Goal: Communication & Community: Answer question/provide support

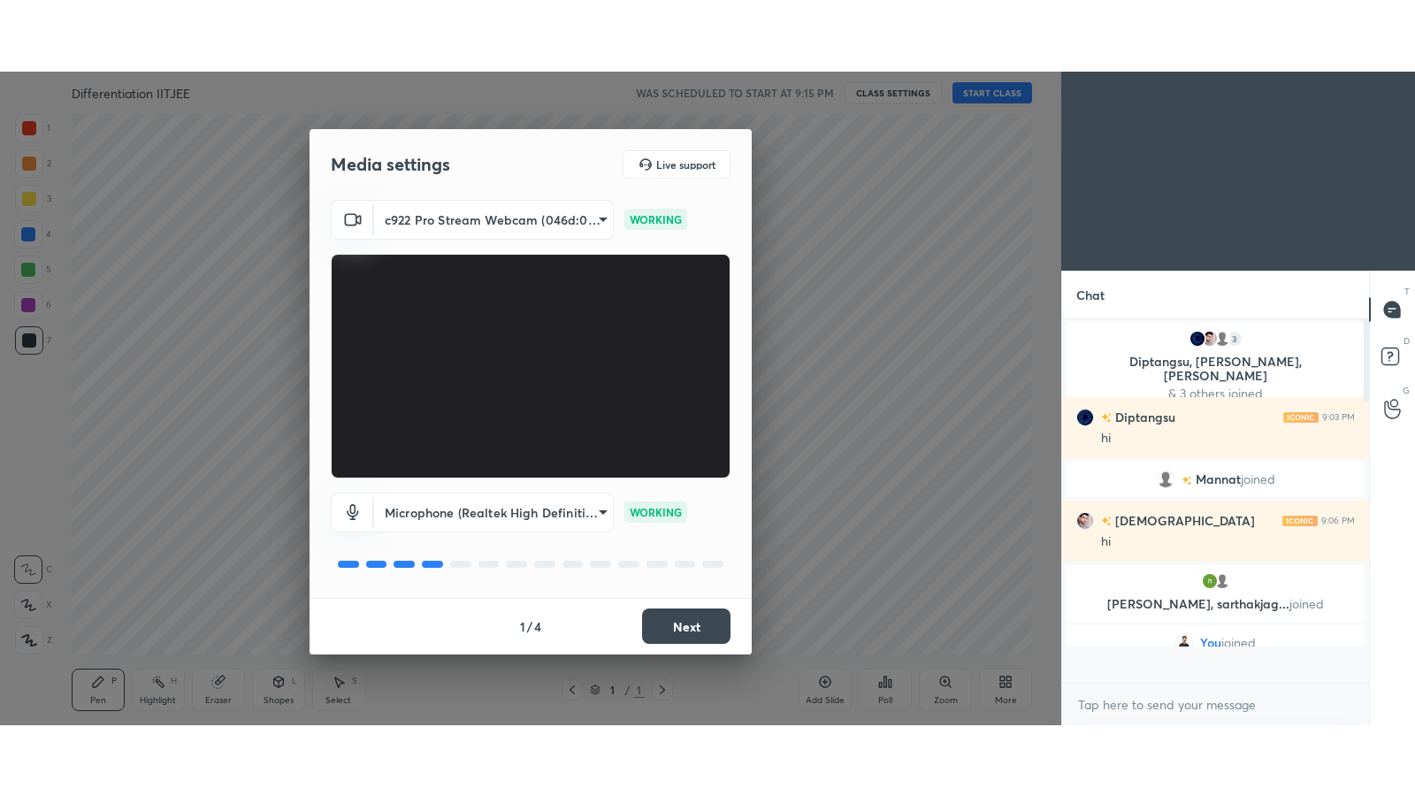
scroll to position [358, 301]
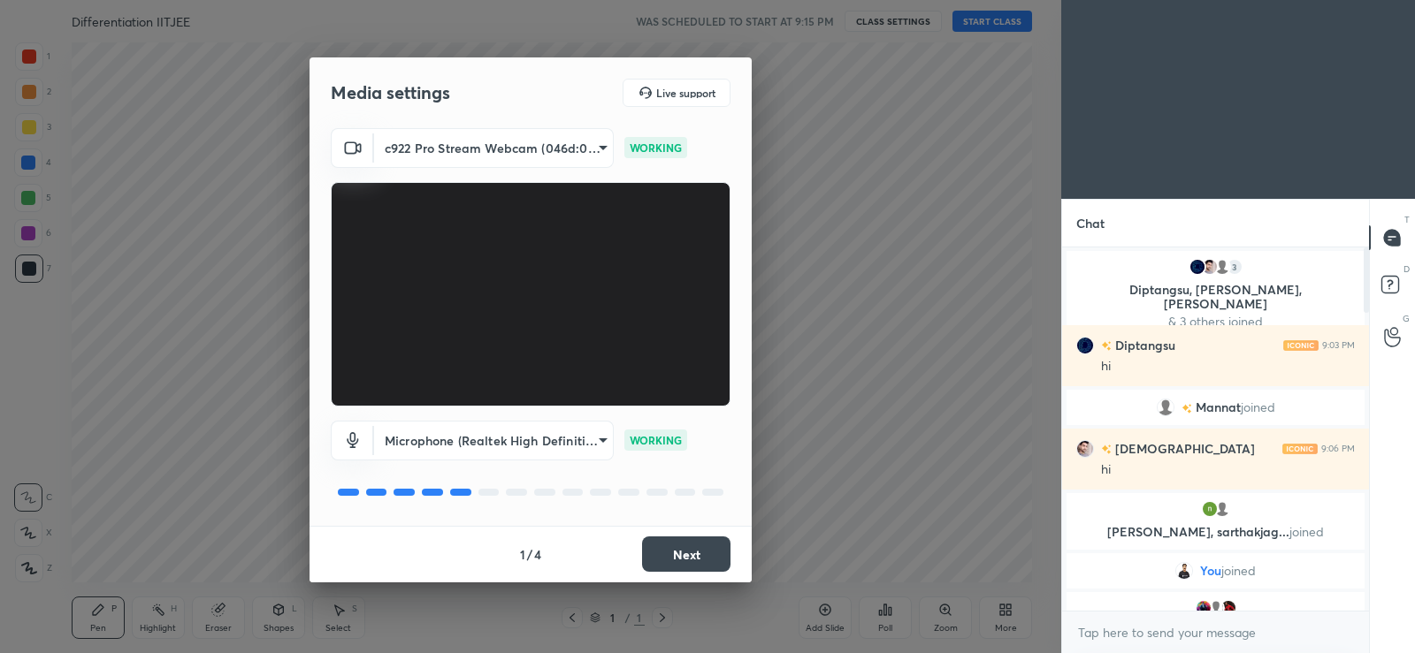
click at [683, 540] on button "Next" at bounding box center [686, 554] width 88 height 35
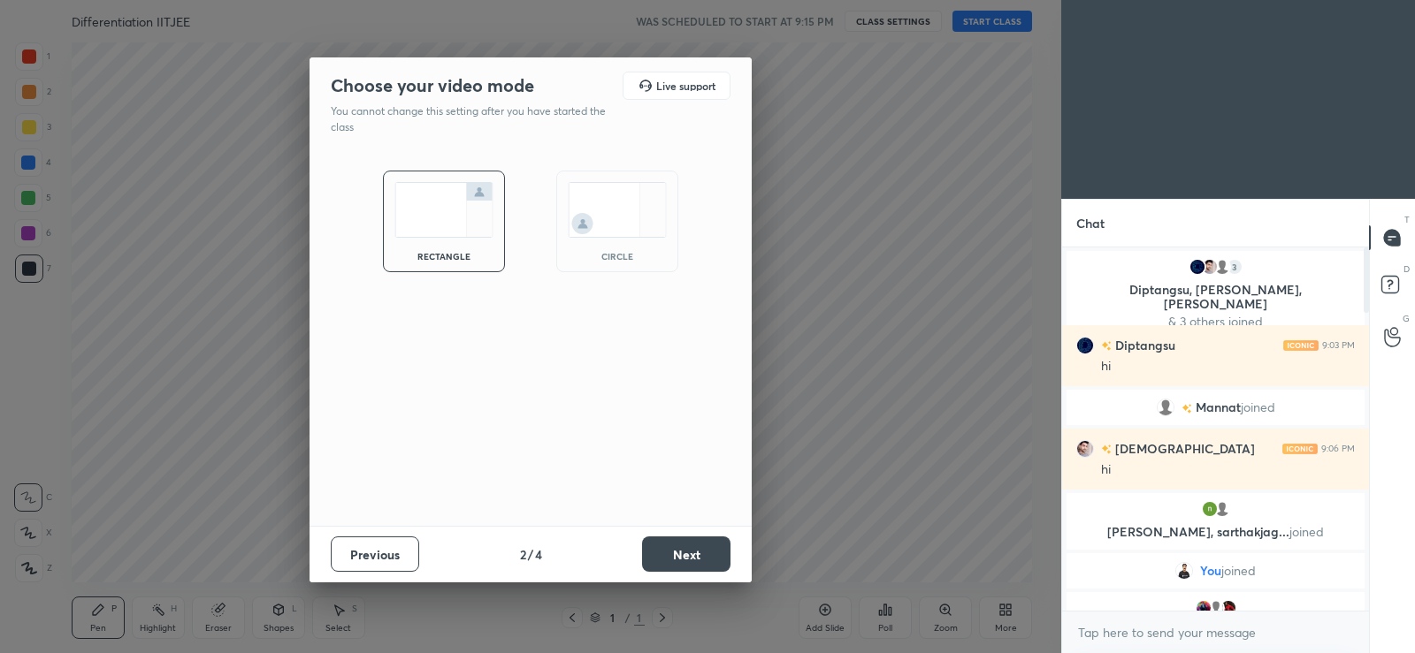
click at [685, 547] on button "Next" at bounding box center [686, 554] width 88 height 35
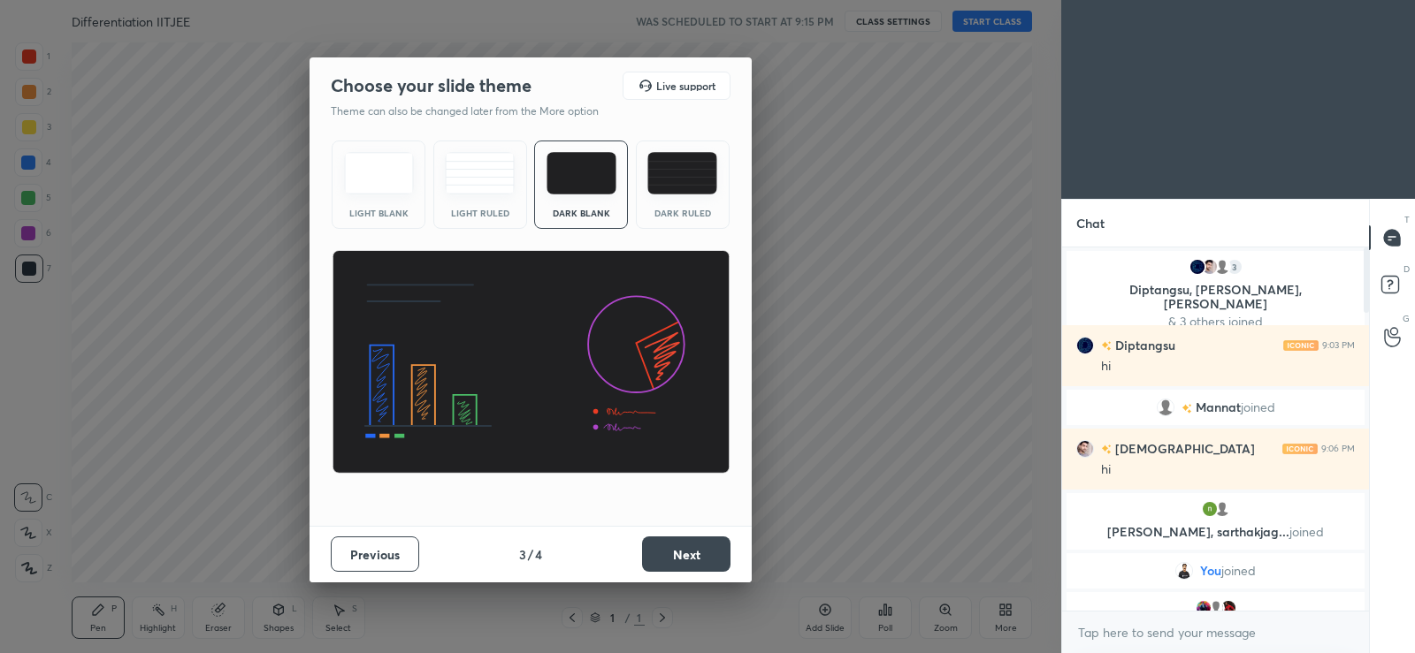
click at [687, 553] on button "Next" at bounding box center [686, 554] width 88 height 35
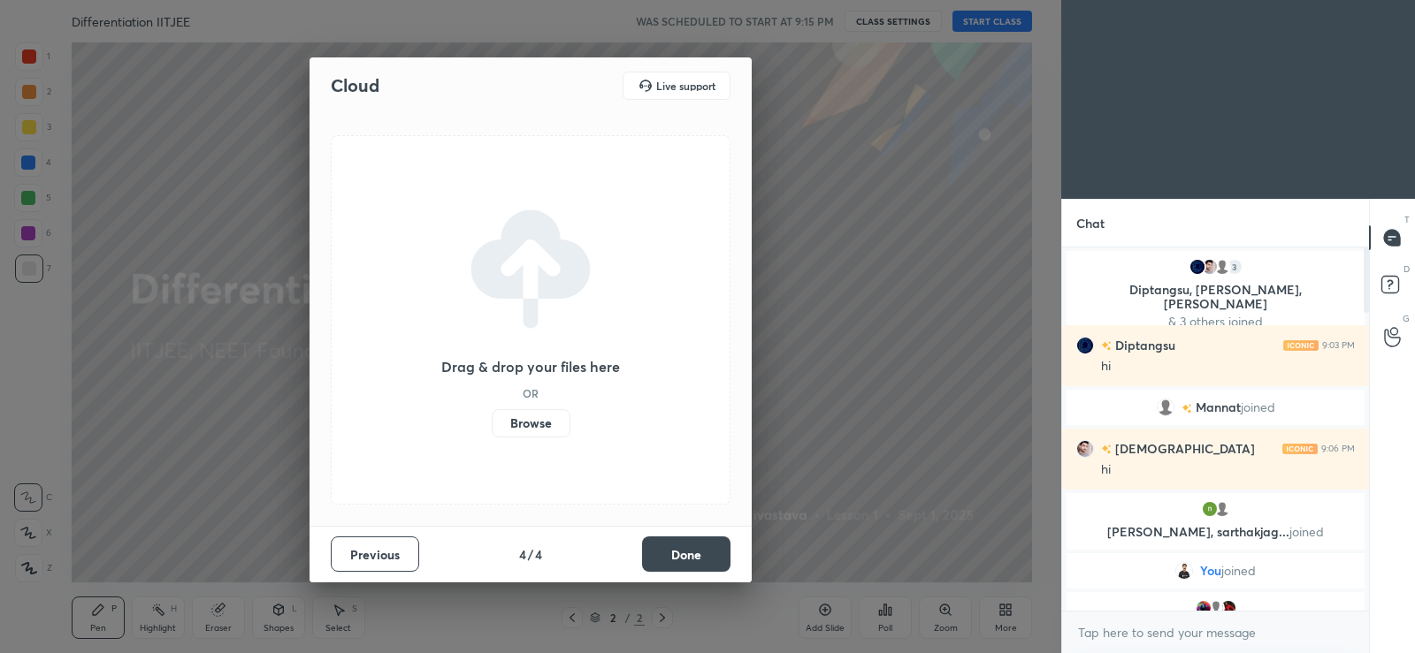
click at [520, 420] on label "Browse" at bounding box center [531, 423] width 79 height 28
click at [492, 420] on input "Browse" at bounding box center [492, 423] width 0 height 28
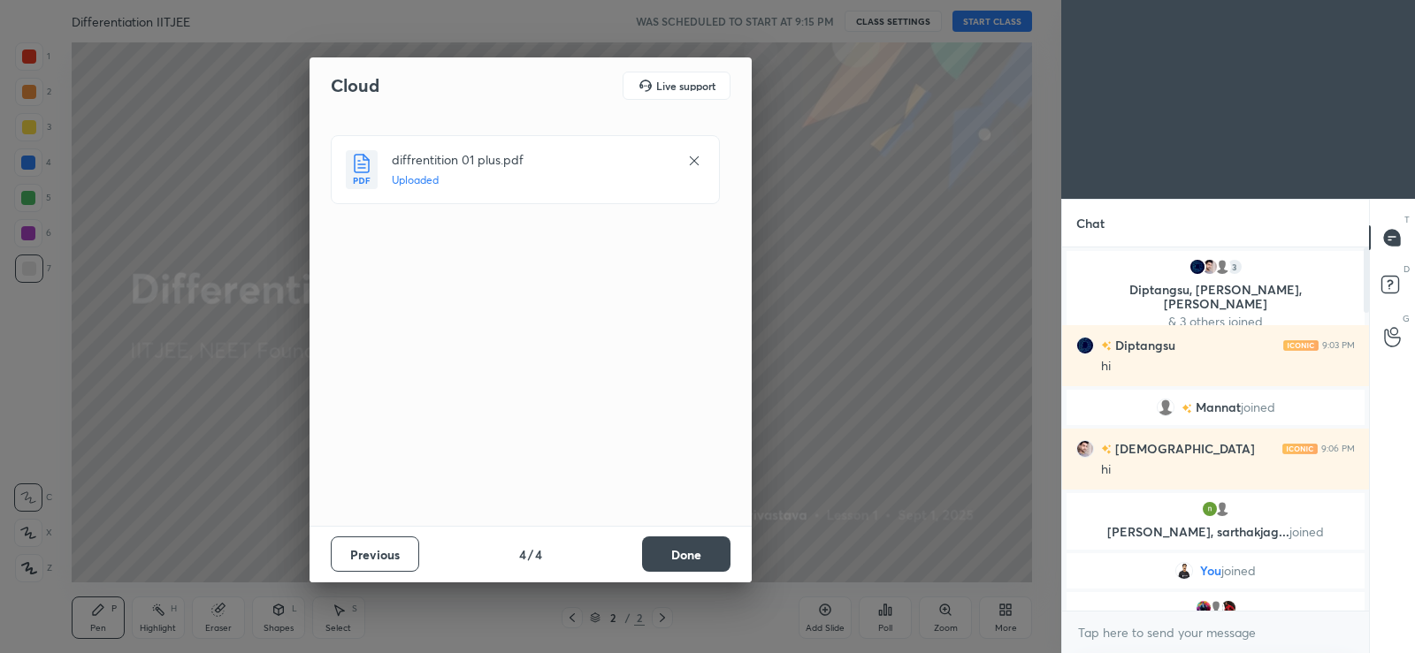
click at [697, 546] on button "Done" at bounding box center [686, 554] width 88 height 35
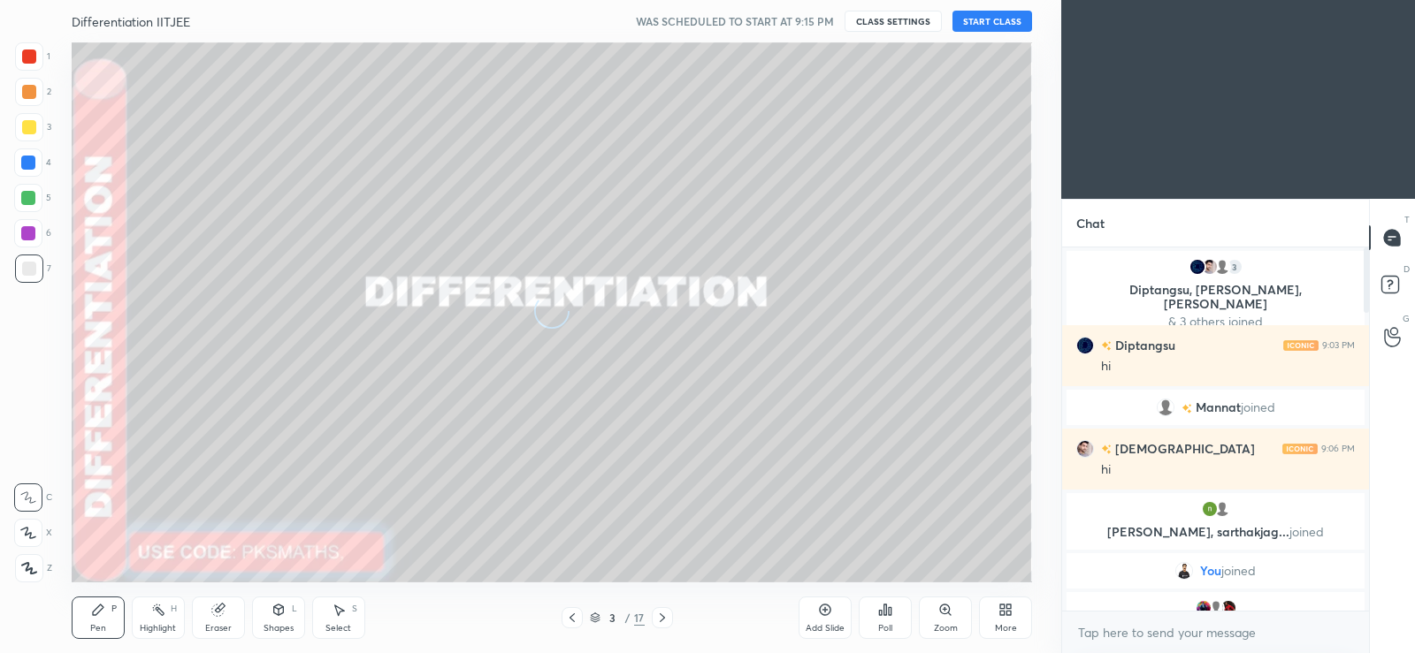
click at [1002, 614] on icon at bounding box center [1002, 613] width 4 height 4
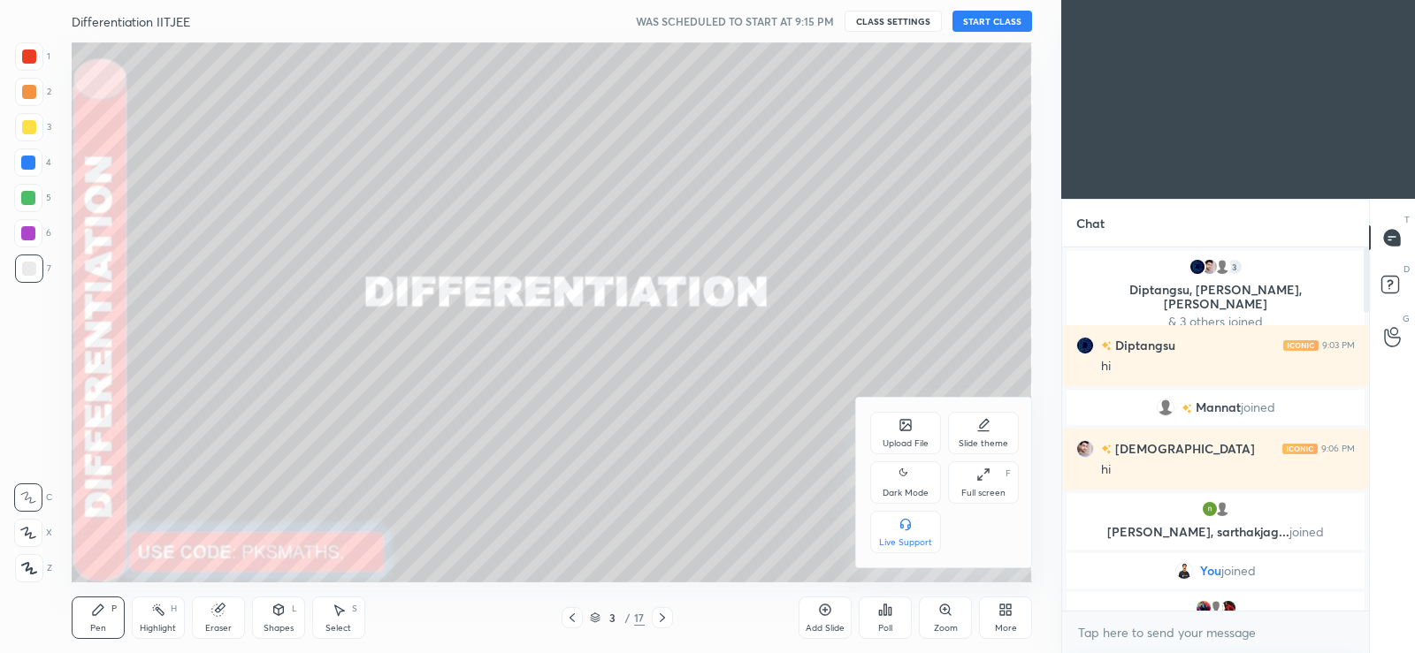
click at [887, 491] on div "Dark Mode" at bounding box center [905, 493] width 46 height 9
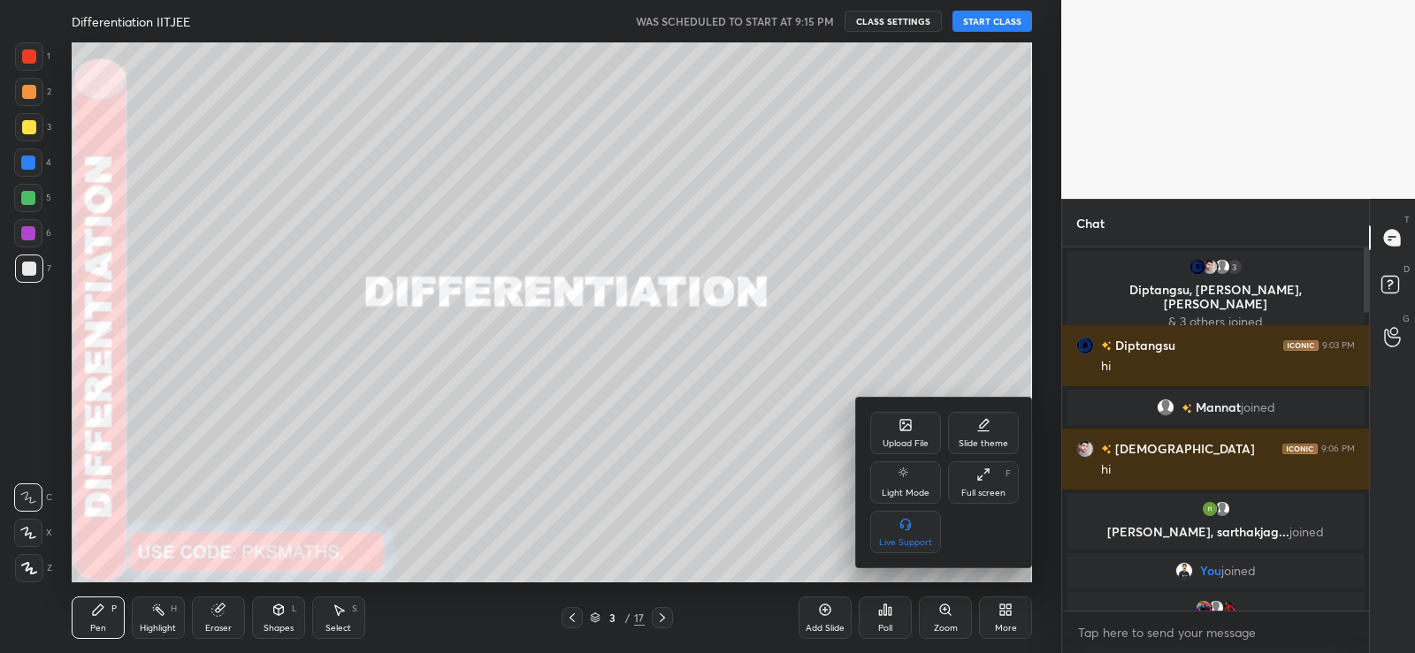
click at [978, 482] on div "Full screen F" at bounding box center [983, 482] width 71 height 42
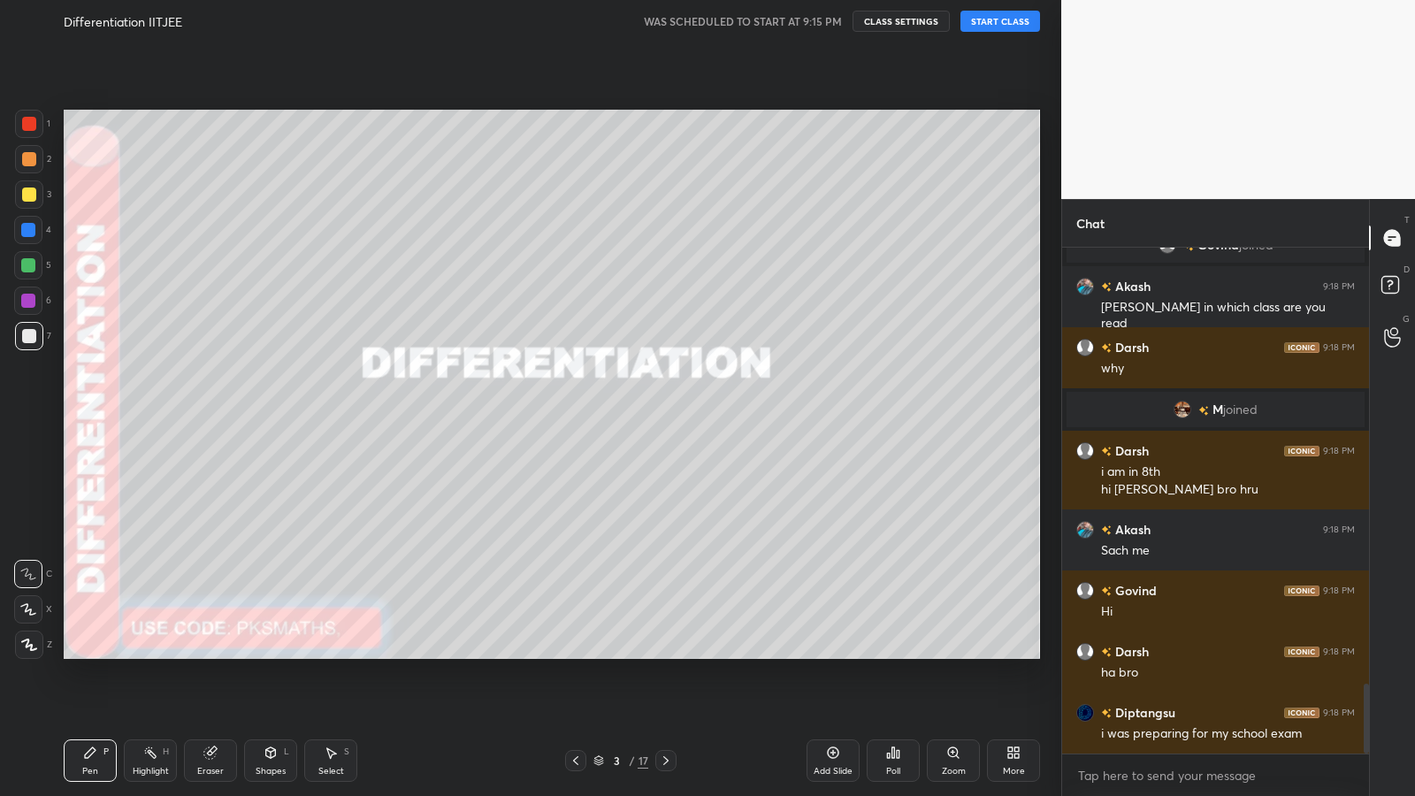
scroll to position [3211, 0]
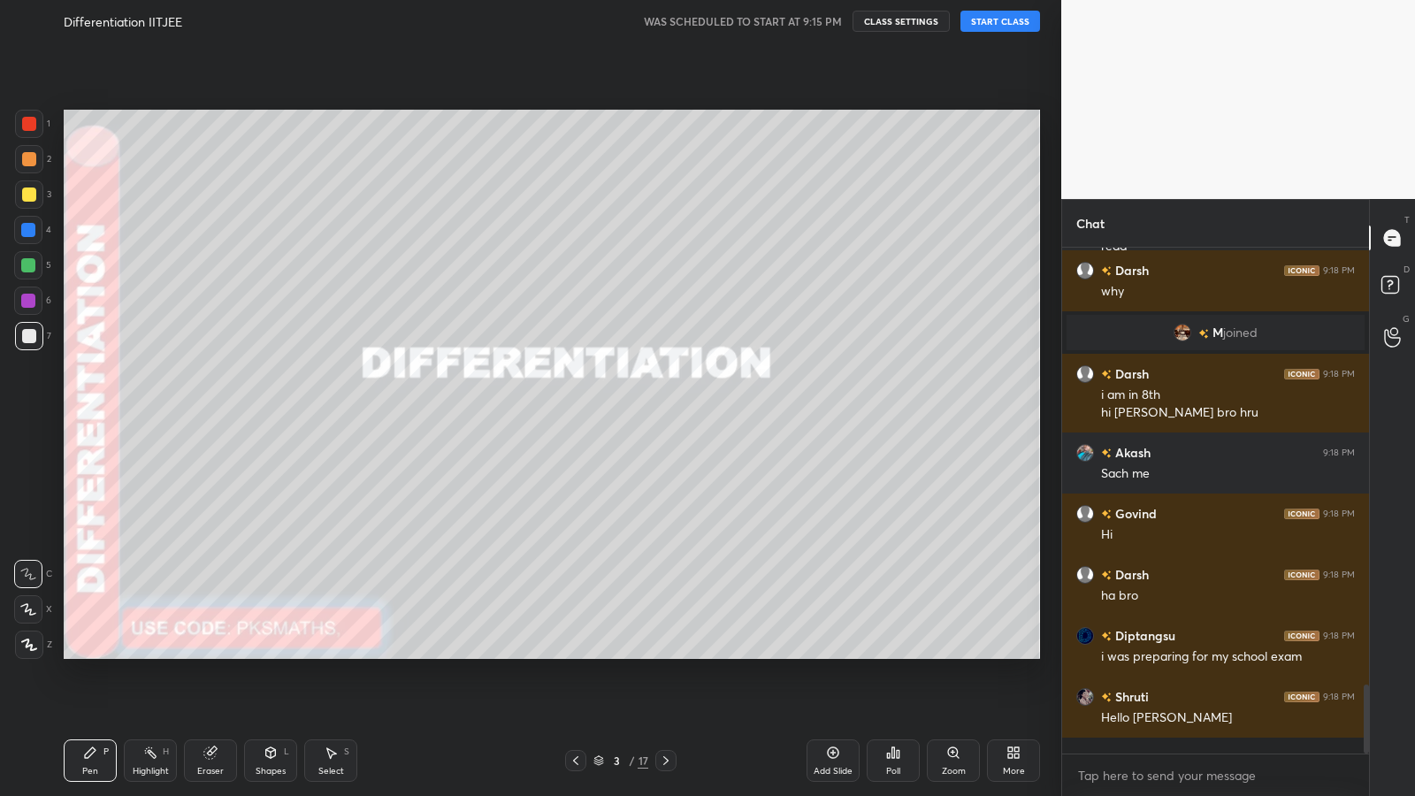
click at [33, 613] on icon at bounding box center [28, 609] width 16 height 12
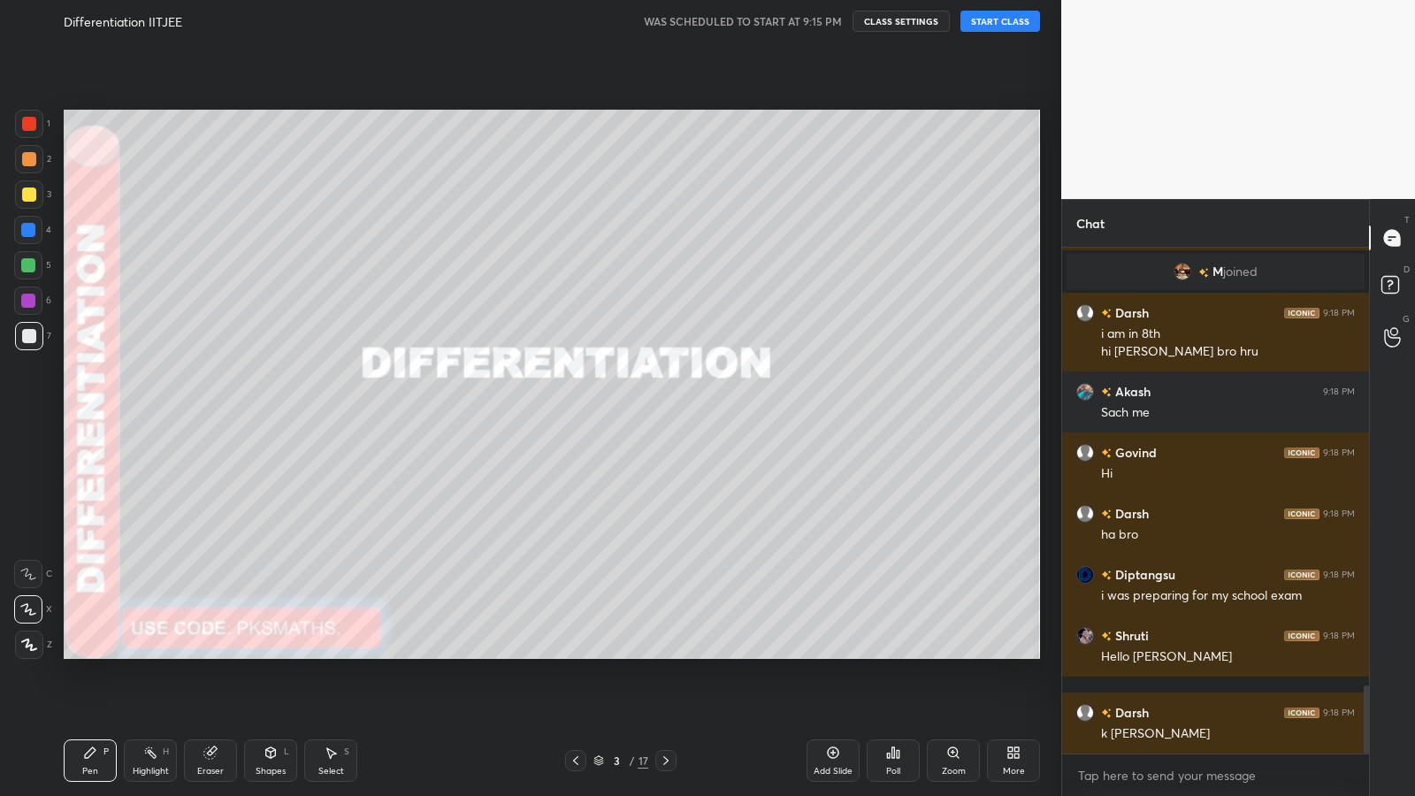
click at [672, 652] on icon at bounding box center [666, 760] width 14 height 14
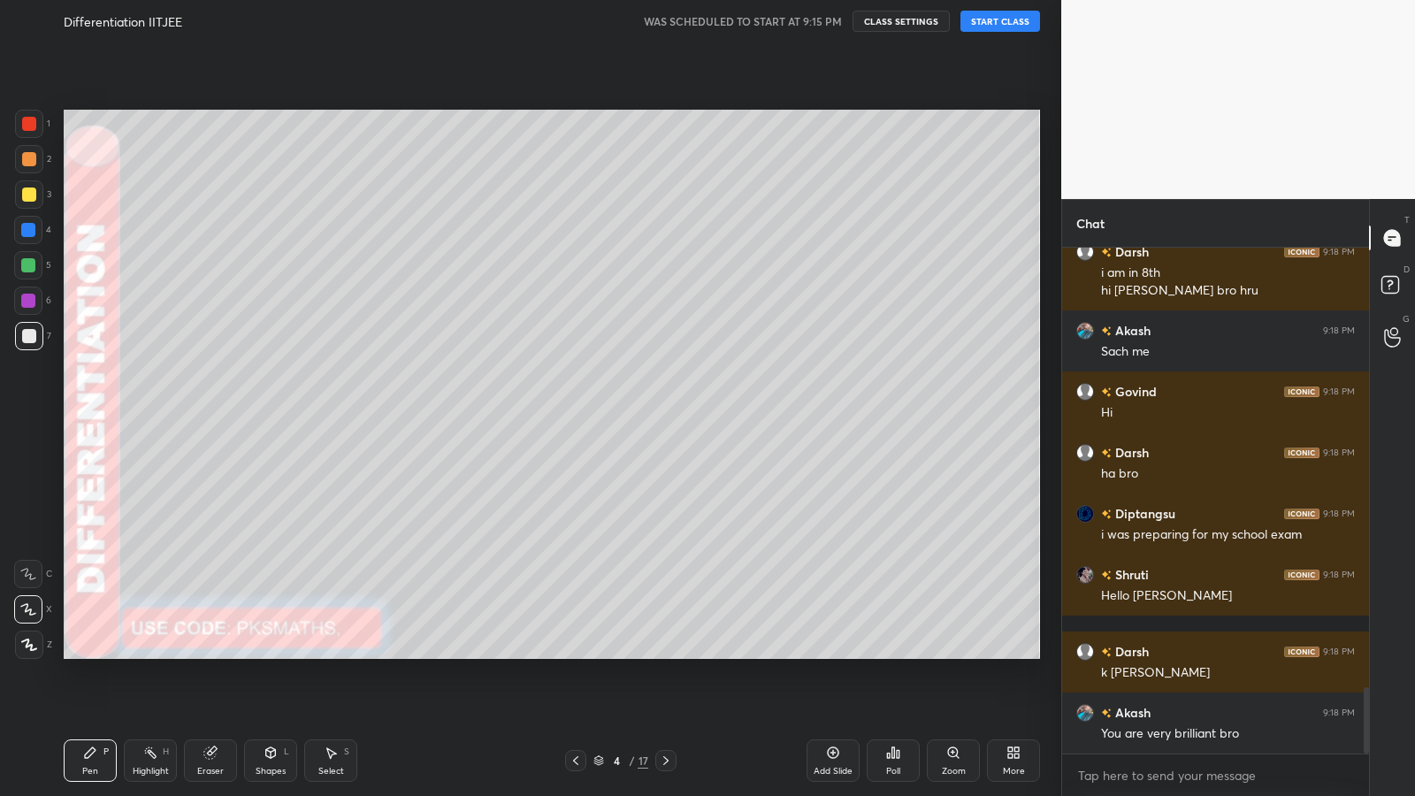
click at [671, 652] on icon at bounding box center [666, 760] width 14 height 14
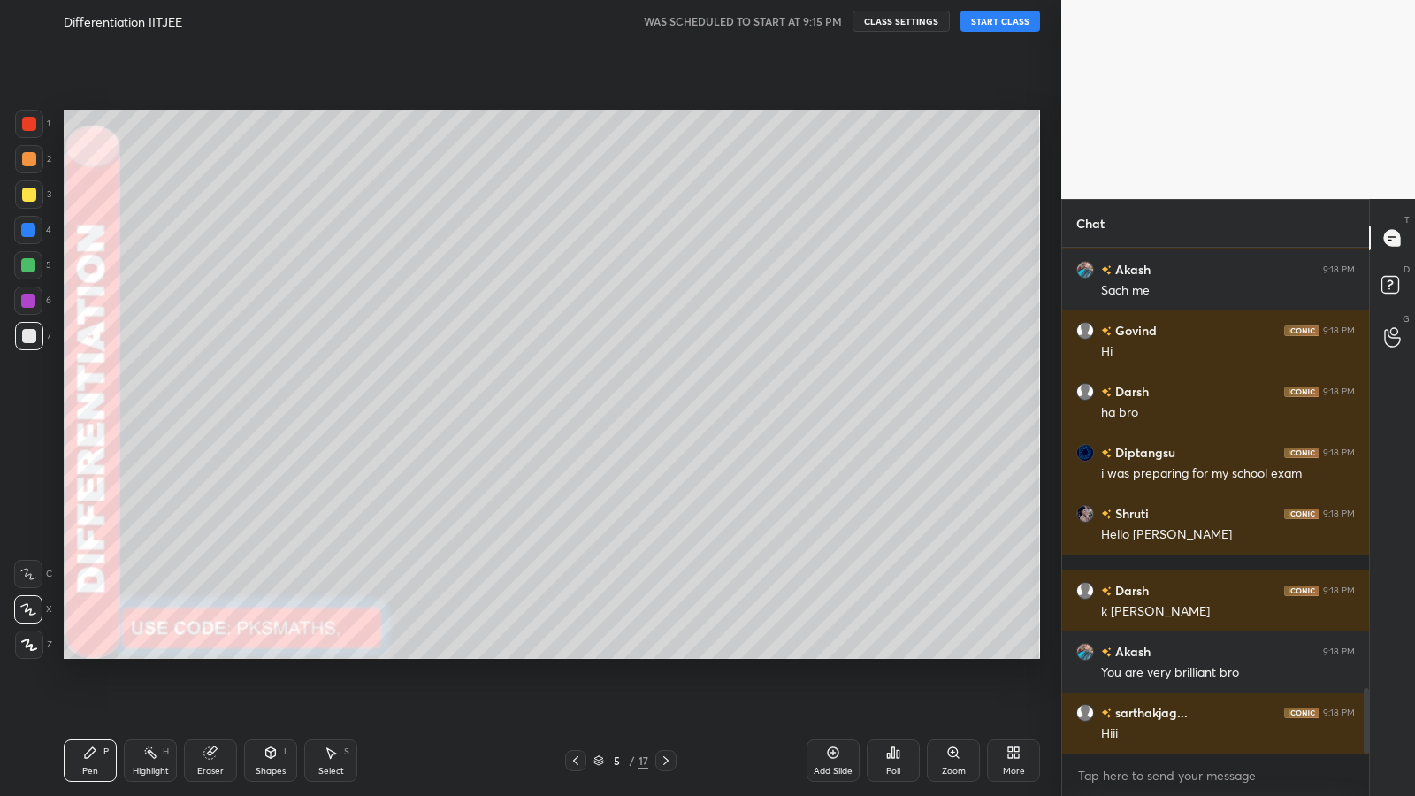
click at [670, 652] on icon at bounding box center [666, 760] width 14 height 14
click at [667, 652] on icon at bounding box center [666, 760] width 14 height 14
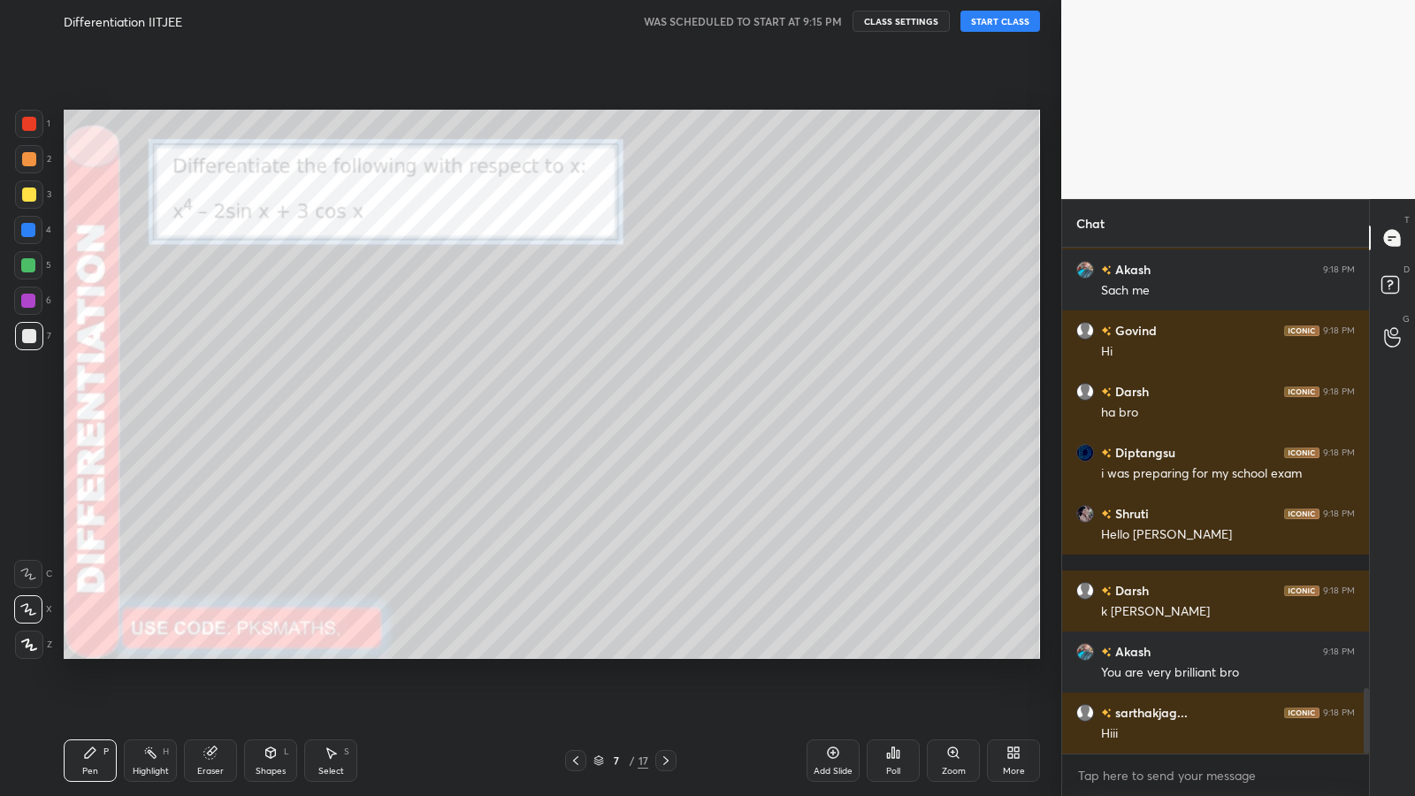
click at [572, 652] on icon at bounding box center [575, 760] width 14 height 14
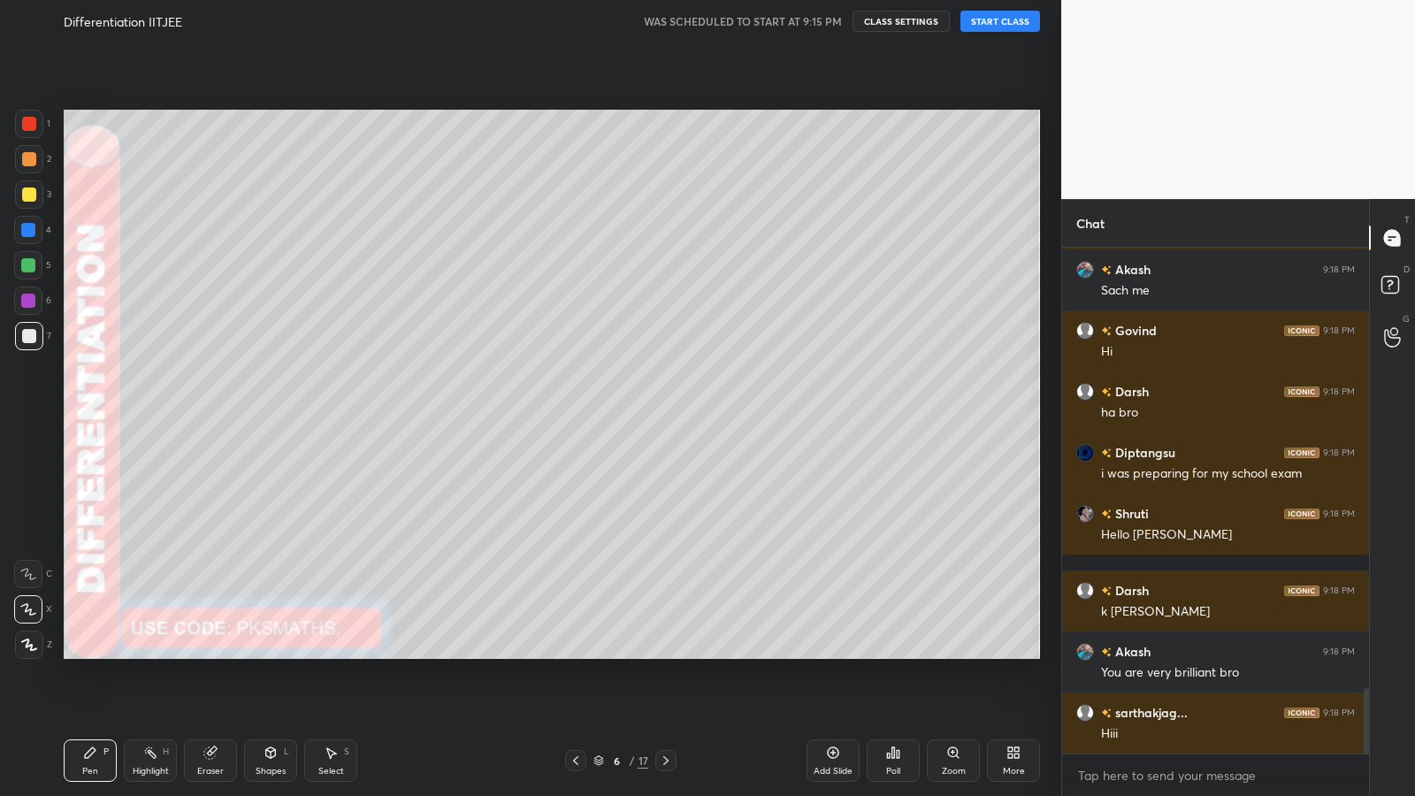
click at [572, 652] on icon at bounding box center [575, 760] width 14 height 14
click at [573, 652] on icon at bounding box center [575, 760] width 14 height 14
click at [576, 652] on icon at bounding box center [575, 760] width 14 height 14
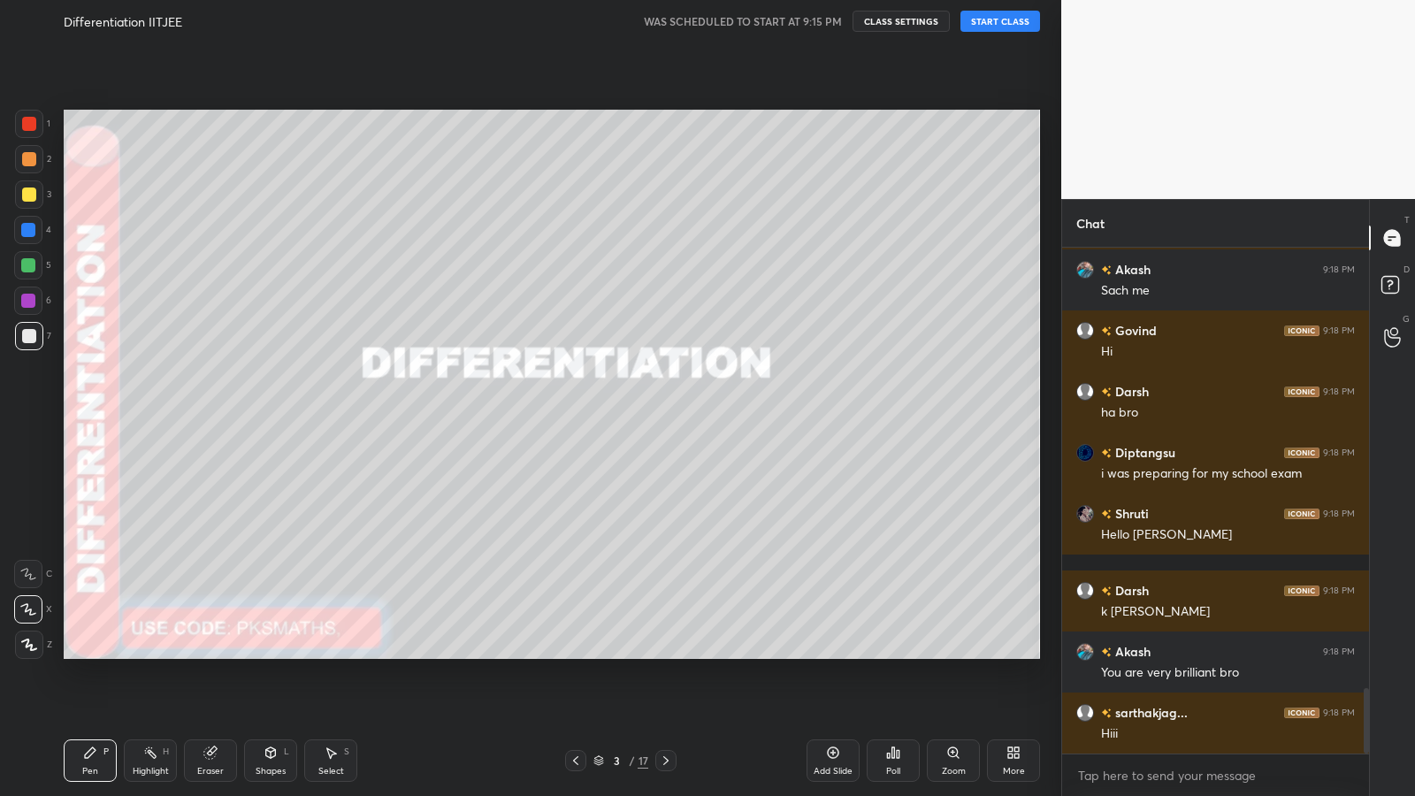
click at [576, 652] on icon at bounding box center [575, 760] width 14 height 14
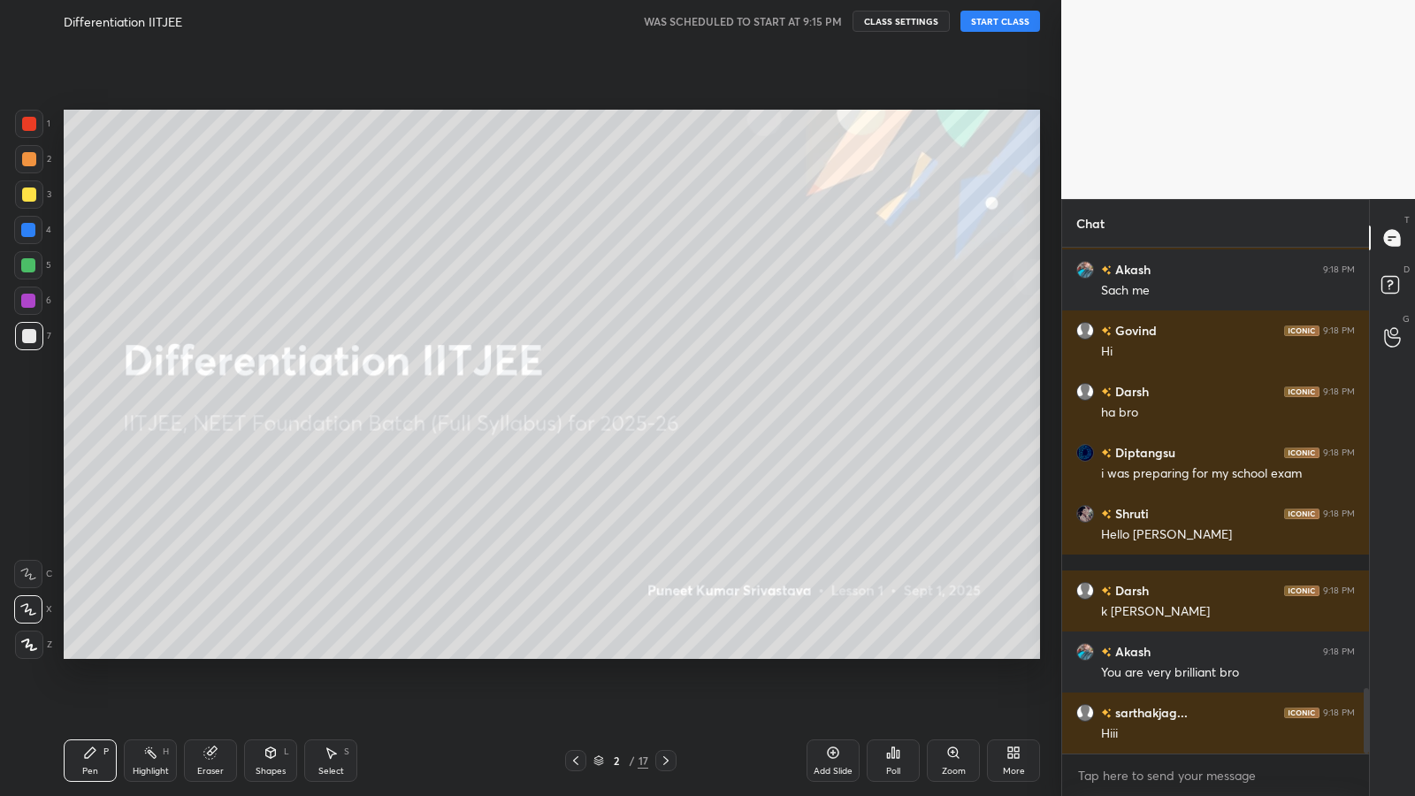
click at [906, 652] on div "Poll" at bounding box center [892, 760] width 53 height 42
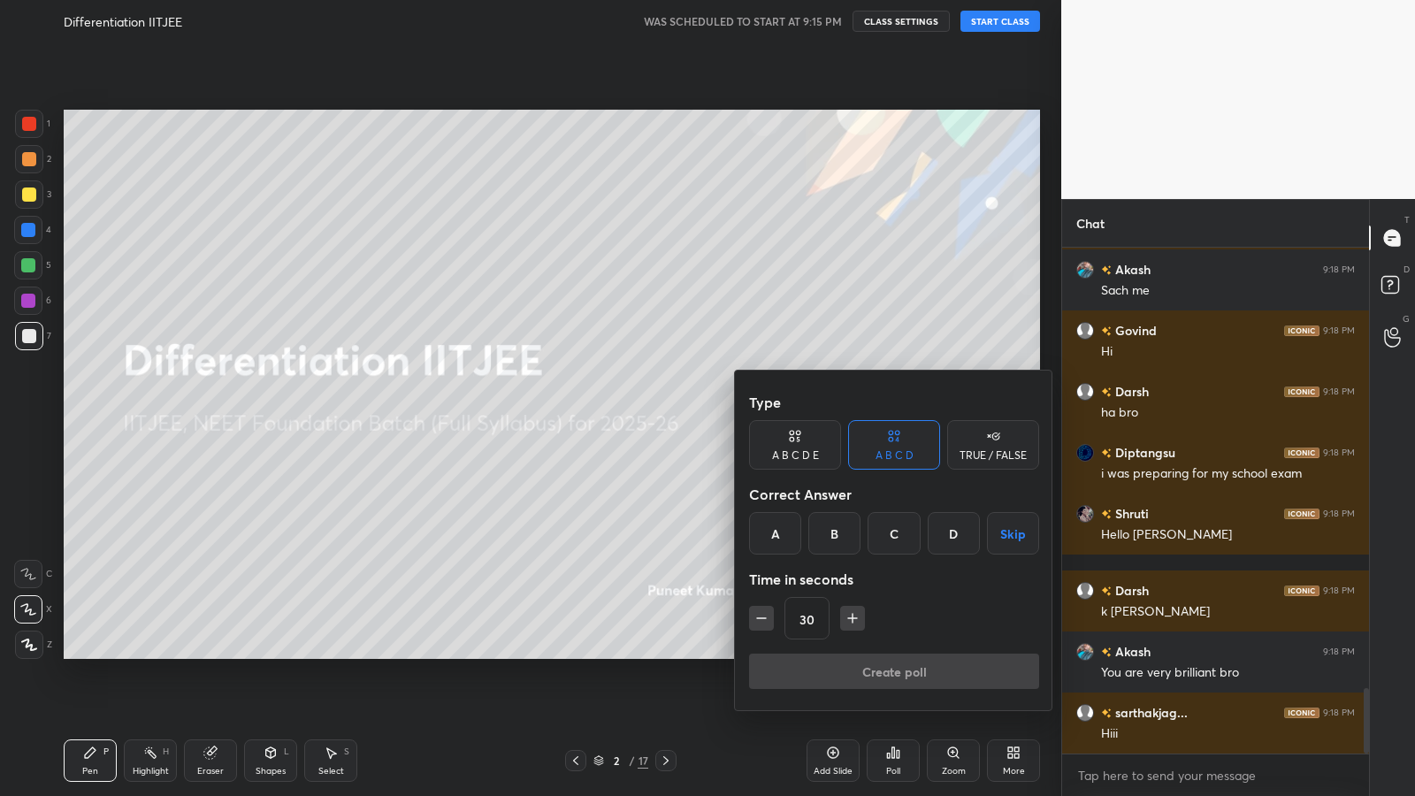
click at [642, 612] on div at bounding box center [707, 398] width 1415 height 796
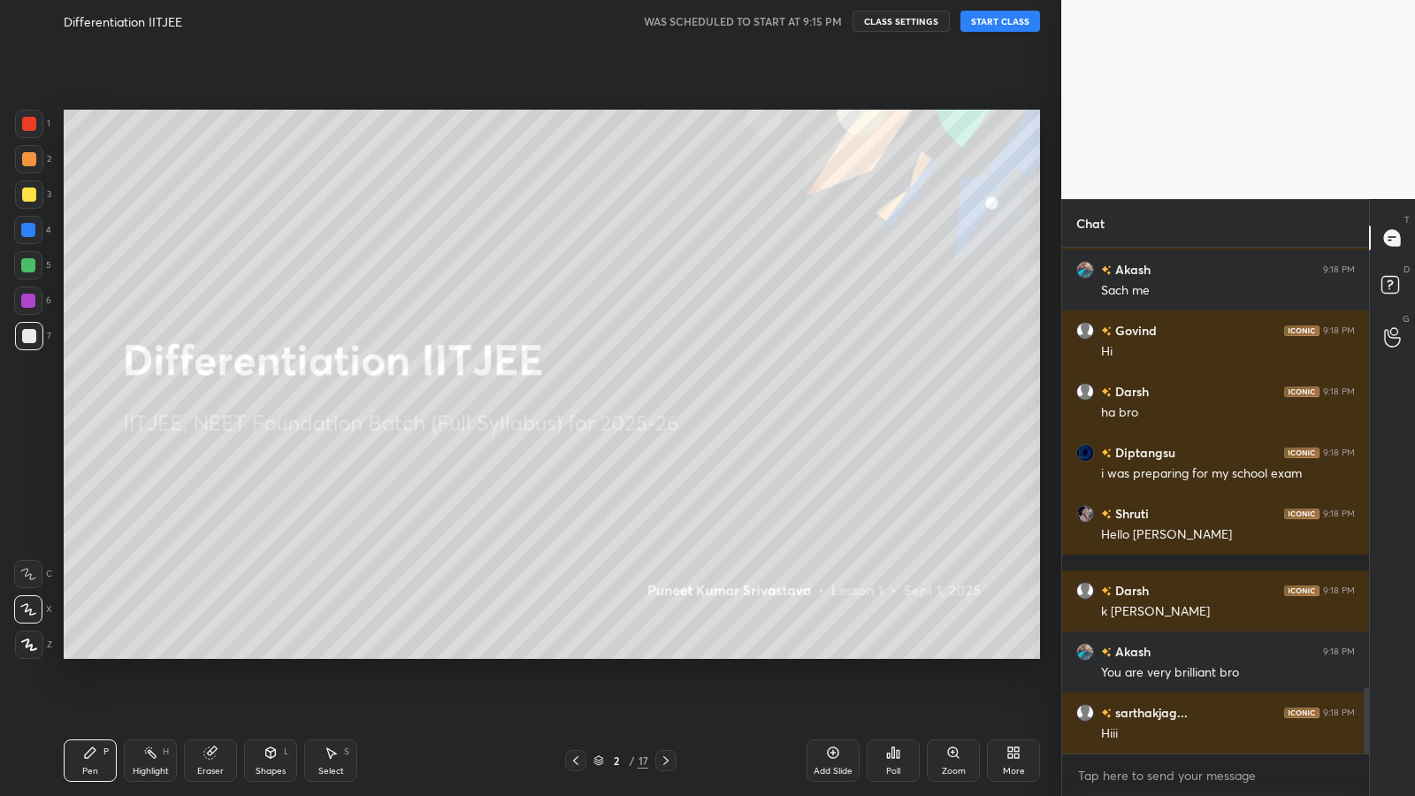
click at [1012, 23] on button "START CLASS" at bounding box center [1000, 21] width 80 height 21
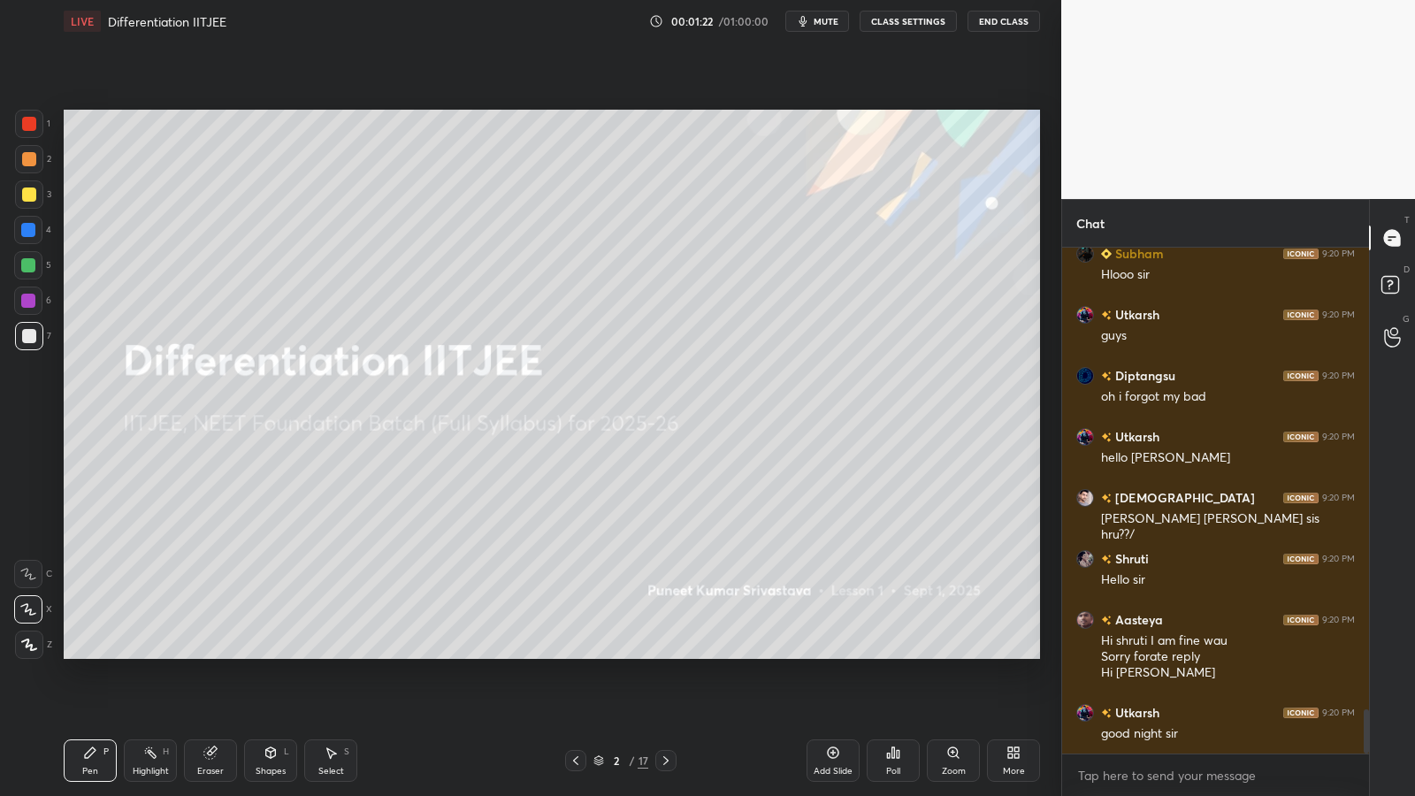
scroll to position [5282, 0]
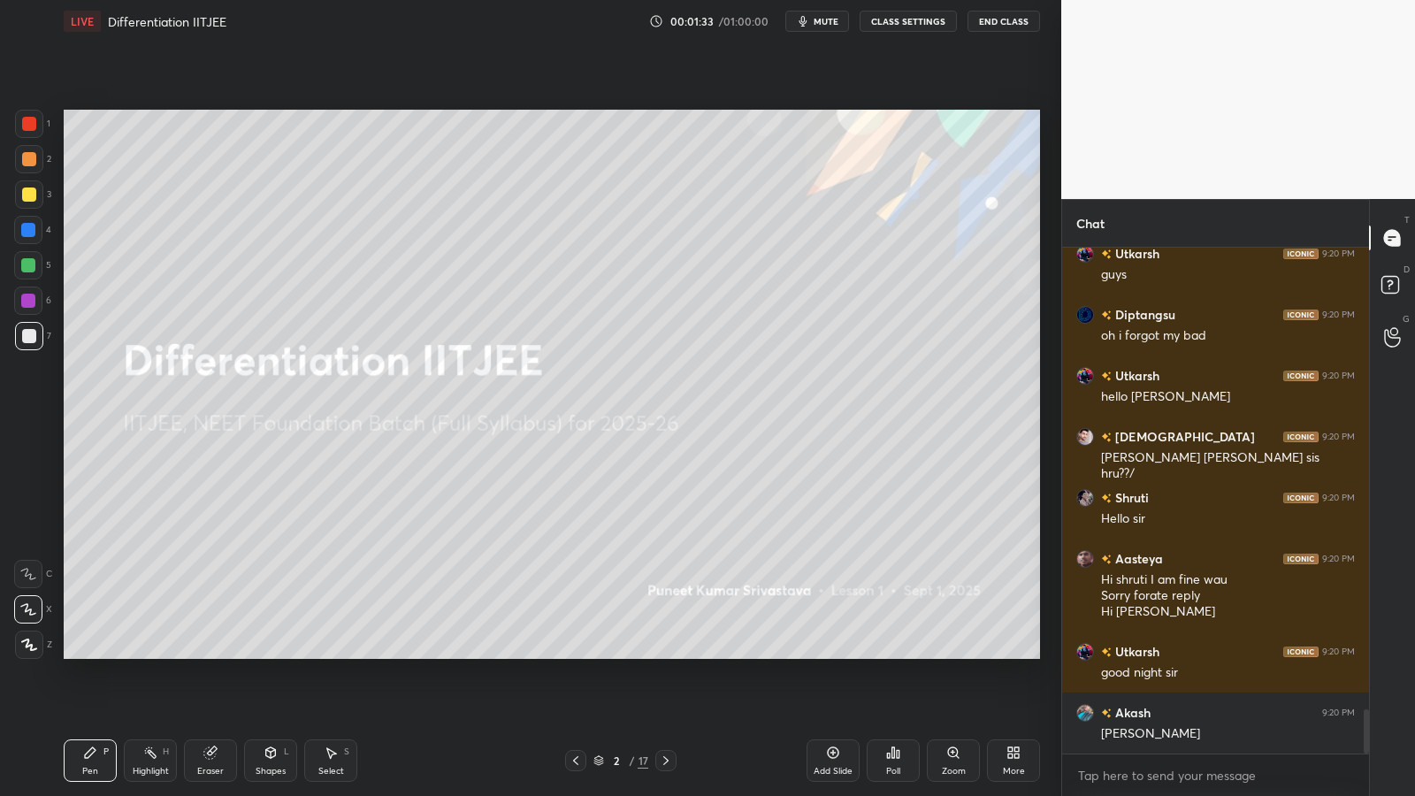
click at [893, 652] on icon at bounding box center [893, 752] width 14 height 14
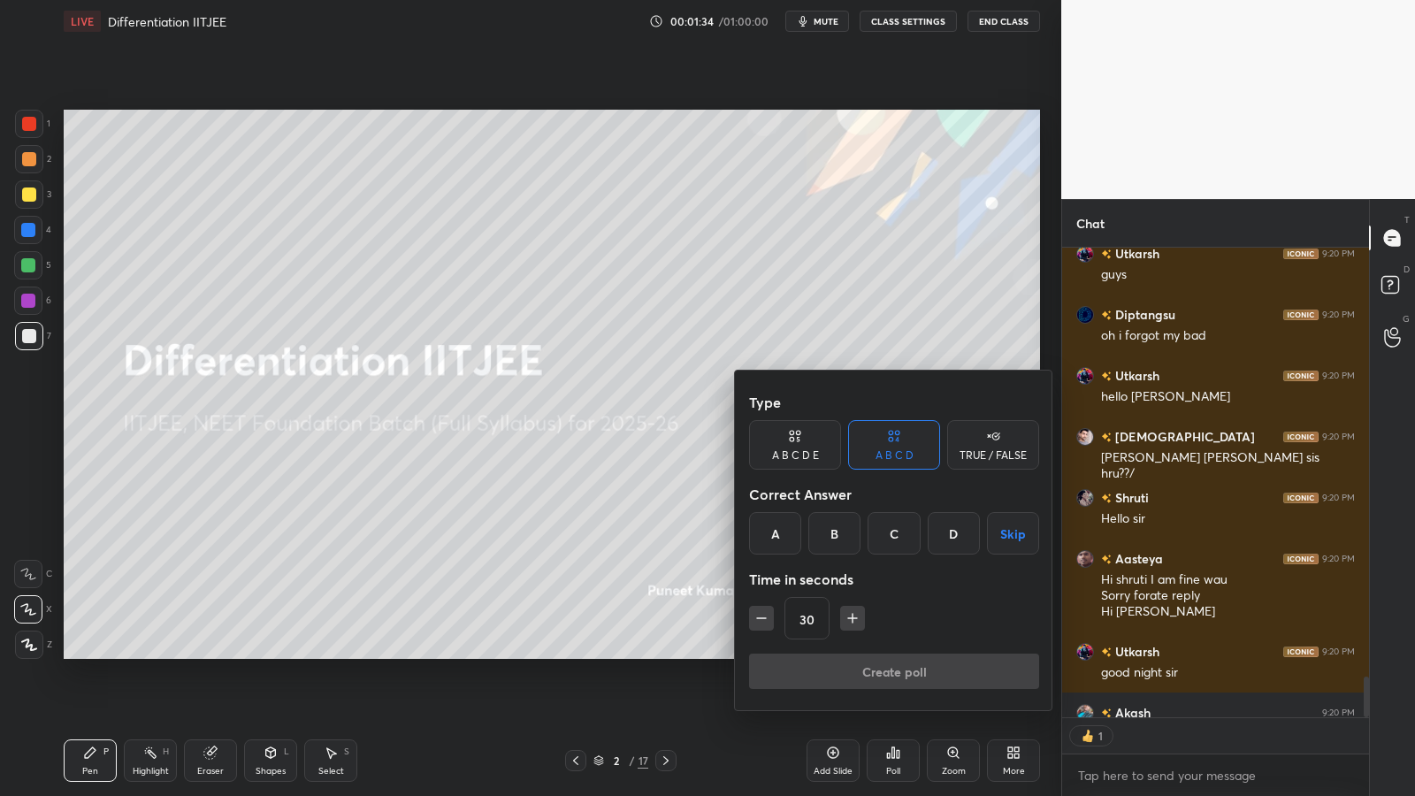
click at [782, 538] on div "A" at bounding box center [775, 533] width 52 height 42
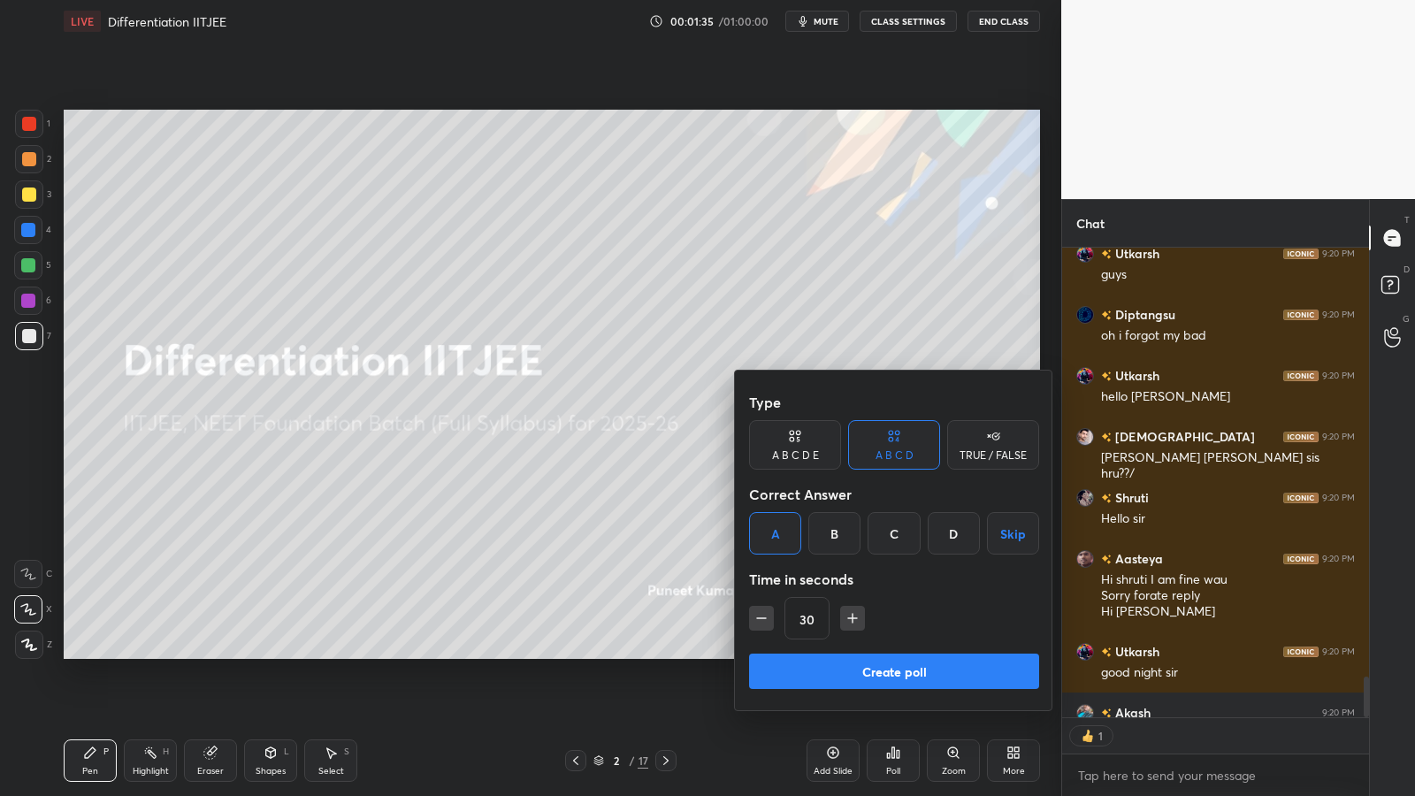
click at [889, 652] on button "Create poll" at bounding box center [894, 670] width 290 height 35
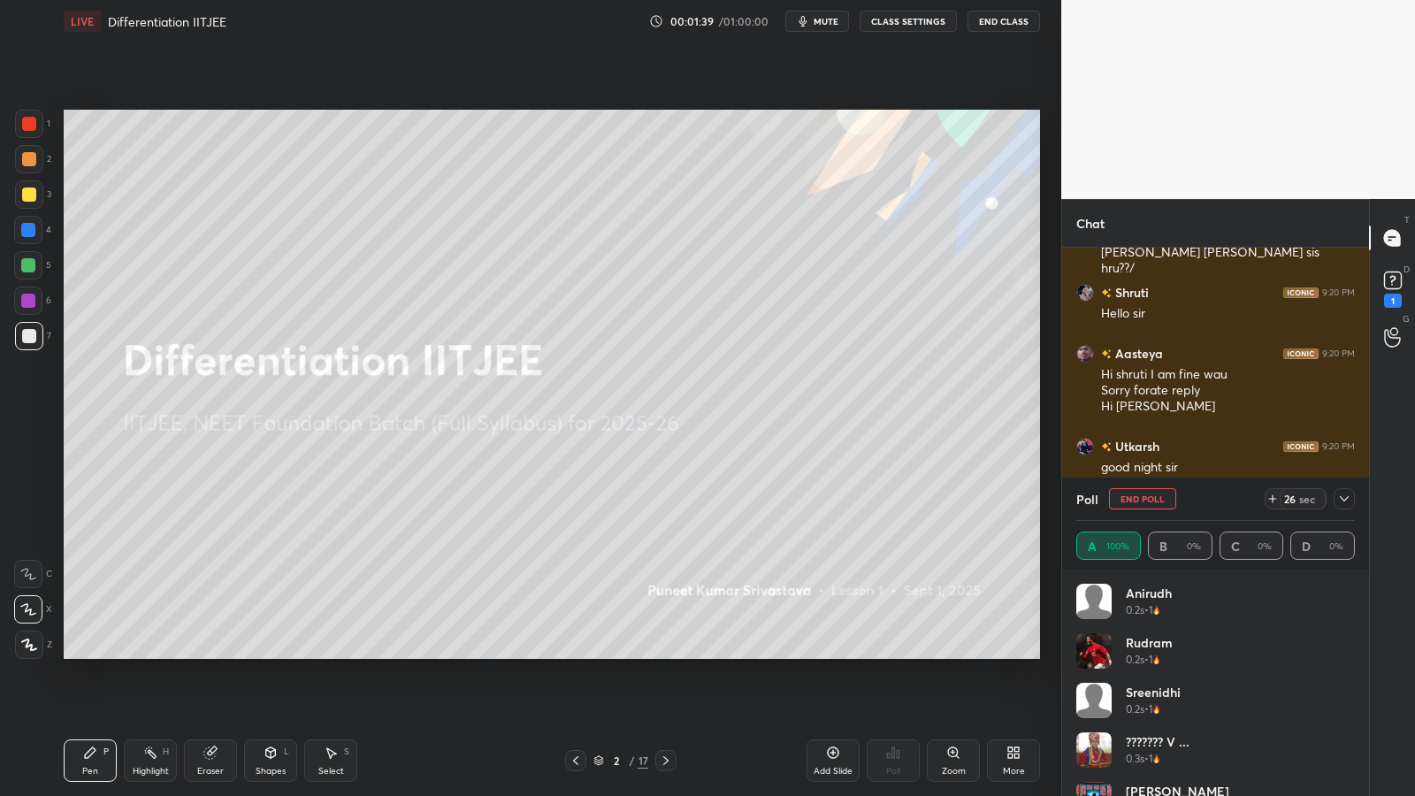
scroll to position [5563, 0]
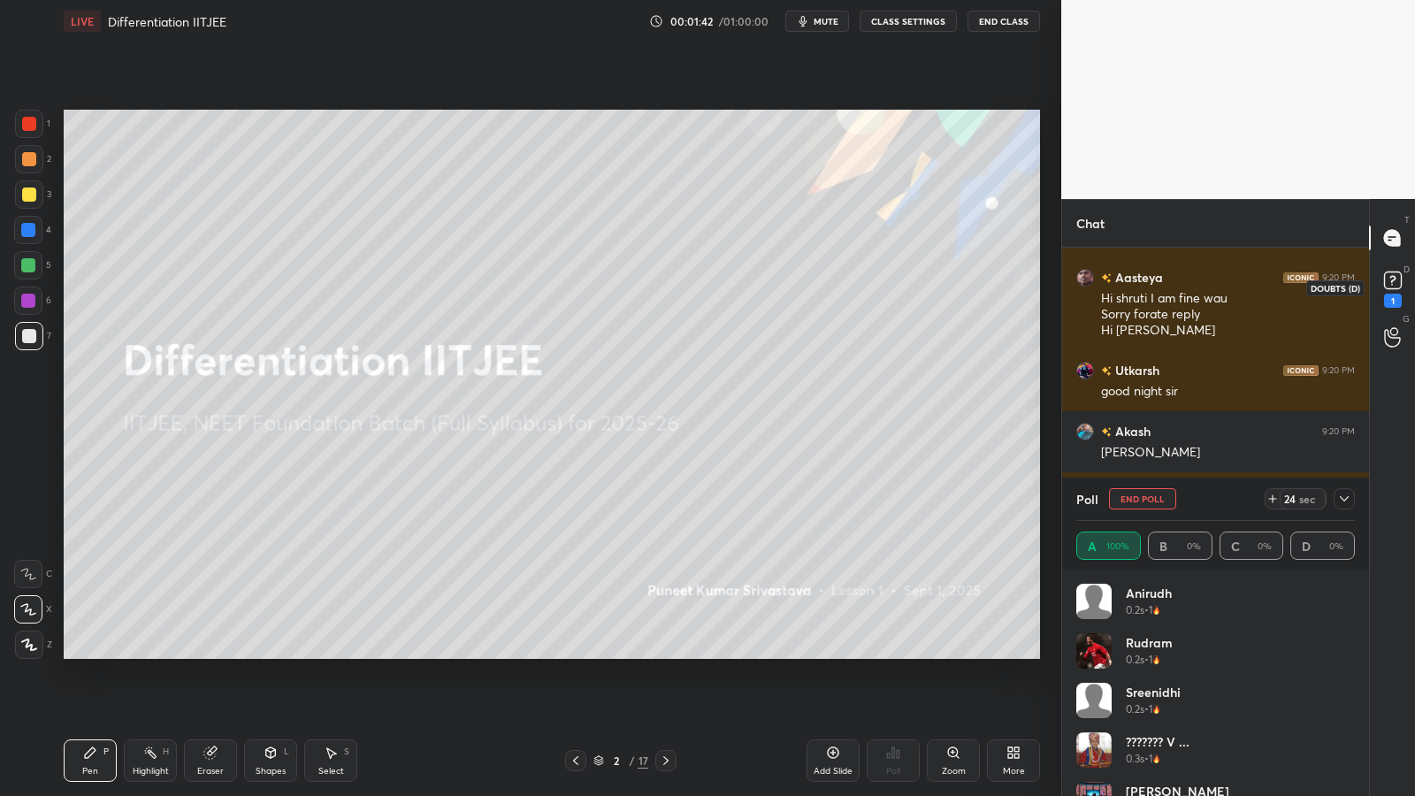
click at [1389, 282] on rect at bounding box center [1392, 280] width 17 height 17
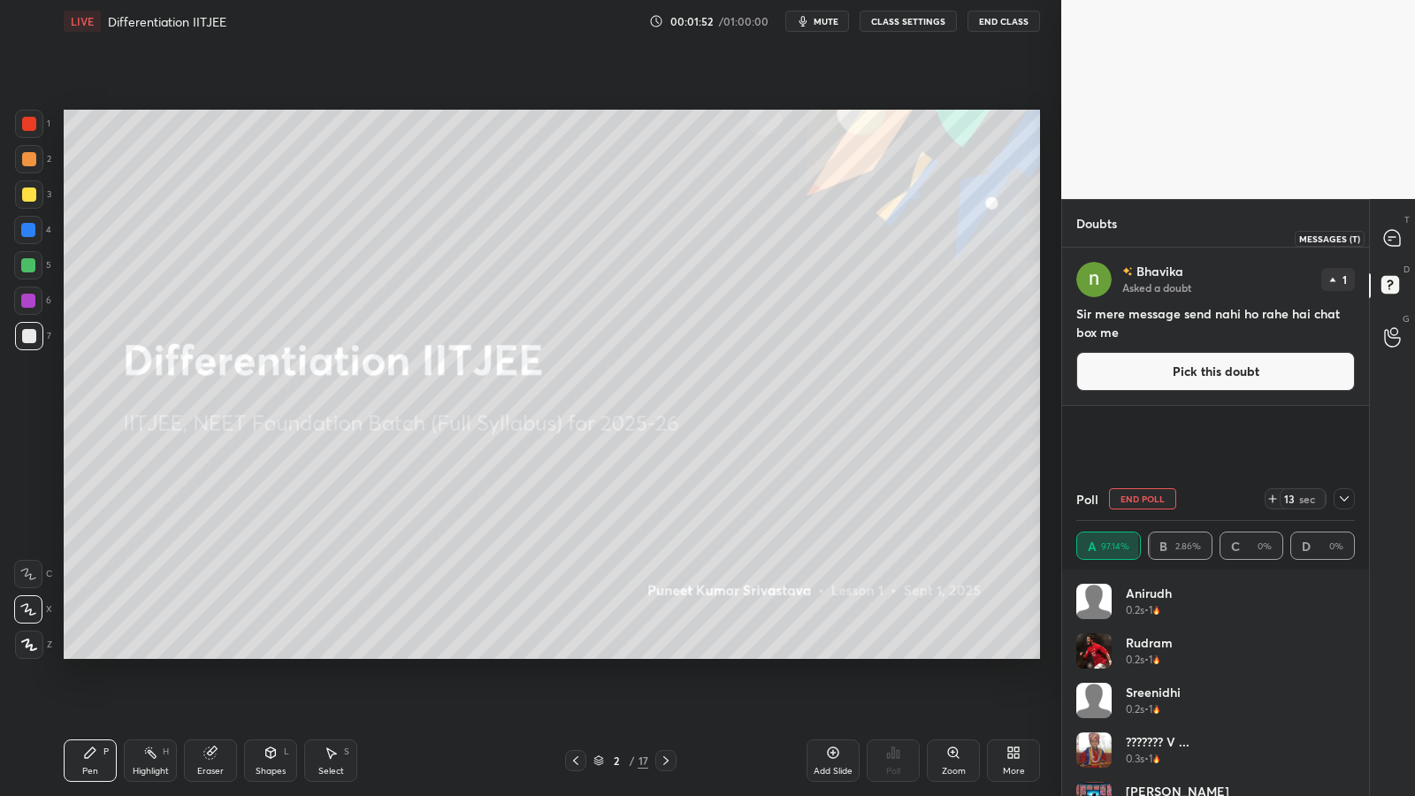
click at [1389, 240] on icon at bounding box center [1389, 240] width 3 height 0
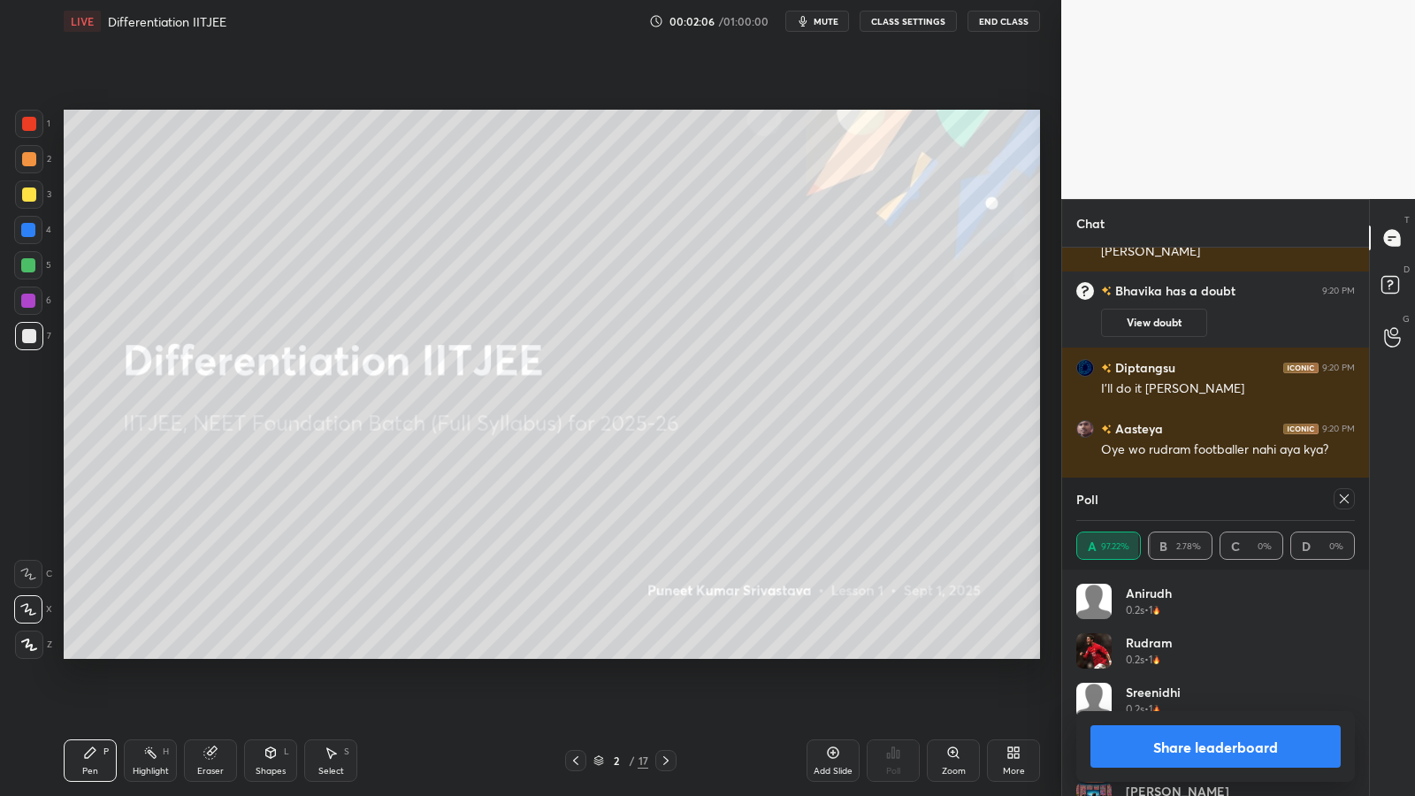
scroll to position [5329, 0]
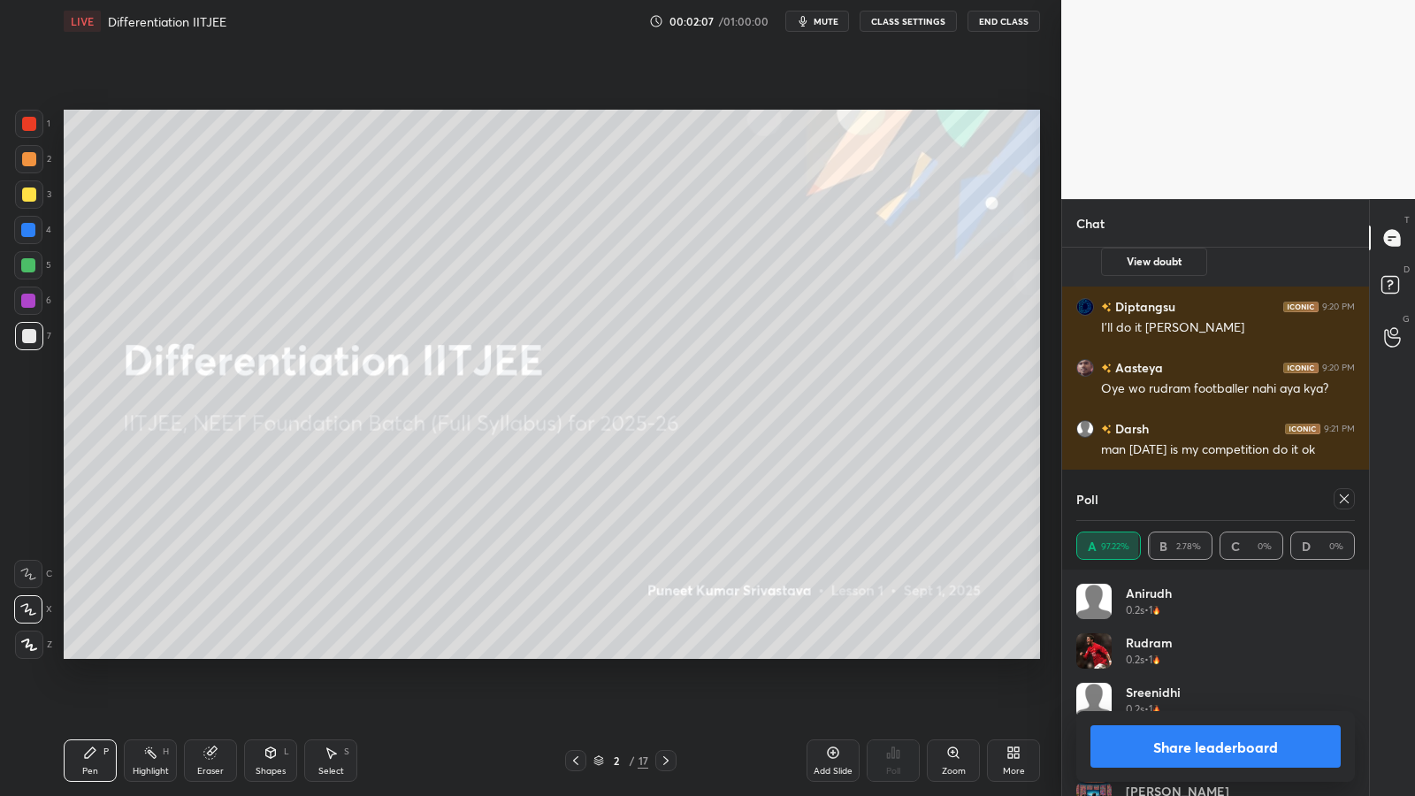
click at [1222, 652] on button "Share leaderboard" at bounding box center [1215, 746] width 250 height 42
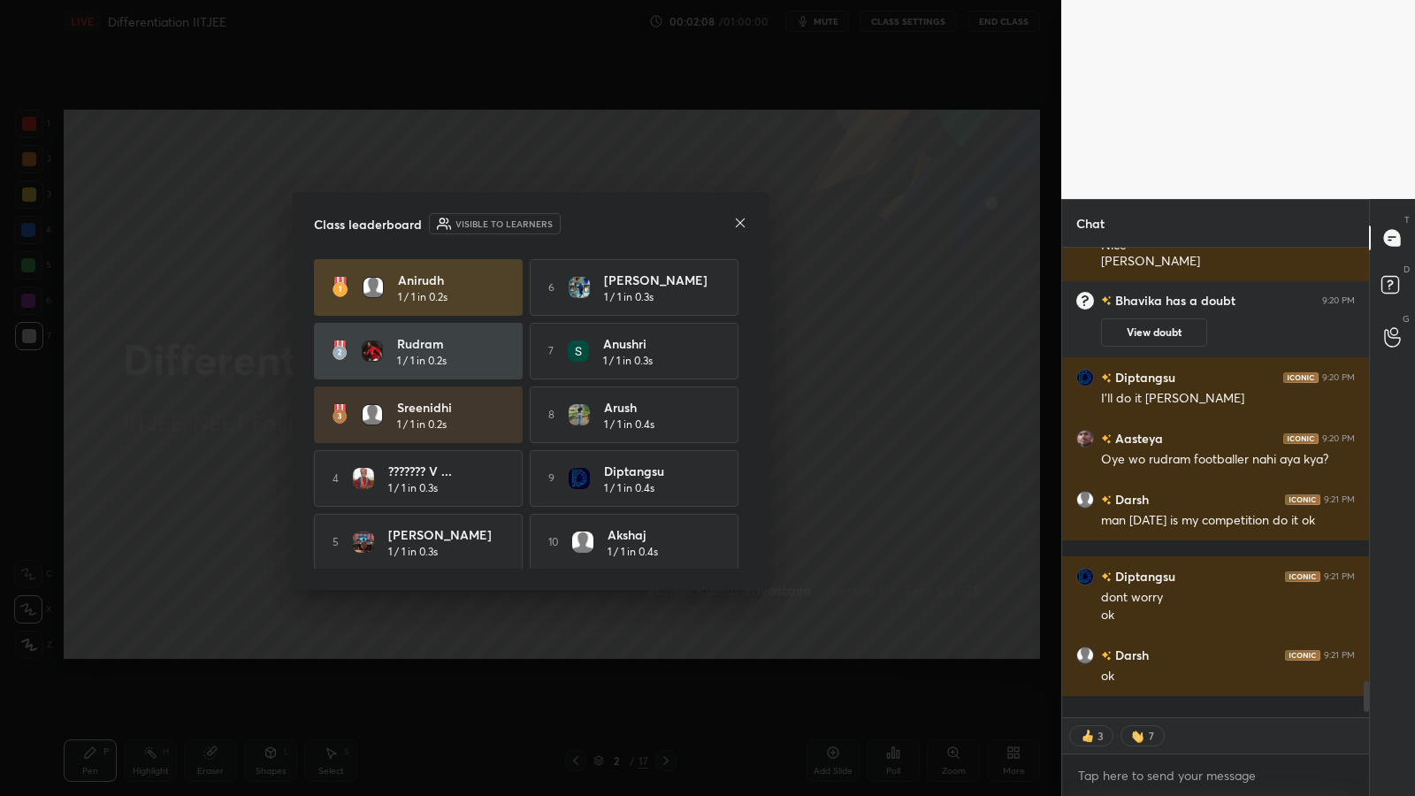
scroll to position [0, 0]
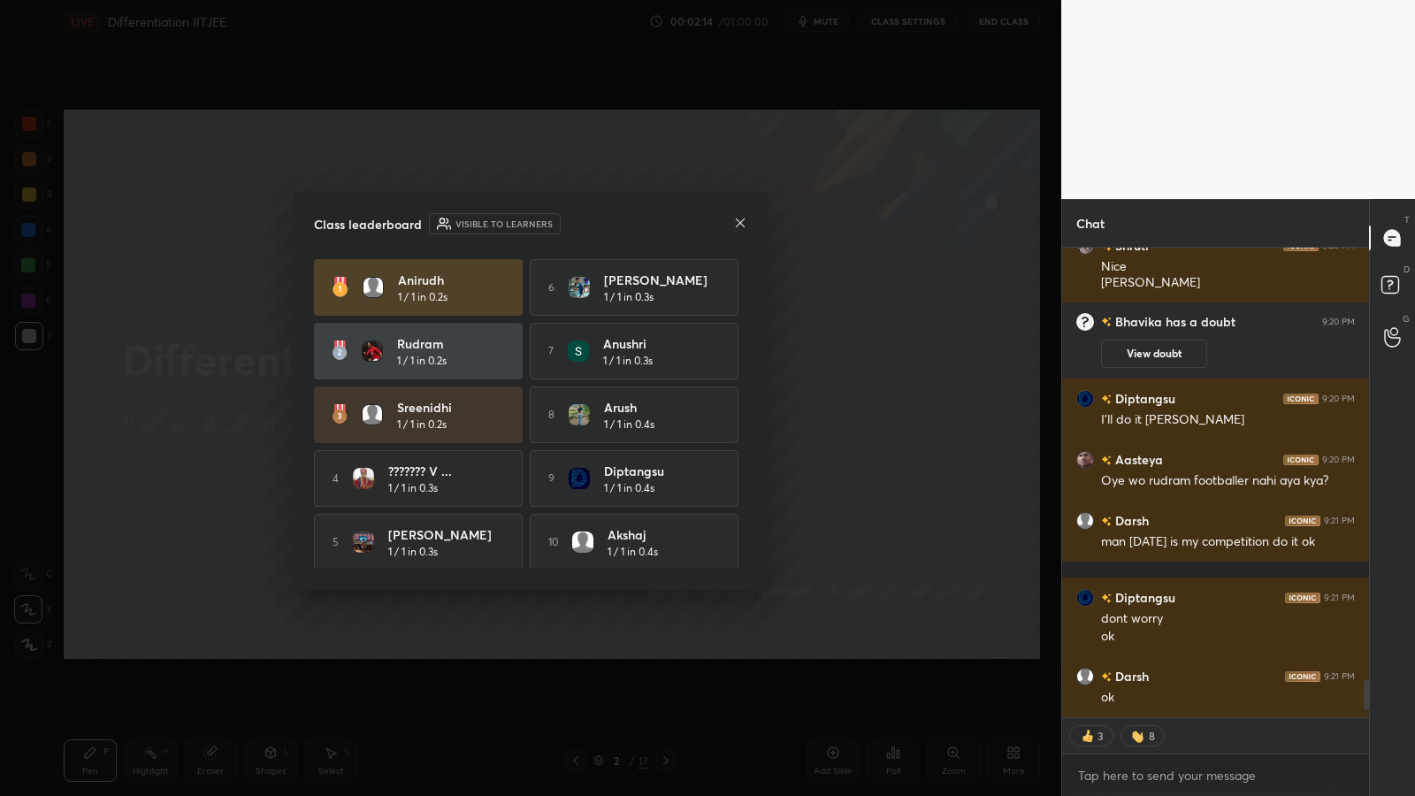
click at [741, 225] on icon at bounding box center [740, 223] width 14 height 14
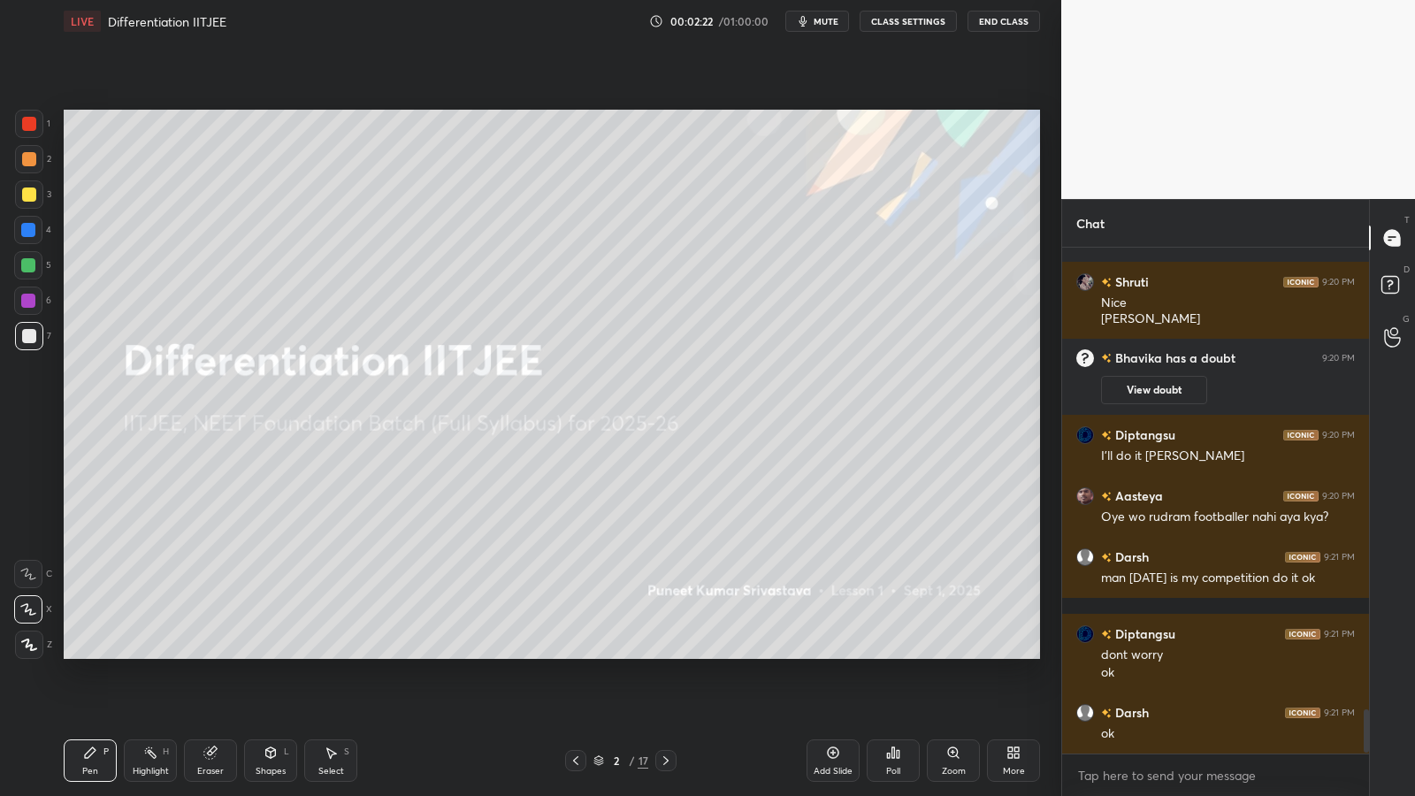
click at [892, 652] on icon at bounding box center [893, 752] width 14 height 14
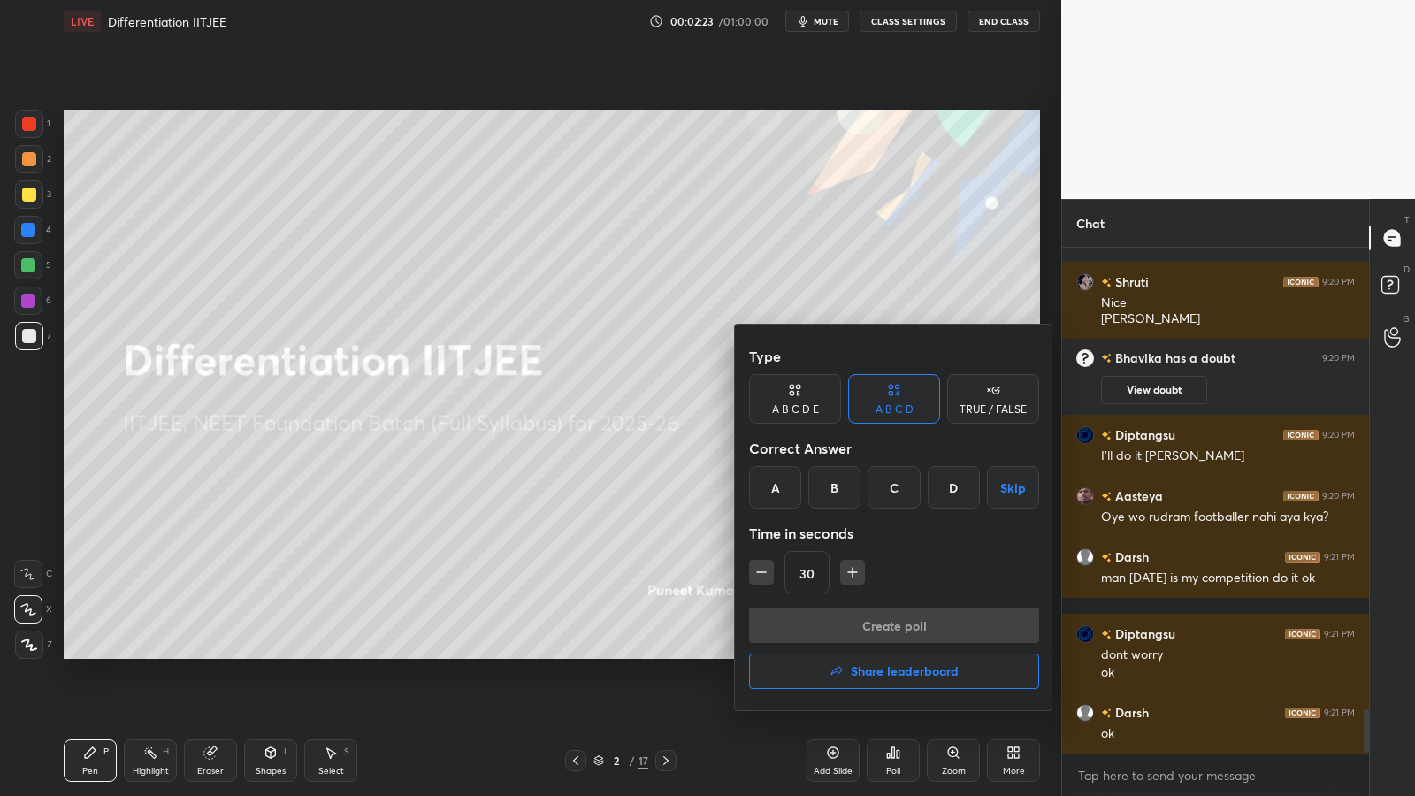
click at [781, 484] on div "A" at bounding box center [775, 487] width 52 height 42
click at [873, 625] on button "Create poll" at bounding box center [894, 624] width 290 height 35
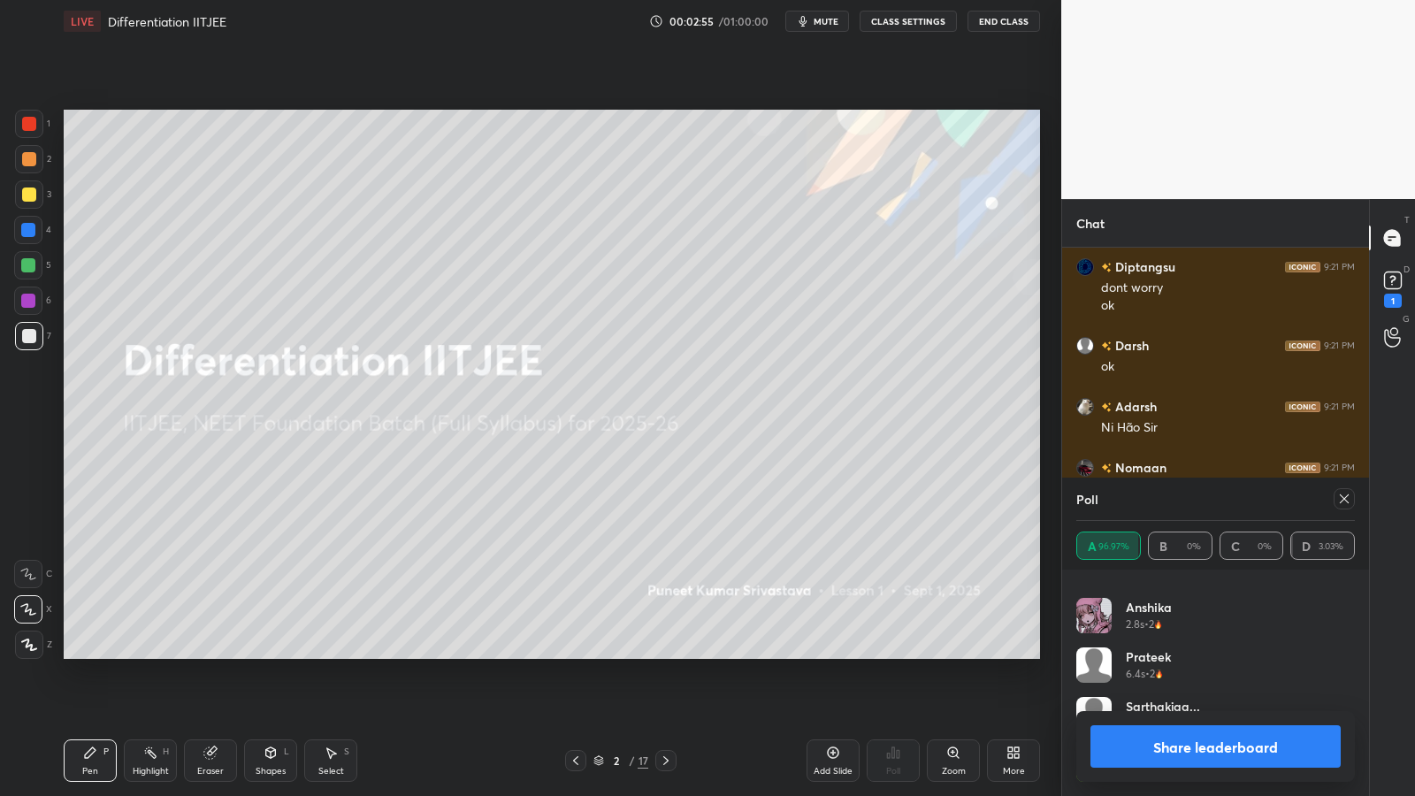
click at [1180, 652] on button "Share leaderboard" at bounding box center [1215, 746] width 250 height 42
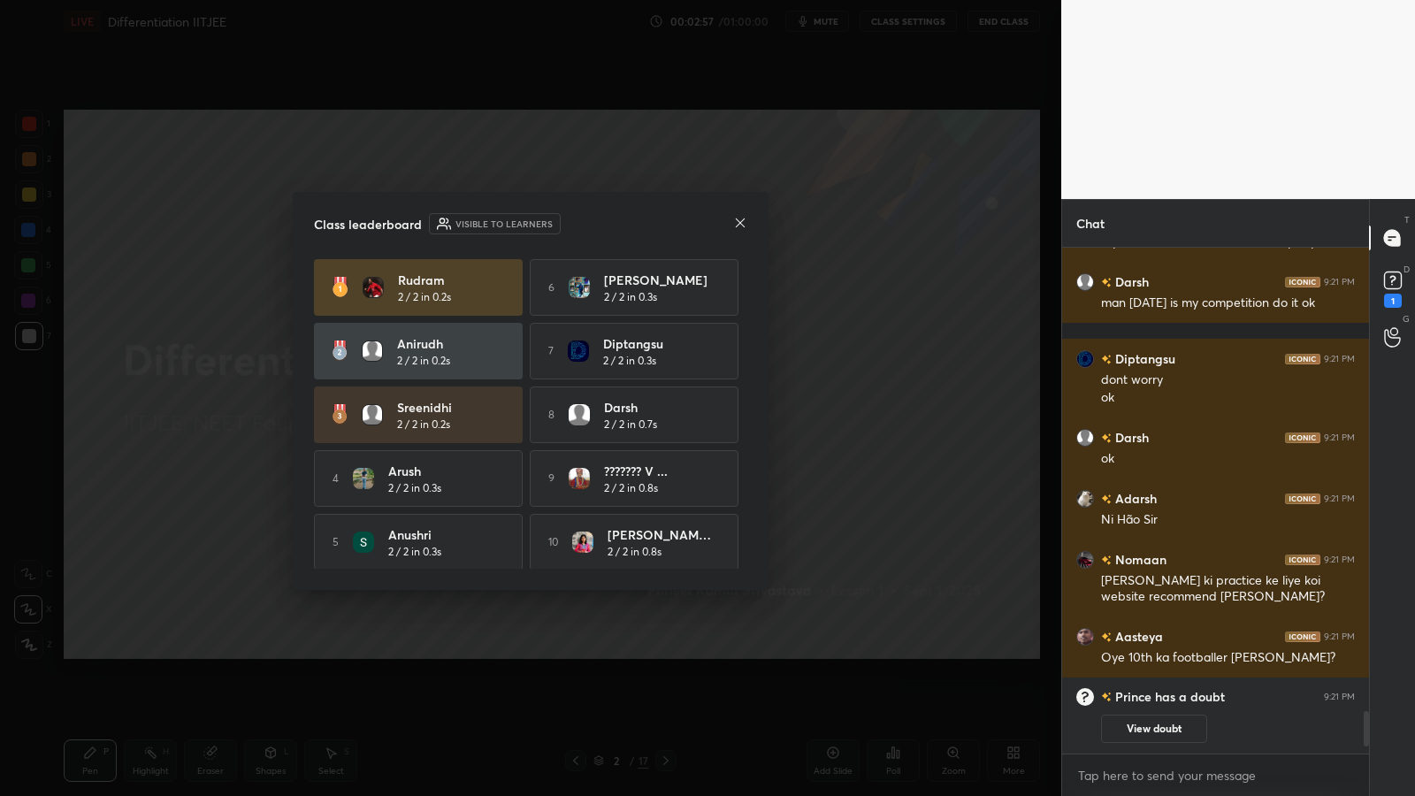
click at [740, 226] on icon at bounding box center [740, 223] width 14 height 14
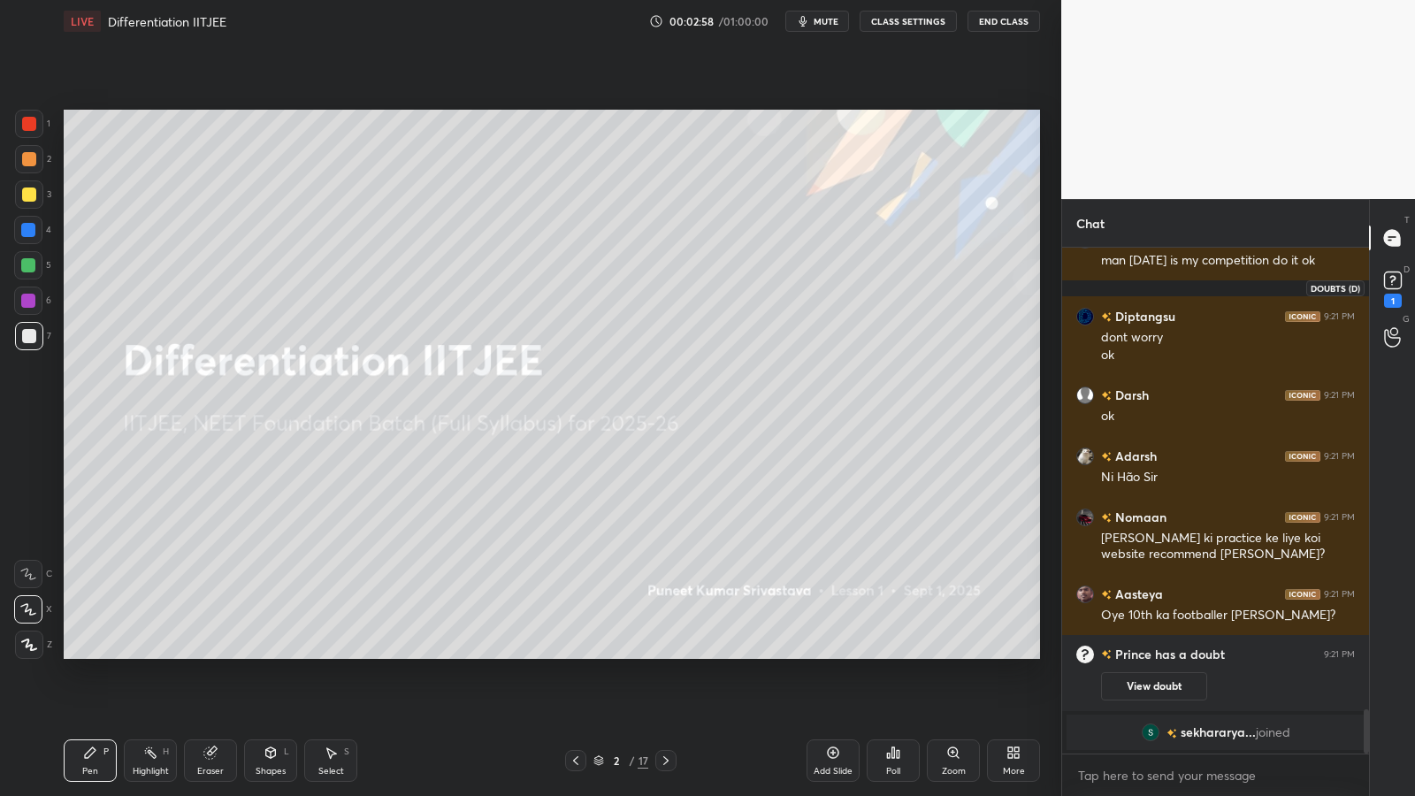
click at [1394, 274] on rect at bounding box center [1392, 280] width 17 height 17
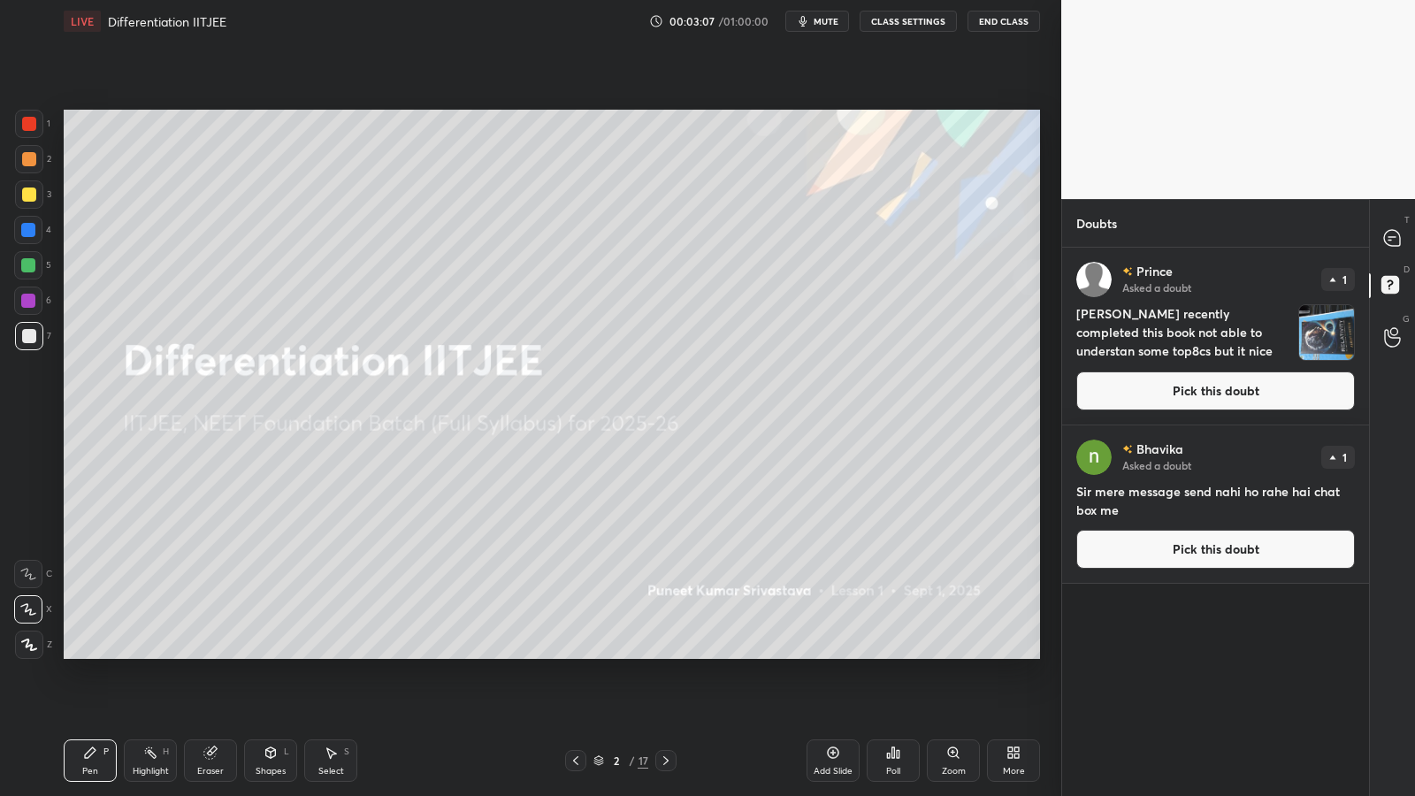
click at [1222, 392] on button "Pick this doubt" at bounding box center [1215, 390] width 278 height 39
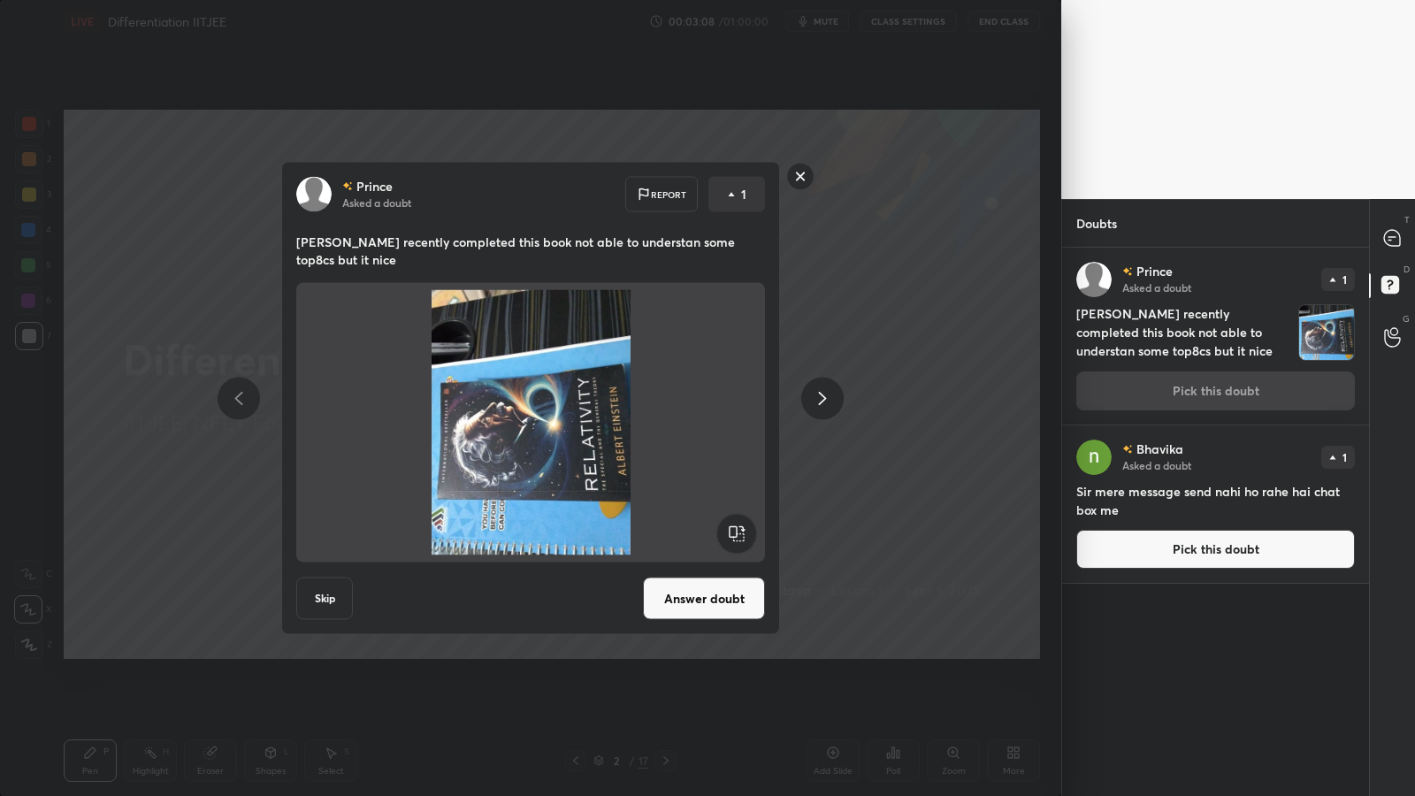
click at [724, 525] on rect at bounding box center [736, 534] width 40 height 40
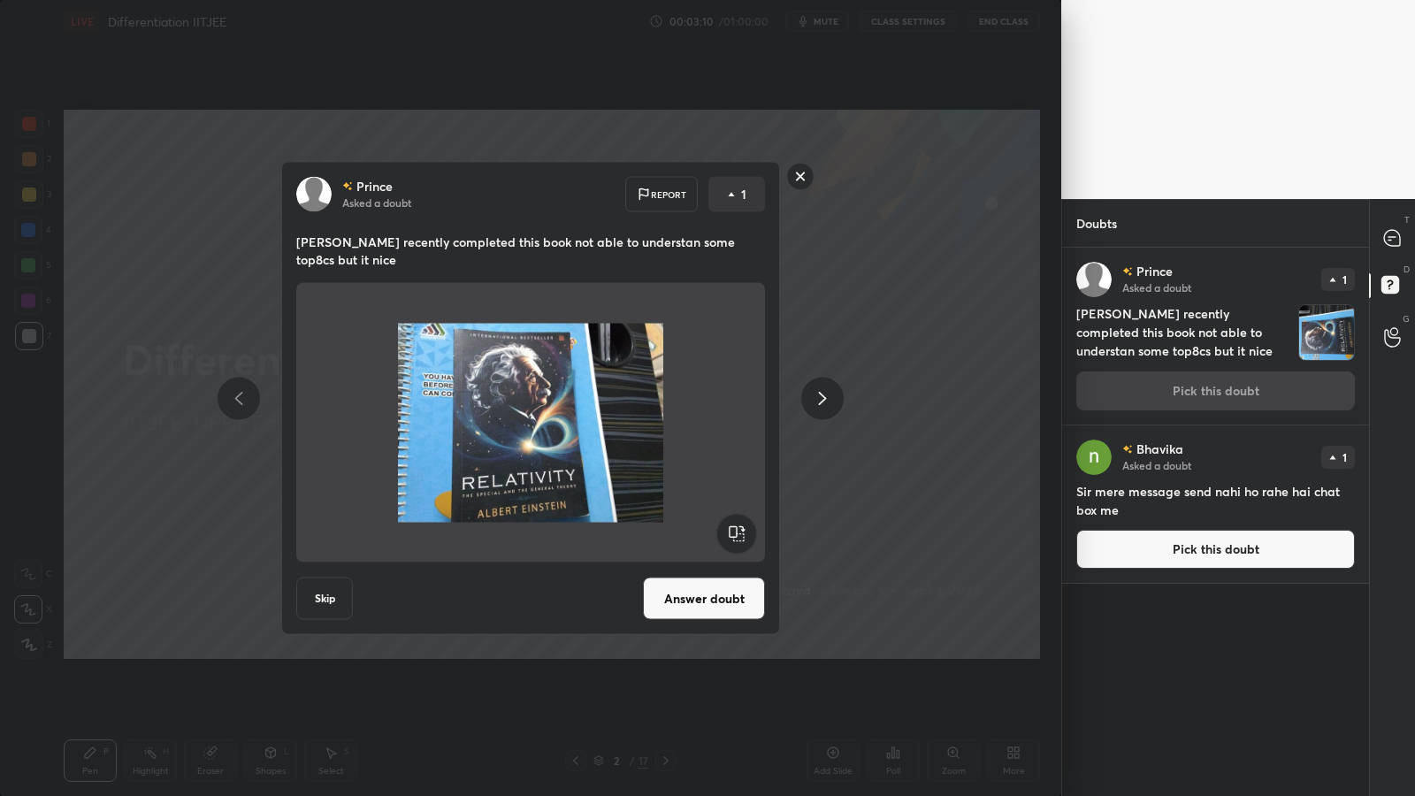
click at [694, 577] on button "Answer doubt" at bounding box center [704, 598] width 122 height 42
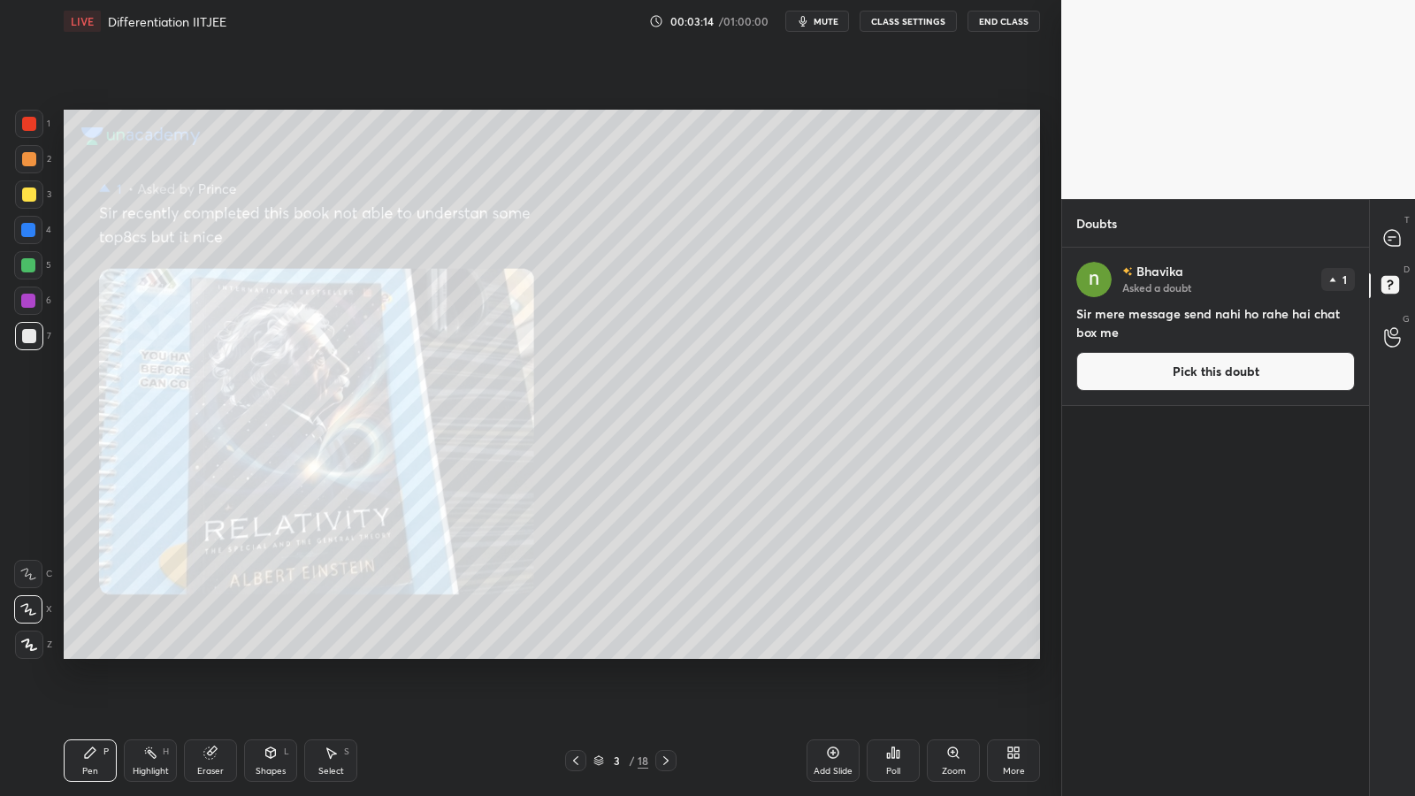
click at [1266, 379] on button "Pick this doubt" at bounding box center [1215, 371] width 278 height 39
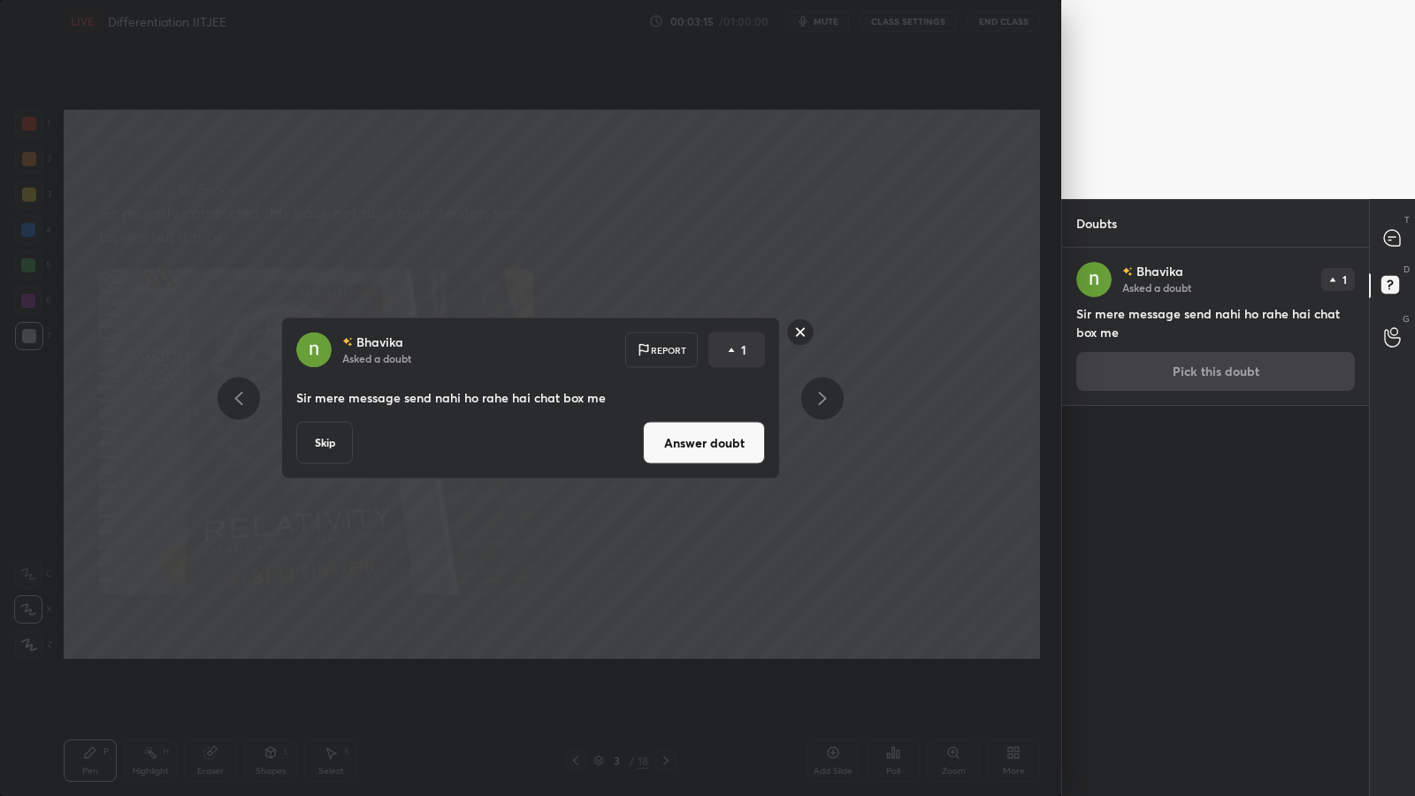
click at [750, 455] on button "Answer doubt" at bounding box center [704, 443] width 122 height 42
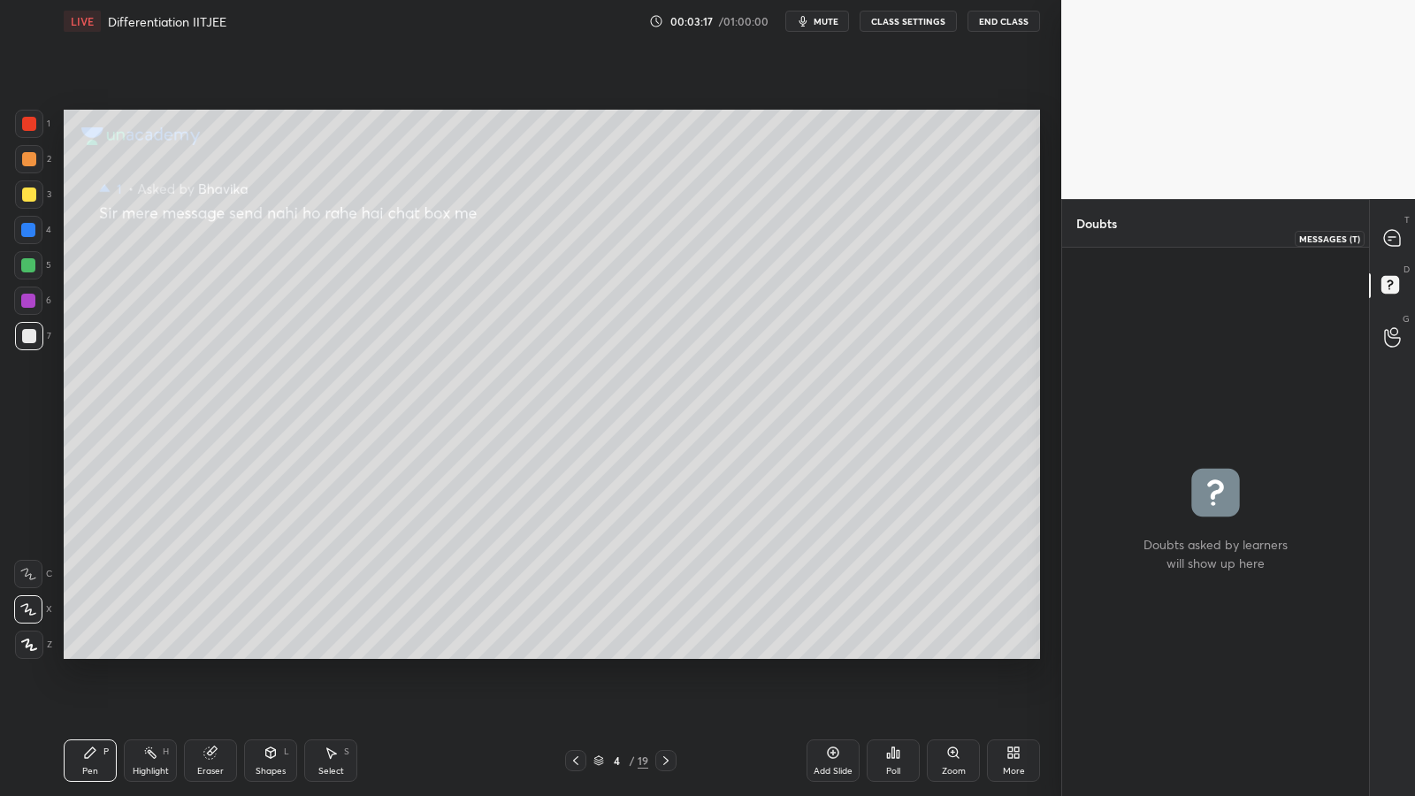
click at [1387, 241] on icon at bounding box center [1392, 238] width 16 height 16
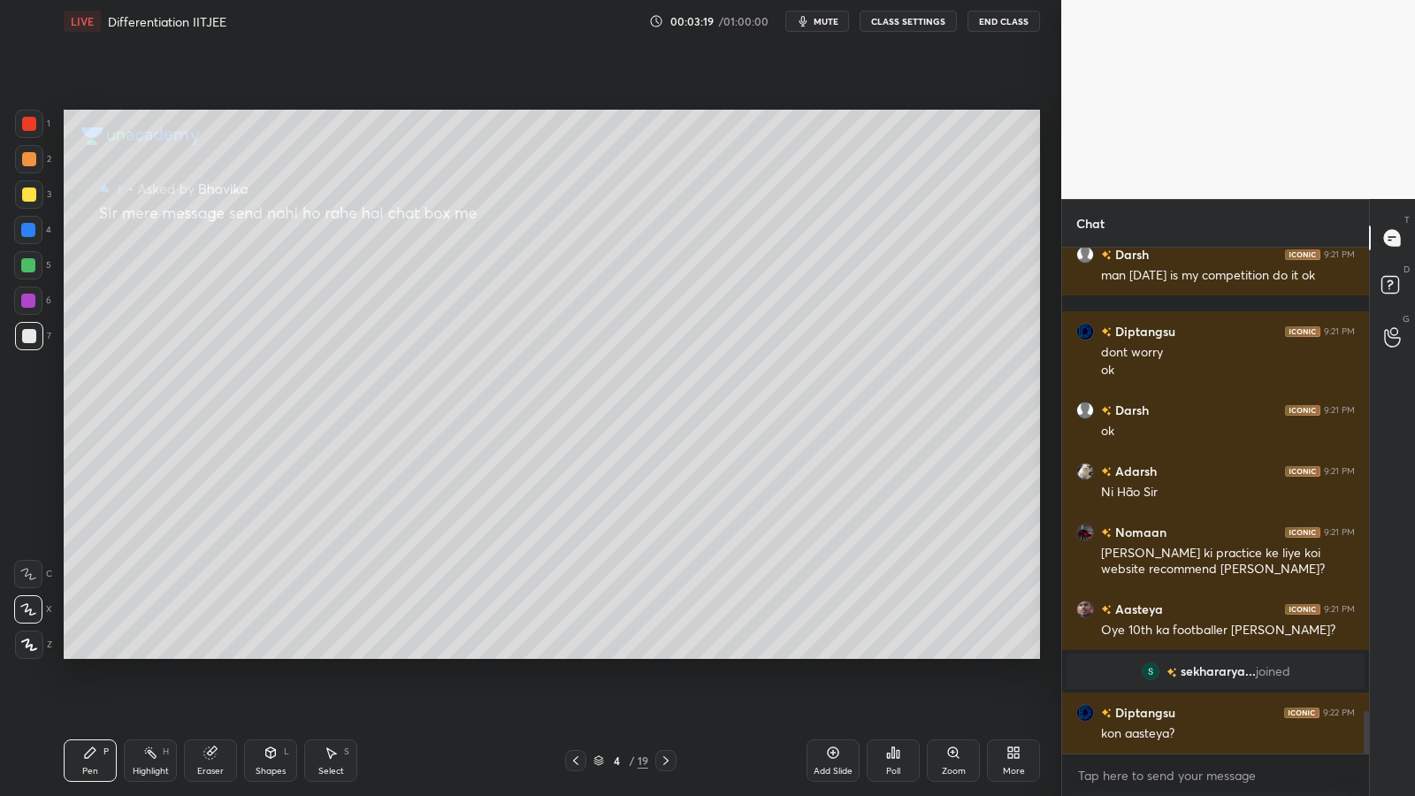
click at [576, 652] on icon at bounding box center [575, 760] width 14 height 14
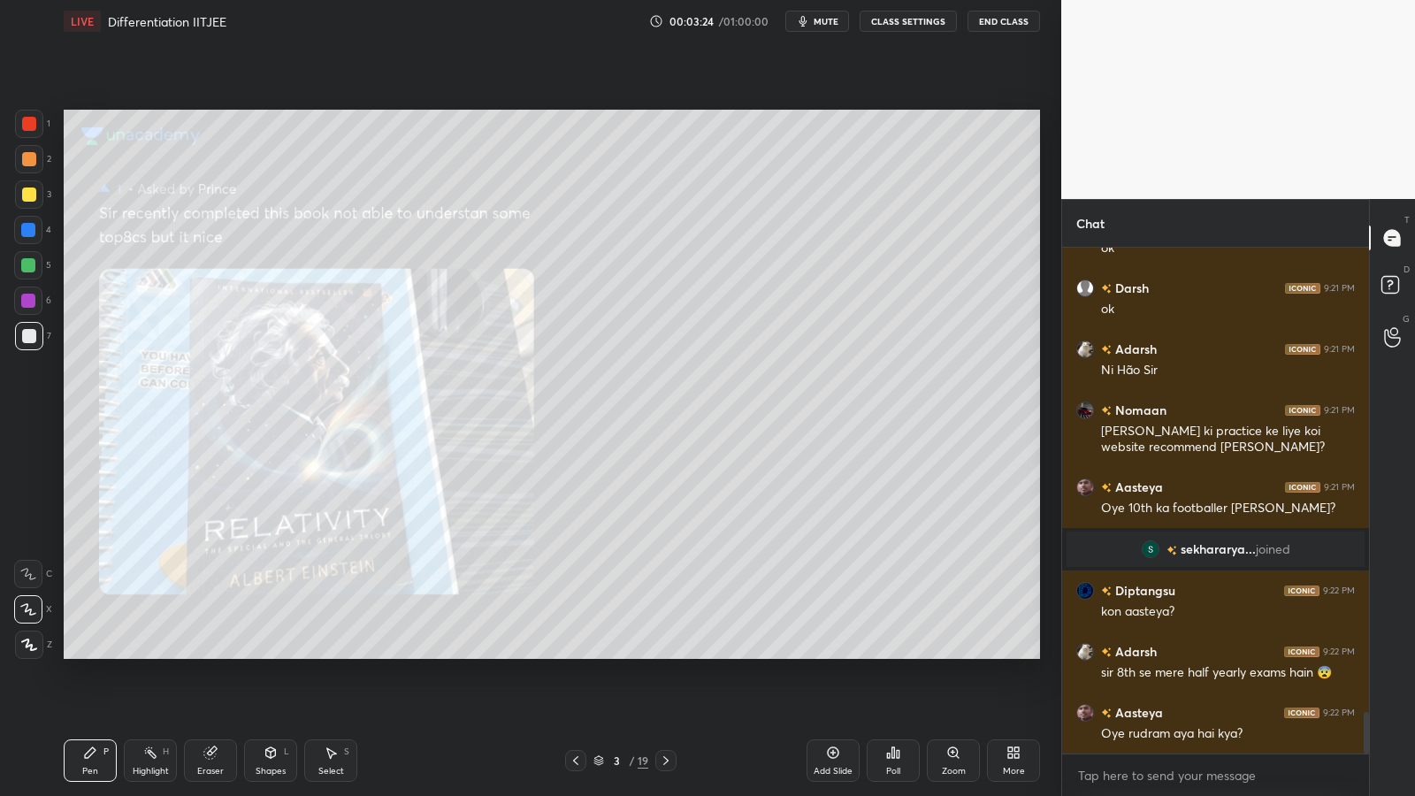
click at [574, 652] on icon at bounding box center [575, 760] width 14 height 14
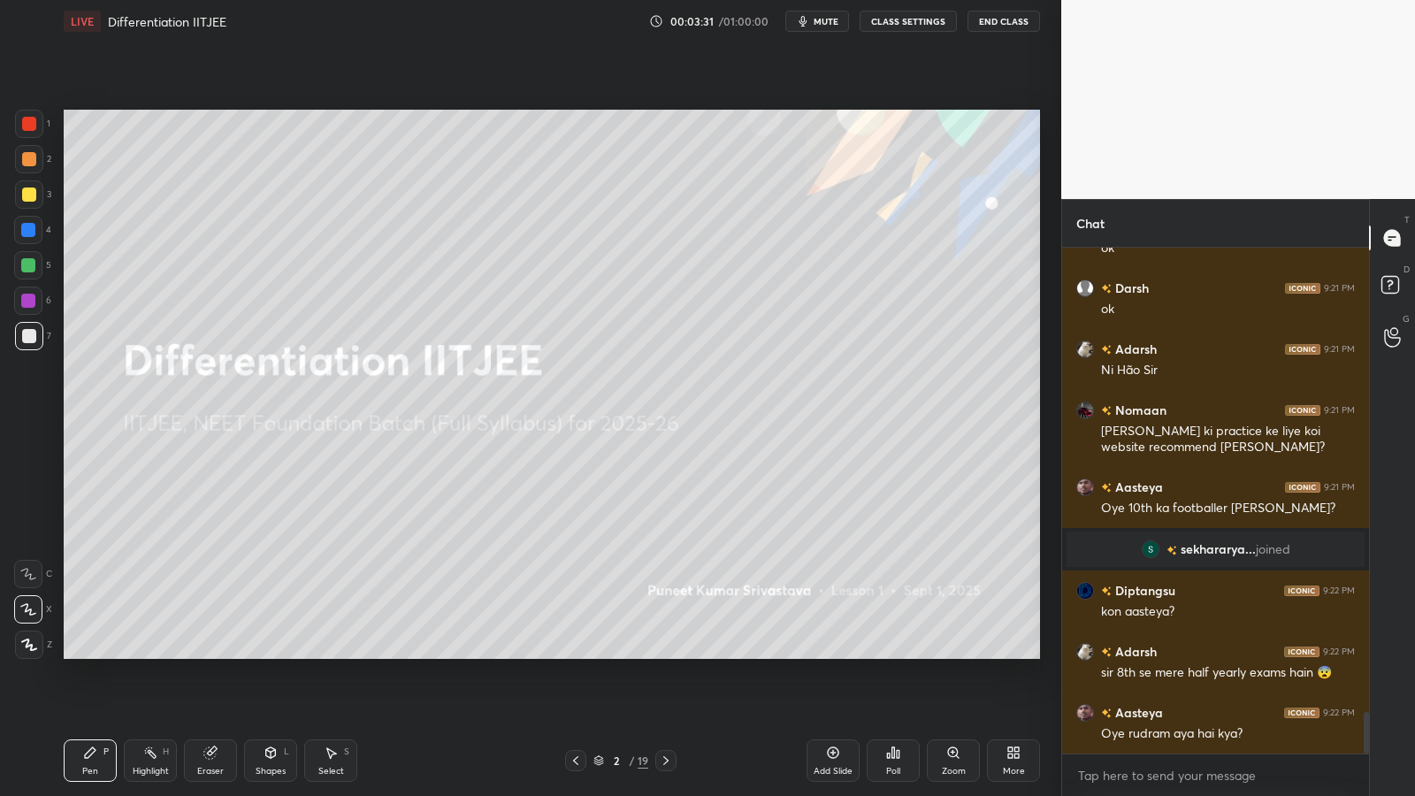
click at [32, 650] on icon at bounding box center [29, 644] width 14 height 11
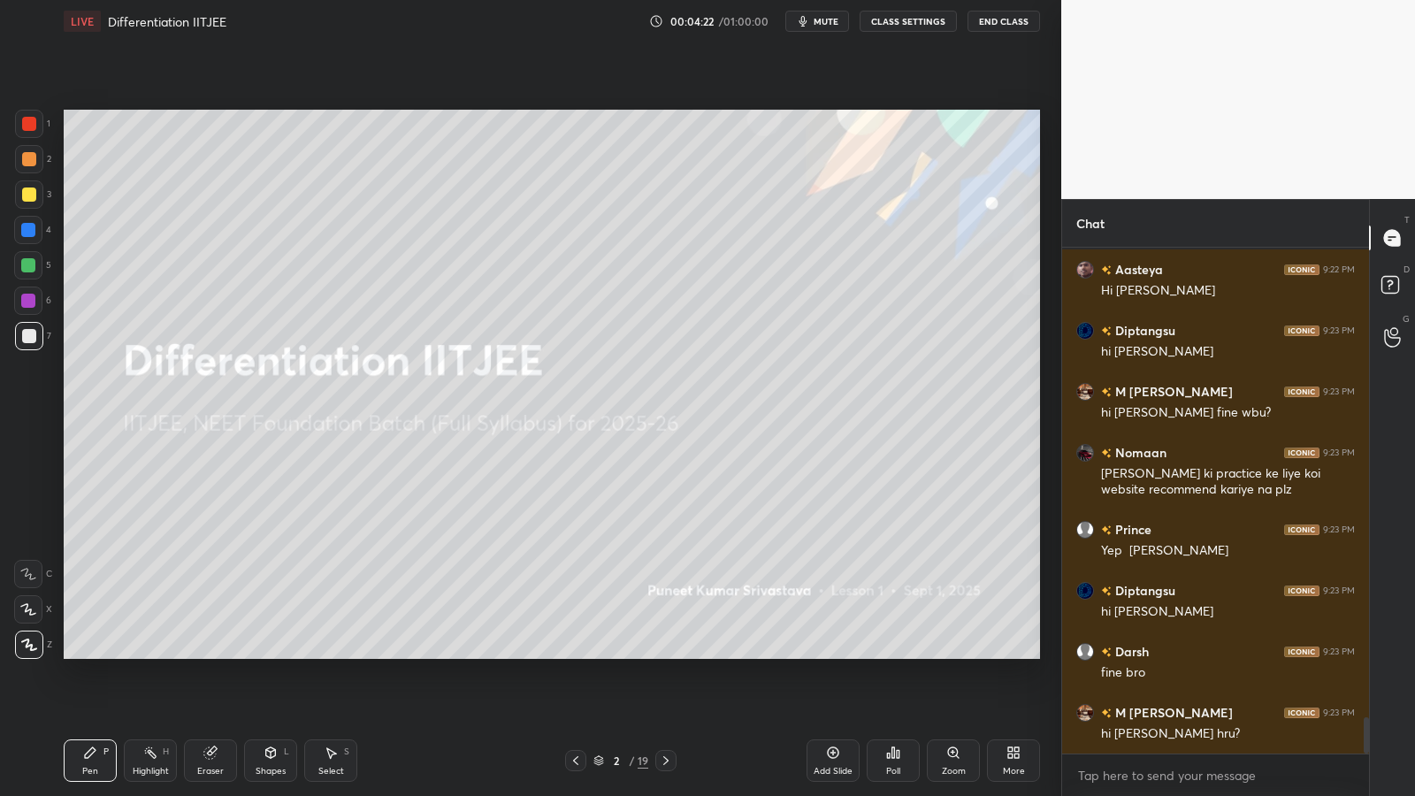
scroll to position [6653, 0]
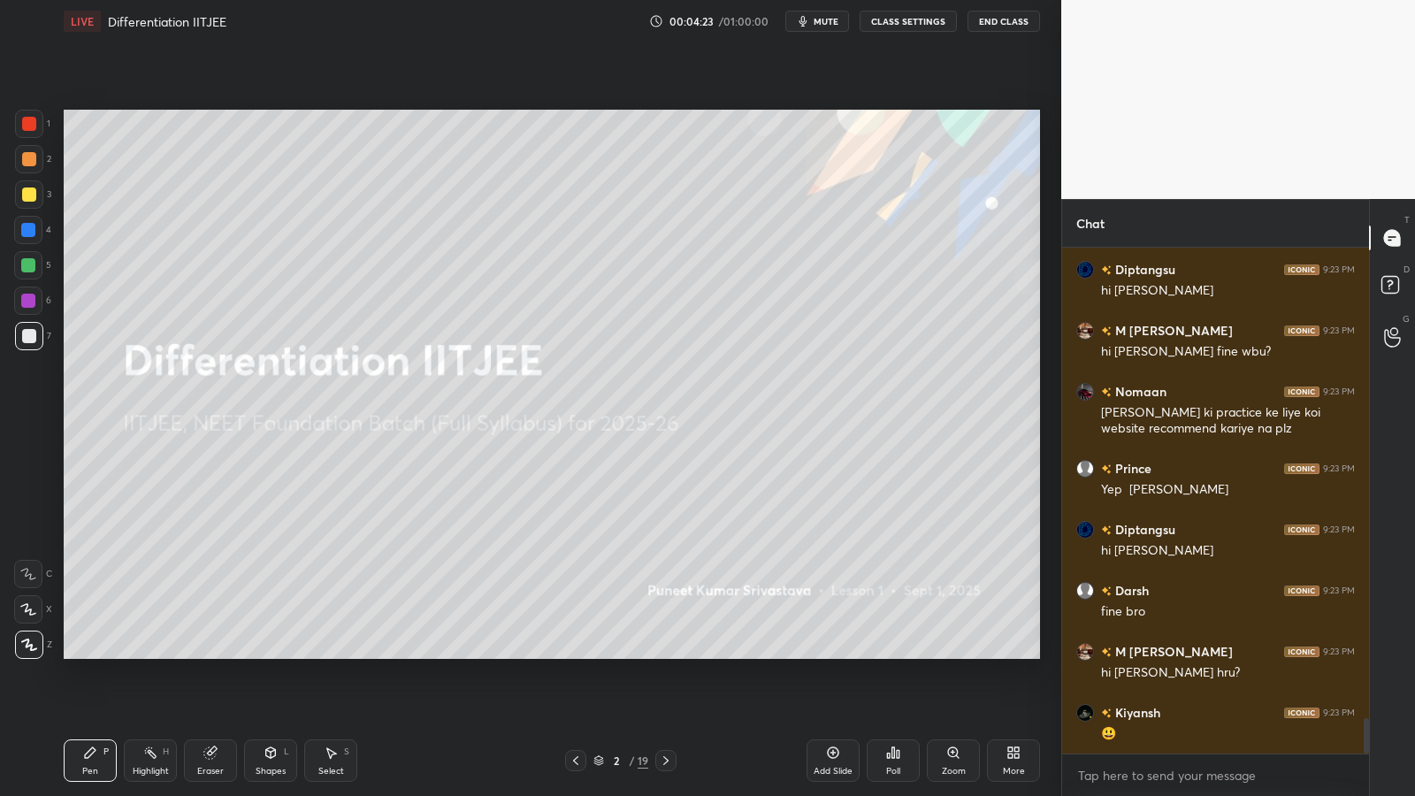
click at [670, 652] on icon at bounding box center [666, 760] width 14 height 14
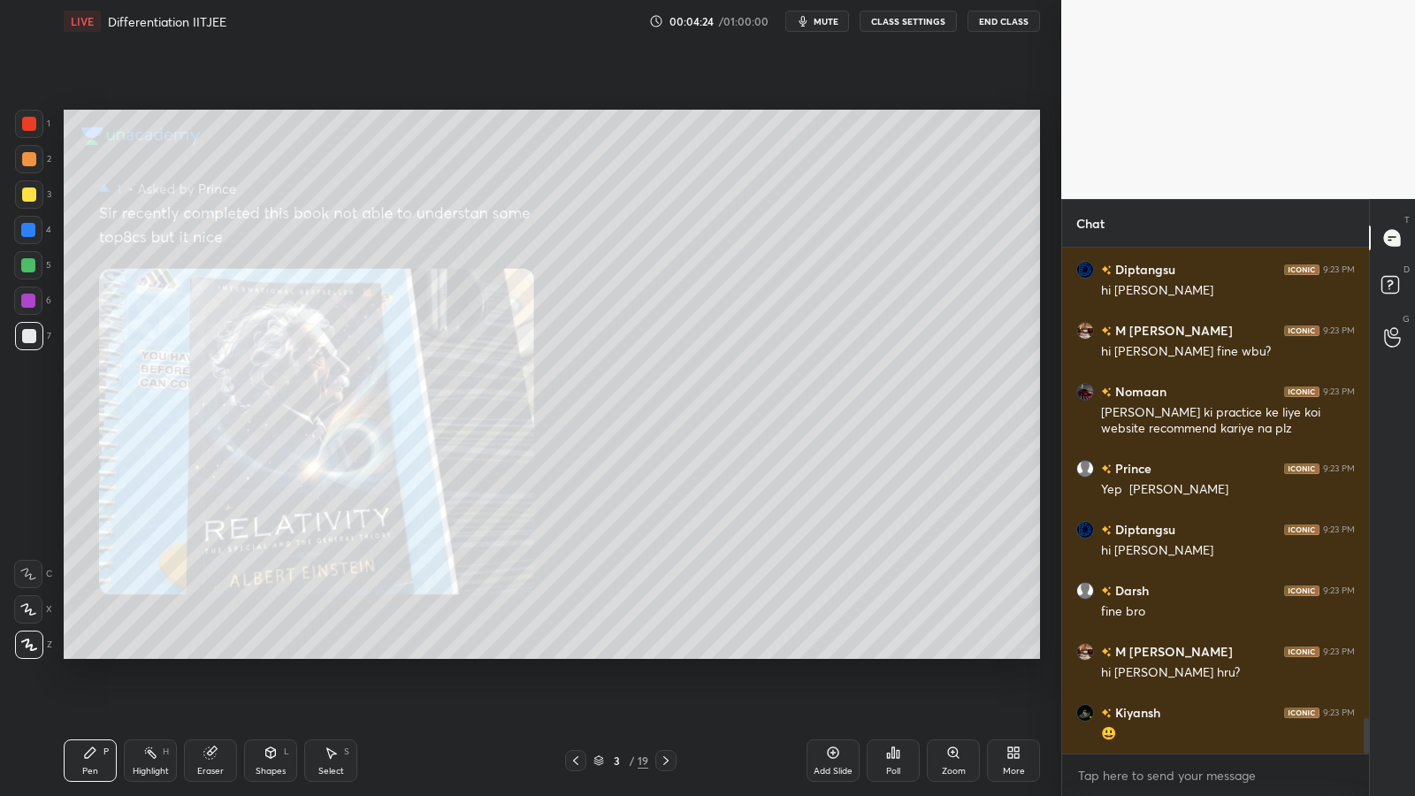
scroll to position [6714, 0]
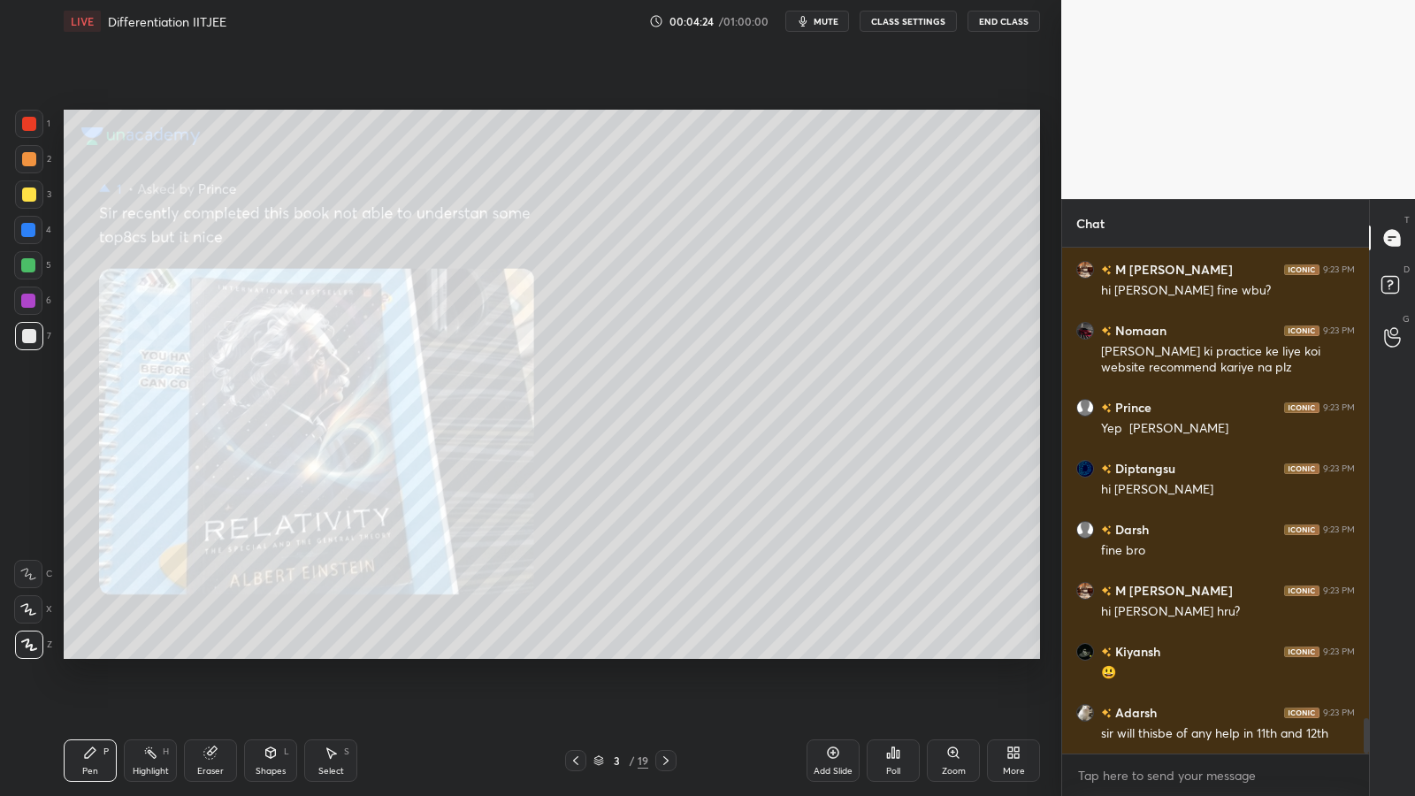
click at [667, 652] on icon at bounding box center [666, 760] width 14 height 14
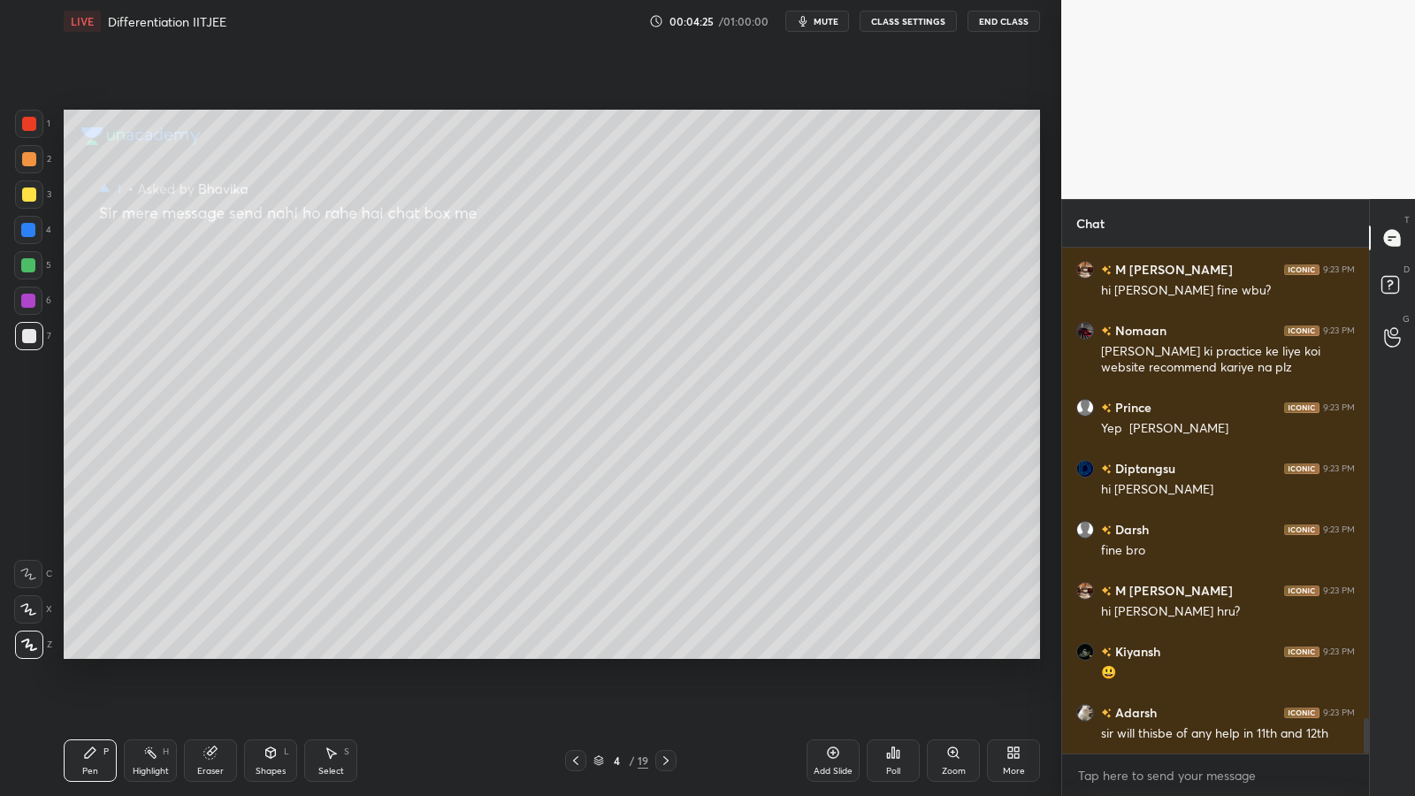
scroll to position [6775, 0]
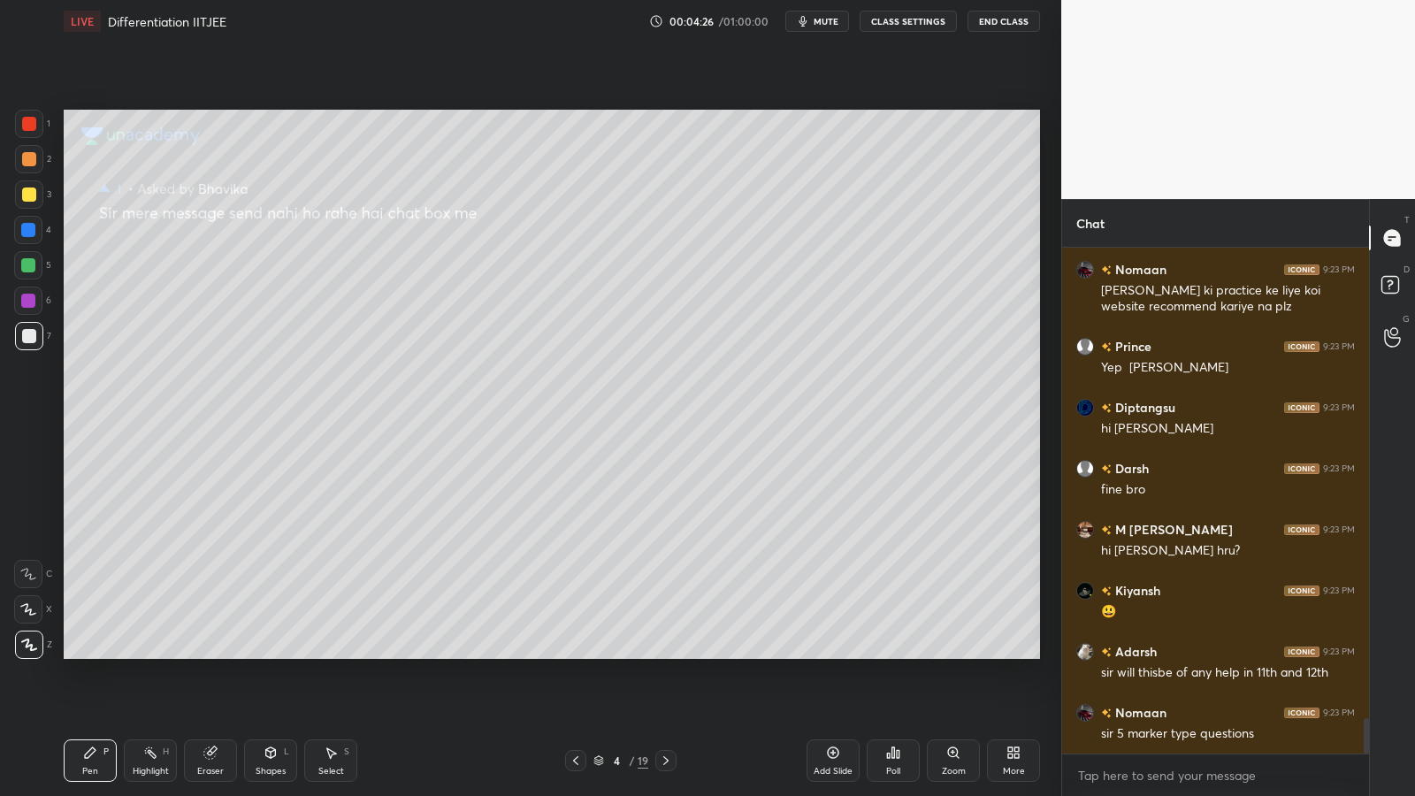
click at [667, 652] on icon at bounding box center [666, 760] width 14 height 14
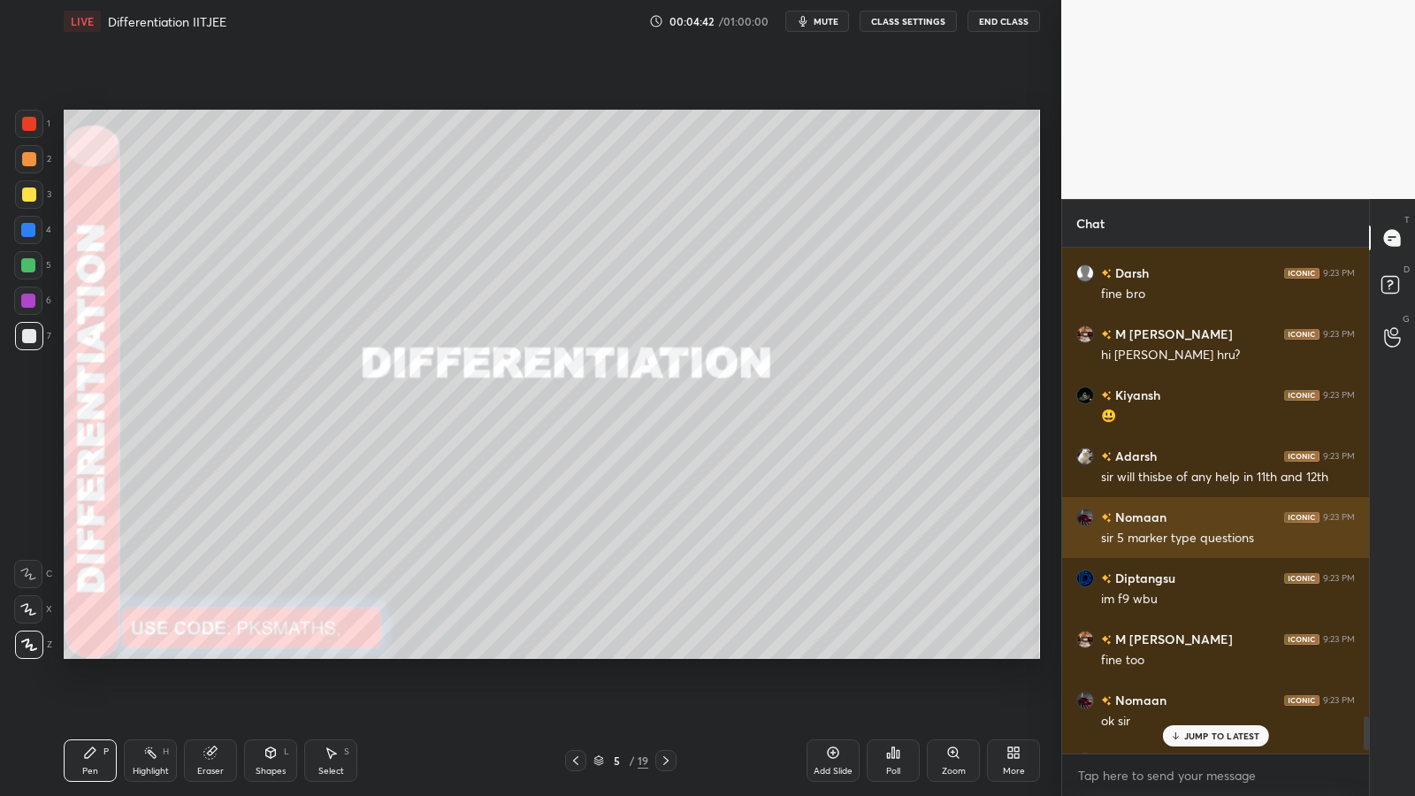
scroll to position [6968, 0]
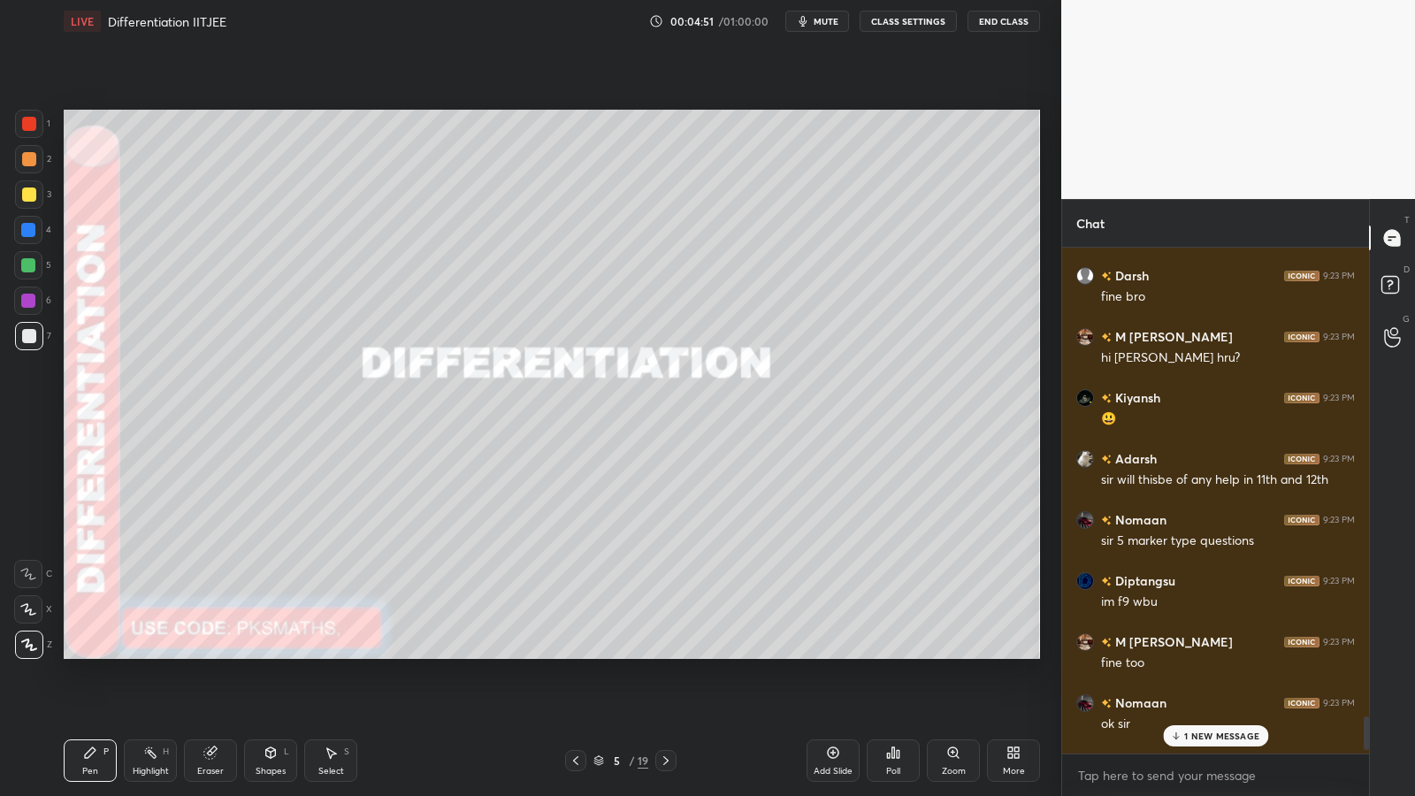
click at [670, 652] on icon at bounding box center [666, 760] width 14 height 14
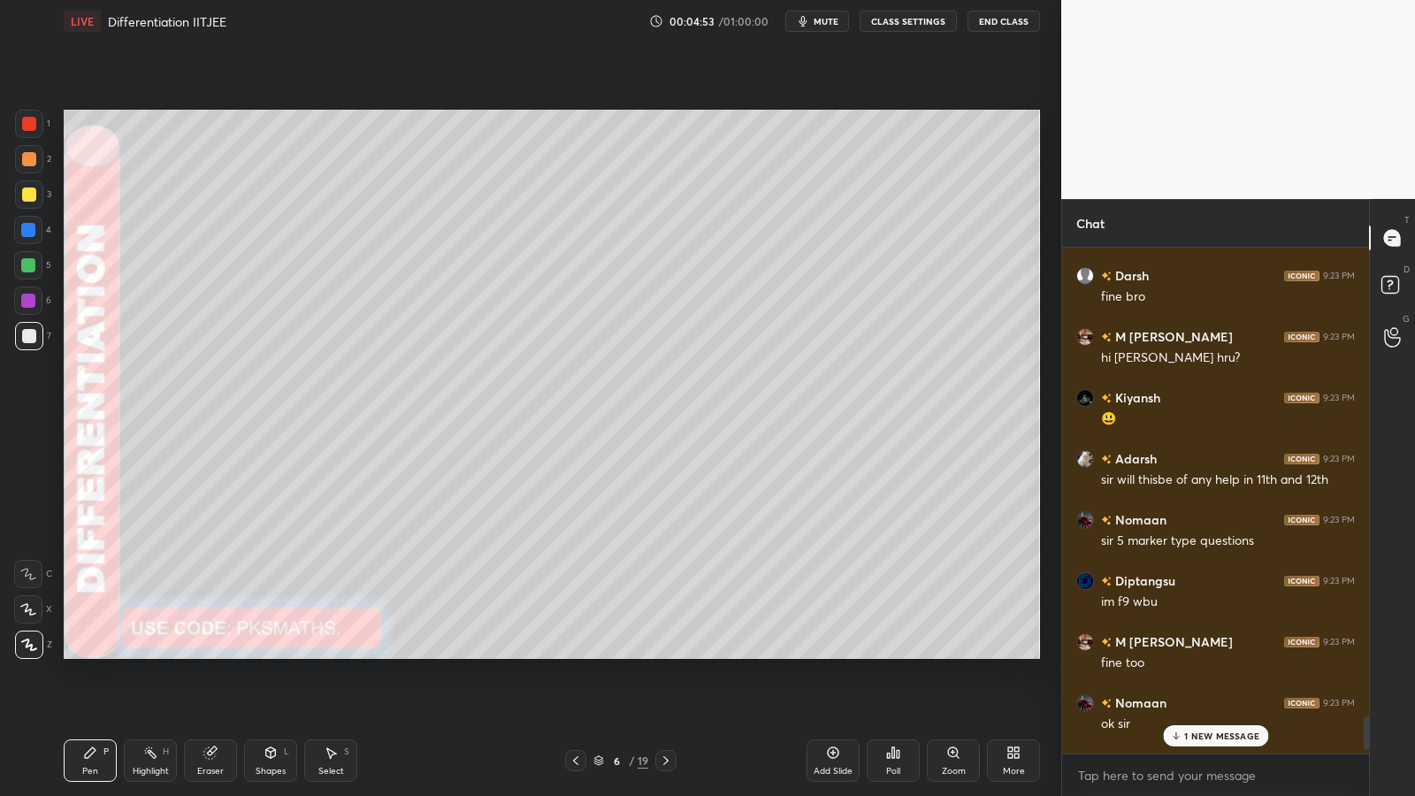
click at [27, 163] on div at bounding box center [29, 159] width 14 height 14
click at [28, 342] on div at bounding box center [29, 336] width 14 height 14
click at [518, 413] on p "Undo" at bounding box center [513, 414] width 27 height 14
click at [670, 652] on icon at bounding box center [666, 760] width 14 height 14
click at [866, 470] on p "Undo" at bounding box center [872, 472] width 27 height 14
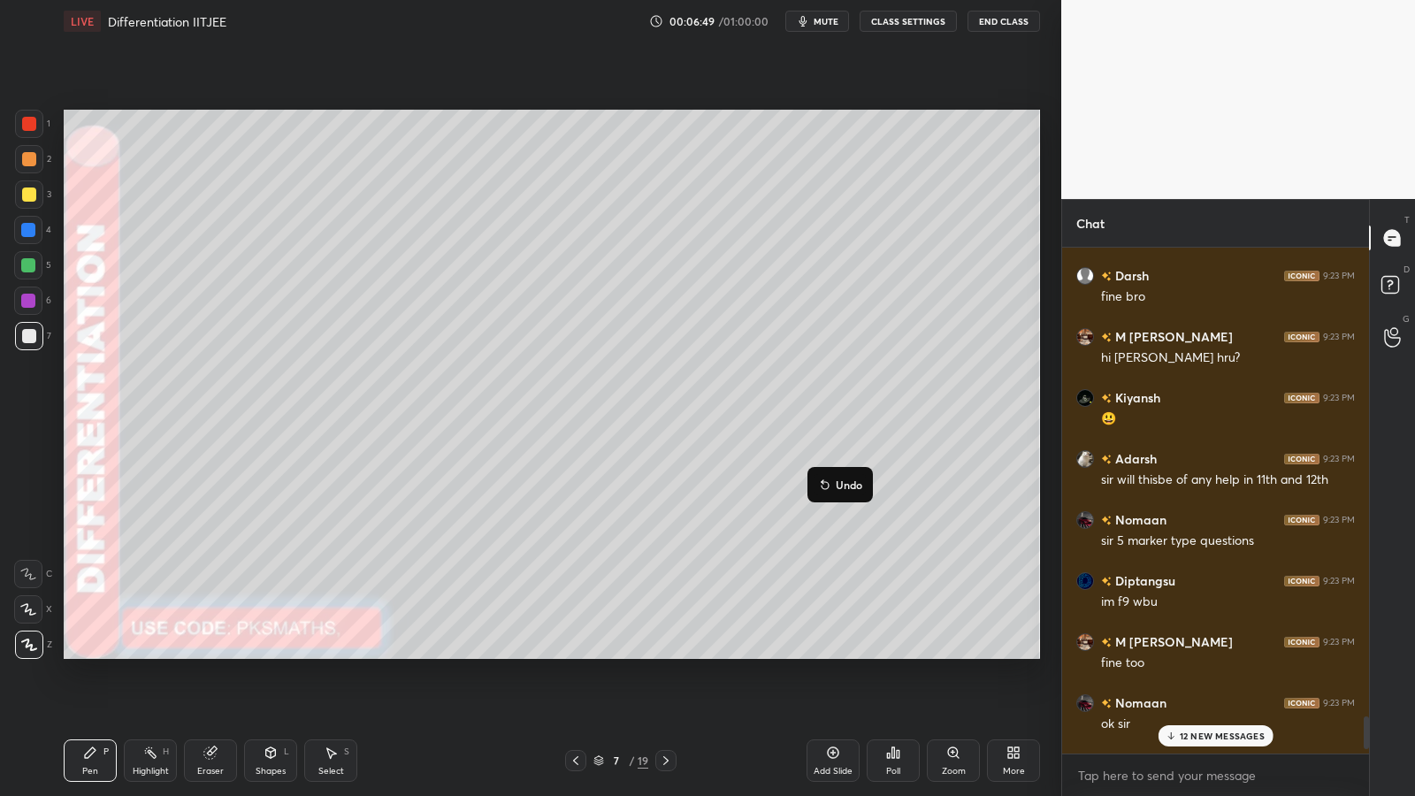
click at [838, 477] on button "Undo" at bounding box center [839, 484] width 51 height 21
click at [833, 652] on icon at bounding box center [832, 752] width 5 height 5
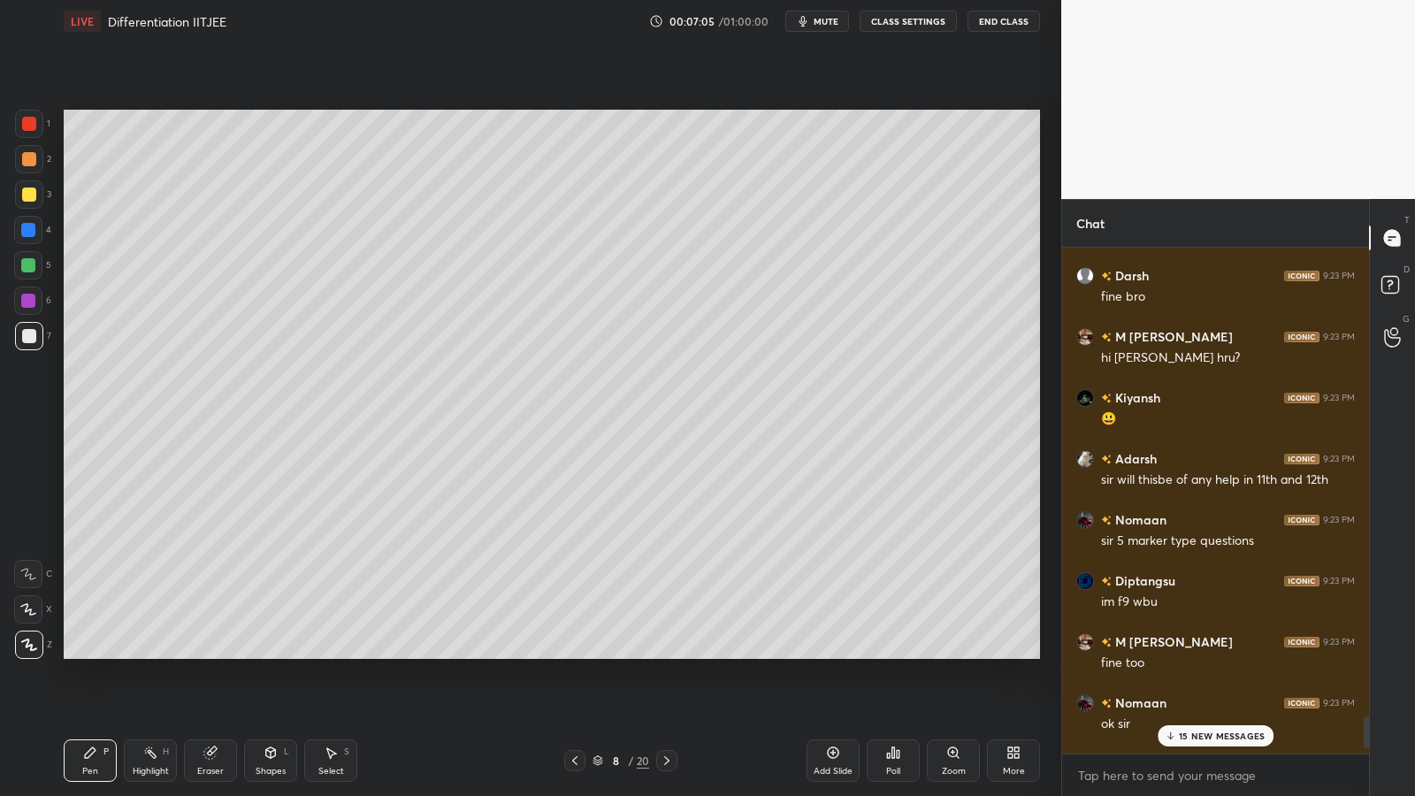
click at [32, 158] on div at bounding box center [29, 159] width 14 height 14
click at [8, 339] on div "1 2 3 4 5 6 7 C X Z C X Z E E Erase all H H" at bounding box center [28, 384] width 57 height 549
click at [29, 337] on div at bounding box center [29, 336] width 14 height 14
click at [41, 264] on div at bounding box center [28, 265] width 28 height 28
click at [577, 652] on icon at bounding box center [575, 760] width 14 height 14
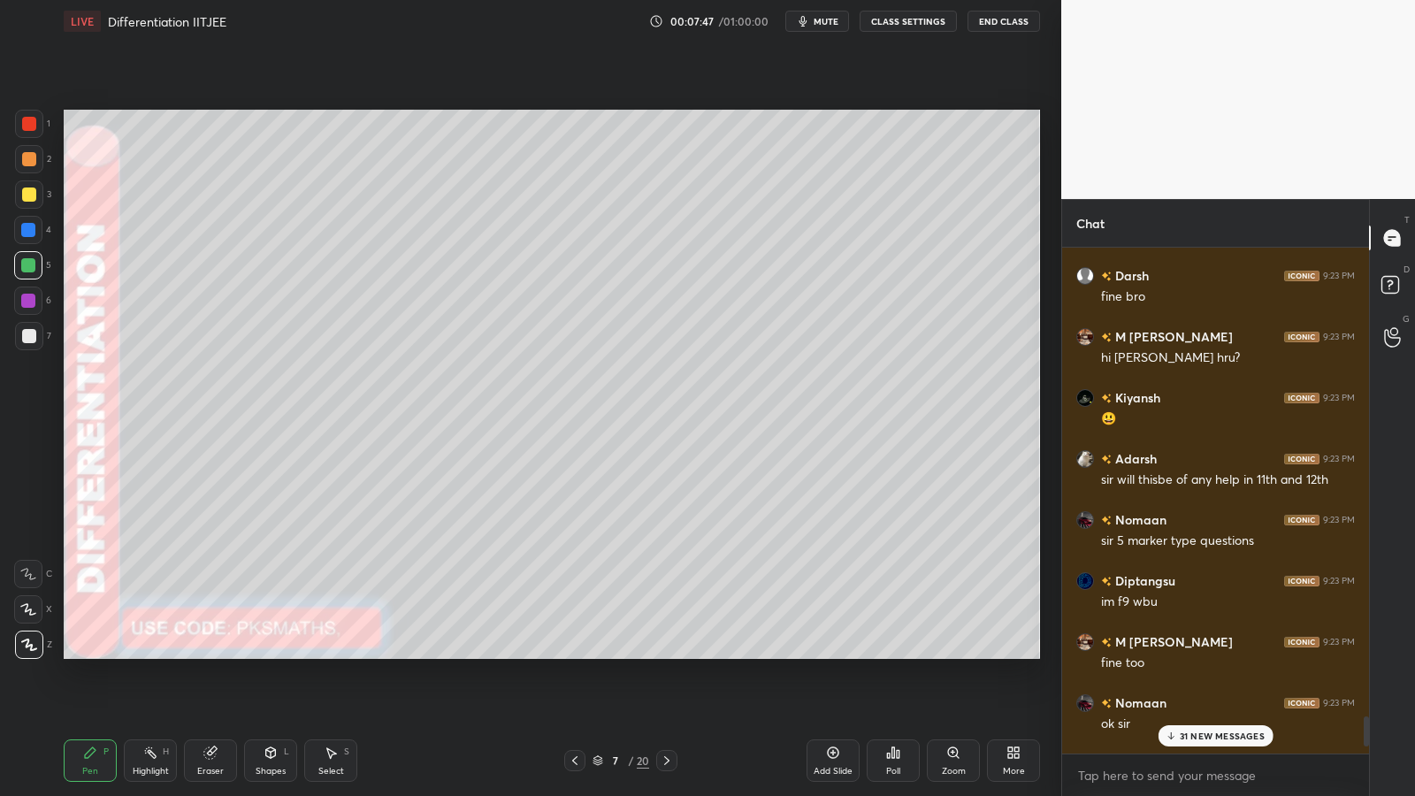
click at [835, 652] on div "Add Slide" at bounding box center [832, 771] width 39 height 9
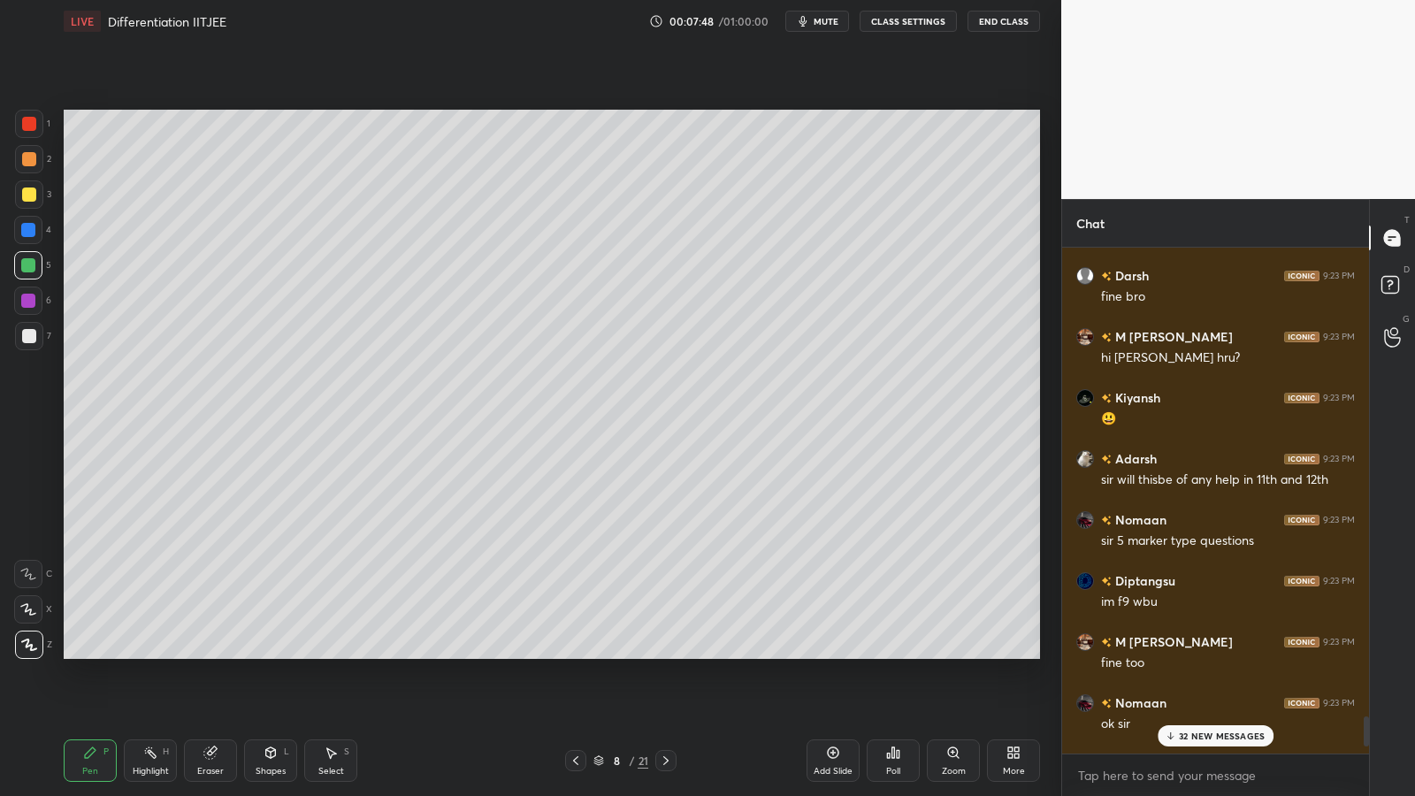
click at [46, 172] on div "2" at bounding box center [33, 159] width 36 height 28
click at [269, 652] on icon at bounding box center [271, 752] width 10 height 11
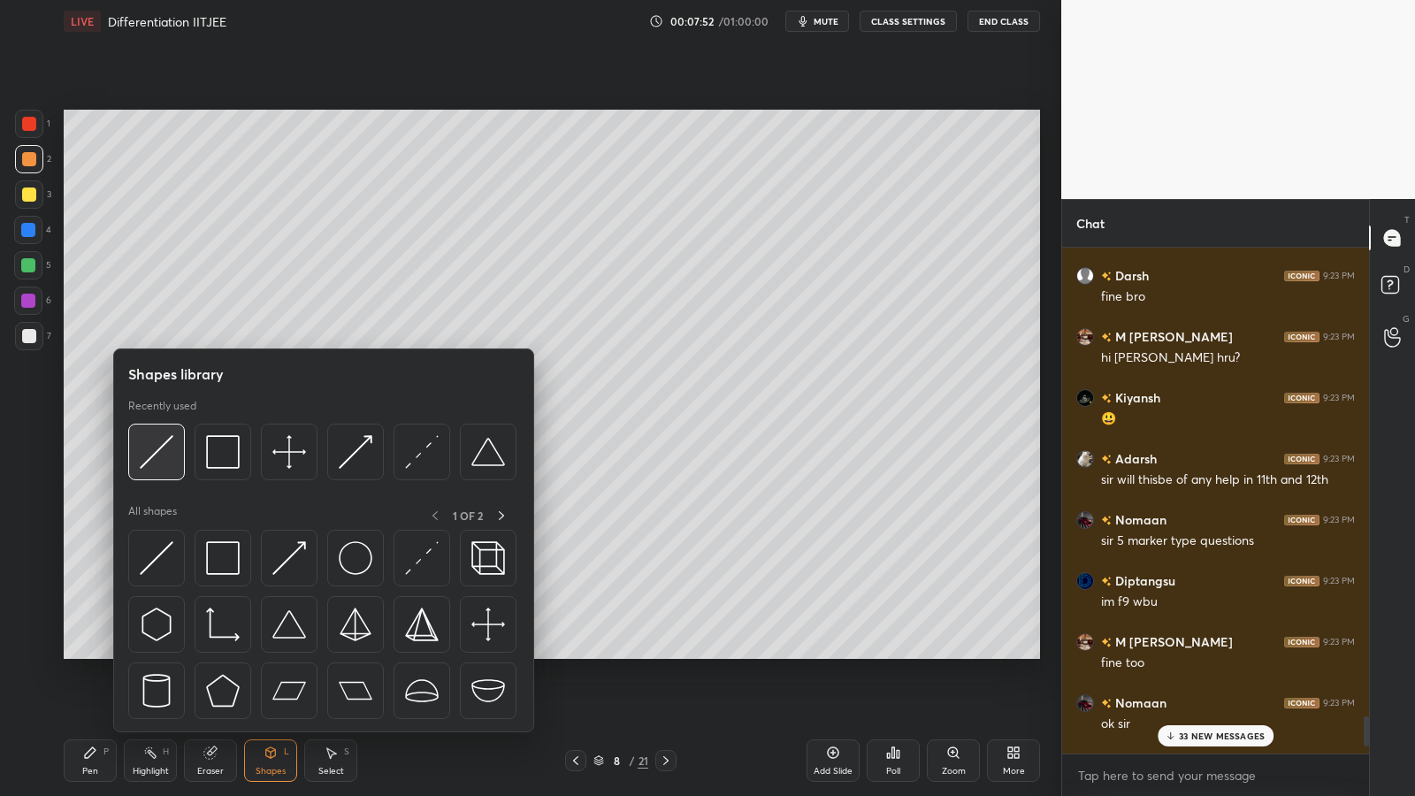
click at [156, 457] on img at bounding box center [157, 452] width 34 height 34
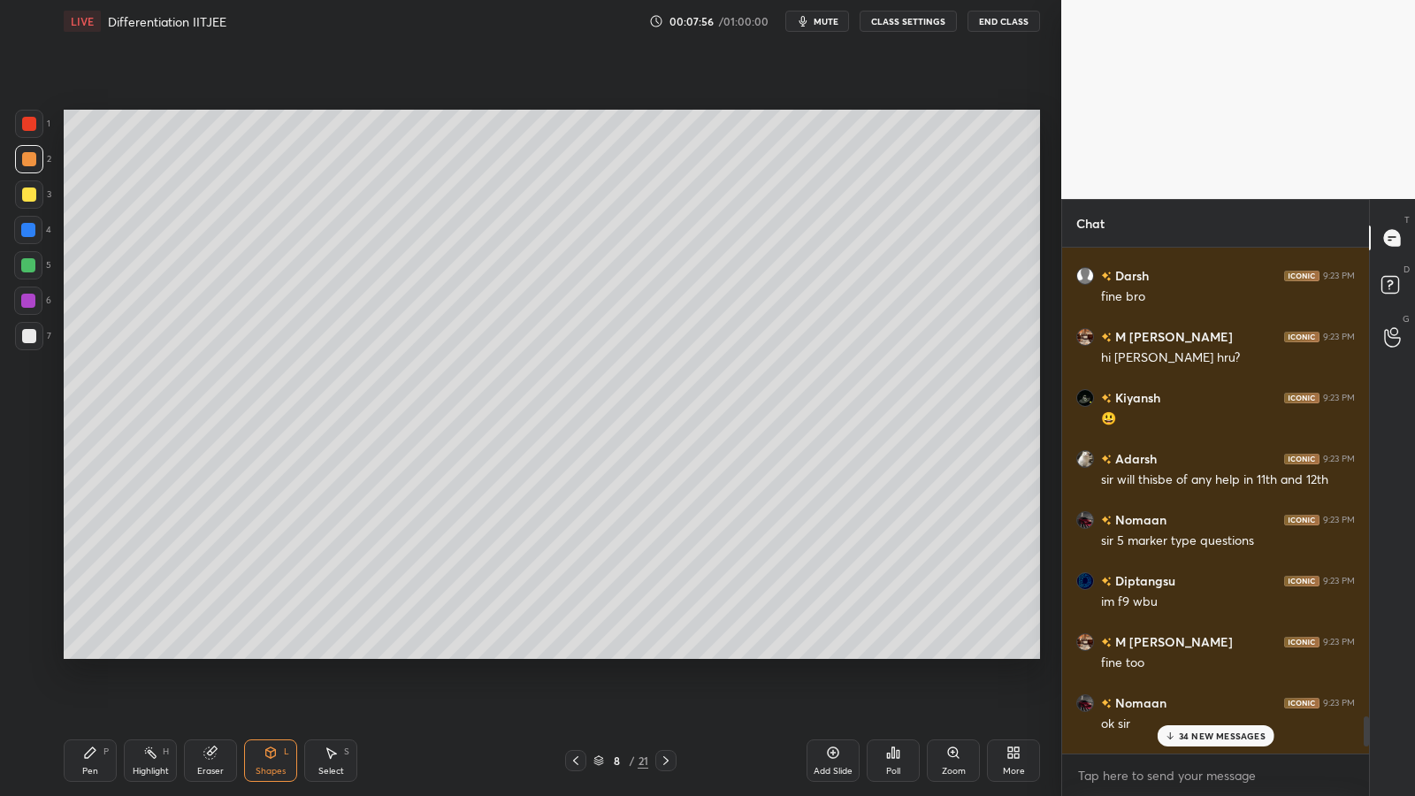
click at [32, 339] on div at bounding box center [29, 336] width 14 height 14
click at [88, 652] on div "Pen P" at bounding box center [90, 760] width 53 height 42
click at [25, 271] on div at bounding box center [28, 265] width 14 height 14
click at [36, 342] on div at bounding box center [29, 336] width 28 height 28
click at [34, 335] on div at bounding box center [29, 336] width 14 height 14
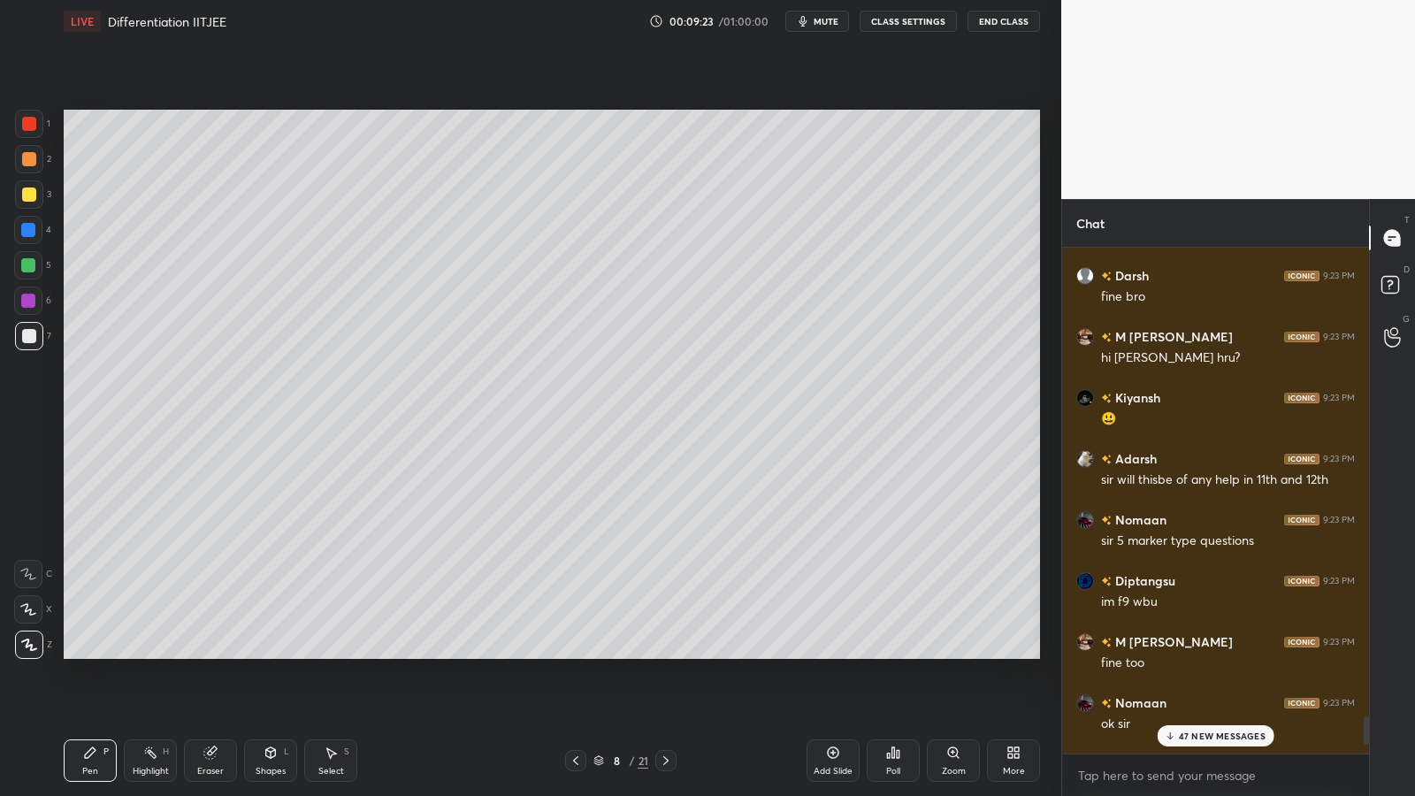
click at [30, 265] on div at bounding box center [28, 265] width 14 height 14
click at [668, 652] on icon at bounding box center [665, 760] width 5 height 9
click at [570, 652] on icon at bounding box center [575, 760] width 14 height 14
click at [838, 652] on icon at bounding box center [833, 752] width 14 height 14
click at [24, 164] on div at bounding box center [29, 159] width 14 height 14
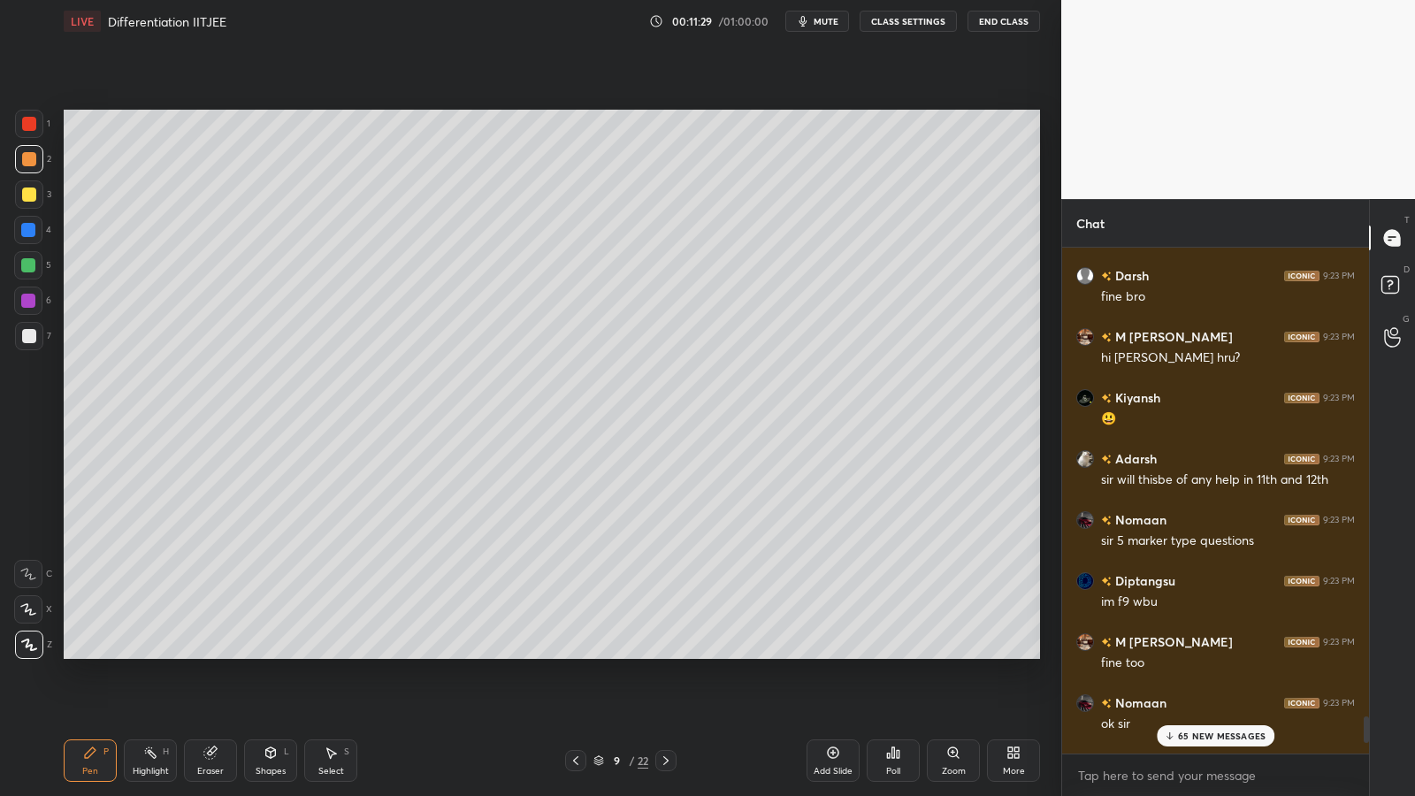
click at [667, 652] on icon at bounding box center [666, 760] width 14 height 14
click at [1219, 652] on div "87 NEW MESSAGES" at bounding box center [1215, 735] width 118 height 21
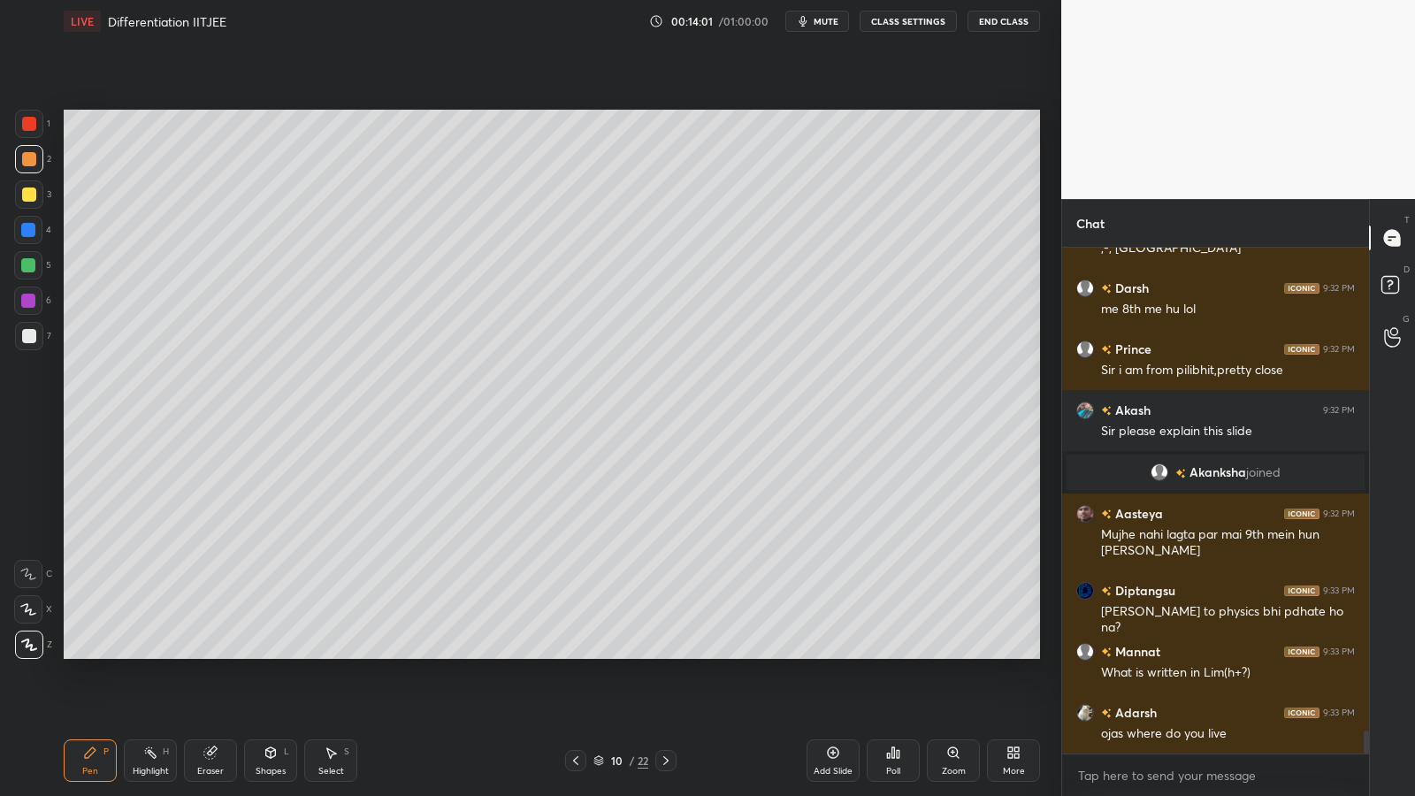
scroll to position [10462, 0]
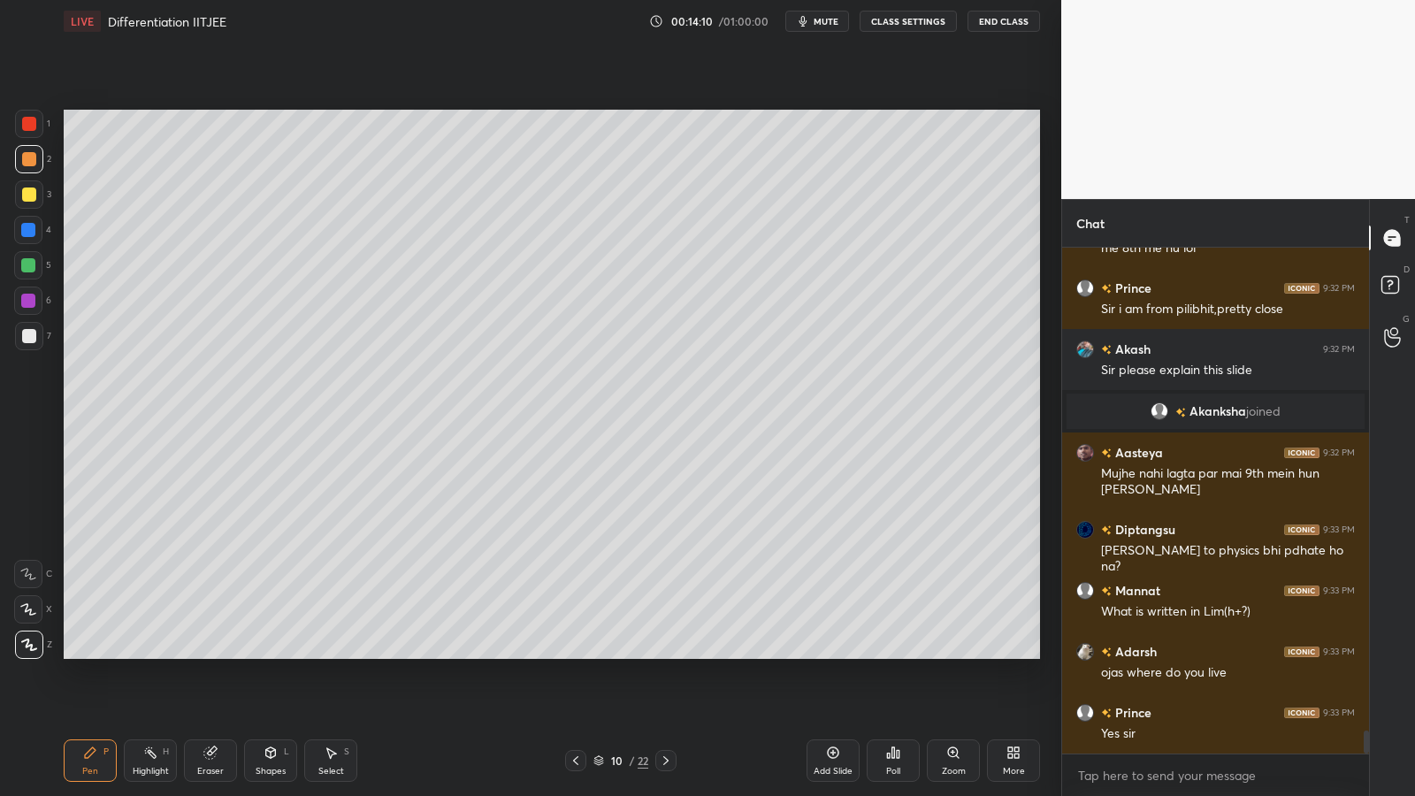
click at [29, 339] on div at bounding box center [29, 336] width 14 height 14
click at [670, 652] on icon at bounding box center [666, 760] width 14 height 14
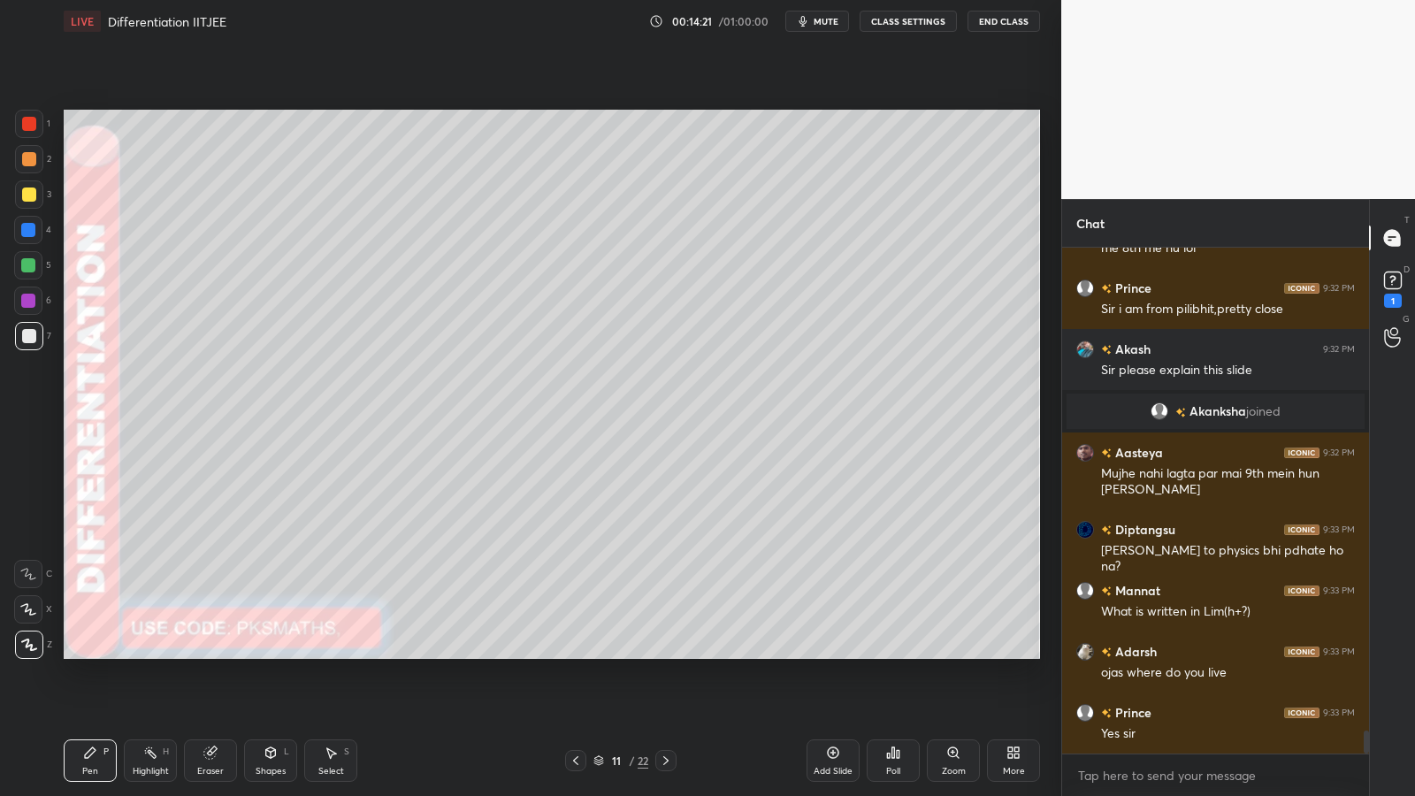
scroll to position [10538, 0]
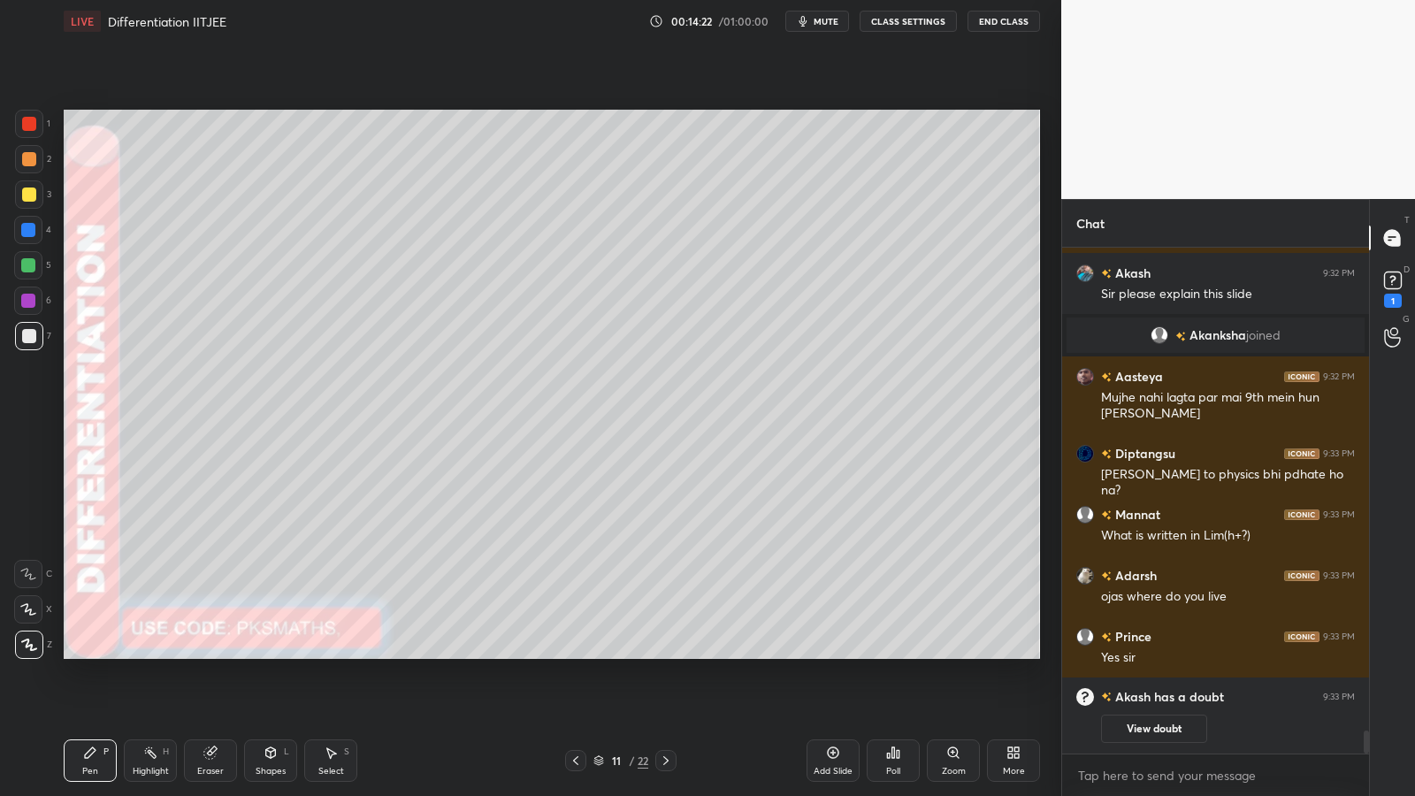
click at [30, 168] on div at bounding box center [29, 159] width 28 height 28
click at [1392, 280] on icon at bounding box center [1392, 279] width 6 height 7
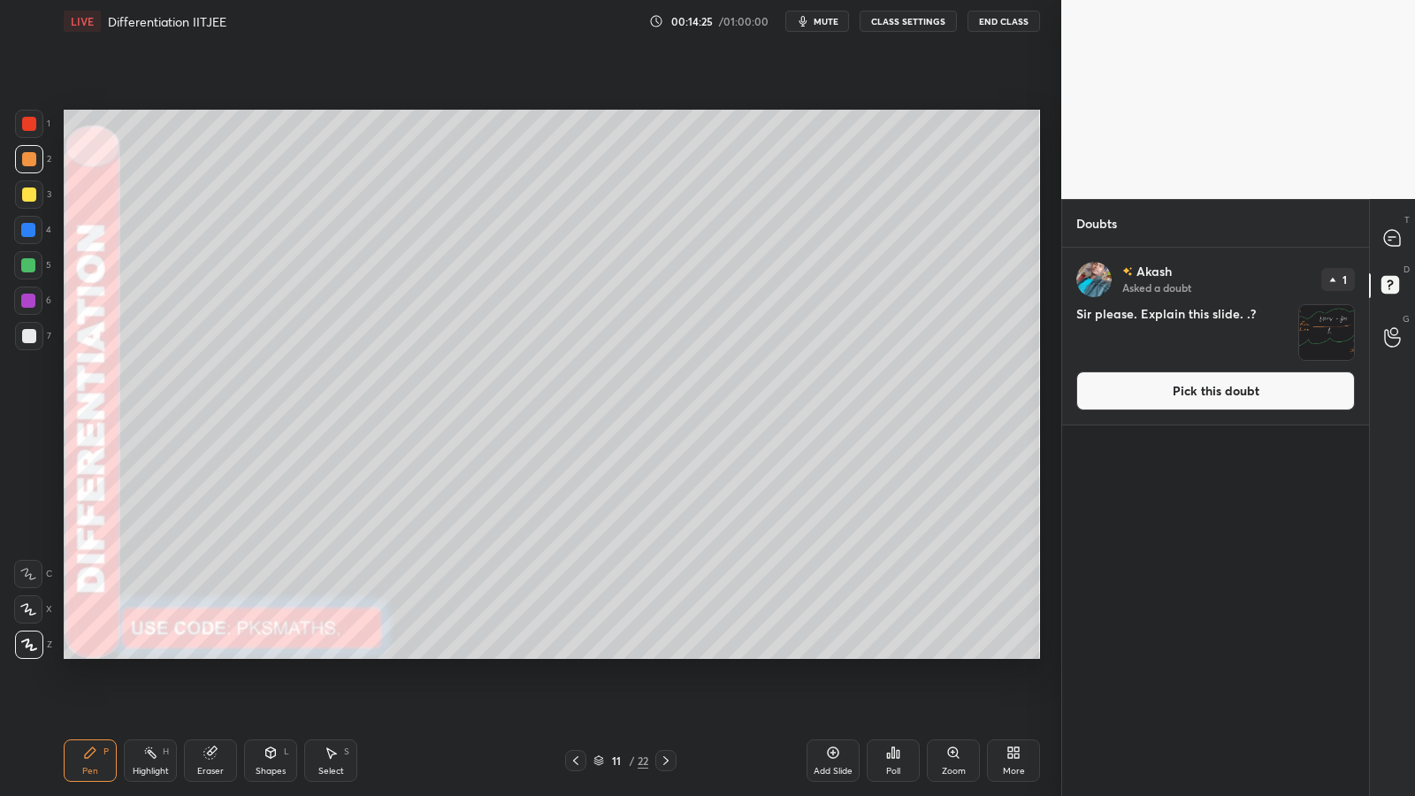
click at [1331, 335] on img "grid" at bounding box center [1326, 332] width 55 height 55
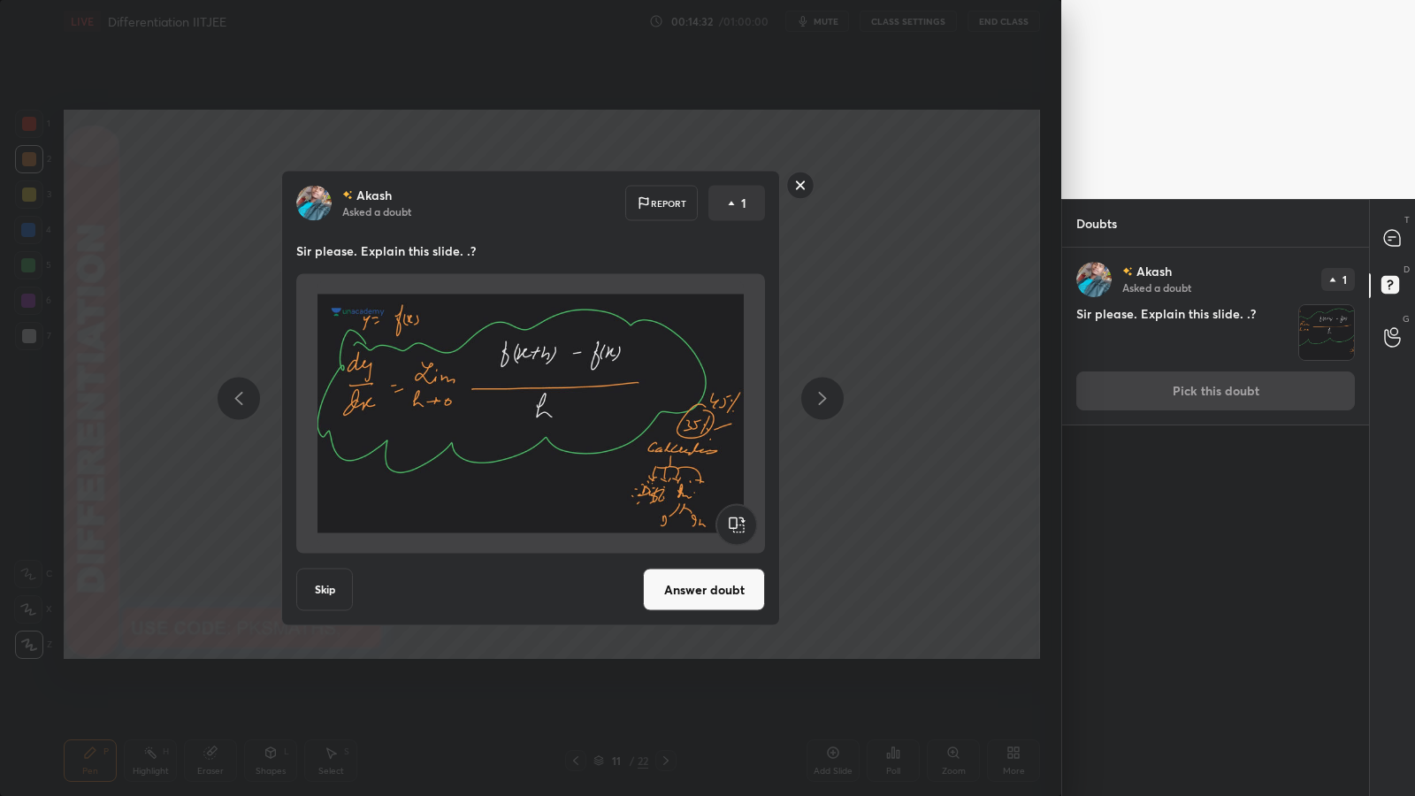
click at [797, 184] on rect at bounding box center [800, 185] width 27 height 27
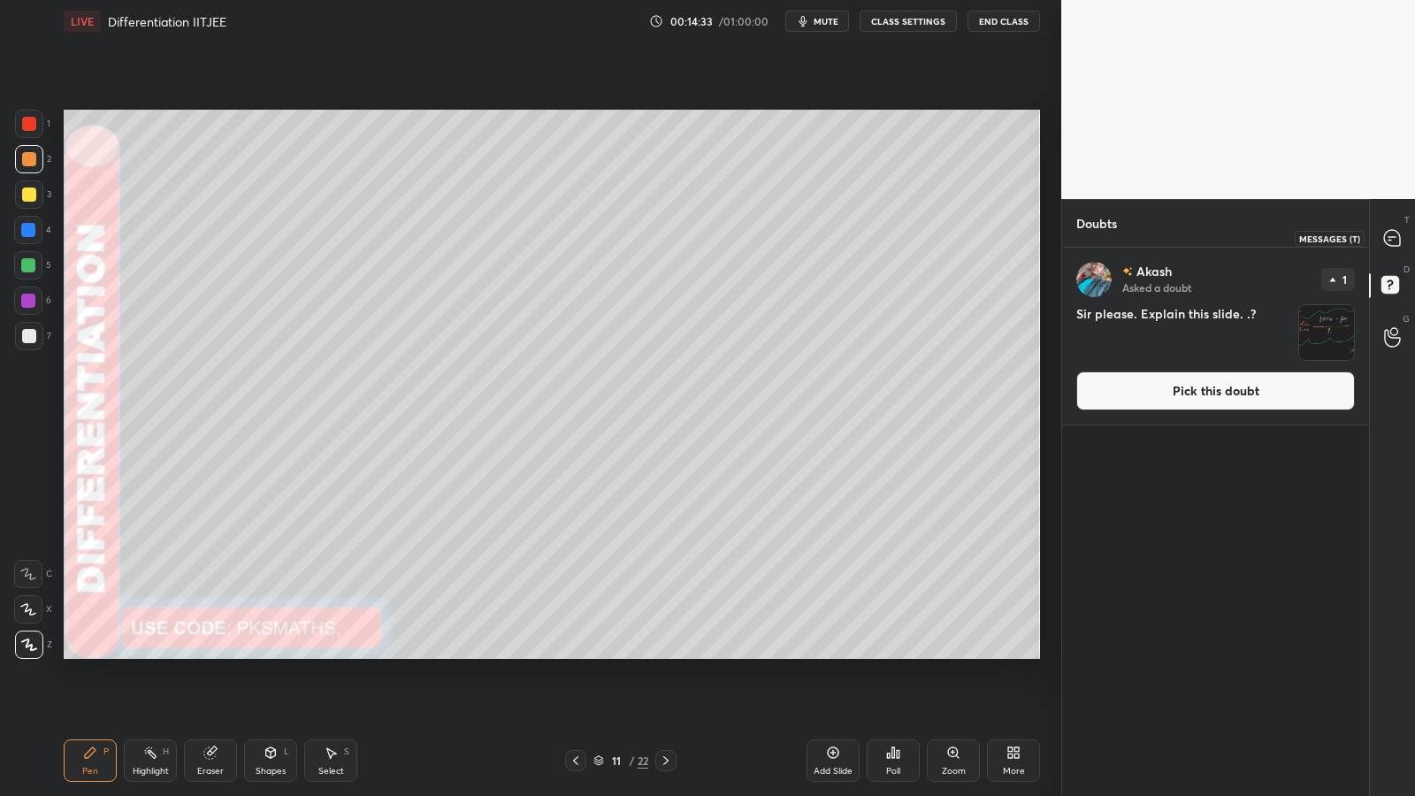
click at [1390, 233] on icon at bounding box center [1392, 238] width 16 height 16
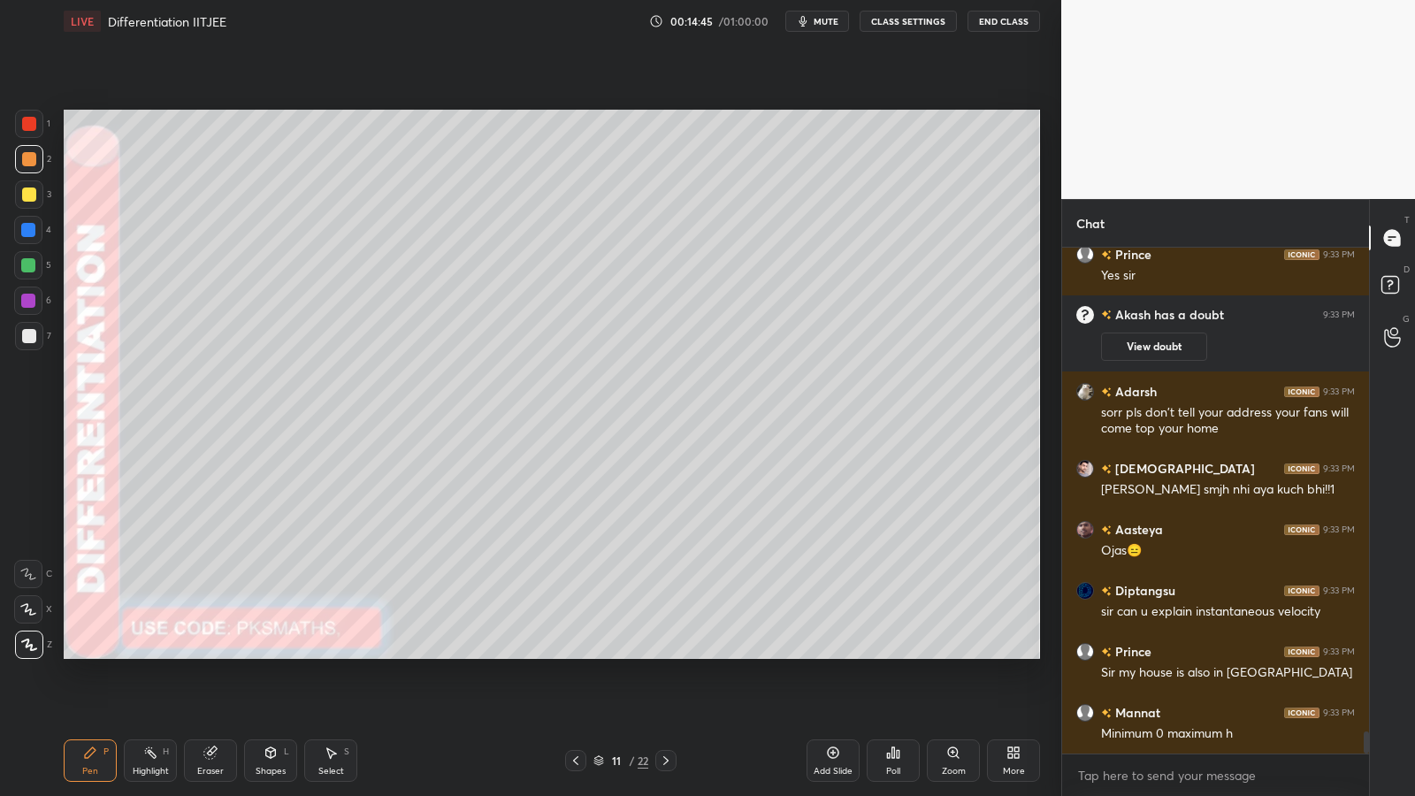
scroll to position [11014, 0]
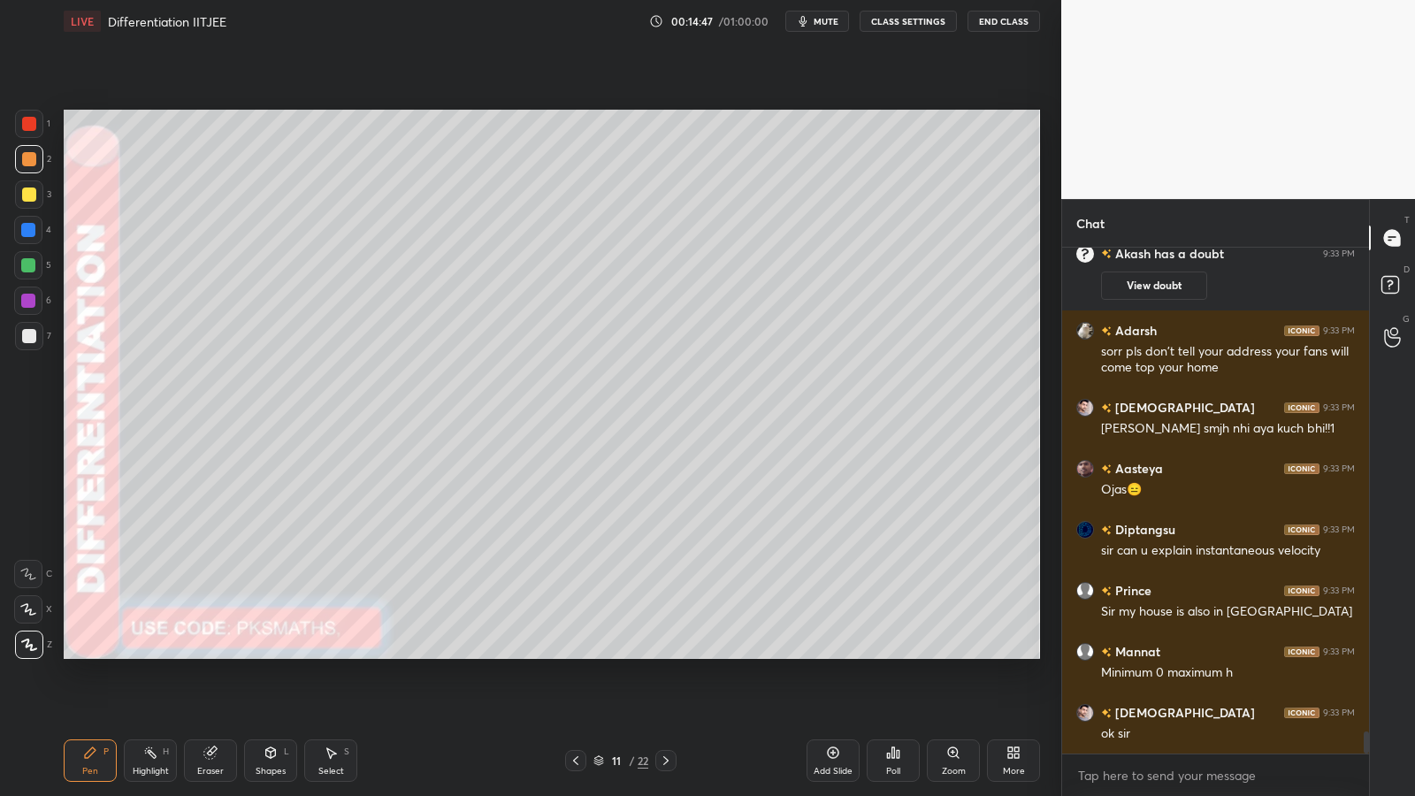
click at [34, 159] on div at bounding box center [29, 159] width 14 height 14
click at [30, 159] on div at bounding box center [29, 159] width 14 height 14
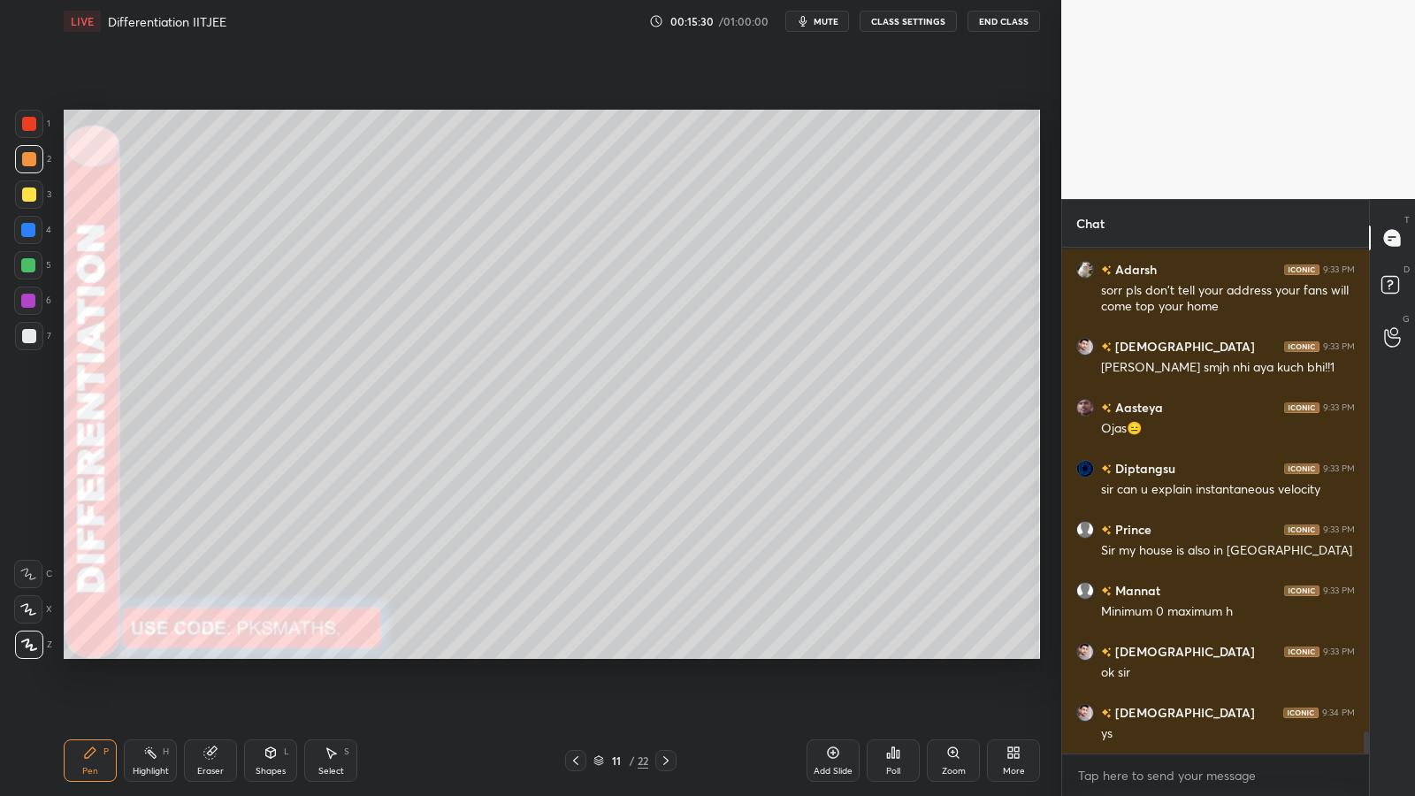
click at [31, 339] on div at bounding box center [29, 336] width 14 height 14
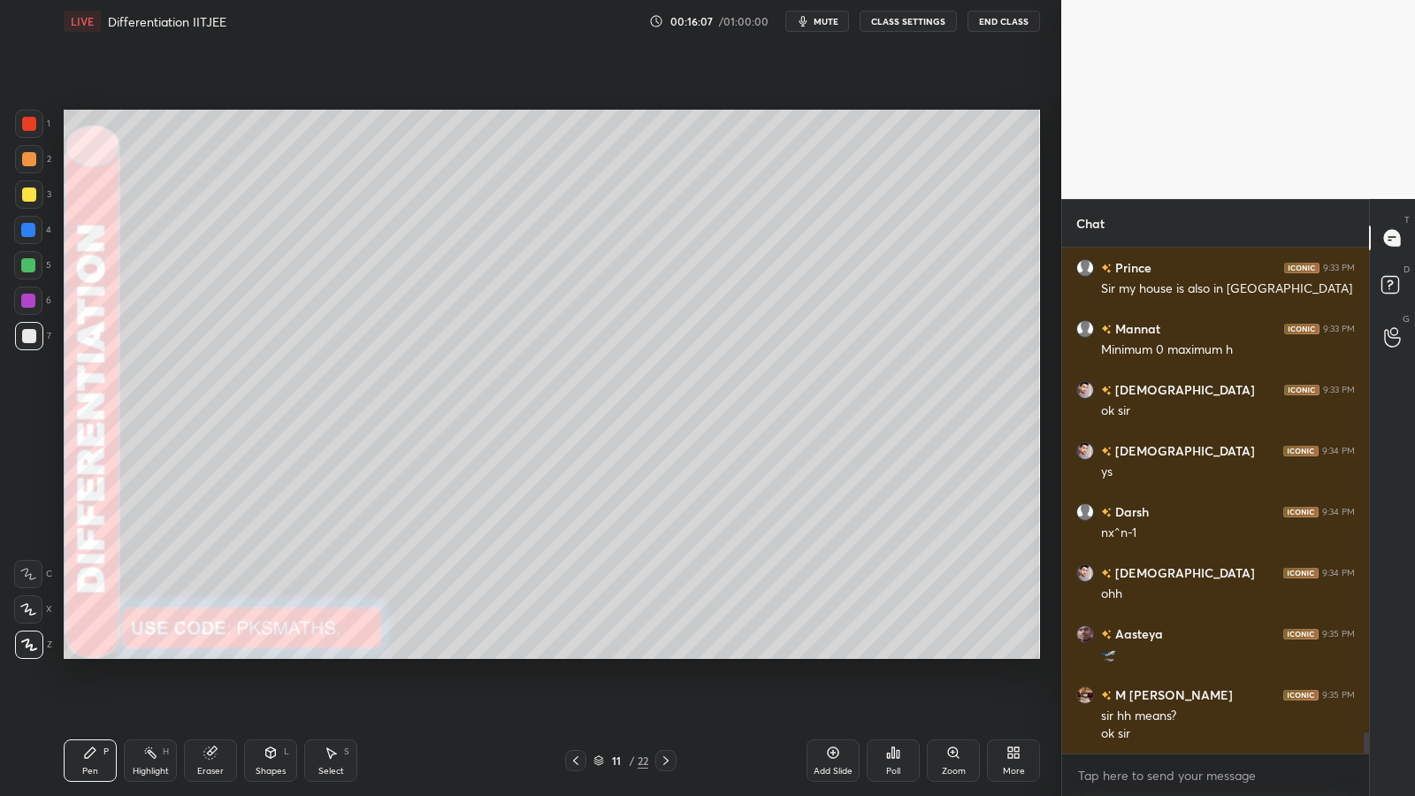
scroll to position [11354, 0]
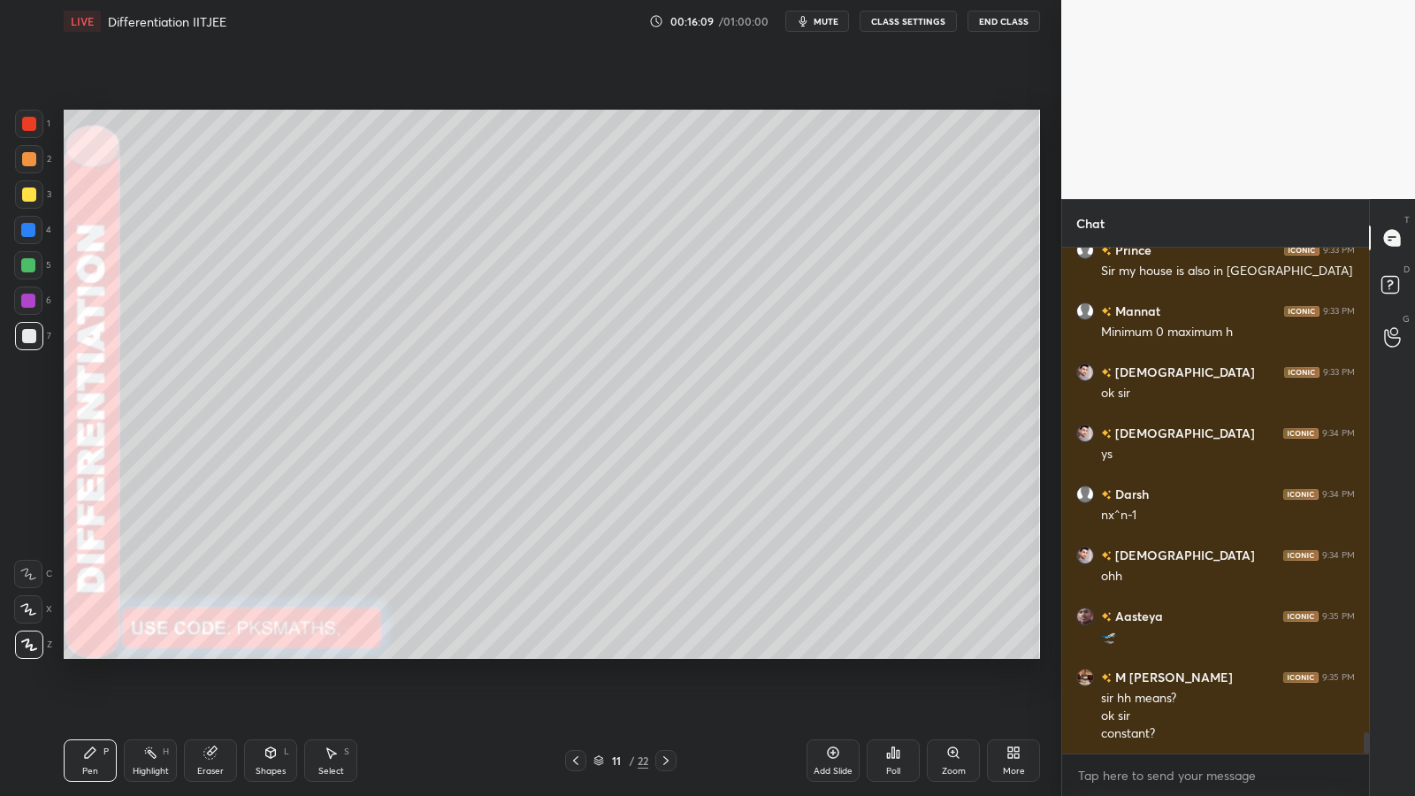
click at [30, 256] on div at bounding box center [28, 265] width 28 height 28
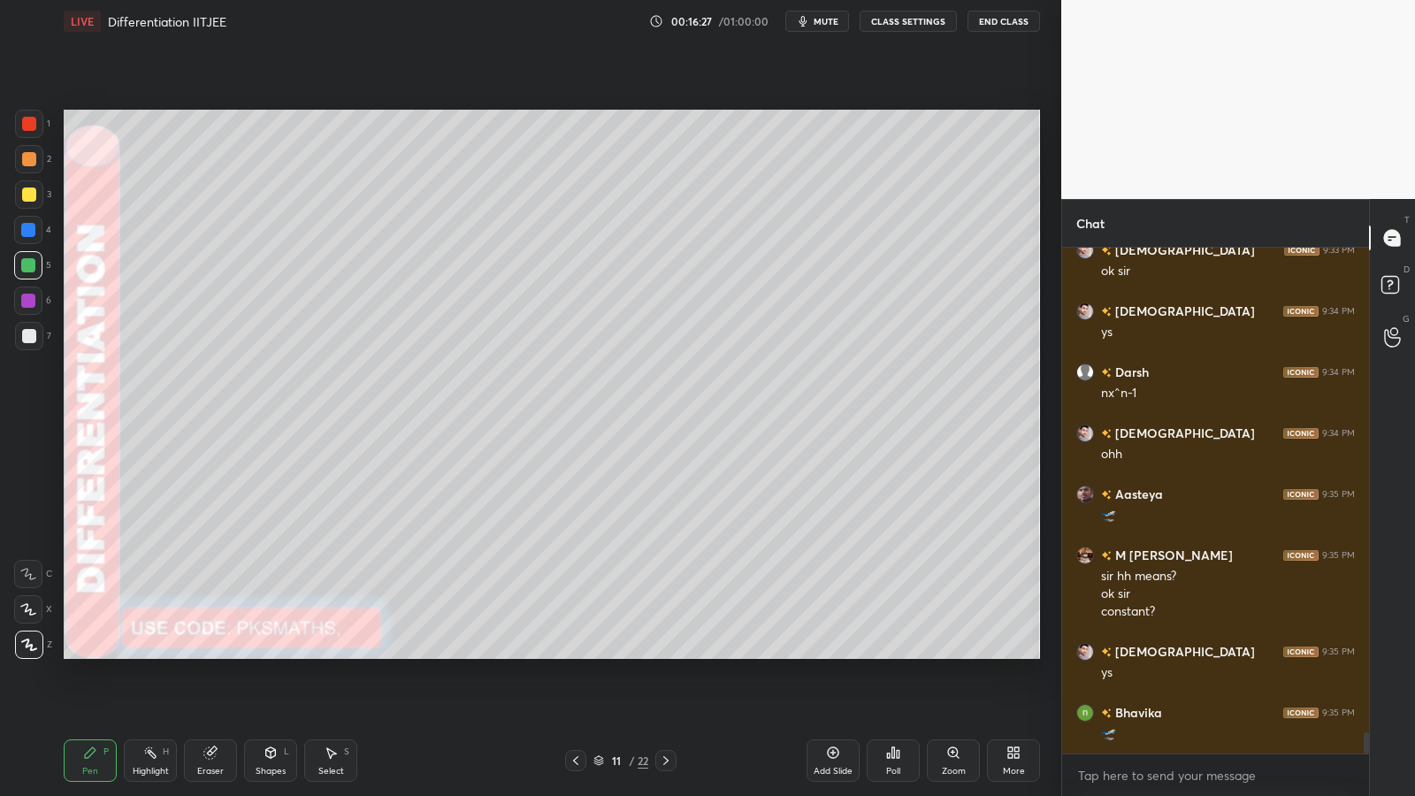
scroll to position [11537, 0]
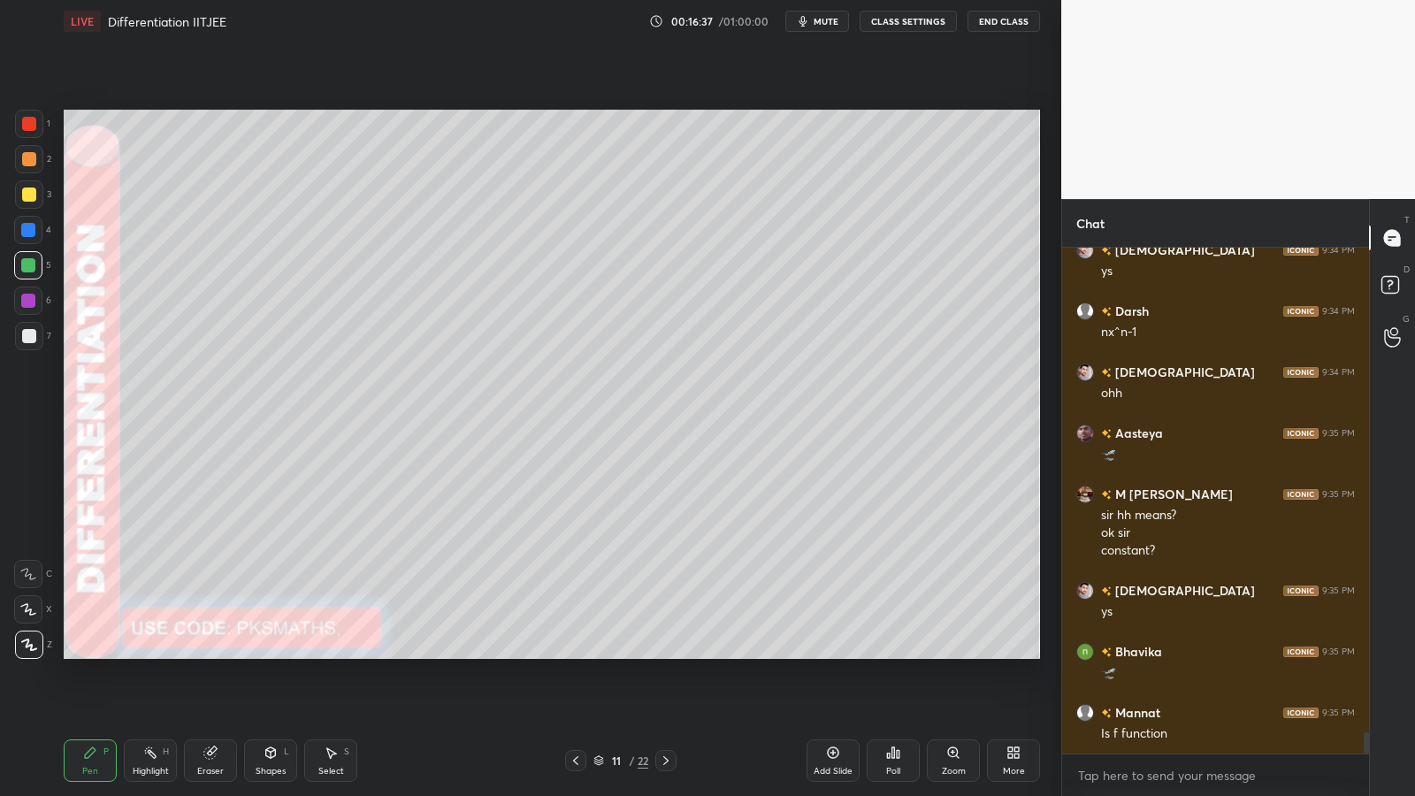
click at [204, 652] on icon at bounding box center [210, 752] width 14 height 14
click at [27, 614] on icon at bounding box center [28, 608] width 14 height 15
click at [79, 652] on div "Pen P" at bounding box center [90, 760] width 53 height 42
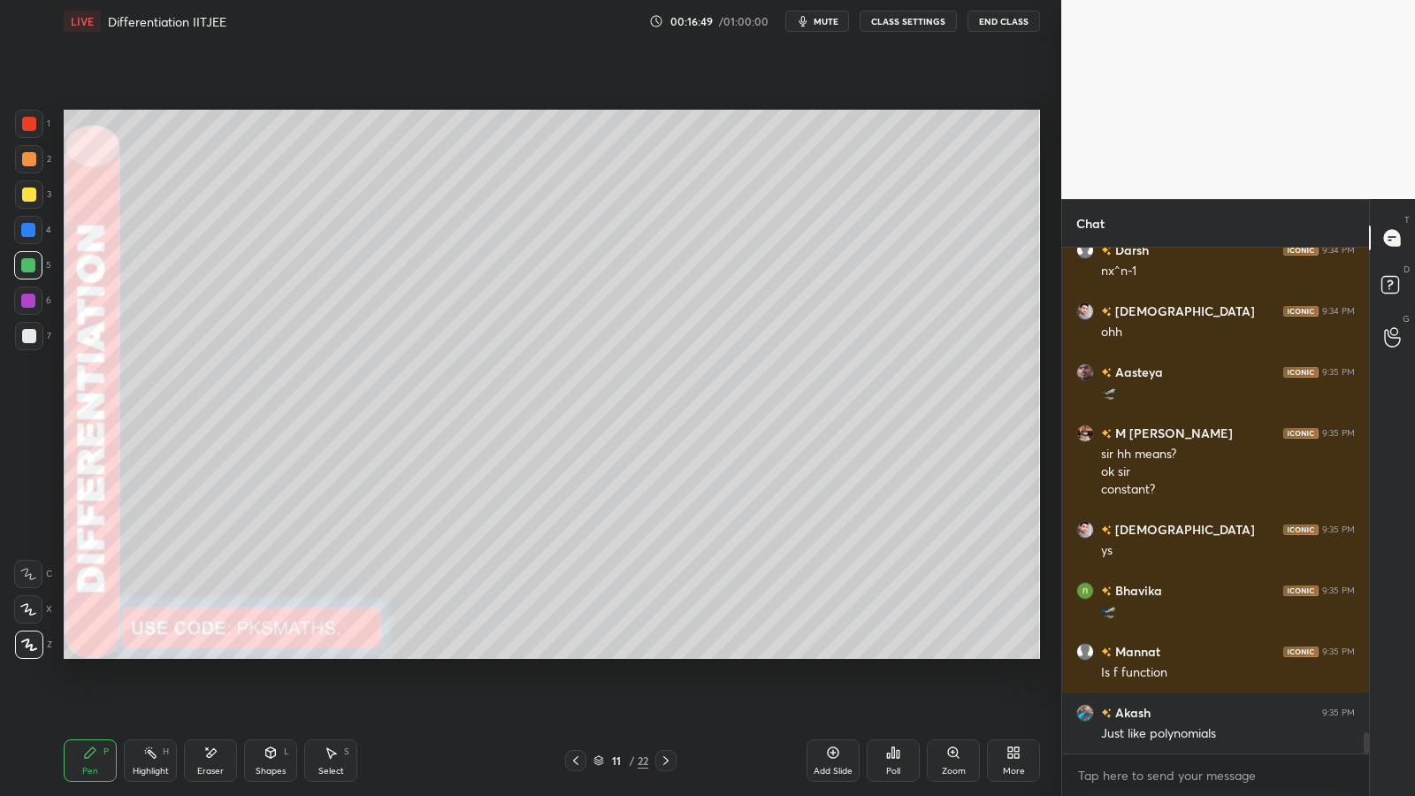
scroll to position [11659, 0]
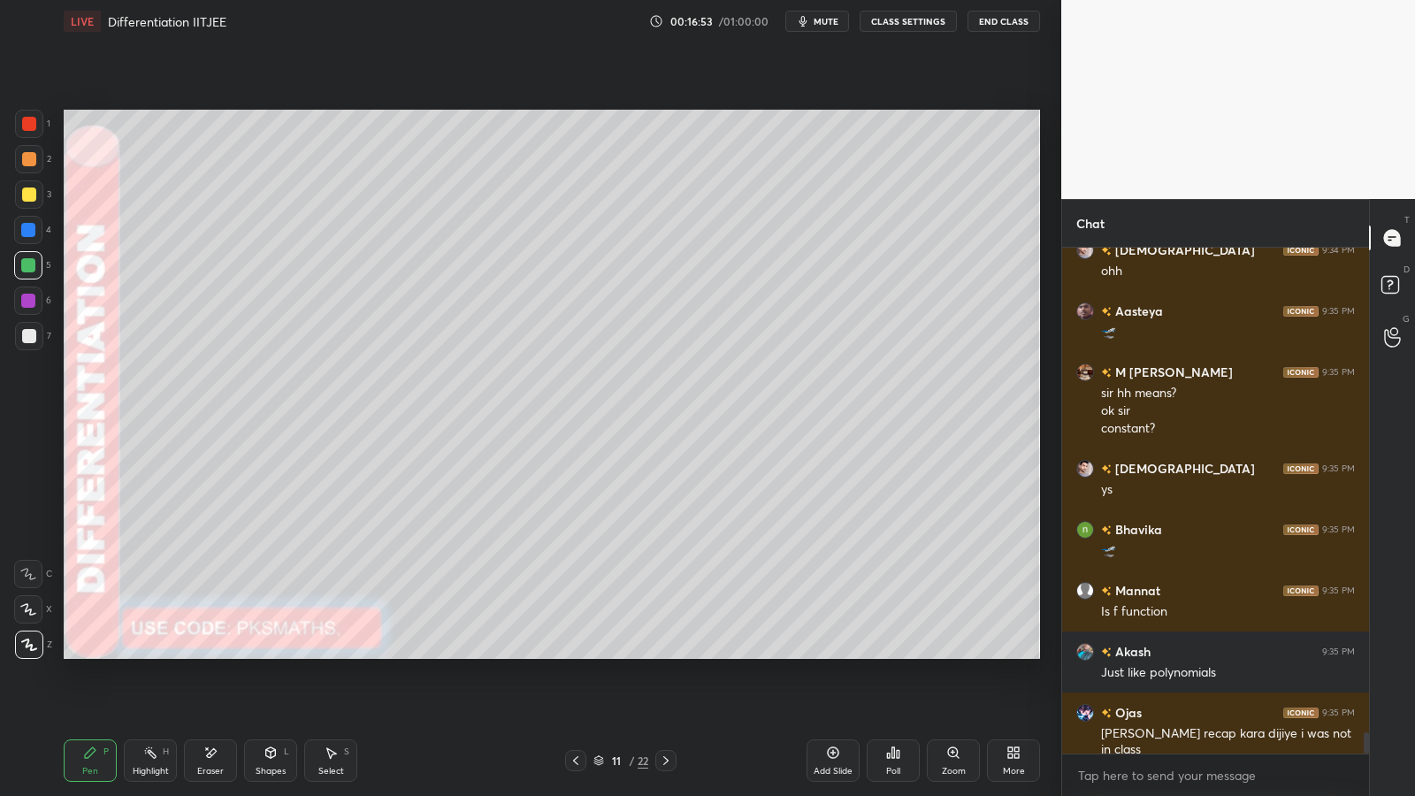
click at [32, 341] on div at bounding box center [29, 336] width 14 height 14
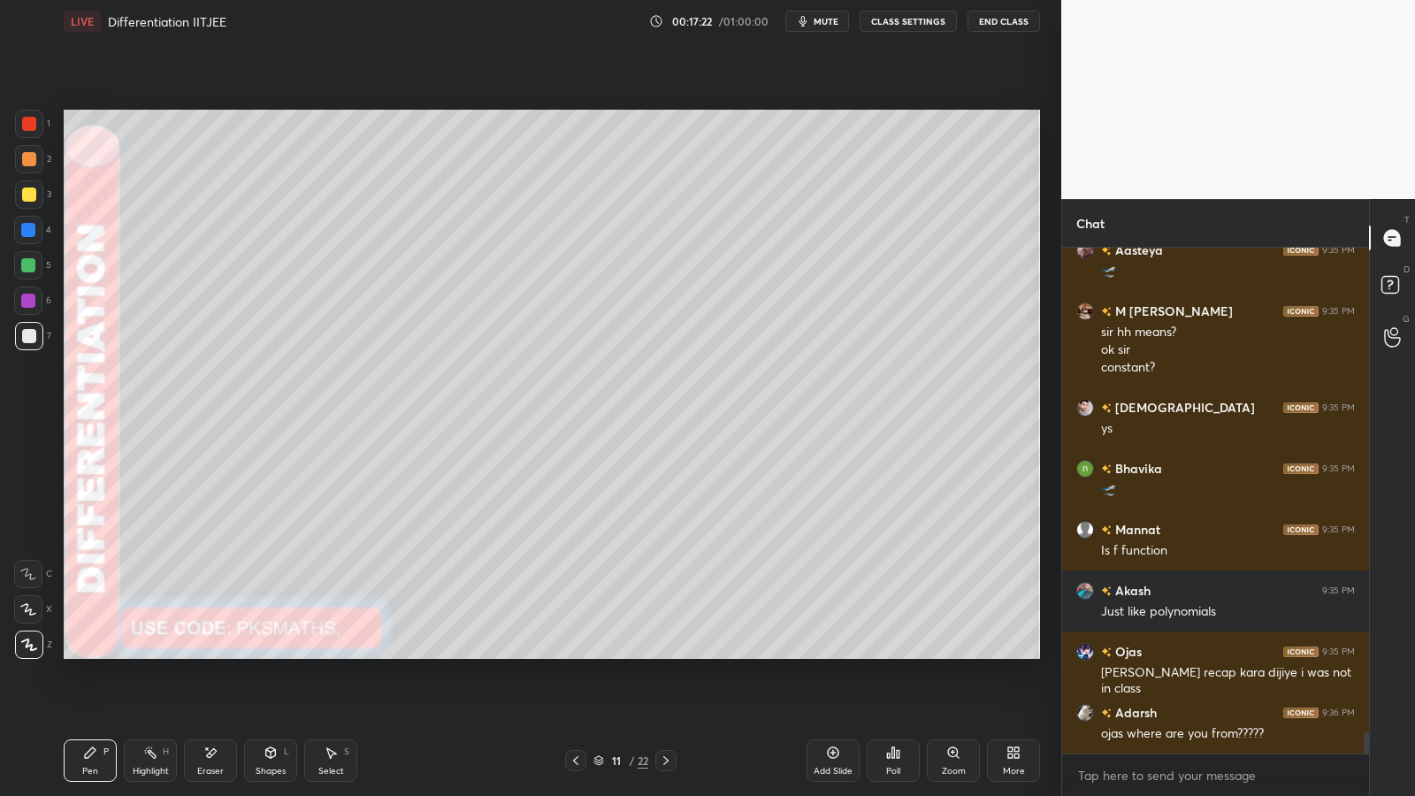
click at [202, 652] on div "Eraser" at bounding box center [210, 760] width 53 height 42
click at [92, 652] on div "Pen P" at bounding box center [90, 760] width 53 height 42
click at [225, 652] on div "Eraser" at bounding box center [210, 760] width 53 height 42
click at [253, 652] on div "Shapes L" at bounding box center [270, 760] width 53 height 42
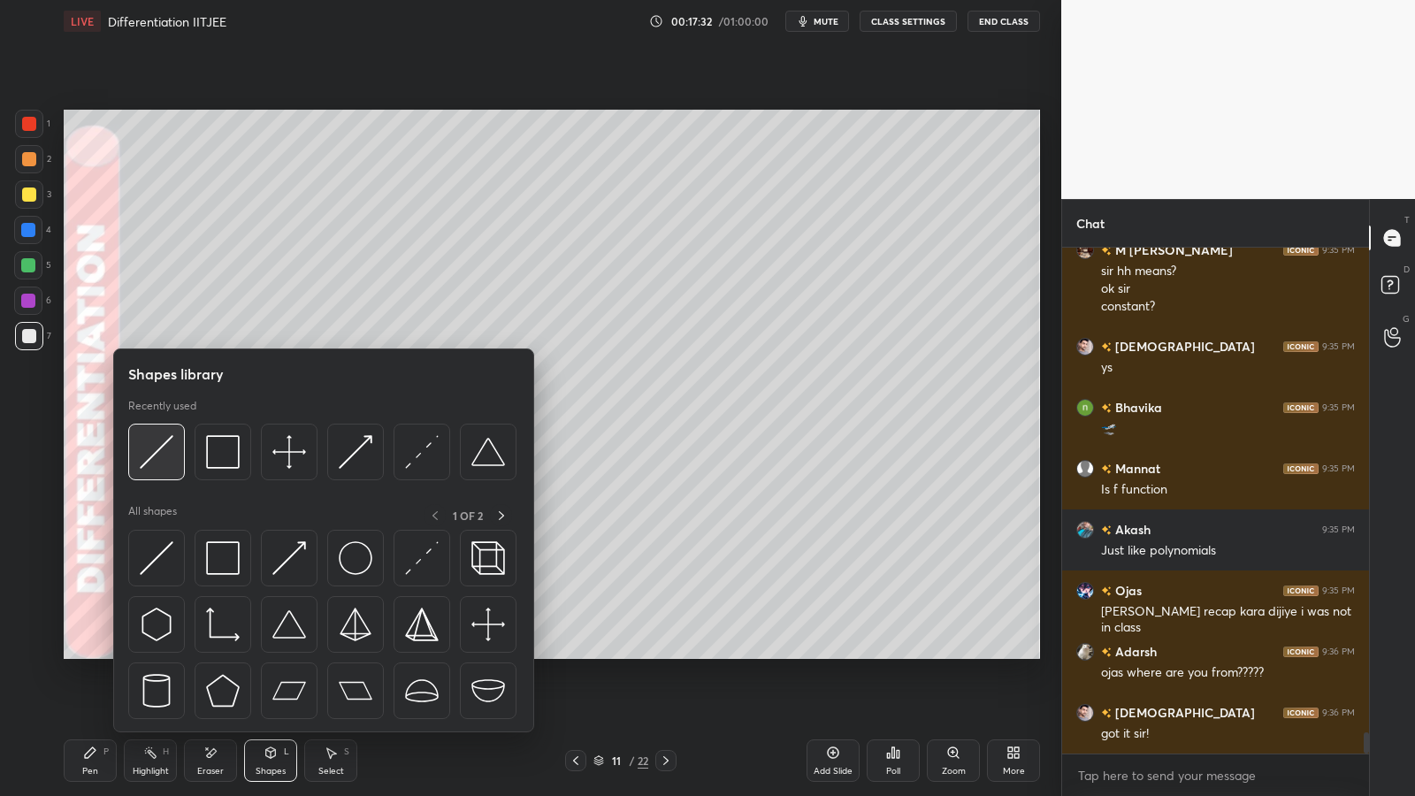
click at [169, 461] on img at bounding box center [157, 452] width 34 height 34
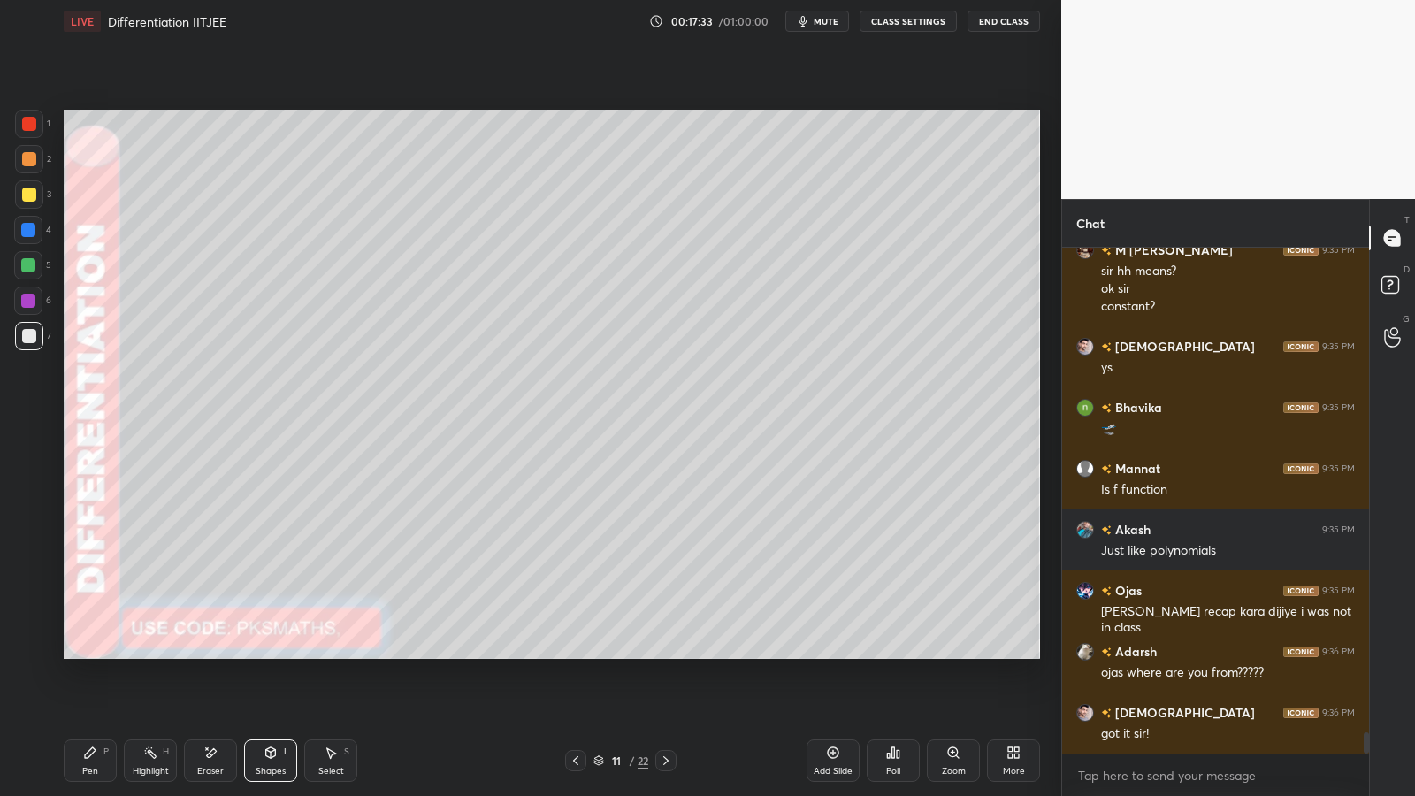
scroll to position [11842, 0]
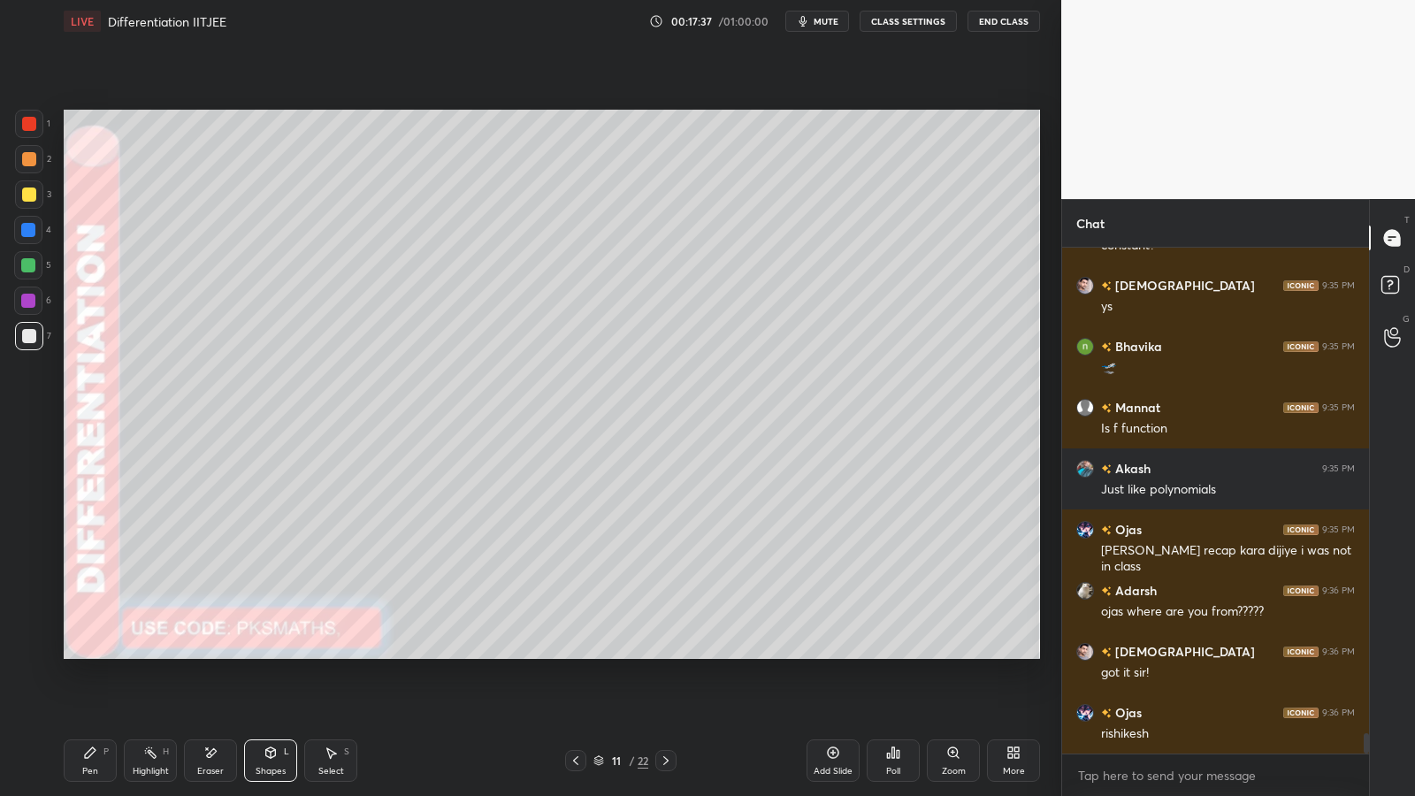
click at [85, 652] on icon at bounding box center [90, 752] width 11 height 11
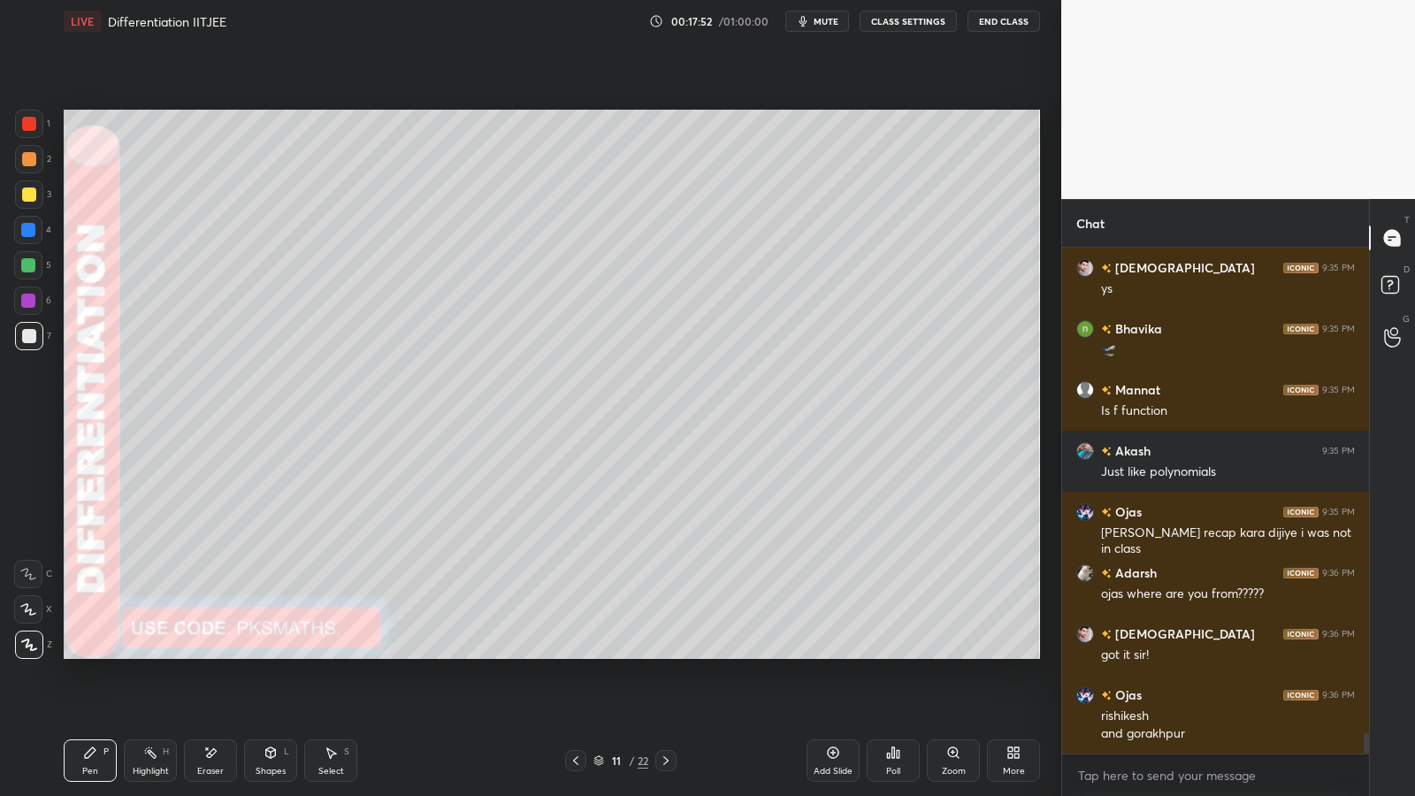
scroll to position [11921, 0]
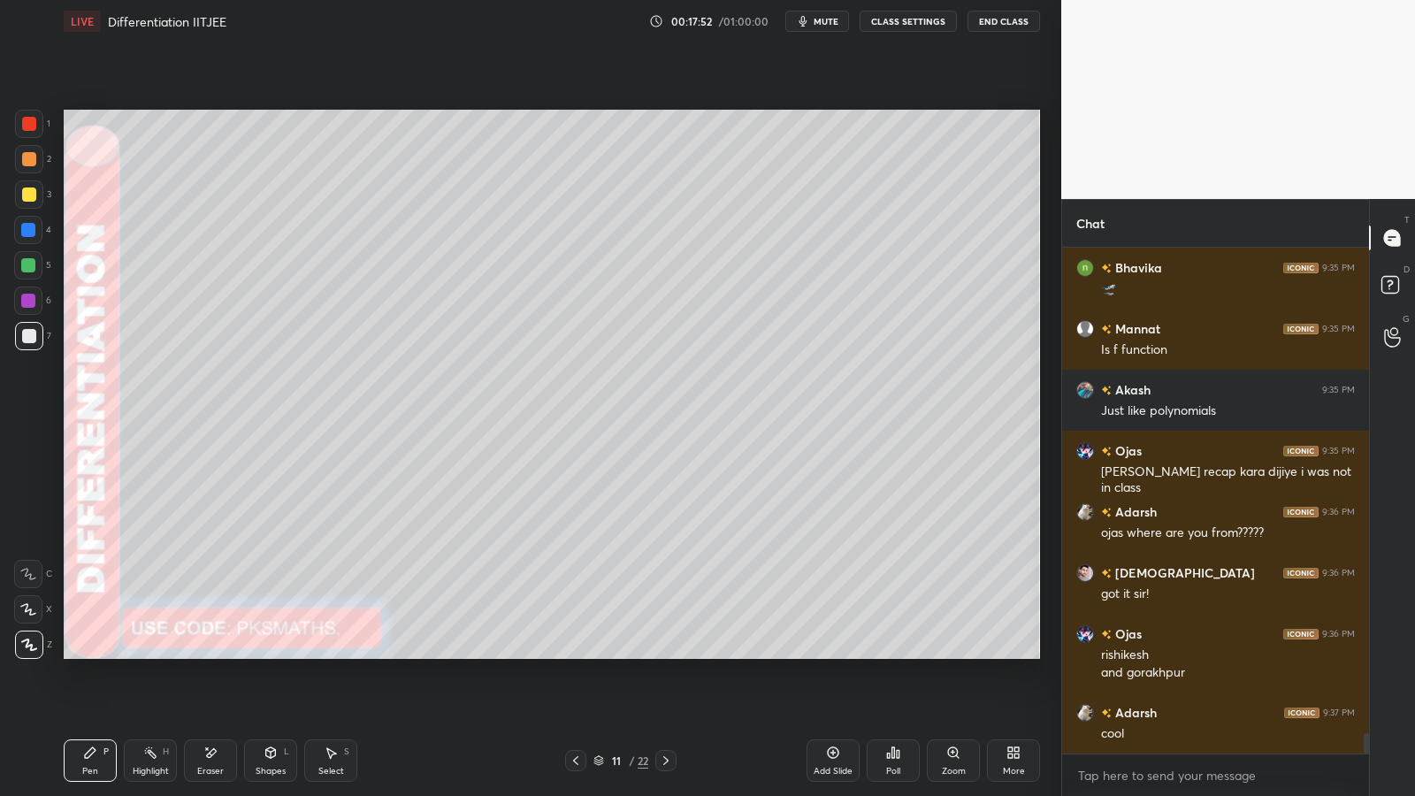
click at [32, 613] on icon at bounding box center [28, 609] width 16 height 12
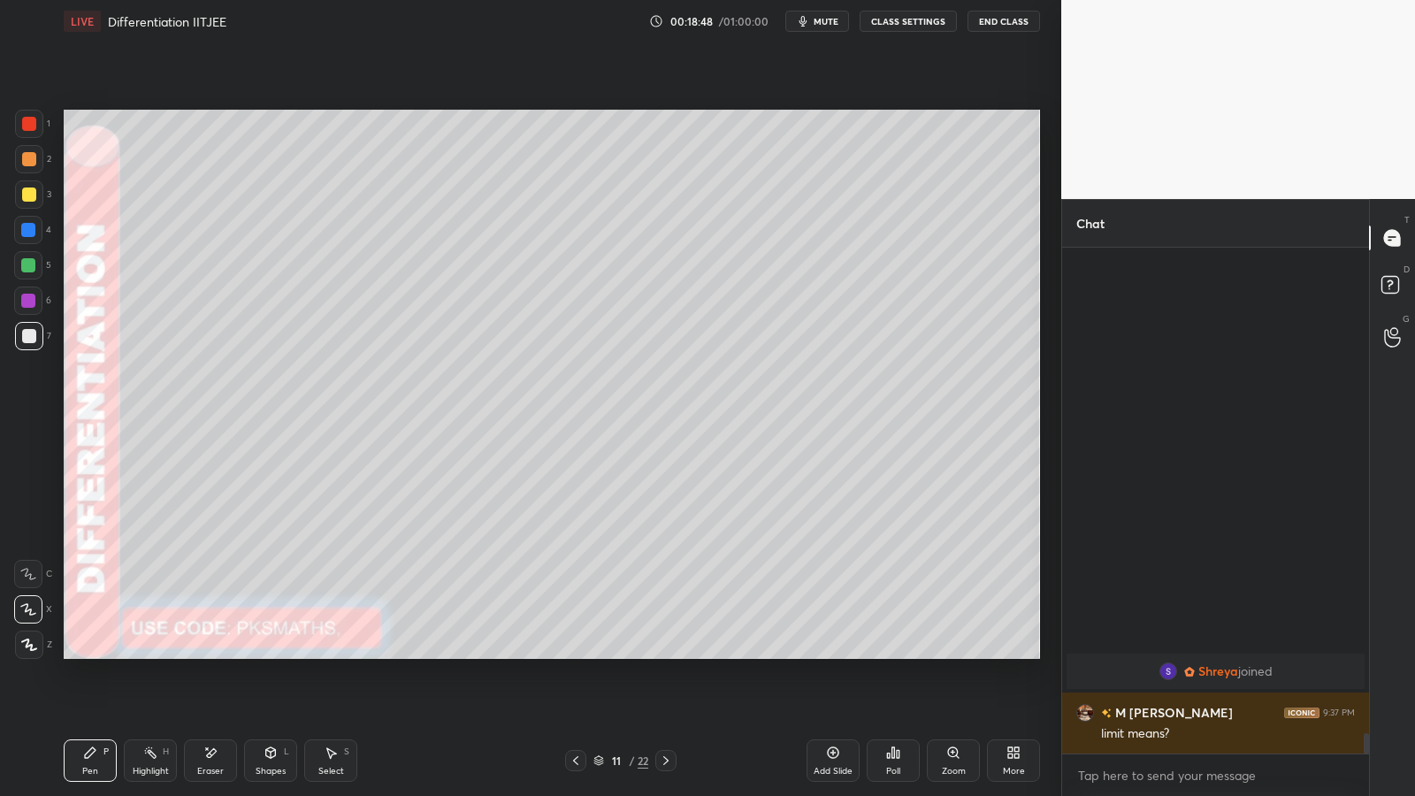
scroll to position [11535, 0]
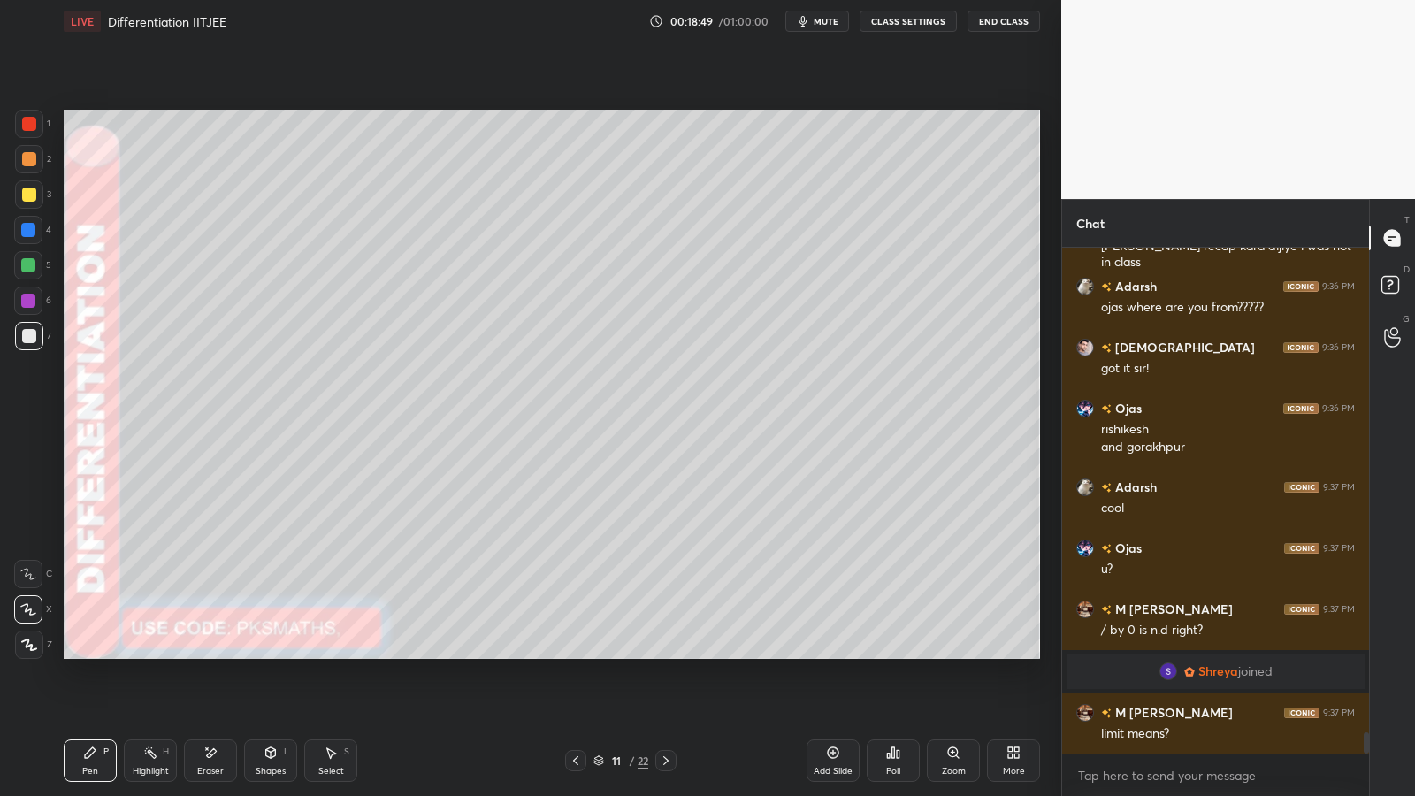
click at [30, 261] on div at bounding box center [28, 265] width 14 height 14
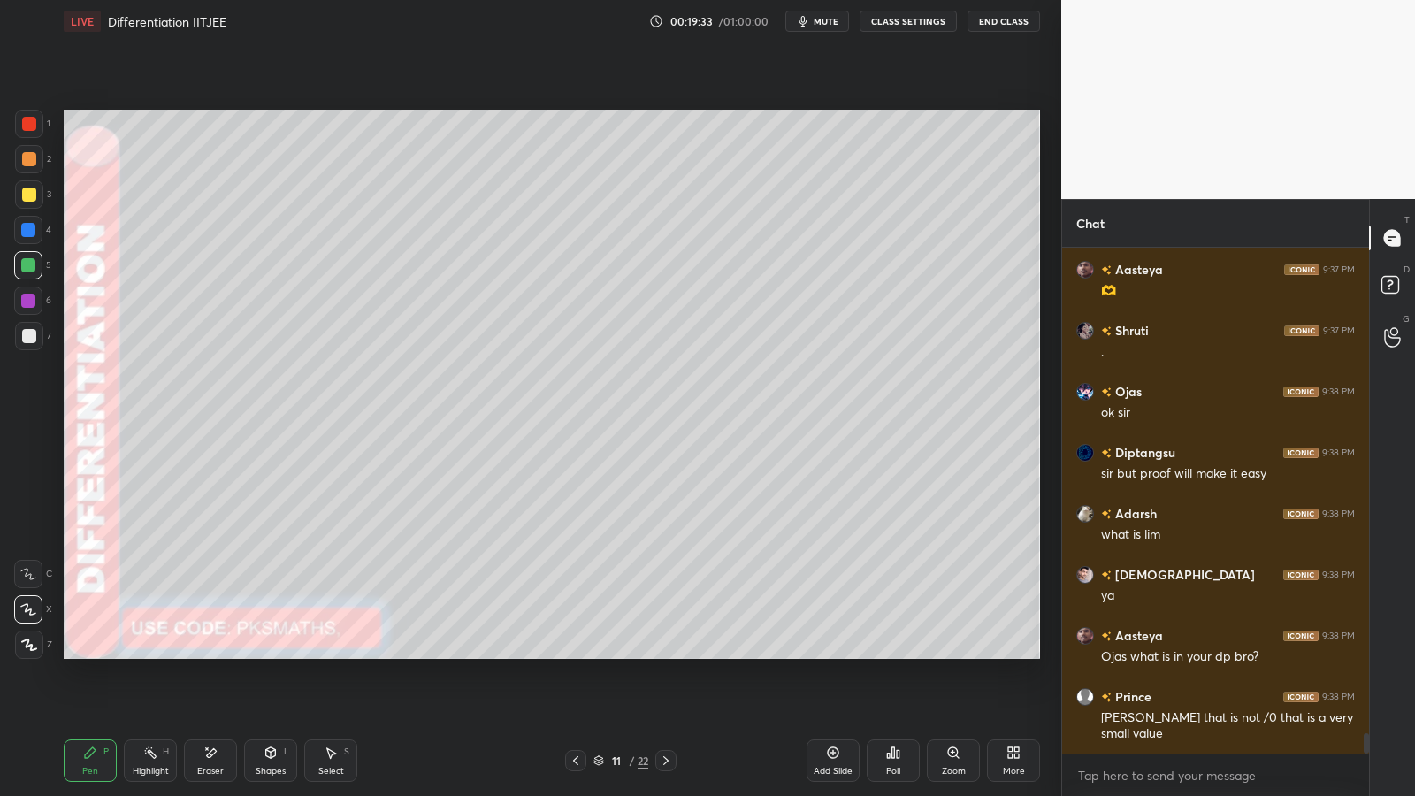
scroll to position [12100, 0]
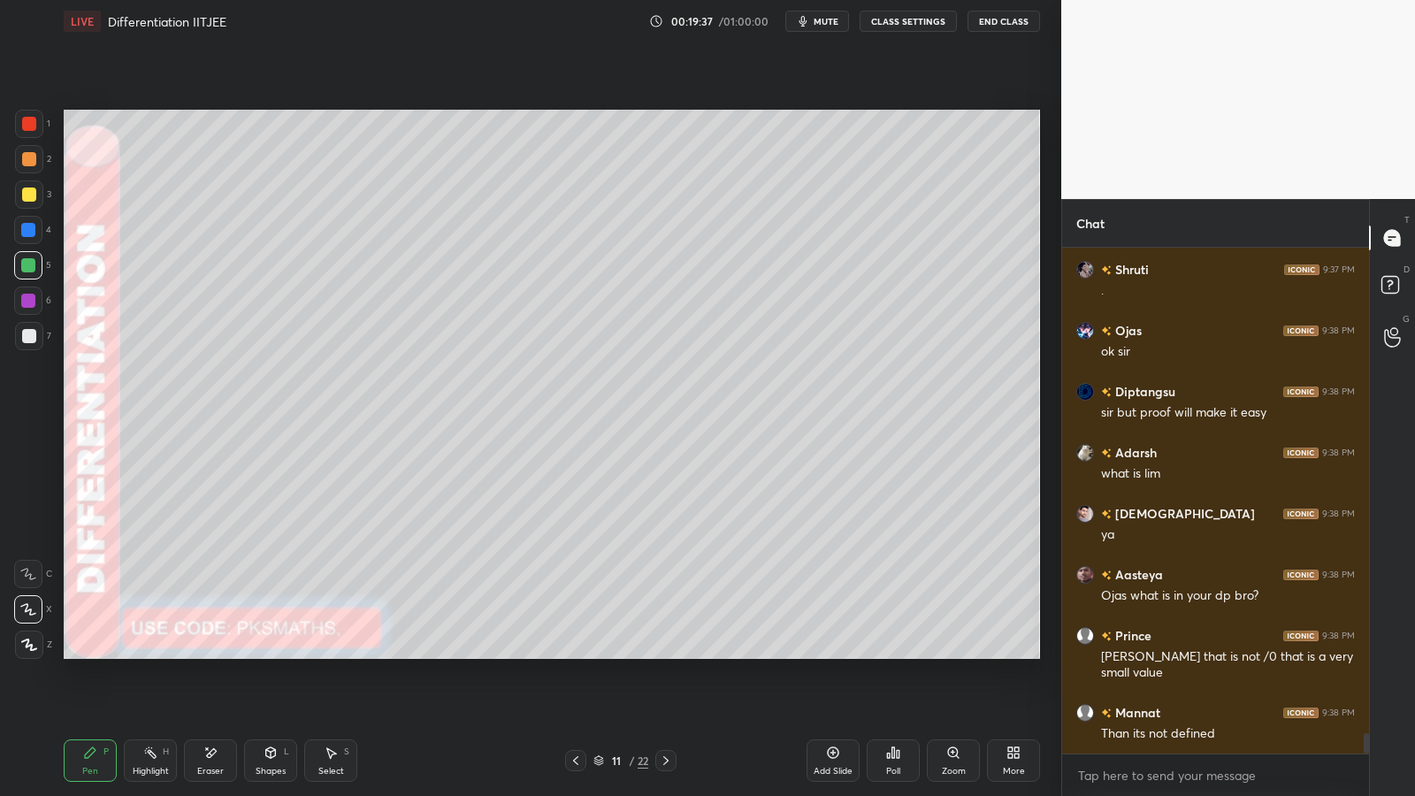
click at [213, 652] on icon at bounding box center [212, 752] width 10 height 9
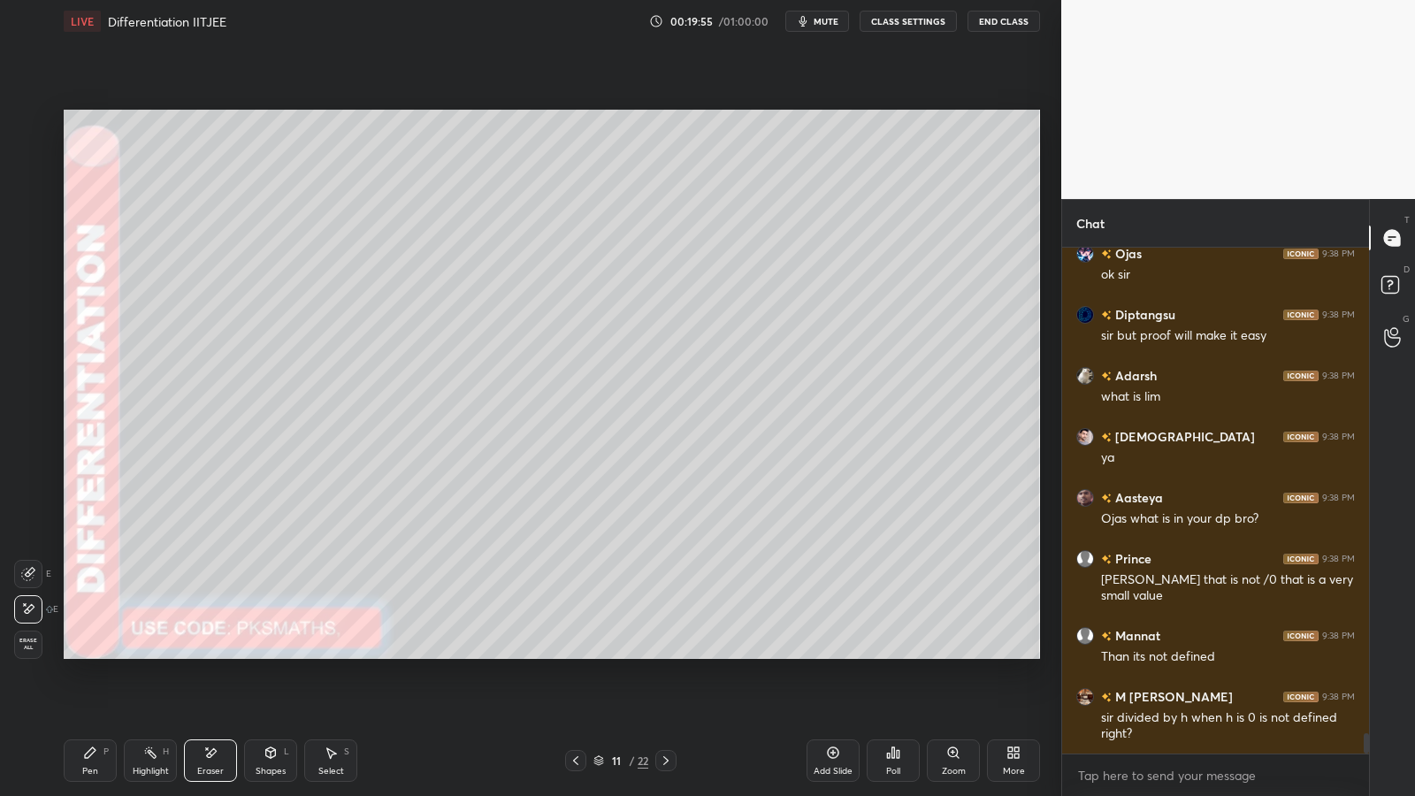
scroll to position [12238, 0]
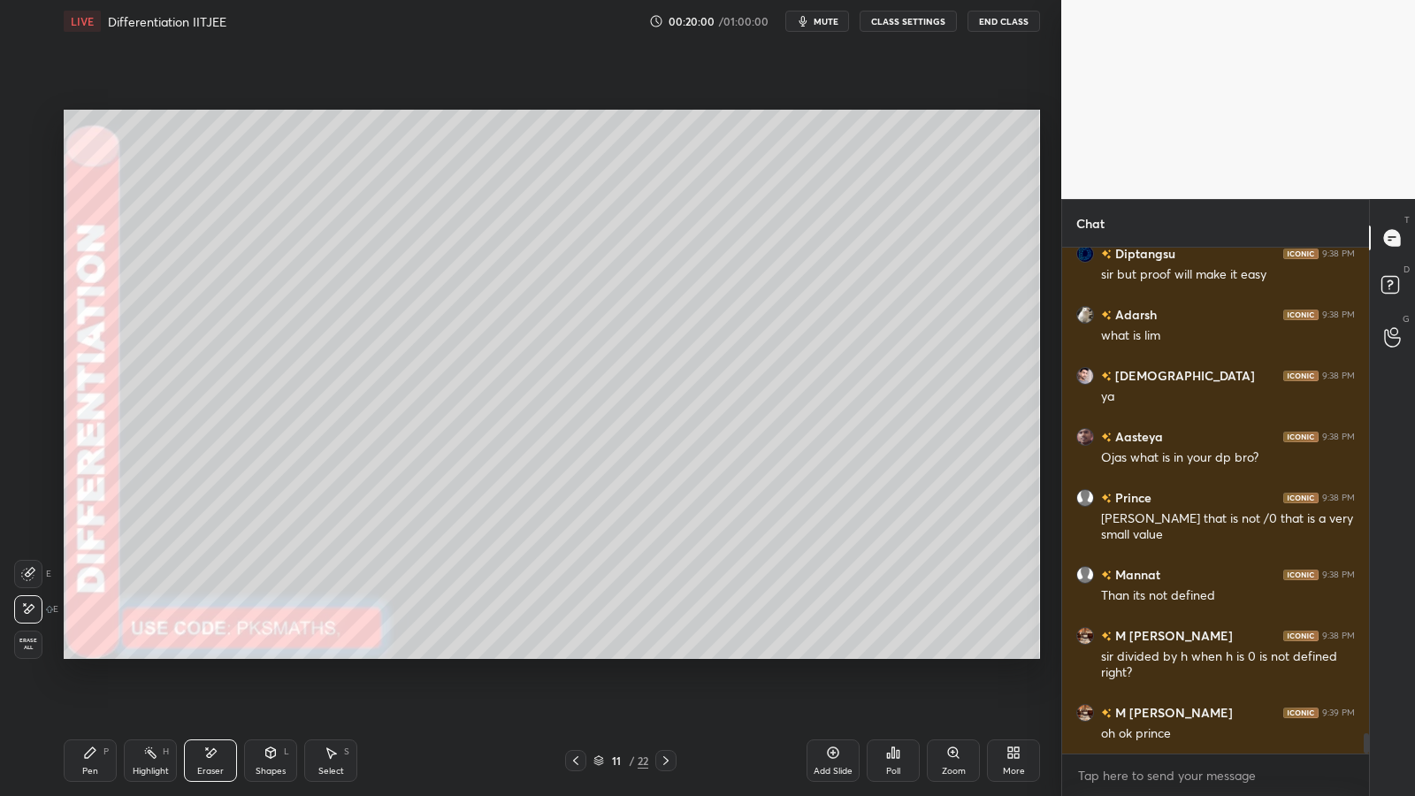
click at [570, 652] on icon at bounding box center [575, 760] width 14 height 14
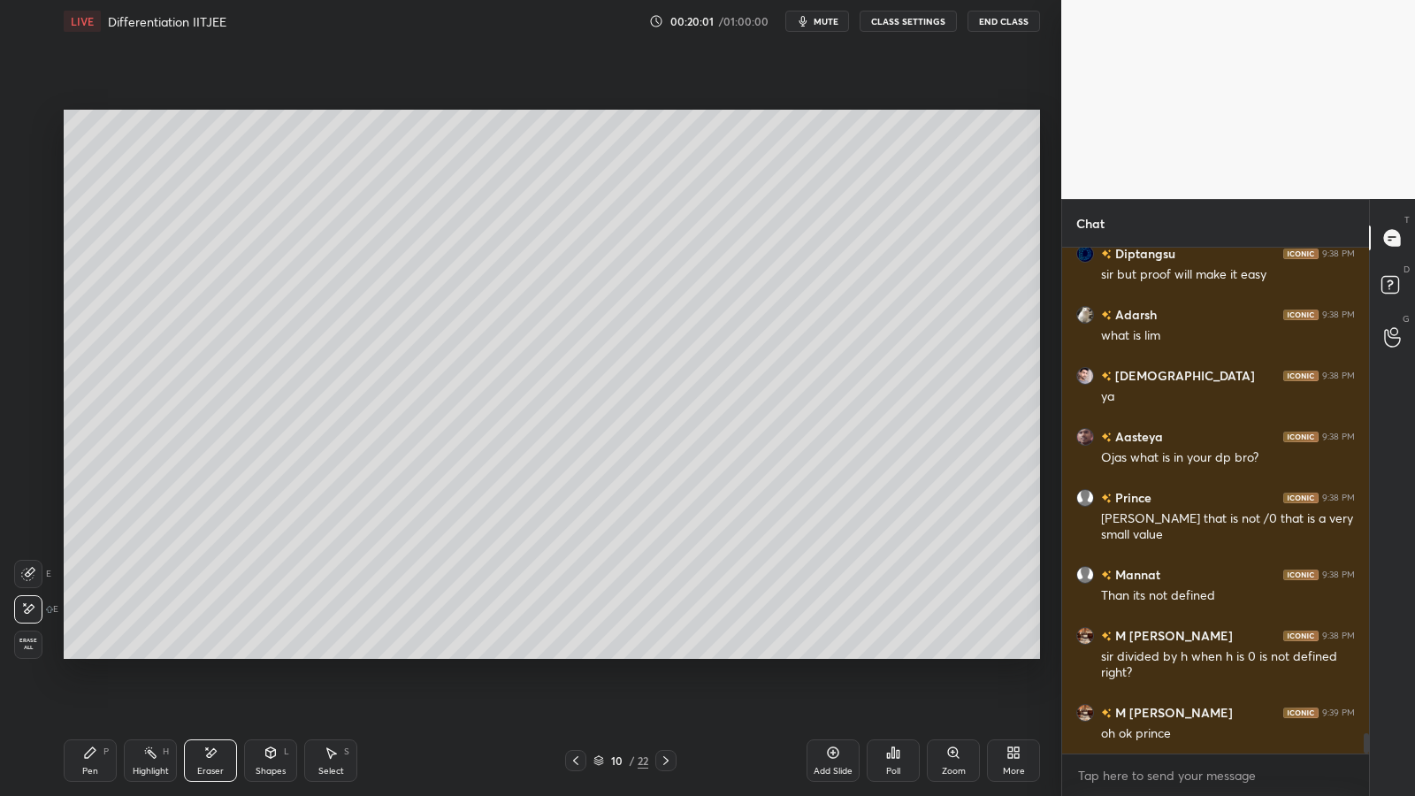
scroll to position [12315, 0]
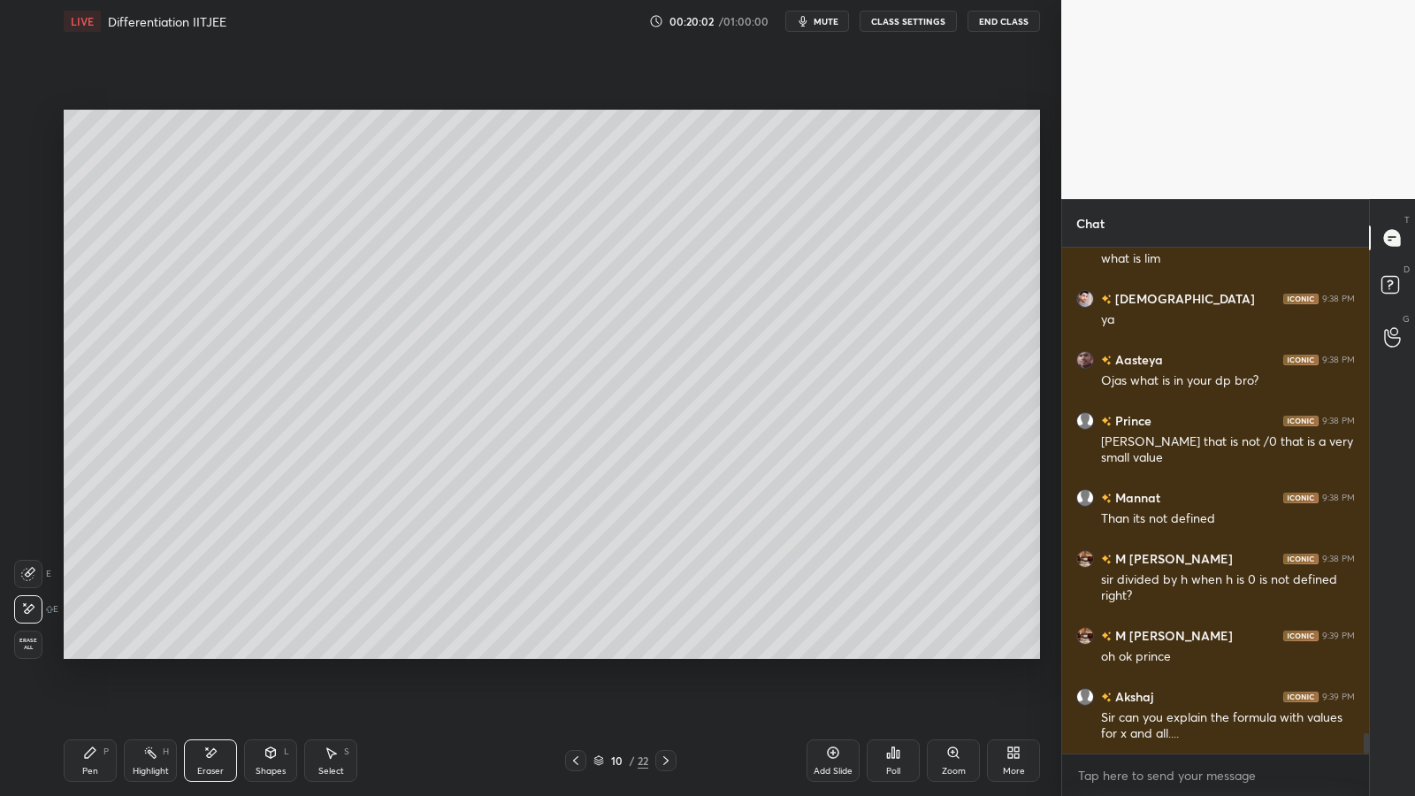
click at [835, 652] on icon at bounding box center [833, 752] width 14 height 14
click at [85, 652] on icon at bounding box center [90, 752] width 11 height 11
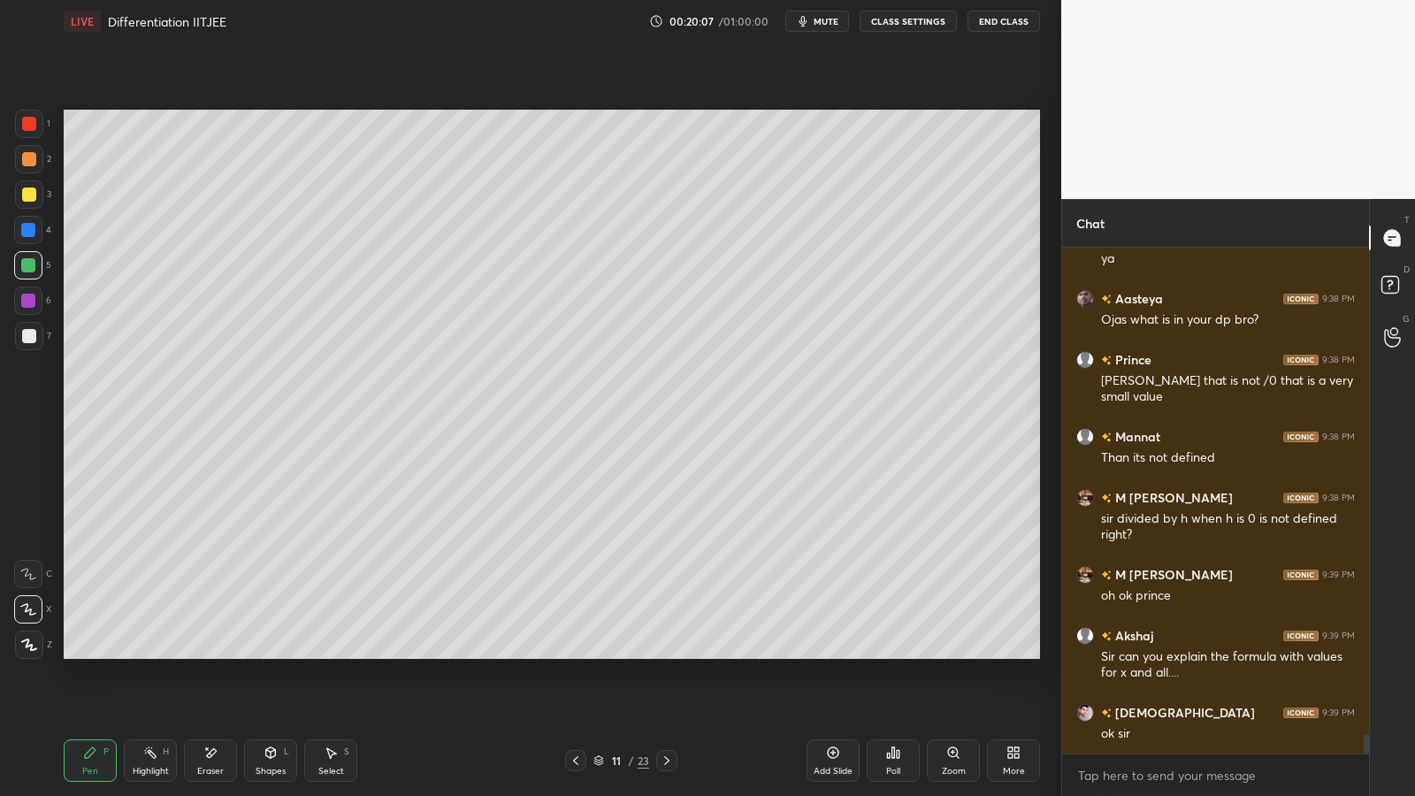
click at [33, 165] on div at bounding box center [29, 159] width 14 height 14
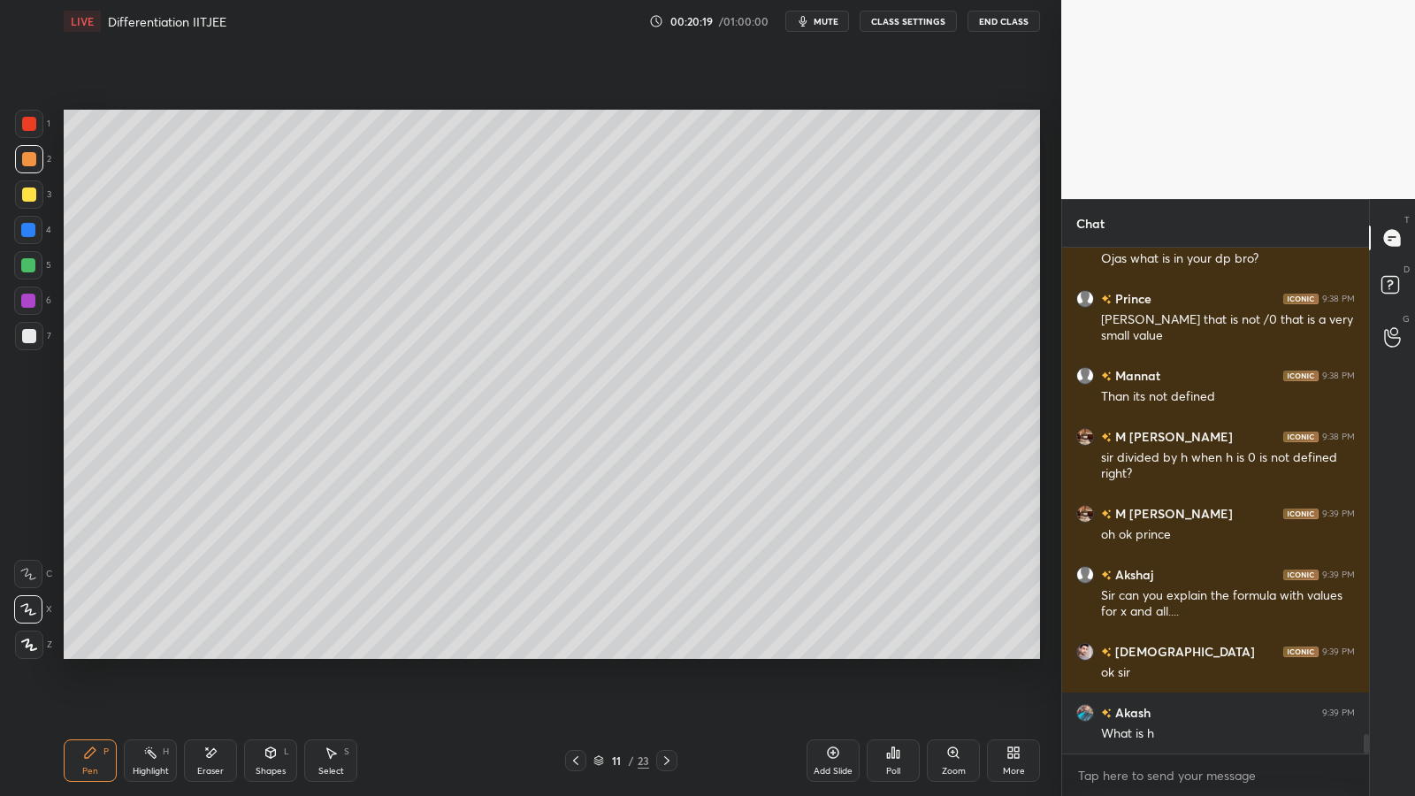
scroll to position [12529, 0]
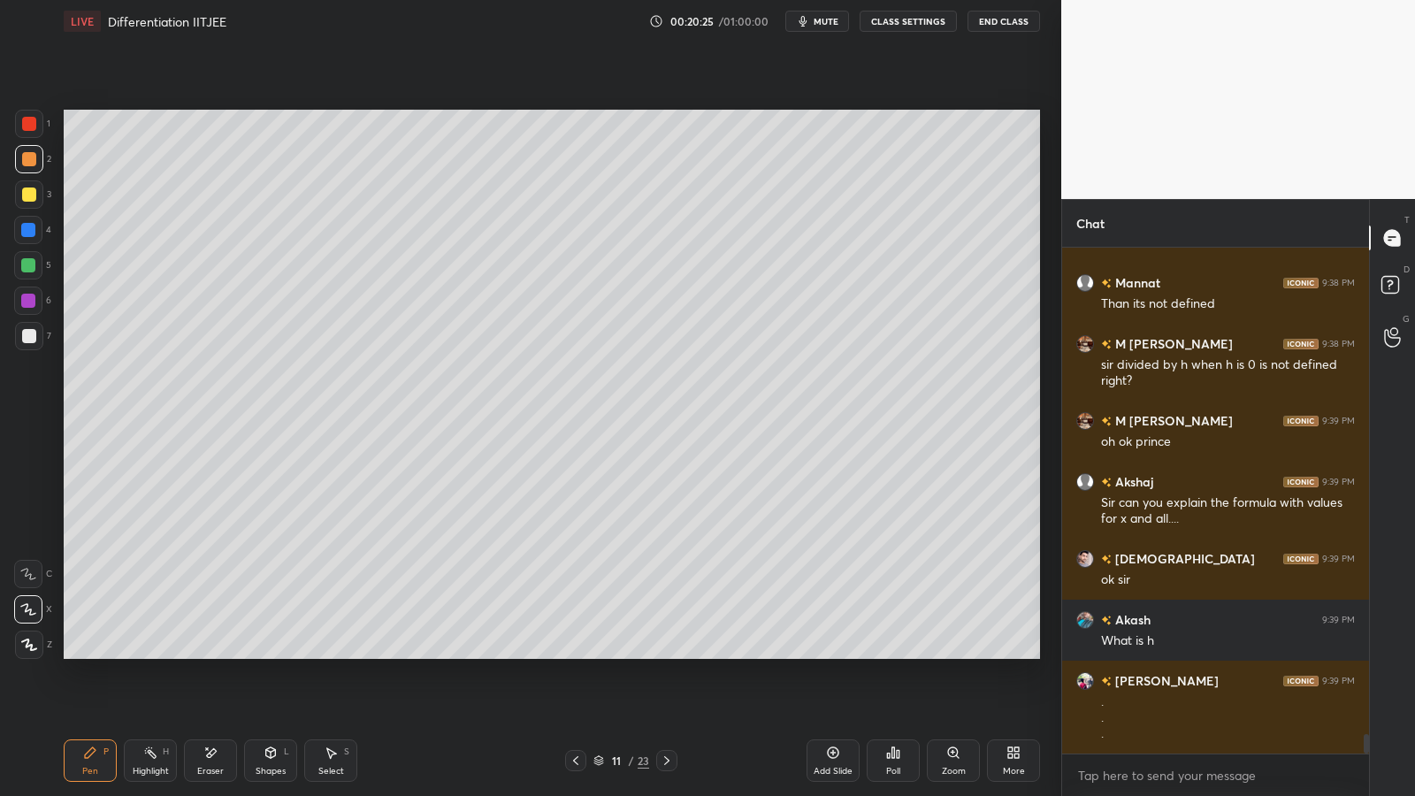
click at [29, 339] on div at bounding box center [29, 336] width 14 height 14
click at [32, 263] on div at bounding box center [28, 265] width 14 height 14
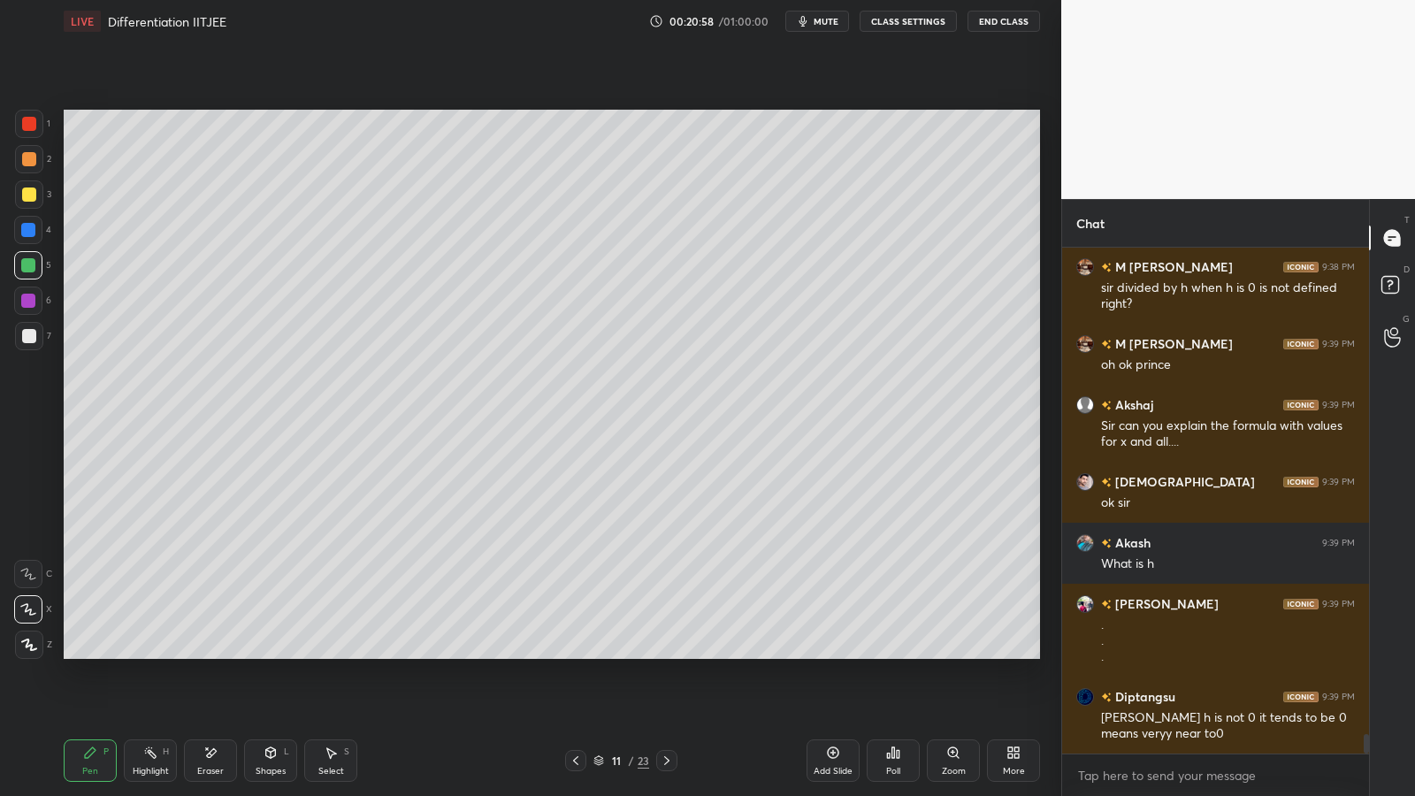
scroll to position [12667, 0]
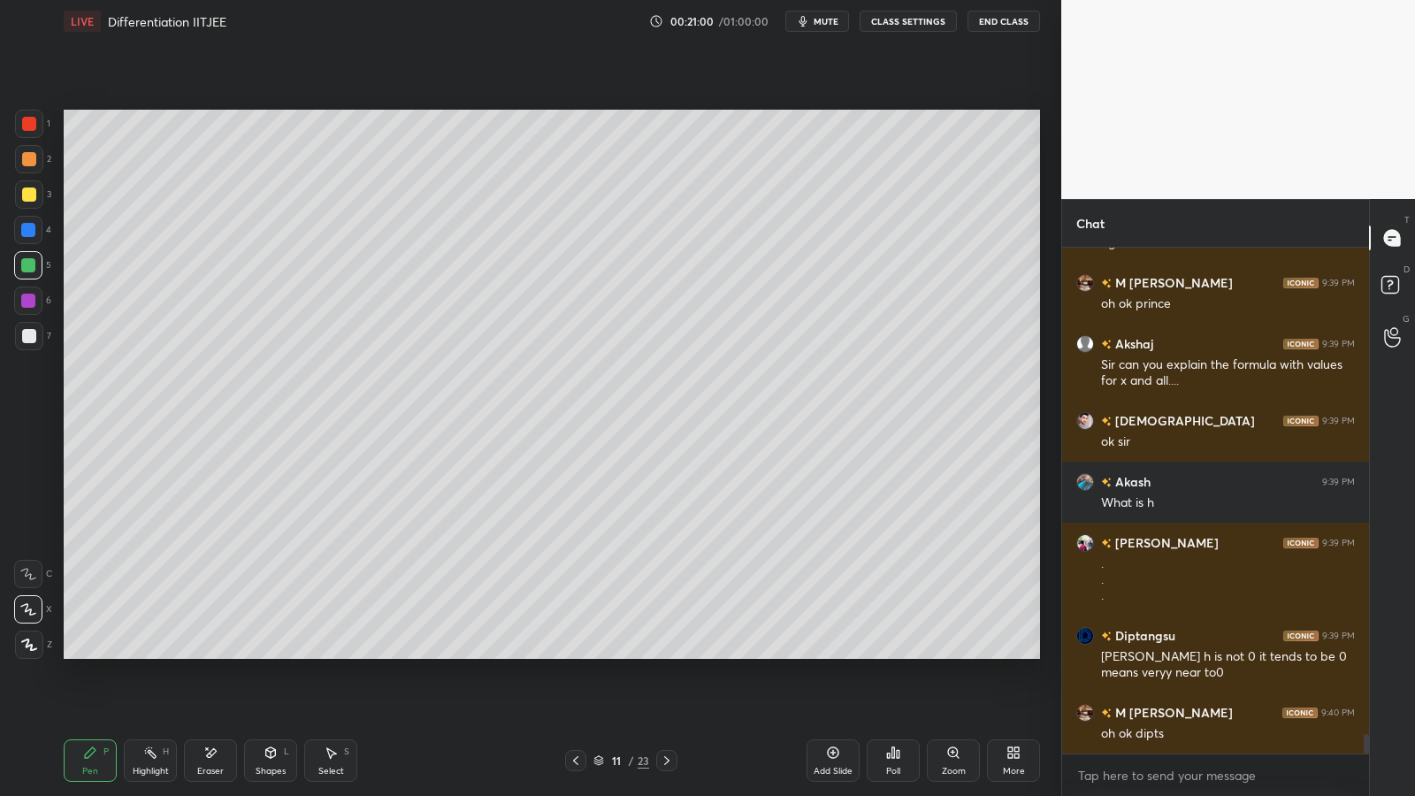
click at [26, 333] on div at bounding box center [29, 336] width 14 height 14
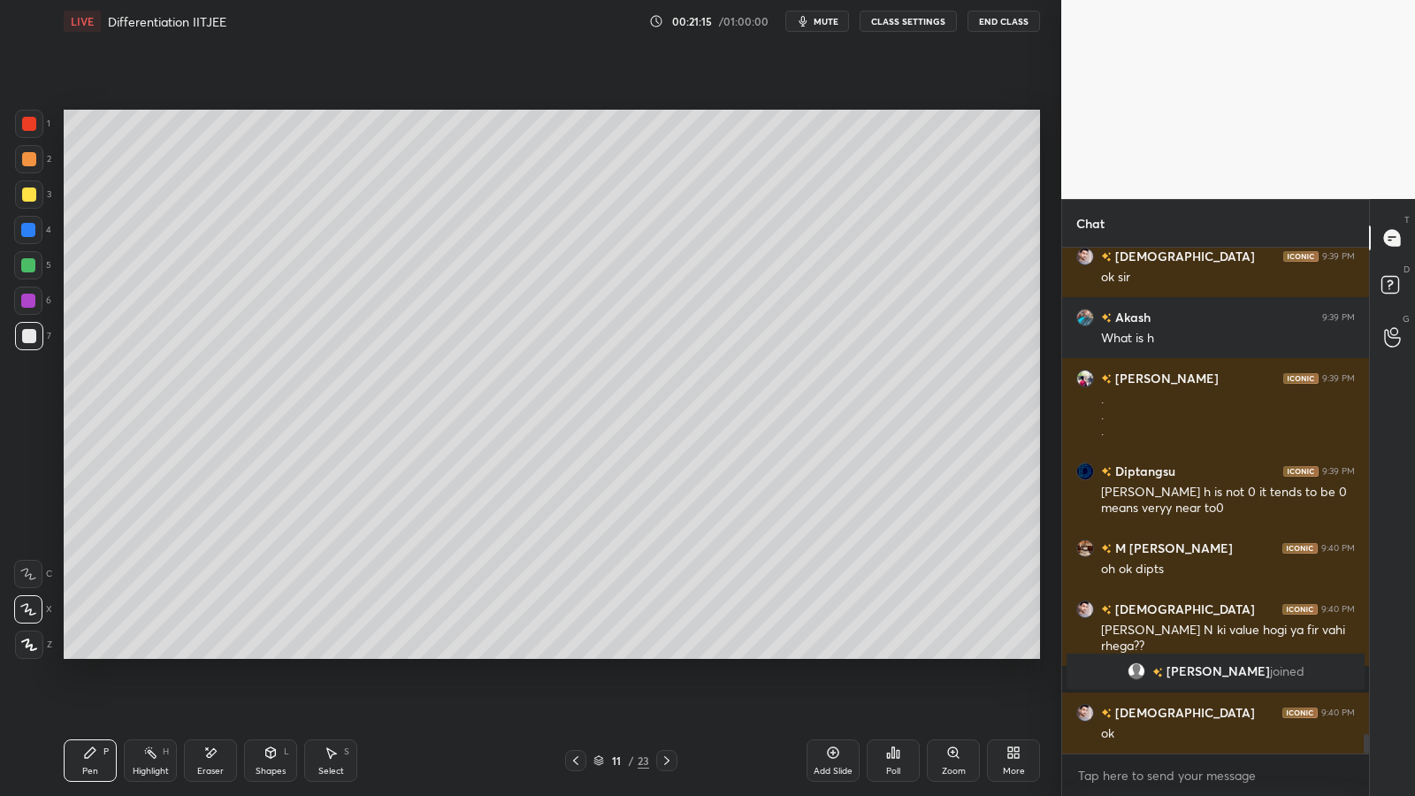
scroll to position [12539, 0]
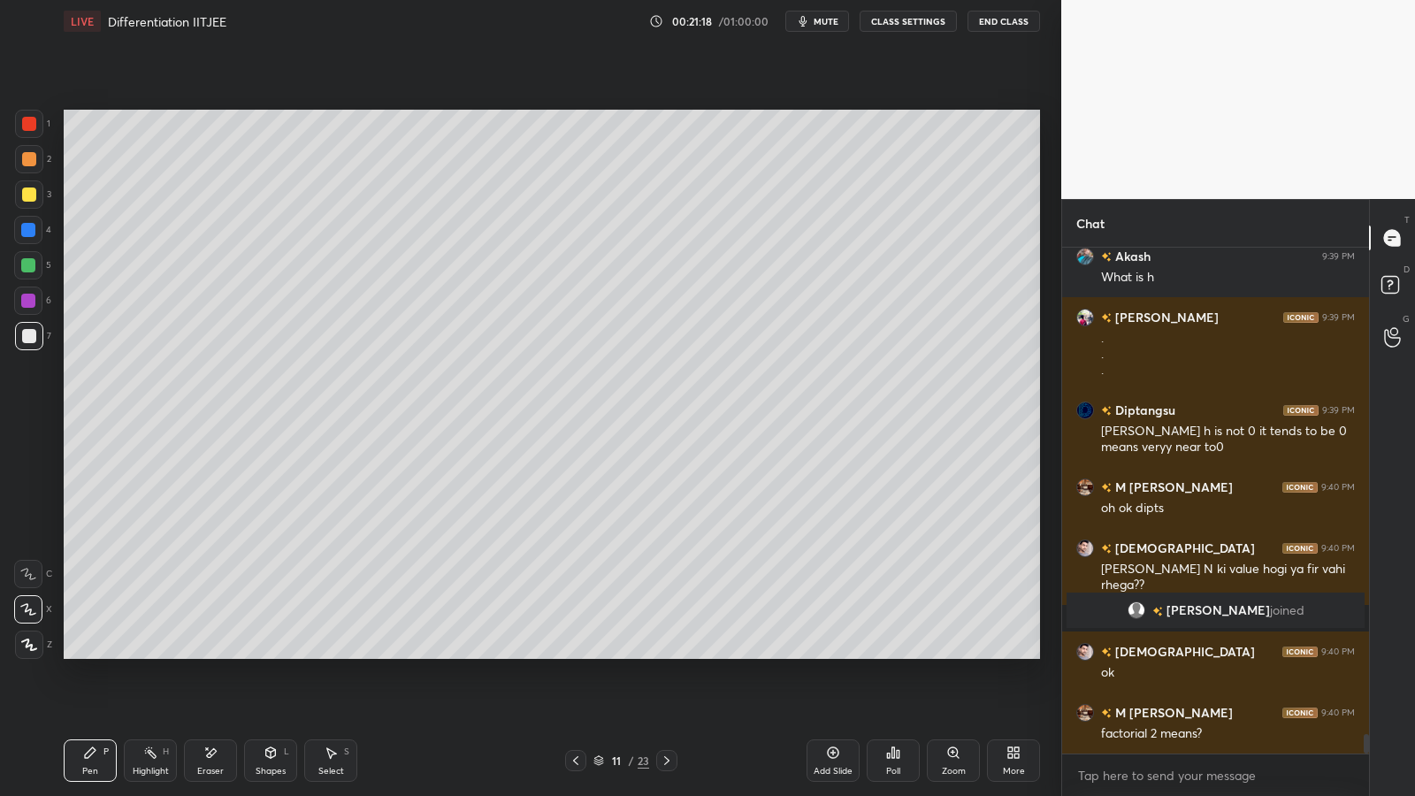
click at [24, 336] on div at bounding box center [29, 336] width 14 height 14
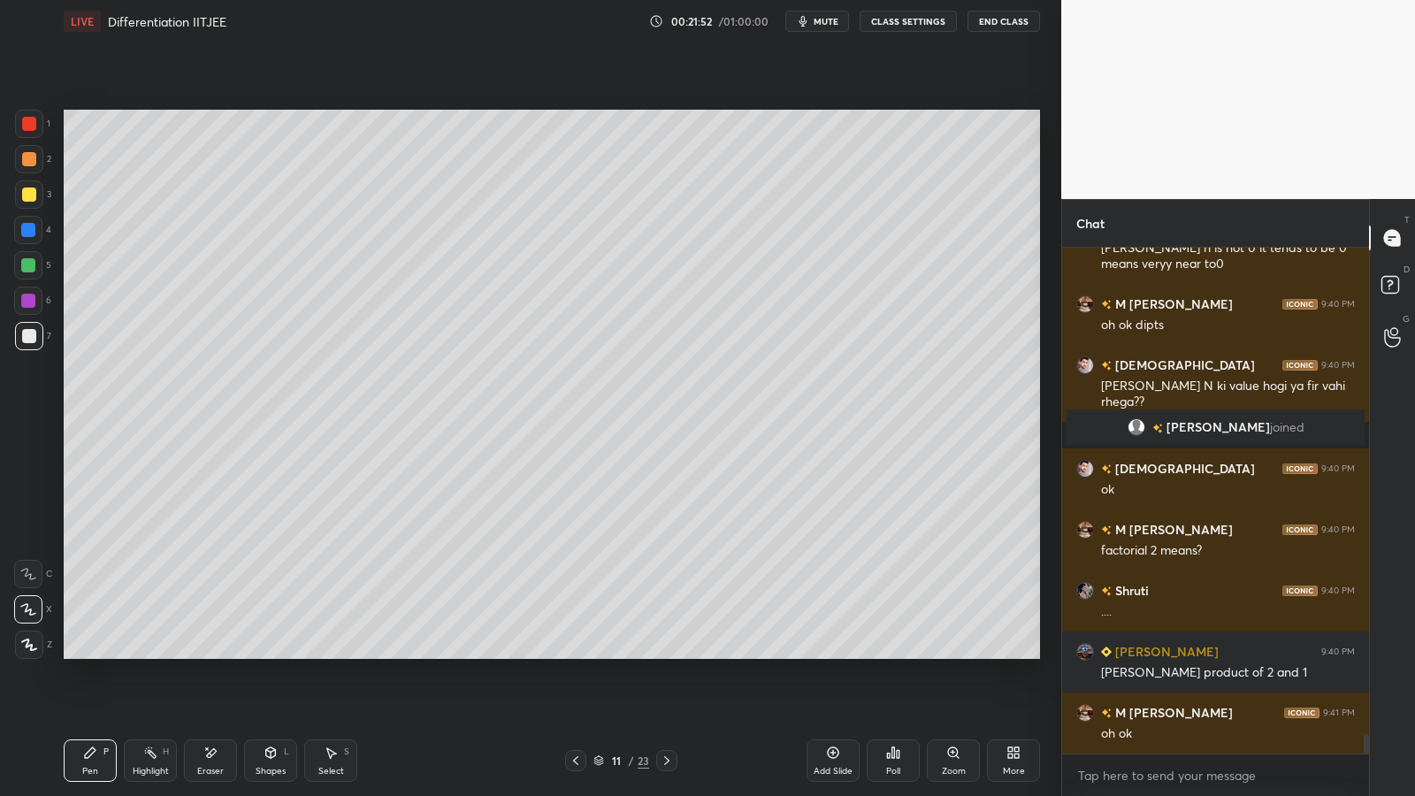
scroll to position [12783, 0]
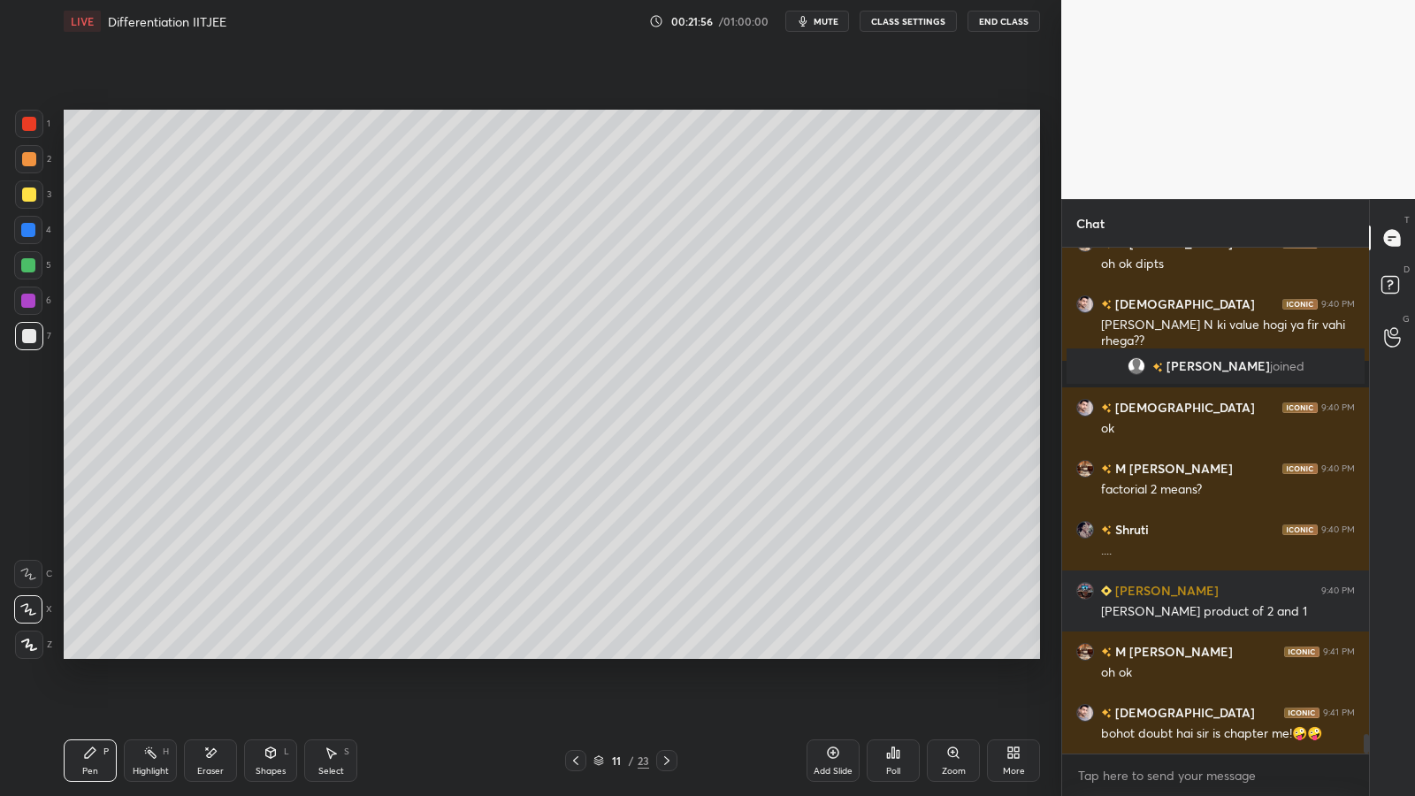
click at [670, 652] on icon at bounding box center [667, 760] width 14 height 14
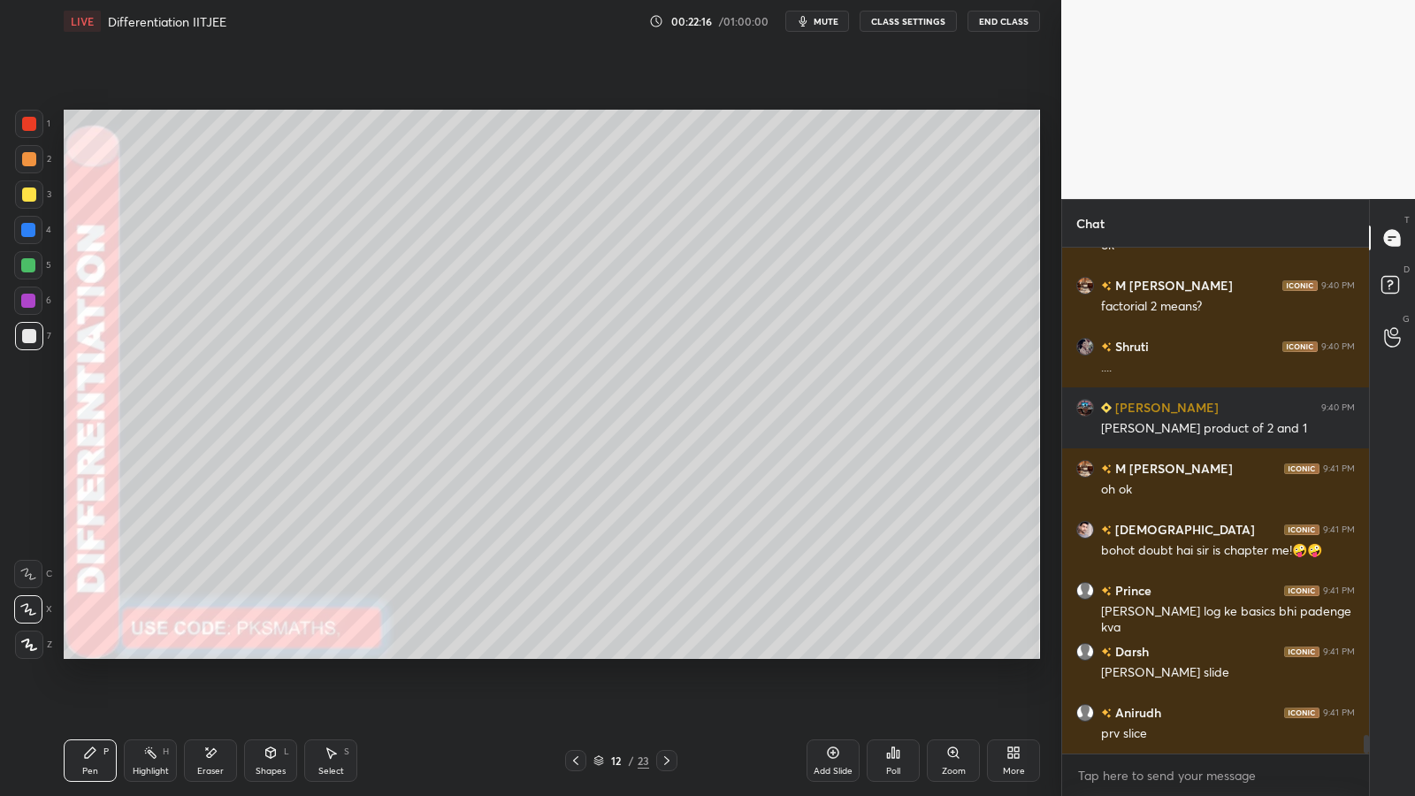
scroll to position [13027, 0]
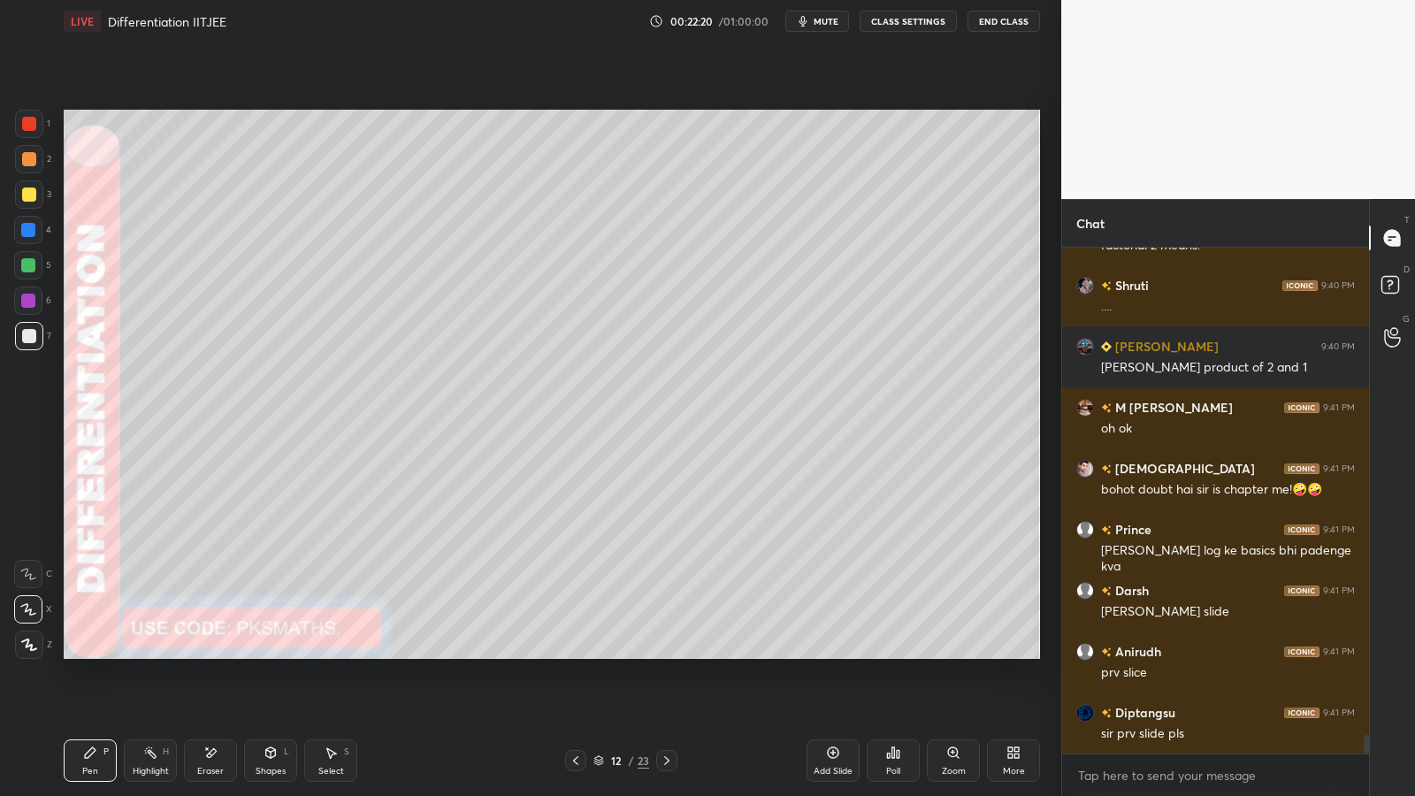
click at [577, 652] on icon at bounding box center [575, 760] width 14 height 14
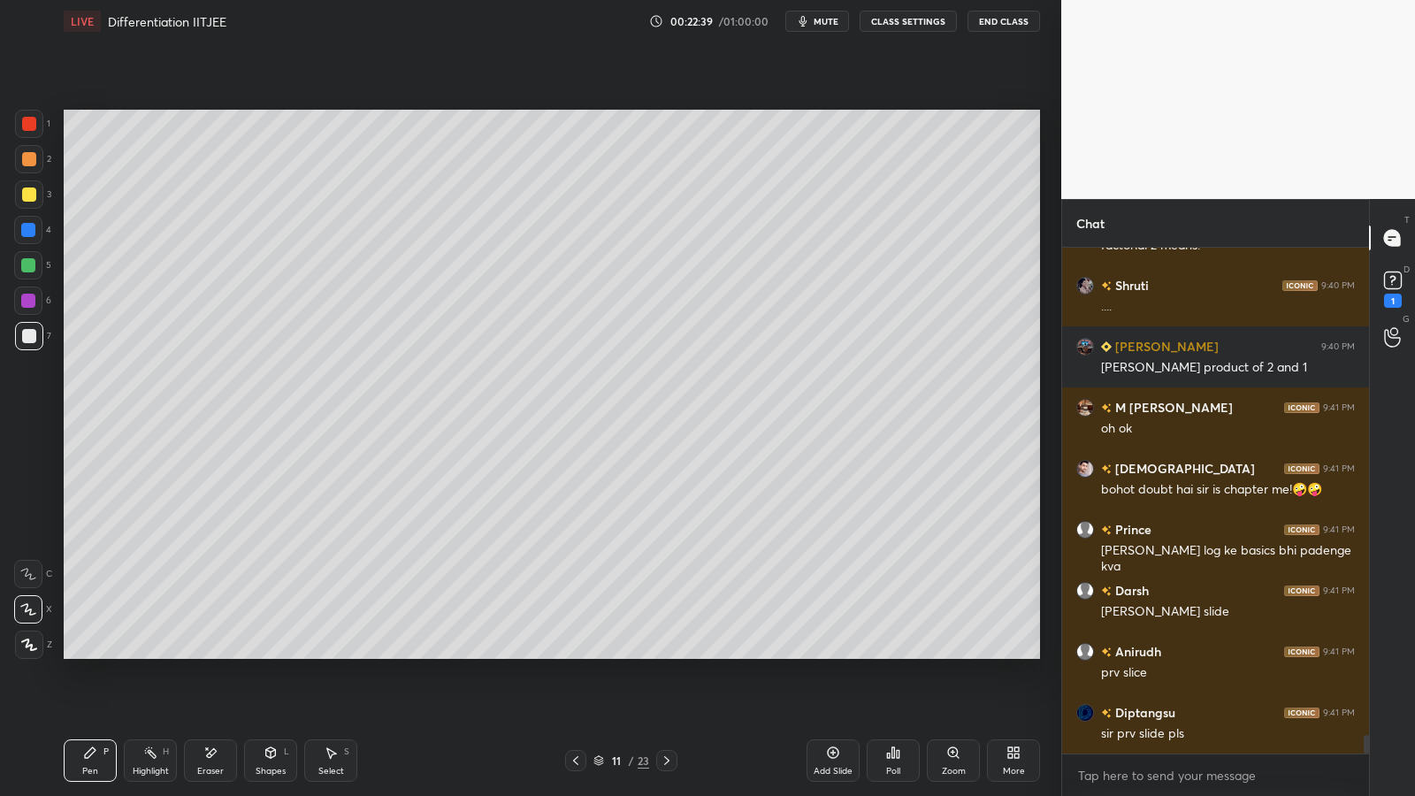
scroll to position [13103, 0]
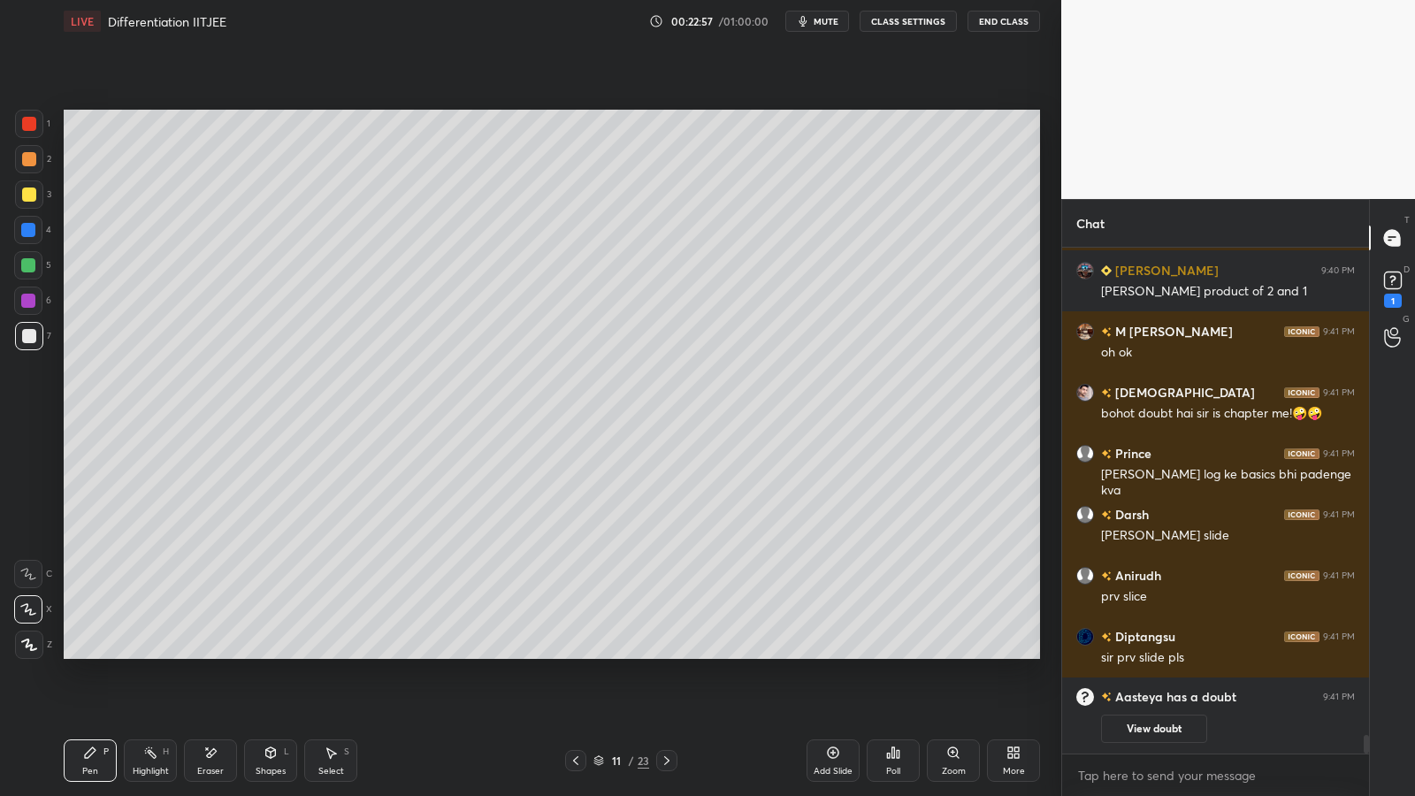
click at [671, 652] on icon at bounding box center [667, 760] width 14 height 14
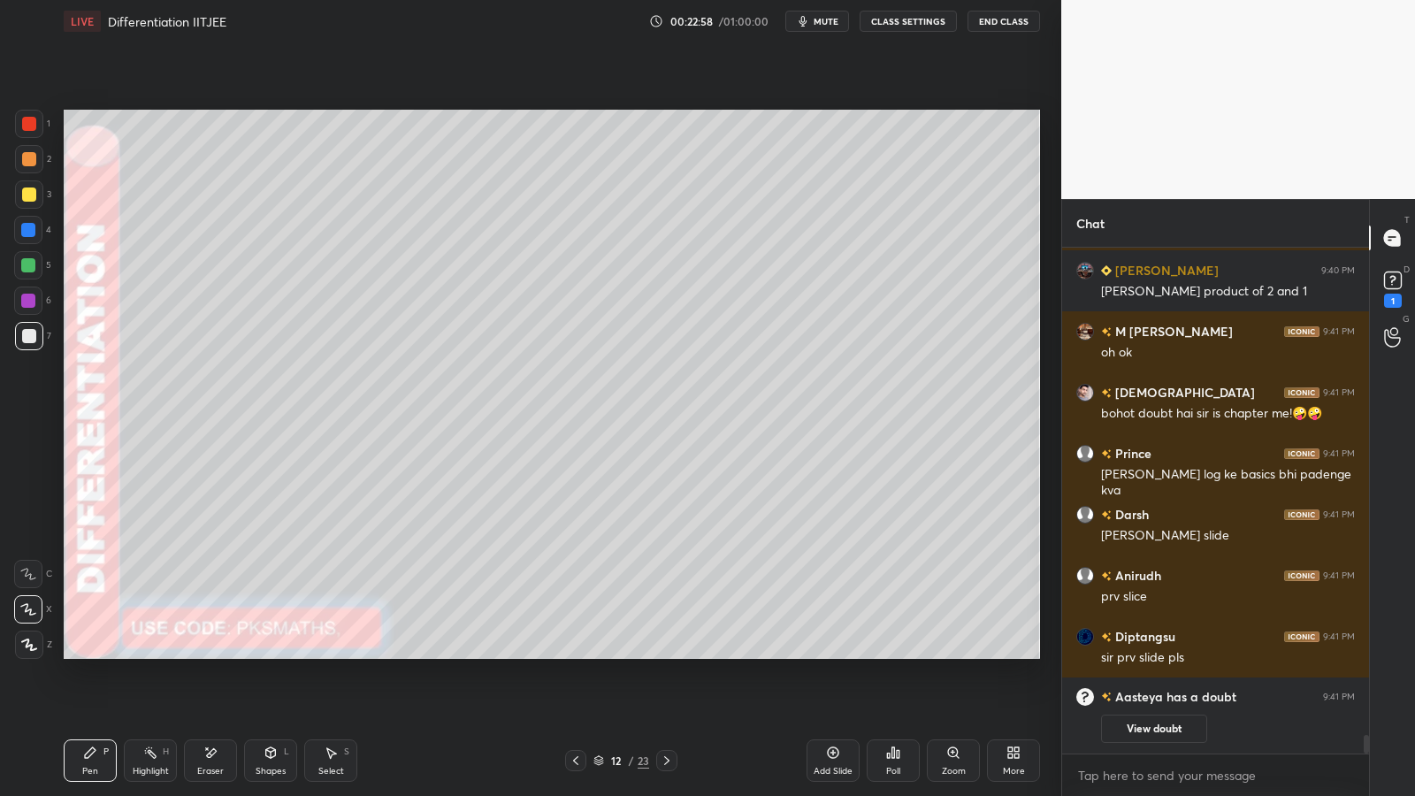
scroll to position [12980, 0]
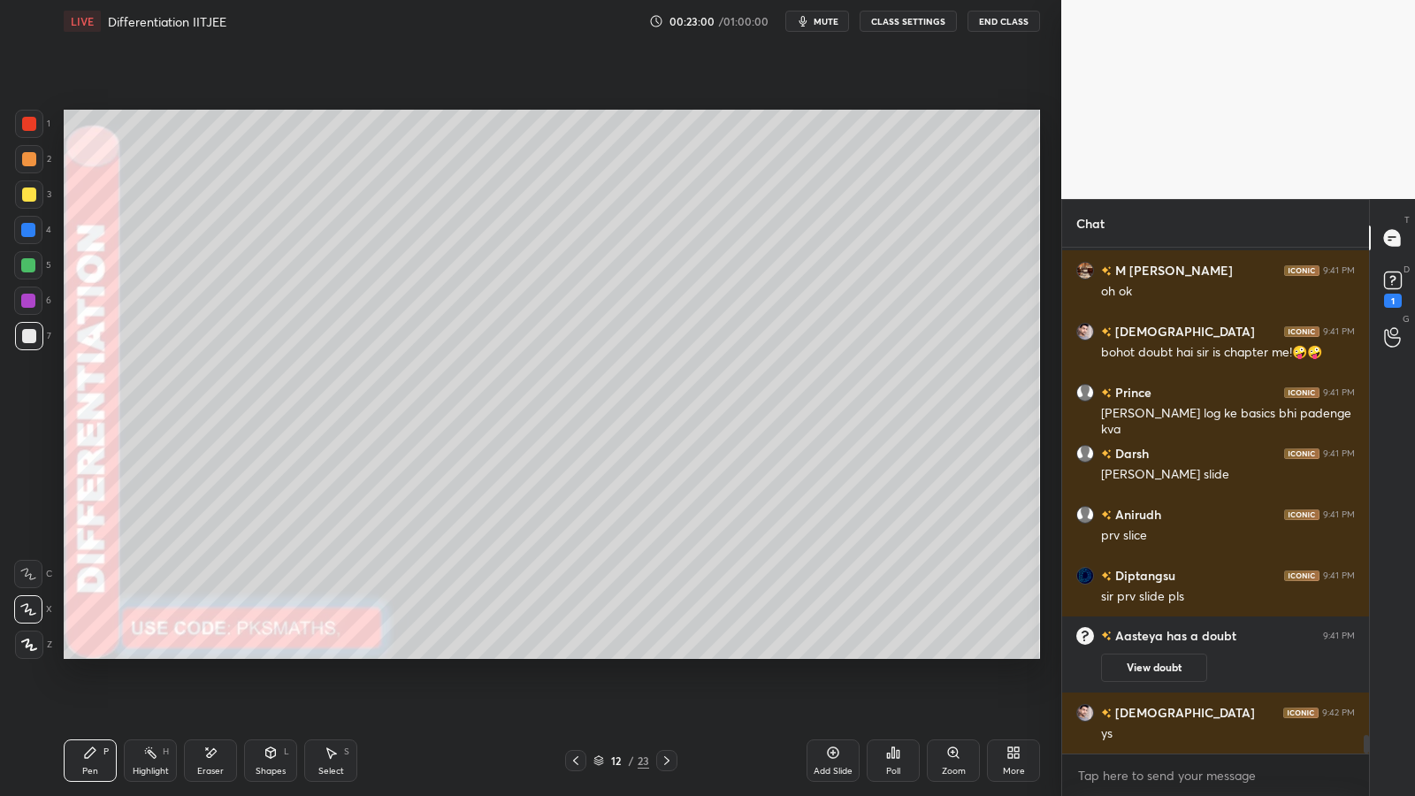
click at [668, 652] on icon at bounding box center [667, 760] width 14 height 14
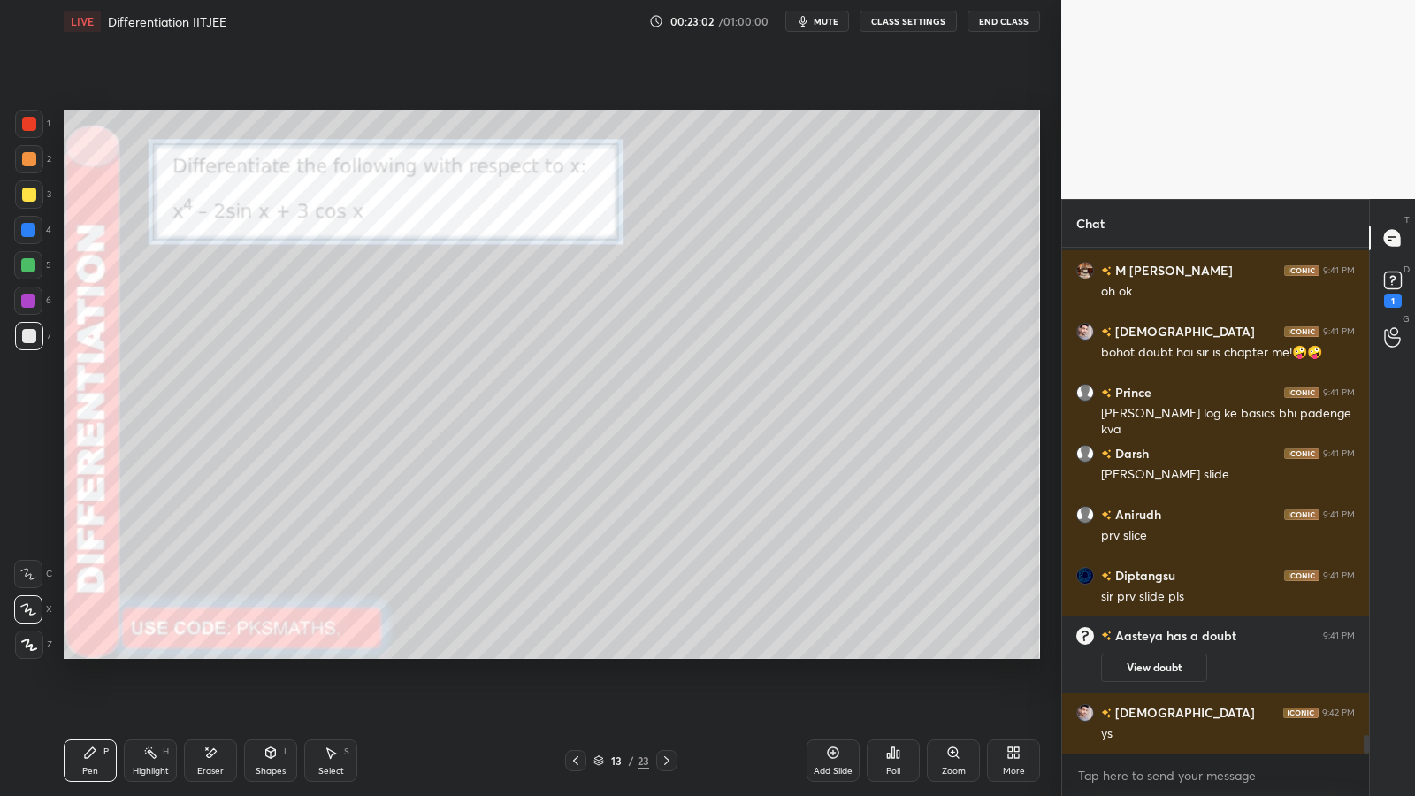
click at [580, 652] on icon at bounding box center [575, 760] width 14 height 14
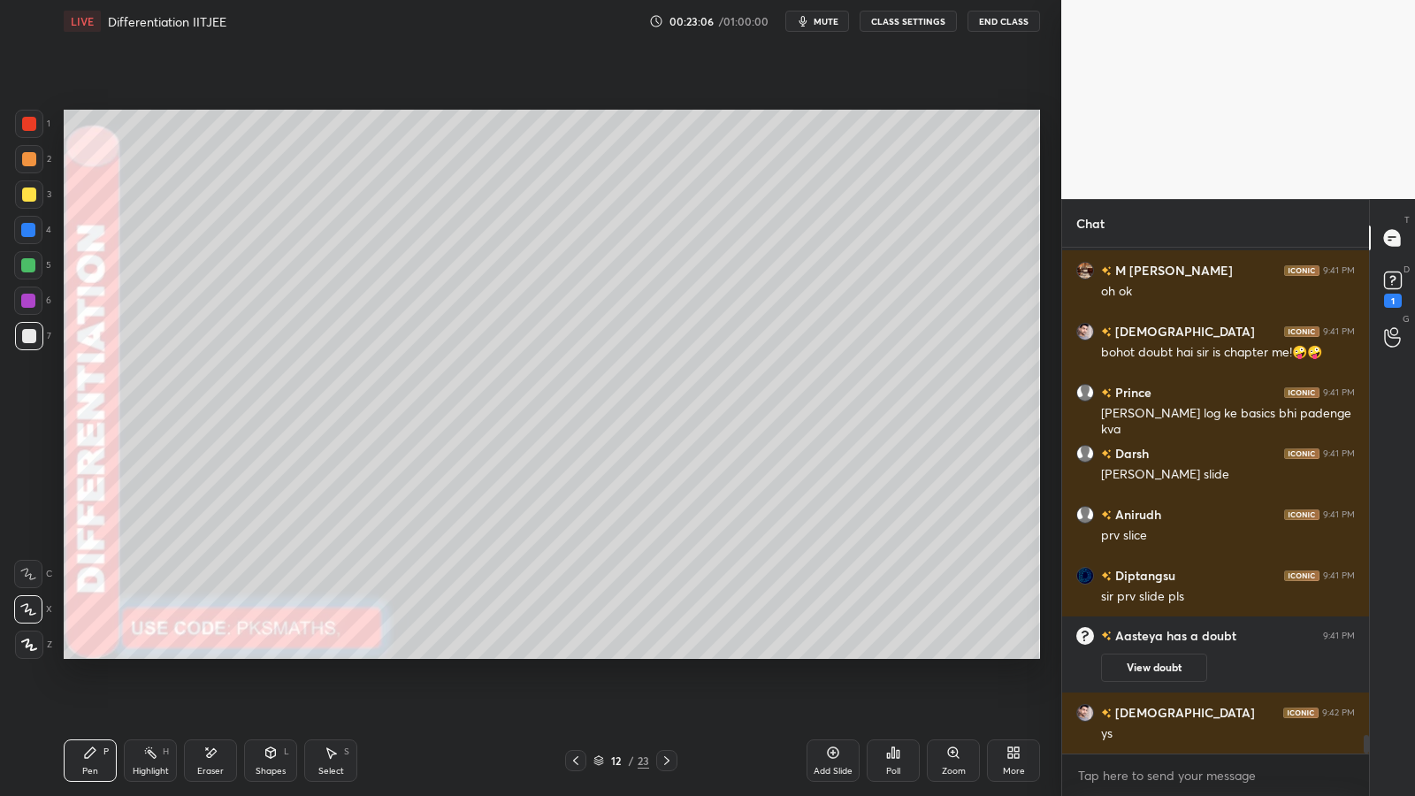
click at [574, 652] on icon at bounding box center [575, 760] width 14 height 14
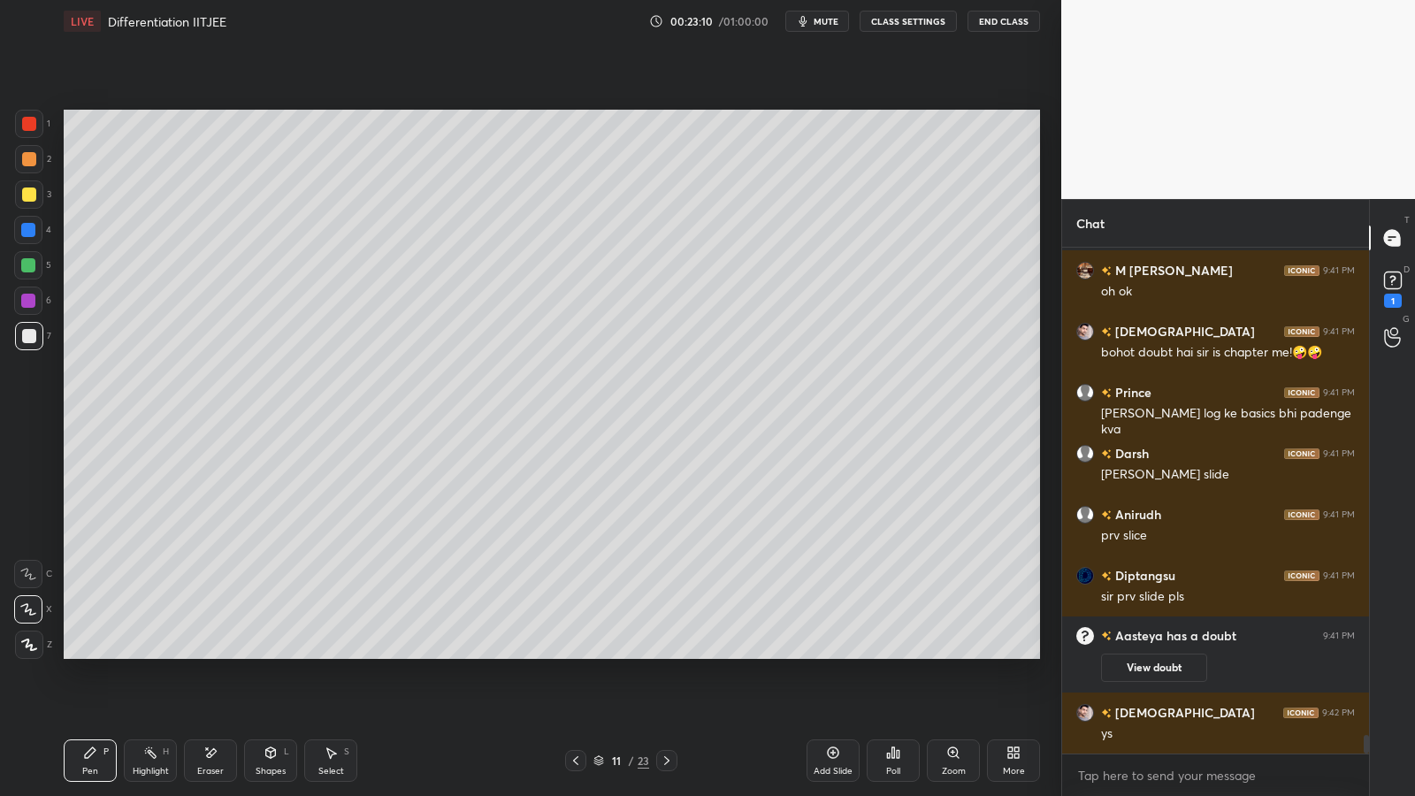
click at [662, 652] on icon at bounding box center [667, 760] width 14 height 14
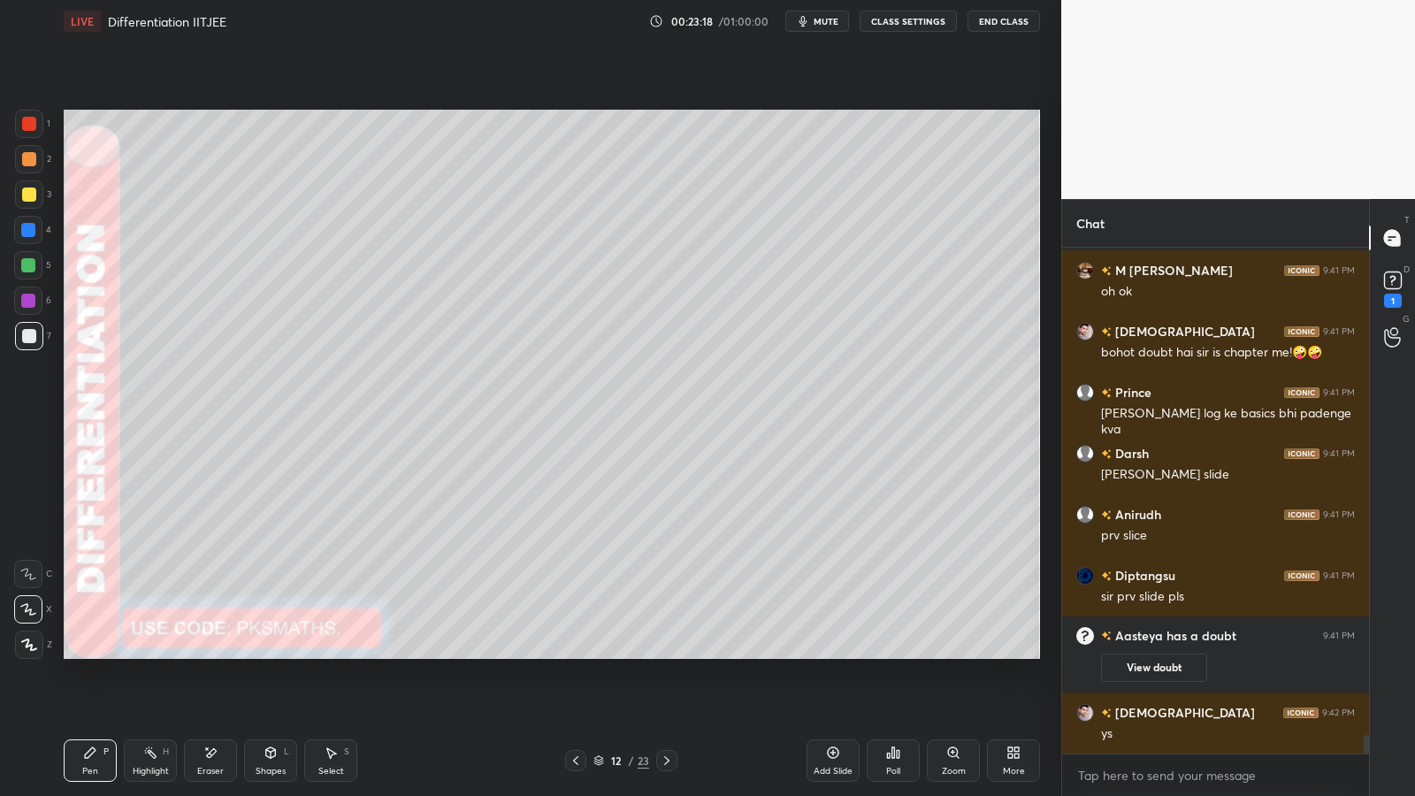
scroll to position [13041, 0]
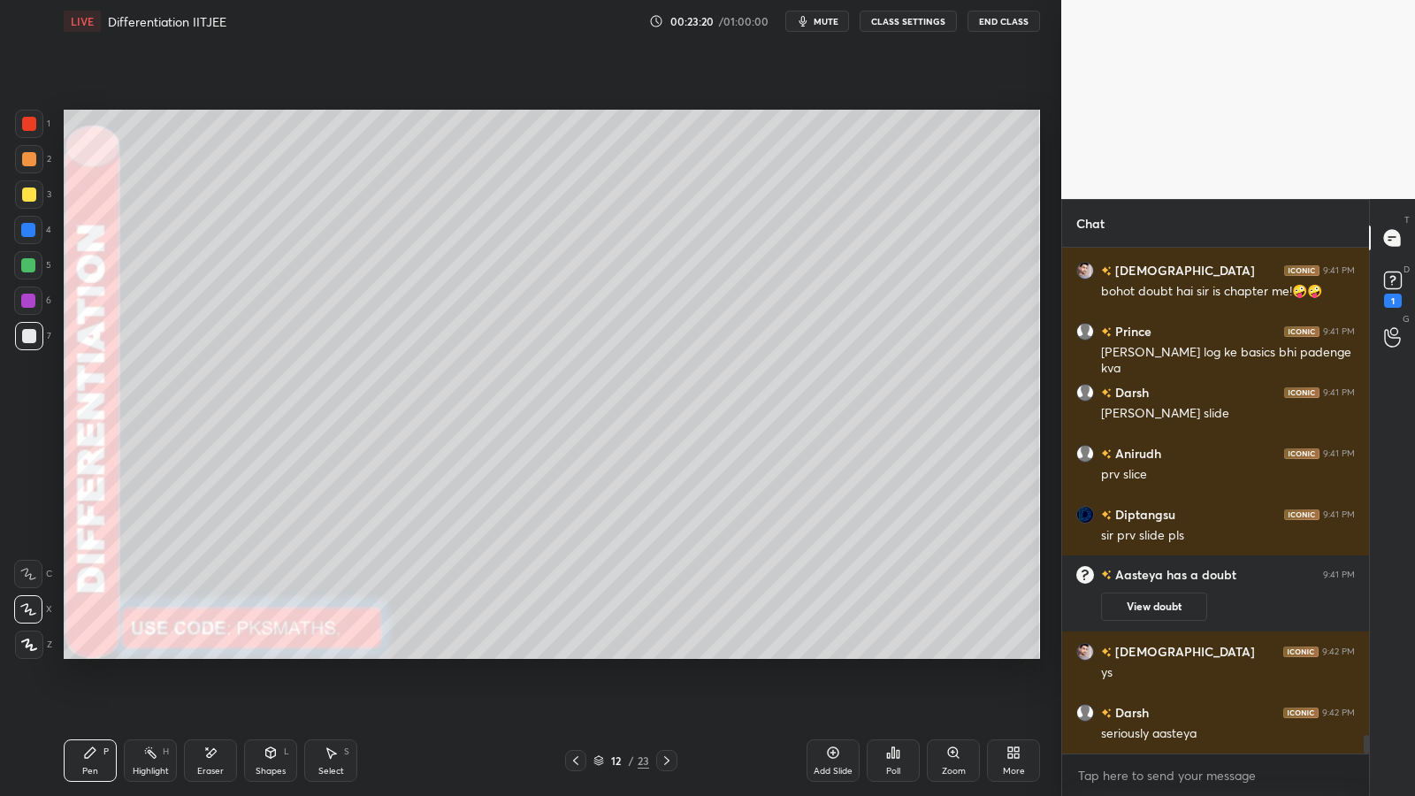
click at [30, 260] on div at bounding box center [28, 265] width 14 height 14
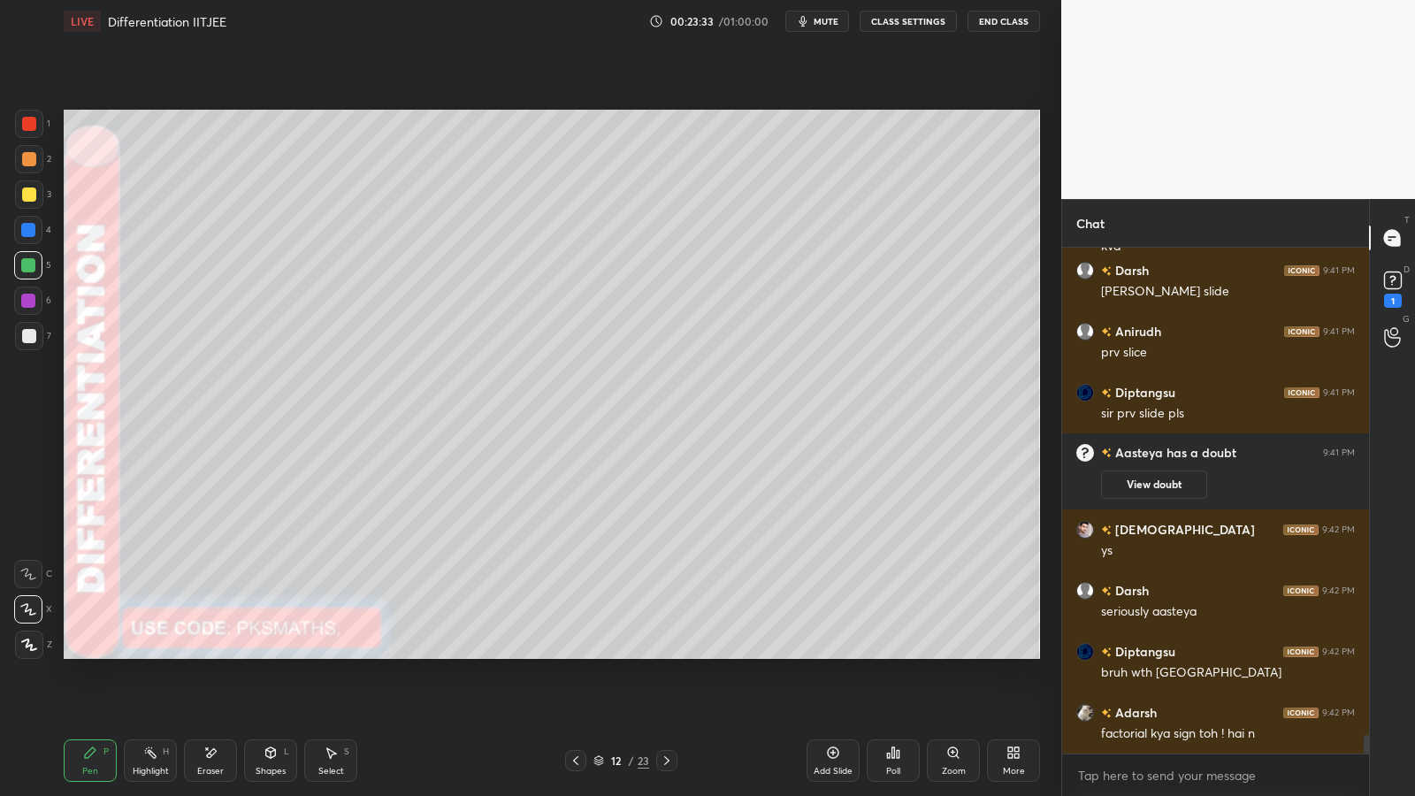
scroll to position [13224, 0]
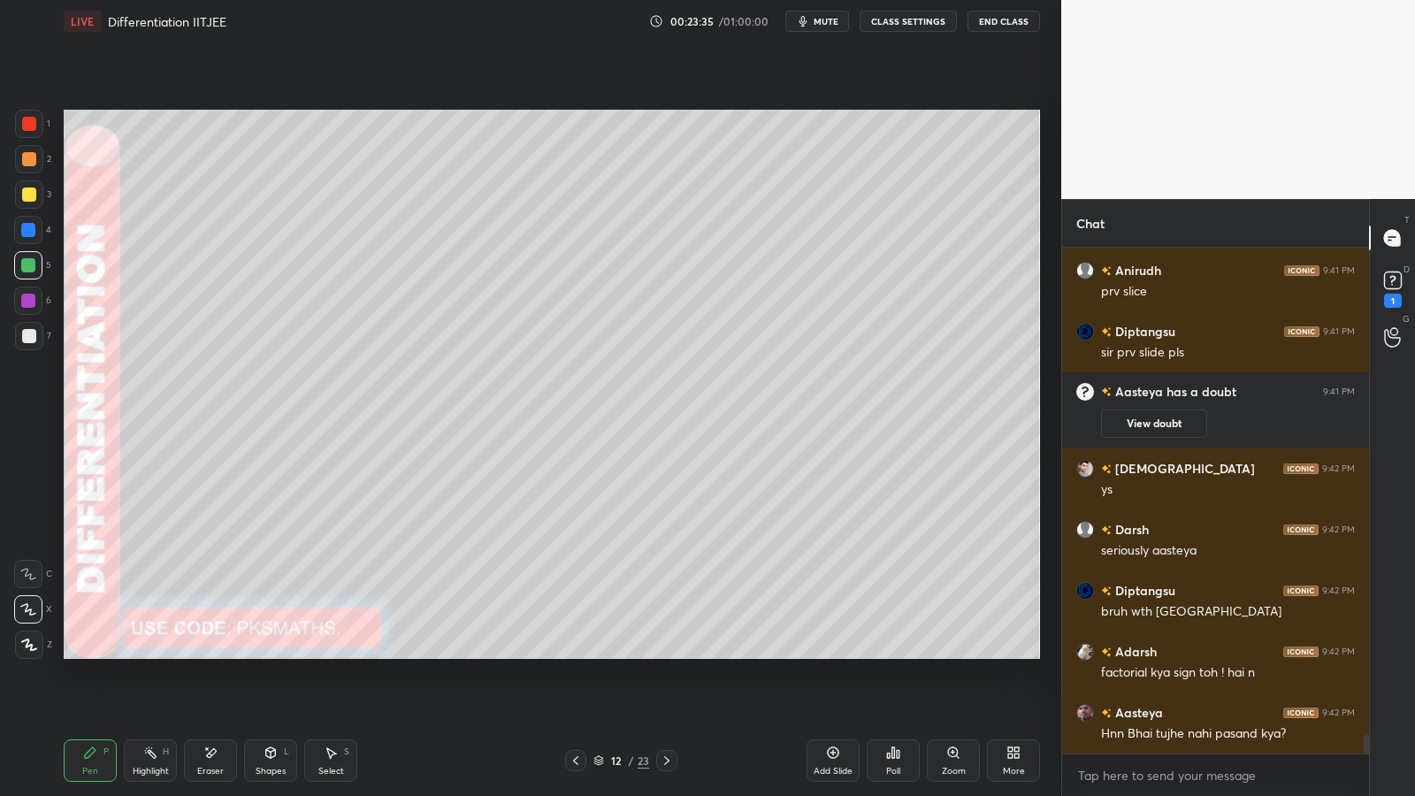
click at [331, 652] on icon at bounding box center [332, 753] width 10 height 11
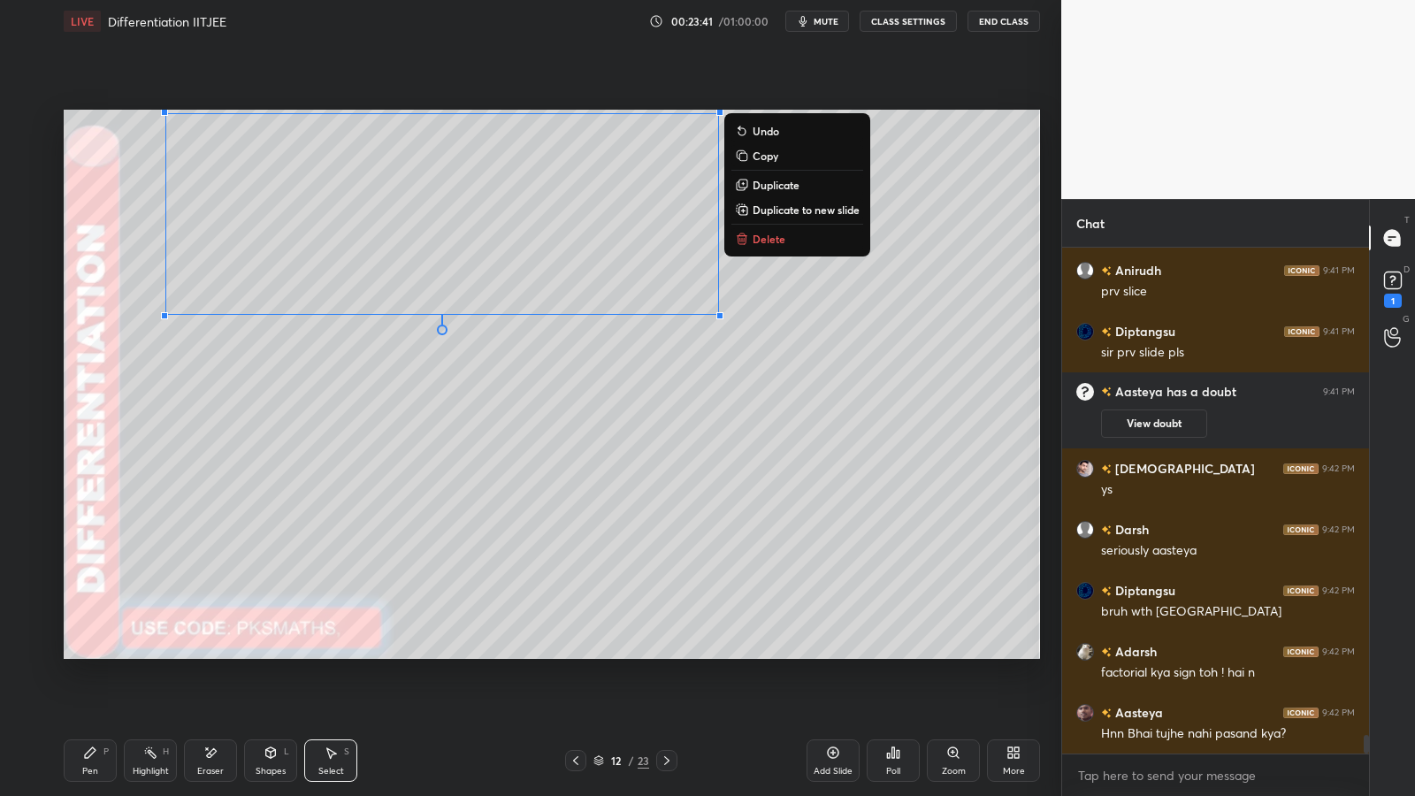
click at [577, 408] on div "0 ° Undo Copy Duplicate Duplicate to new slide Delete" at bounding box center [552, 384] width 976 height 549
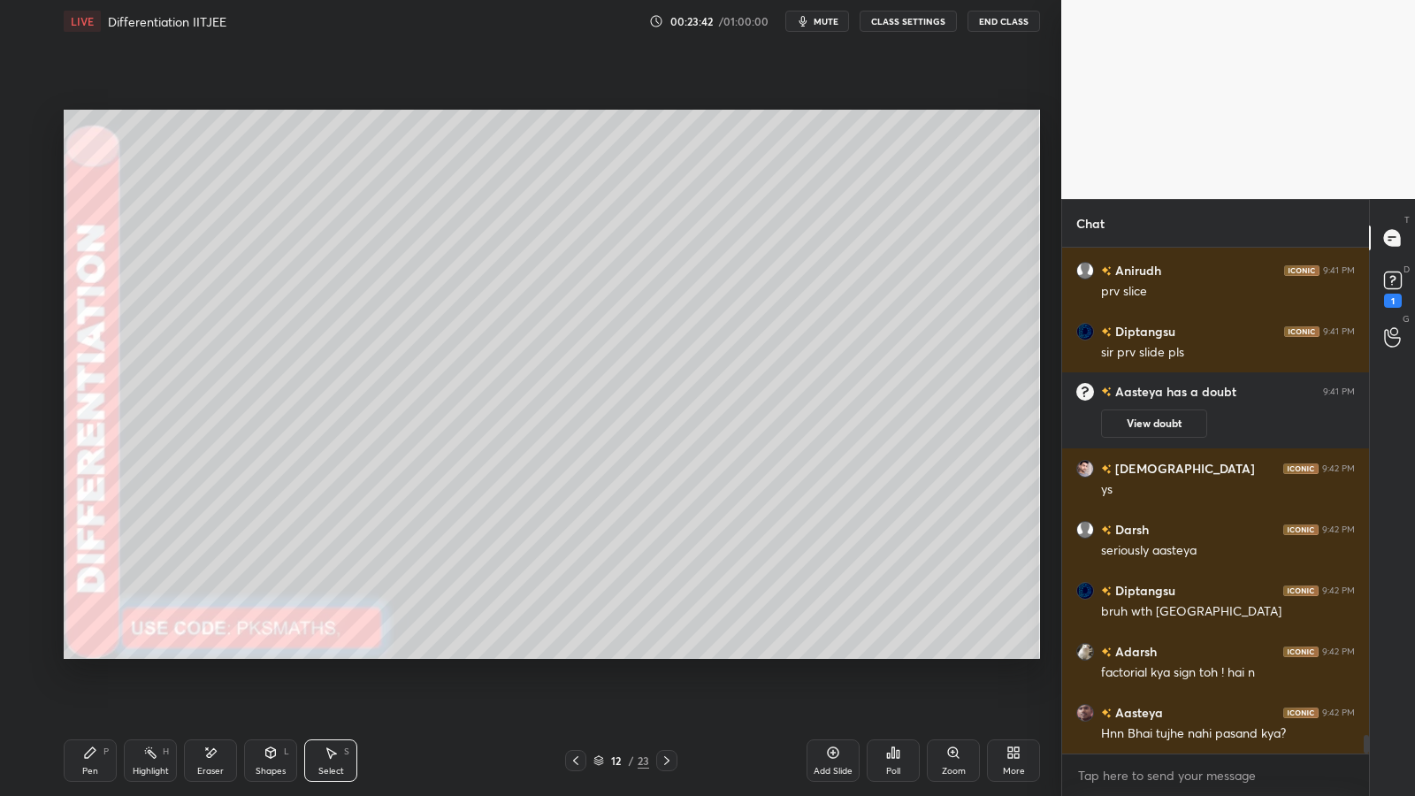
click at [94, 652] on div "Pen" at bounding box center [90, 771] width 16 height 9
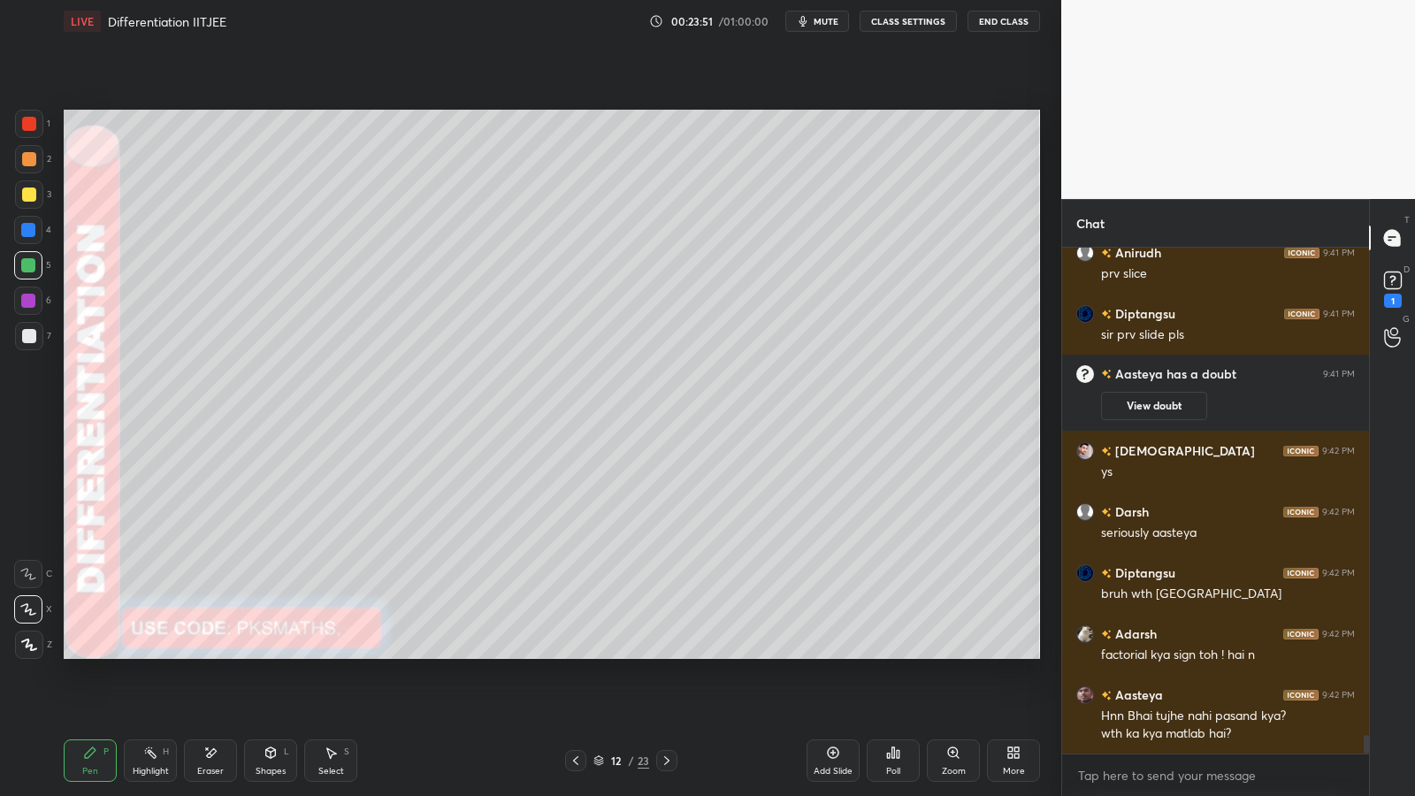
click at [271, 652] on div "Shapes L" at bounding box center [270, 760] width 53 height 42
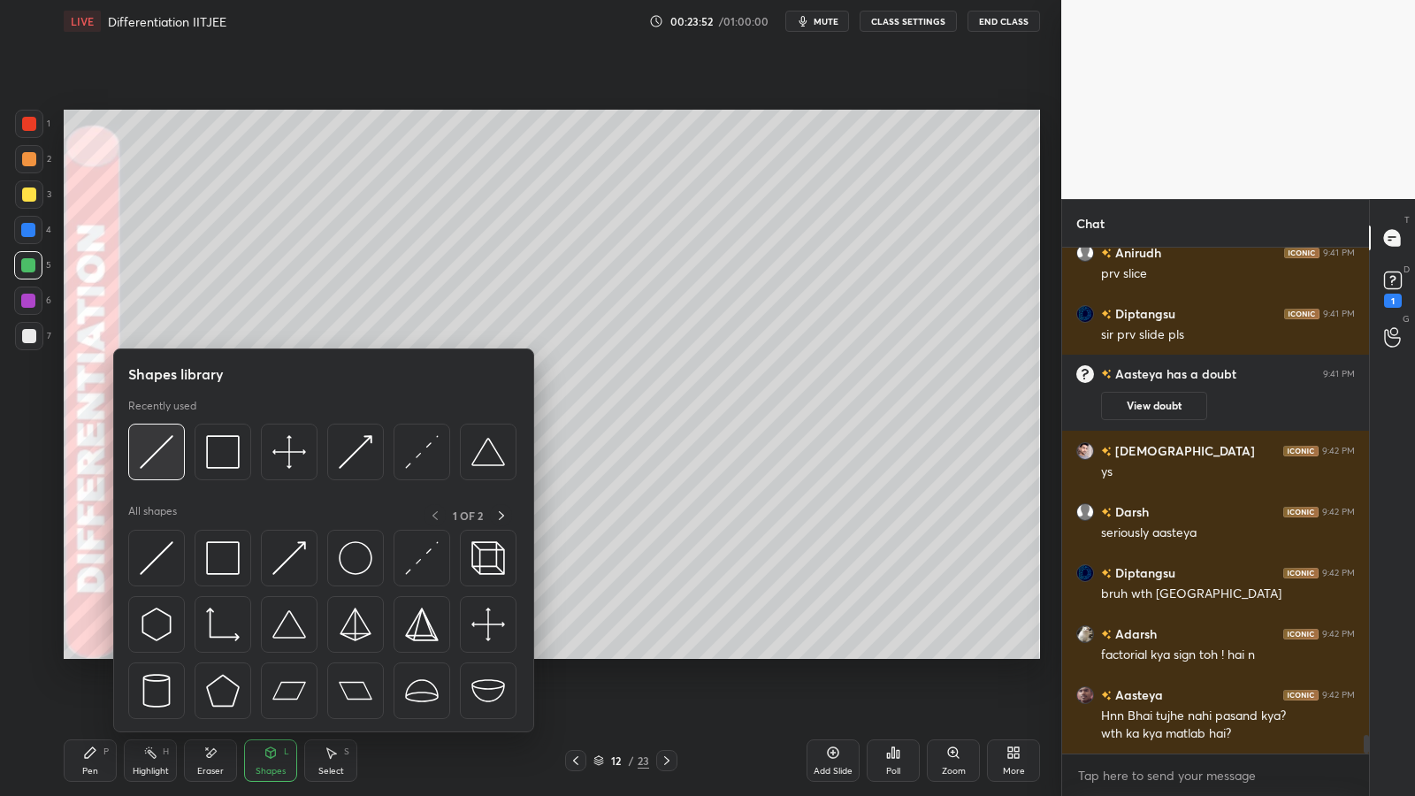
click at [172, 447] on img at bounding box center [157, 452] width 34 height 34
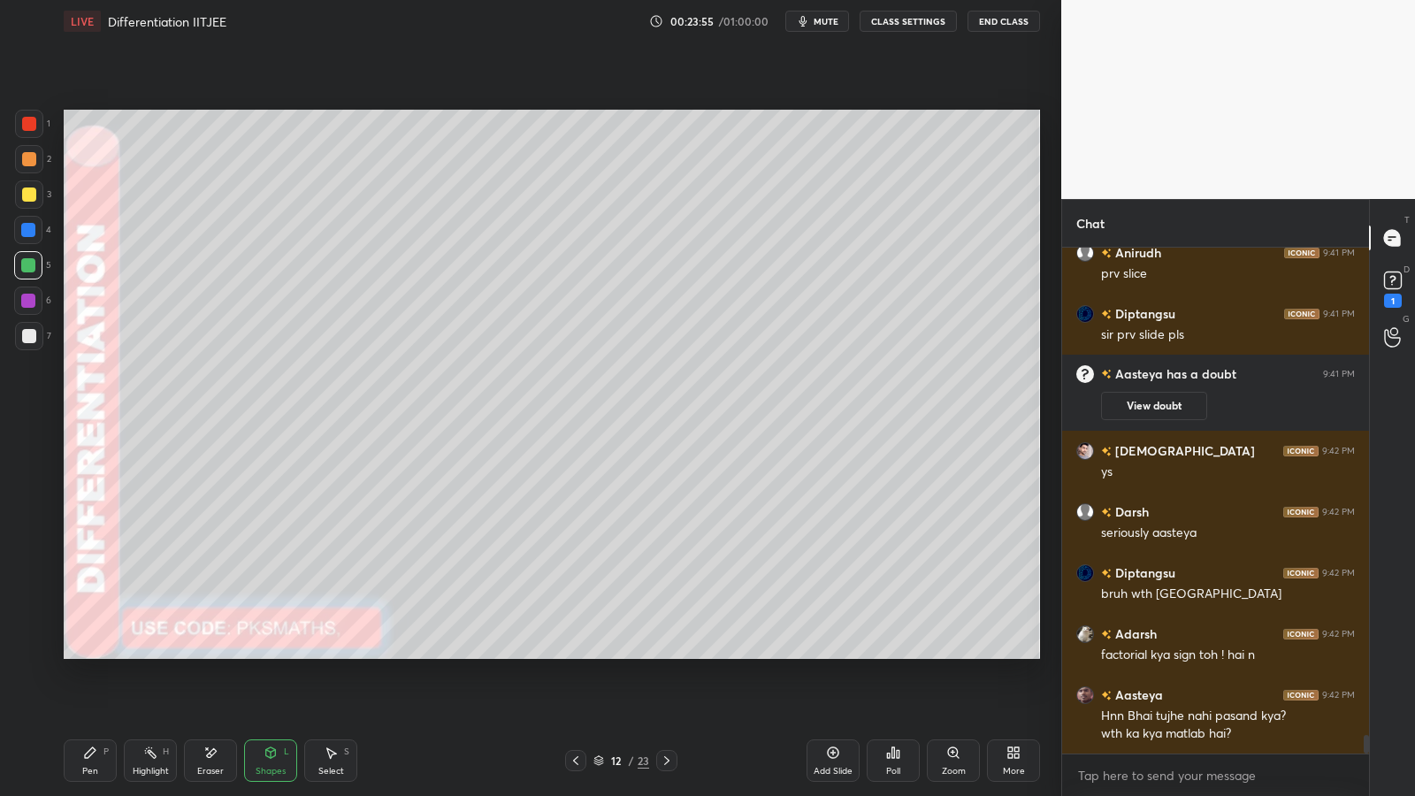
click at [89, 652] on icon at bounding box center [90, 752] width 11 height 11
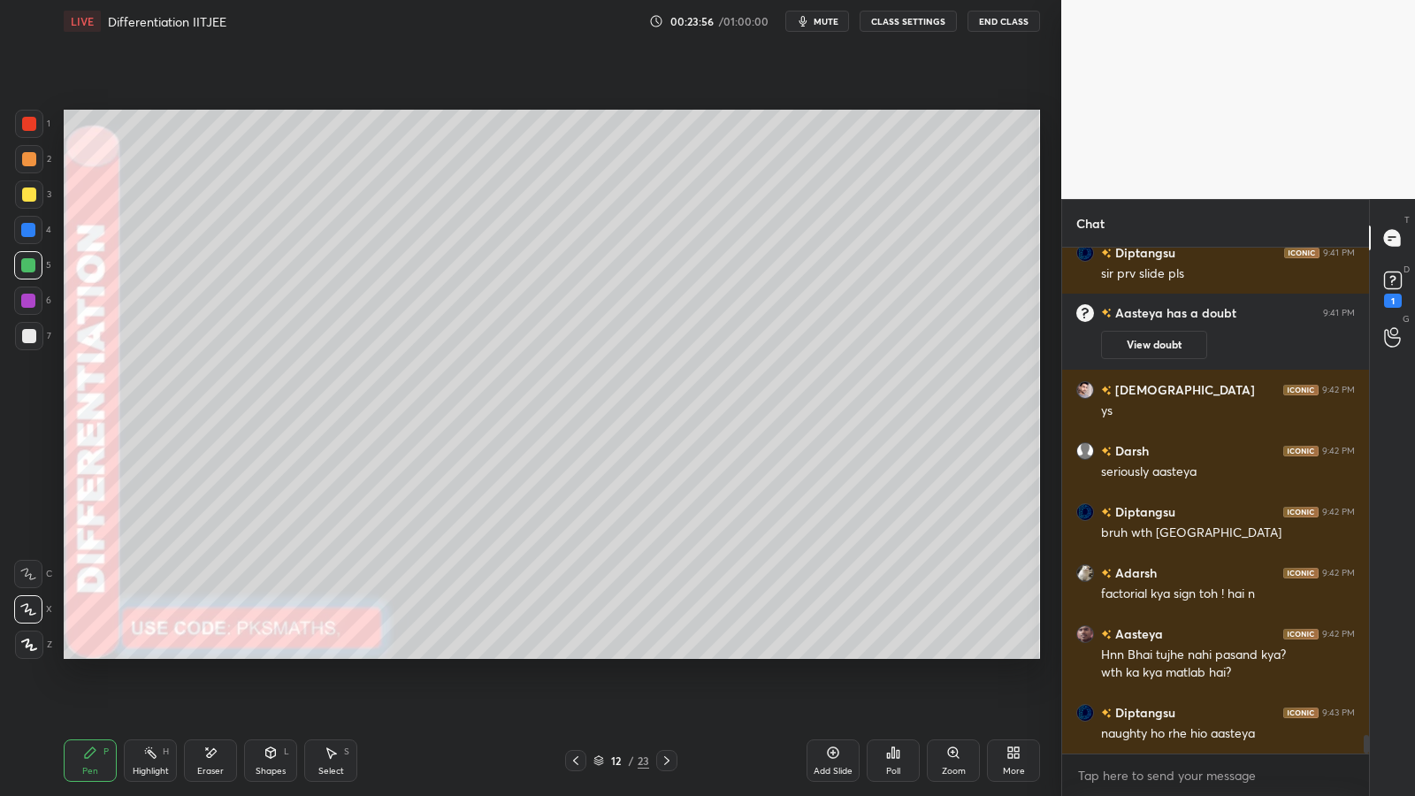
scroll to position [13139, 0]
click at [27, 332] on div at bounding box center [29, 336] width 14 height 14
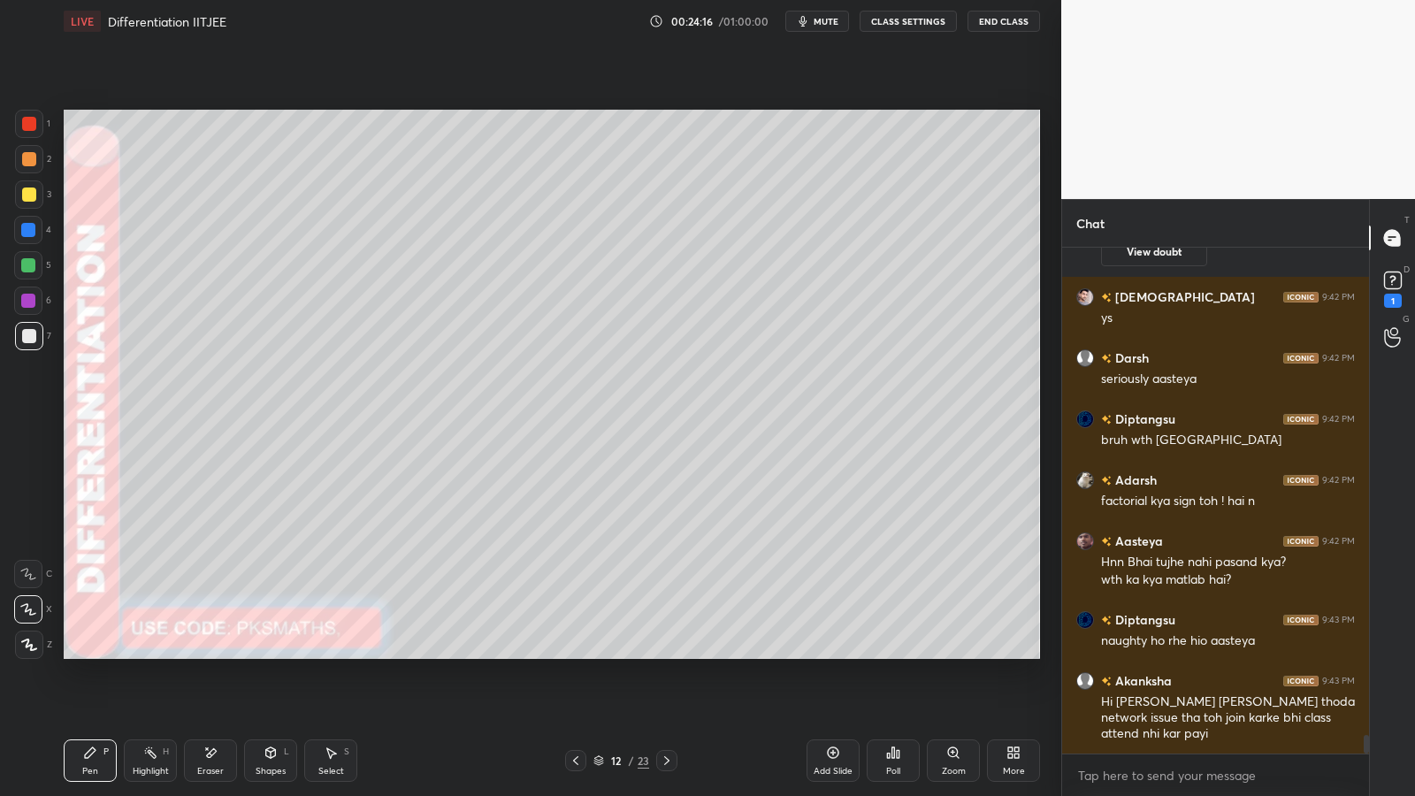
click at [29, 121] on div at bounding box center [29, 124] width 14 height 14
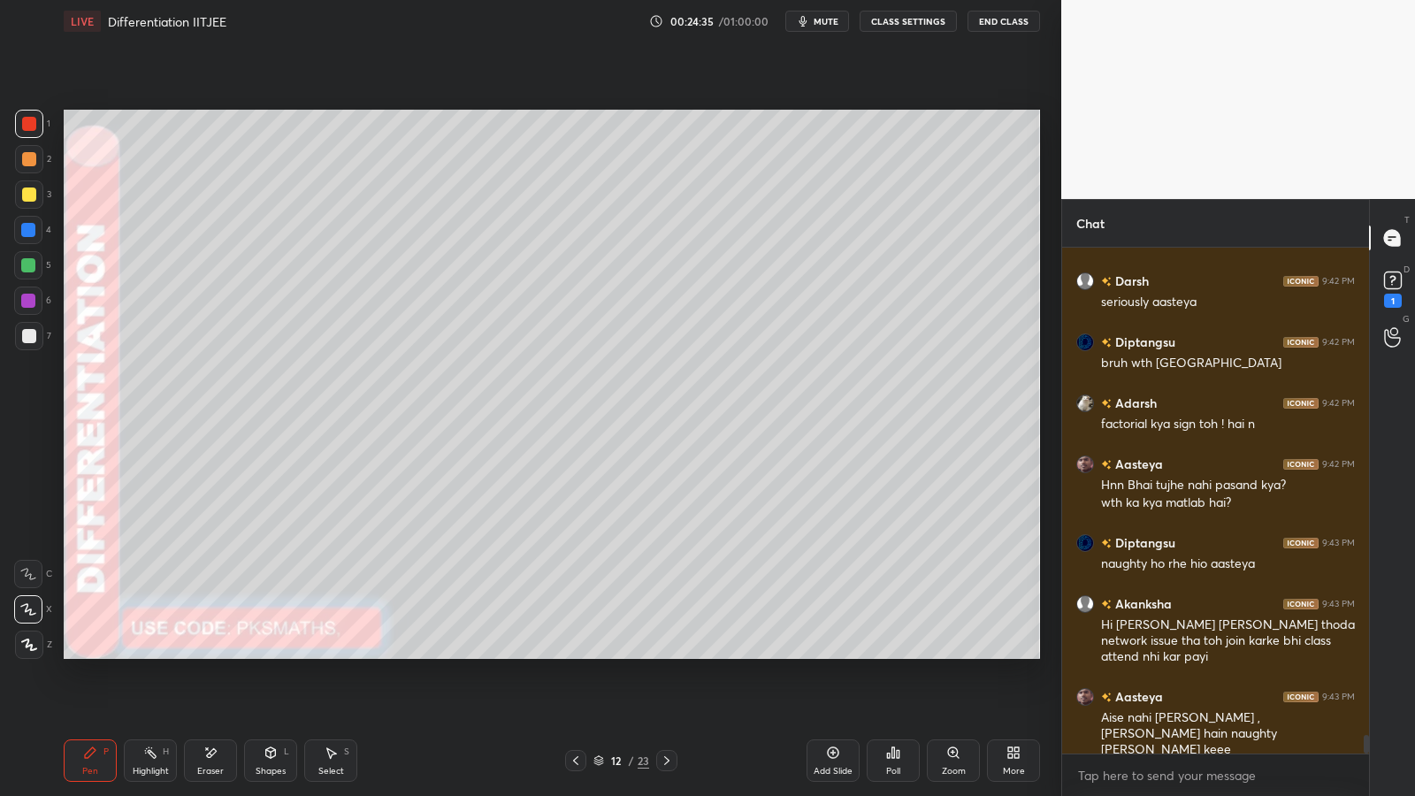
click at [34, 329] on div at bounding box center [29, 336] width 28 height 28
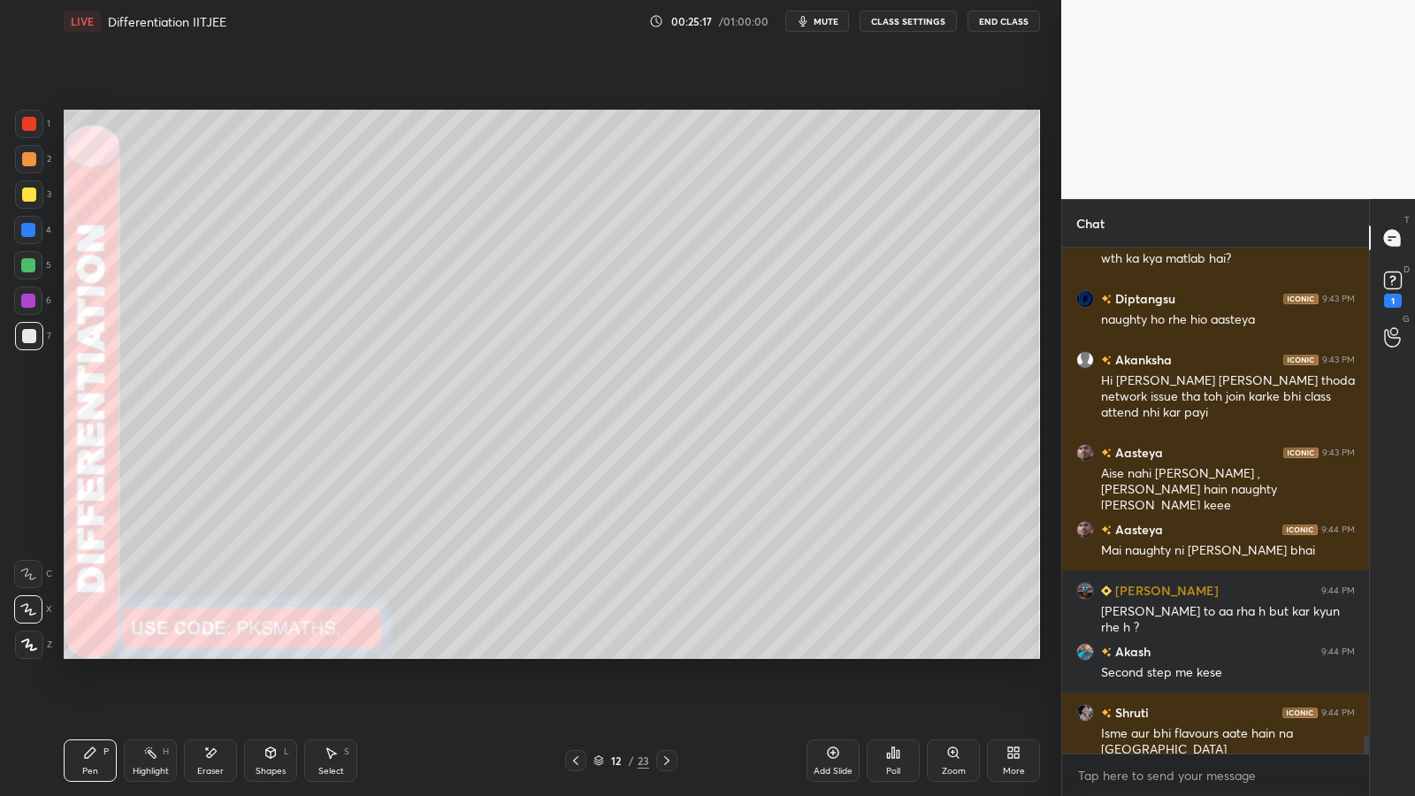
scroll to position [13629, 0]
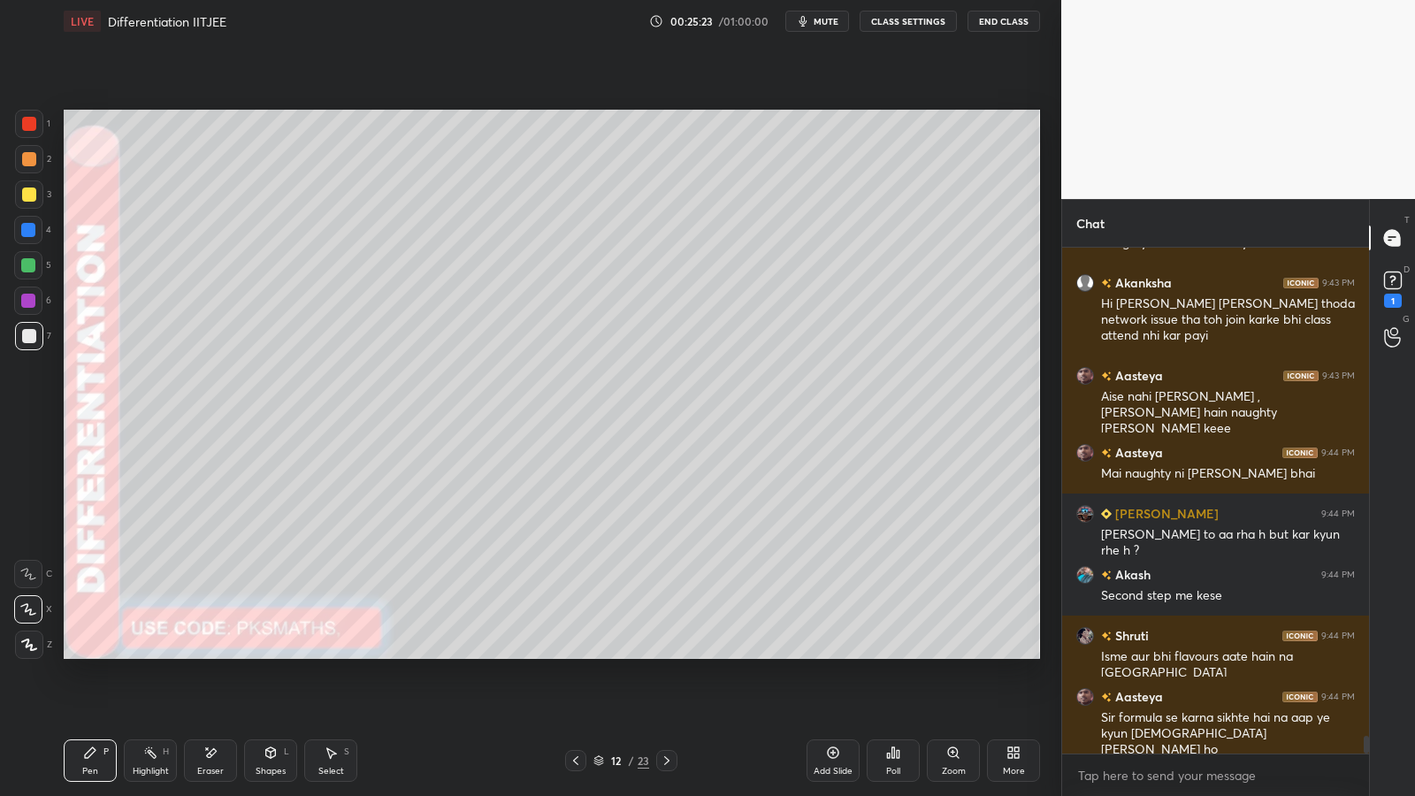
click at [219, 652] on div "Eraser" at bounding box center [210, 760] width 53 height 42
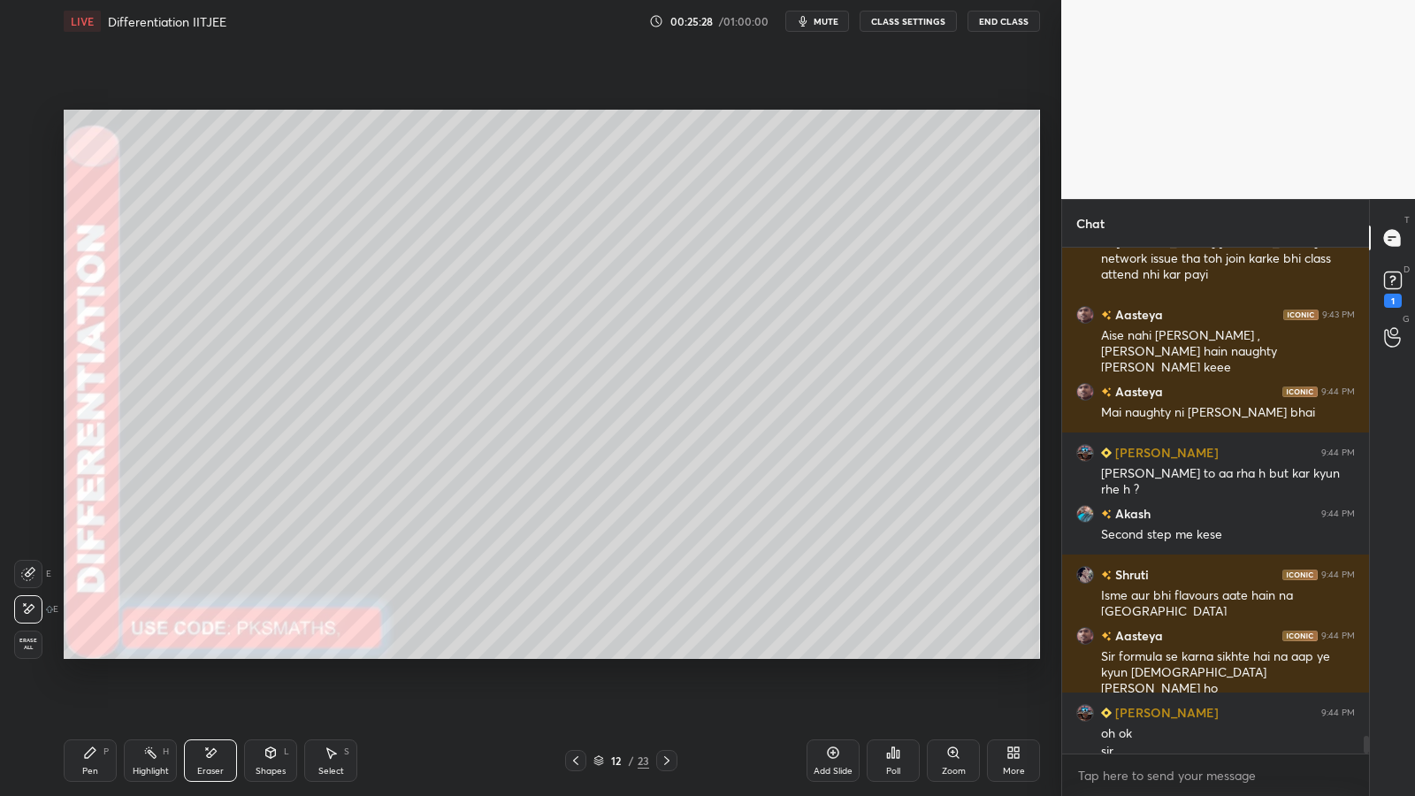
scroll to position [13708, 0]
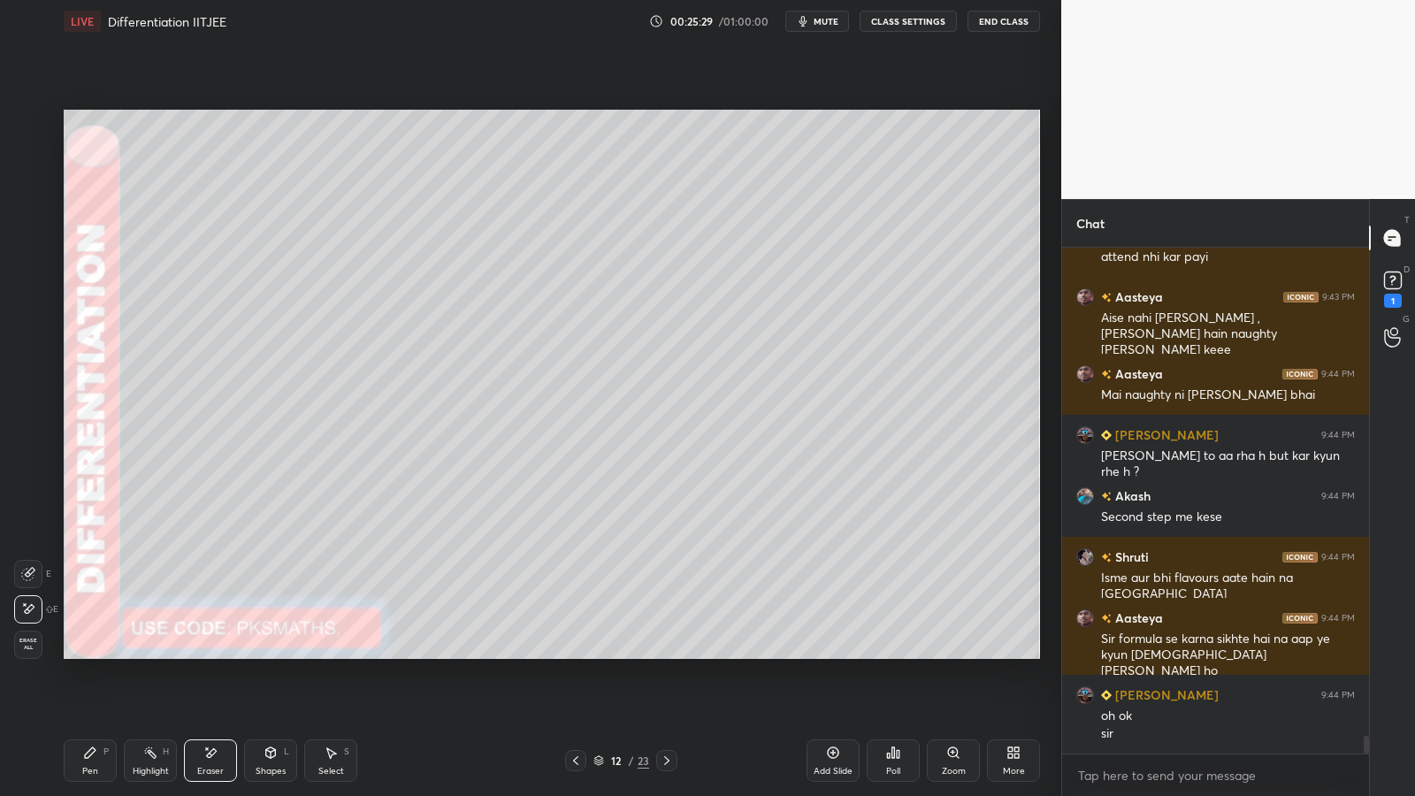
click at [94, 652] on div "Pen P" at bounding box center [90, 760] width 53 height 42
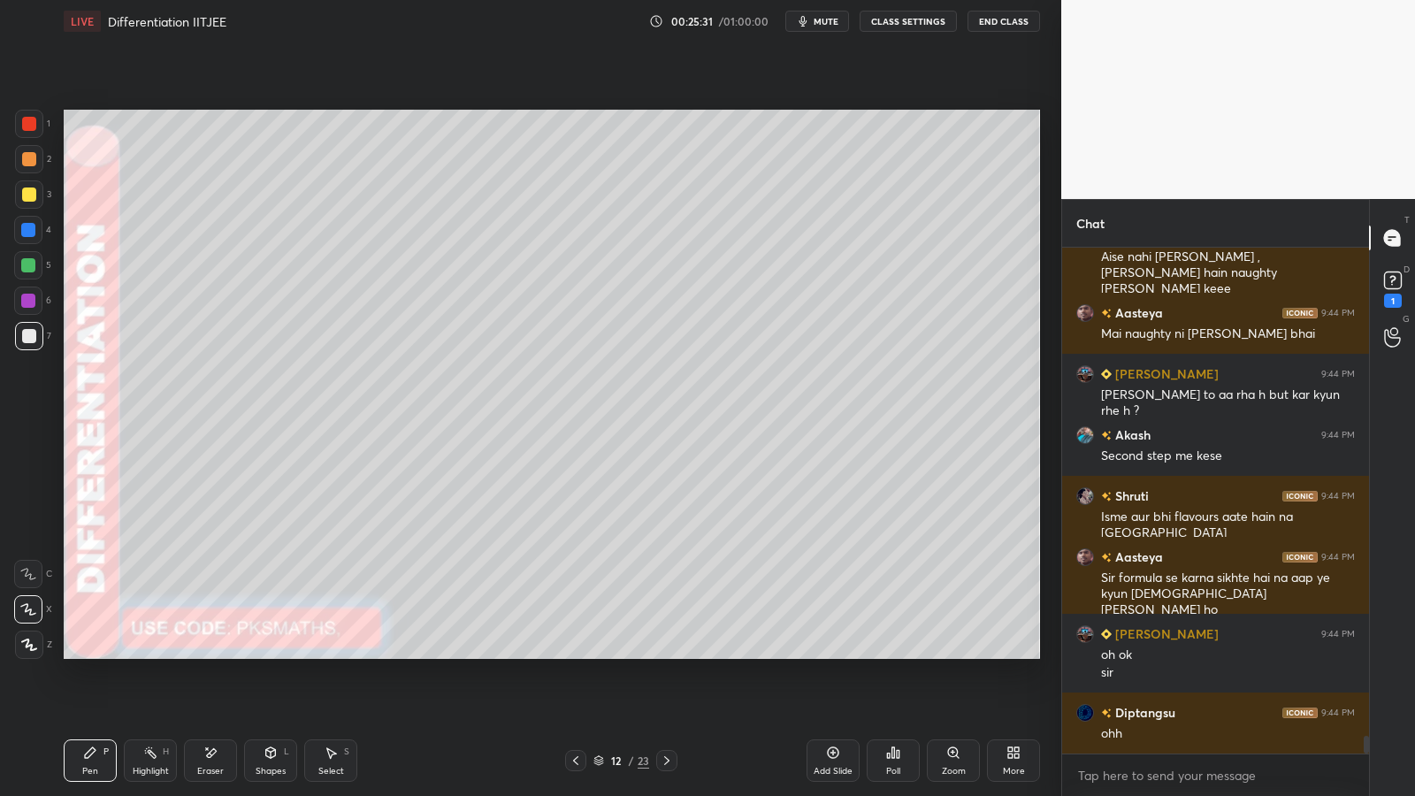
click at [30, 275] on div at bounding box center [28, 265] width 28 height 28
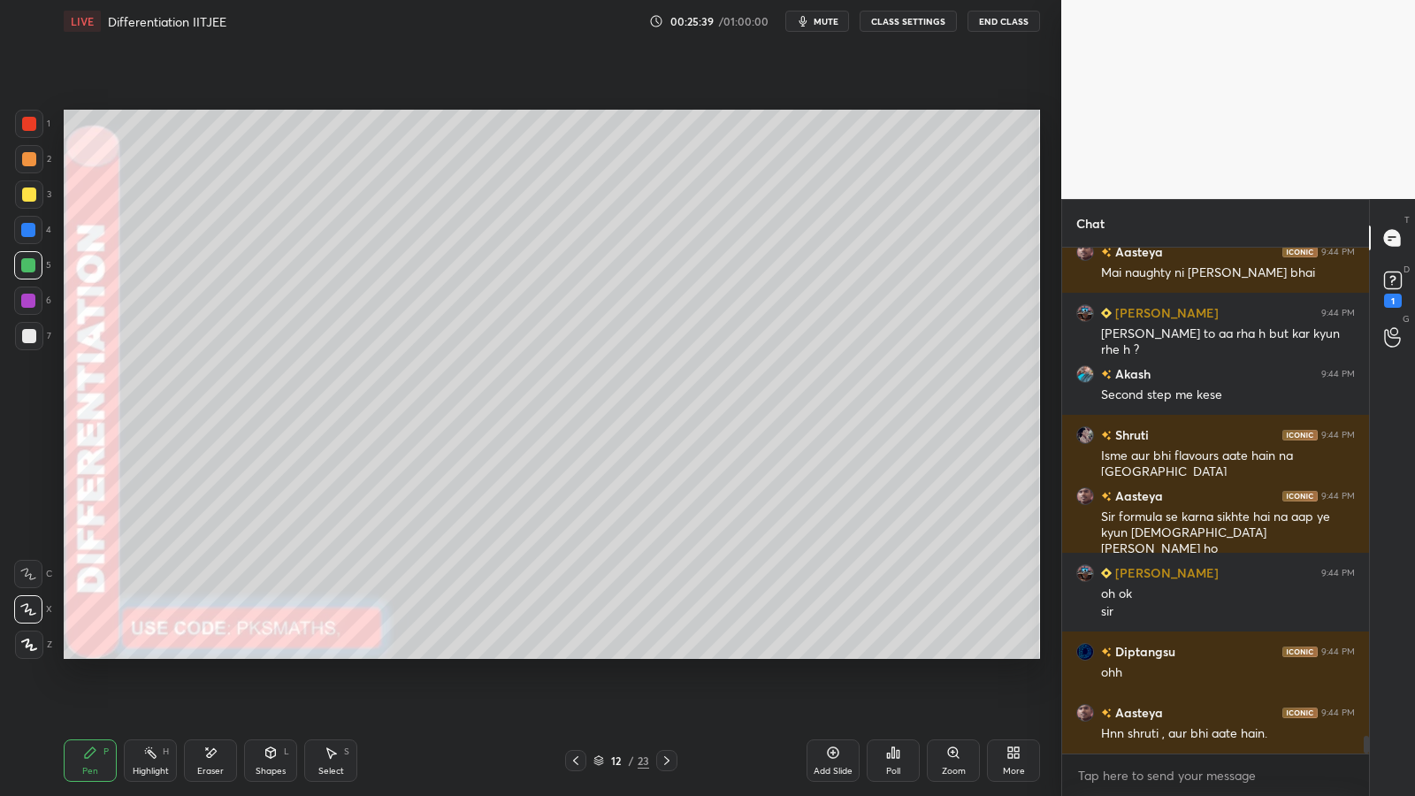
click at [15, 328] on div at bounding box center [29, 336] width 28 height 28
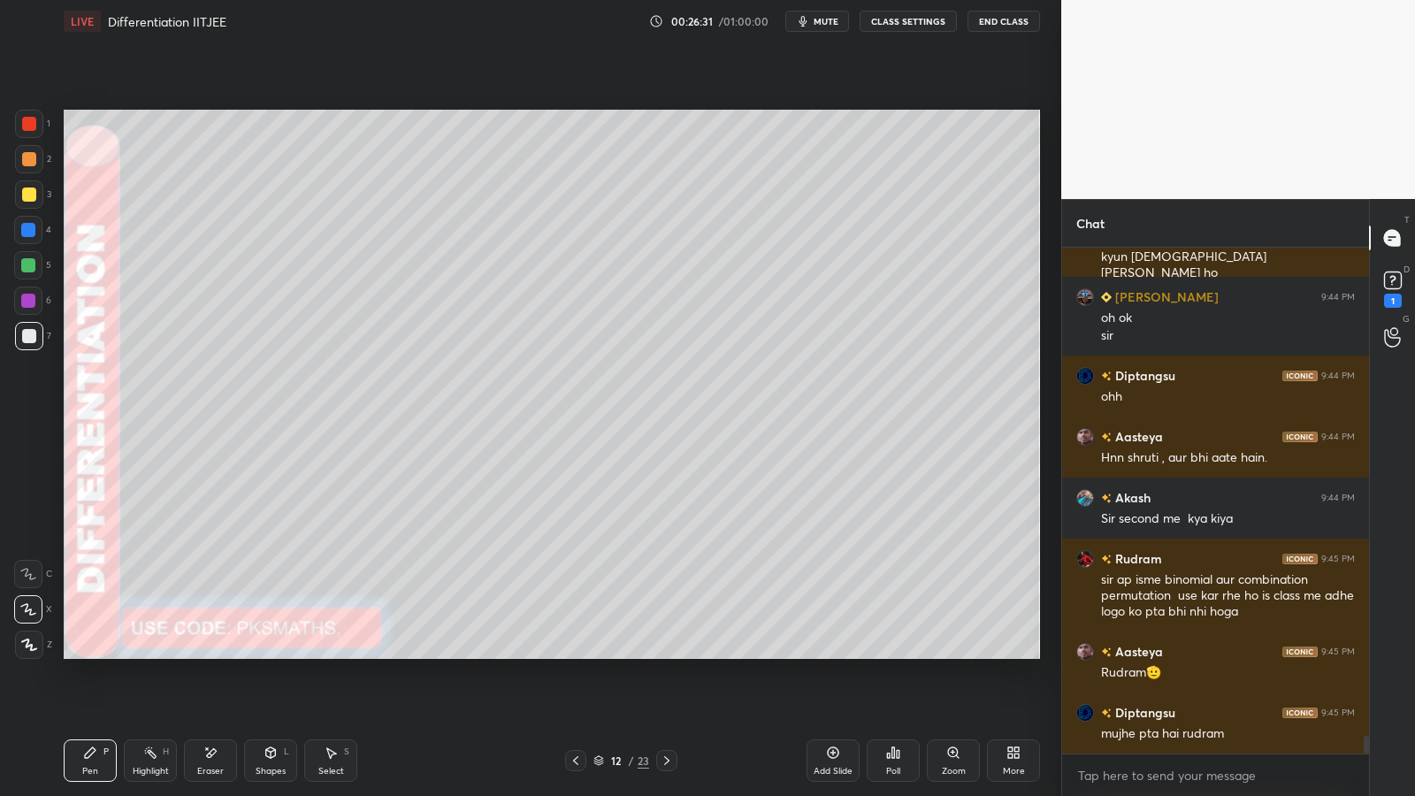
scroll to position [14167, 0]
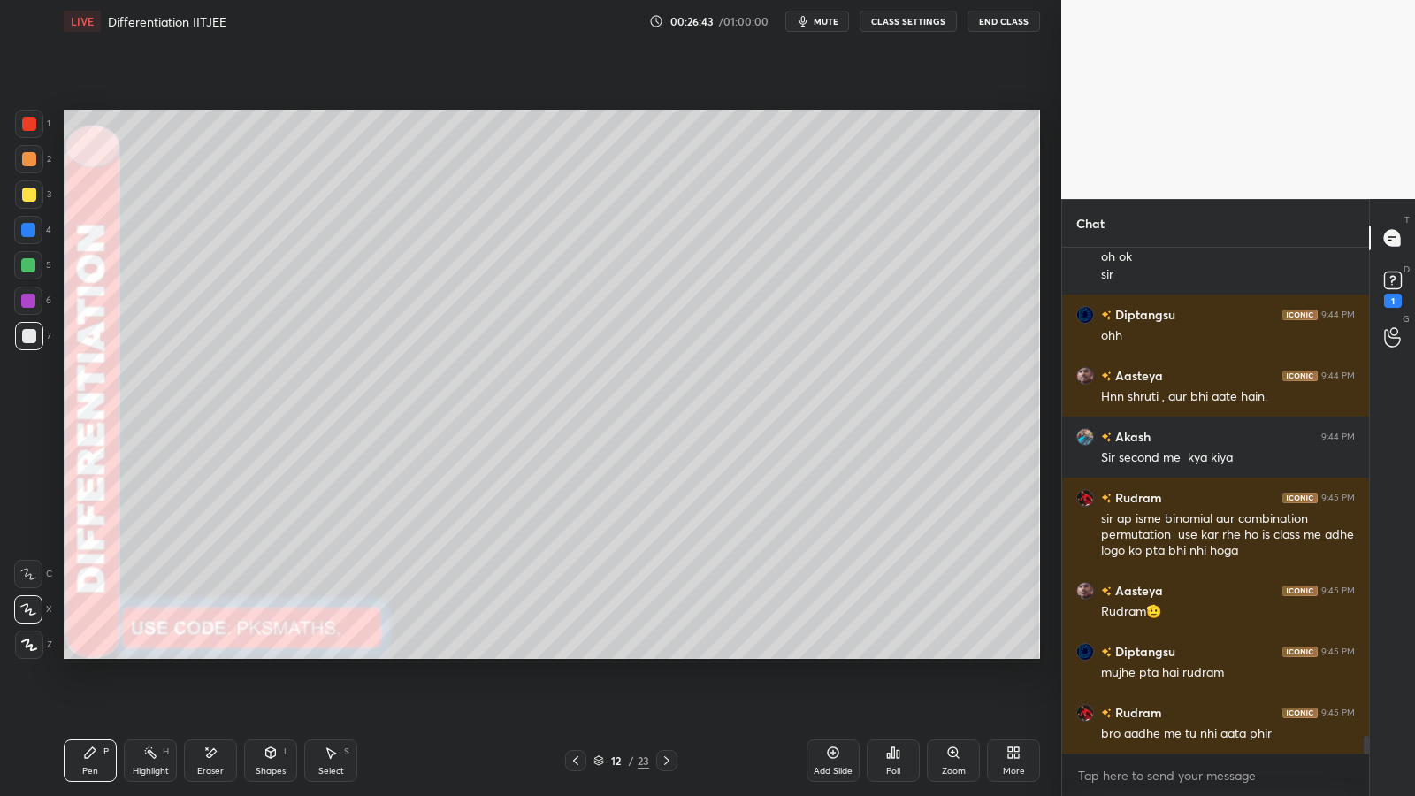
click at [215, 652] on icon at bounding box center [210, 752] width 14 height 15
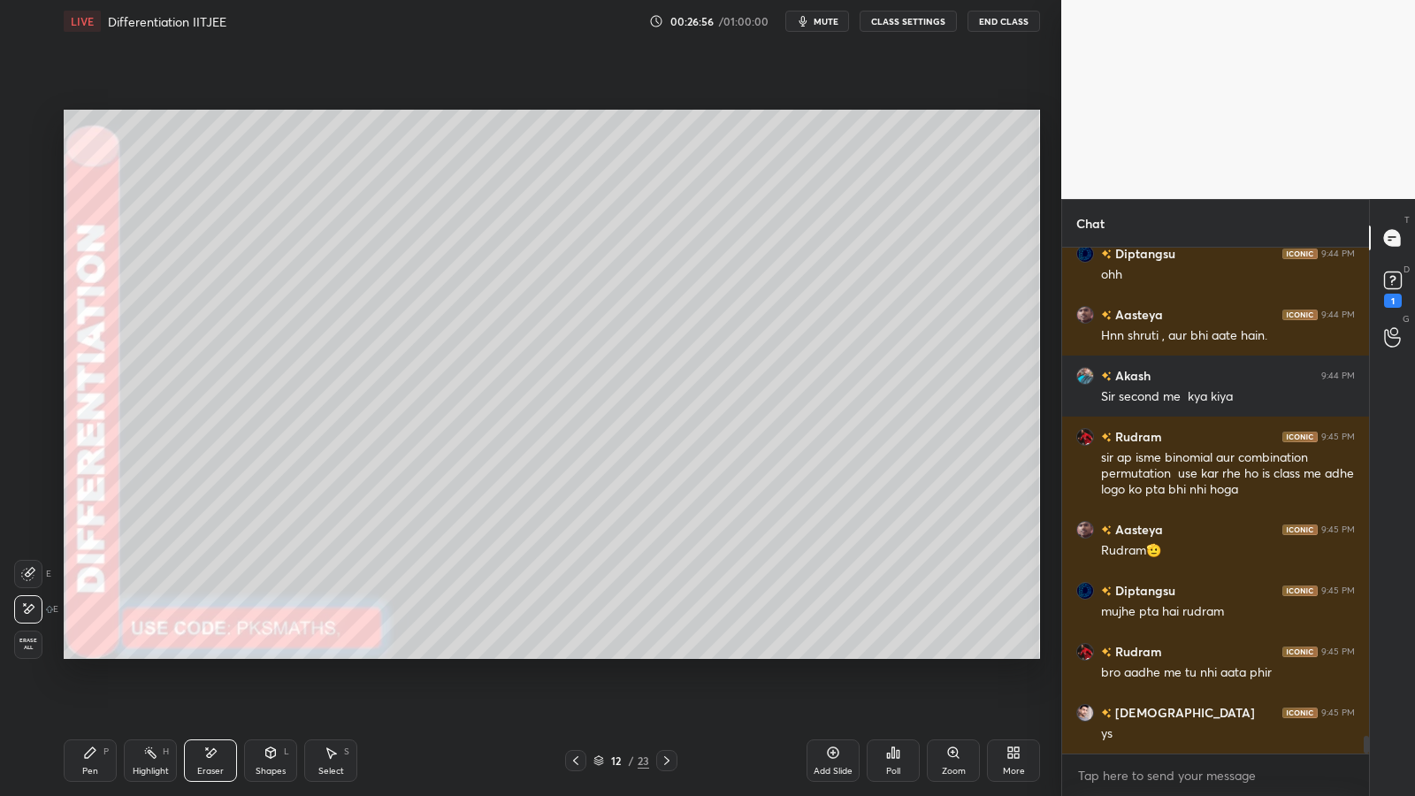
scroll to position [14305, 0]
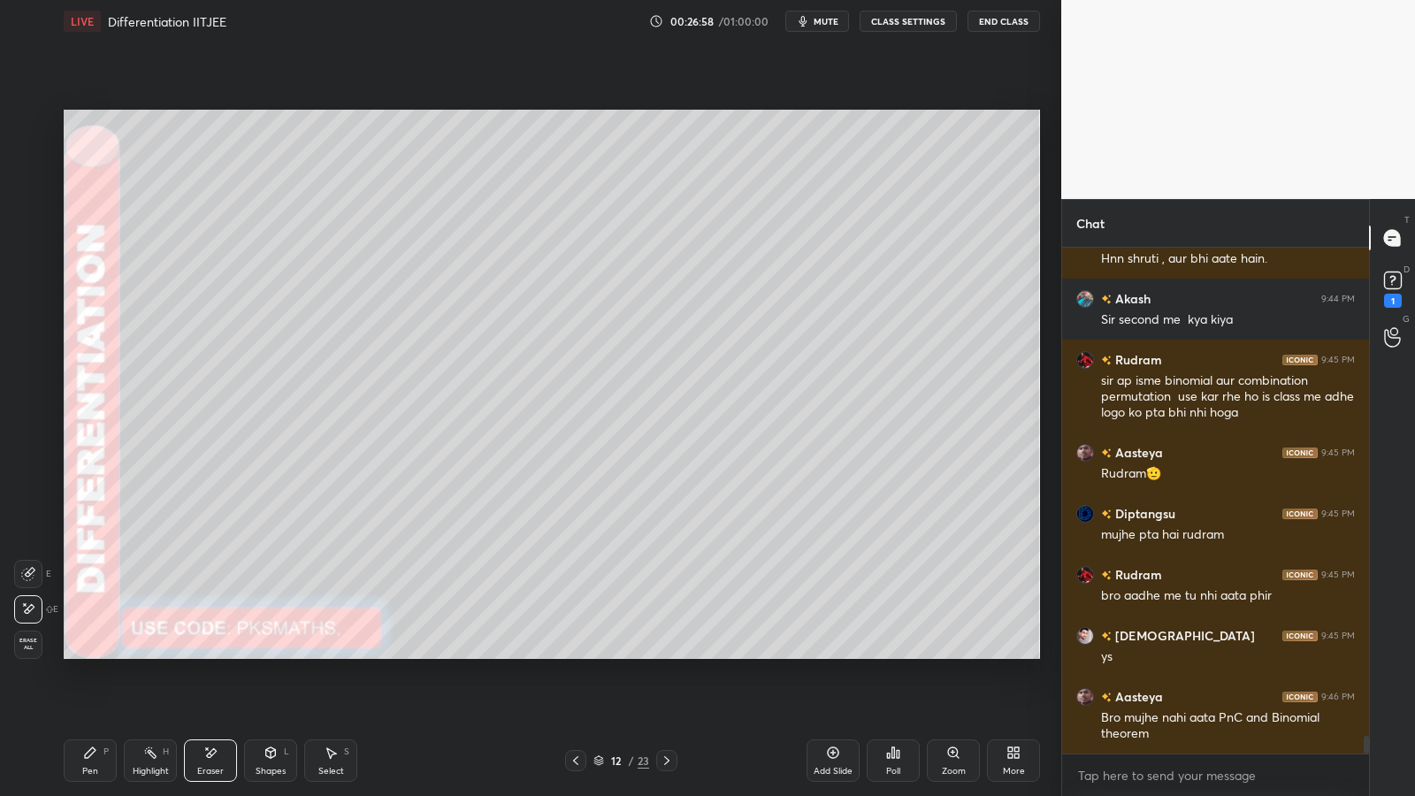
click at [91, 652] on div "Pen P" at bounding box center [90, 760] width 53 height 42
click at [31, 121] on div at bounding box center [29, 124] width 14 height 14
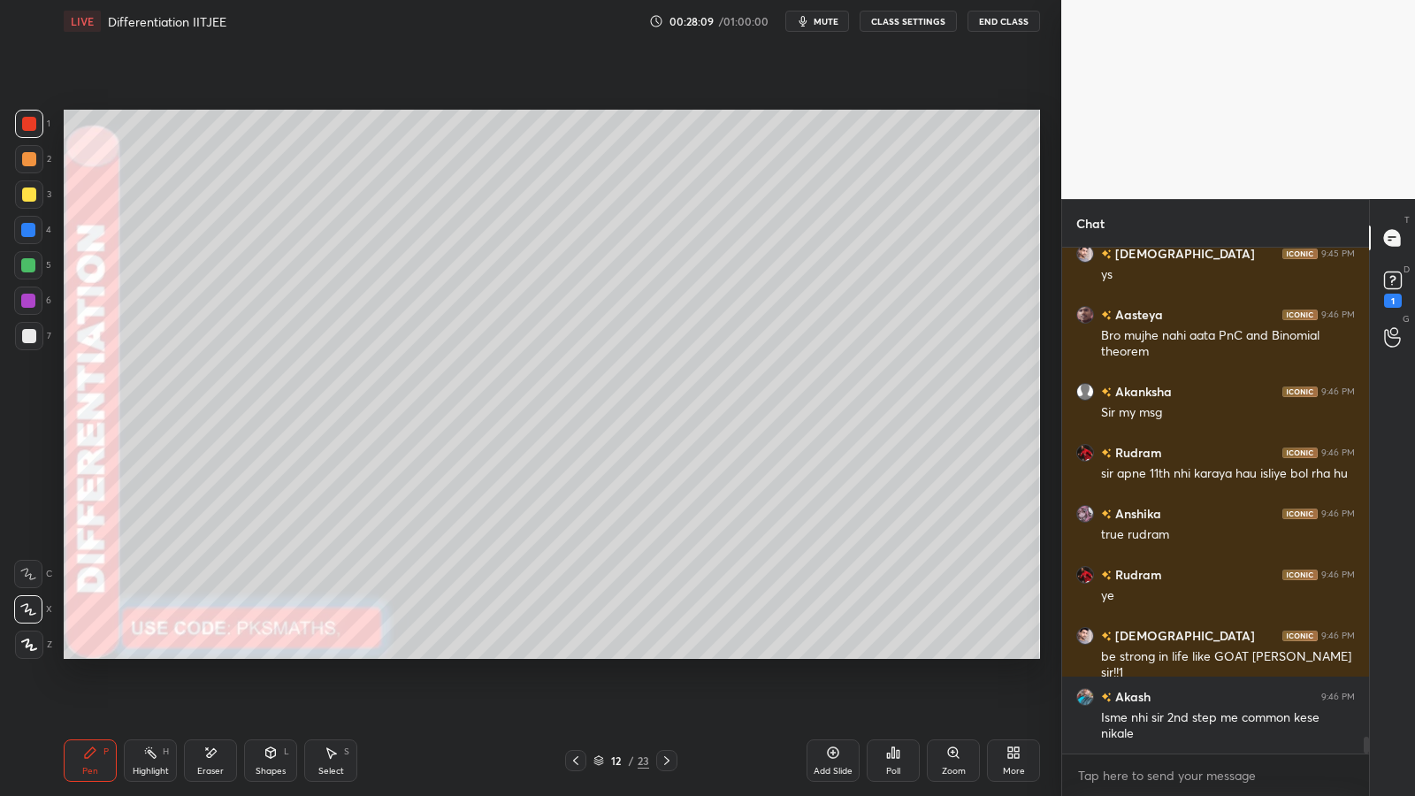
scroll to position [14748, 0]
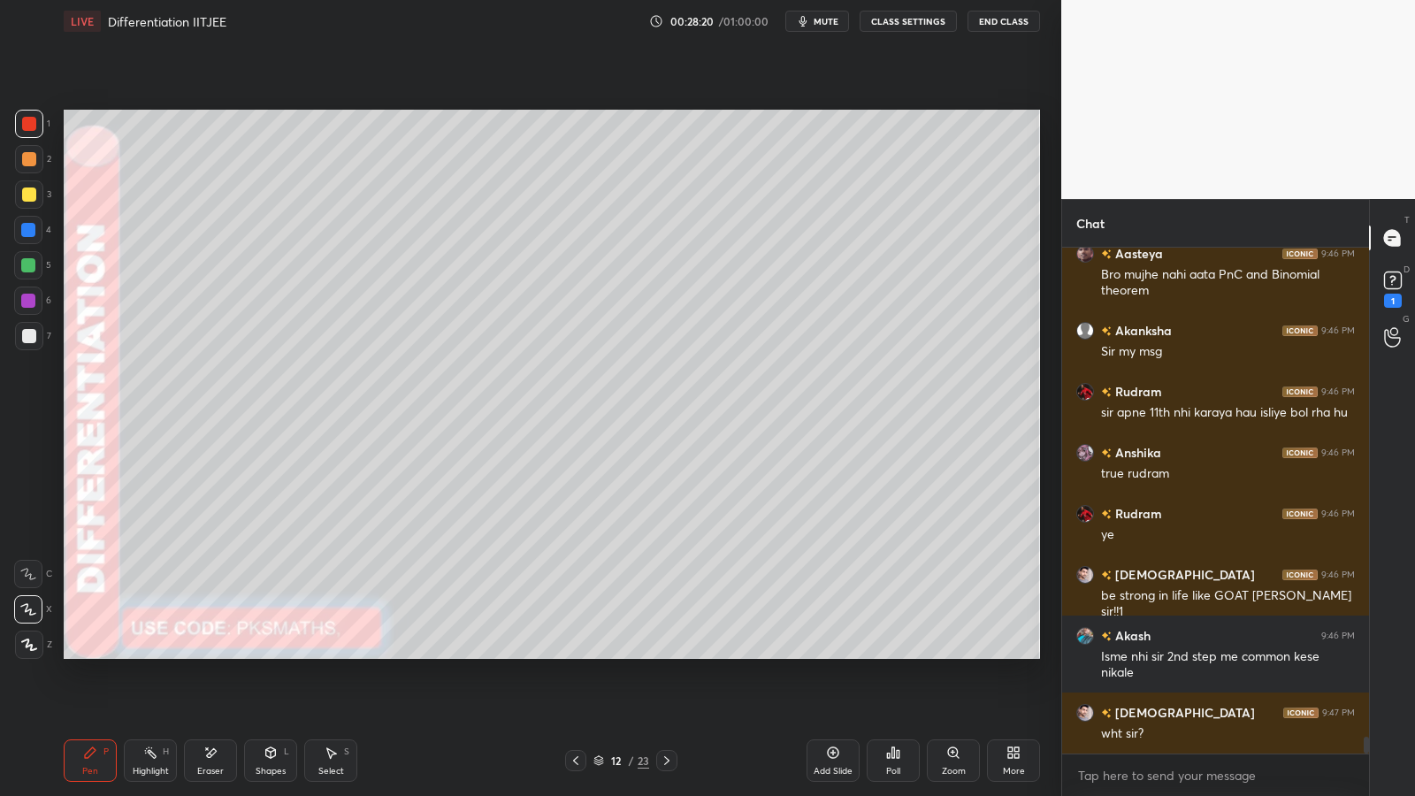
click at [148, 652] on div "Highlight H" at bounding box center [150, 760] width 53 height 42
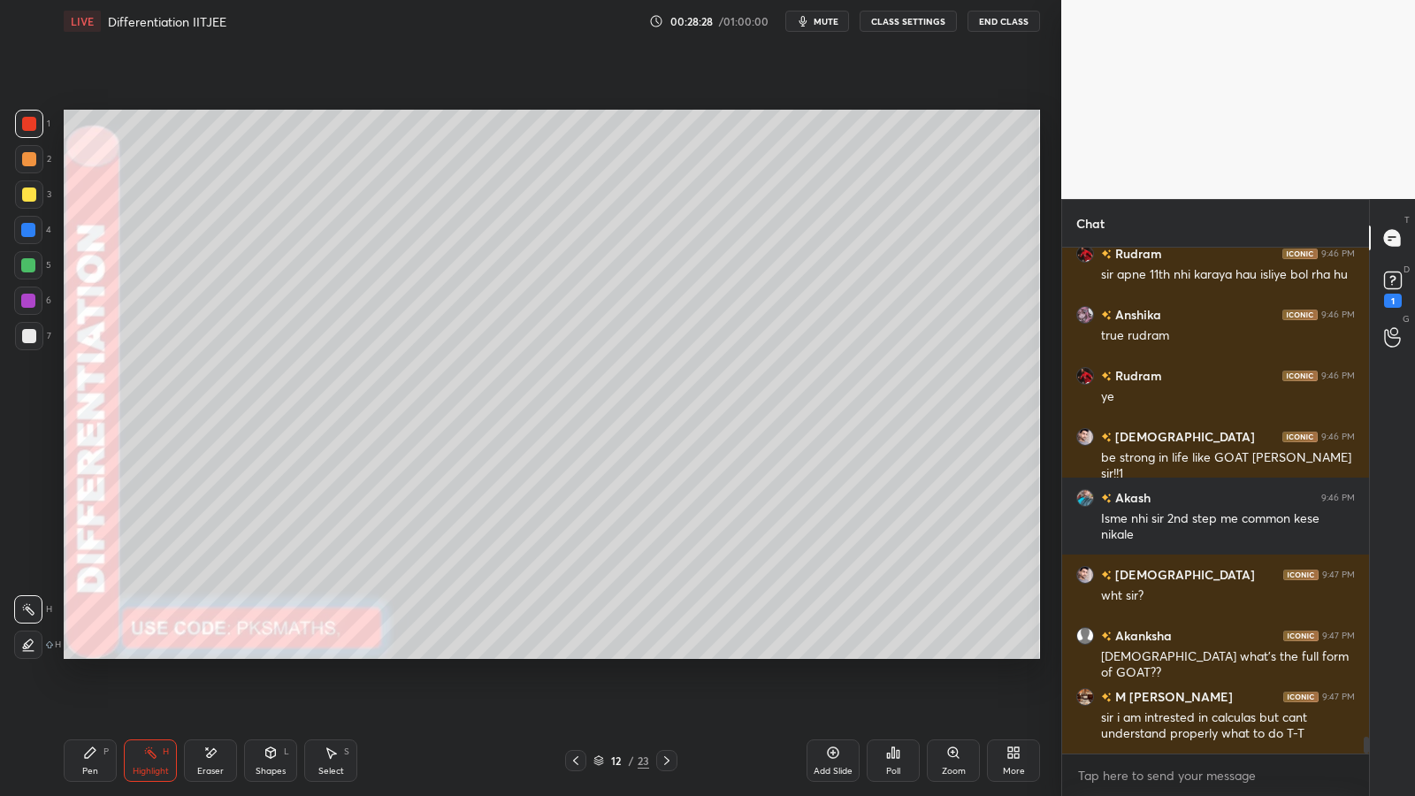
scroll to position [14947, 0]
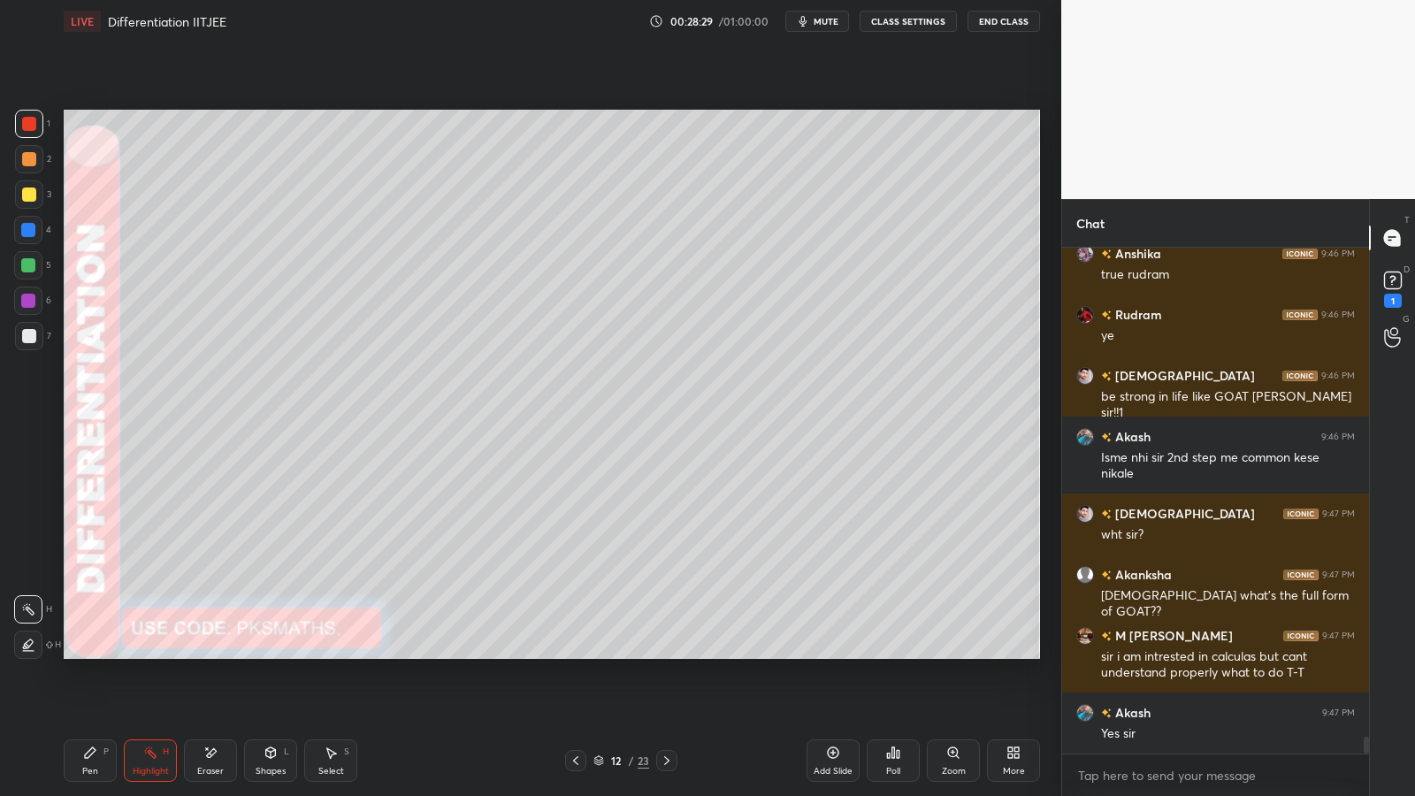
click at [81, 652] on div "Pen P" at bounding box center [90, 760] width 53 height 42
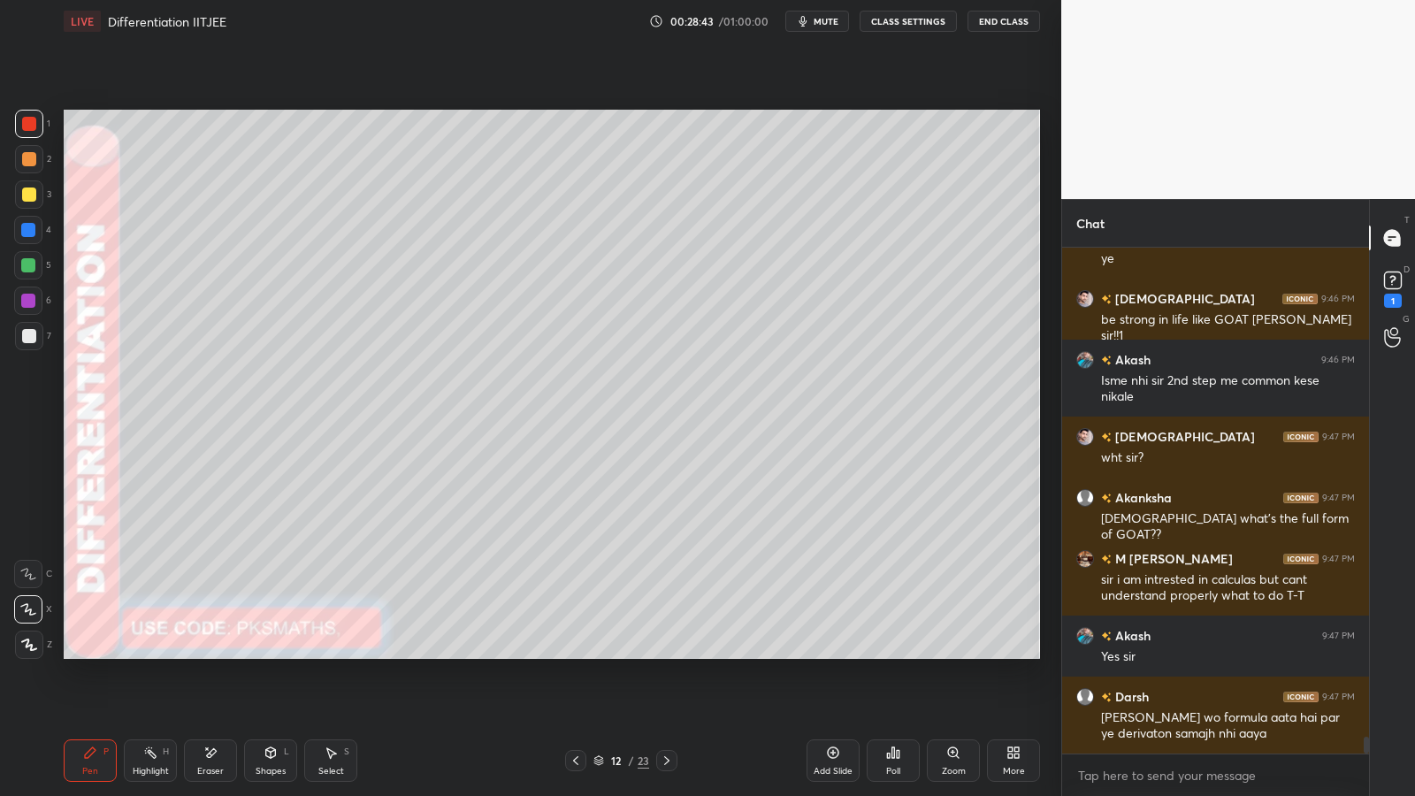
click at [29, 265] on div at bounding box center [28, 265] width 14 height 14
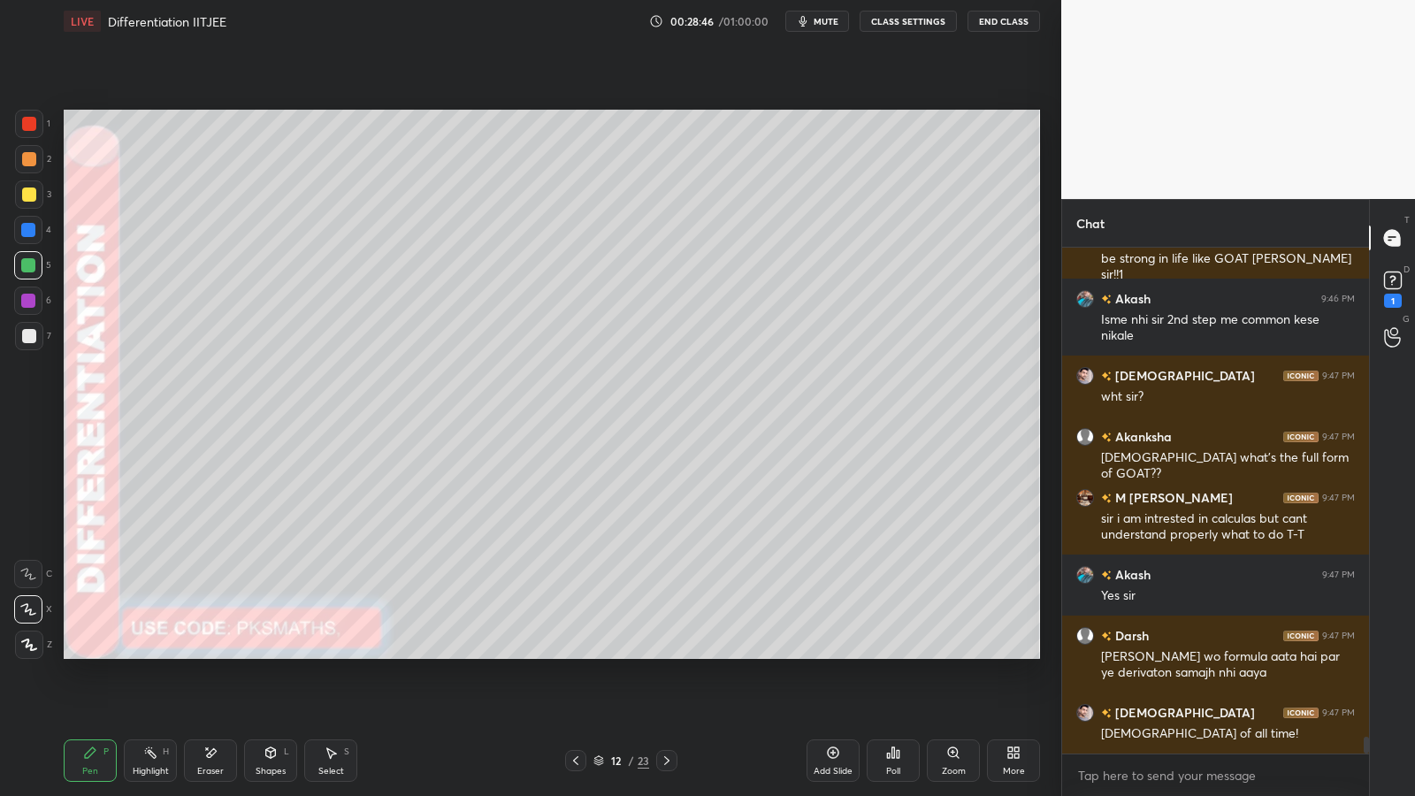
scroll to position [15145, 0]
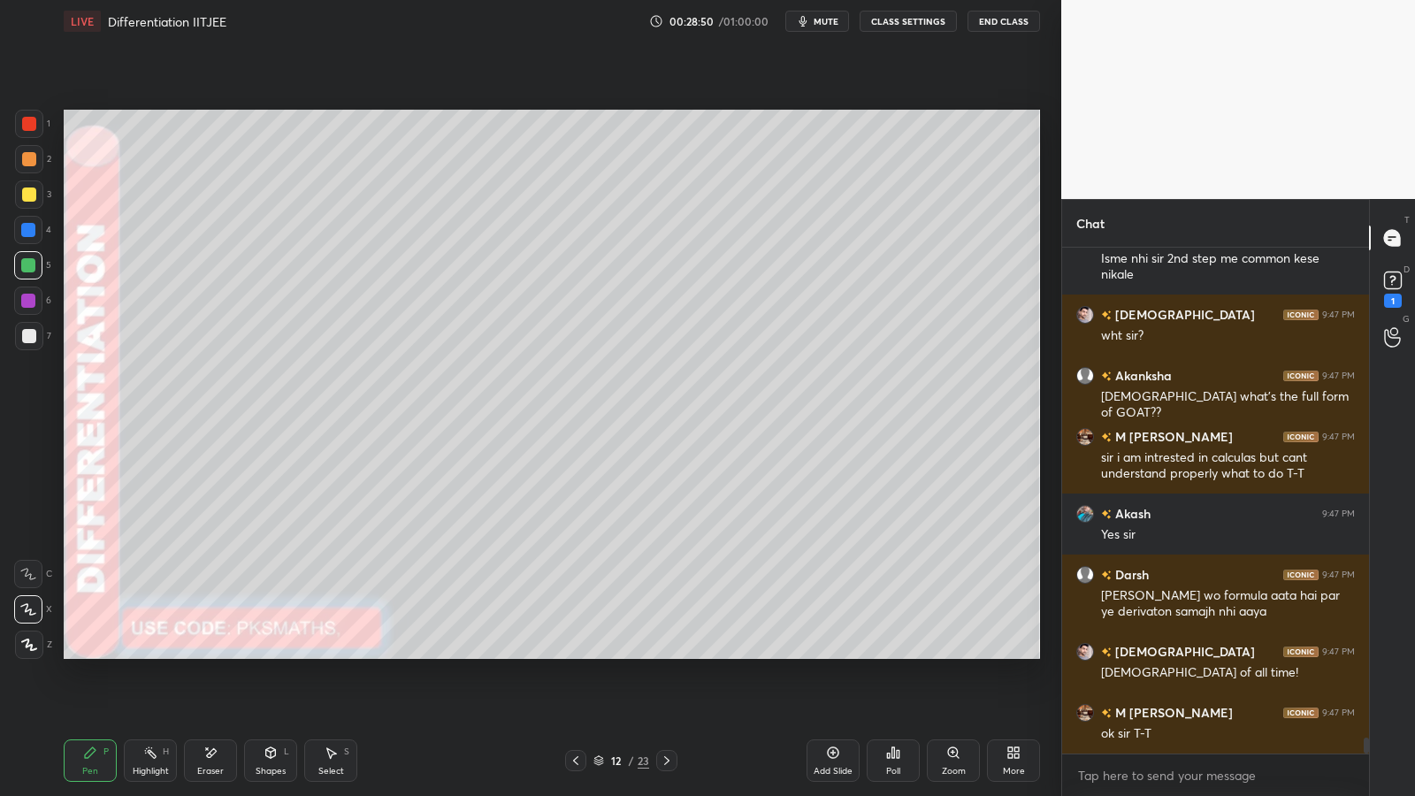
click at [31, 121] on div at bounding box center [29, 124] width 14 height 14
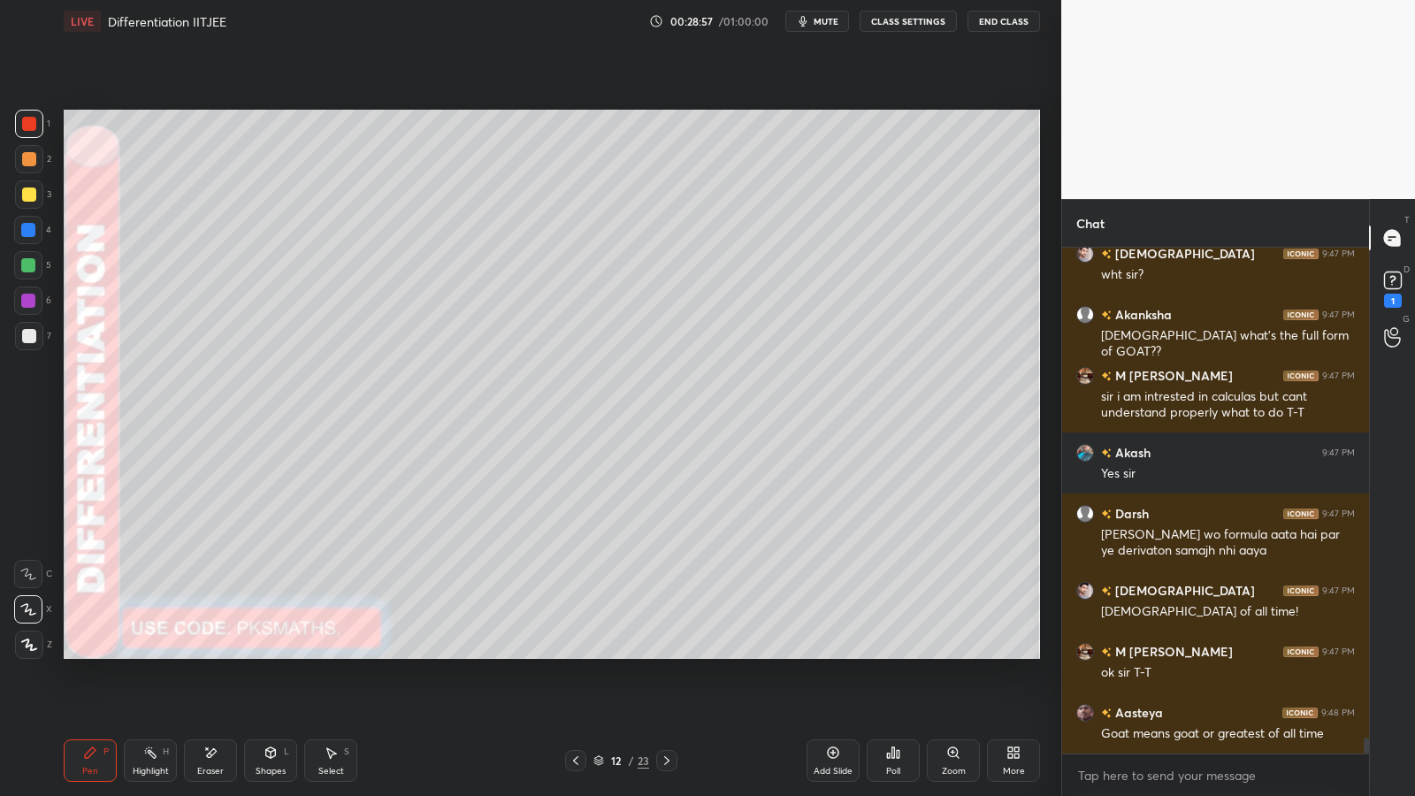
click at [24, 337] on div at bounding box center [29, 336] width 14 height 14
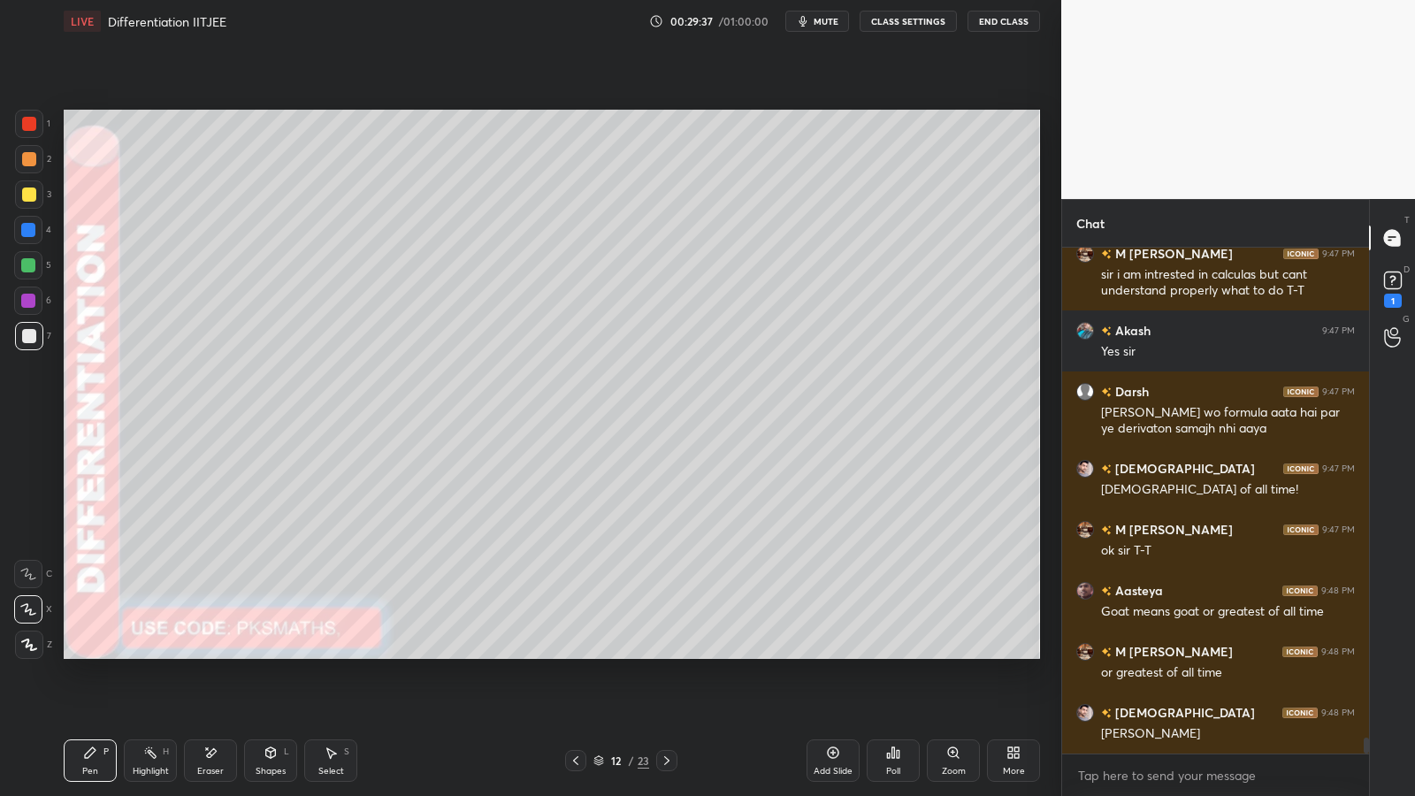
scroll to position [15389, 0]
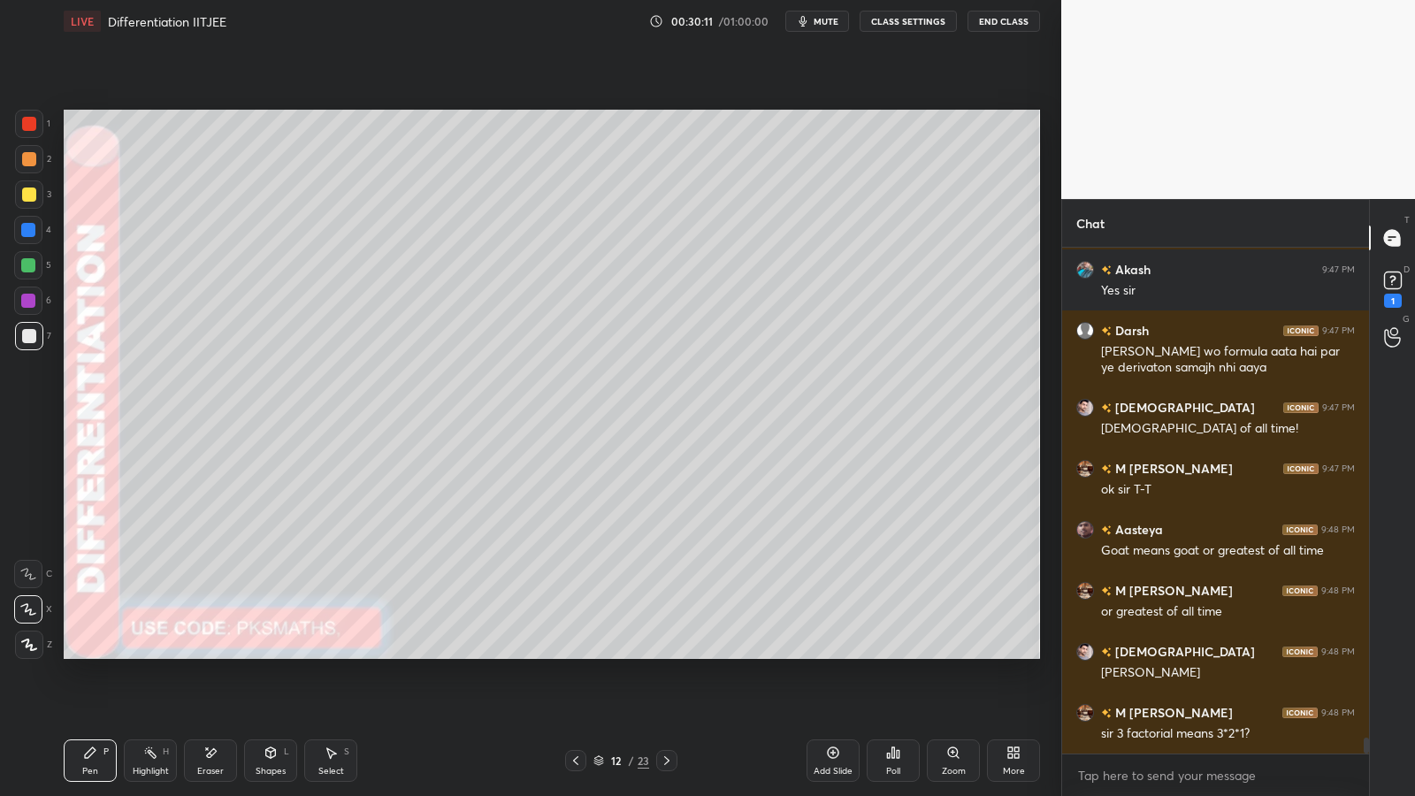
click at [332, 652] on icon at bounding box center [331, 752] width 14 height 14
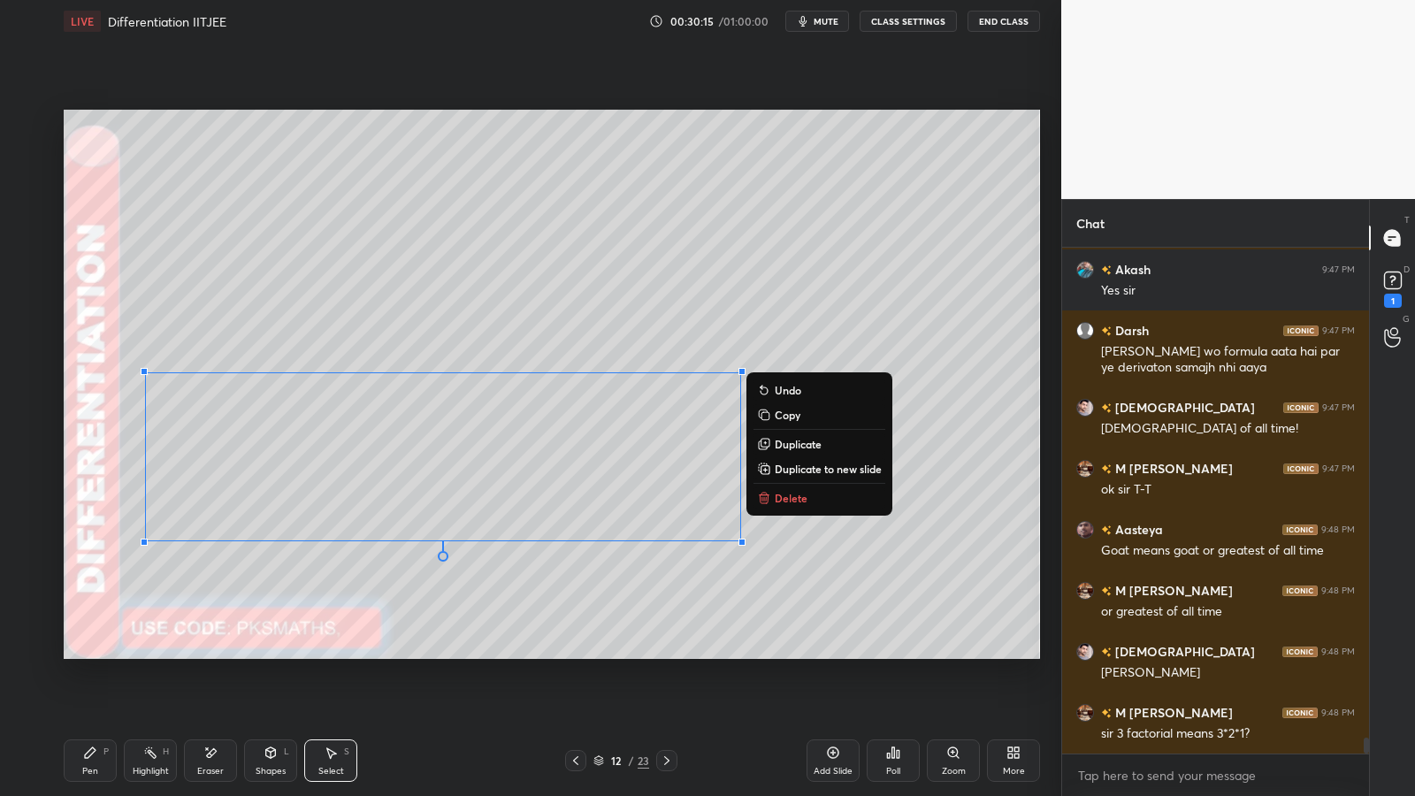
click at [785, 415] on p "Copy" at bounding box center [787, 415] width 26 height 14
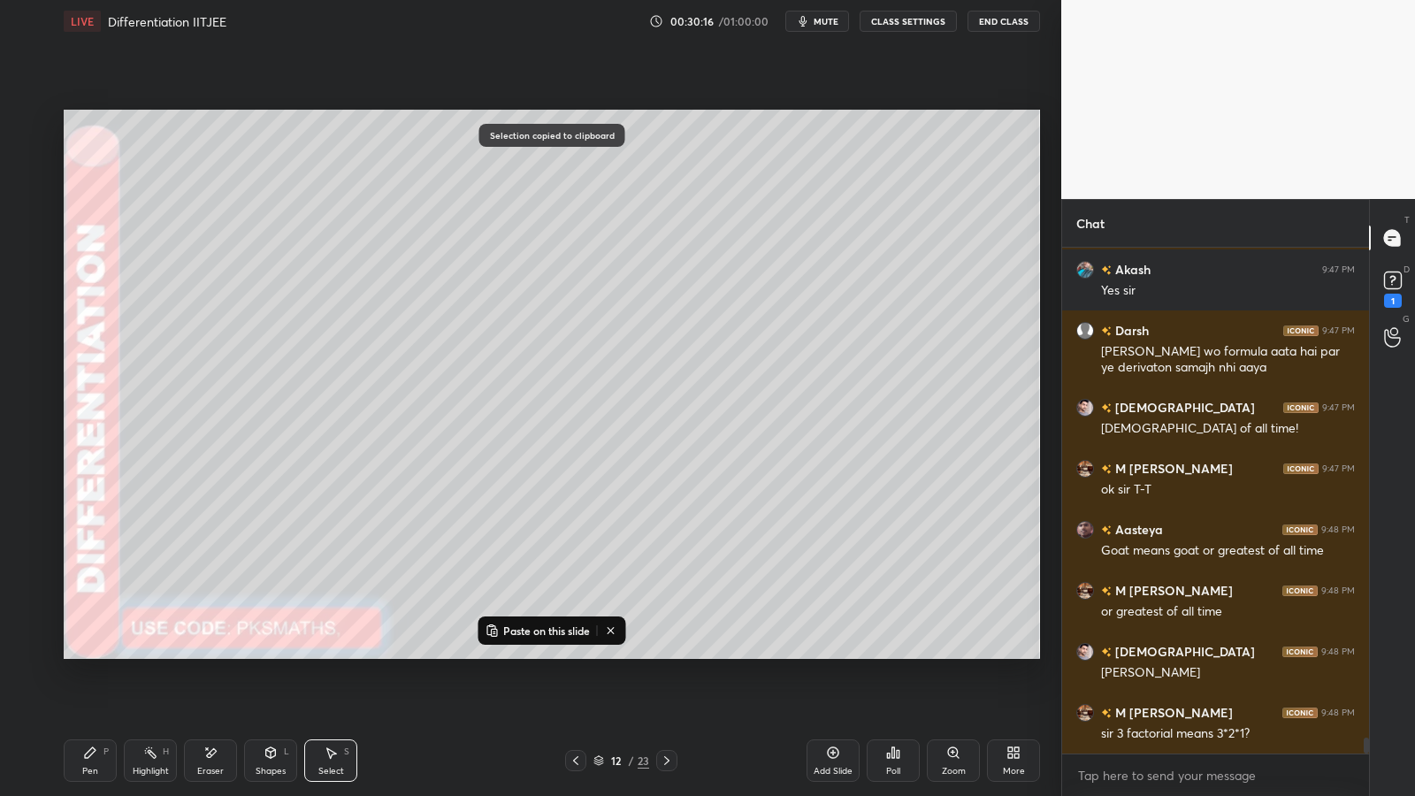
click at [828, 652] on icon at bounding box center [833, 752] width 14 height 14
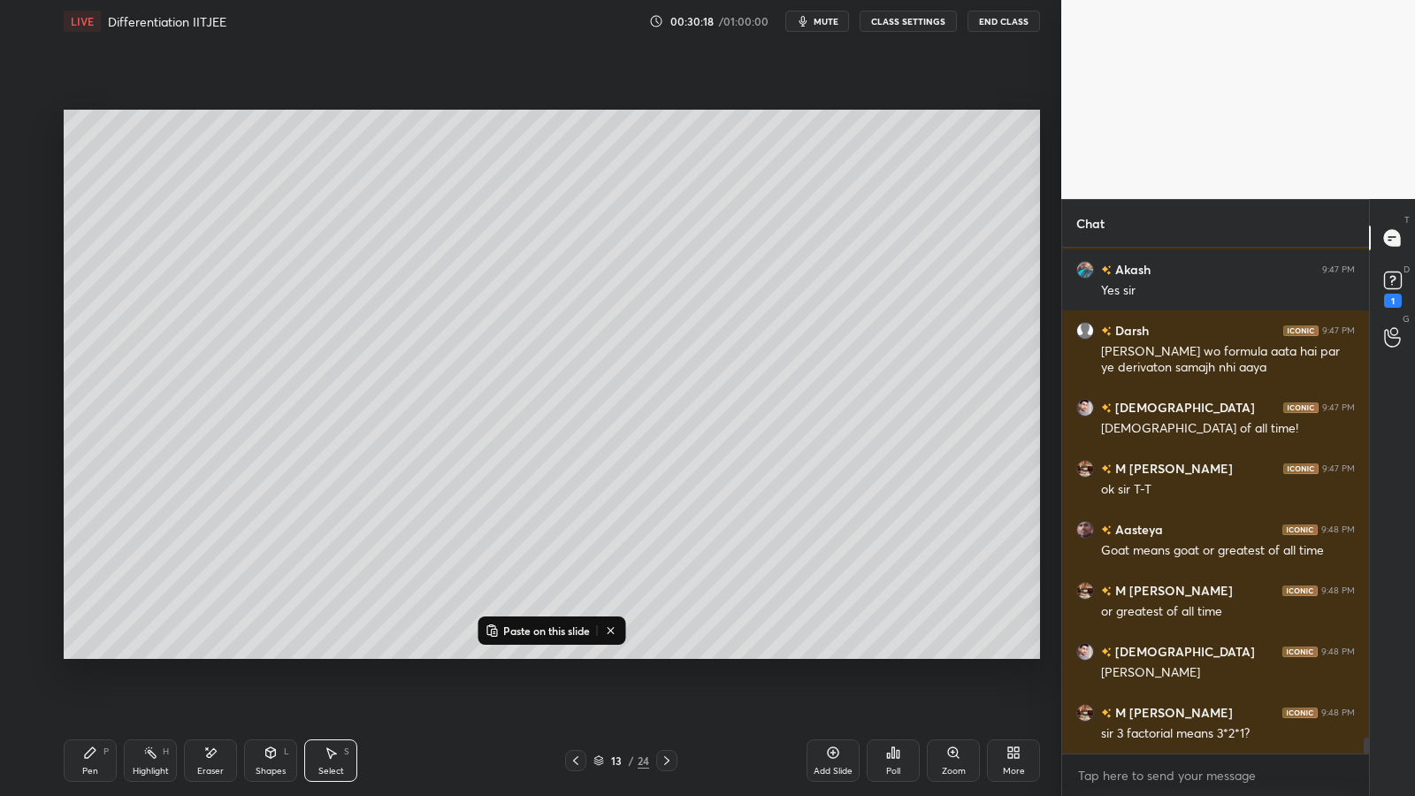
drag, startPoint x: 175, startPoint y: 221, endPoint x: 178, endPoint y: 235, distance: 14.4
click at [217, 272] on p "Paste here" at bounding box center [227, 273] width 52 height 14
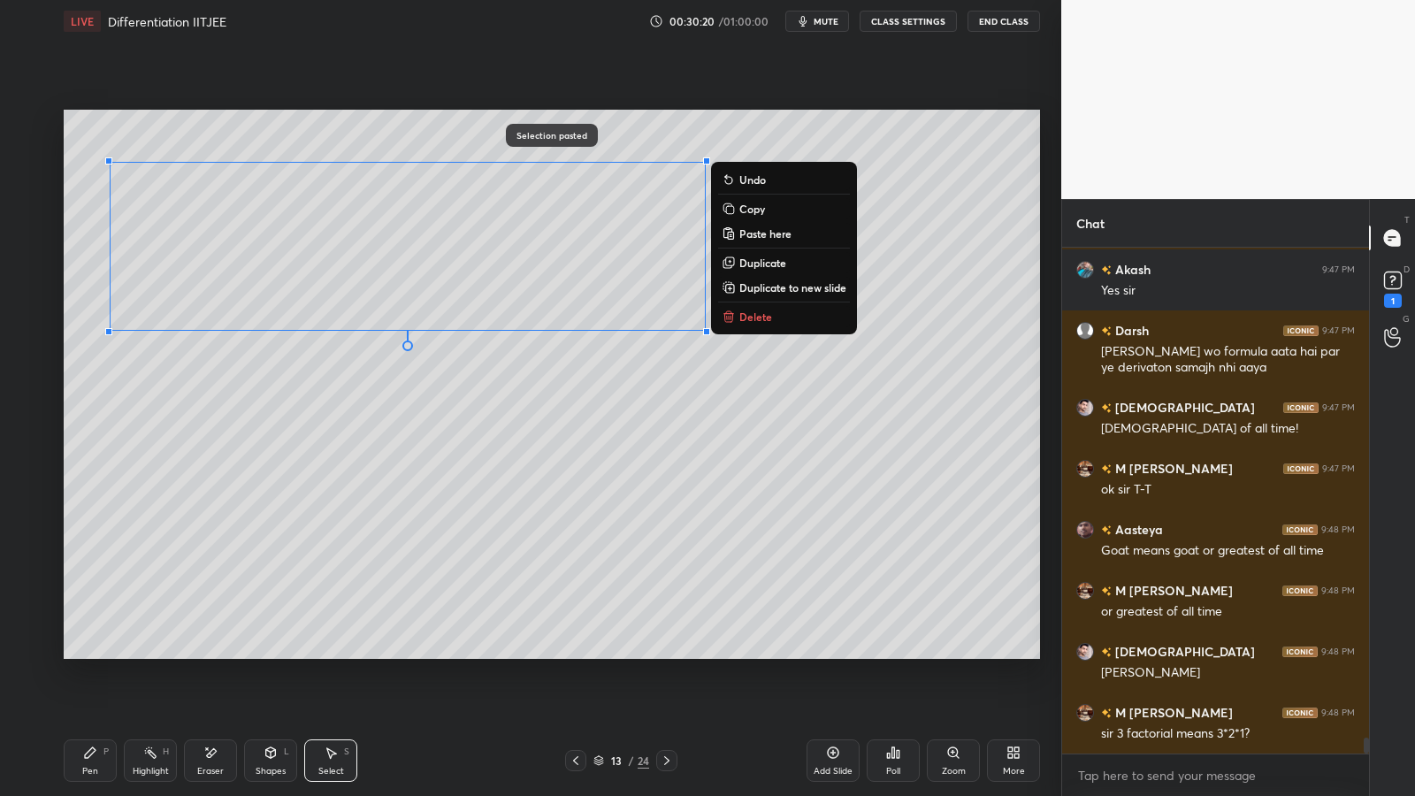
click at [357, 495] on div "0 ° Undo Copy Paste here Duplicate Duplicate to new slide Delete" at bounding box center [552, 384] width 976 height 549
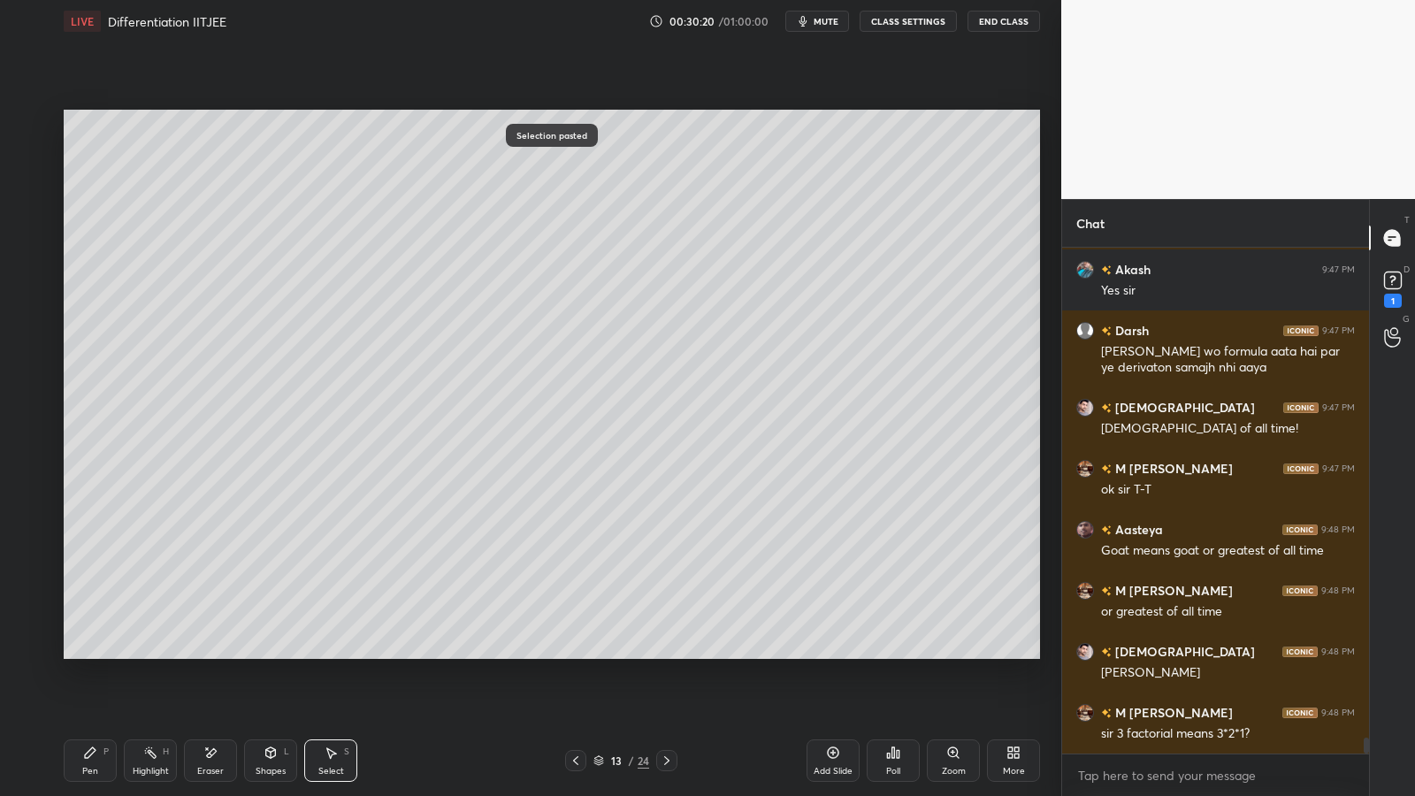
scroll to position [15450, 0]
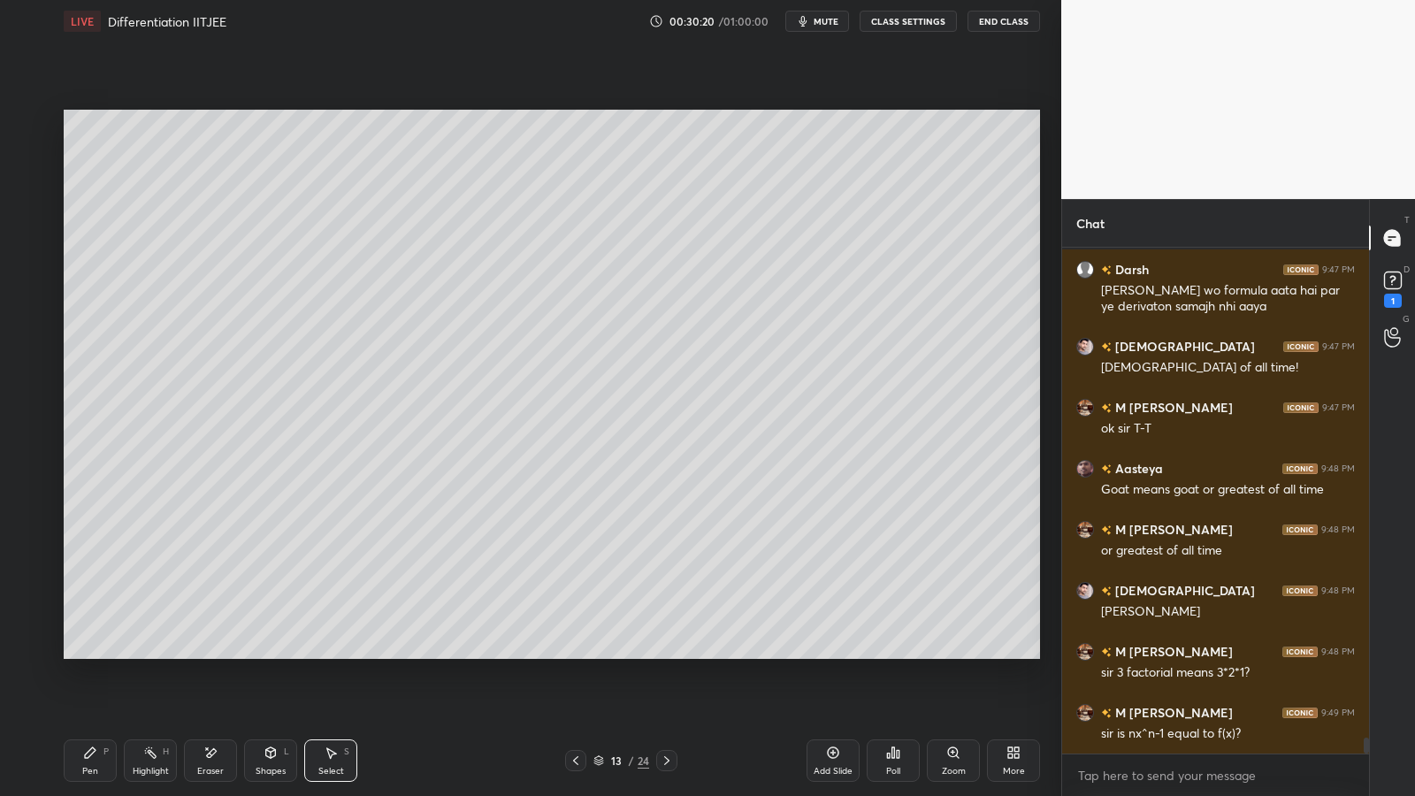
click at [212, 652] on icon at bounding box center [210, 752] width 14 height 15
click at [71, 652] on div "Pen P" at bounding box center [90, 760] width 53 height 42
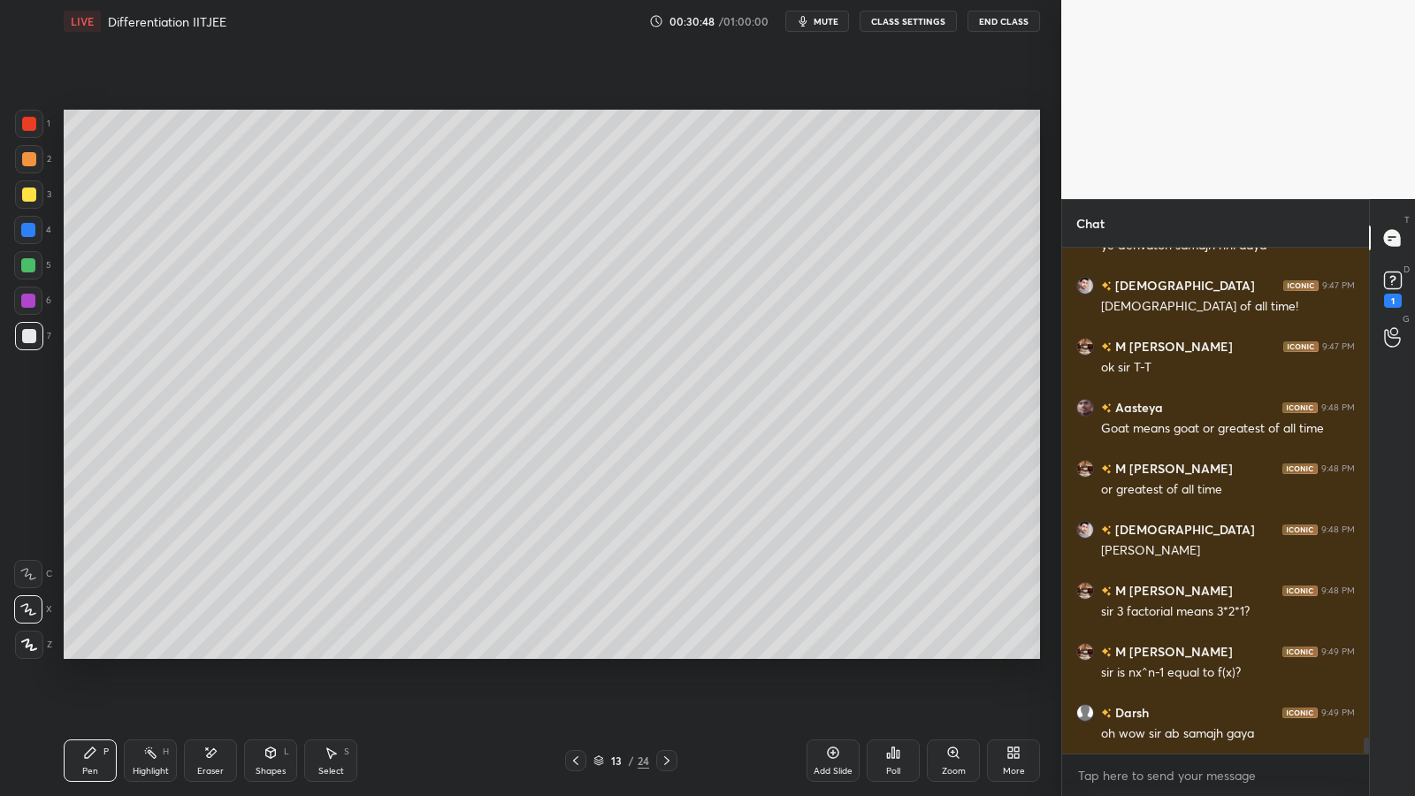
click at [27, 259] on div at bounding box center [28, 265] width 14 height 14
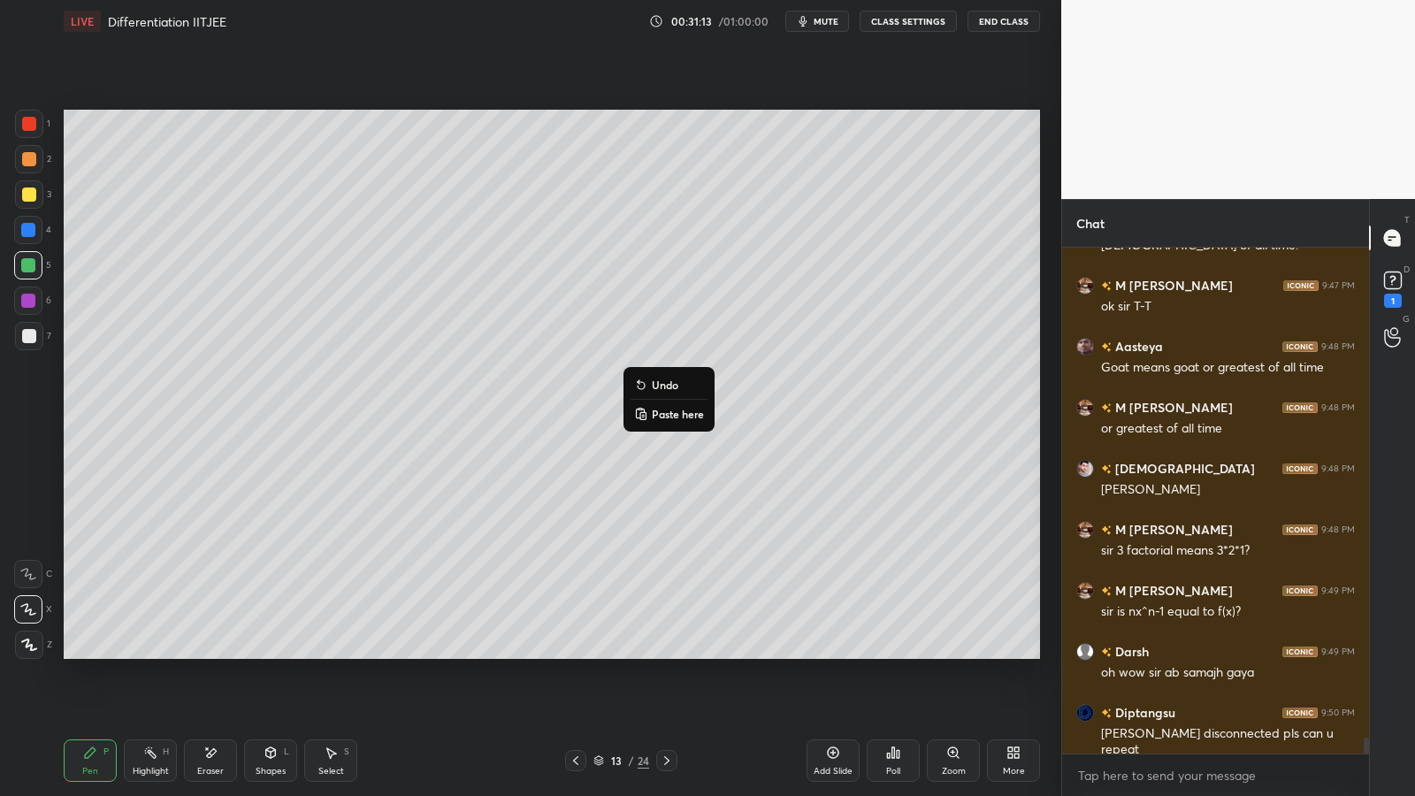
click at [666, 385] on p "Undo" at bounding box center [665, 385] width 27 height 14
click at [44, 126] on div "1" at bounding box center [32, 124] width 35 height 28
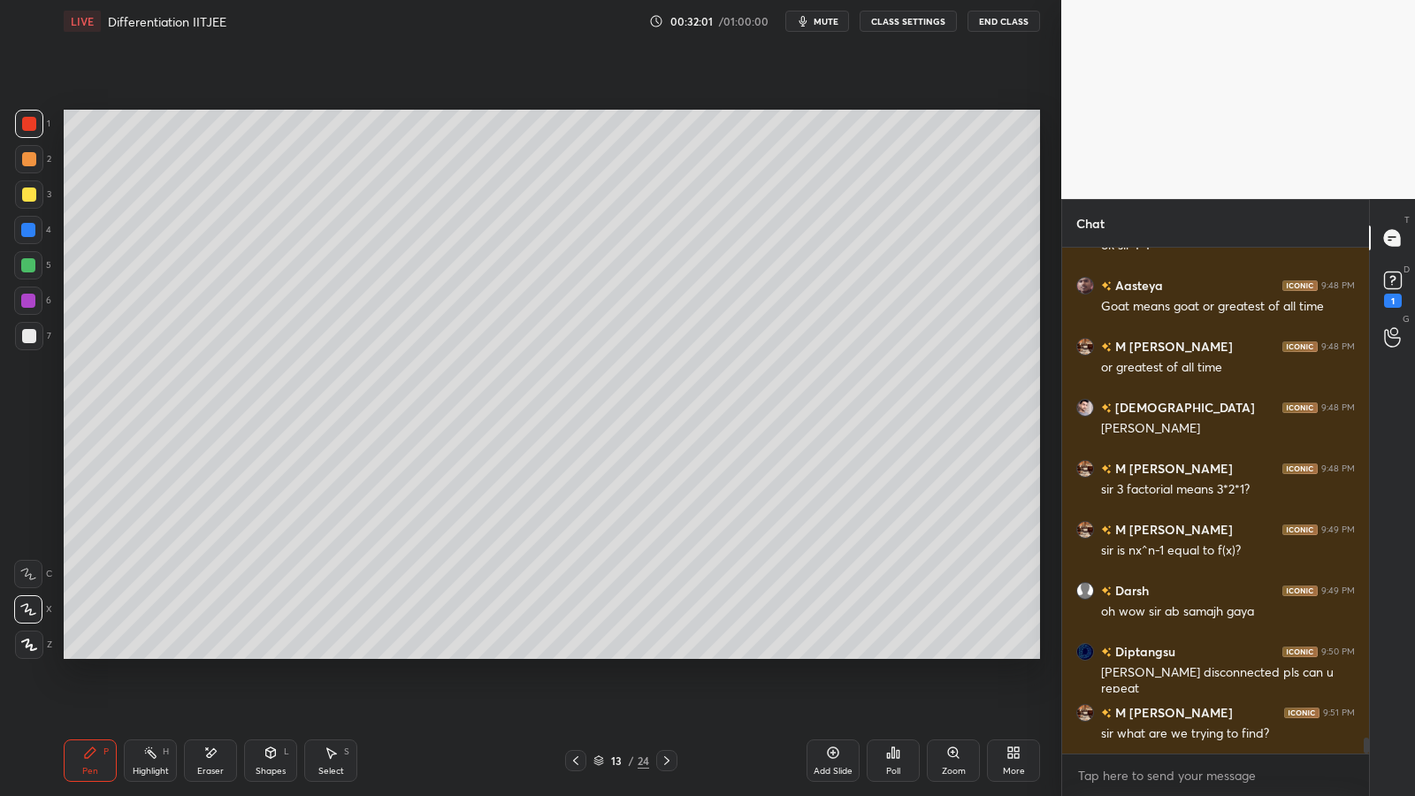
click at [24, 332] on div at bounding box center [29, 336] width 14 height 14
click at [839, 652] on icon at bounding box center [833, 752] width 14 height 14
click at [36, 164] on div at bounding box center [29, 159] width 28 height 28
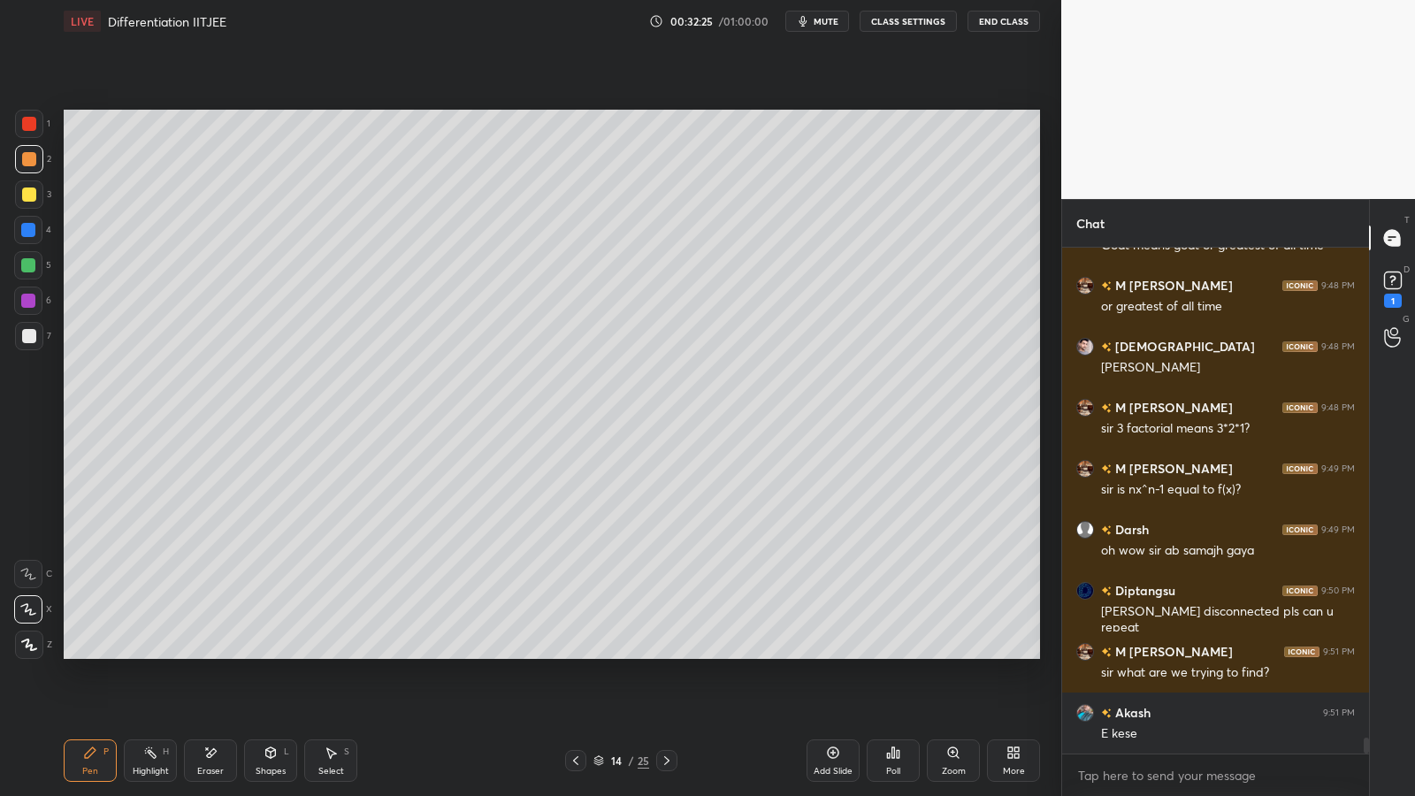
click at [576, 652] on icon at bounding box center [575, 760] width 14 height 14
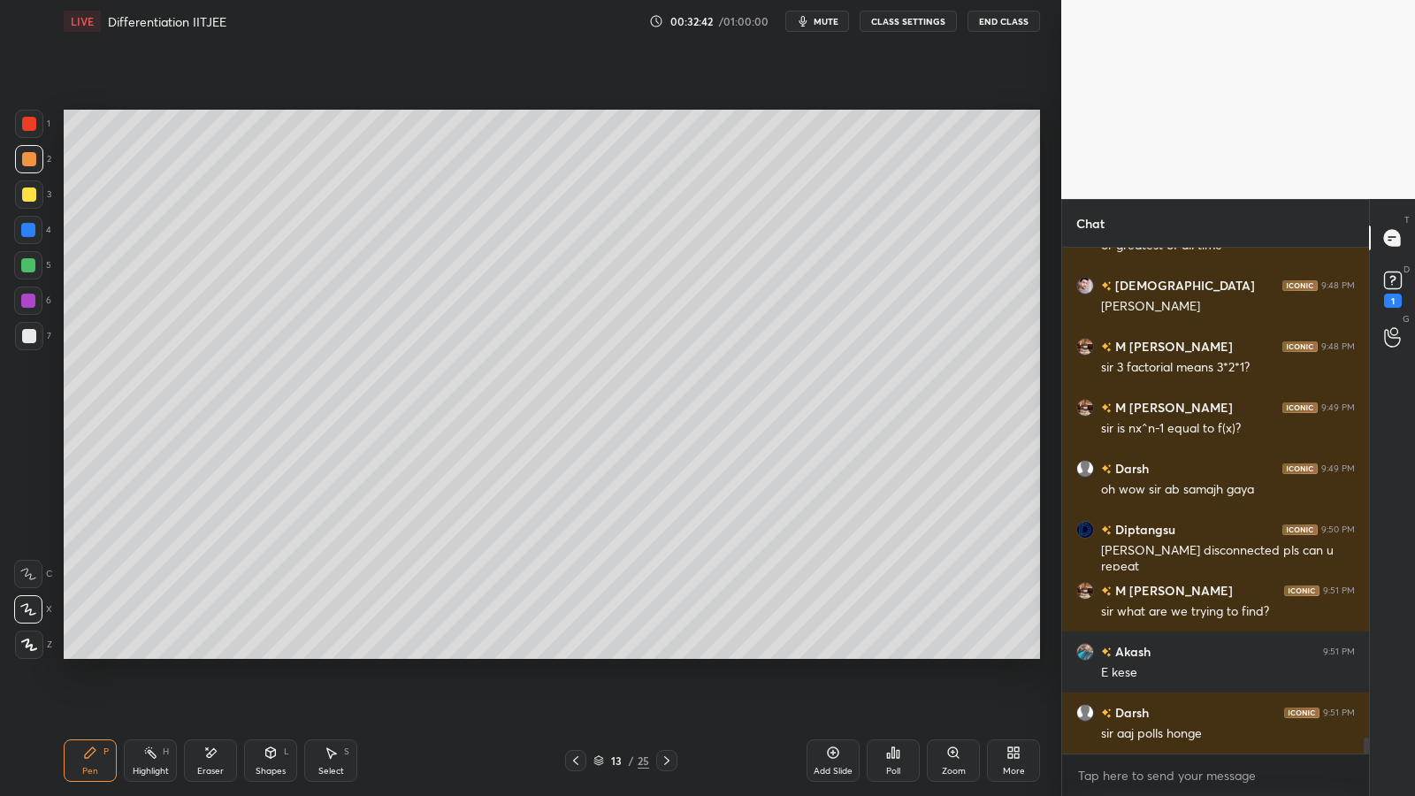
click at [142, 652] on div "Highlight H" at bounding box center [150, 760] width 53 height 42
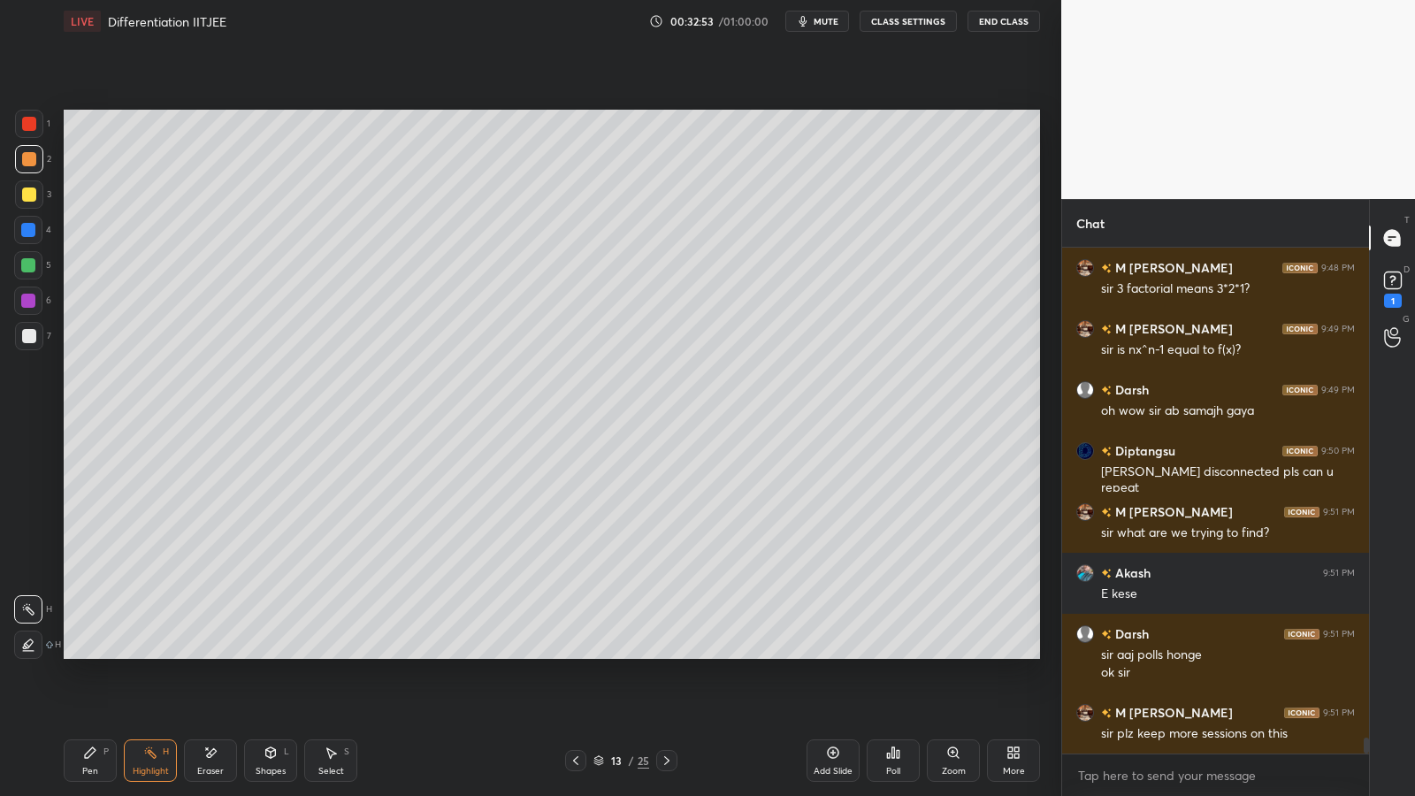
scroll to position [15911, 0]
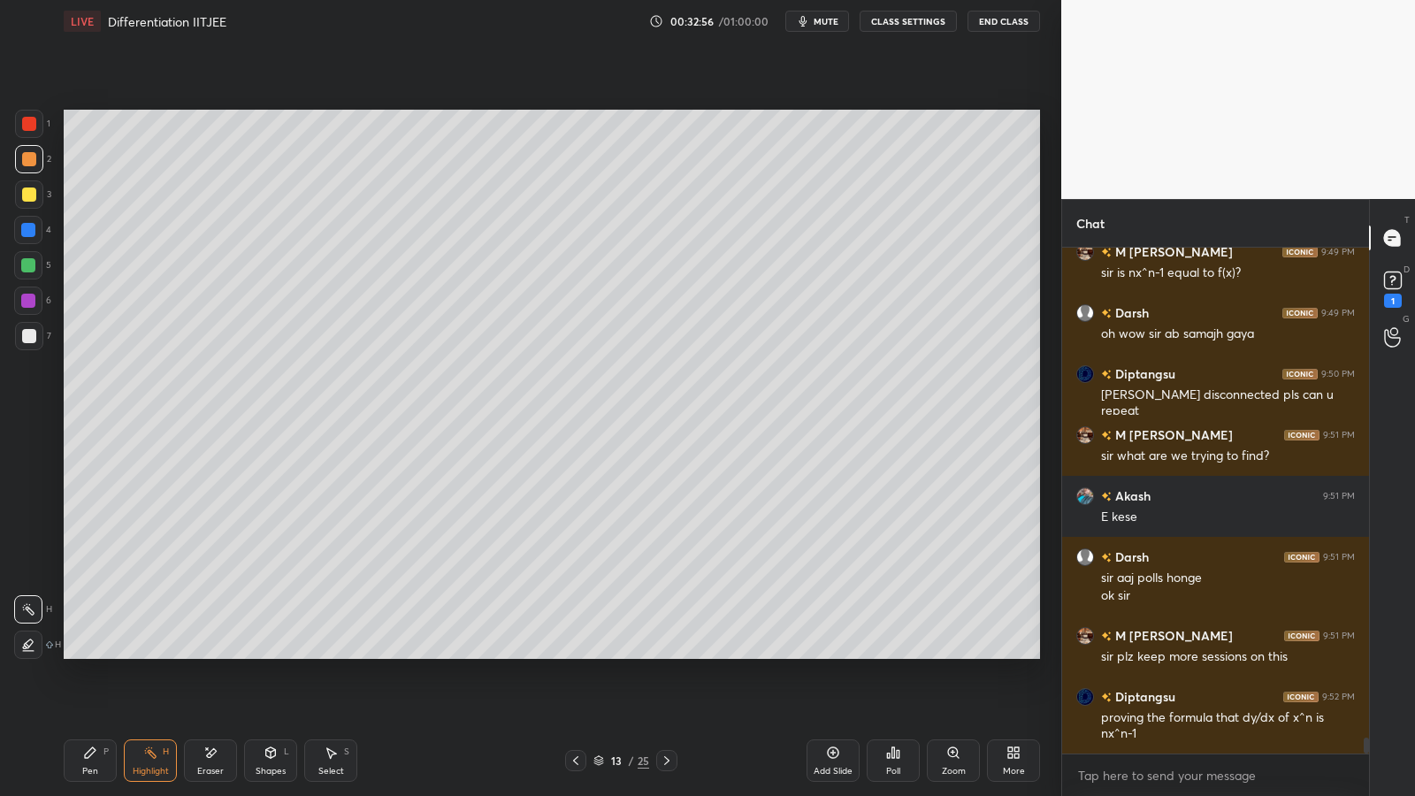
click at [667, 652] on icon at bounding box center [666, 760] width 5 height 9
click at [22, 156] on div at bounding box center [29, 159] width 14 height 14
click at [87, 652] on icon at bounding box center [90, 752] width 11 height 11
click at [34, 645] on icon at bounding box center [29, 644] width 16 height 12
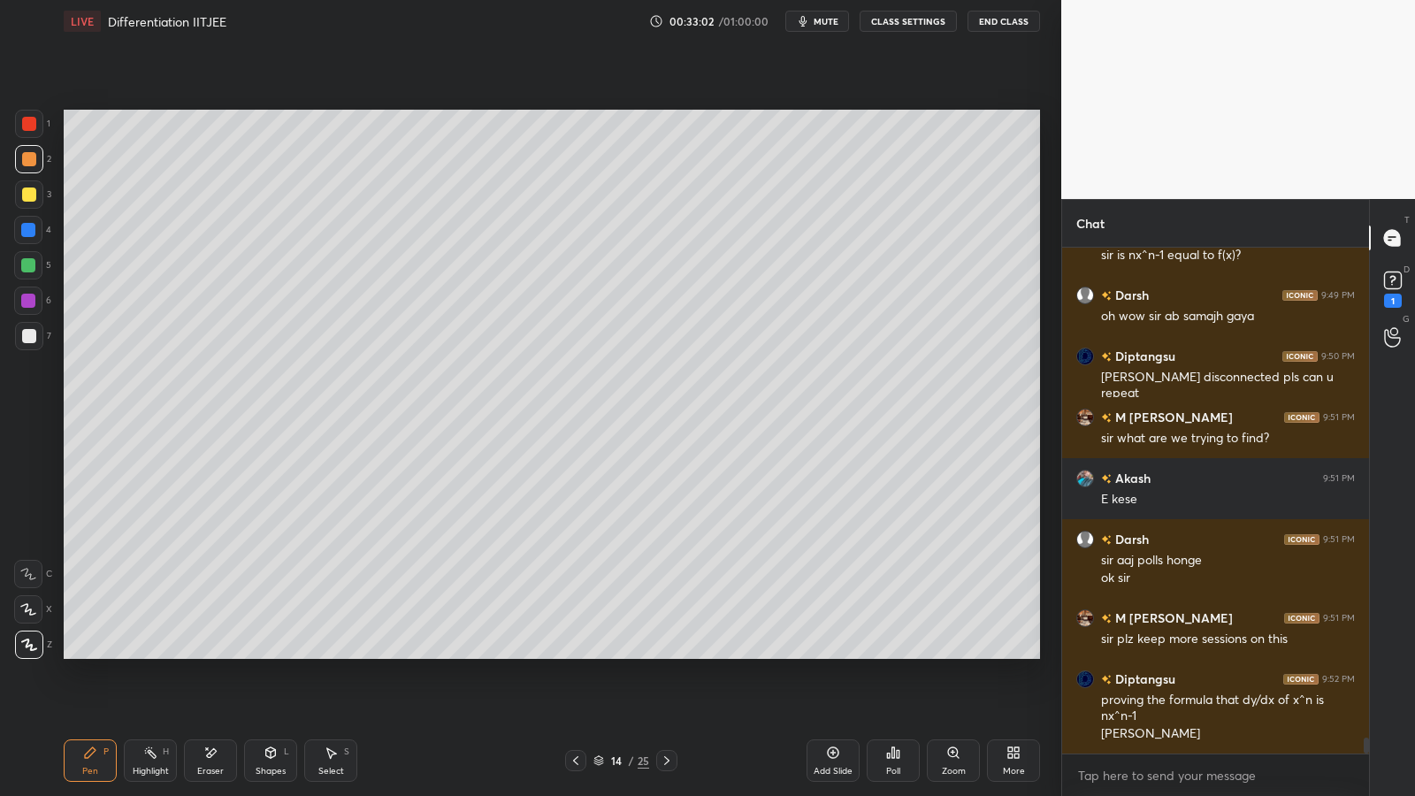
scroll to position [15990, 0]
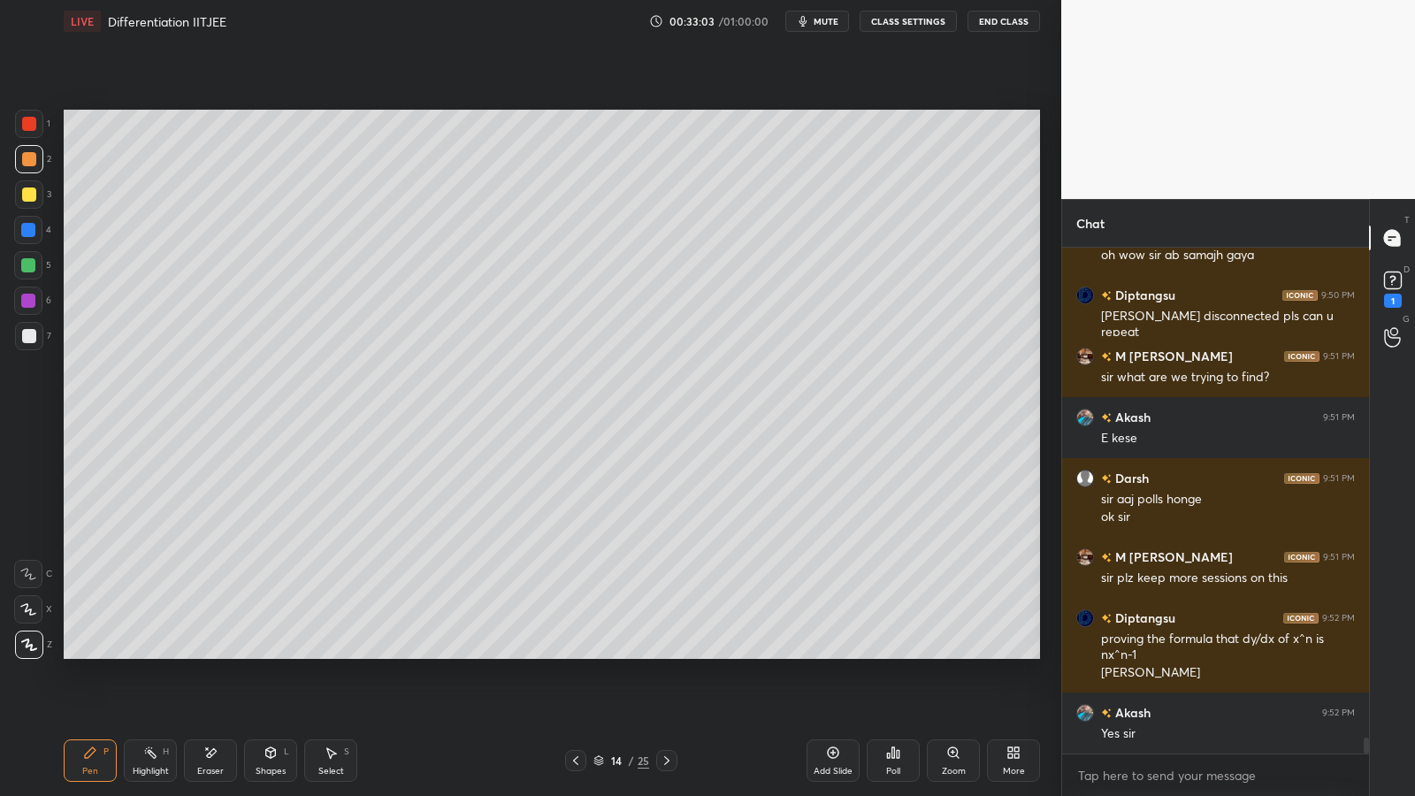
click at [271, 652] on div "Shapes L" at bounding box center [270, 760] width 53 height 42
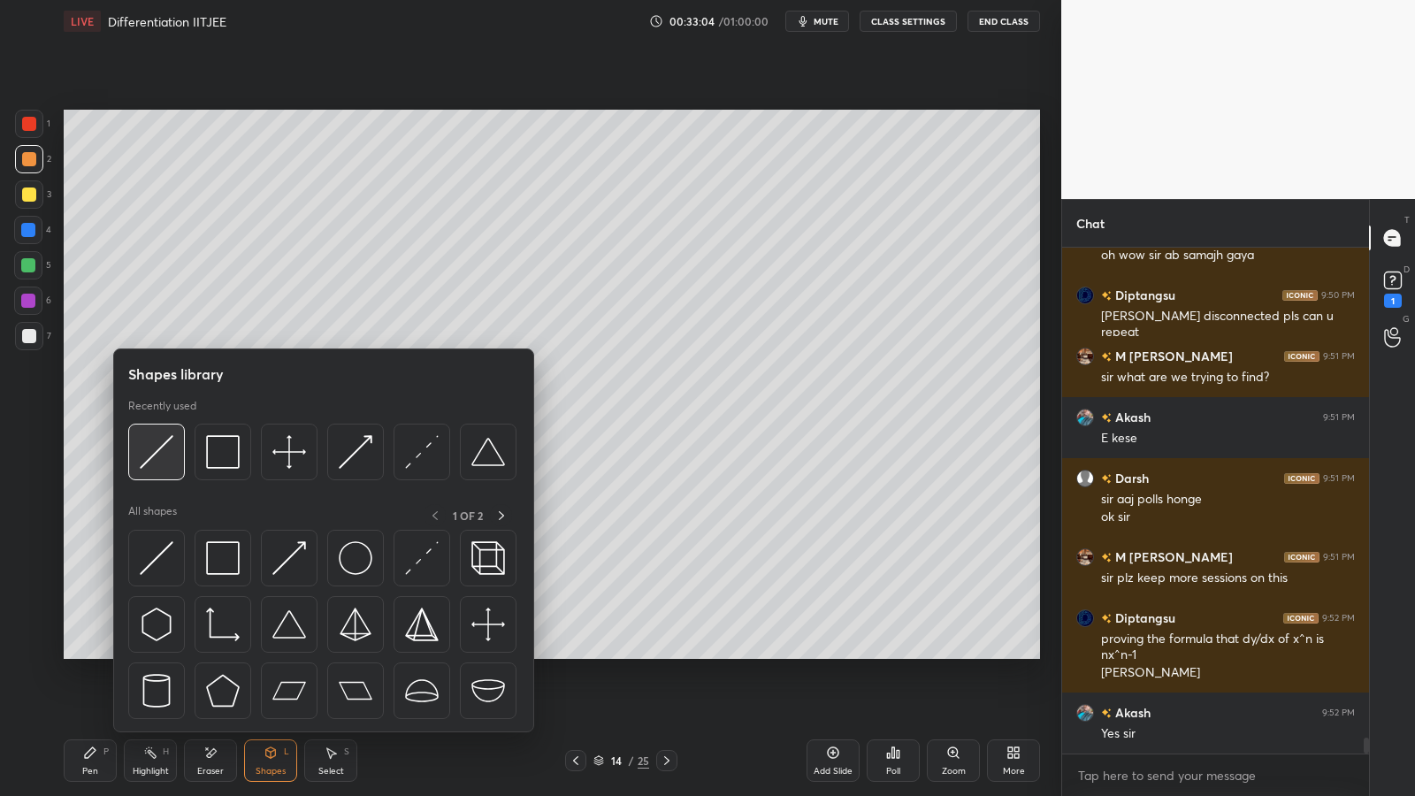
click at [168, 440] on img at bounding box center [157, 452] width 34 height 34
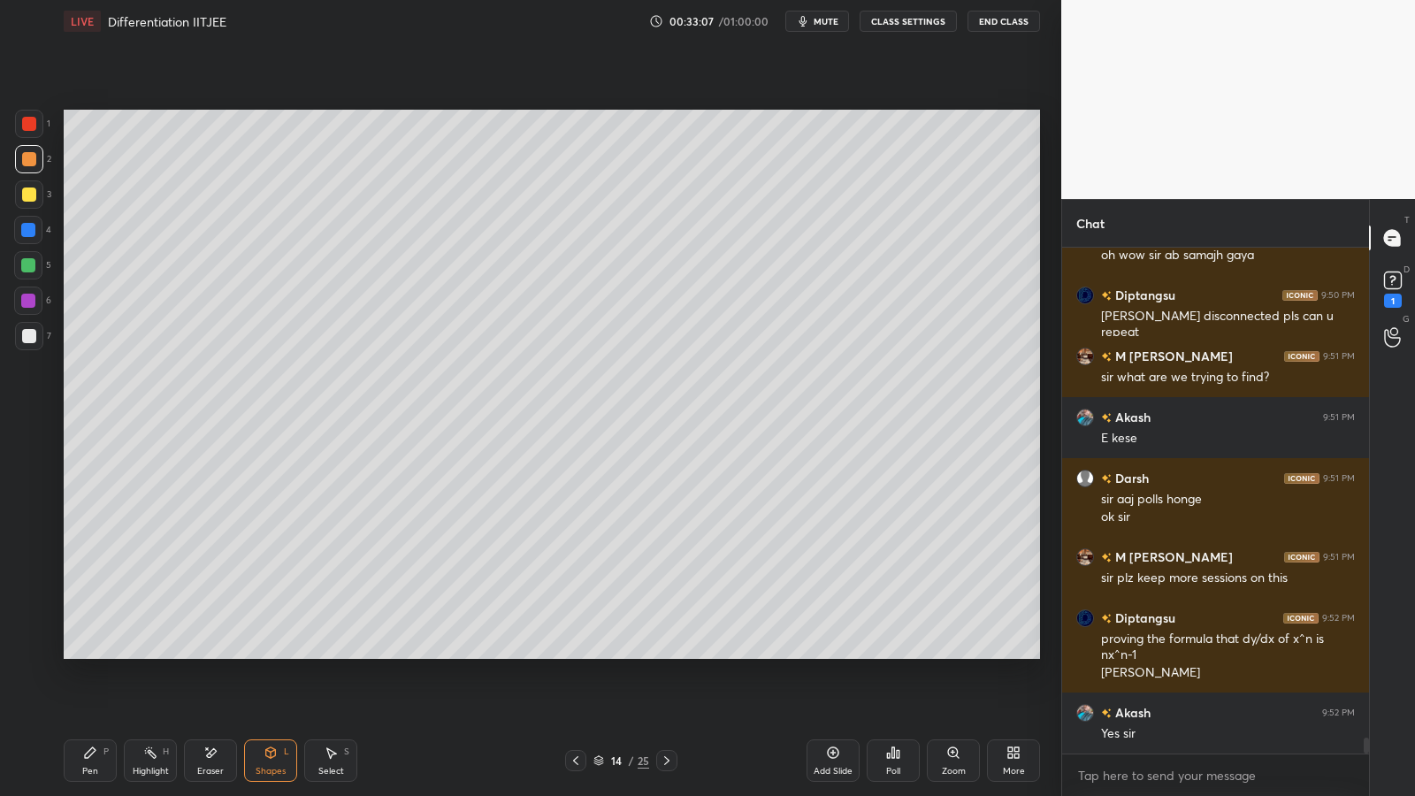
click at [85, 652] on icon at bounding box center [90, 752] width 14 height 14
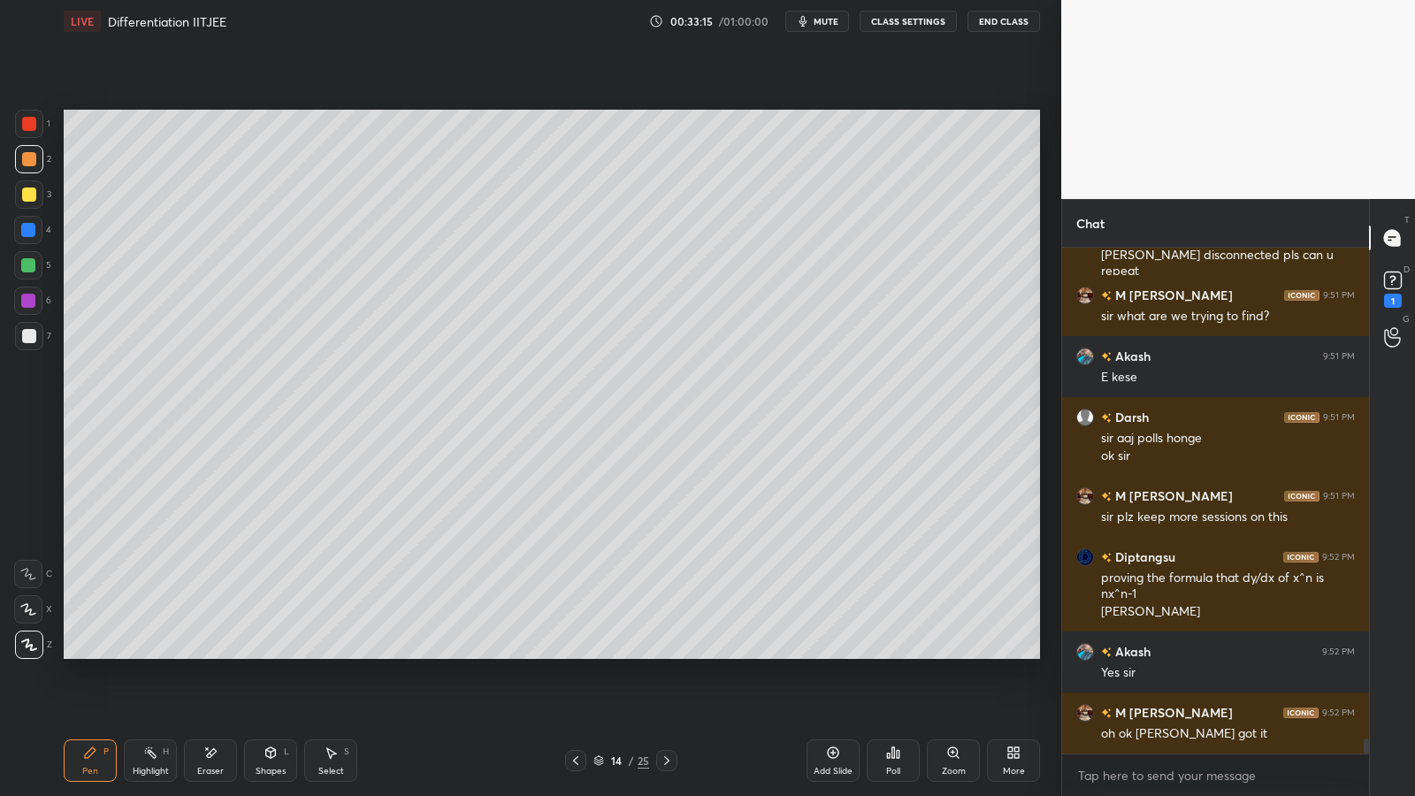
click at [28, 325] on div at bounding box center [29, 336] width 28 height 28
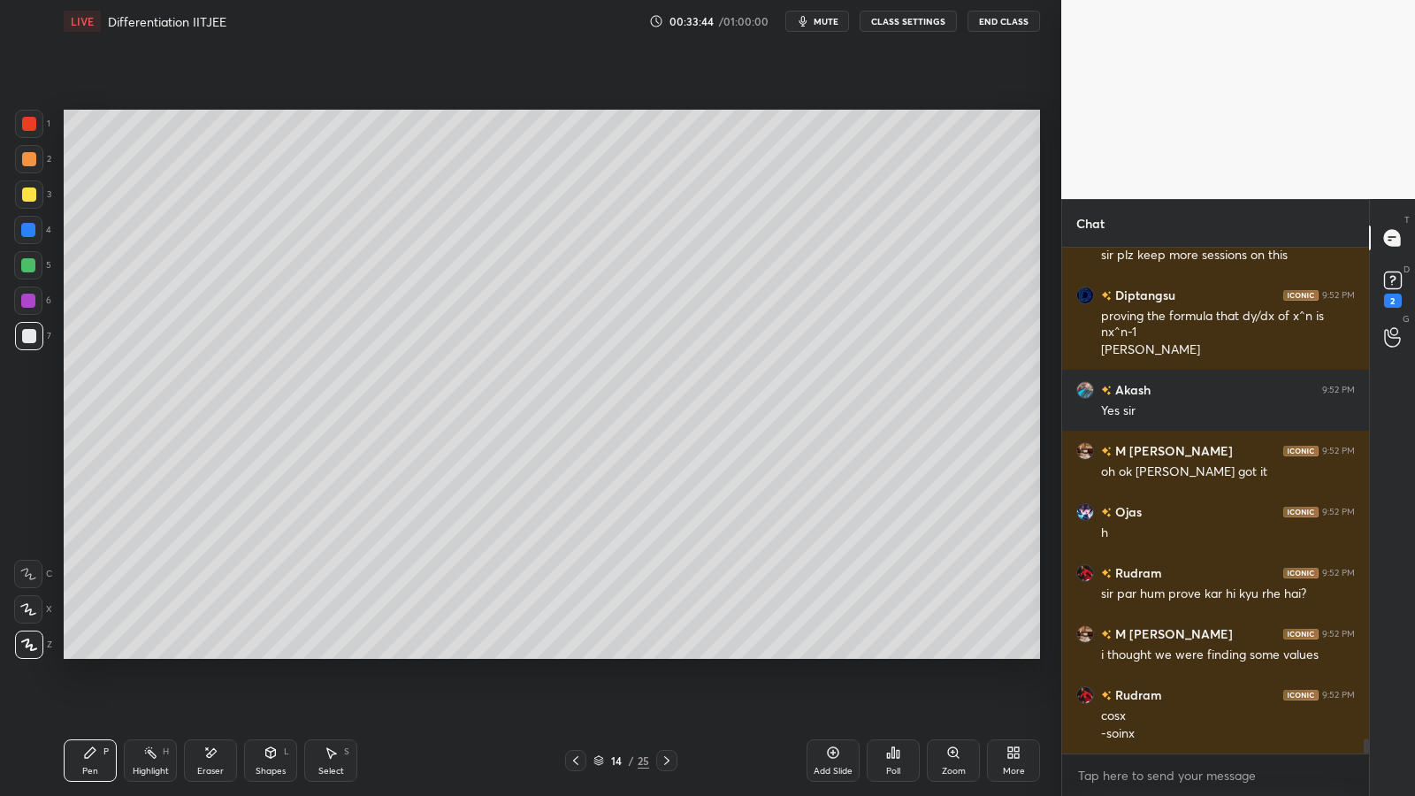
scroll to position [16388, 0]
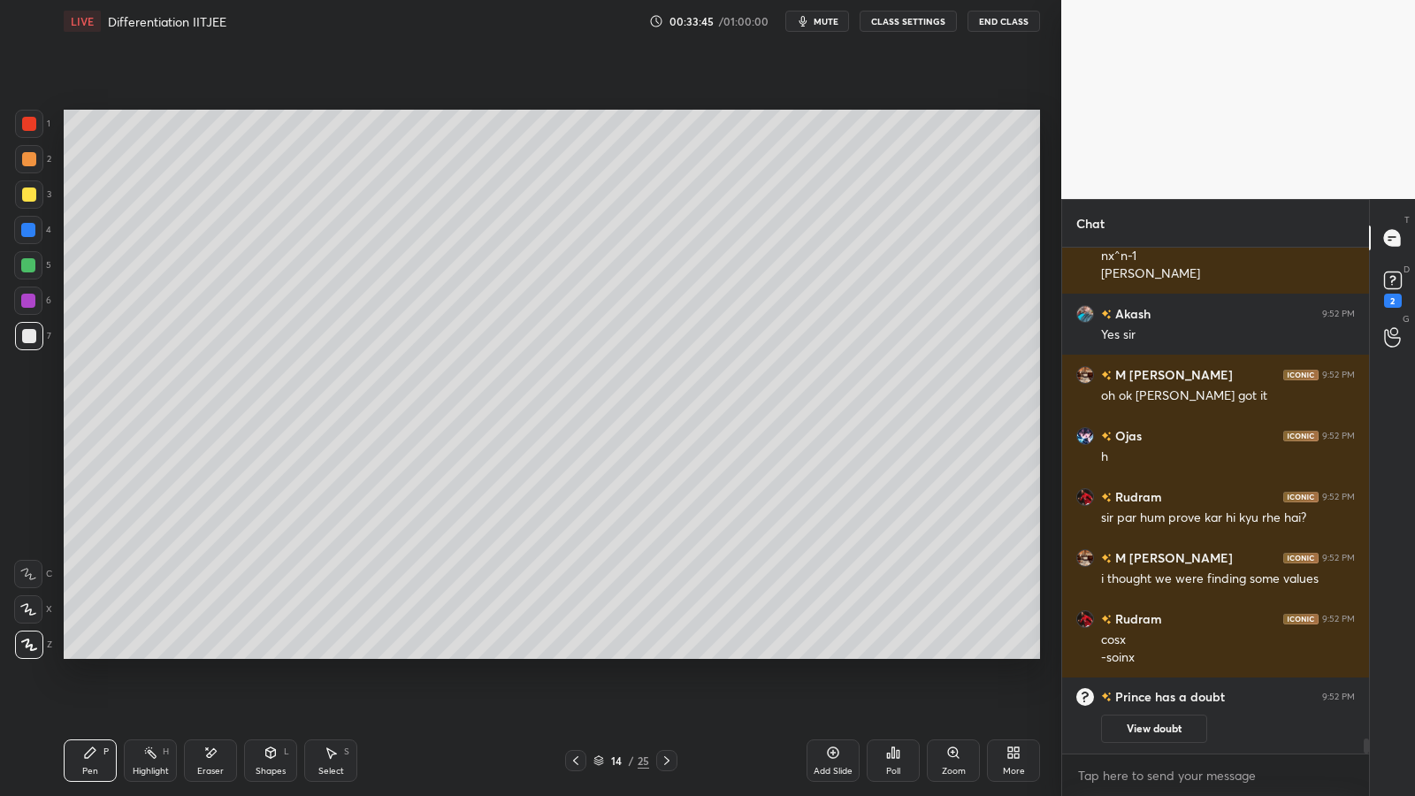
click at [34, 153] on div at bounding box center [29, 159] width 14 height 14
click at [271, 652] on div "Shapes L" at bounding box center [270, 760] width 53 height 42
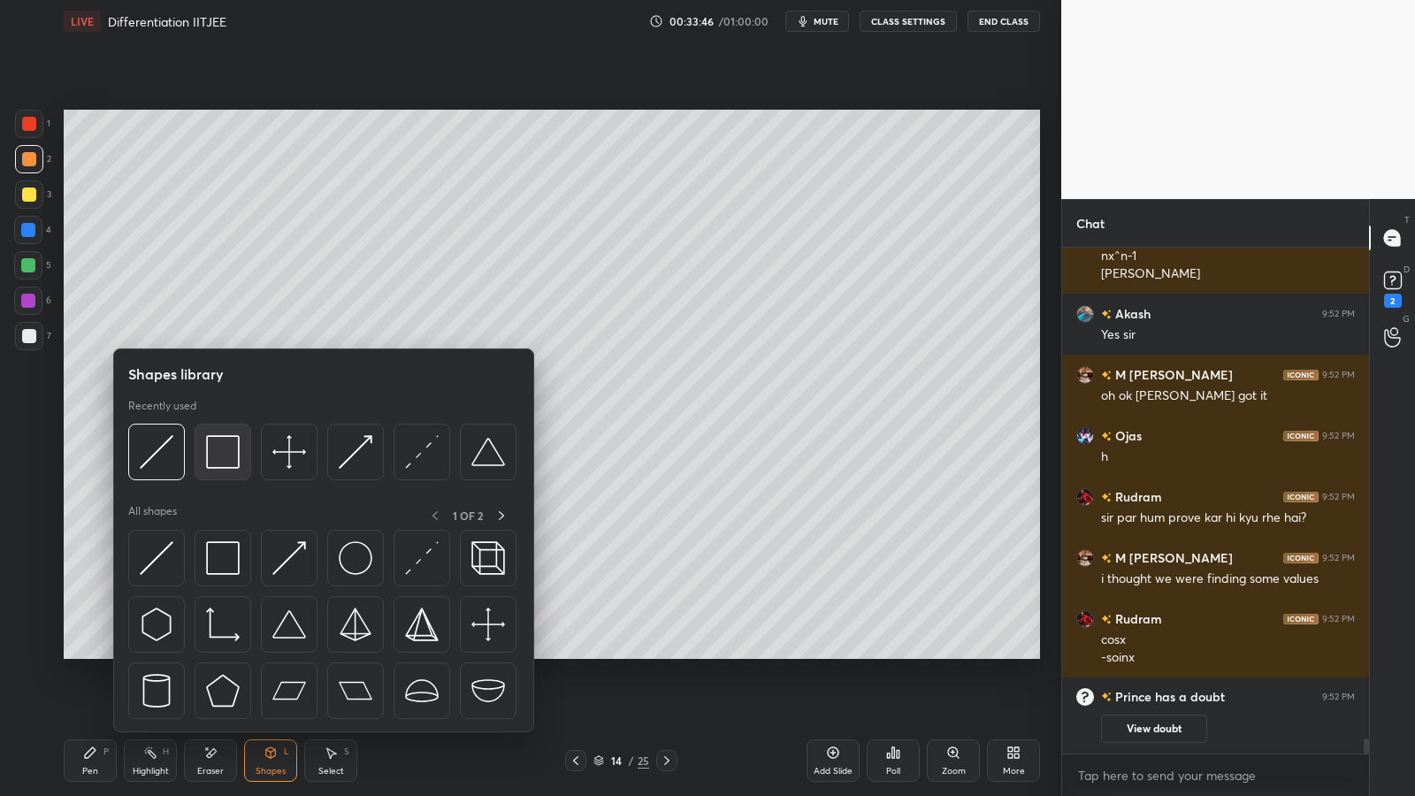
click at [225, 446] on img at bounding box center [223, 452] width 34 height 34
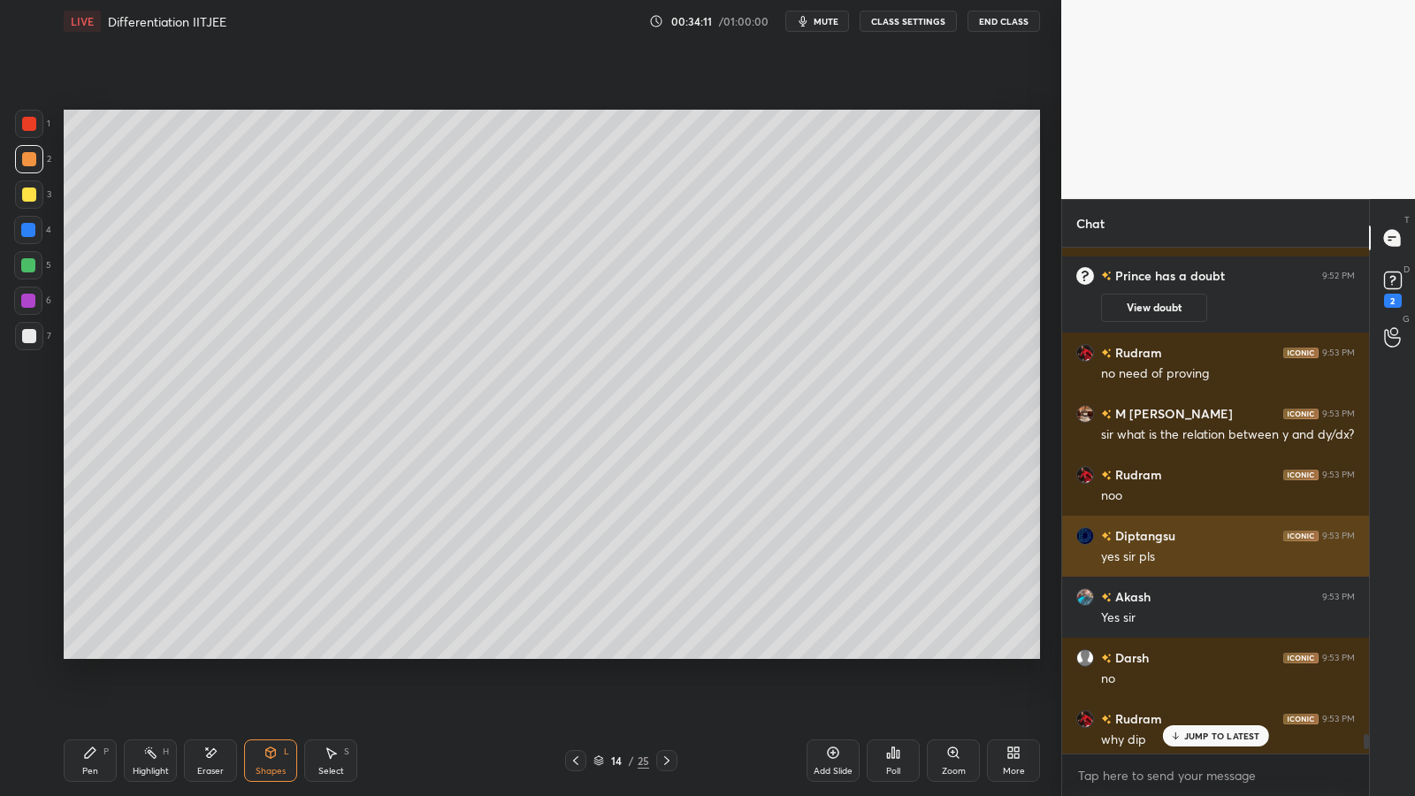
scroll to position [15745, 0]
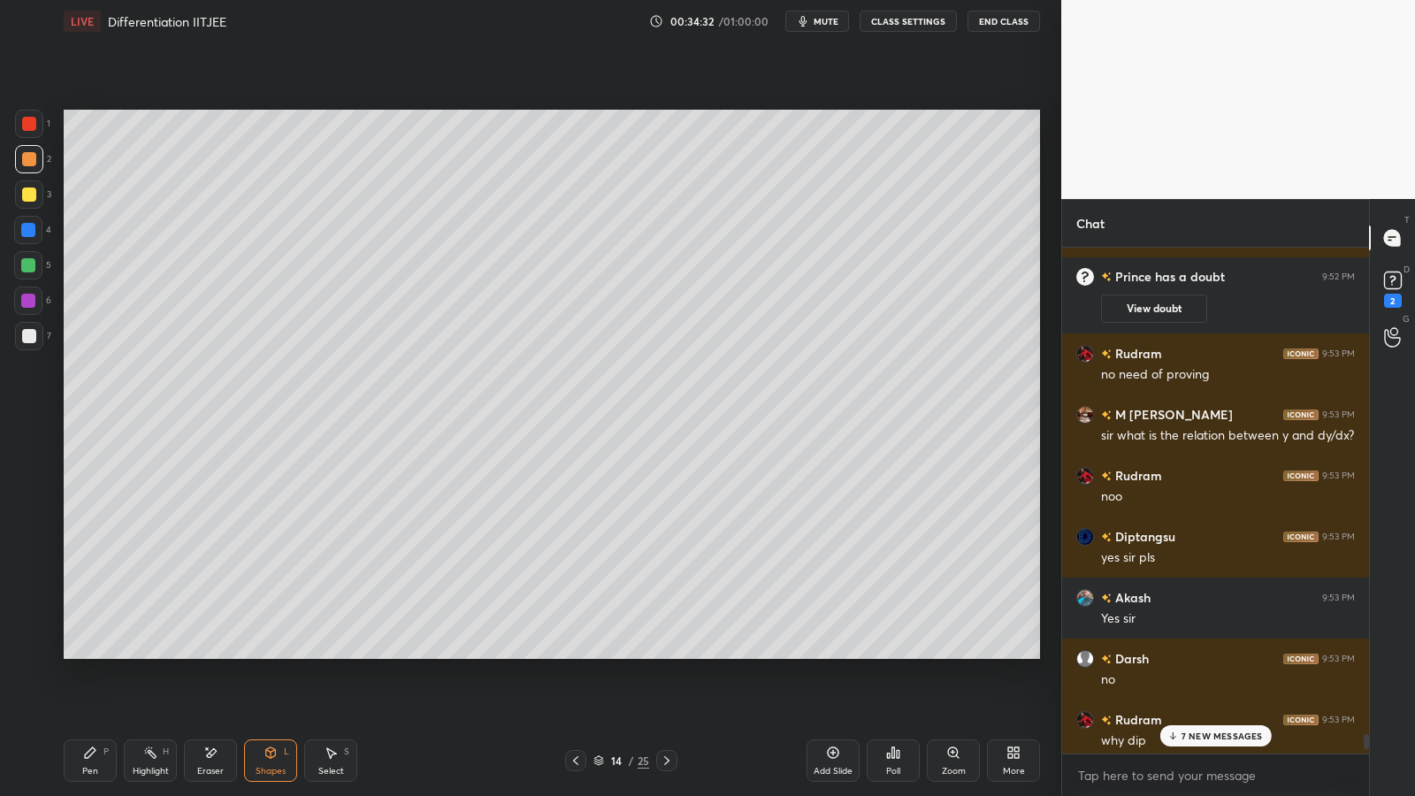
click at [1185, 652] on p "7 NEW MESSAGES" at bounding box center [1221, 735] width 81 height 11
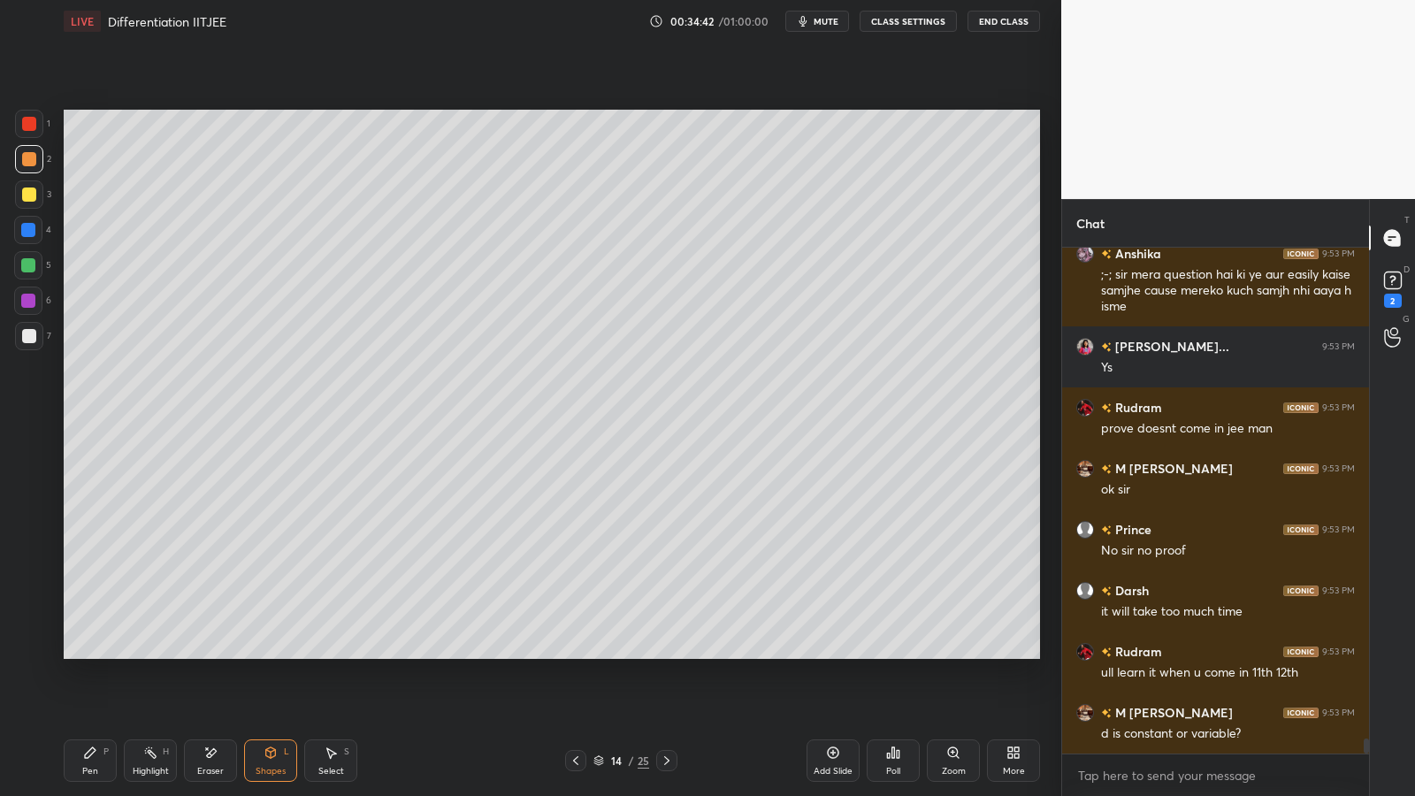
scroll to position [16638, 0]
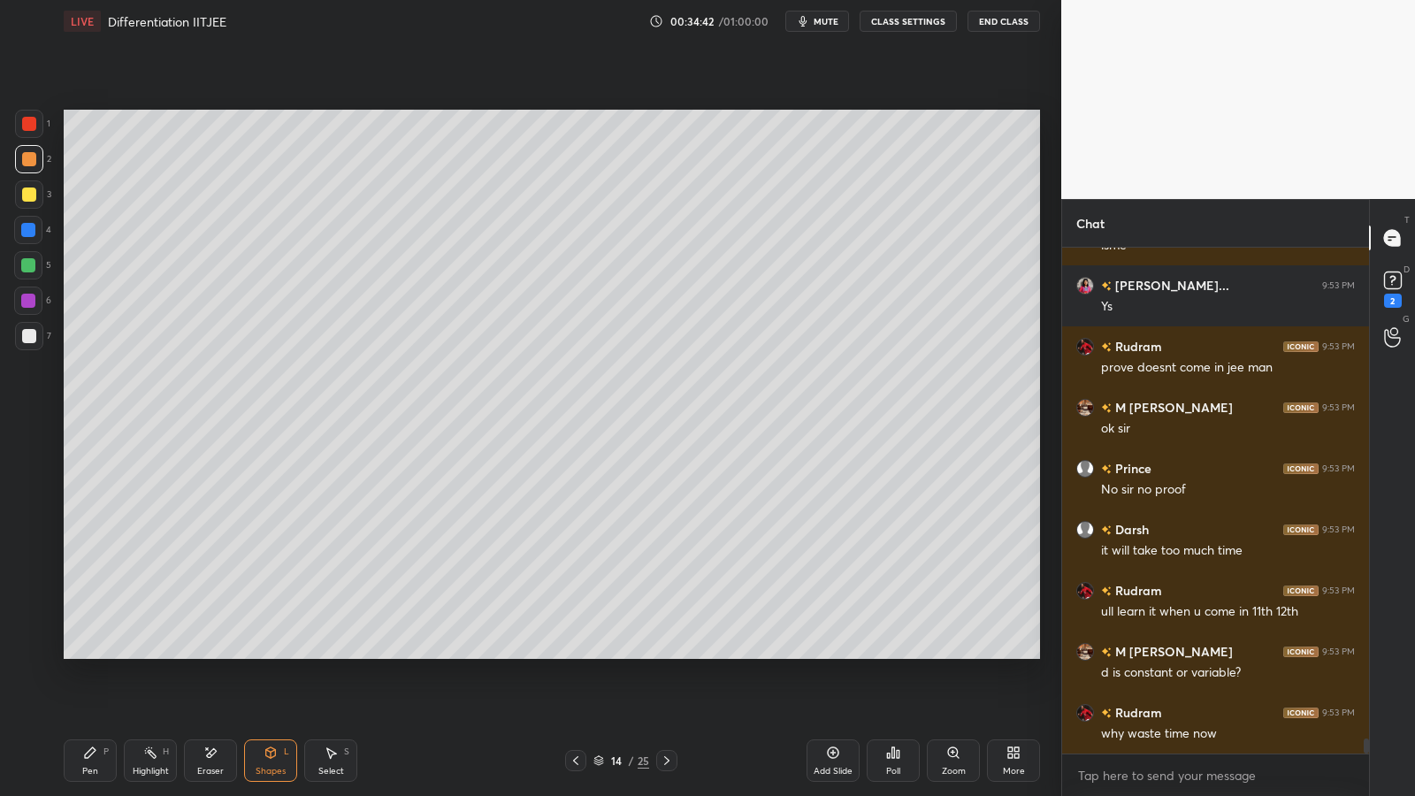
click at [667, 652] on icon at bounding box center [666, 760] width 5 height 9
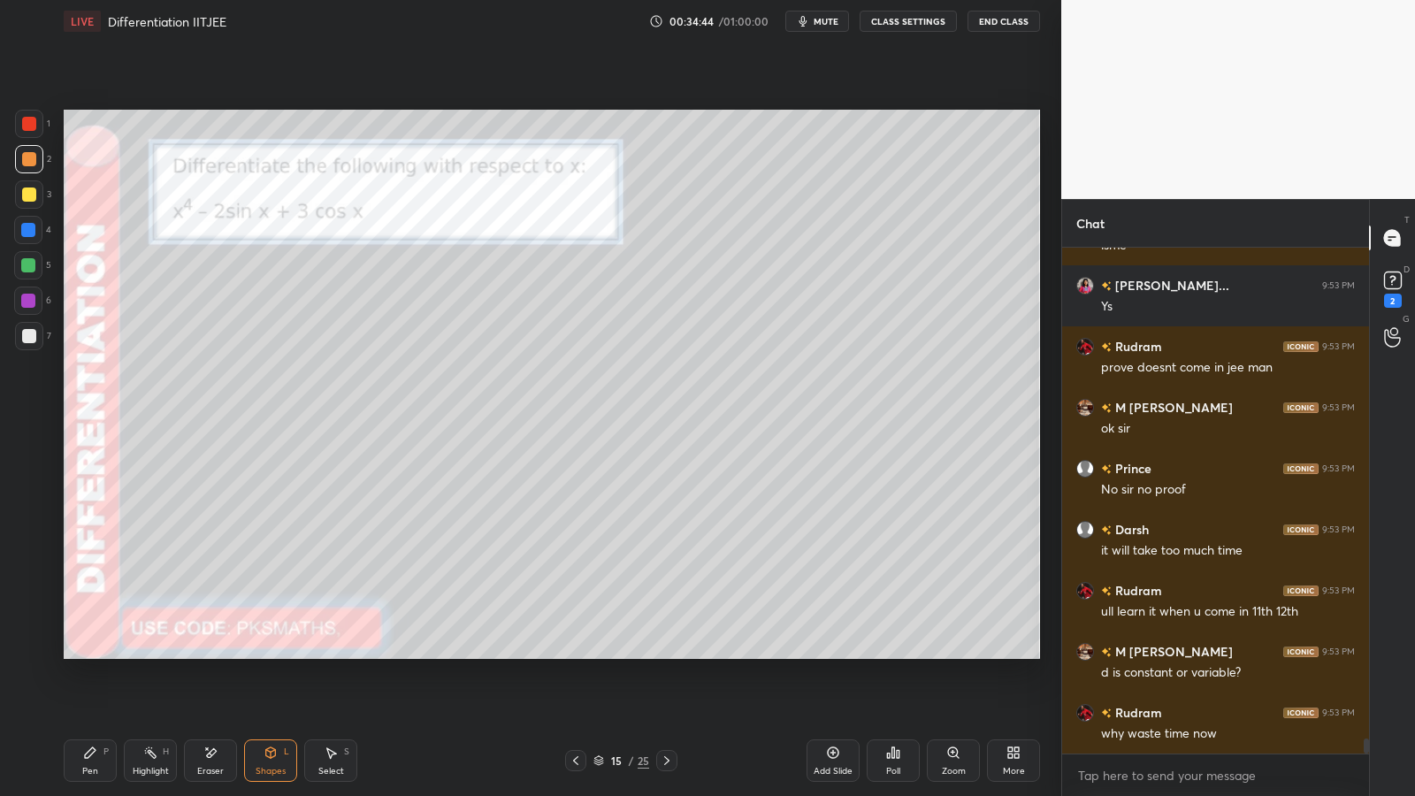
click at [576, 652] on icon at bounding box center [575, 760] width 14 height 14
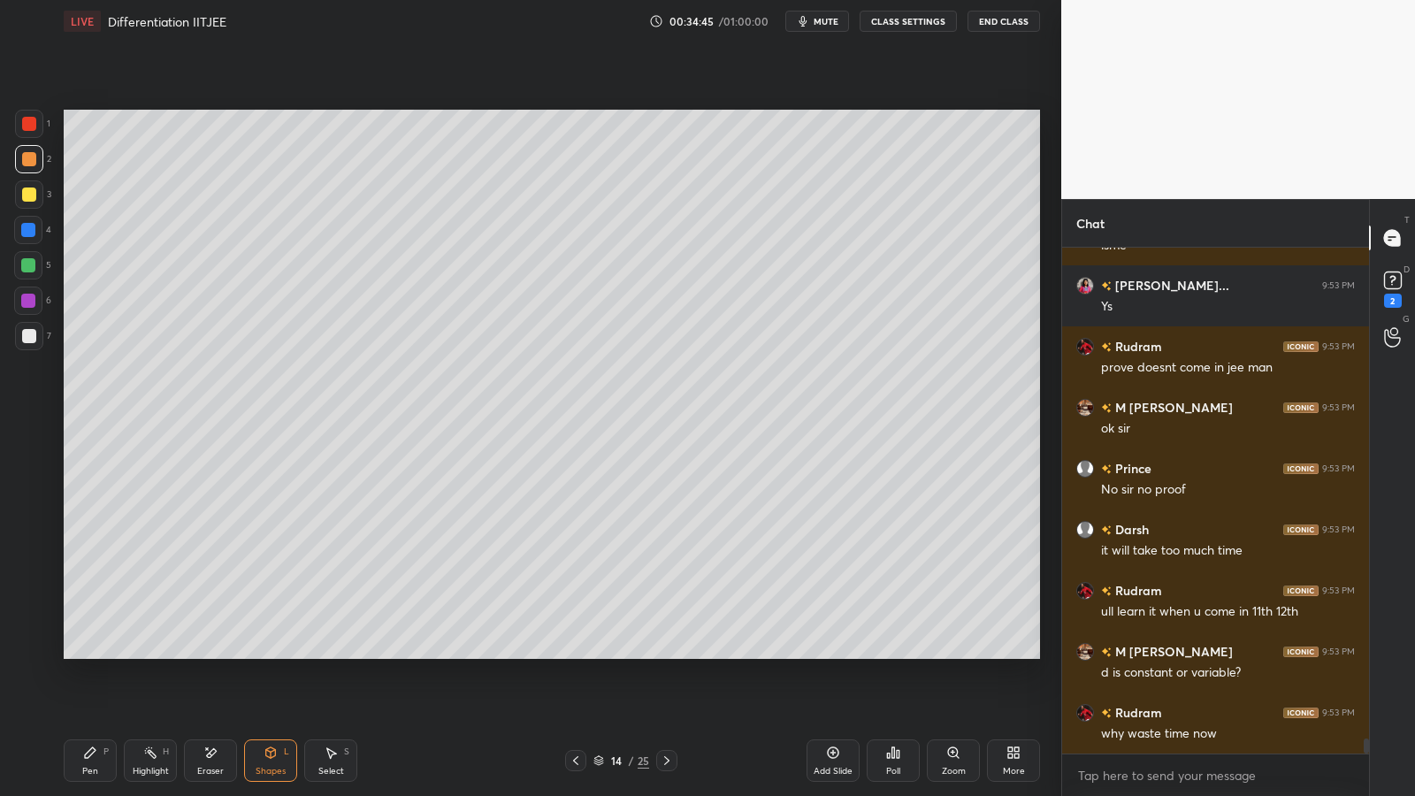
click at [824, 652] on div "Add Slide" at bounding box center [832, 760] width 53 height 42
click at [36, 150] on div at bounding box center [29, 159] width 28 height 28
click at [85, 652] on icon at bounding box center [90, 752] width 14 height 14
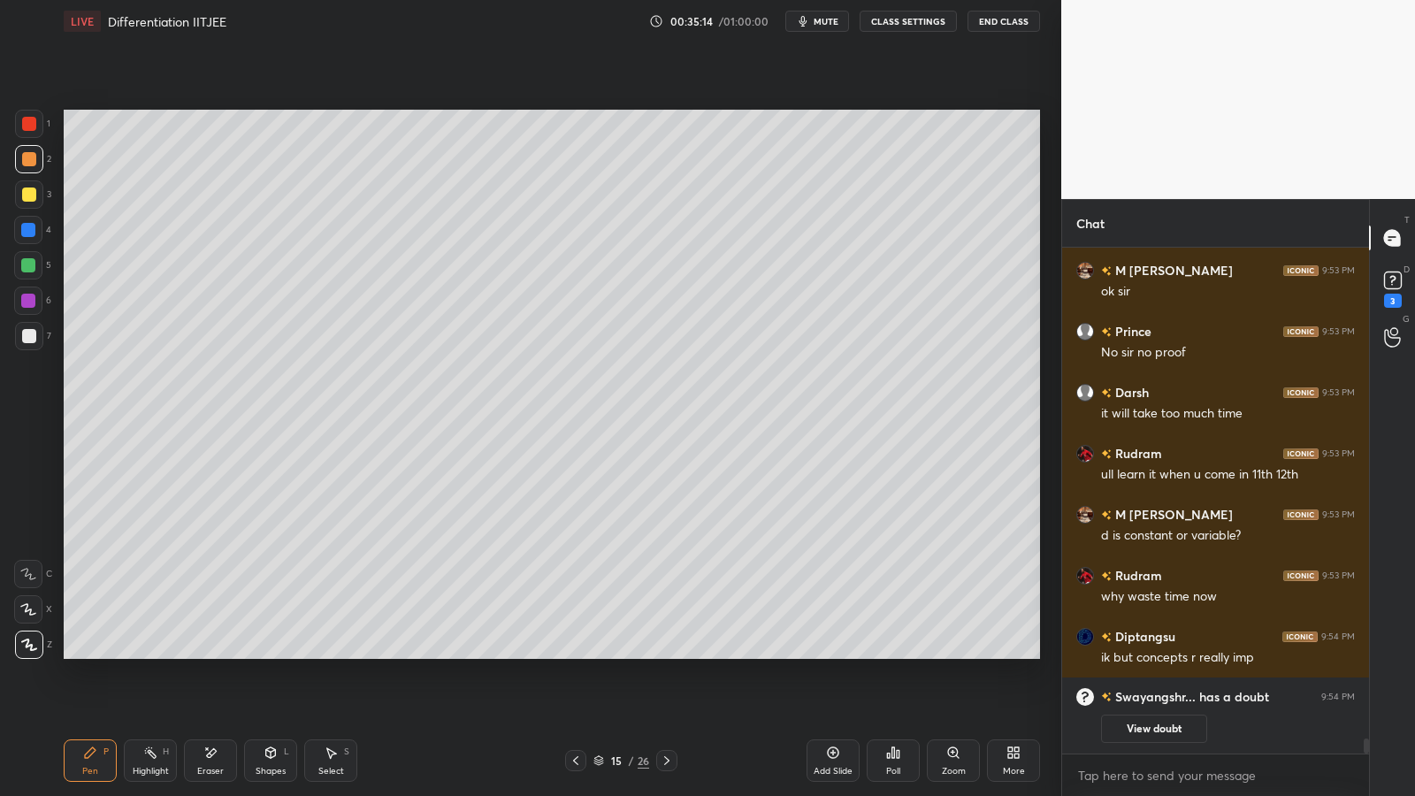
scroll to position [16382, 0]
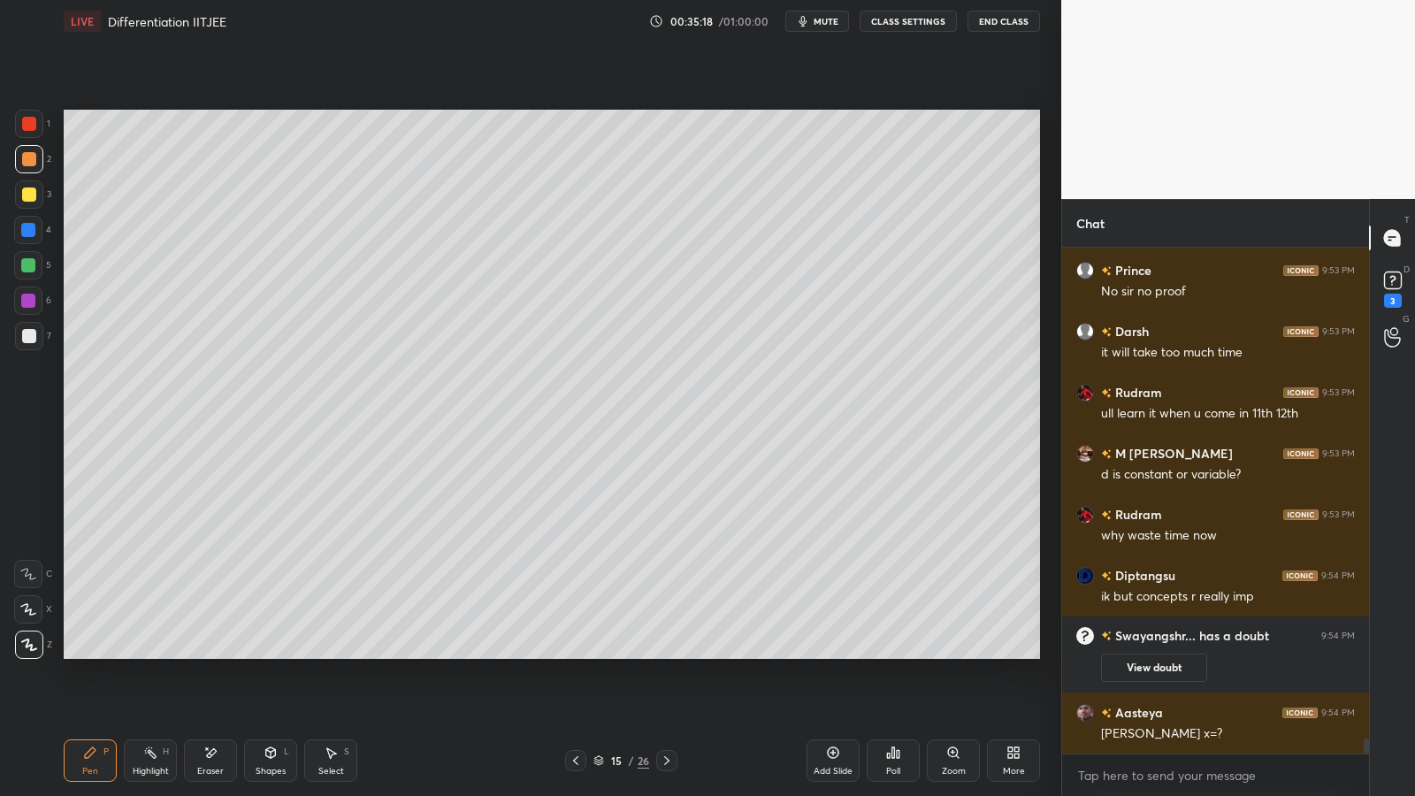
click at [30, 341] on div at bounding box center [29, 336] width 14 height 14
click at [577, 652] on icon at bounding box center [575, 760] width 14 height 14
click at [676, 652] on div at bounding box center [666, 760] width 21 height 21
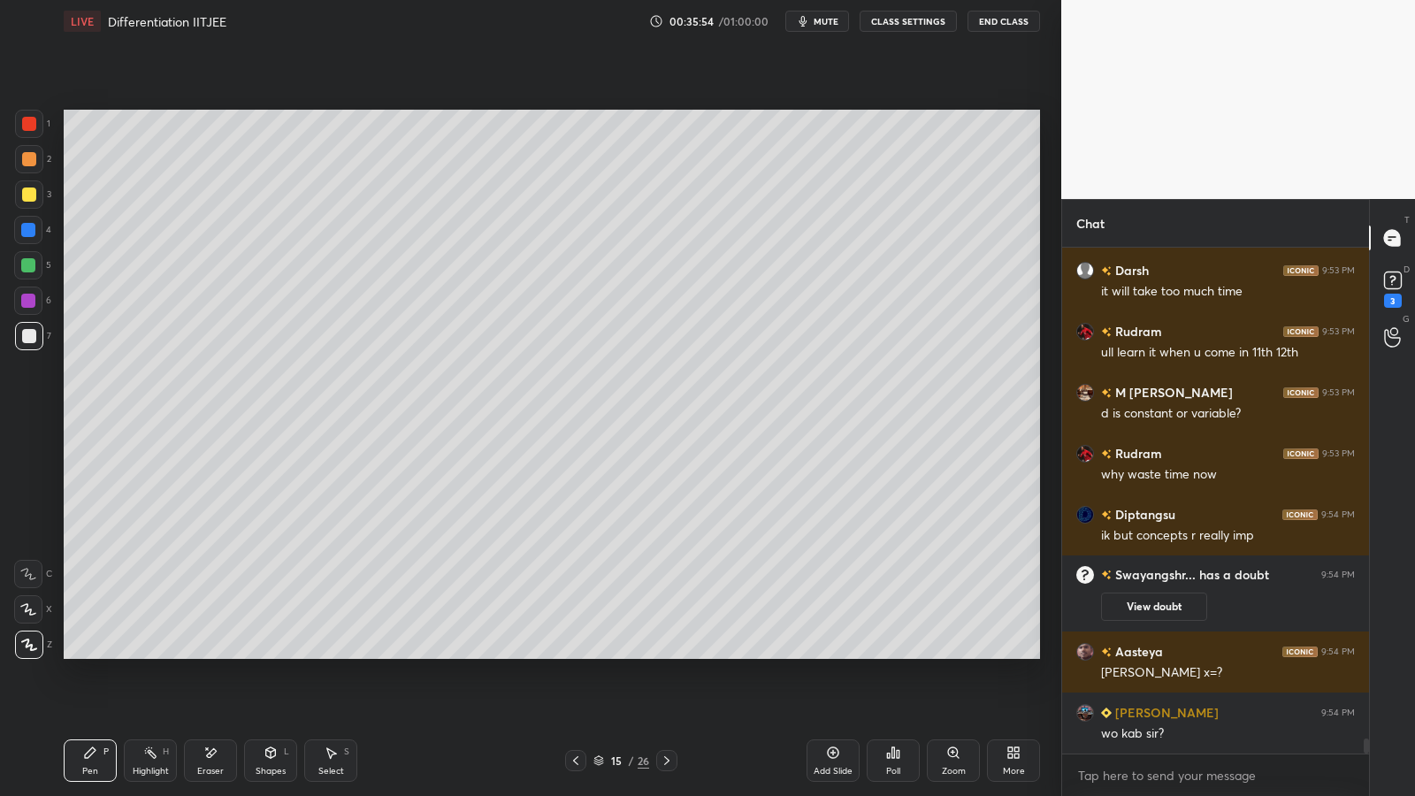
scroll to position [16504, 0]
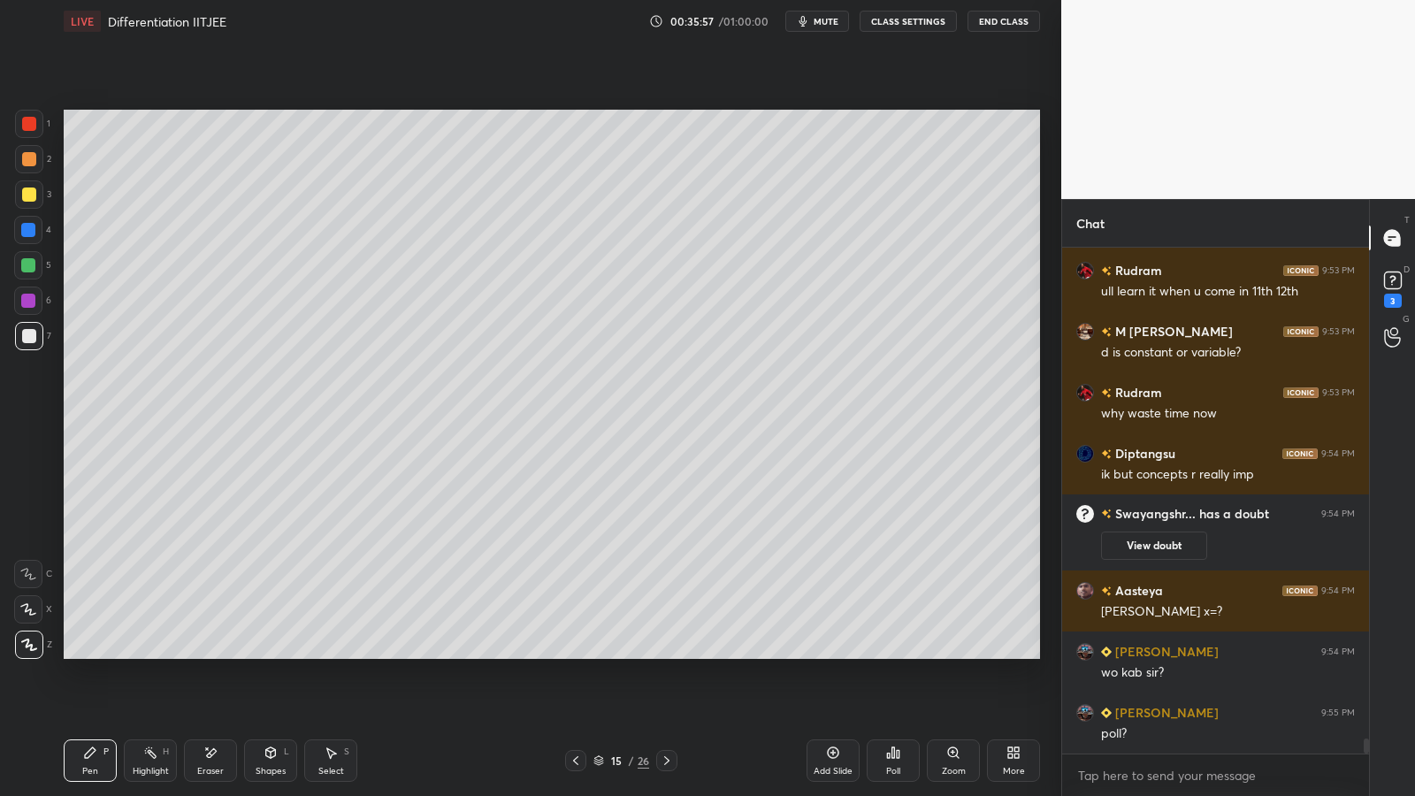
click at [27, 265] on div at bounding box center [28, 265] width 14 height 14
click at [34, 334] on div at bounding box center [29, 336] width 14 height 14
click at [31, 265] on div at bounding box center [28, 265] width 14 height 14
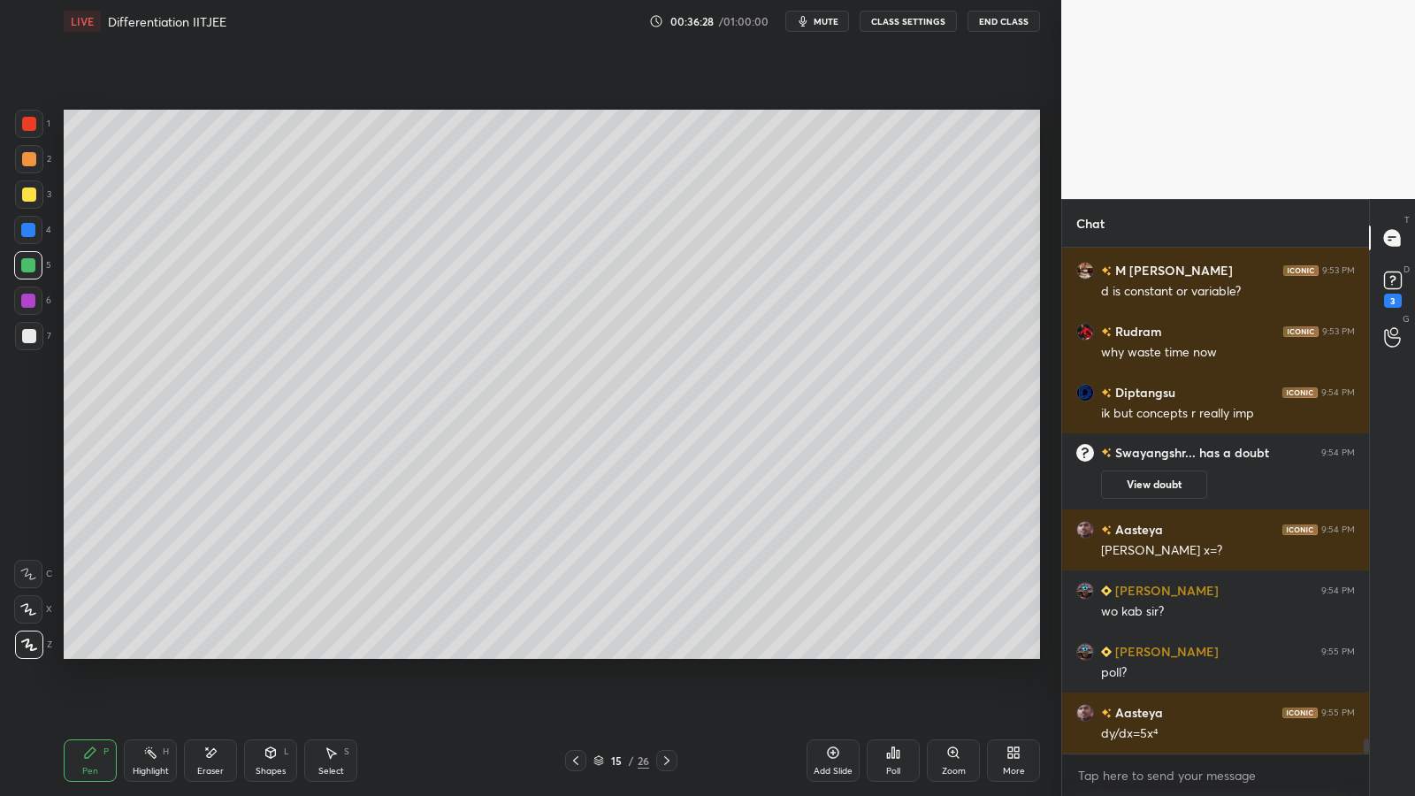
scroll to position [16626, 0]
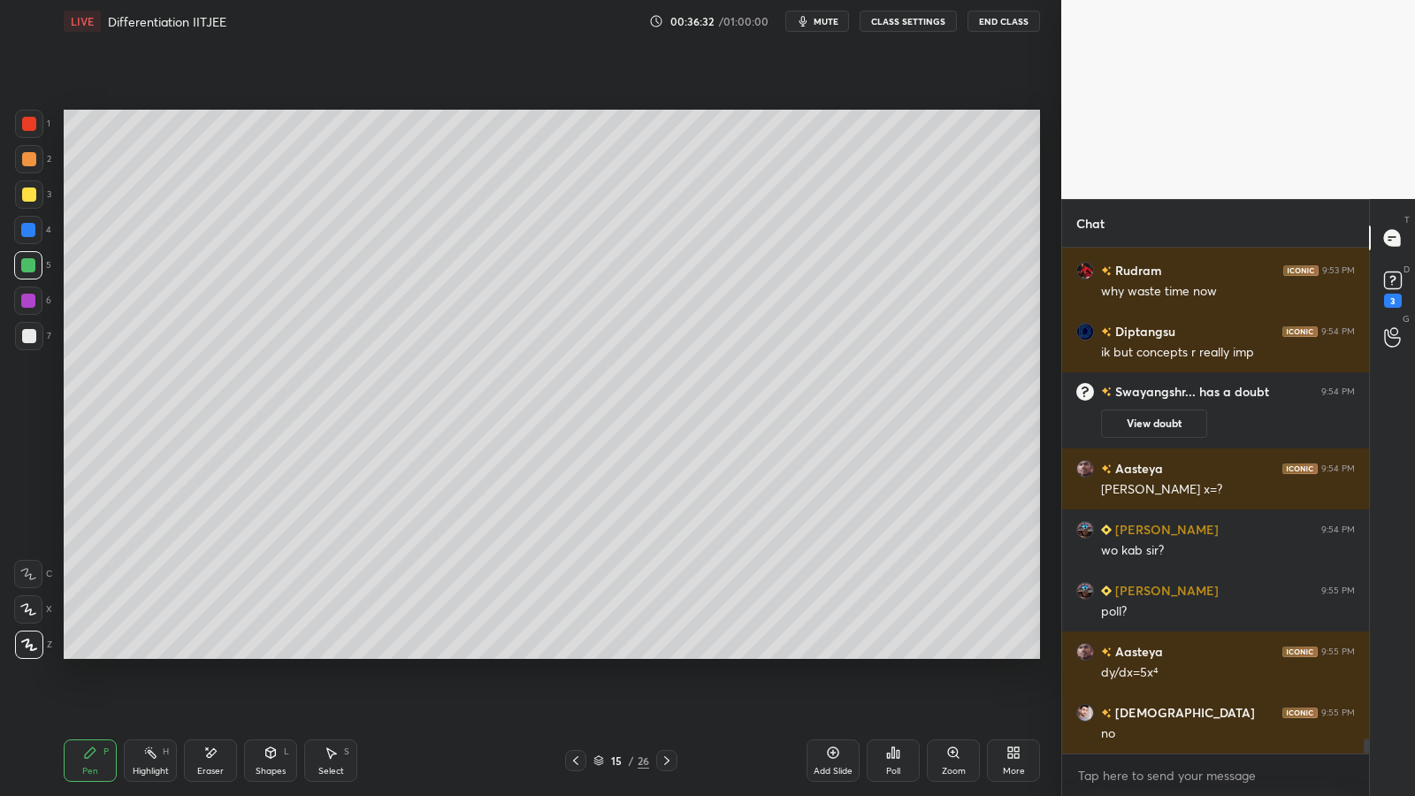
click at [31, 338] on div at bounding box center [29, 336] width 14 height 14
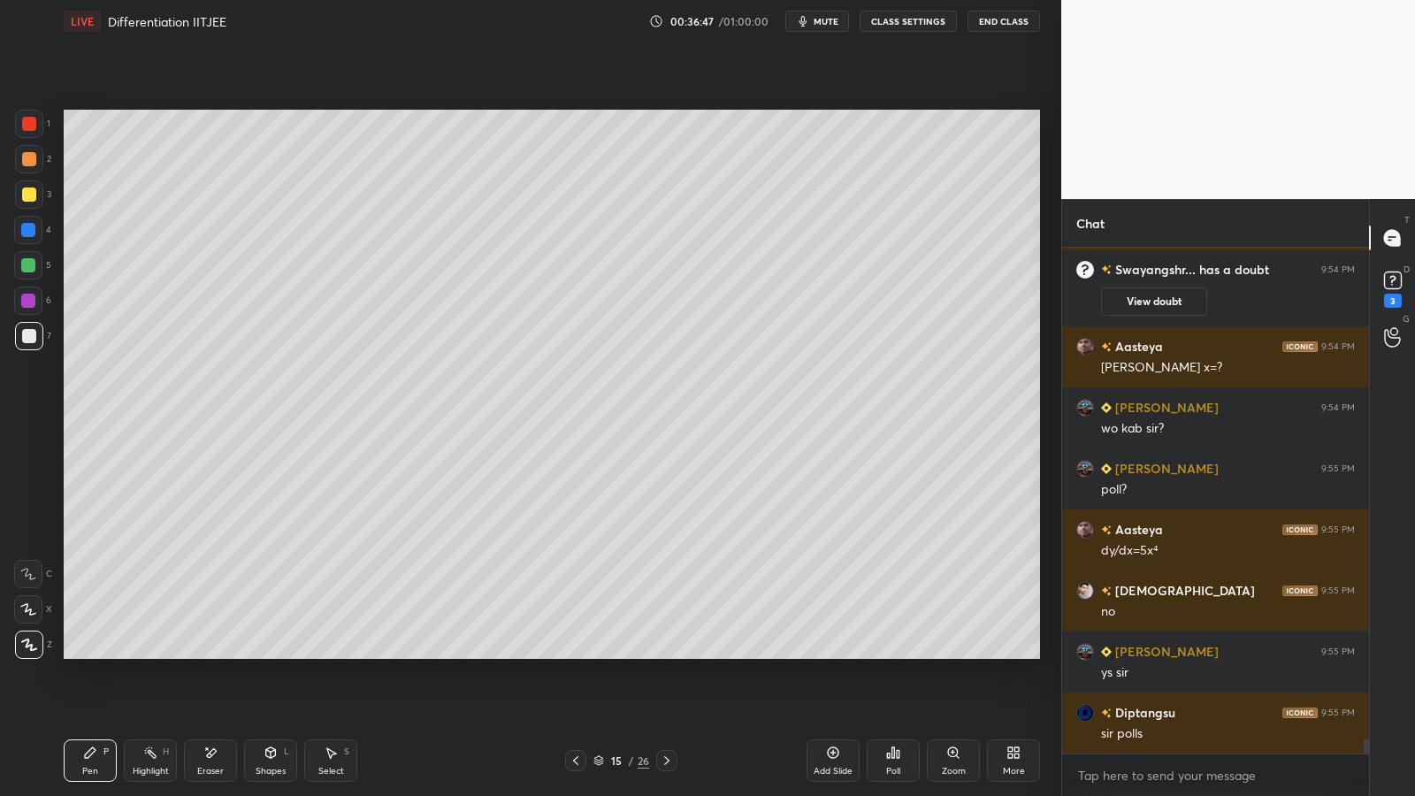
scroll to position [16809, 0]
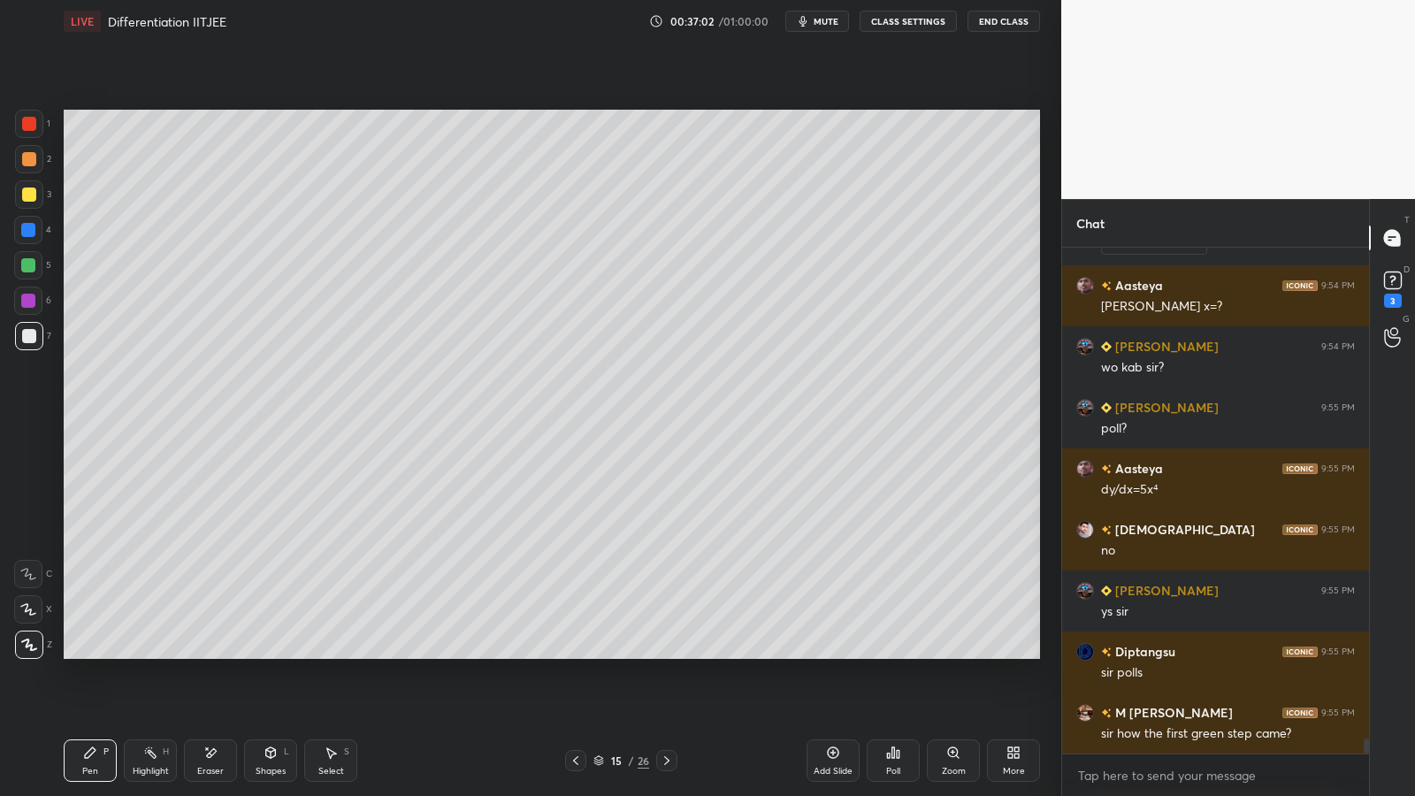
click at [904, 652] on div "Poll" at bounding box center [892, 760] width 53 height 42
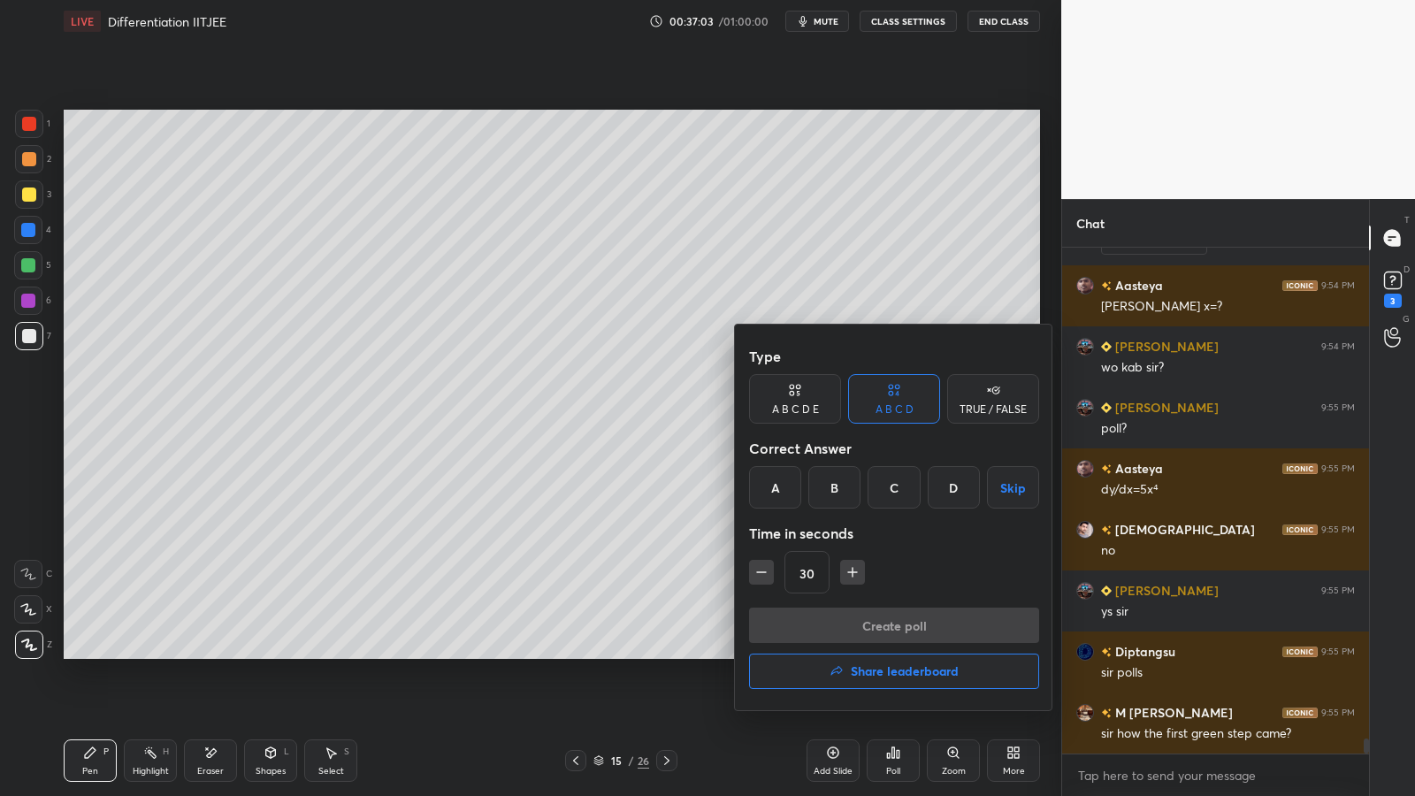
click at [991, 396] on icon at bounding box center [993, 390] width 14 height 18
click at [899, 487] on div "False" at bounding box center [894, 487] width 92 height 42
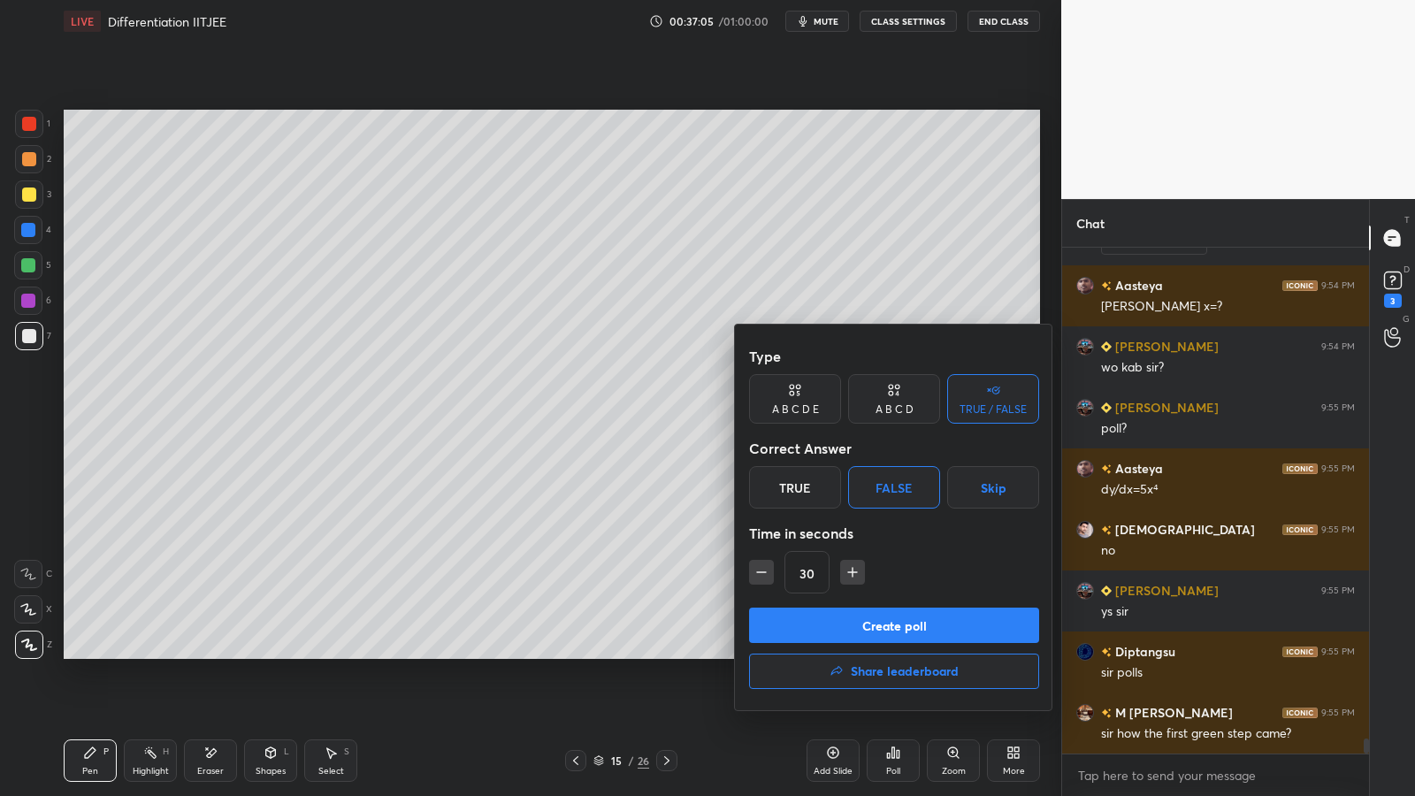
click at [829, 620] on button "Create poll" at bounding box center [894, 624] width 290 height 35
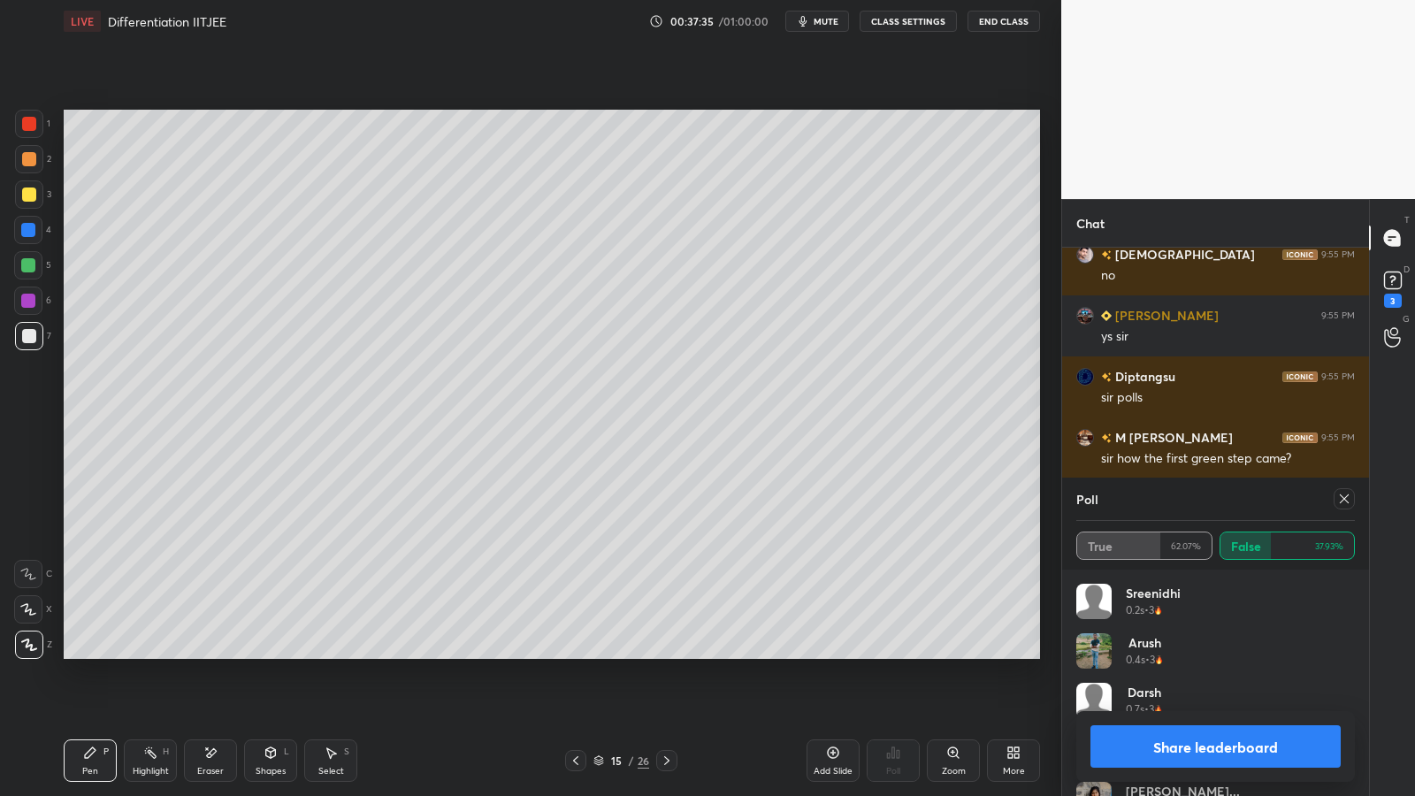
scroll to position [17145, 0]
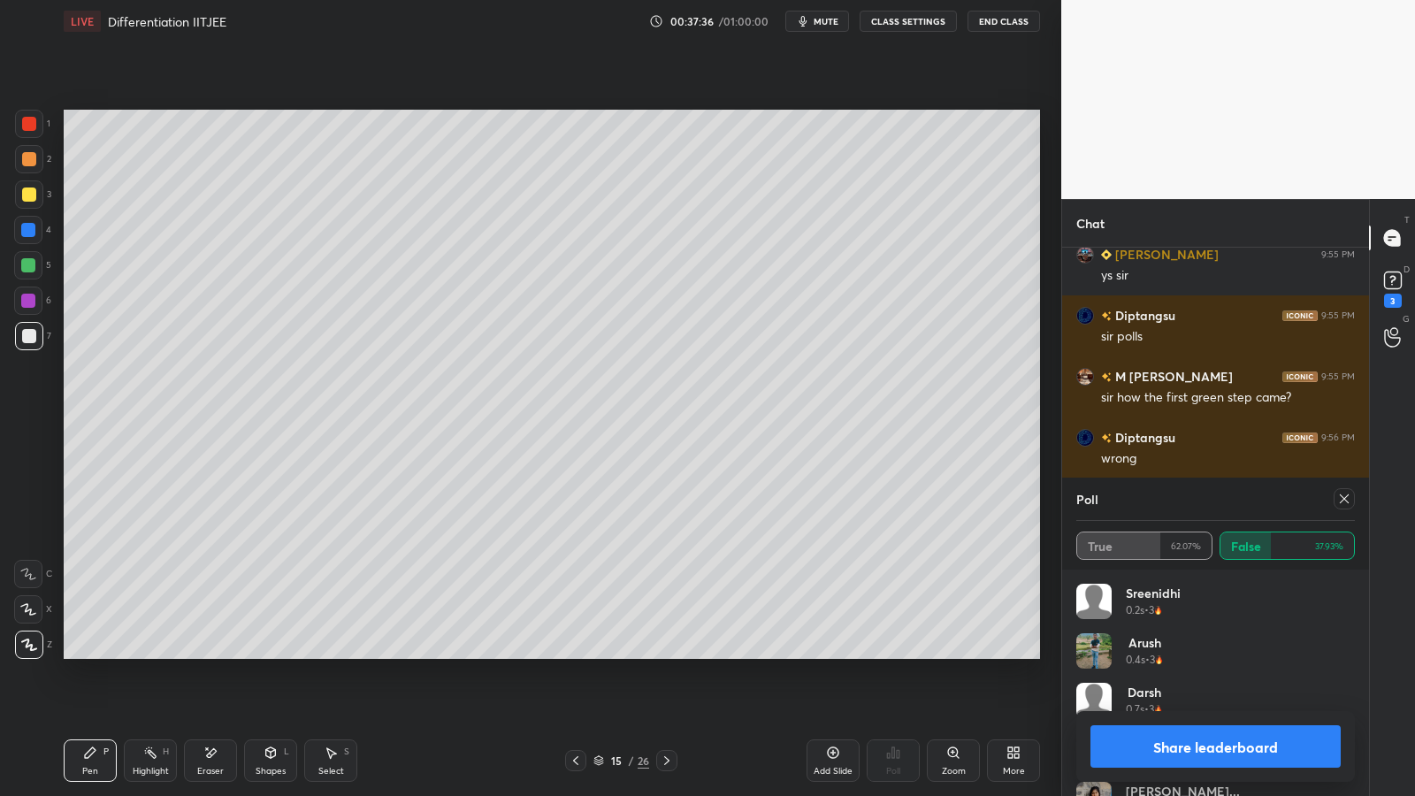
click at [1186, 652] on button "Share leaderboard" at bounding box center [1215, 746] width 250 height 42
type textarea "x"
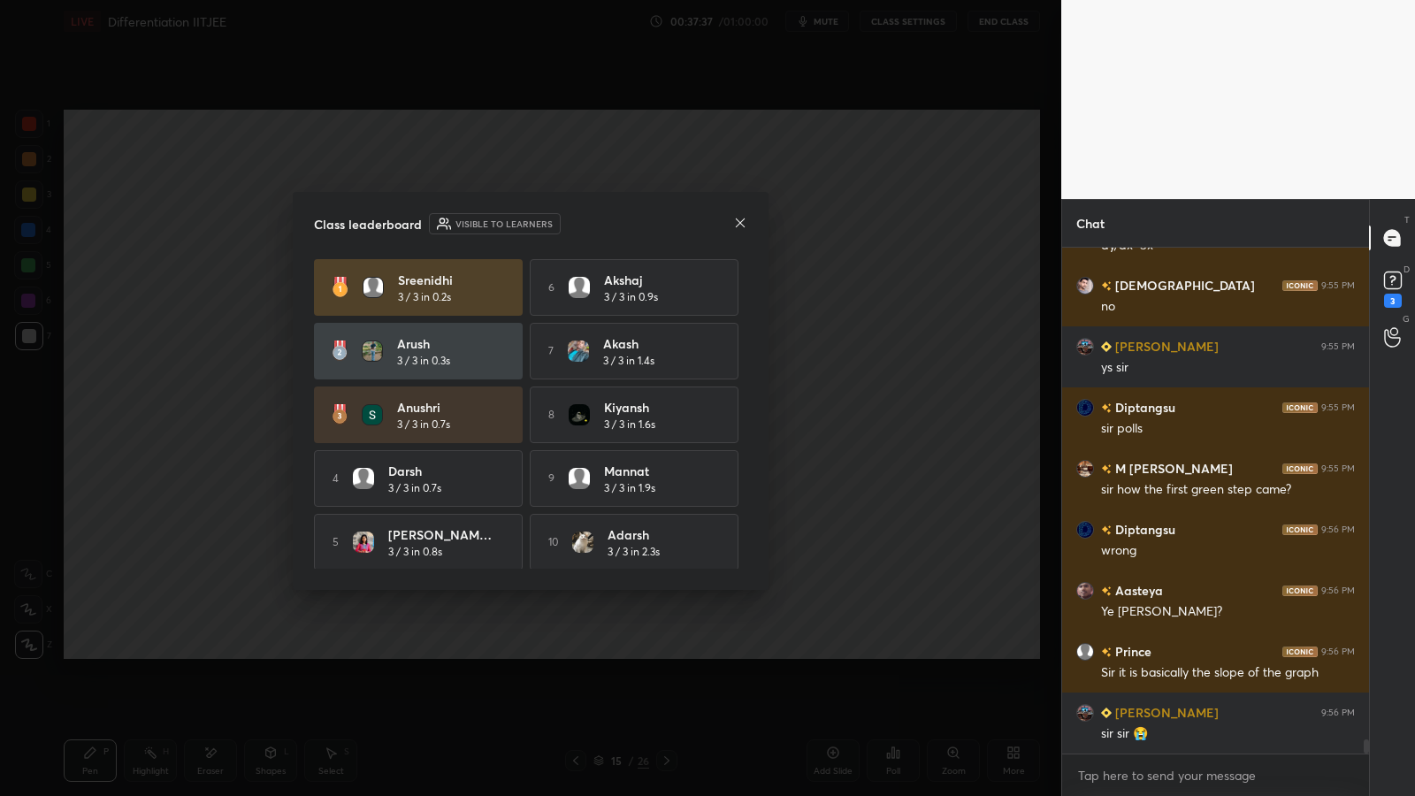
scroll to position [17053, 0]
click at [740, 225] on icon at bounding box center [740, 223] width 14 height 14
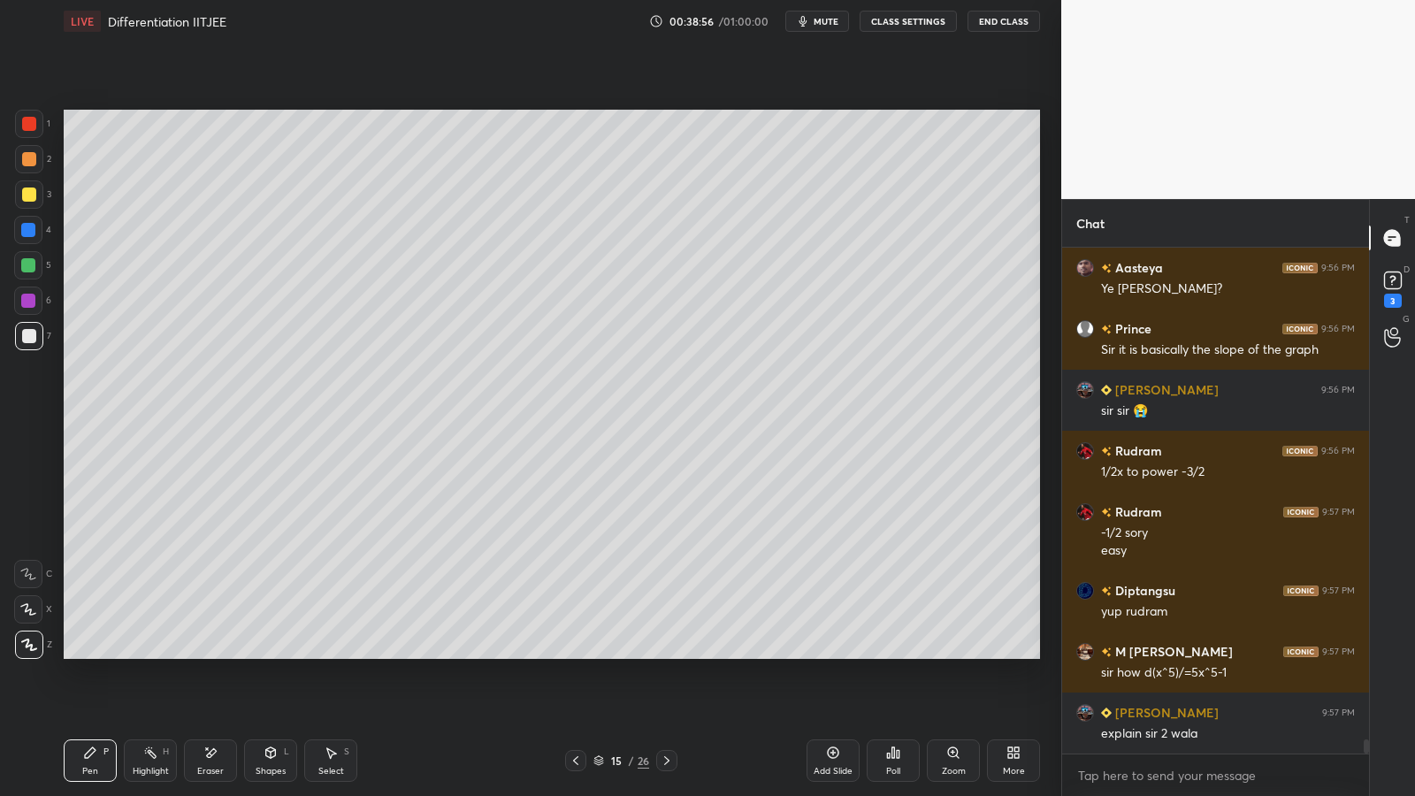
scroll to position [17437, 0]
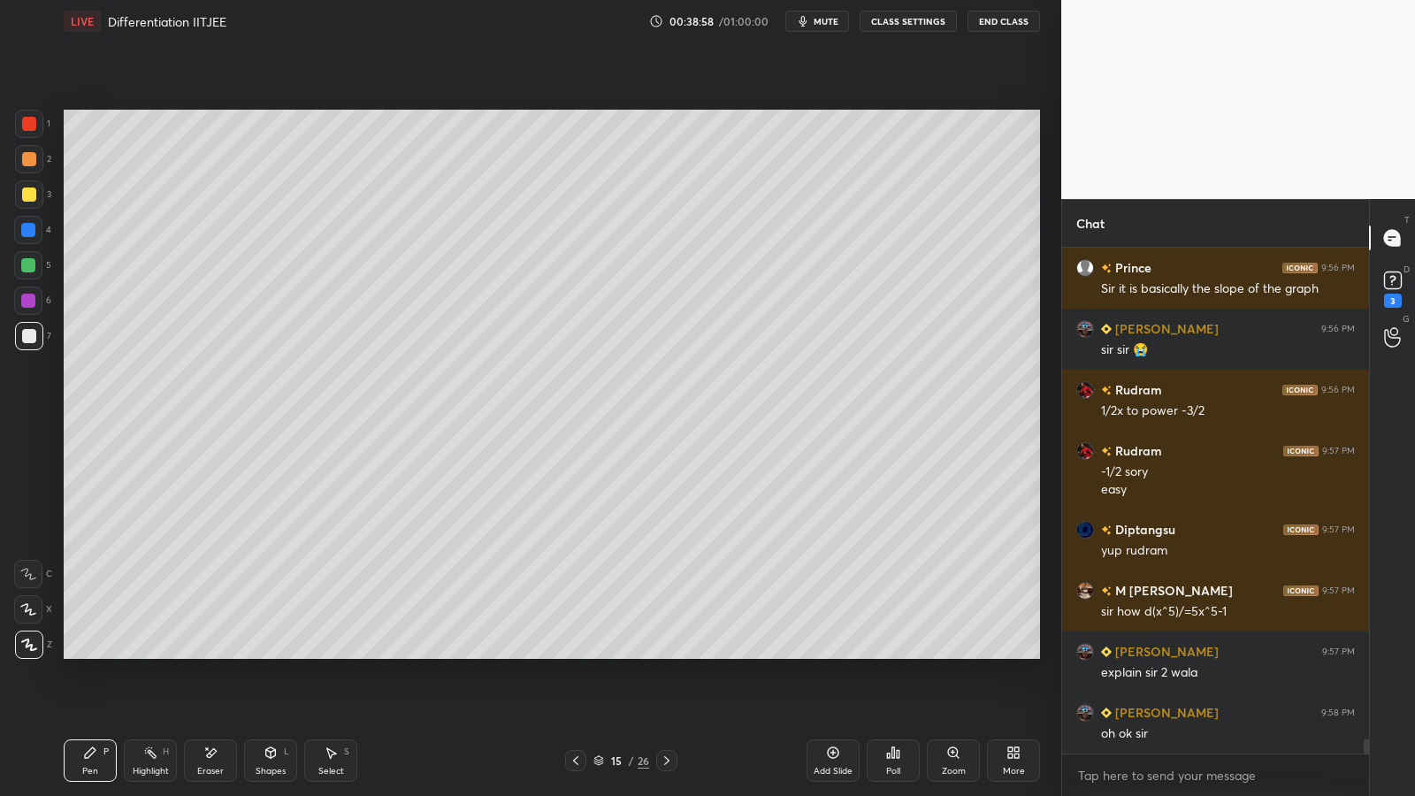
click at [672, 652] on icon at bounding box center [667, 760] width 14 height 14
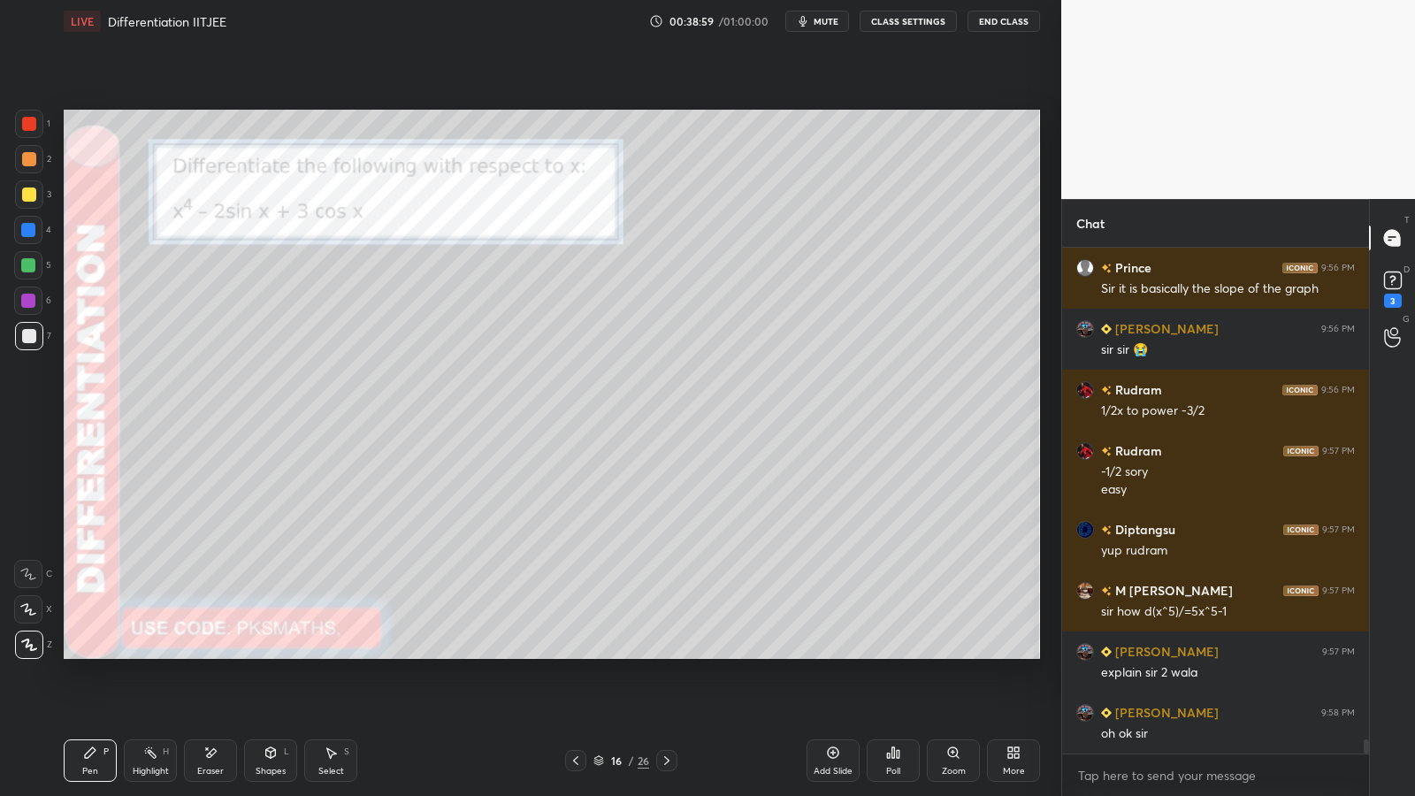
click at [572, 652] on icon at bounding box center [575, 760] width 14 height 14
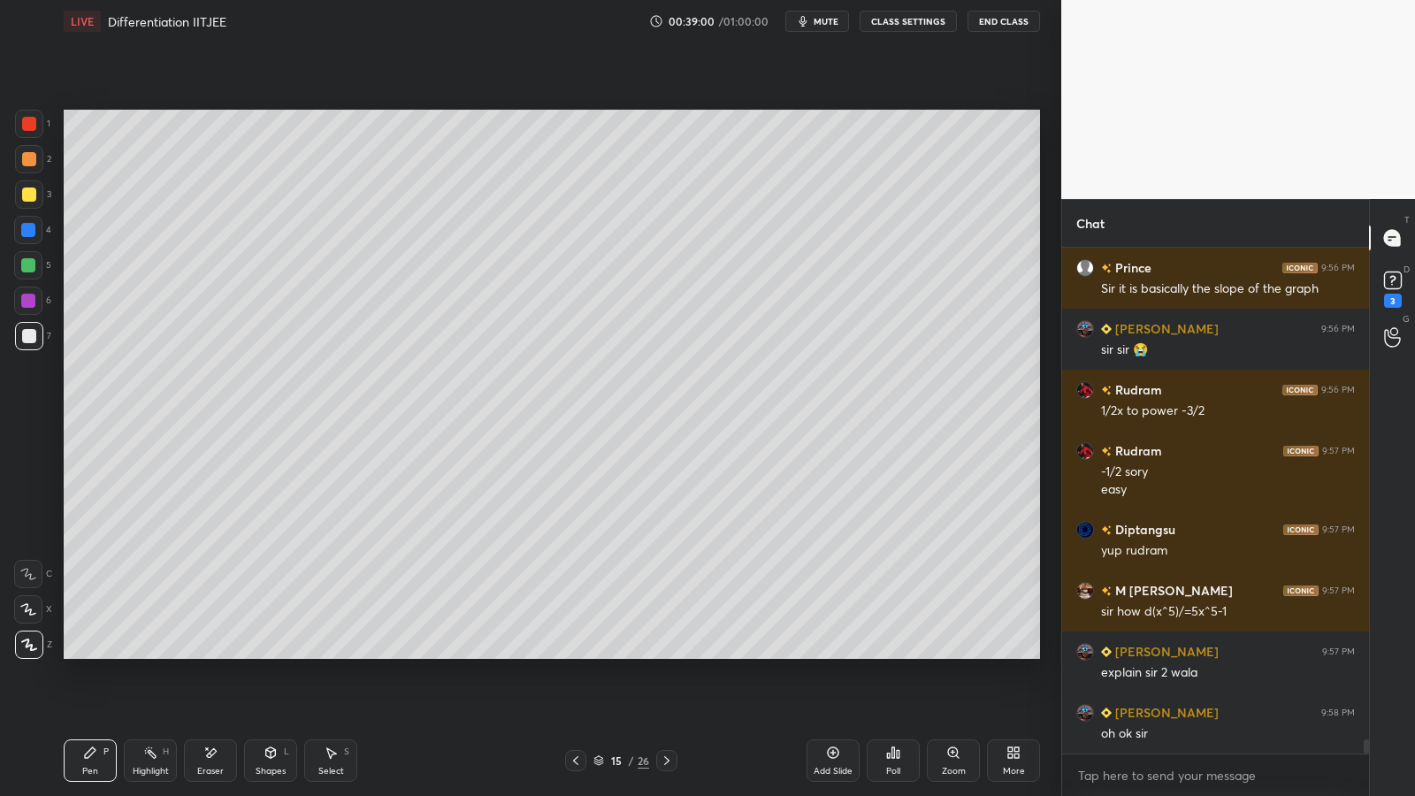
click at [836, 652] on icon at bounding box center [833, 752] width 14 height 14
click at [29, 156] on div at bounding box center [29, 159] width 14 height 14
click at [26, 338] on div at bounding box center [29, 336] width 14 height 14
click at [210, 652] on icon at bounding box center [210, 752] width 14 height 15
click at [82, 652] on div "Pen P" at bounding box center [90, 760] width 53 height 42
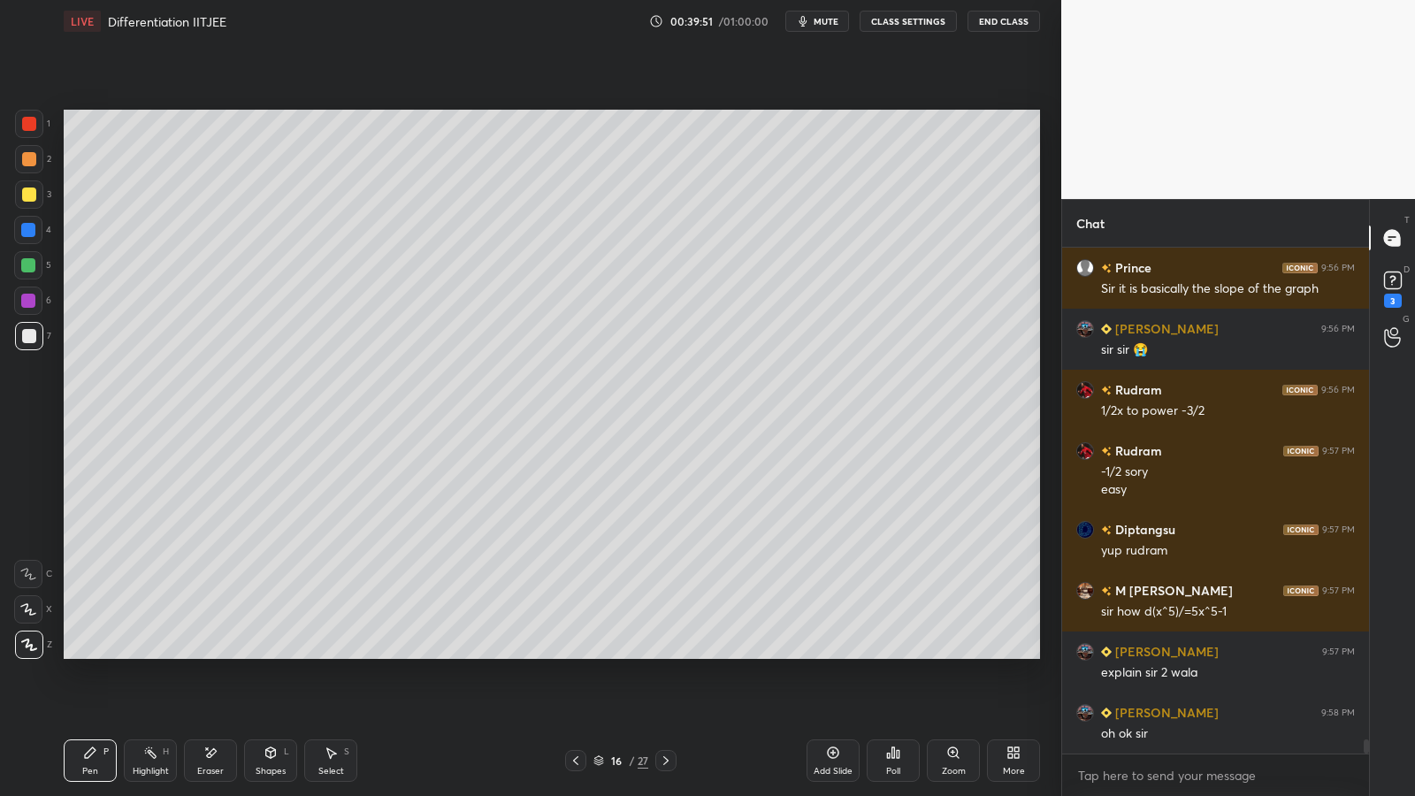
click at [32, 162] on div at bounding box center [29, 159] width 14 height 14
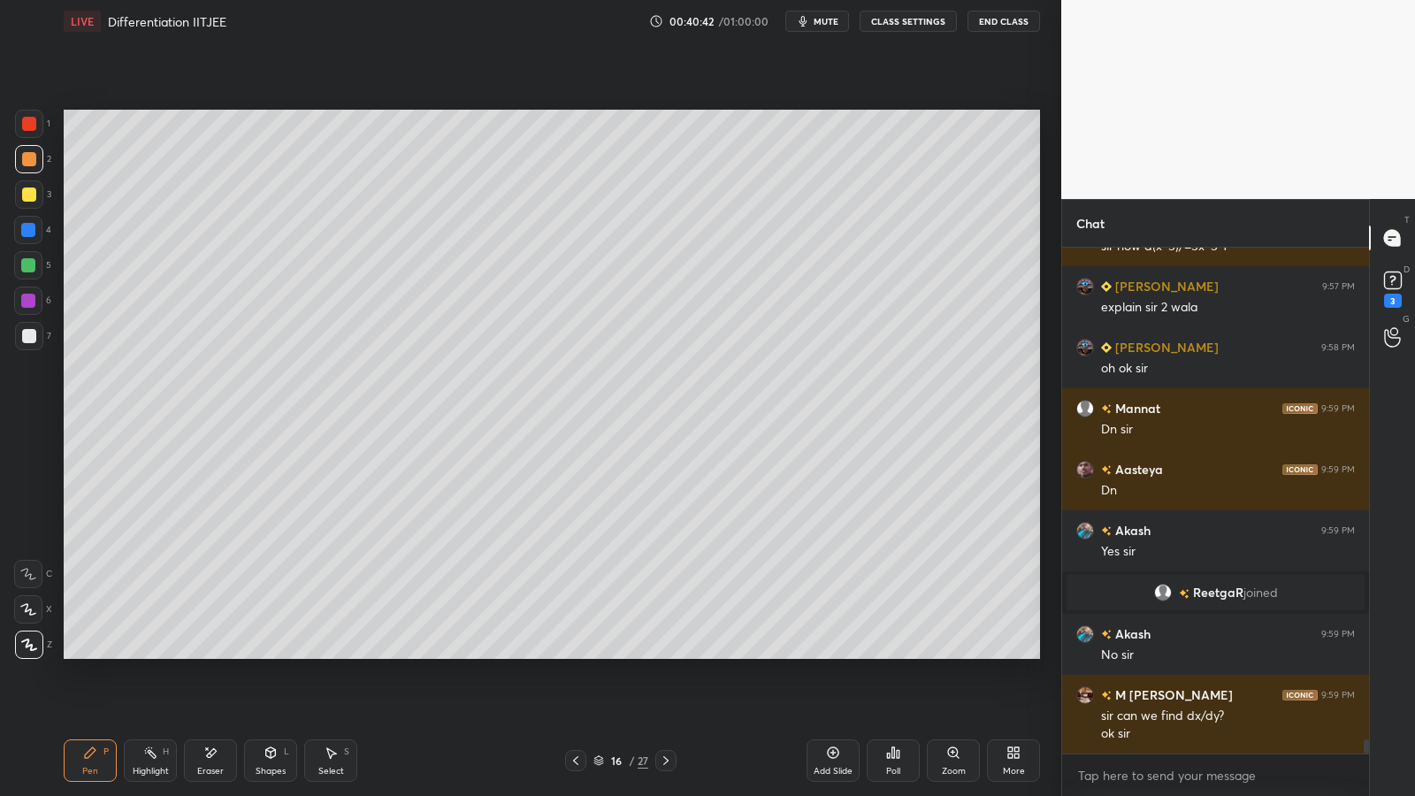
scroll to position [17863, 0]
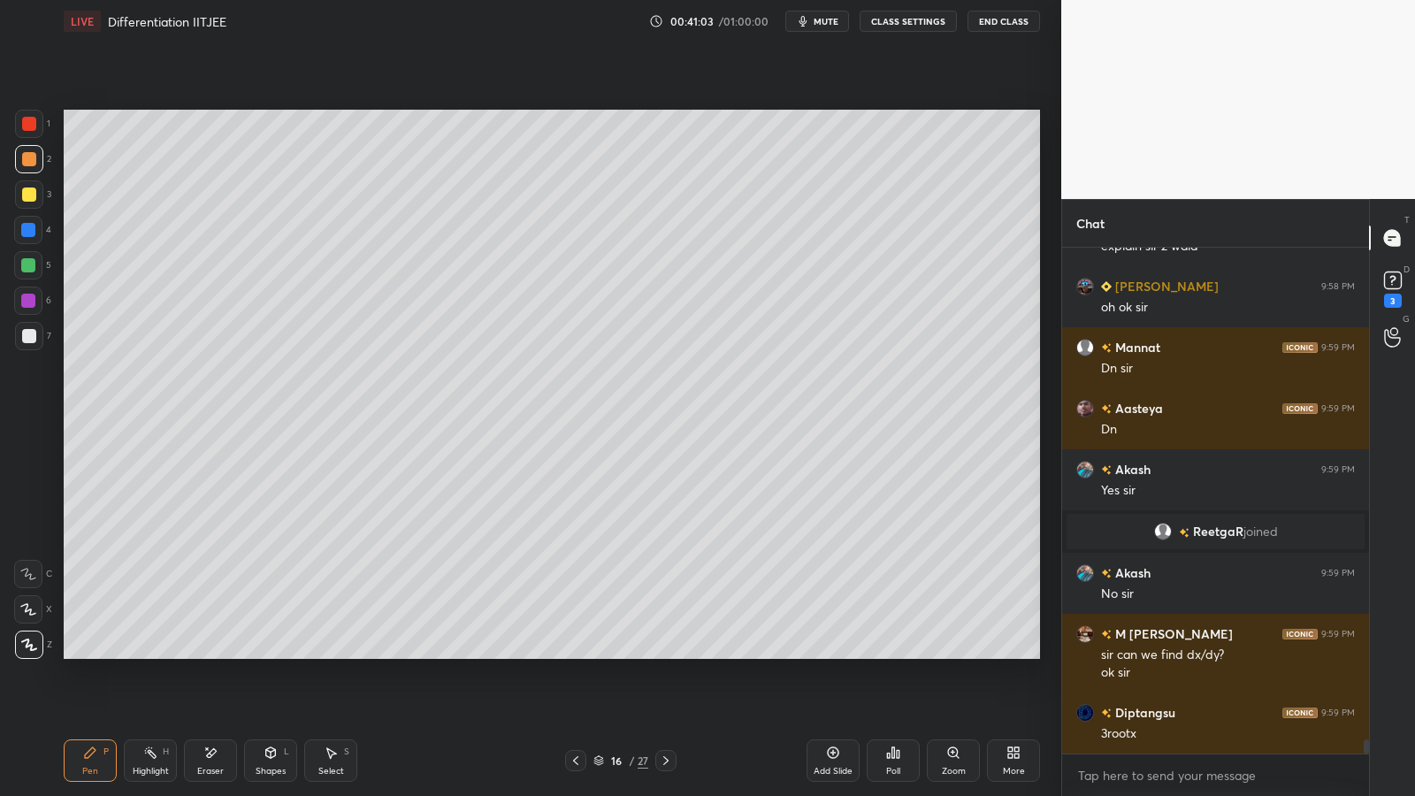
click at [223, 652] on div "Eraser" at bounding box center [210, 760] width 53 height 42
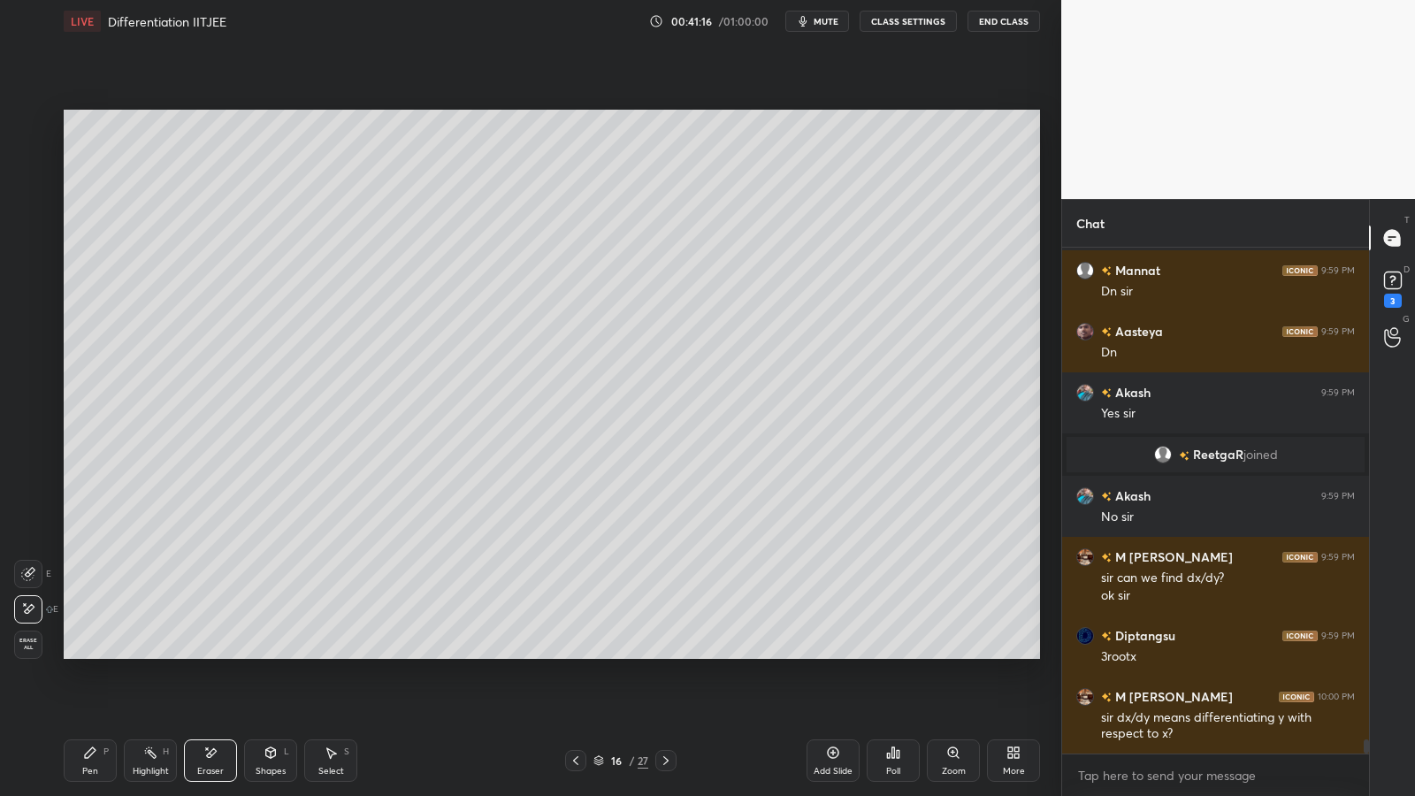
scroll to position [18001, 0]
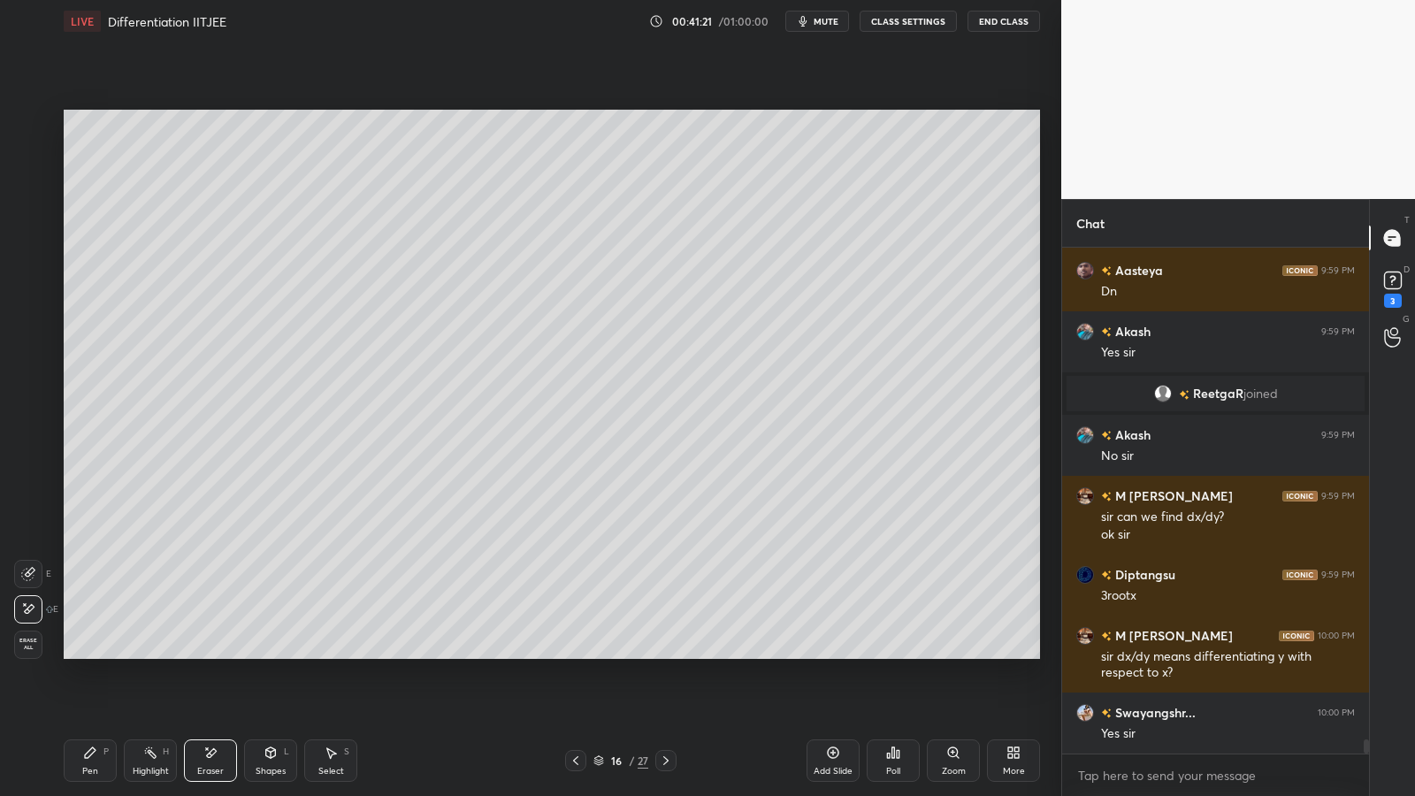
click at [92, 652] on div "Pen P" at bounding box center [90, 760] width 53 height 42
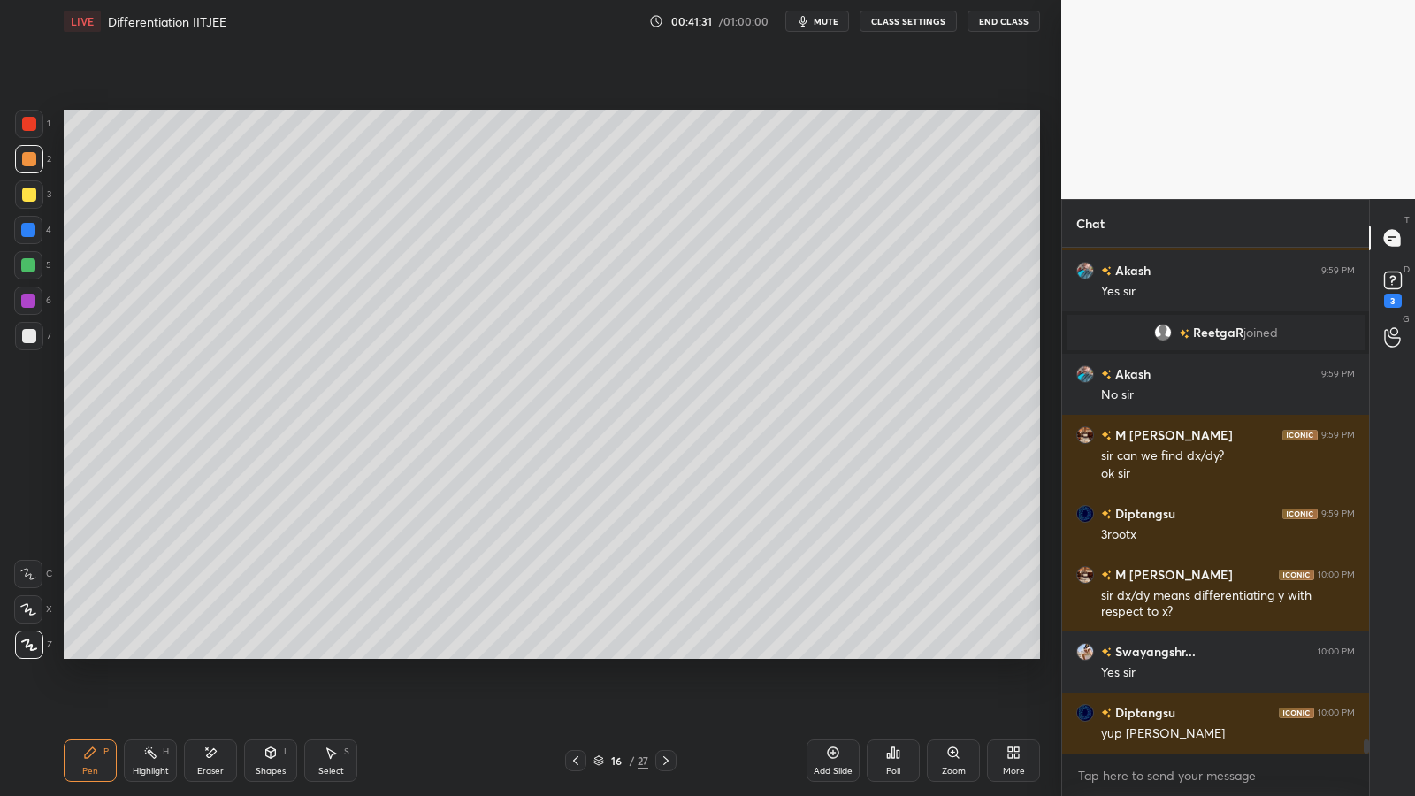
click at [210, 652] on div "Eraser" at bounding box center [210, 760] width 53 height 42
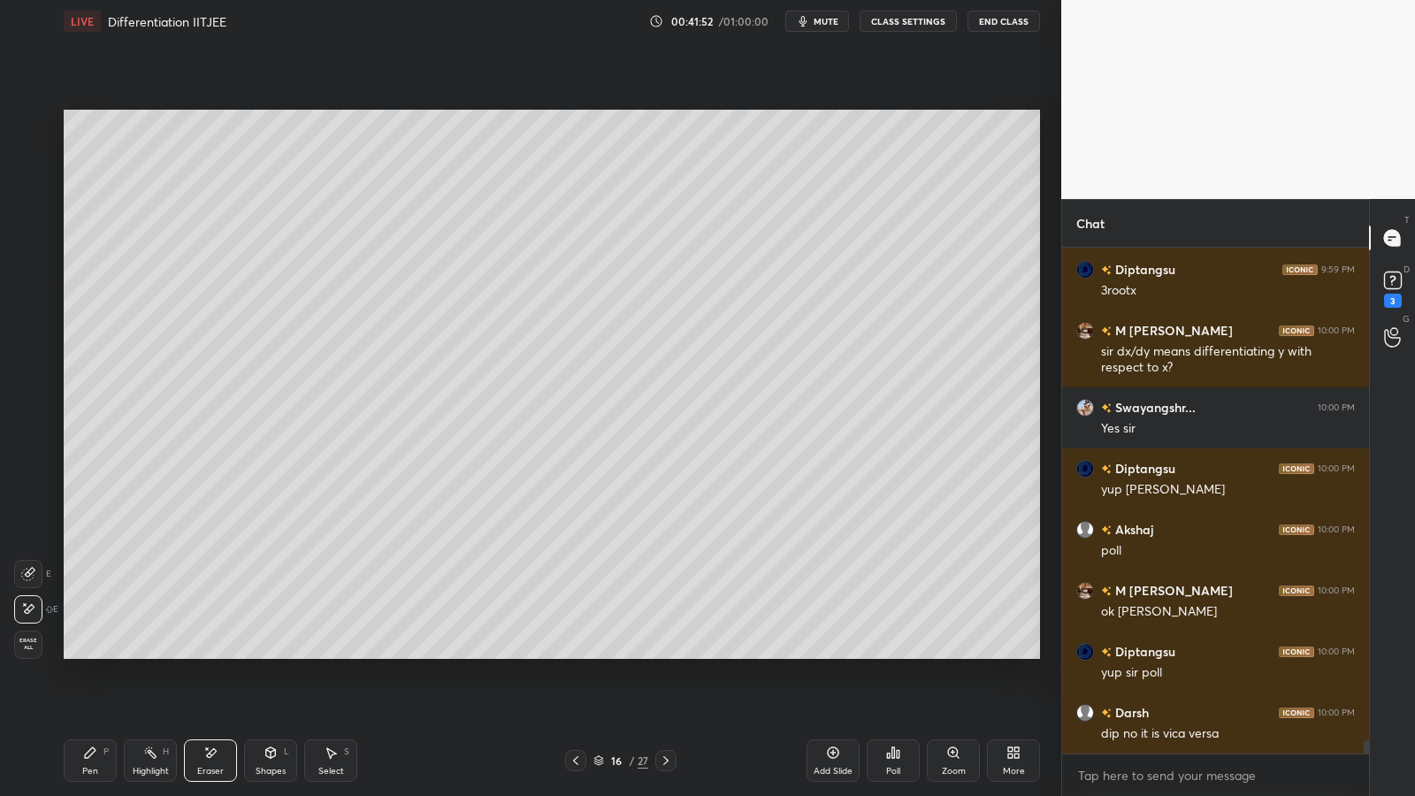
scroll to position [18367, 0]
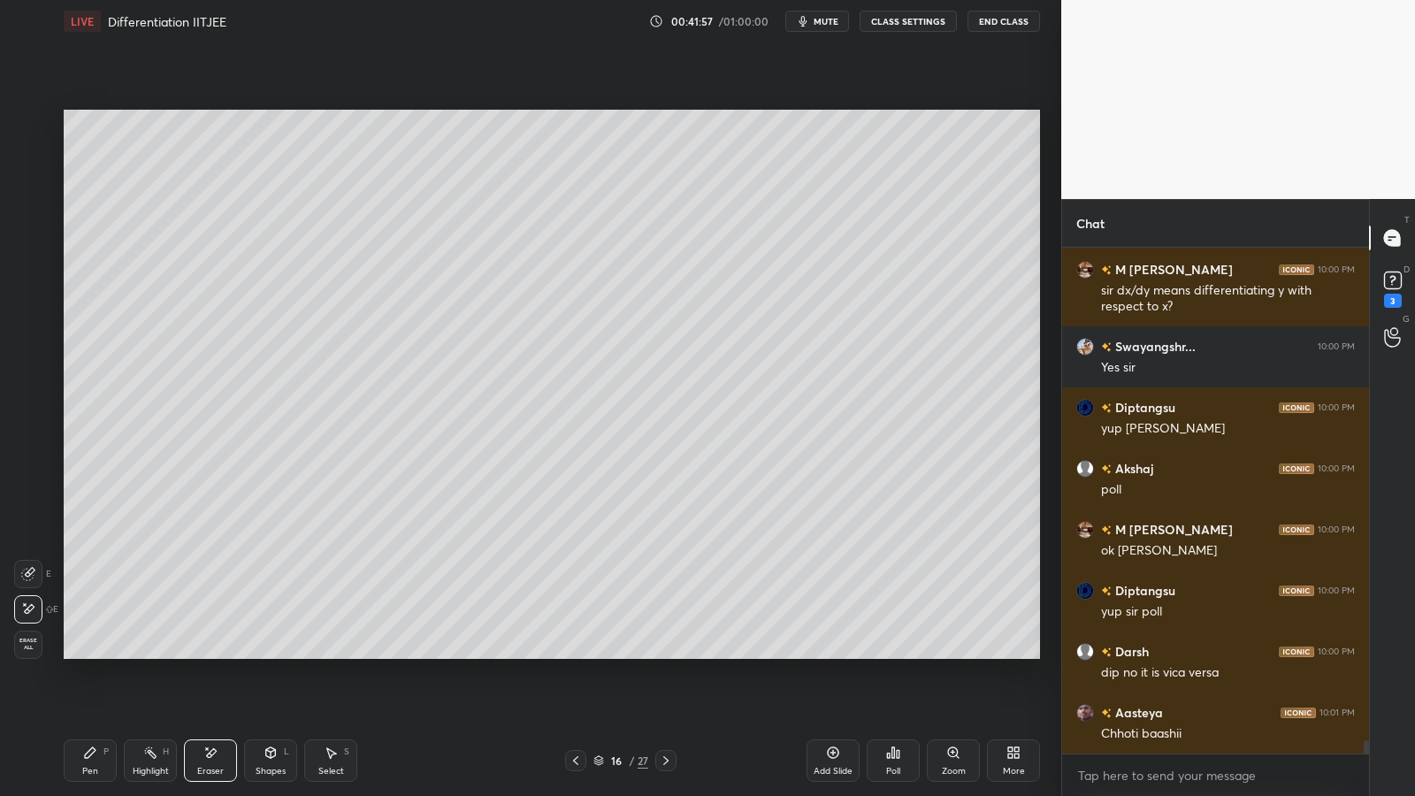
click at [83, 652] on div "Pen P" at bounding box center [90, 760] width 53 height 42
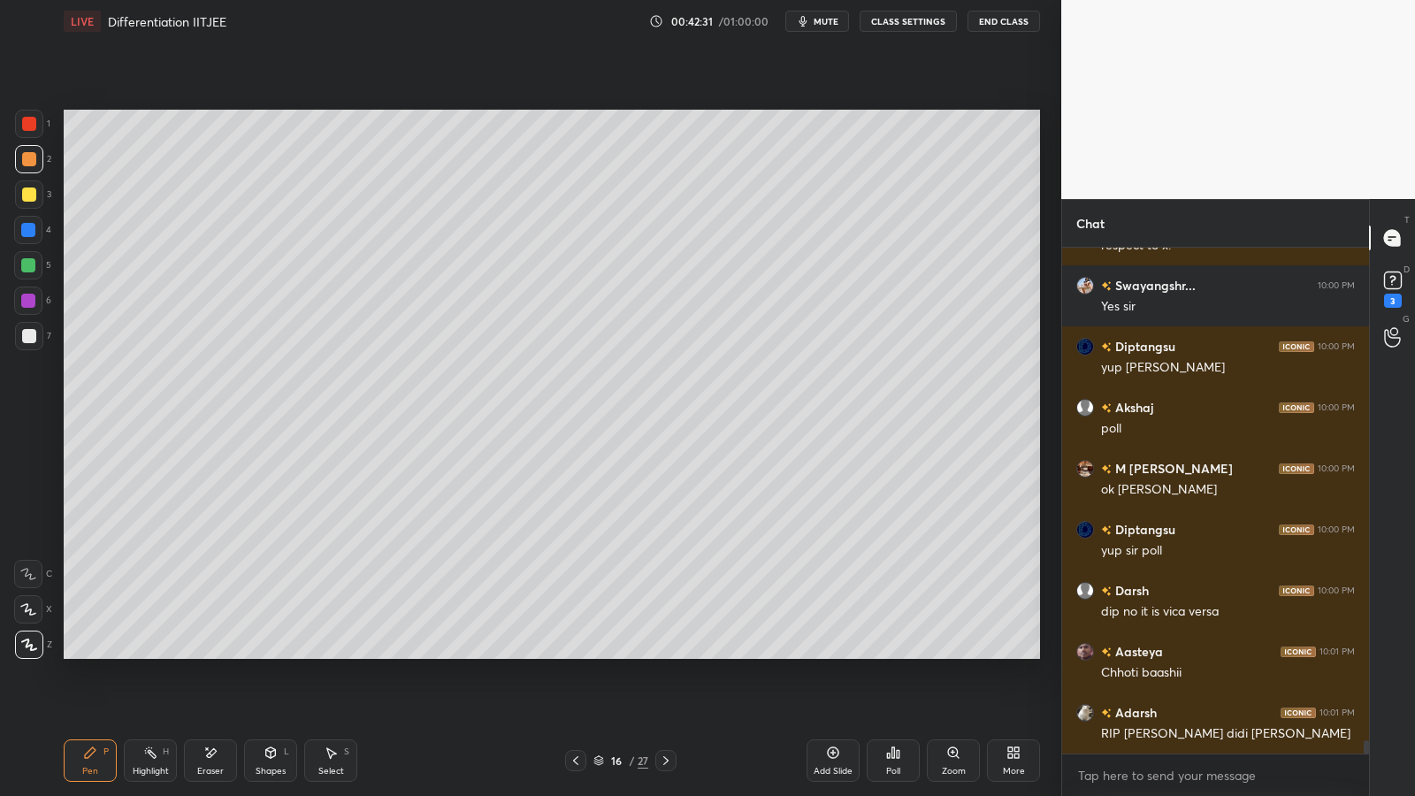
scroll to position [18489, 0]
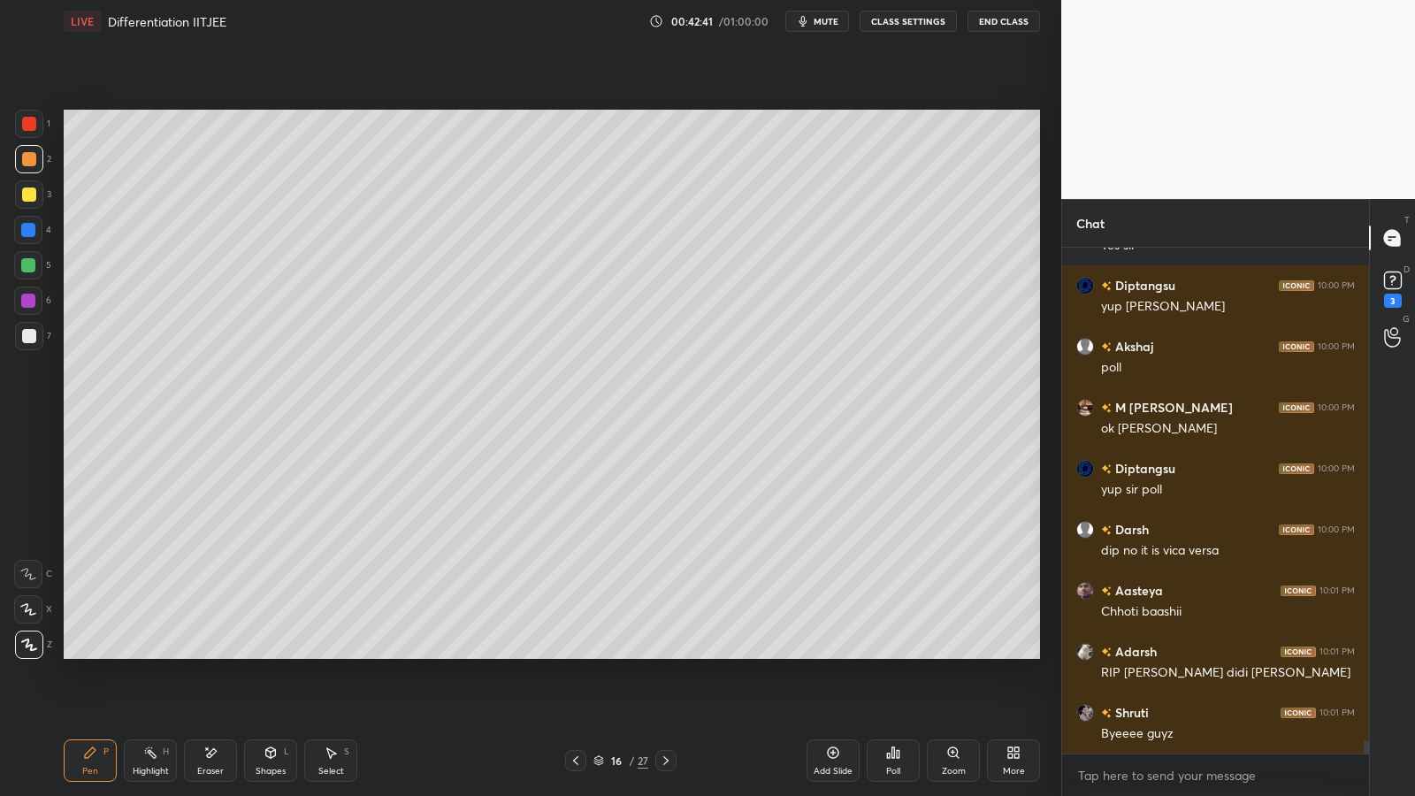
click at [897, 652] on icon at bounding box center [893, 752] width 14 height 14
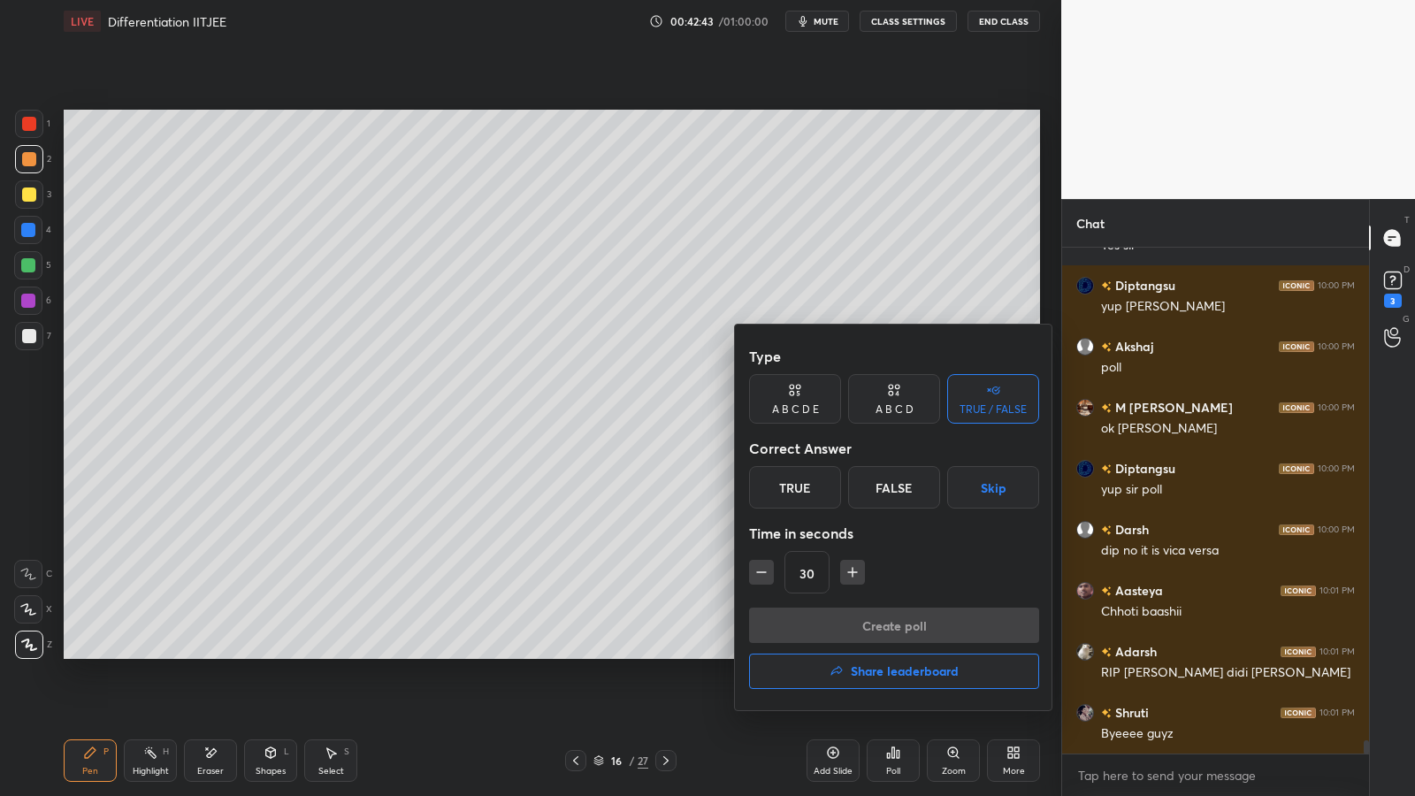
click at [815, 491] on div "True" at bounding box center [795, 487] width 92 height 42
click at [766, 575] on icon "button" at bounding box center [761, 572] width 18 height 18
type input "15"
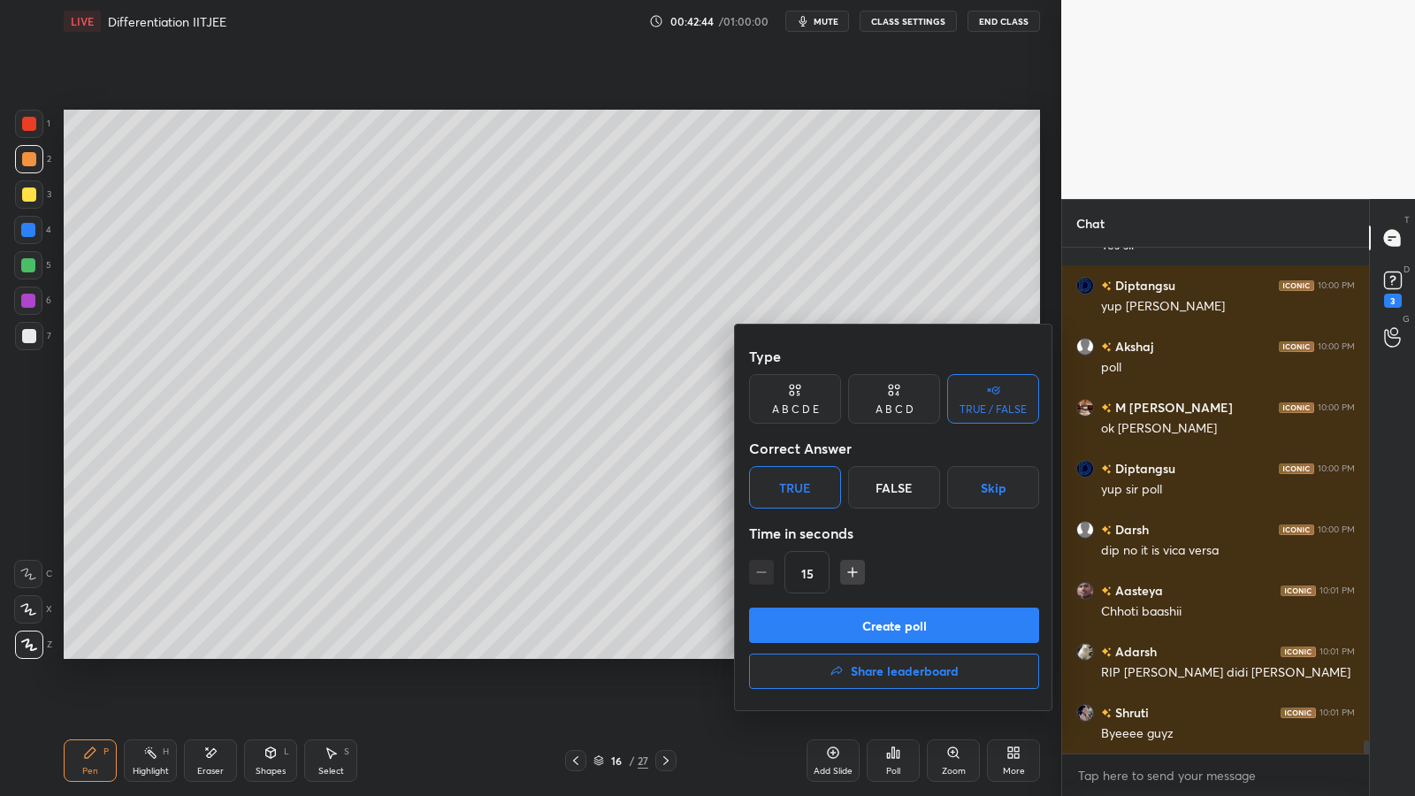
click at [818, 627] on button "Create poll" at bounding box center [894, 624] width 290 height 35
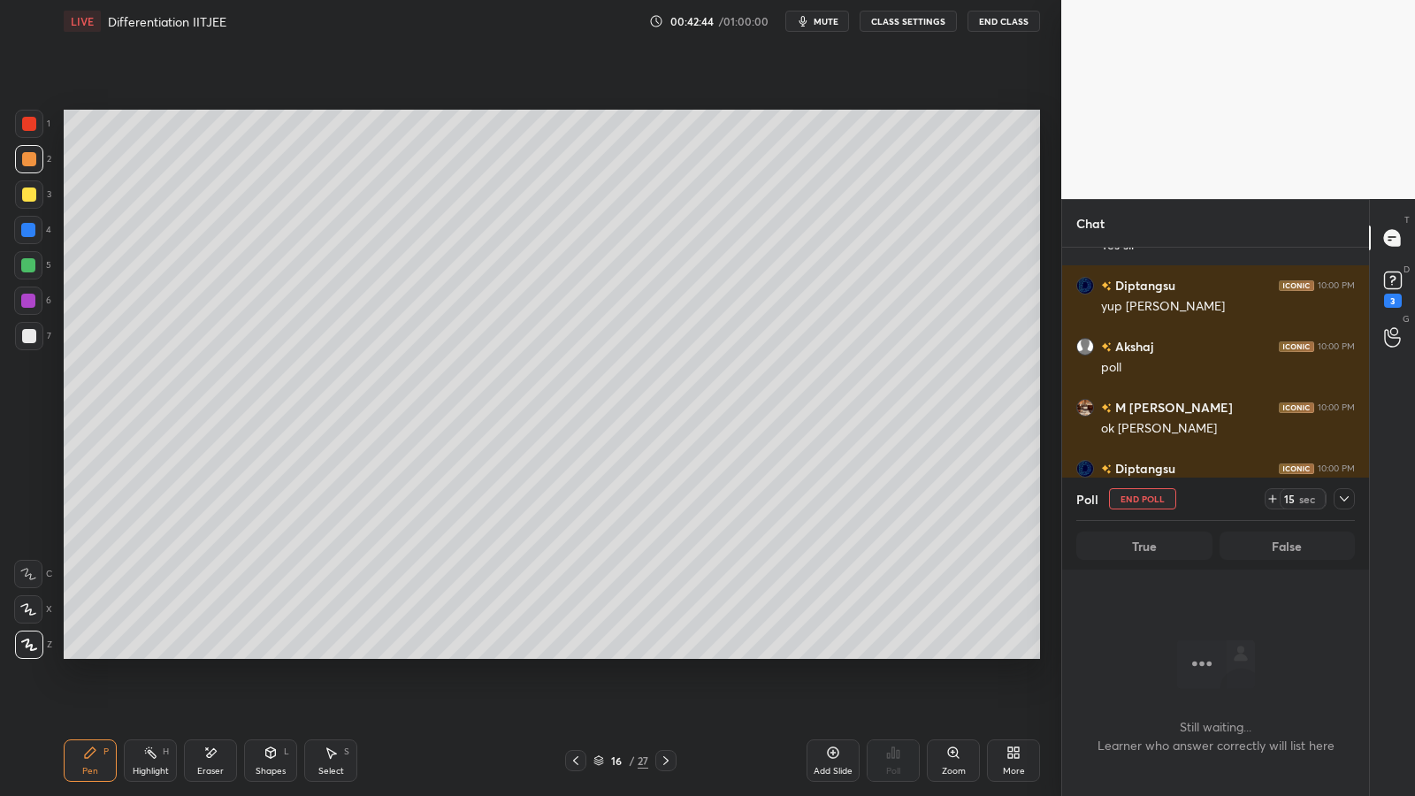
scroll to position [451, 301]
click at [33, 334] on div at bounding box center [29, 336] width 14 height 14
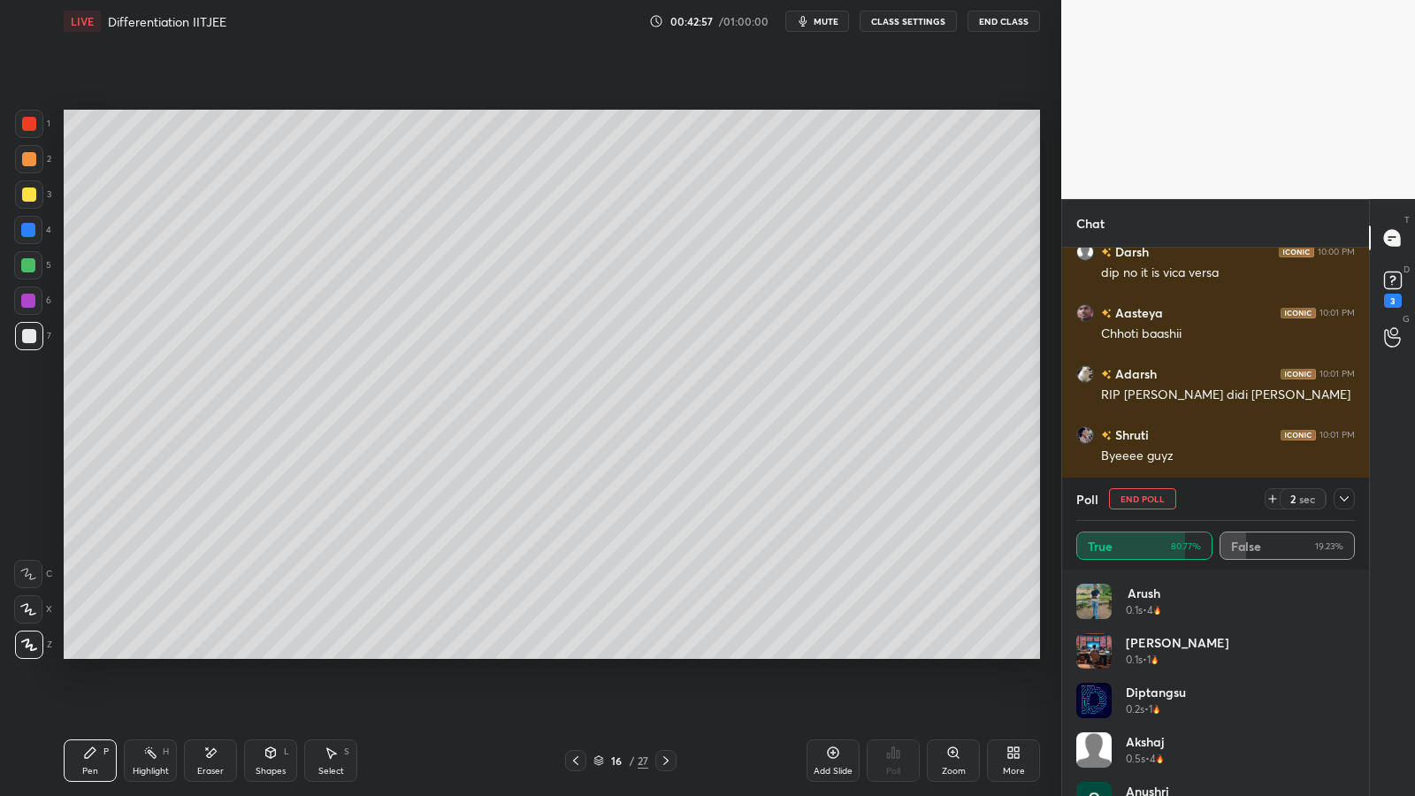
scroll to position [18828, 0]
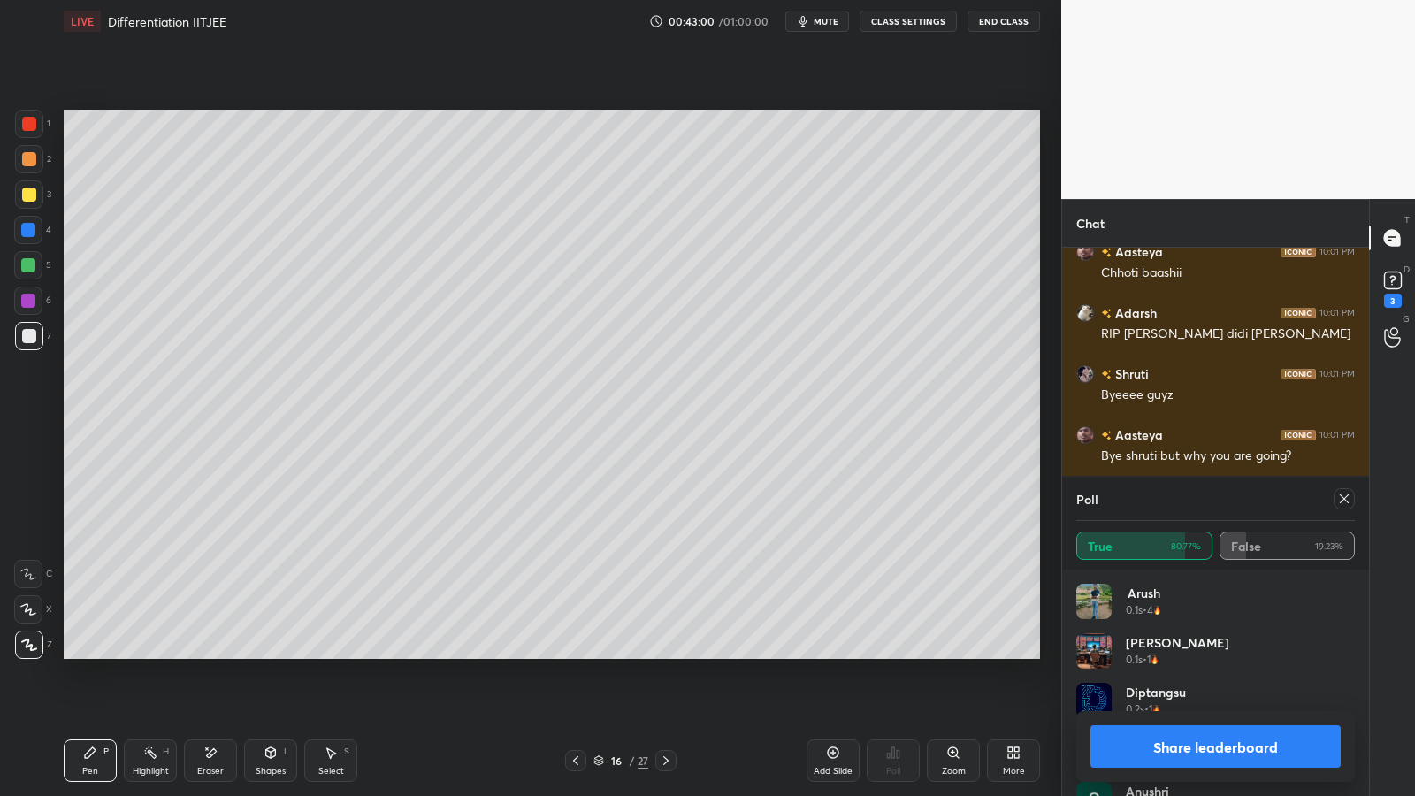
click at [962, 652] on div "Zoom" at bounding box center [953, 760] width 53 height 42
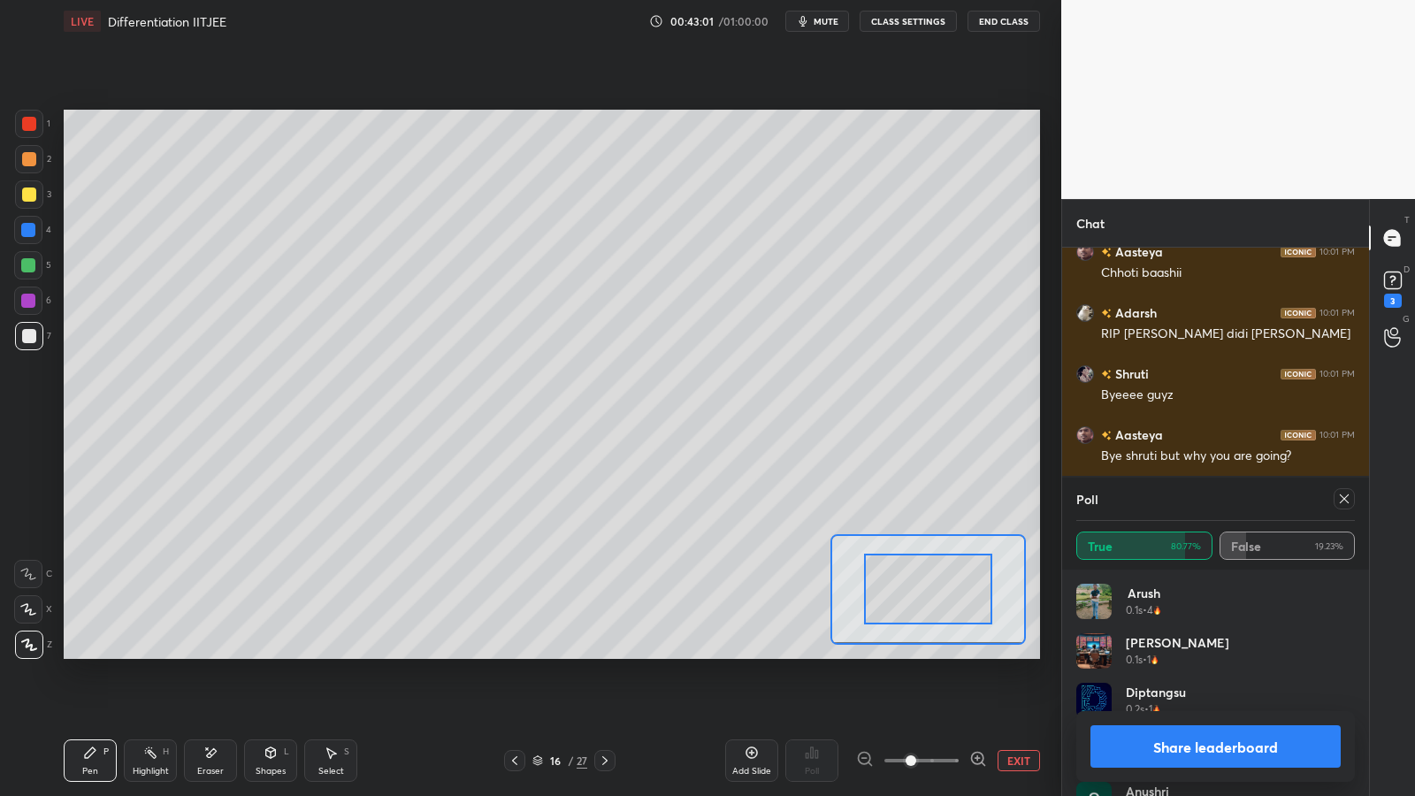
click at [1025, 652] on button "EXIT" at bounding box center [1018, 760] width 42 height 21
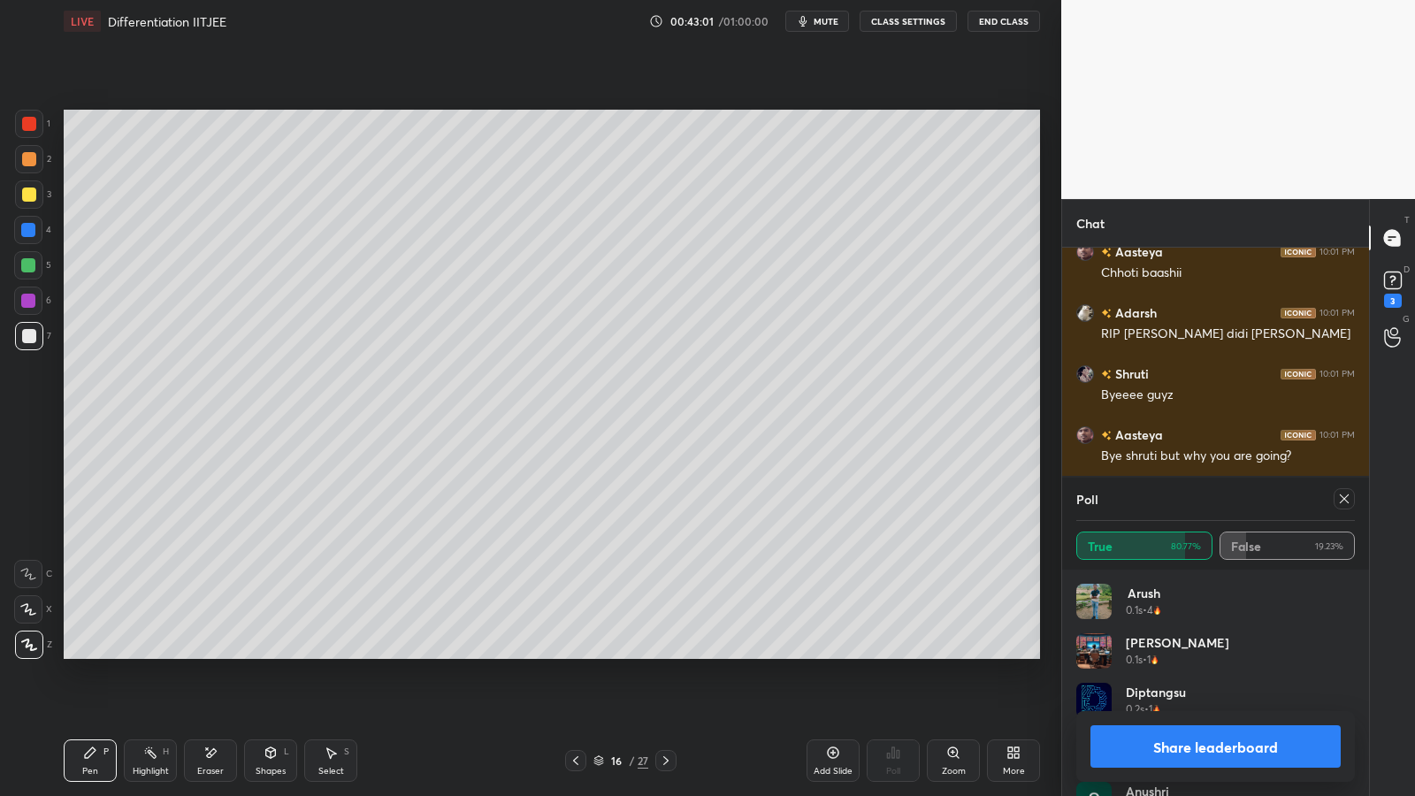
scroll to position [18889, 0]
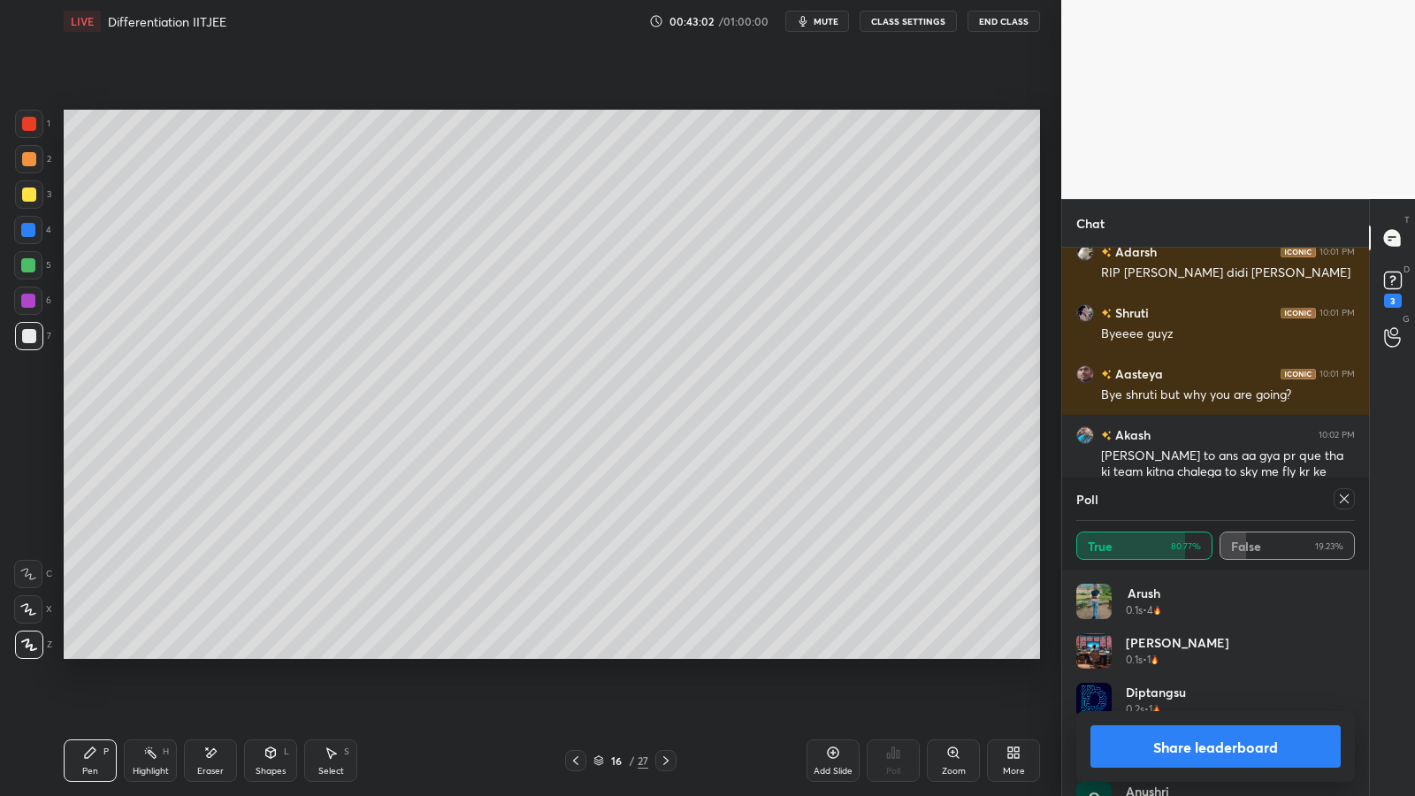
click at [1190, 652] on button "Share leaderboard" at bounding box center [1215, 746] width 250 height 42
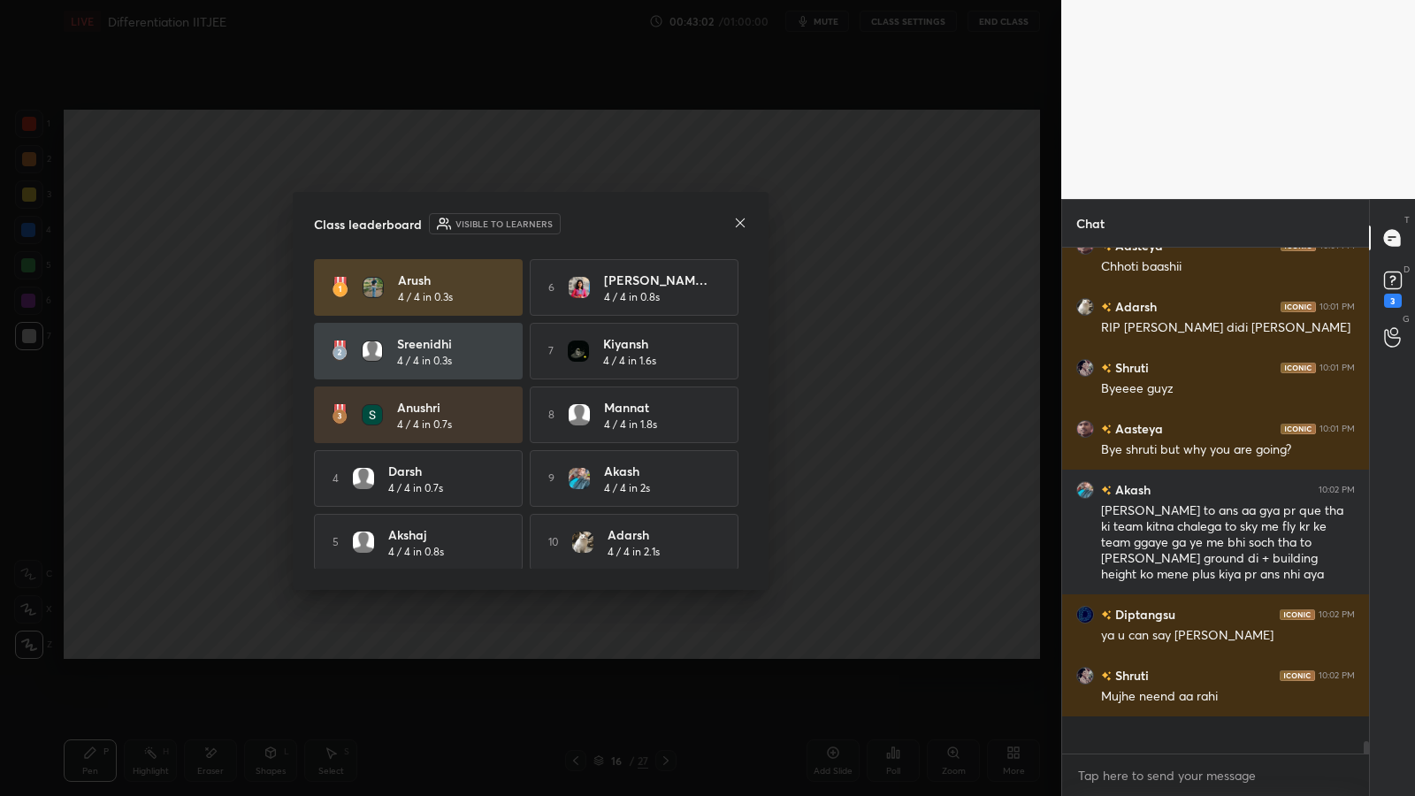
scroll to position [18797, 0]
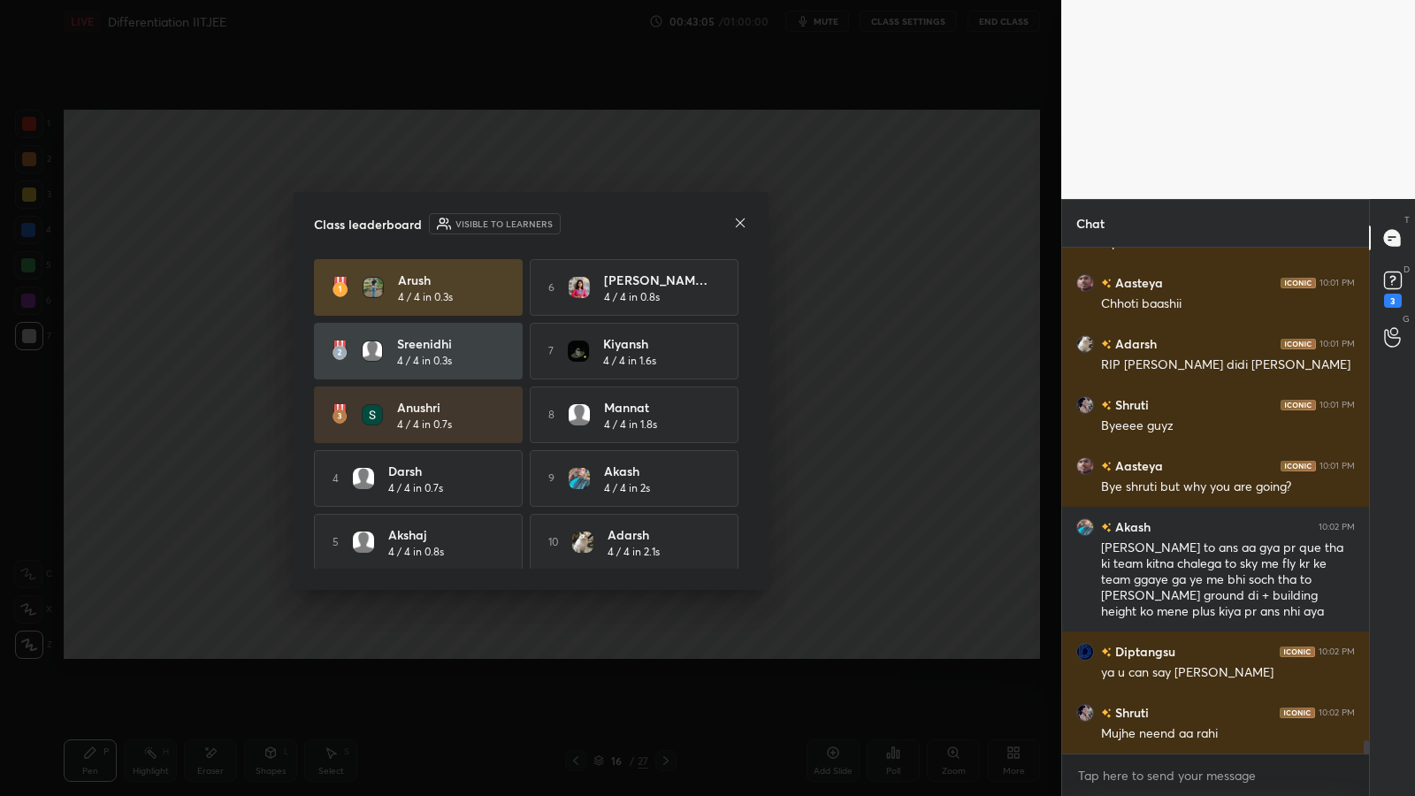
click at [742, 226] on icon at bounding box center [740, 223] width 14 height 14
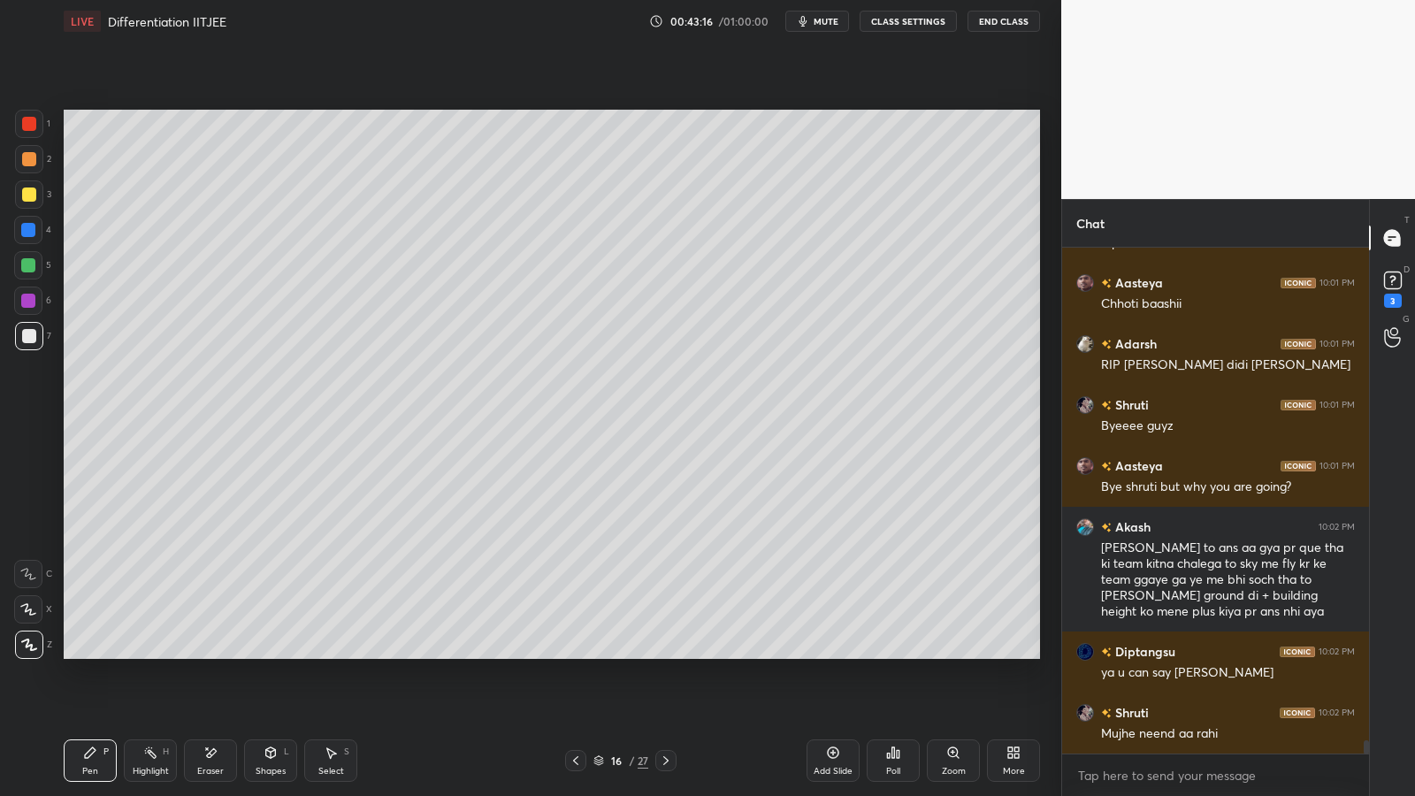
scroll to position [18858, 0]
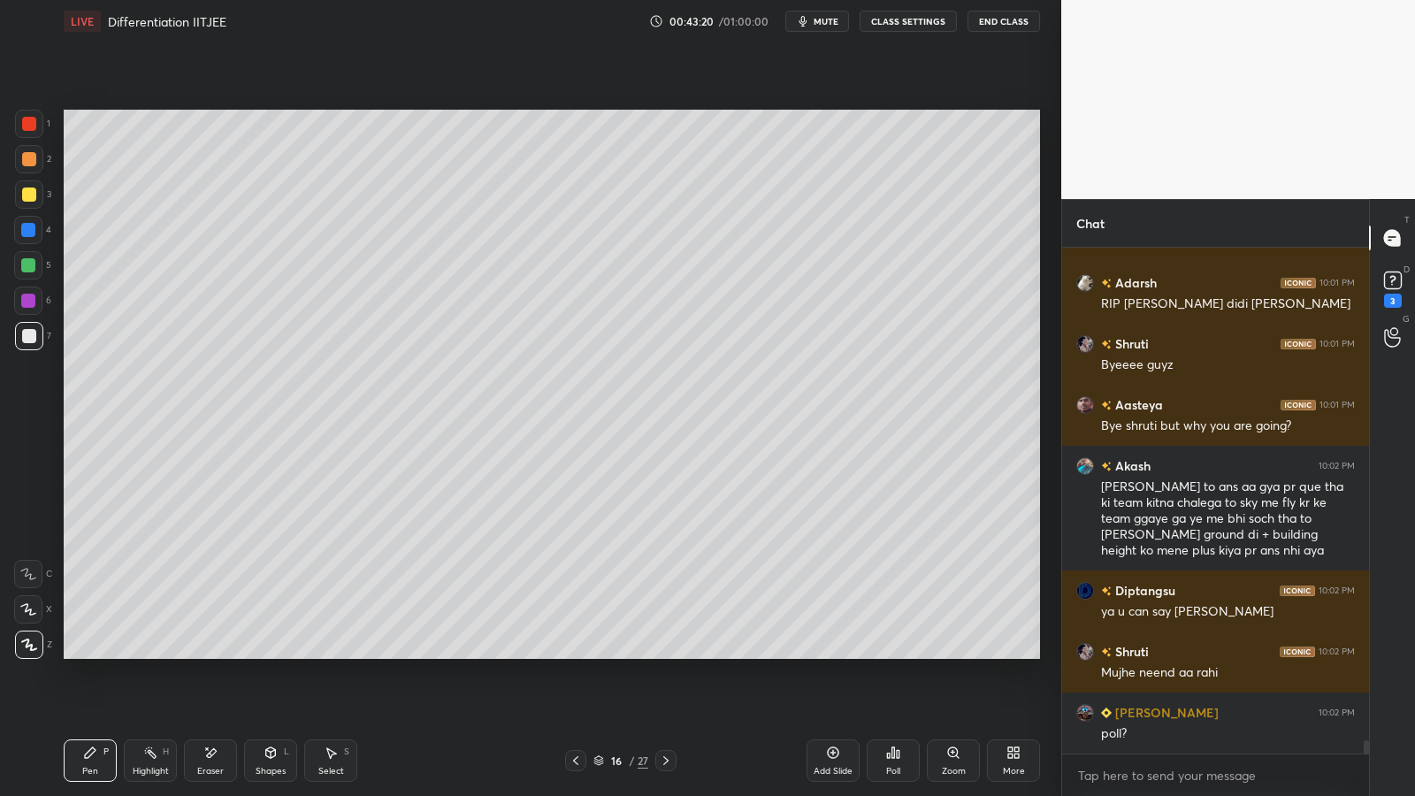
click at [884, 652] on div "Poll" at bounding box center [892, 760] width 53 height 42
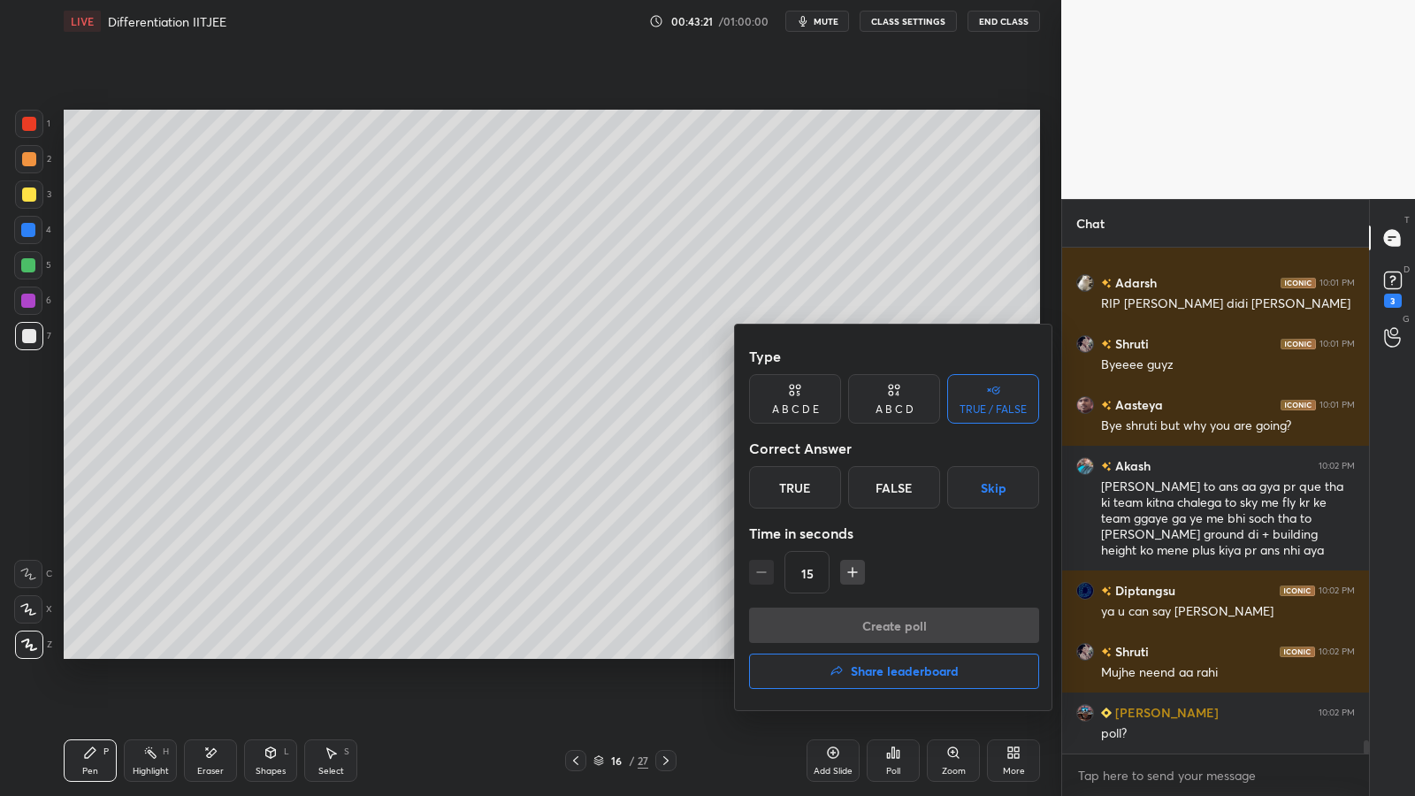
scroll to position [18900, 0]
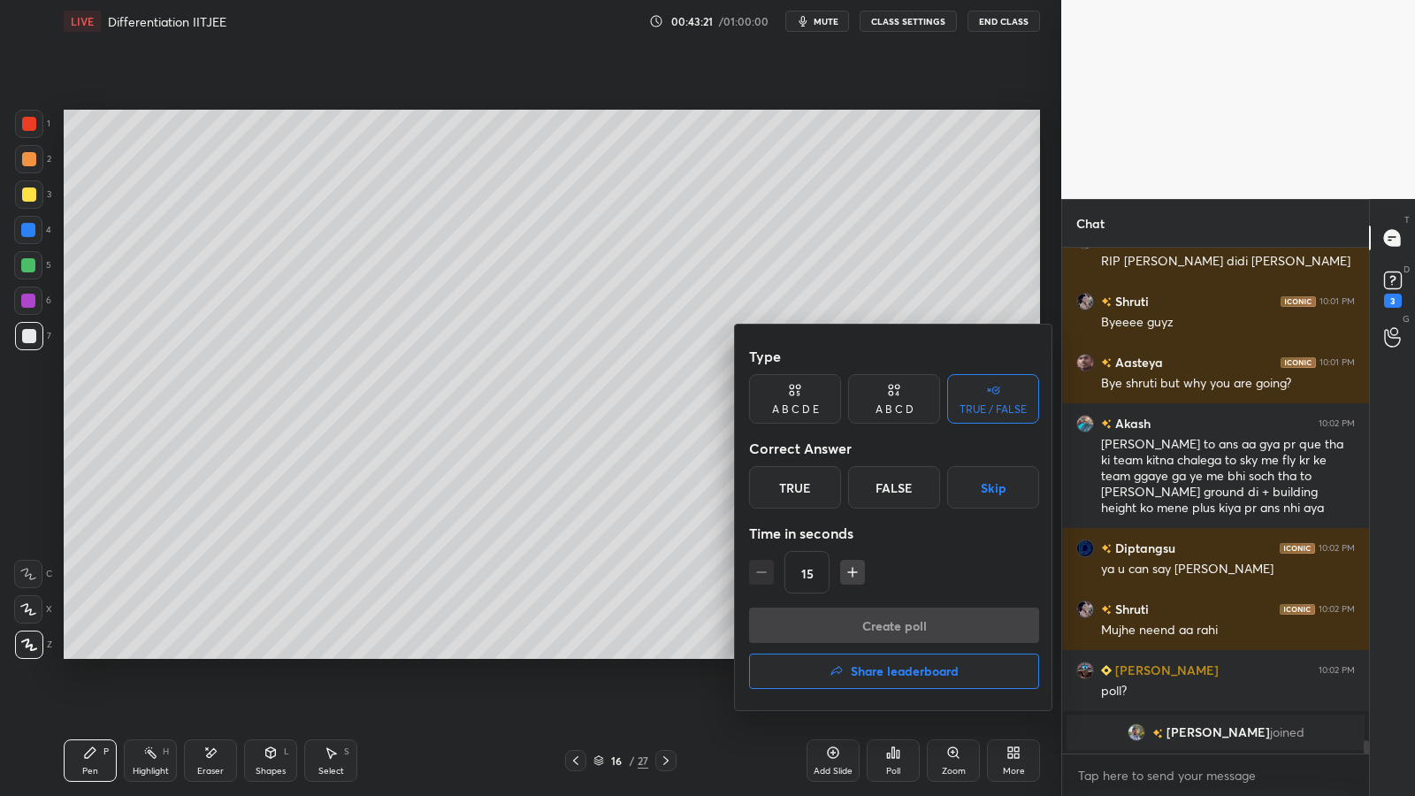
click at [797, 492] on div "True" at bounding box center [795, 487] width 92 height 42
click at [898, 493] on div "False" at bounding box center [894, 487] width 92 height 42
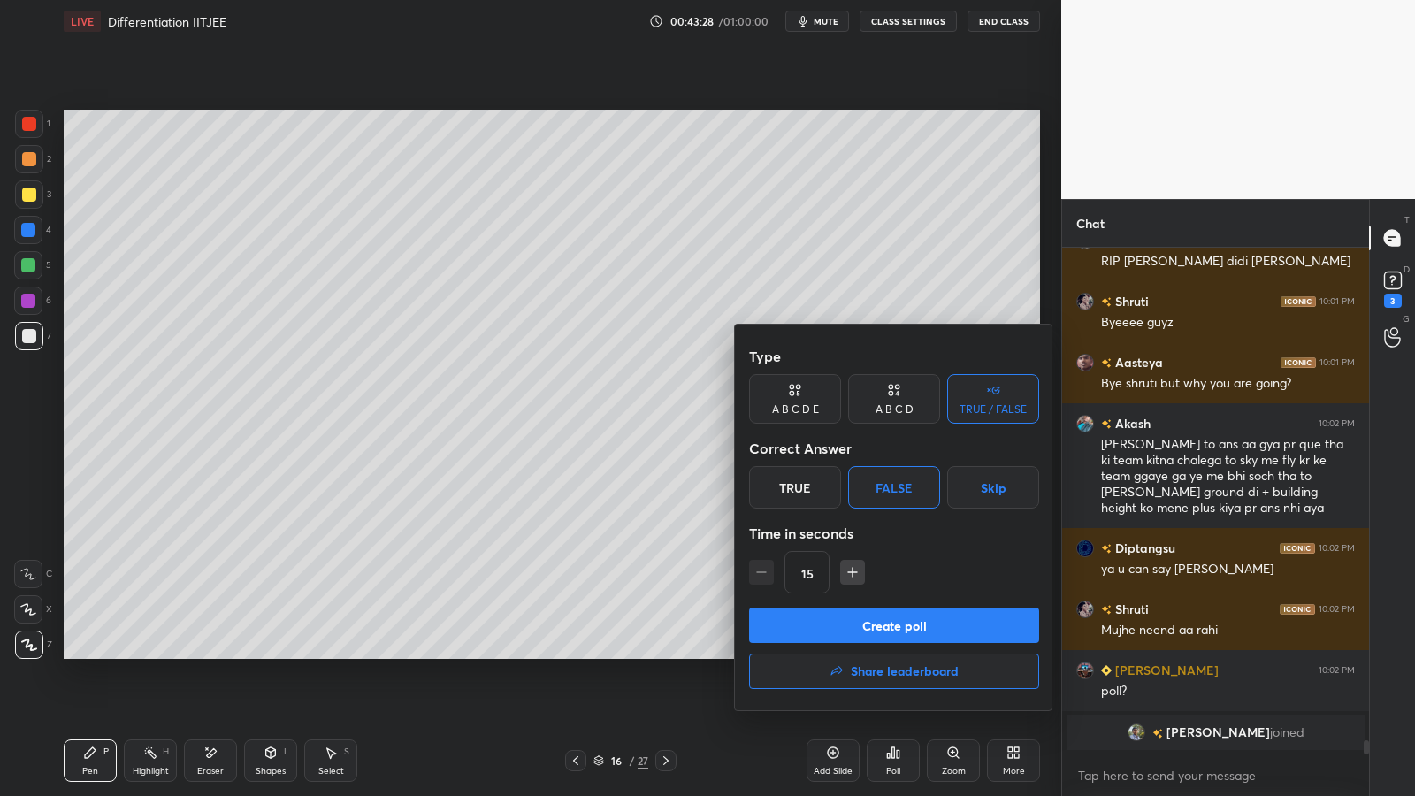
click at [849, 633] on button "Create poll" at bounding box center [894, 624] width 290 height 35
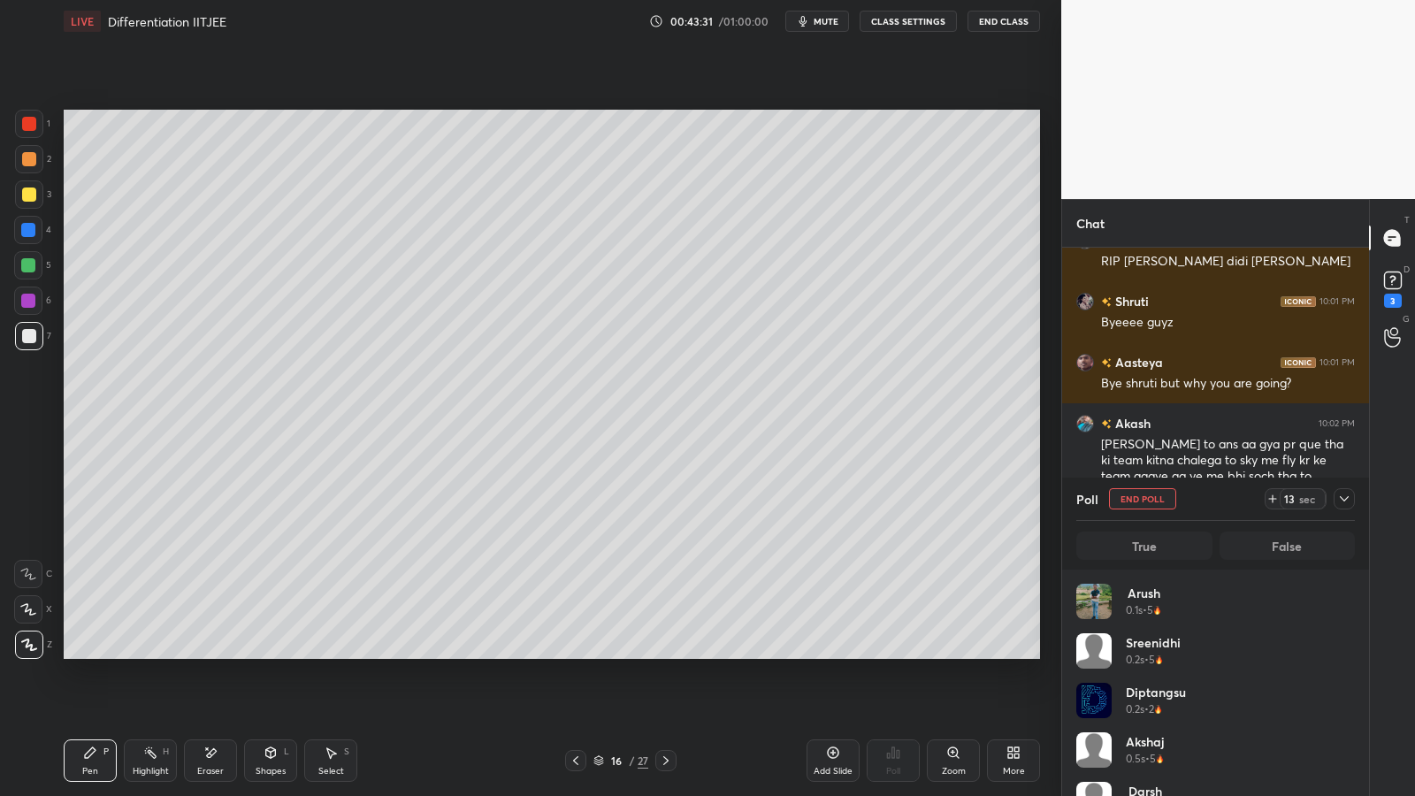
scroll to position [207, 273]
click at [203, 652] on div "Eraser" at bounding box center [210, 771] width 27 height 9
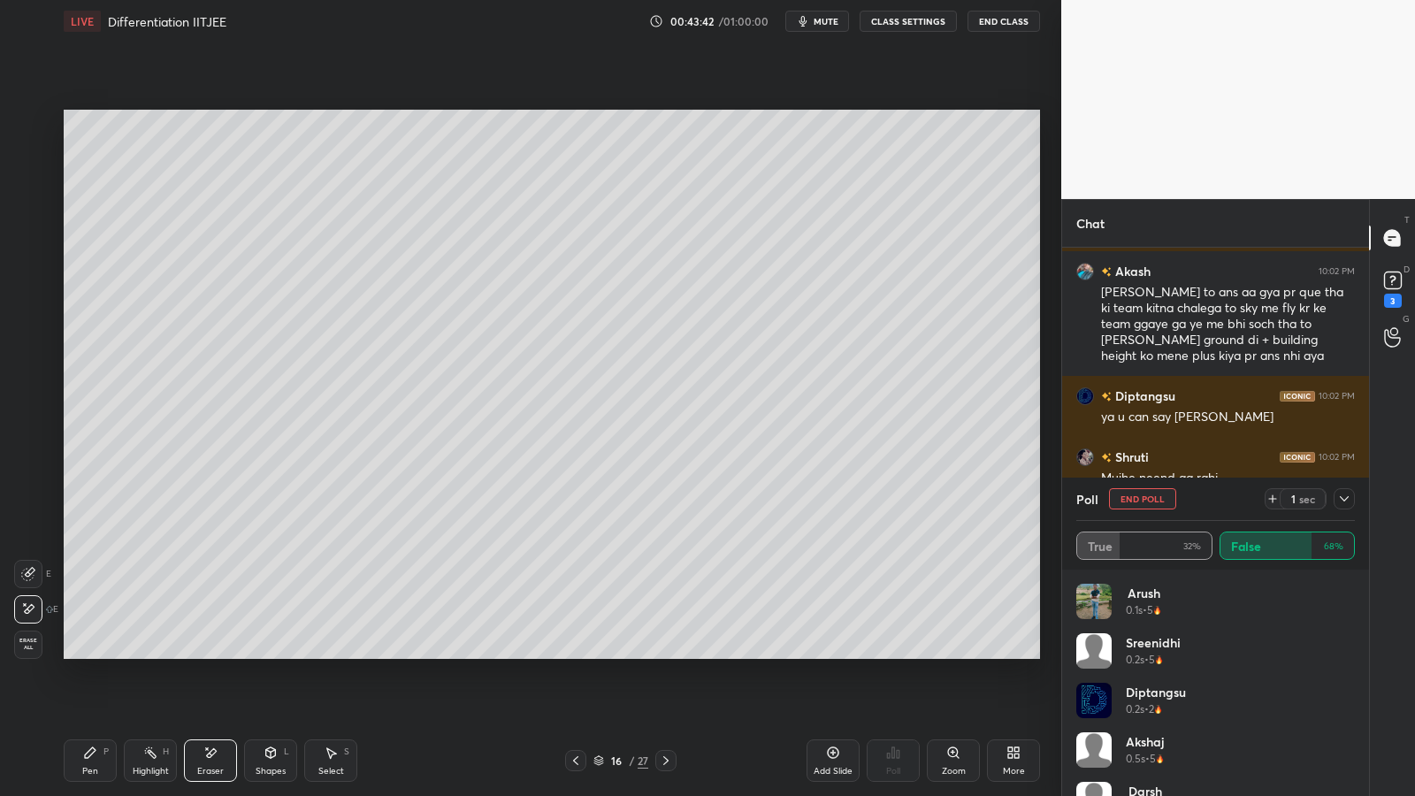
scroll to position [18284, 0]
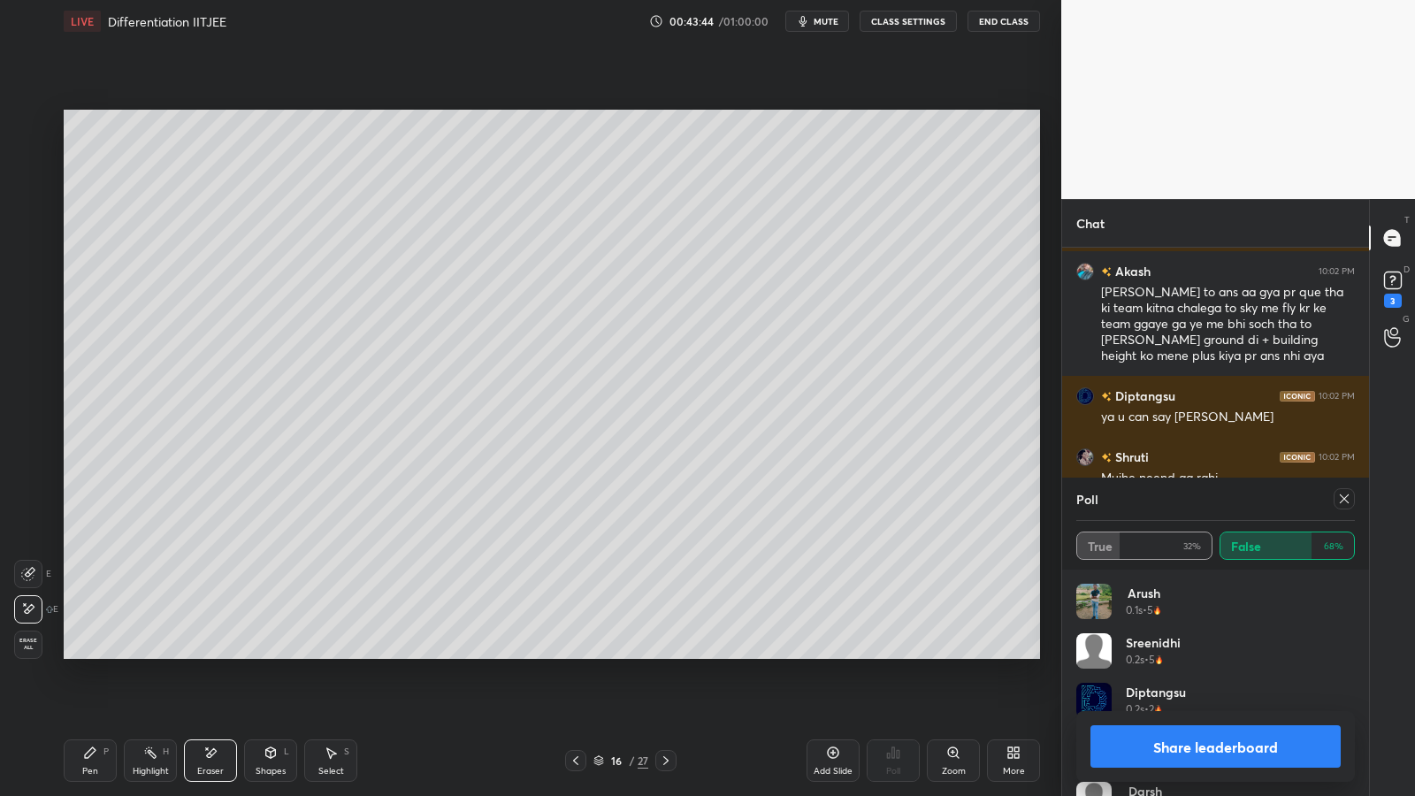
click at [77, 652] on div "Pen P" at bounding box center [90, 760] width 53 height 42
click at [1212, 652] on button "Share leaderboard" at bounding box center [1215, 746] width 250 height 42
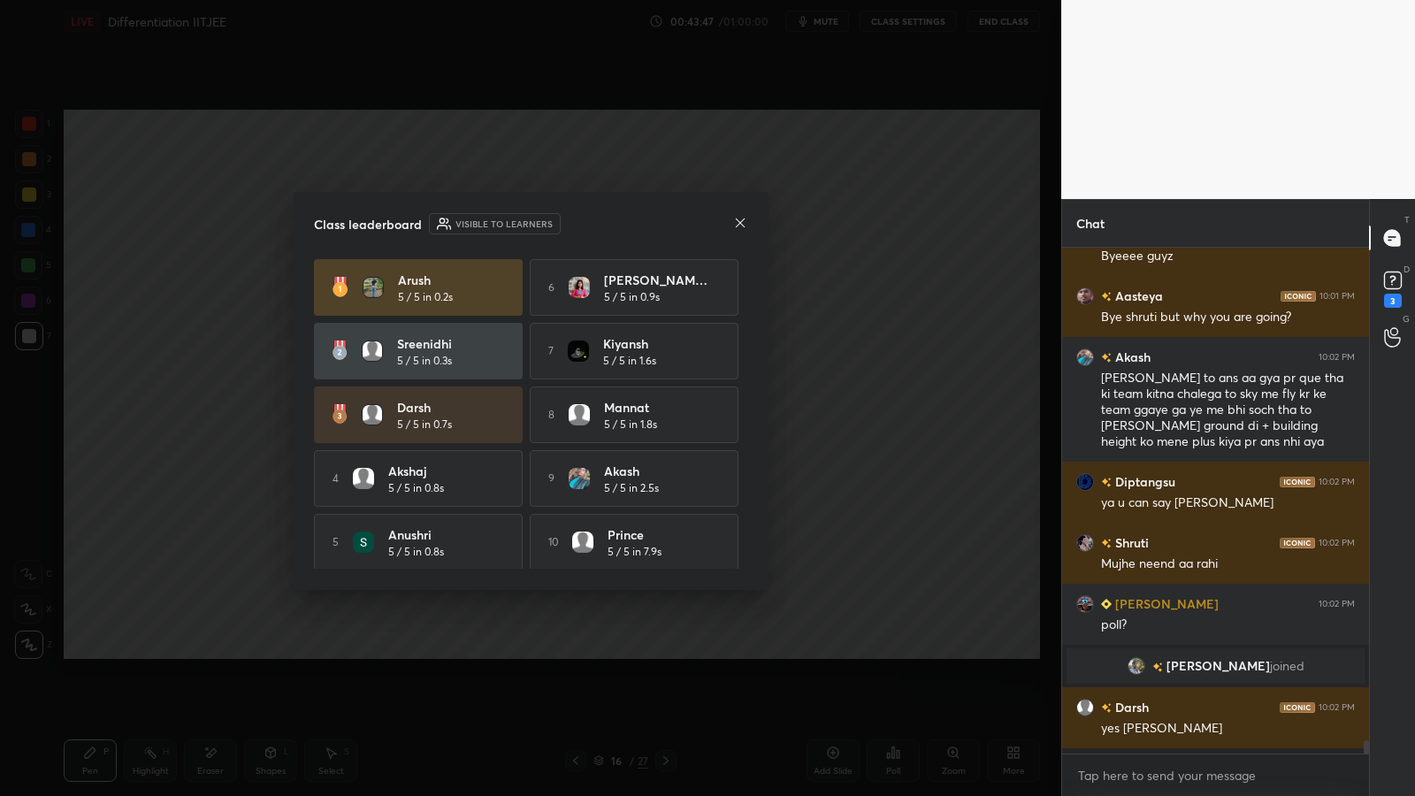
scroll to position [18193, 0]
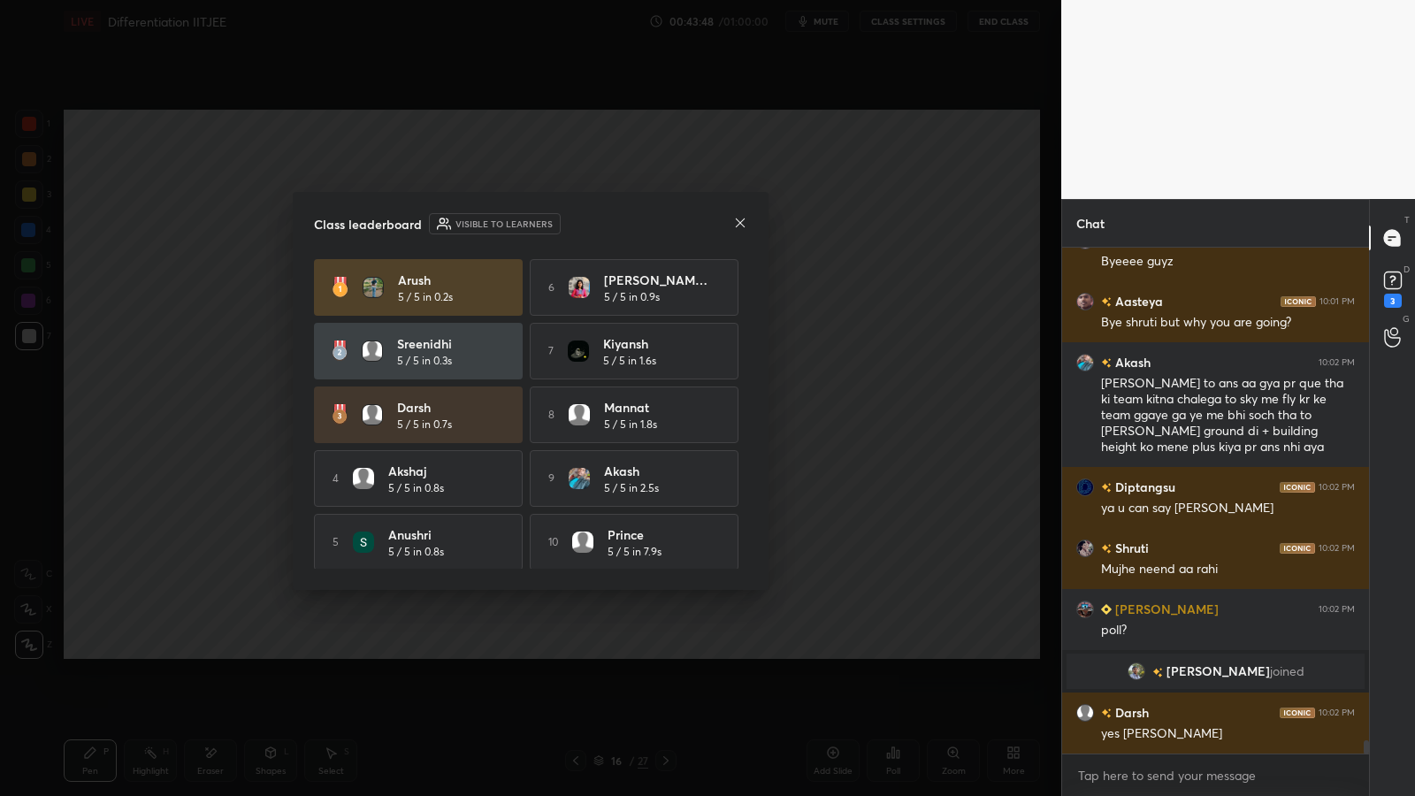
click at [736, 220] on icon at bounding box center [740, 223] width 14 height 14
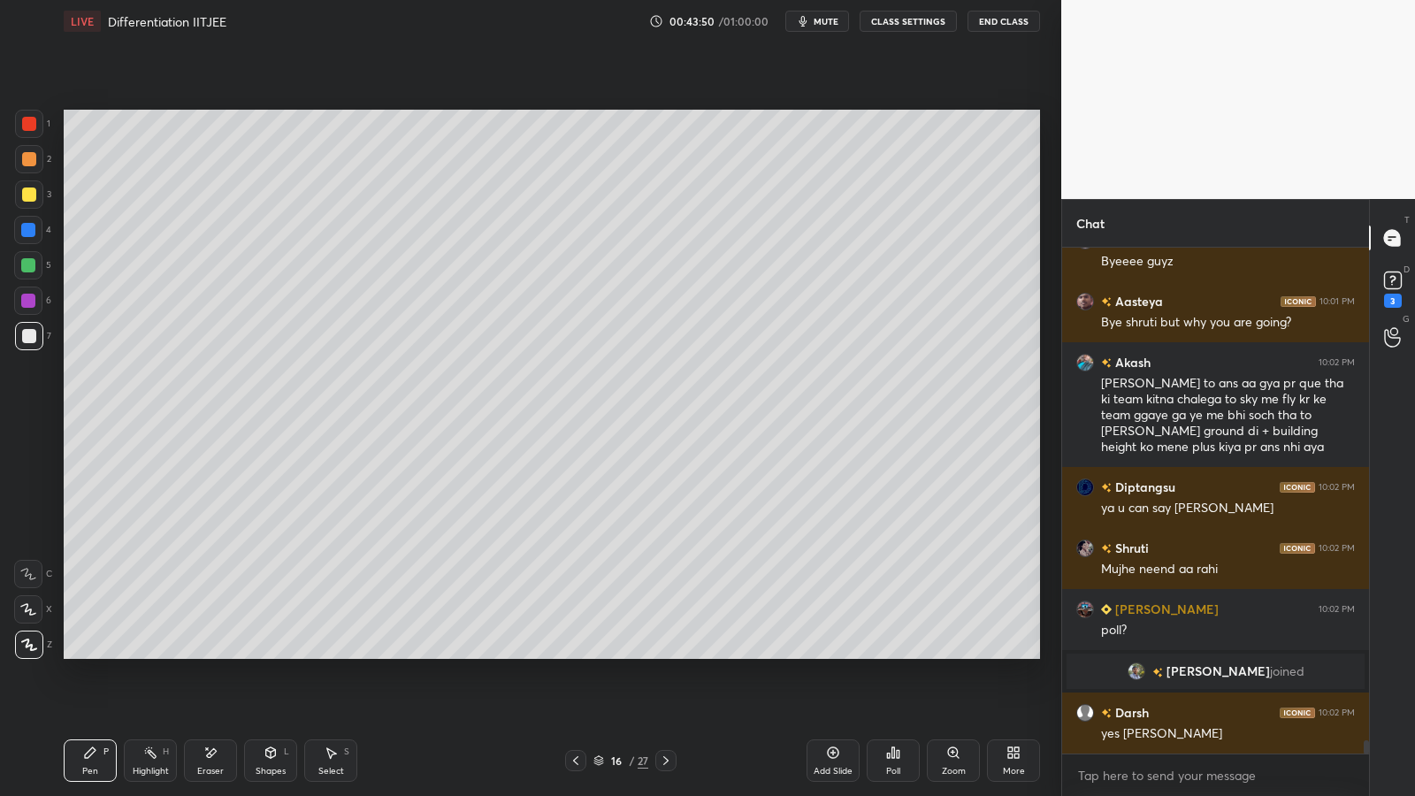
click at [27, 267] on div at bounding box center [28, 265] width 14 height 14
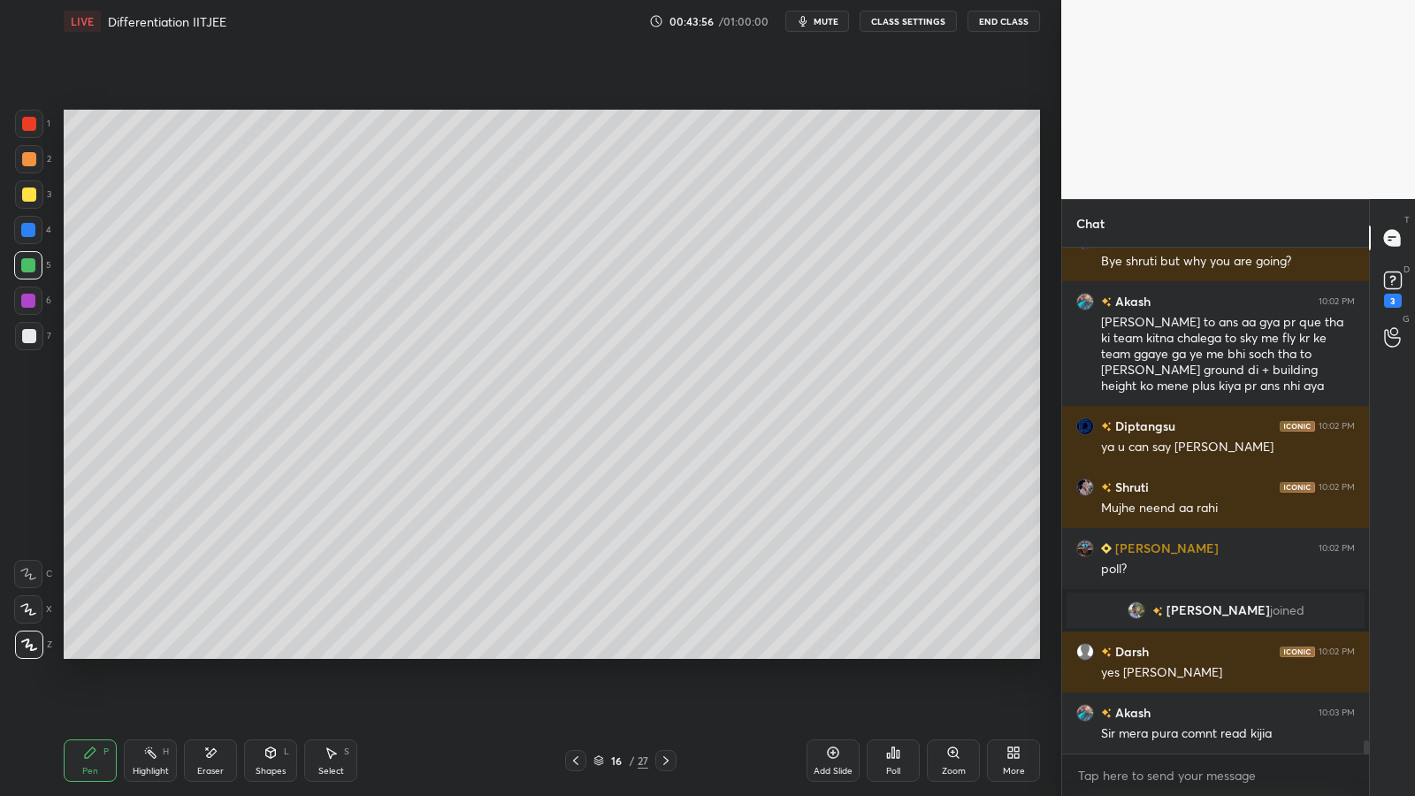
click at [34, 334] on div at bounding box center [29, 336] width 14 height 14
click at [902, 652] on div "Poll" at bounding box center [892, 760] width 53 height 42
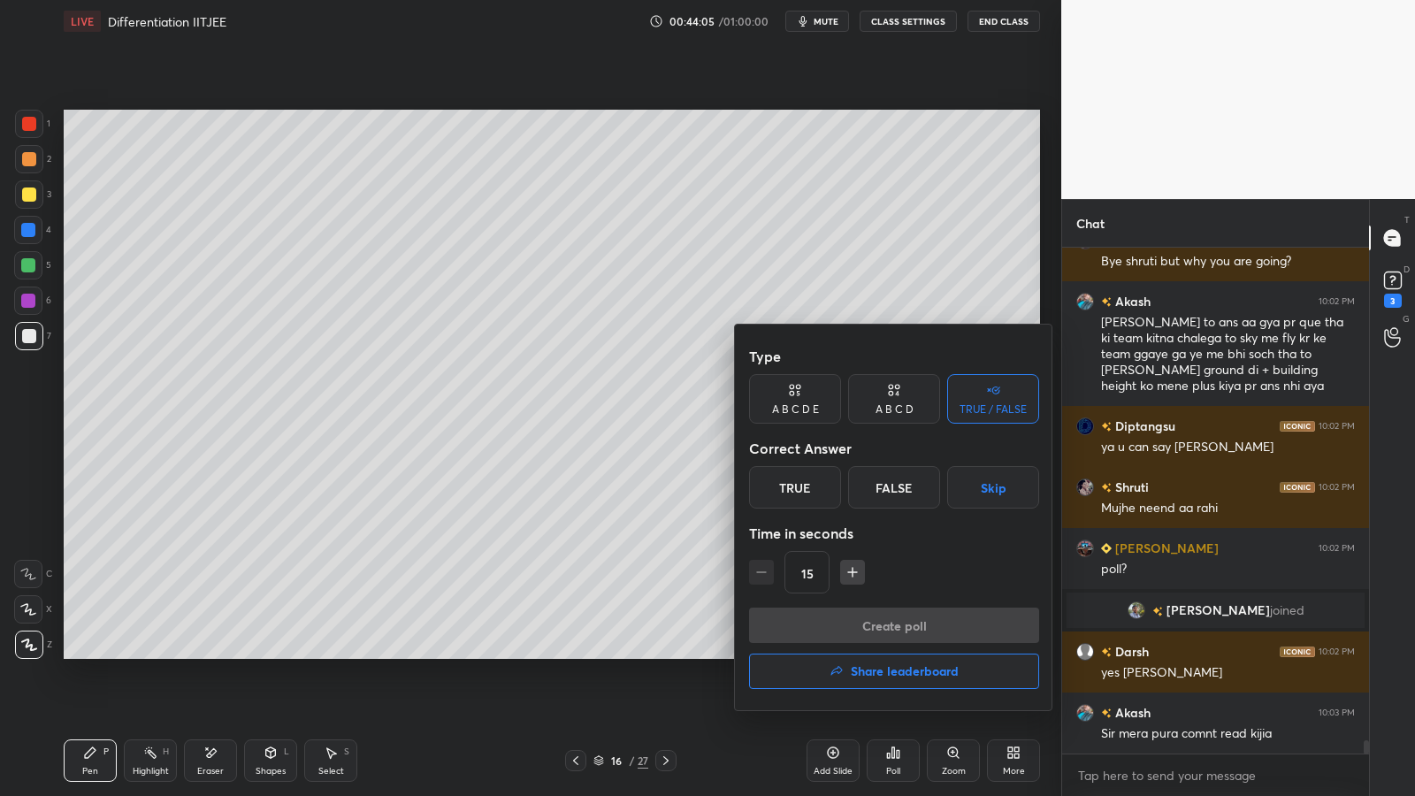
click at [814, 480] on div "True" at bounding box center [795, 487] width 92 height 42
click at [853, 614] on button "Create poll" at bounding box center [894, 624] width 290 height 35
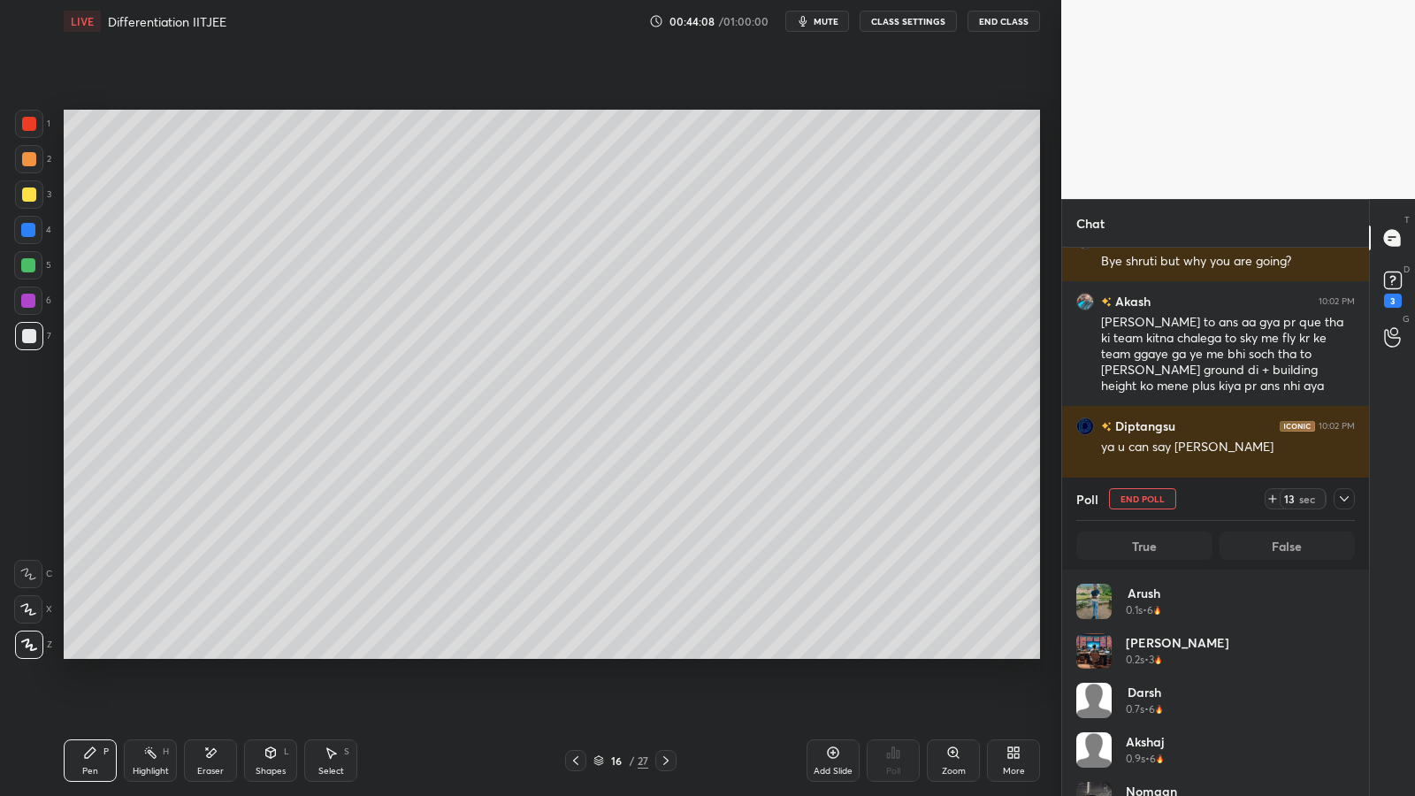
scroll to position [207, 273]
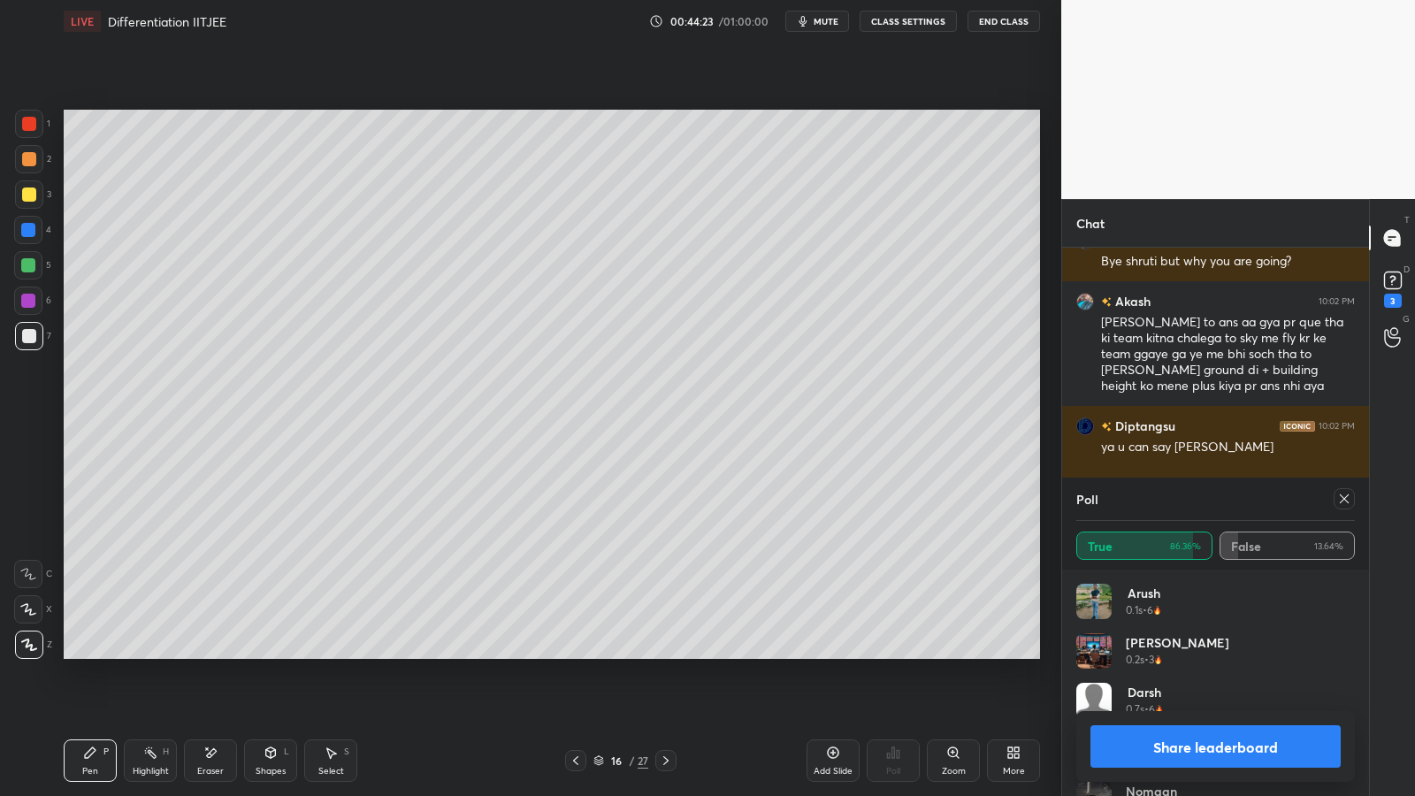
click at [1162, 652] on button "Share leaderboard" at bounding box center [1215, 746] width 250 height 42
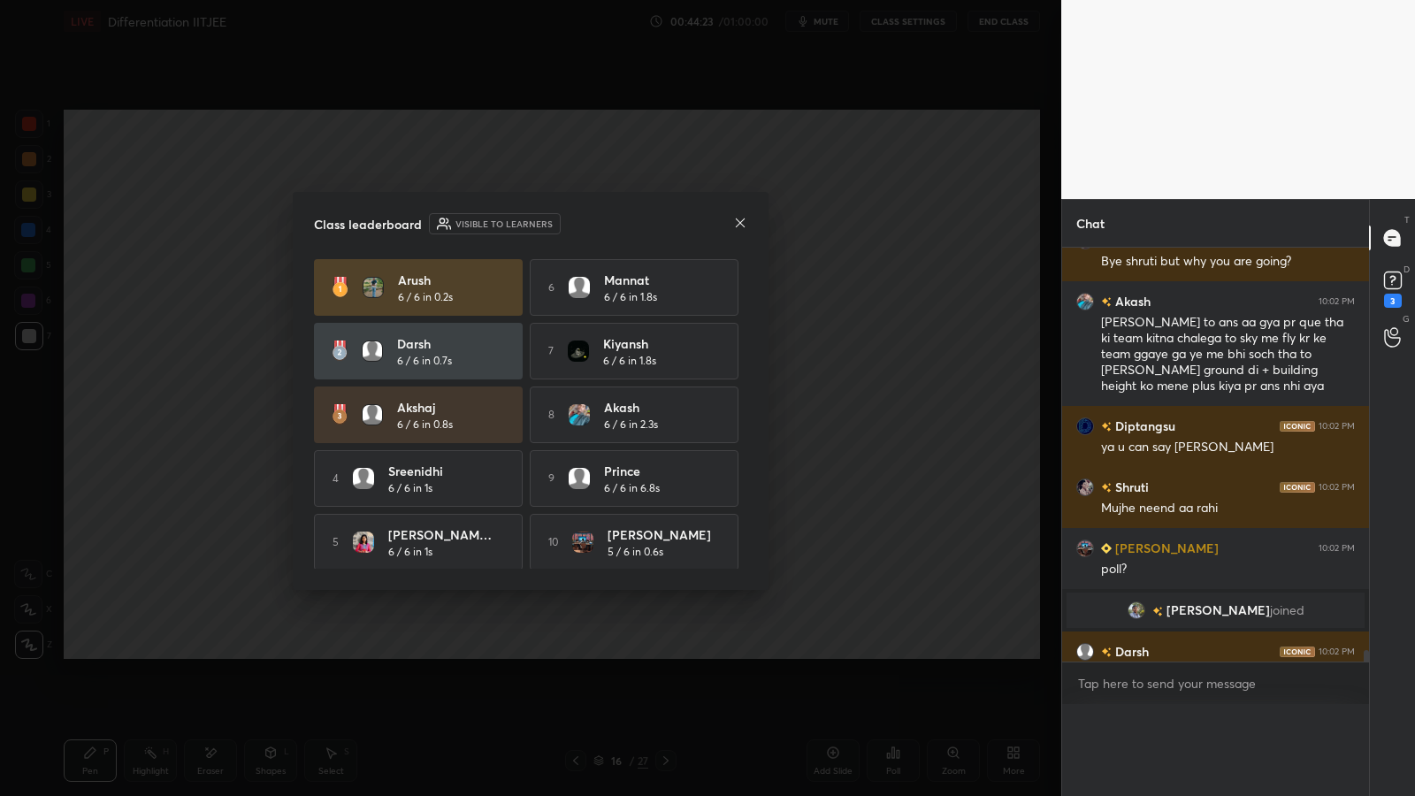
scroll to position [0, 1]
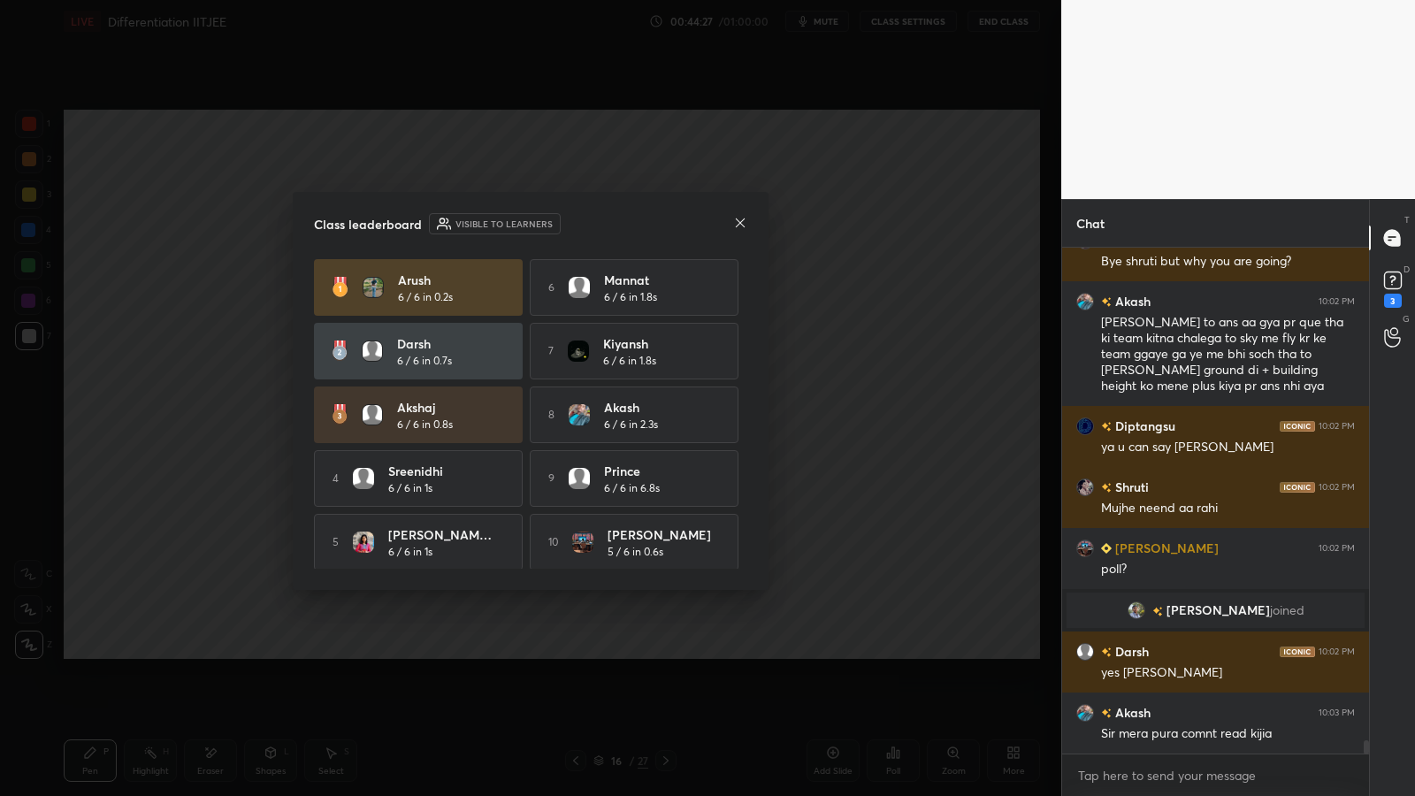
click at [739, 220] on icon at bounding box center [740, 223] width 14 height 14
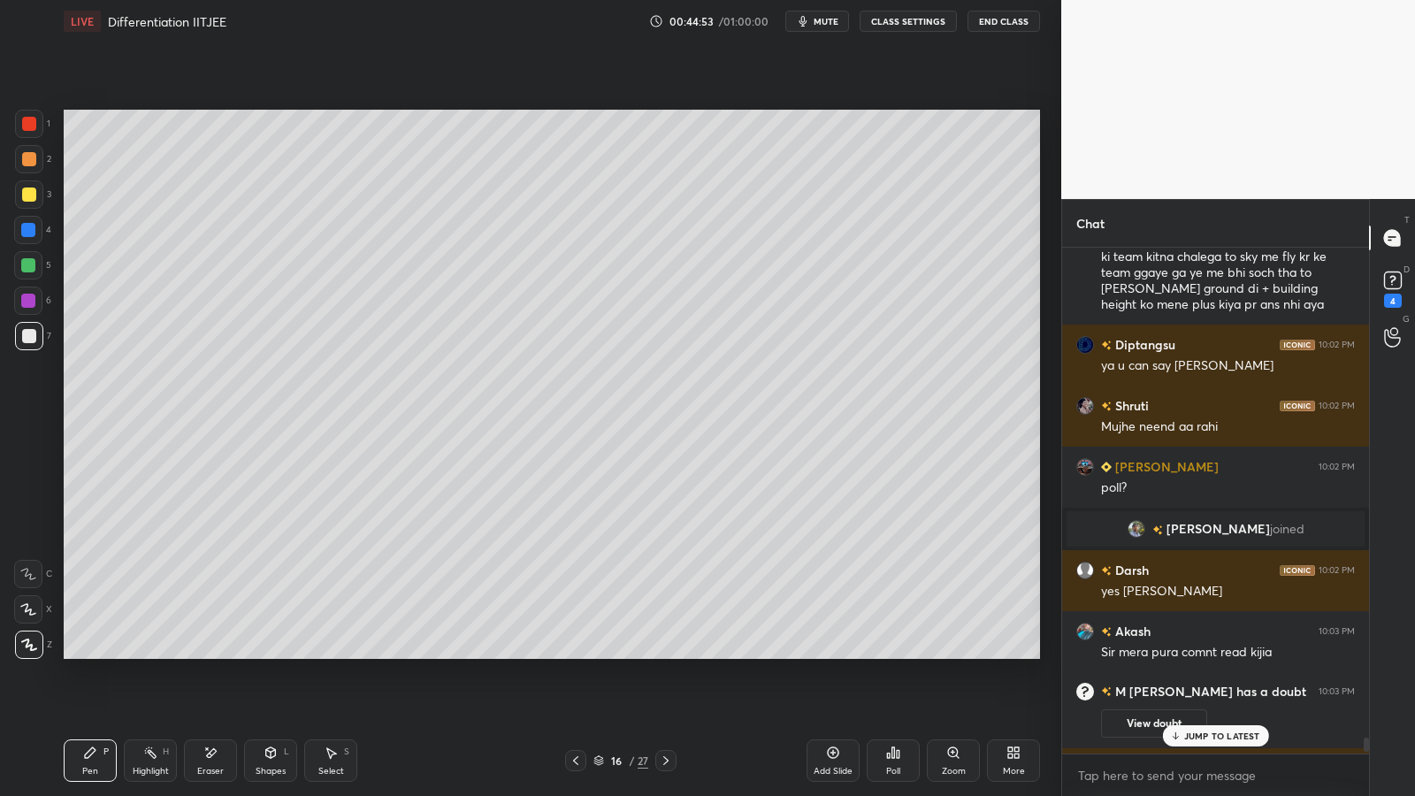
scroll to position [18356, 0]
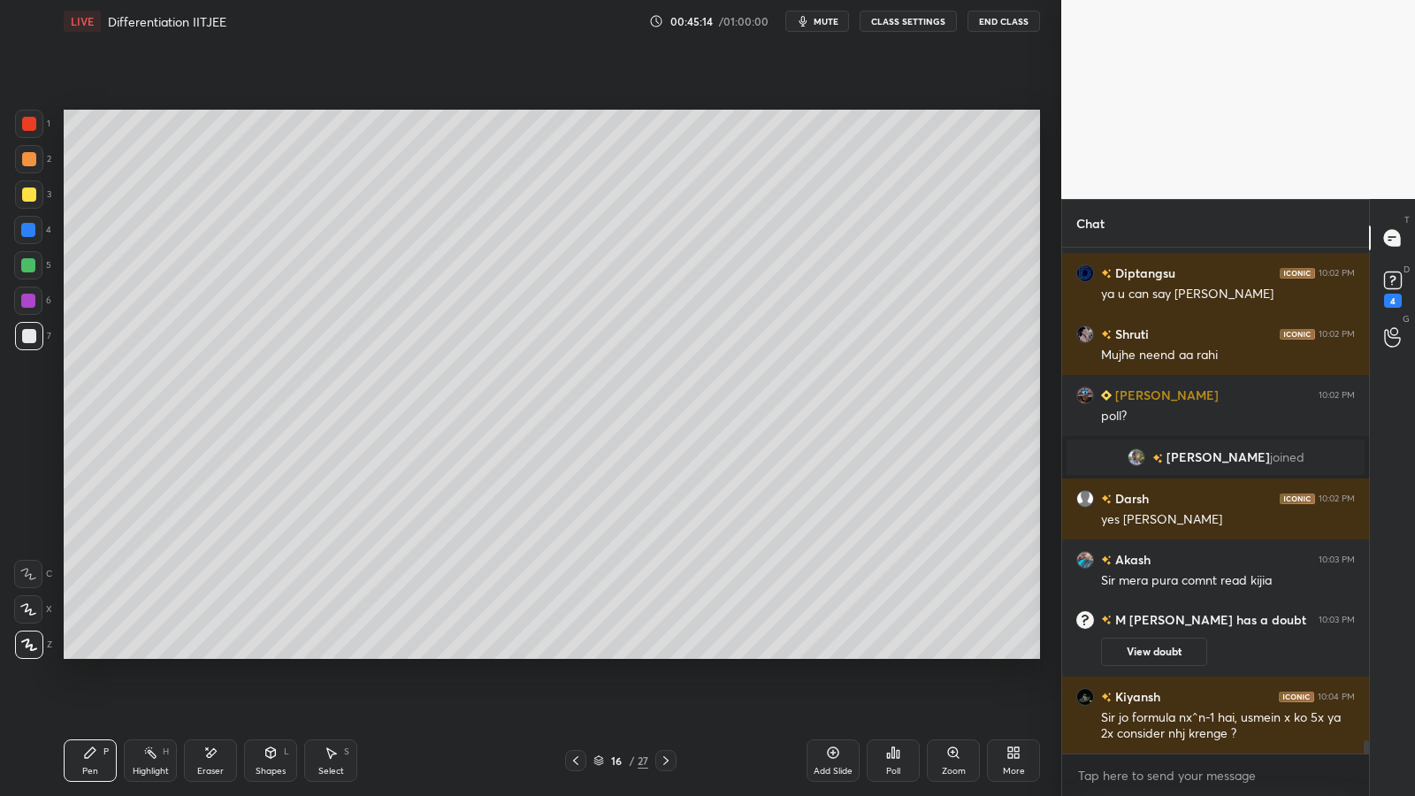
click at [835, 652] on div "Add Slide" at bounding box center [832, 760] width 53 height 42
click at [32, 169] on div at bounding box center [29, 159] width 28 height 28
click at [675, 652] on div at bounding box center [666, 760] width 21 height 21
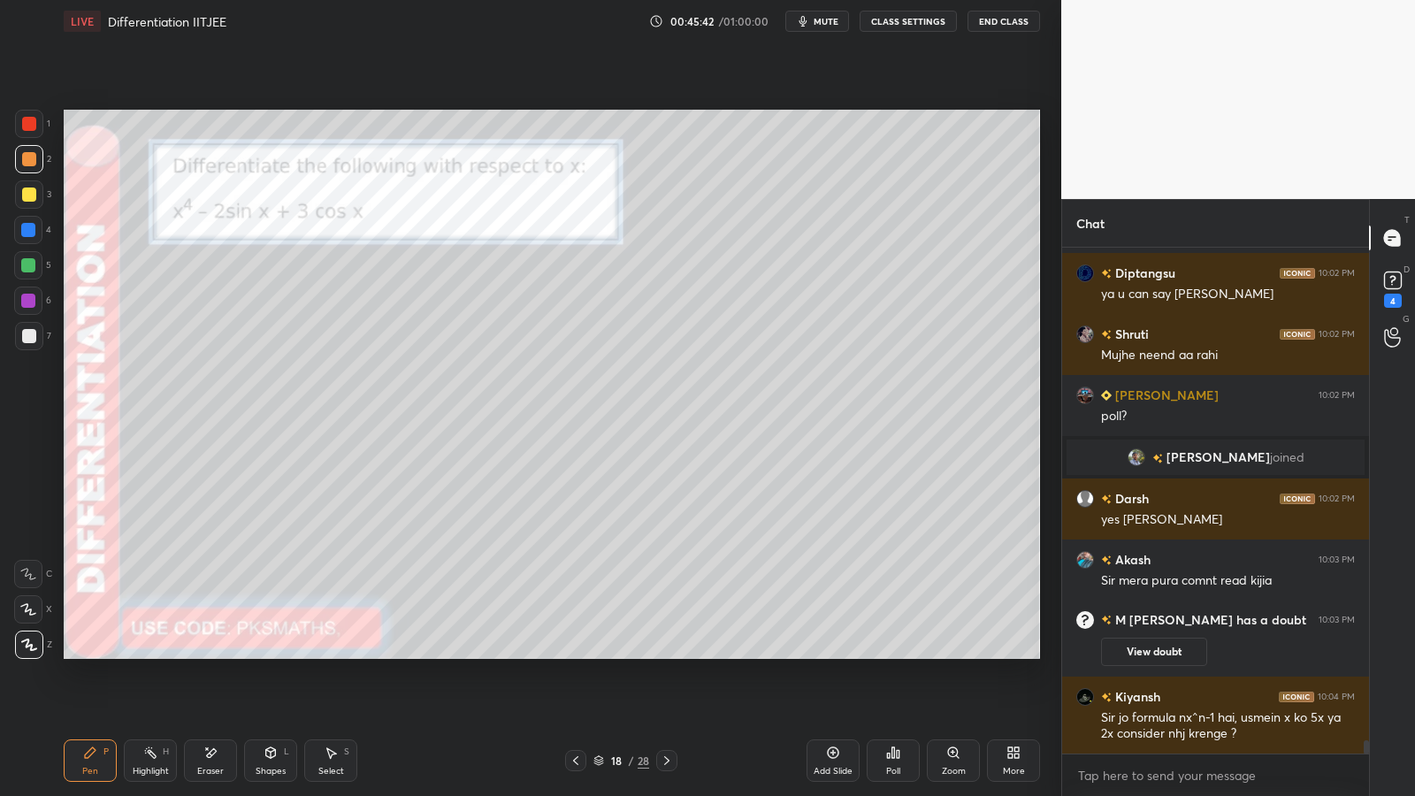
click at [37, 128] on div at bounding box center [29, 124] width 28 height 28
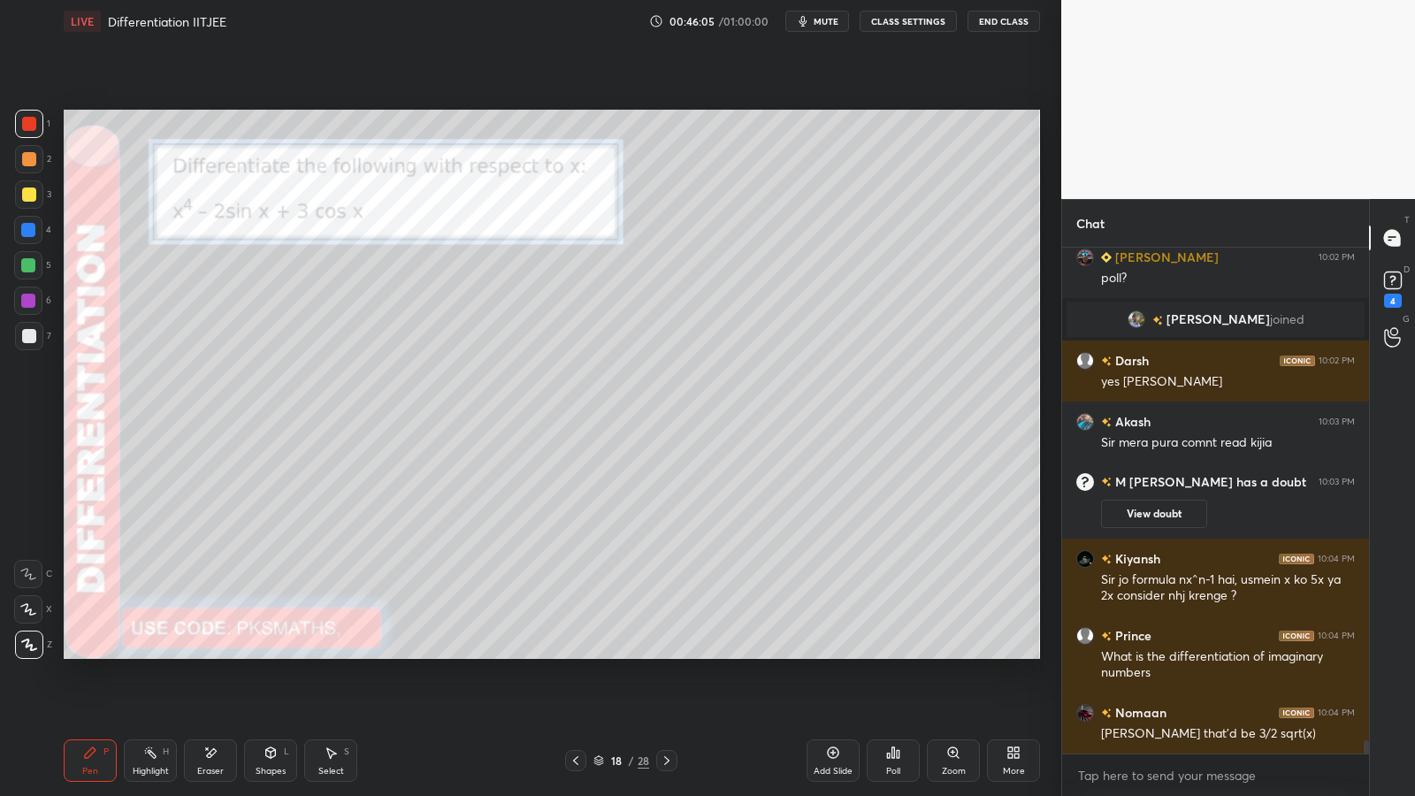
scroll to position [18555, 0]
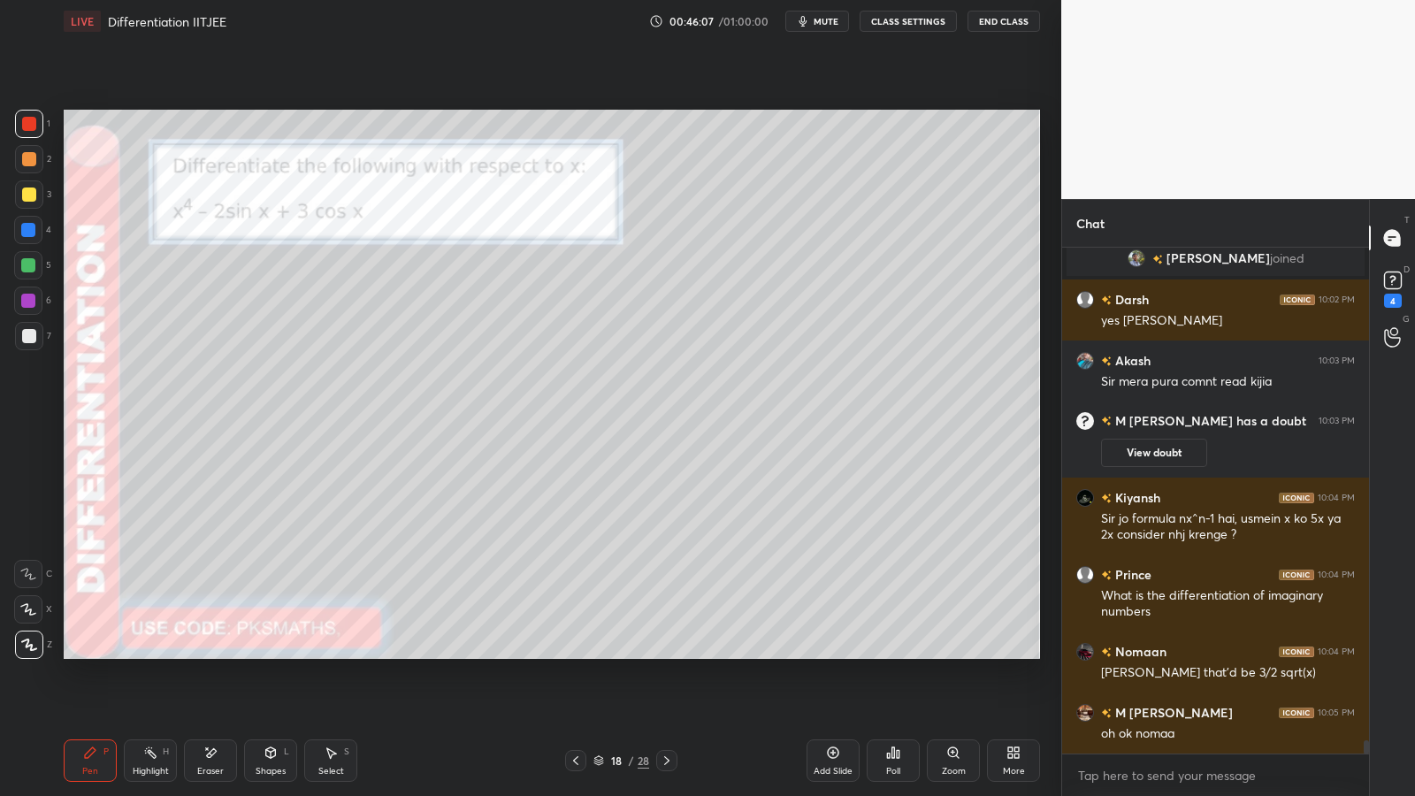
click at [23, 161] on div at bounding box center [29, 159] width 14 height 14
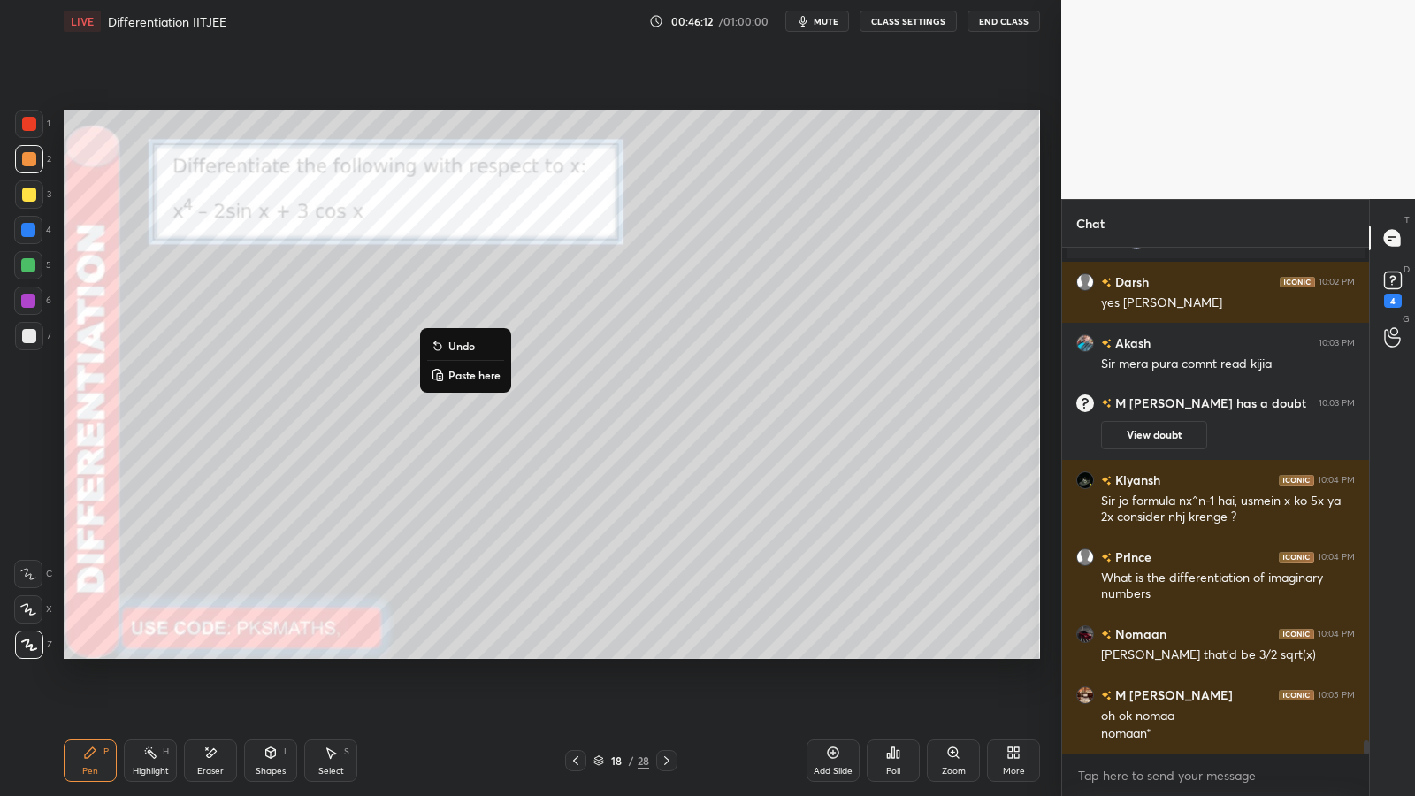
click at [467, 340] on p "Undo" at bounding box center [461, 346] width 27 height 14
click at [27, 338] on div at bounding box center [29, 336] width 14 height 14
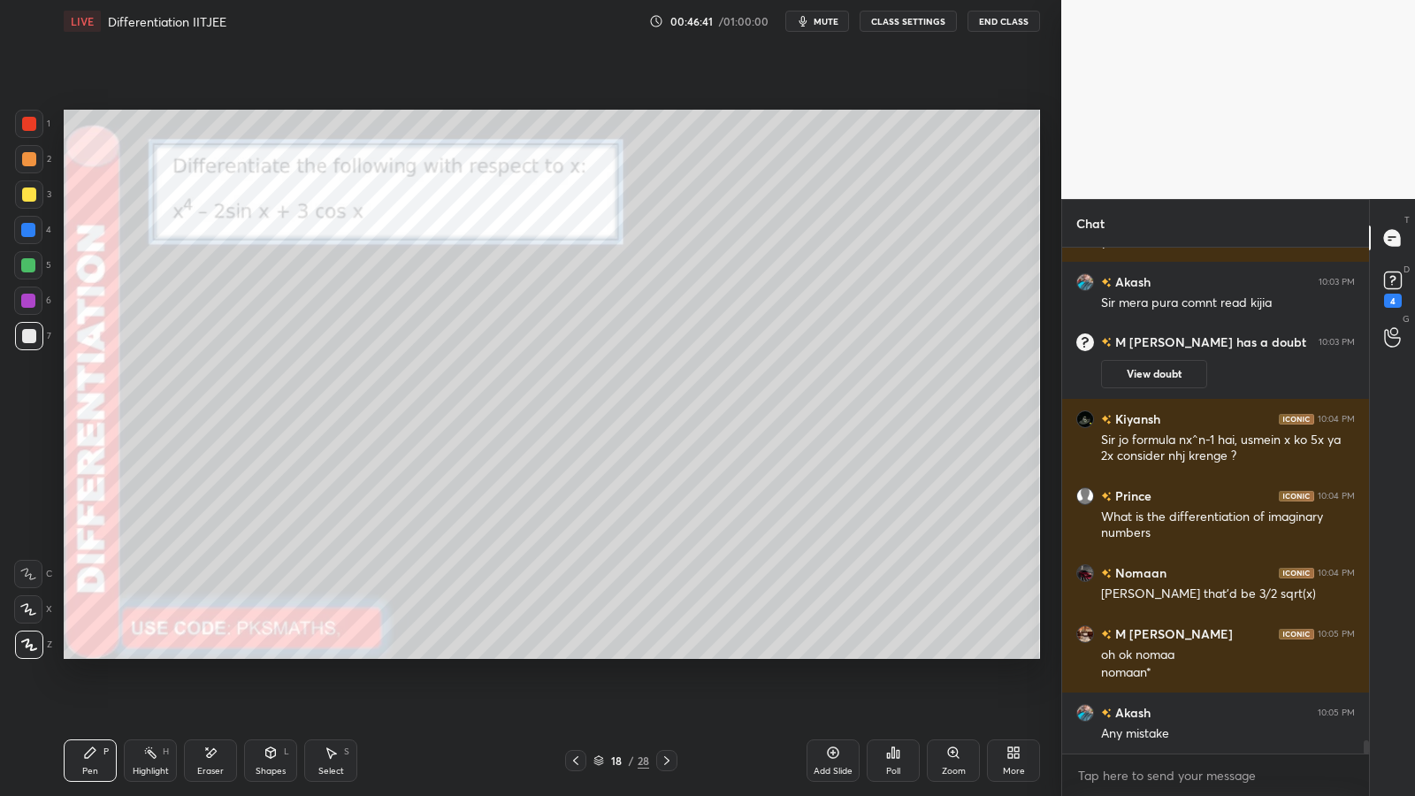
scroll to position [18694, 0]
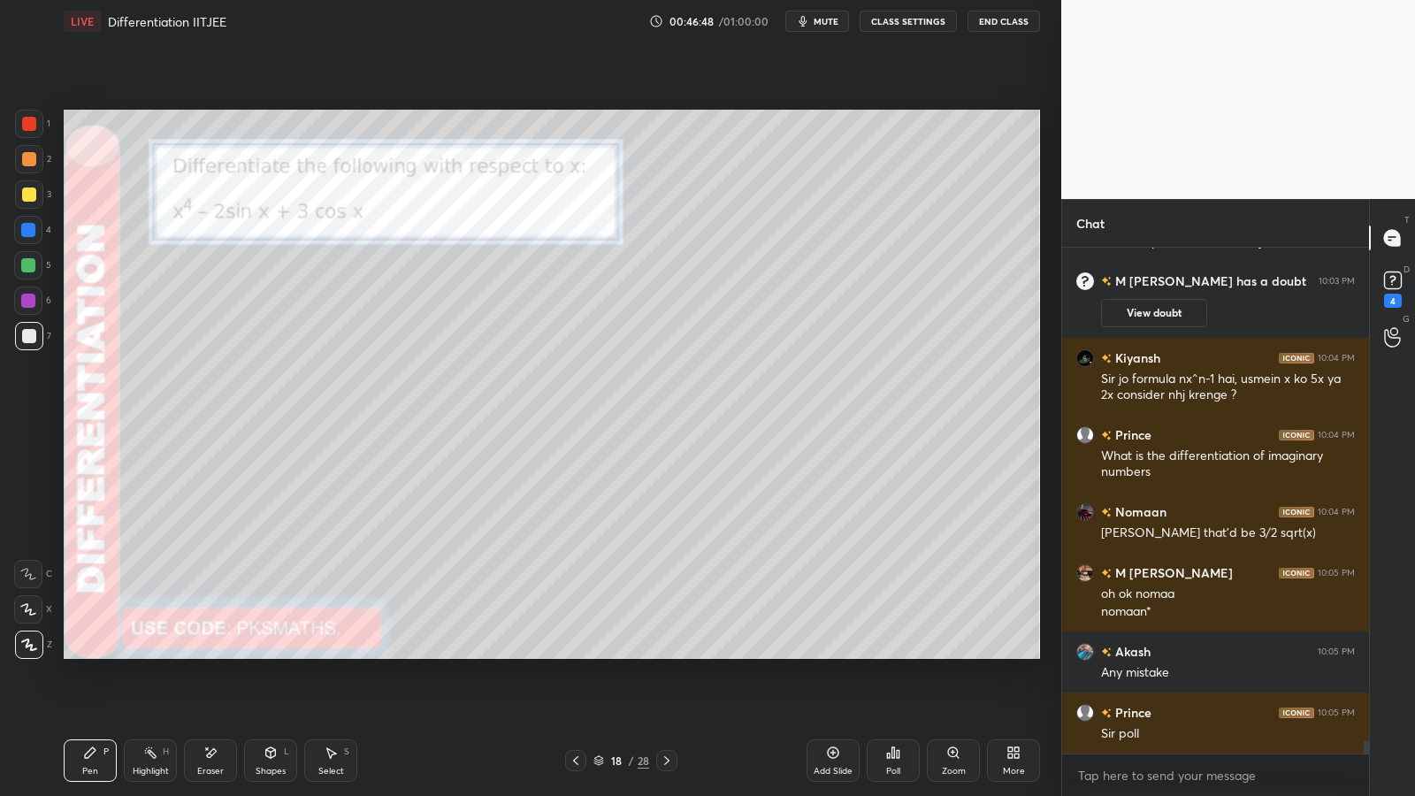
click at [25, 165] on div at bounding box center [29, 159] width 14 height 14
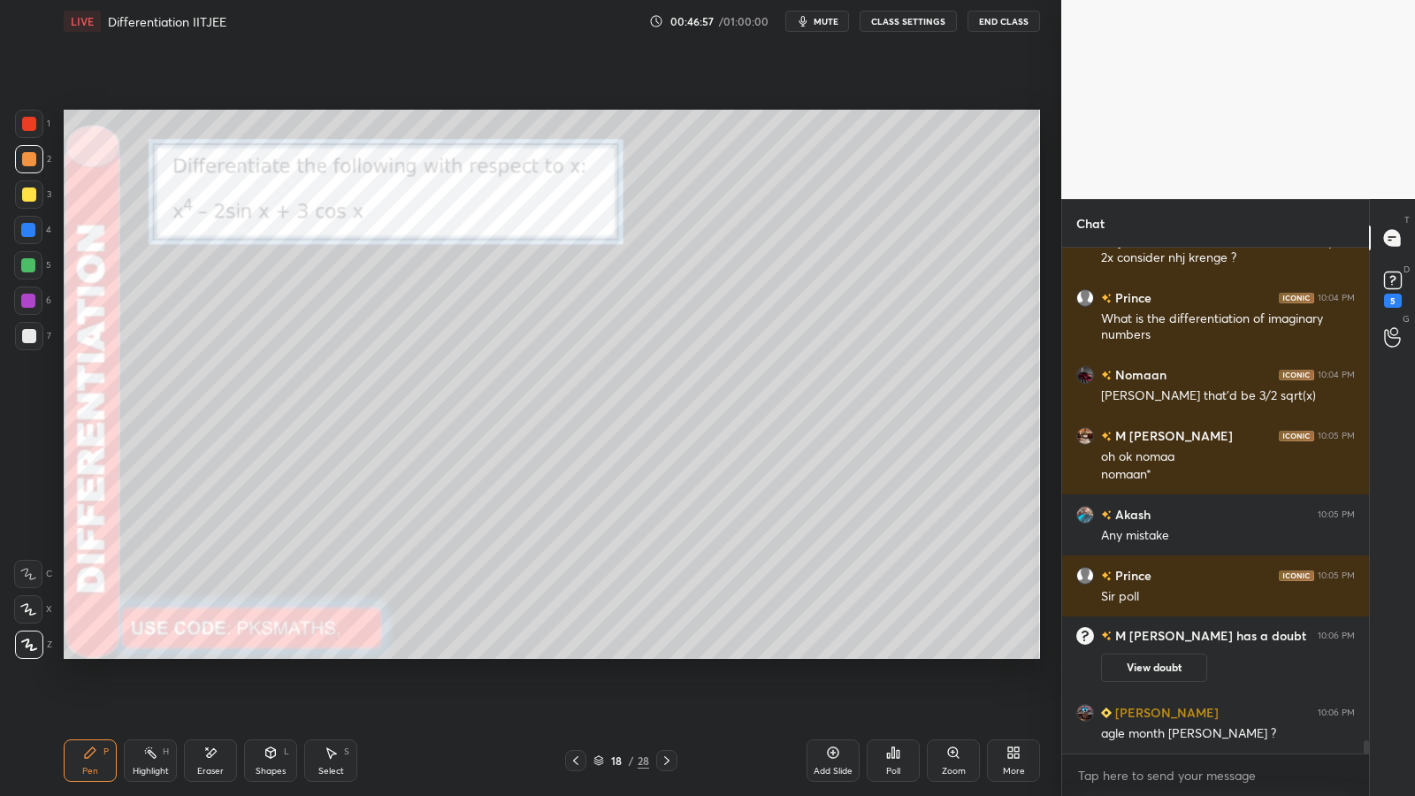
scroll to position [18715, 0]
click at [27, 331] on div at bounding box center [29, 336] width 14 height 14
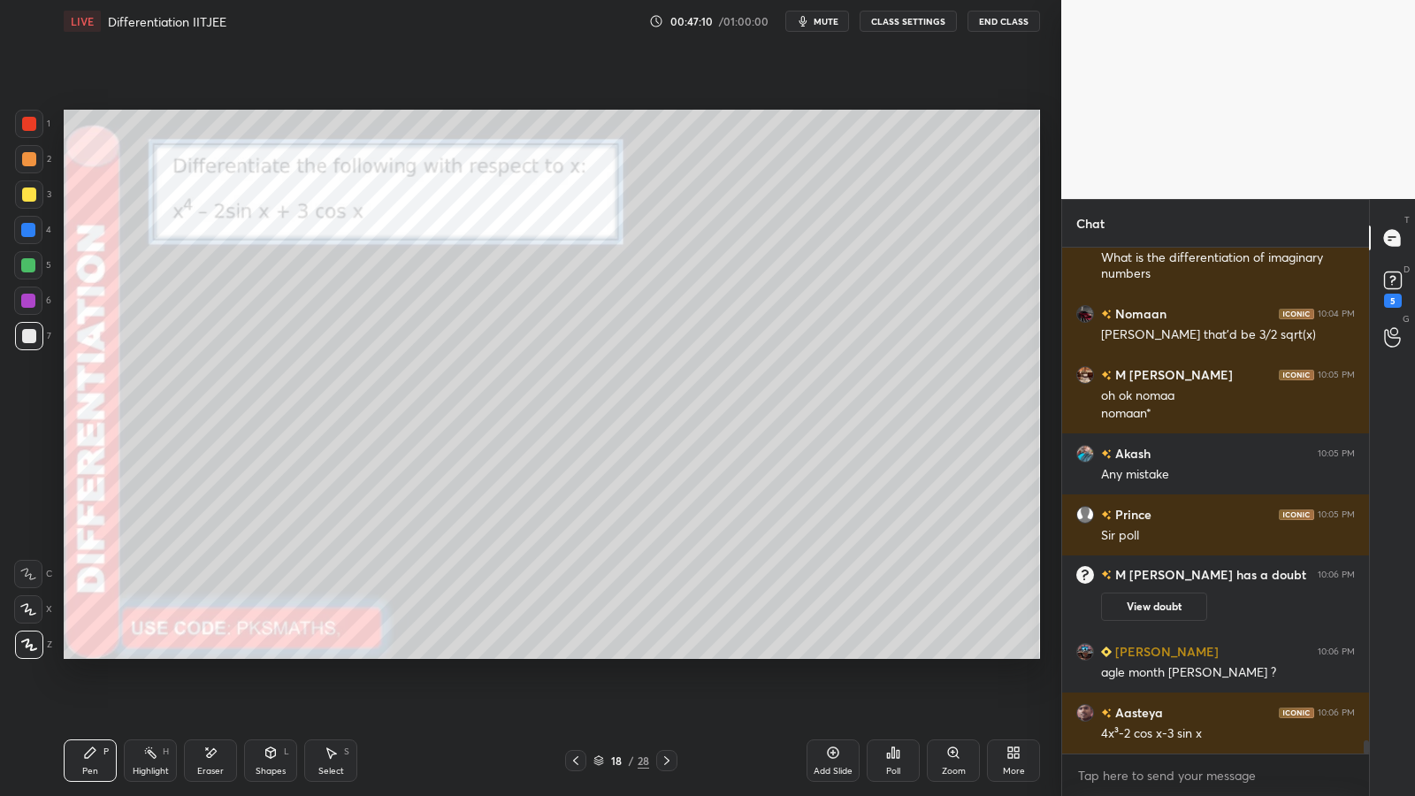
click at [31, 270] on div at bounding box center [28, 265] width 14 height 14
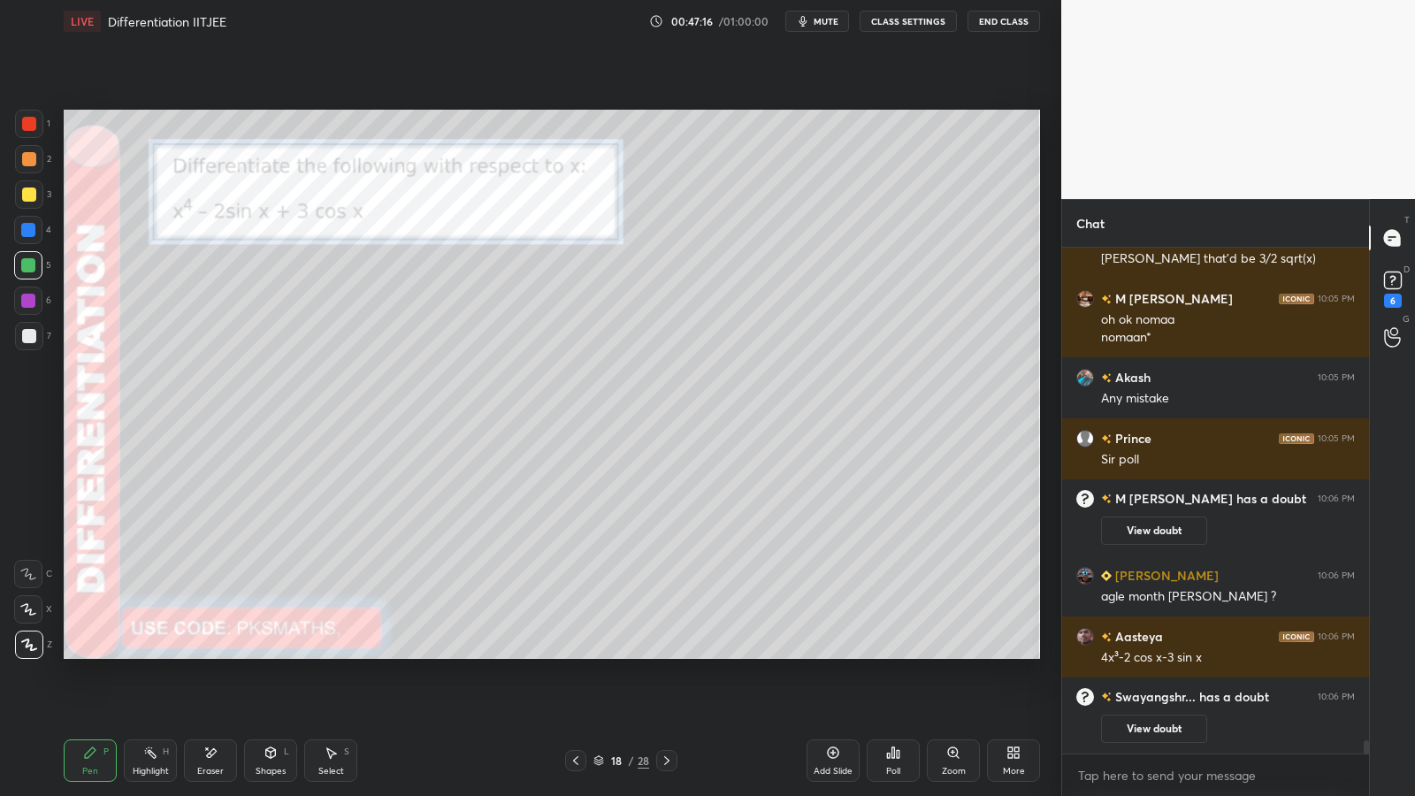
scroll to position [18862, 0]
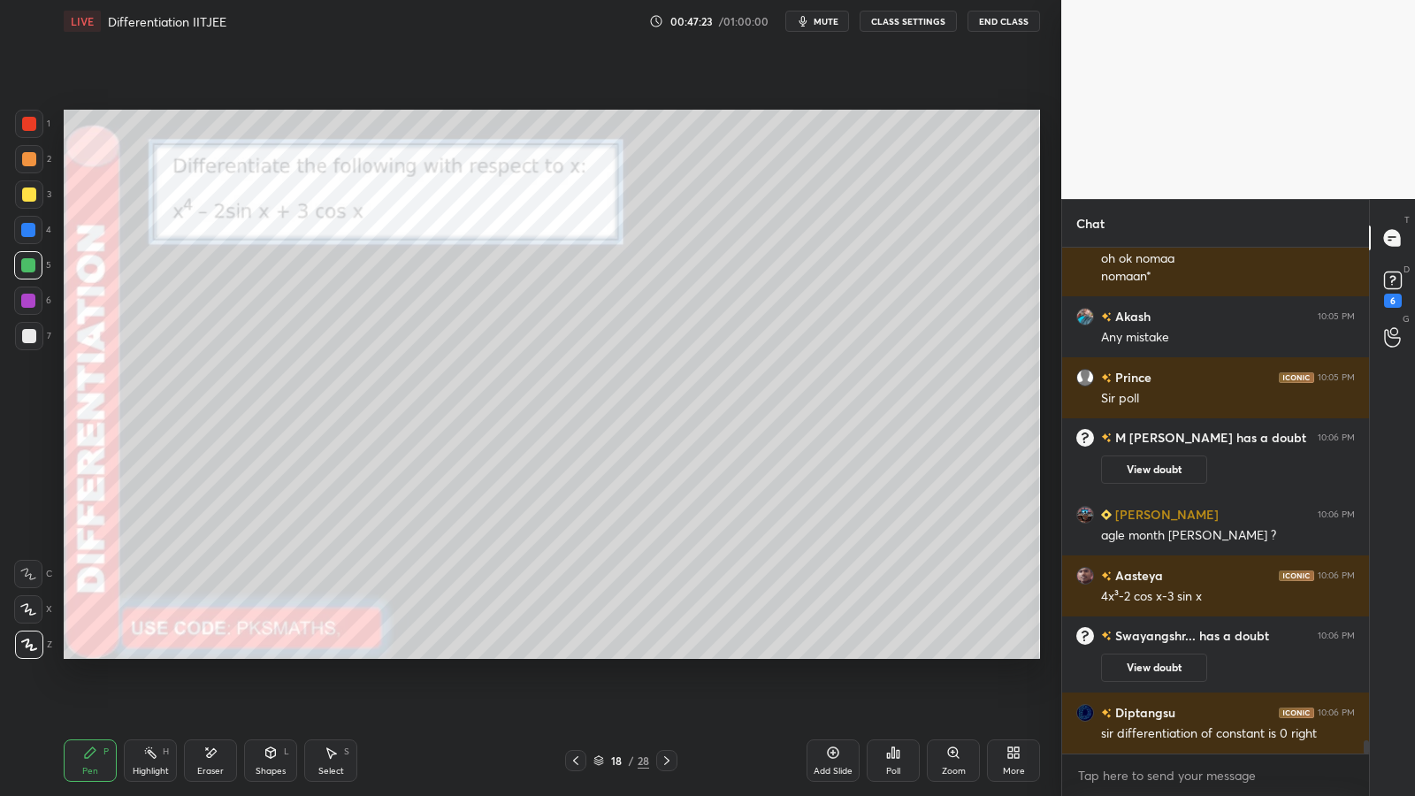
click at [27, 333] on div at bounding box center [29, 336] width 14 height 14
click at [27, 272] on div at bounding box center [28, 265] width 28 height 28
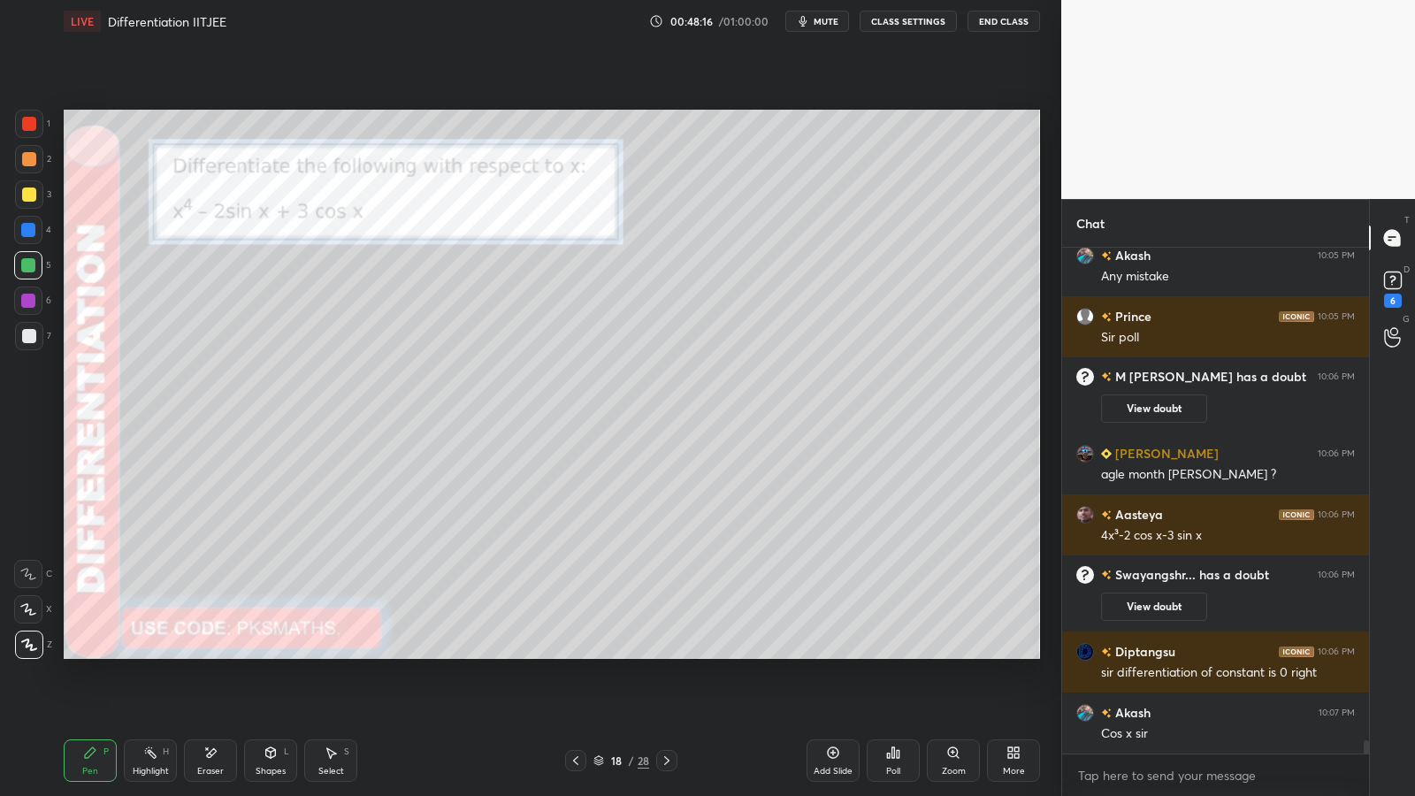
scroll to position [18984, 0]
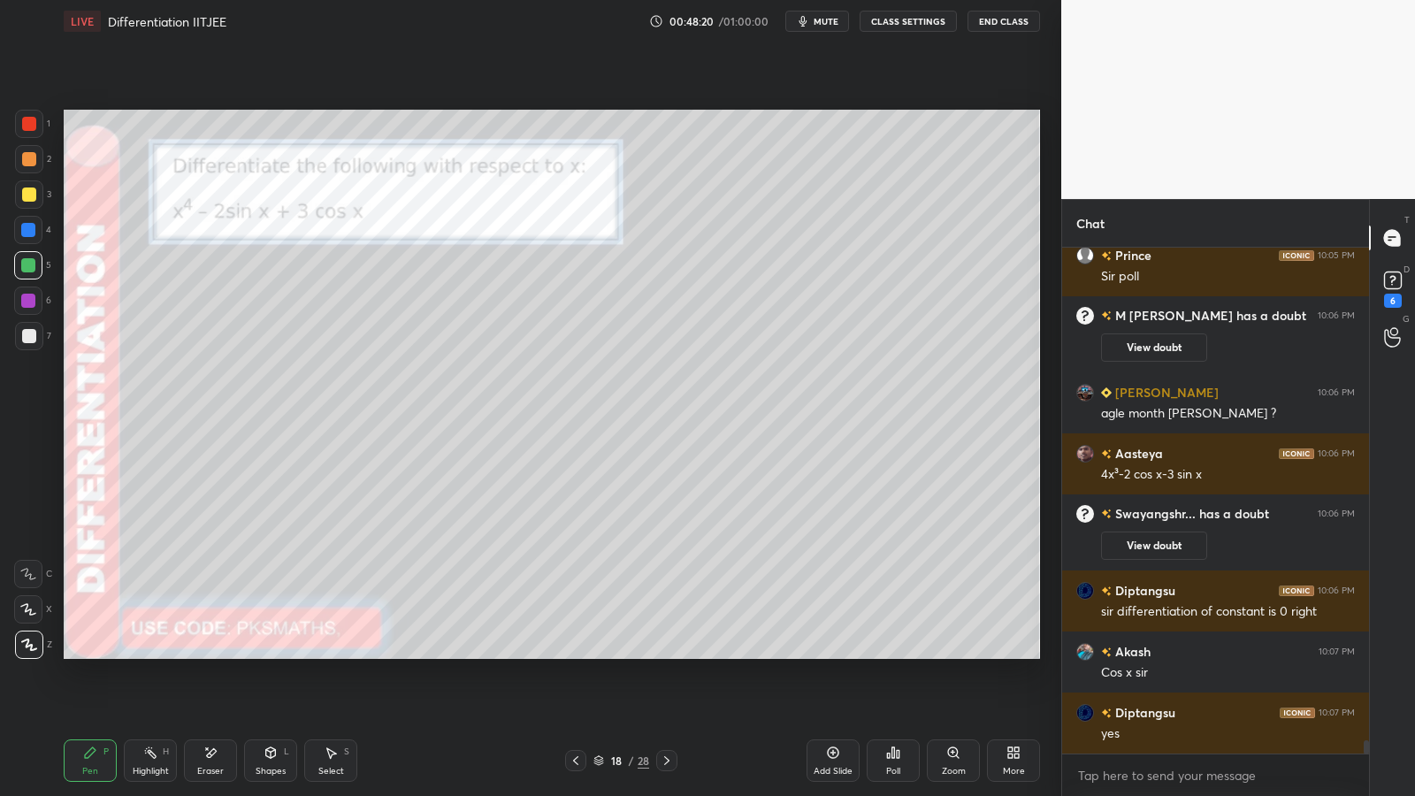
click at [908, 652] on div "Poll" at bounding box center [892, 760] width 53 height 42
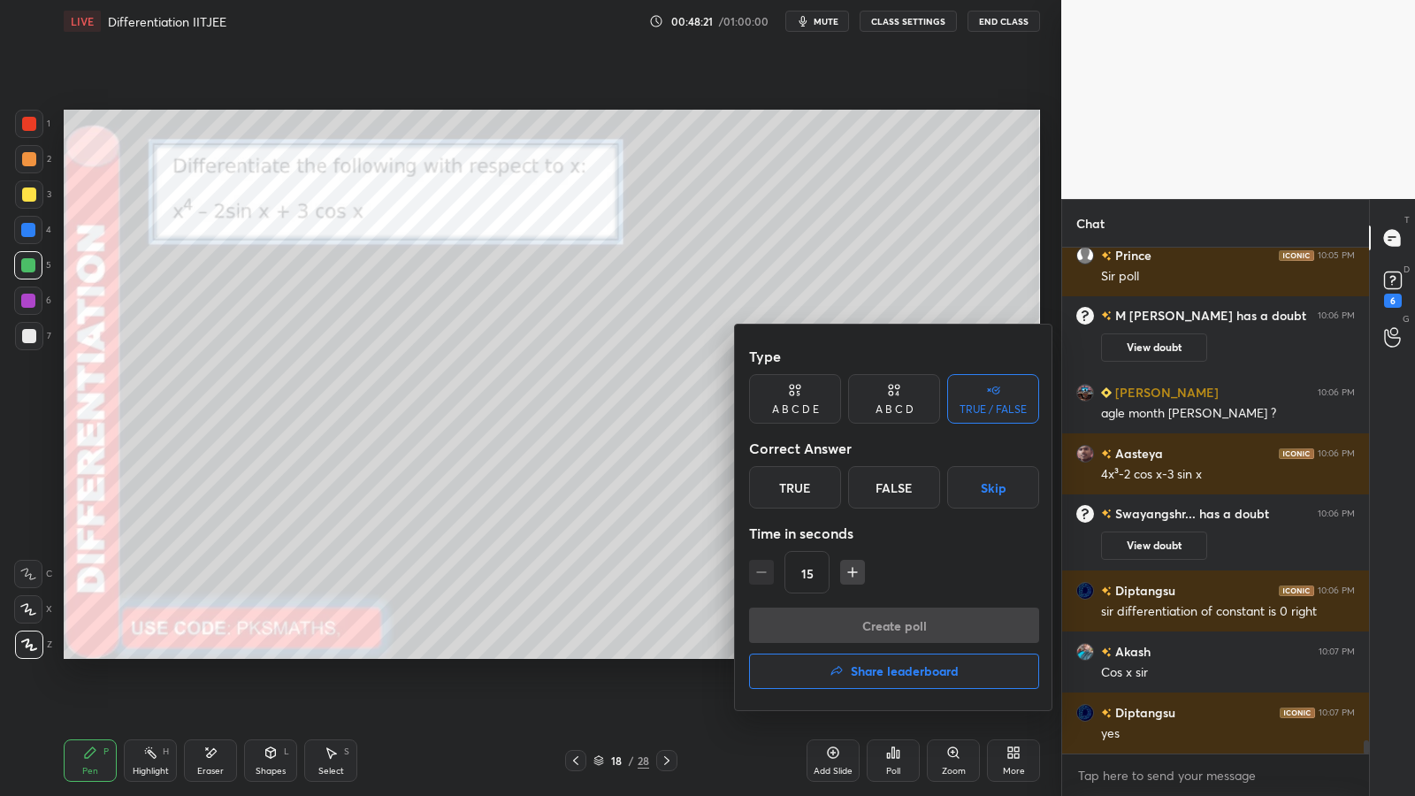
click at [818, 493] on div "True" at bounding box center [795, 487] width 92 height 42
click at [820, 639] on button "Create poll" at bounding box center [894, 624] width 290 height 35
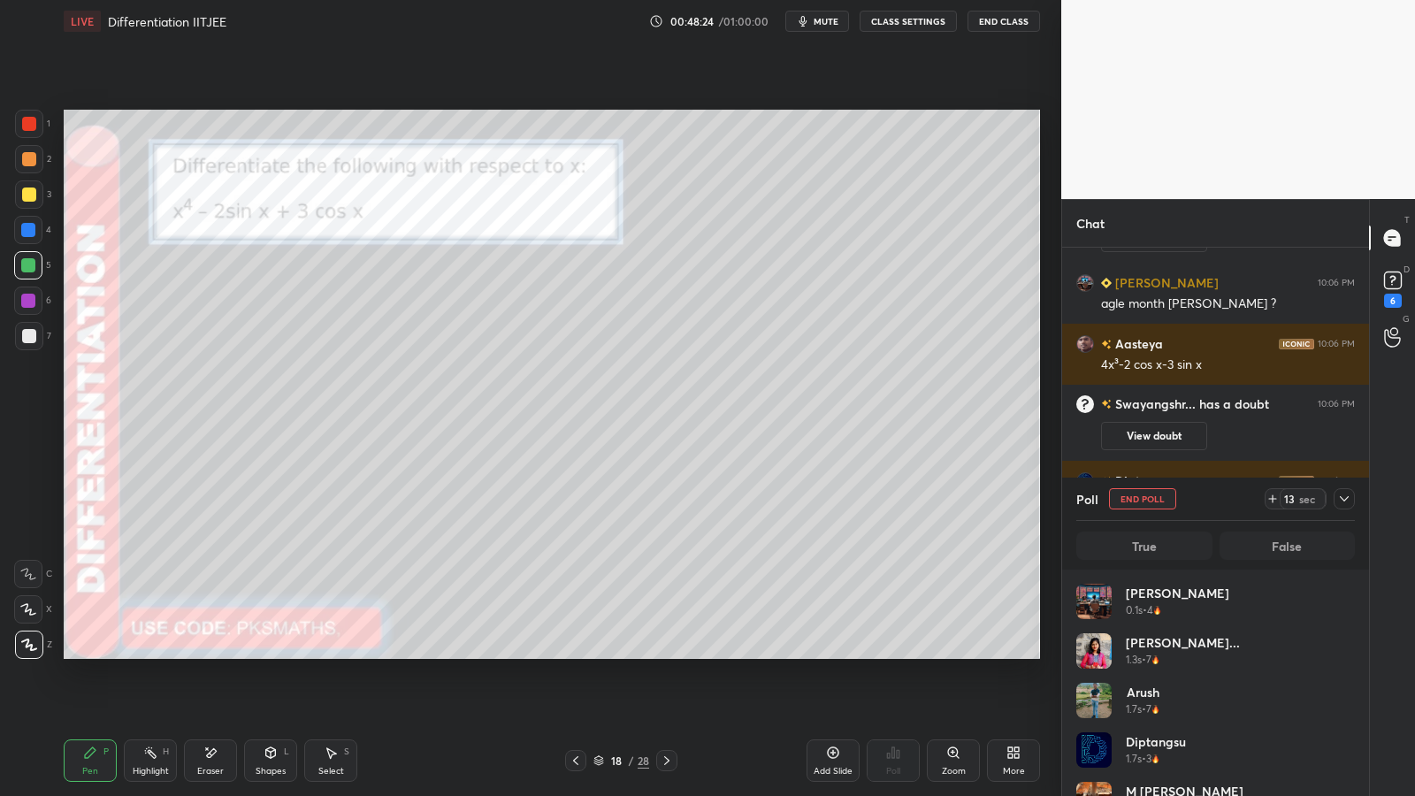
scroll to position [207, 273]
click at [1398, 277] on rect at bounding box center [1392, 280] width 17 height 17
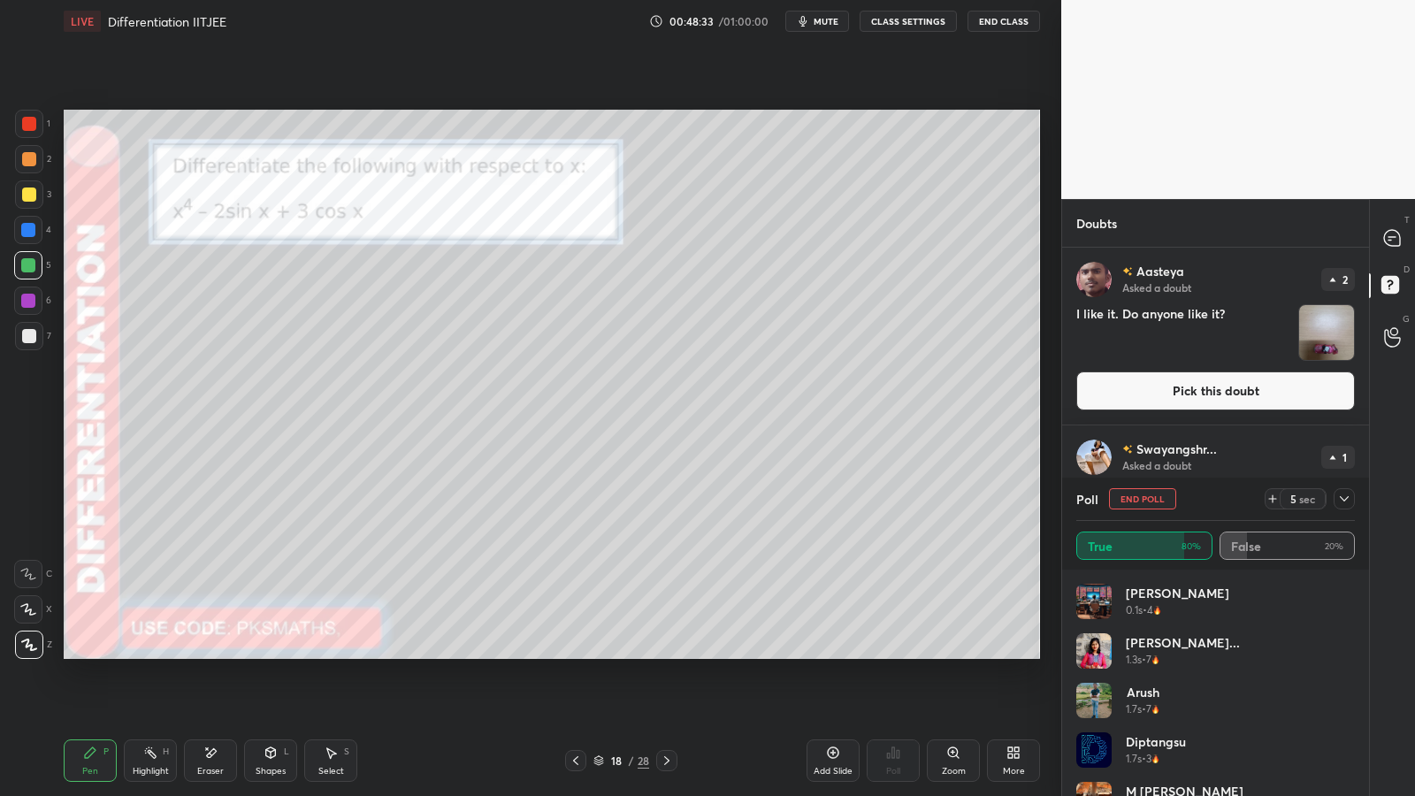
click at [1325, 338] on img "grid" at bounding box center [1326, 332] width 55 height 55
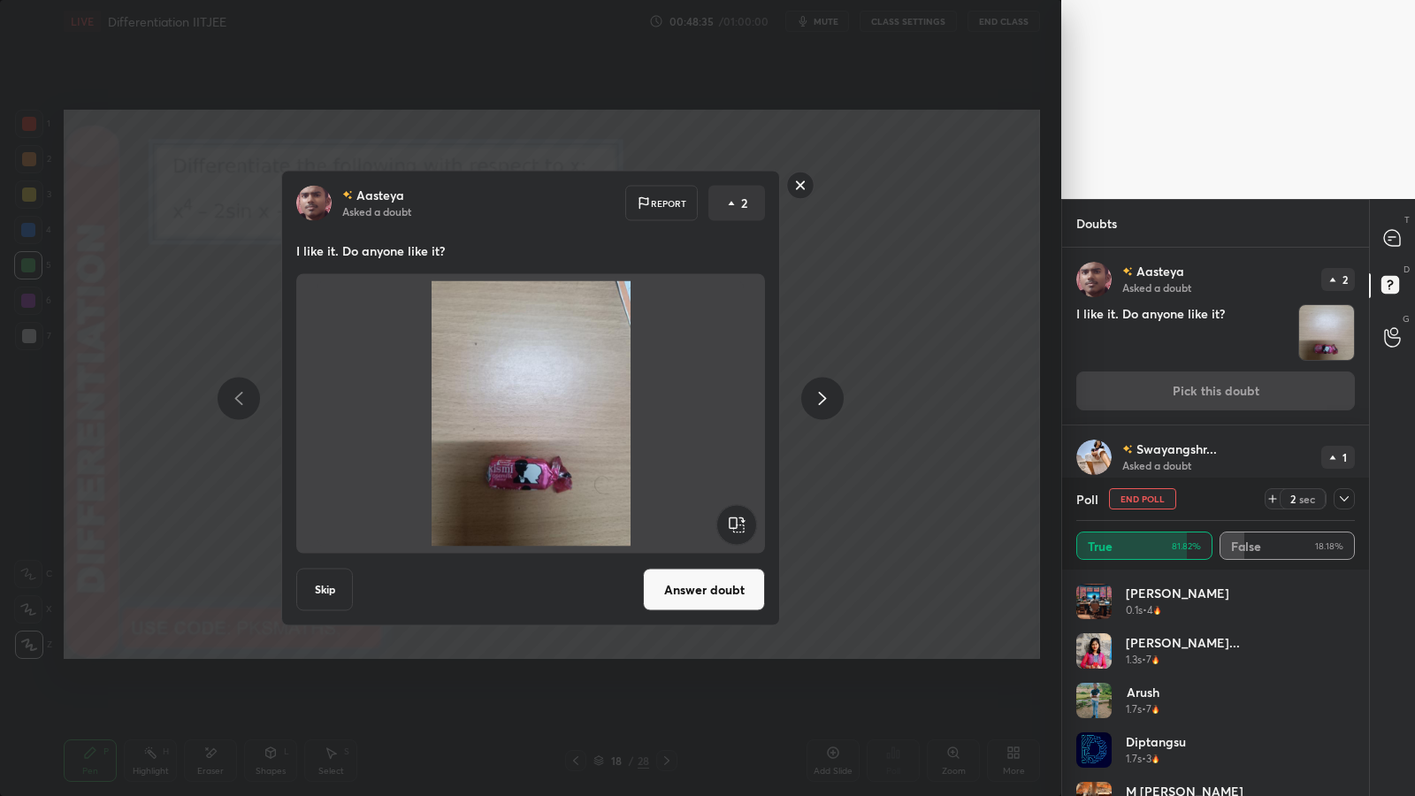
click at [733, 584] on button "Answer doubt" at bounding box center [704, 589] width 122 height 42
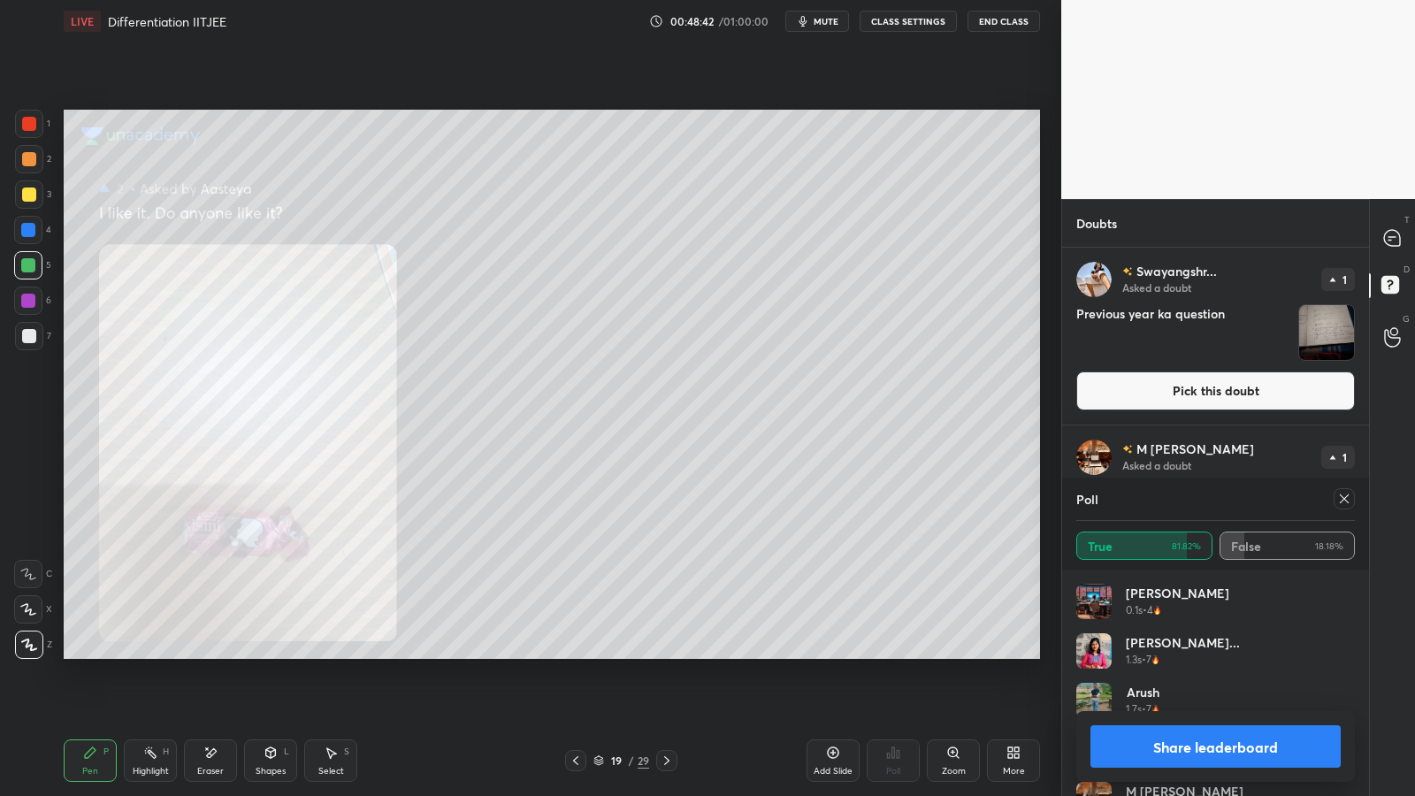
click at [1323, 335] on img "grid" at bounding box center [1326, 332] width 55 height 55
click at [1323, 337] on img "grid" at bounding box center [1326, 332] width 55 height 55
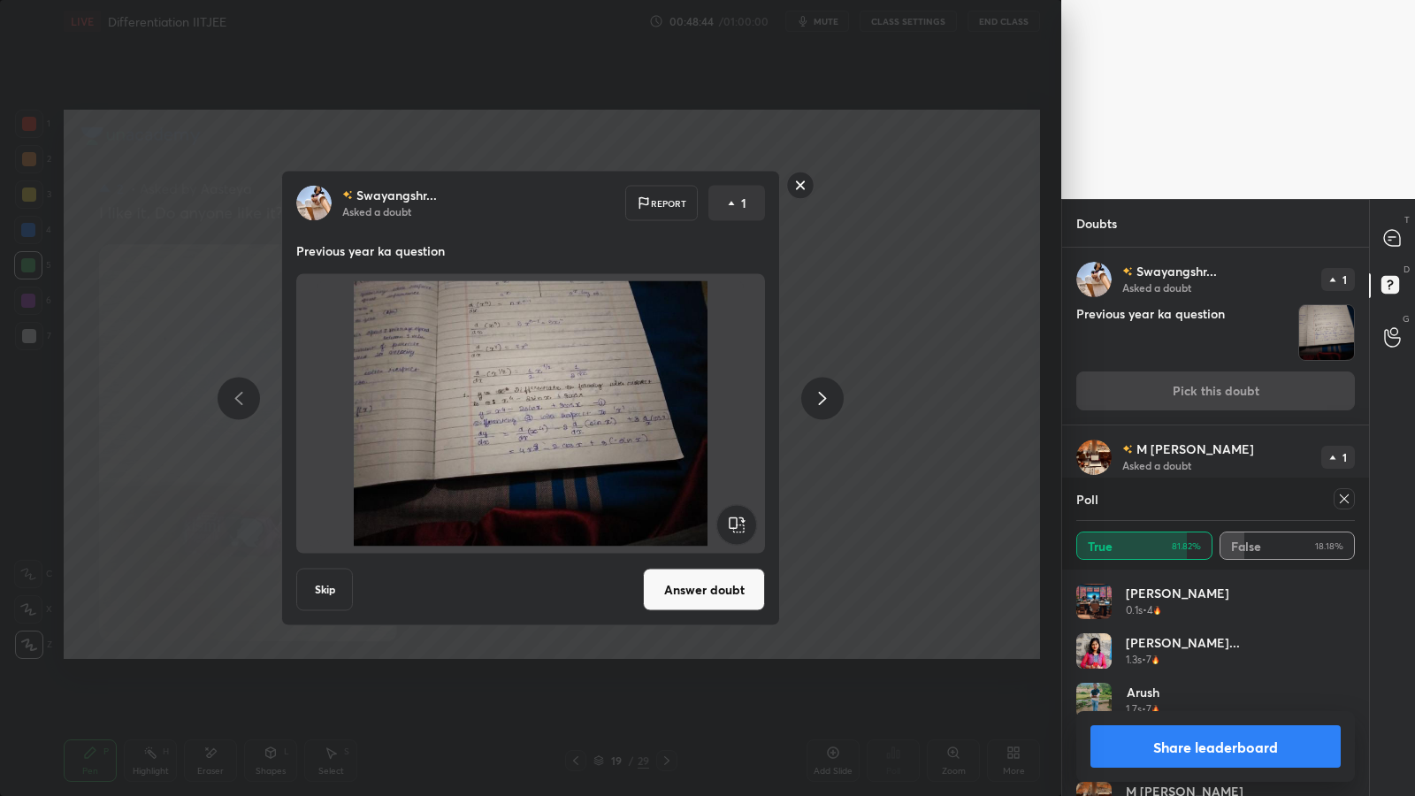
click at [735, 582] on button "Answer doubt" at bounding box center [704, 589] width 122 height 42
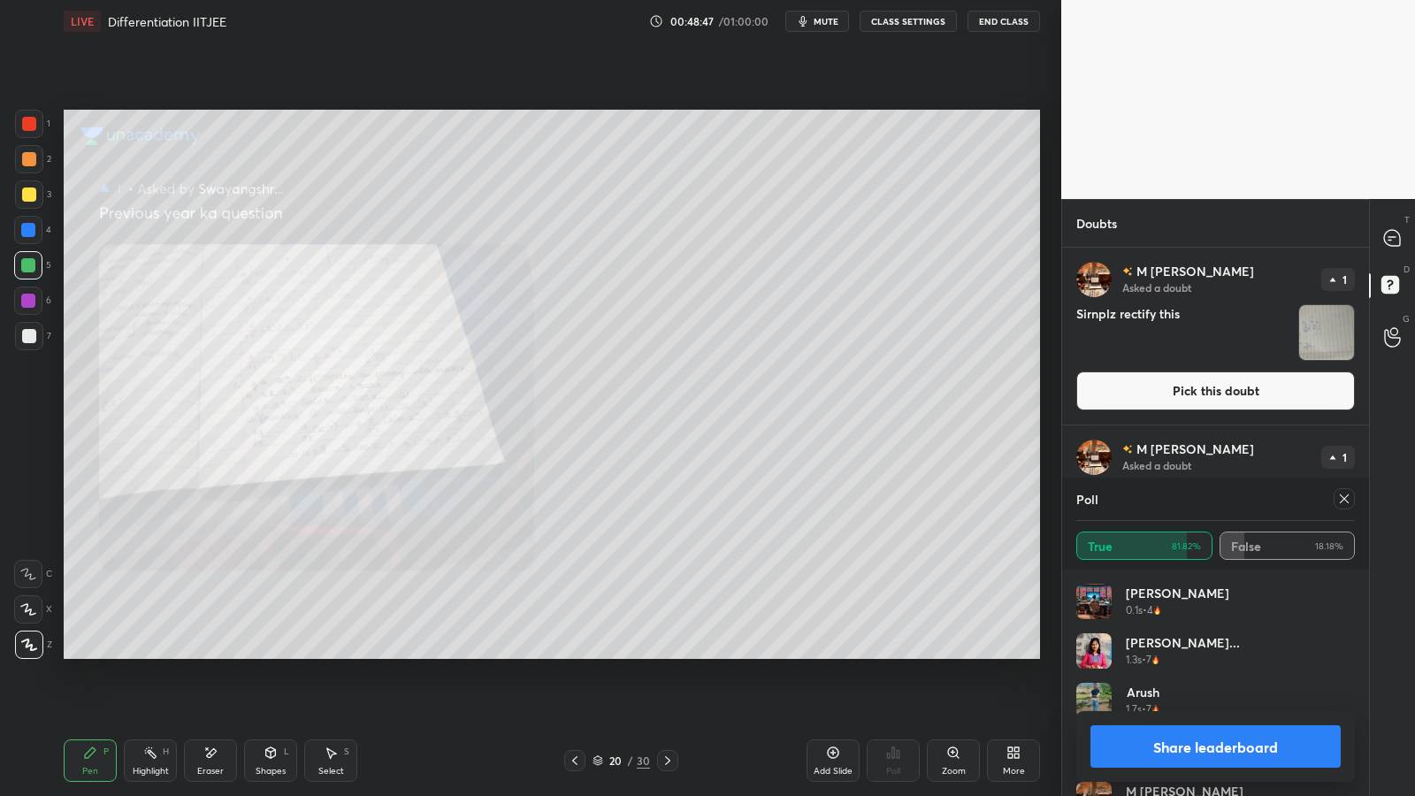
click at [955, 652] on icon at bounding box center [953, 752] width 10 height 10
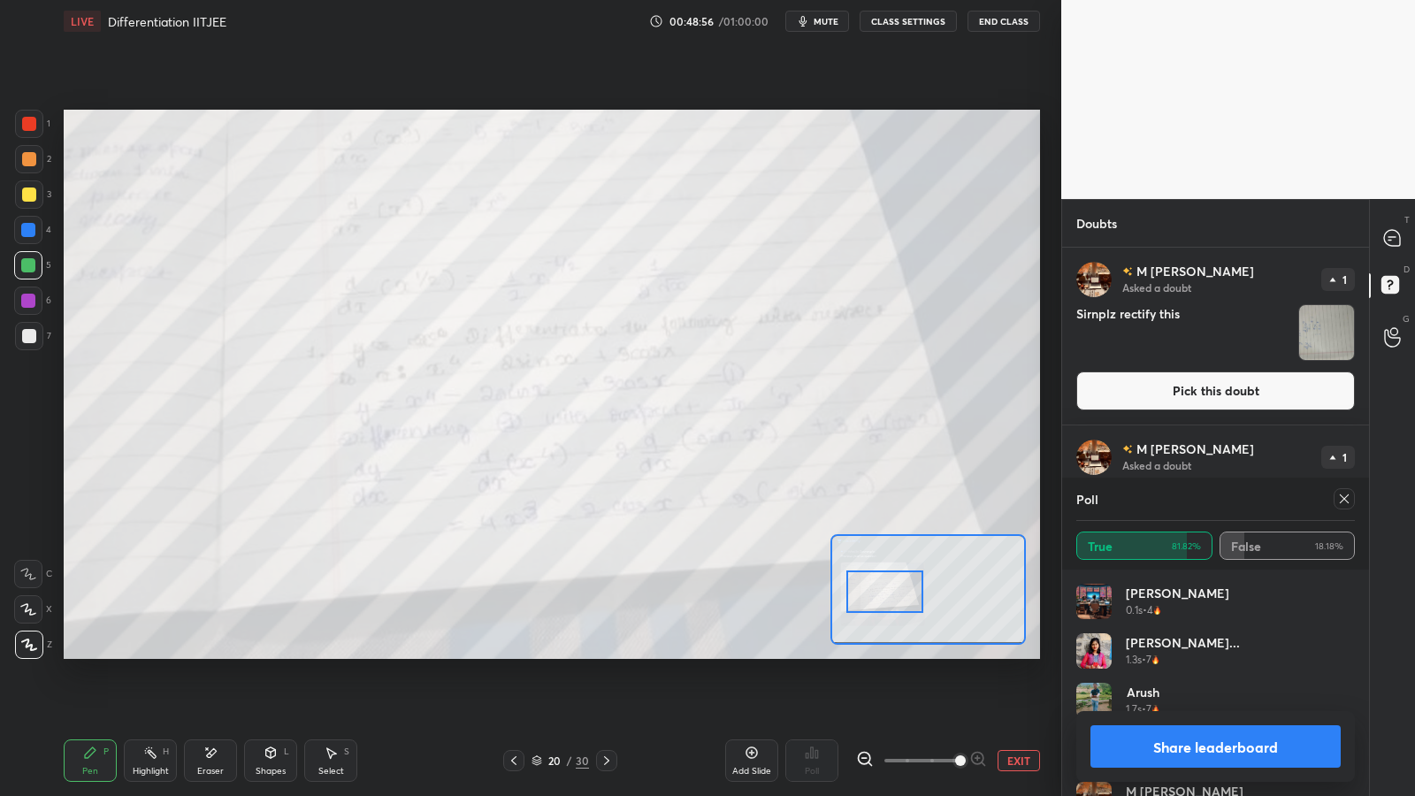
click at [30, 126] on div at bounding box center [29, 124] width 14 height 14
click at [1017, 652] on button "EXIT" at bounding box center [1018, 760] width 42 height 21
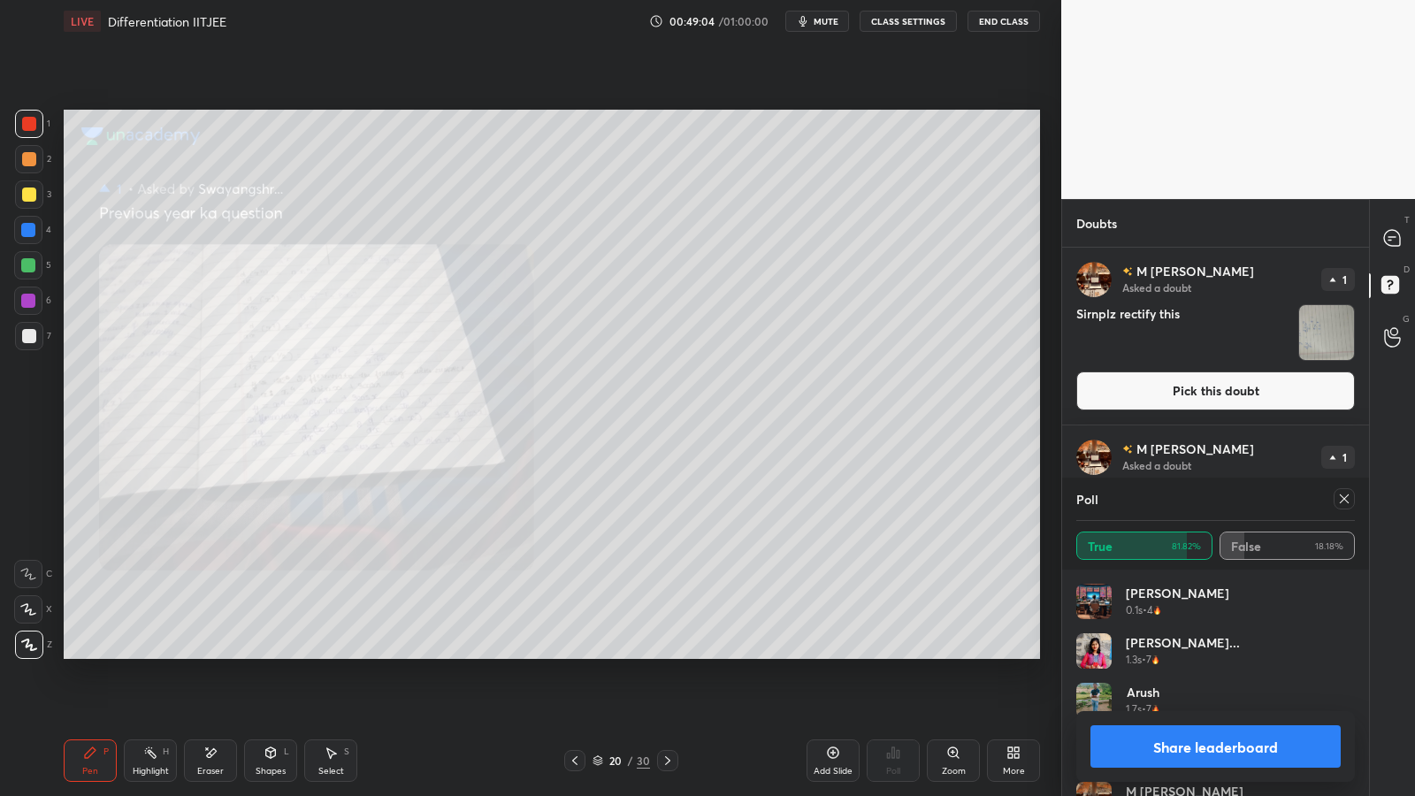
click at [1327, 330] on img "grid" at bounding box center [1326, 332] width 55 height 55
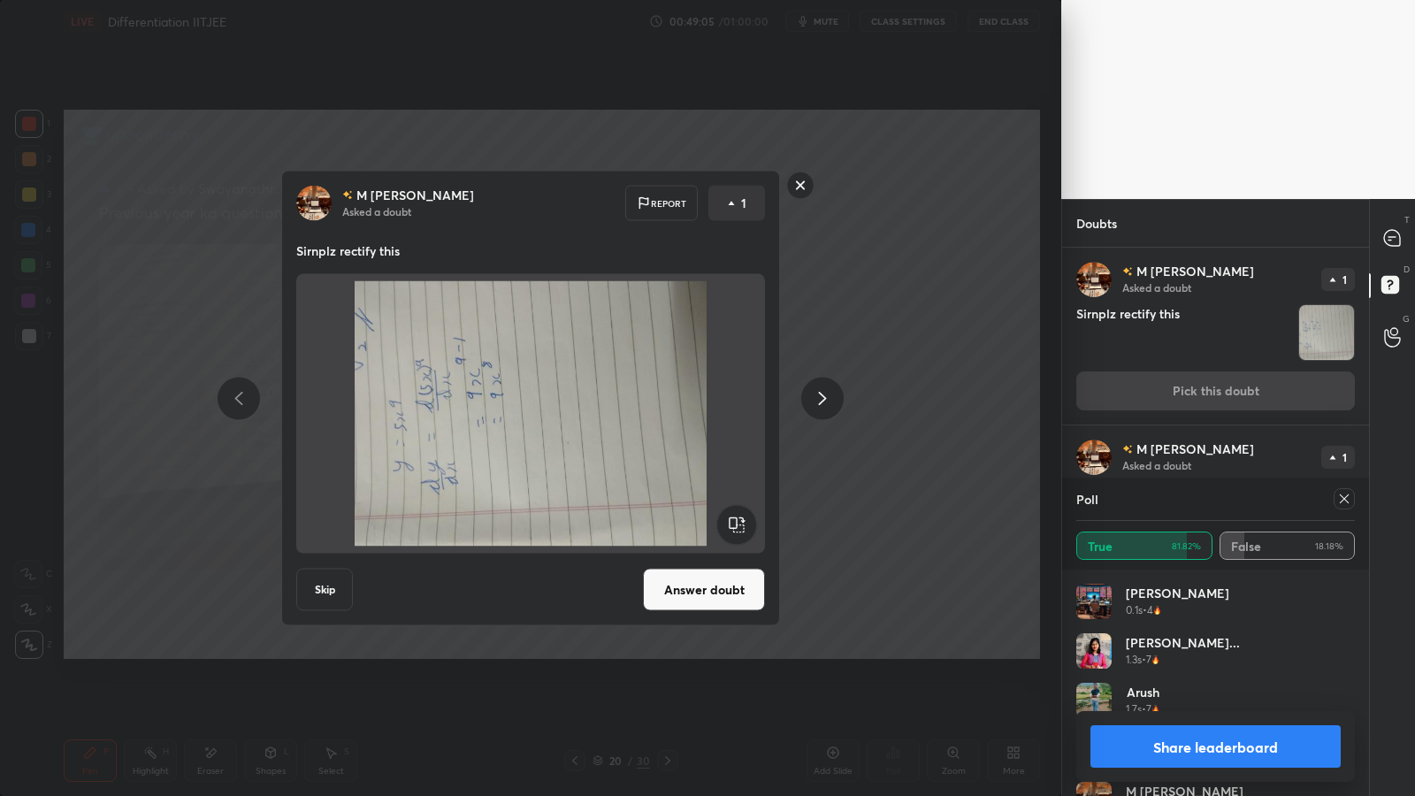
click at [744, 515] on rect at bounding box center [736, 525] width 40 height 40
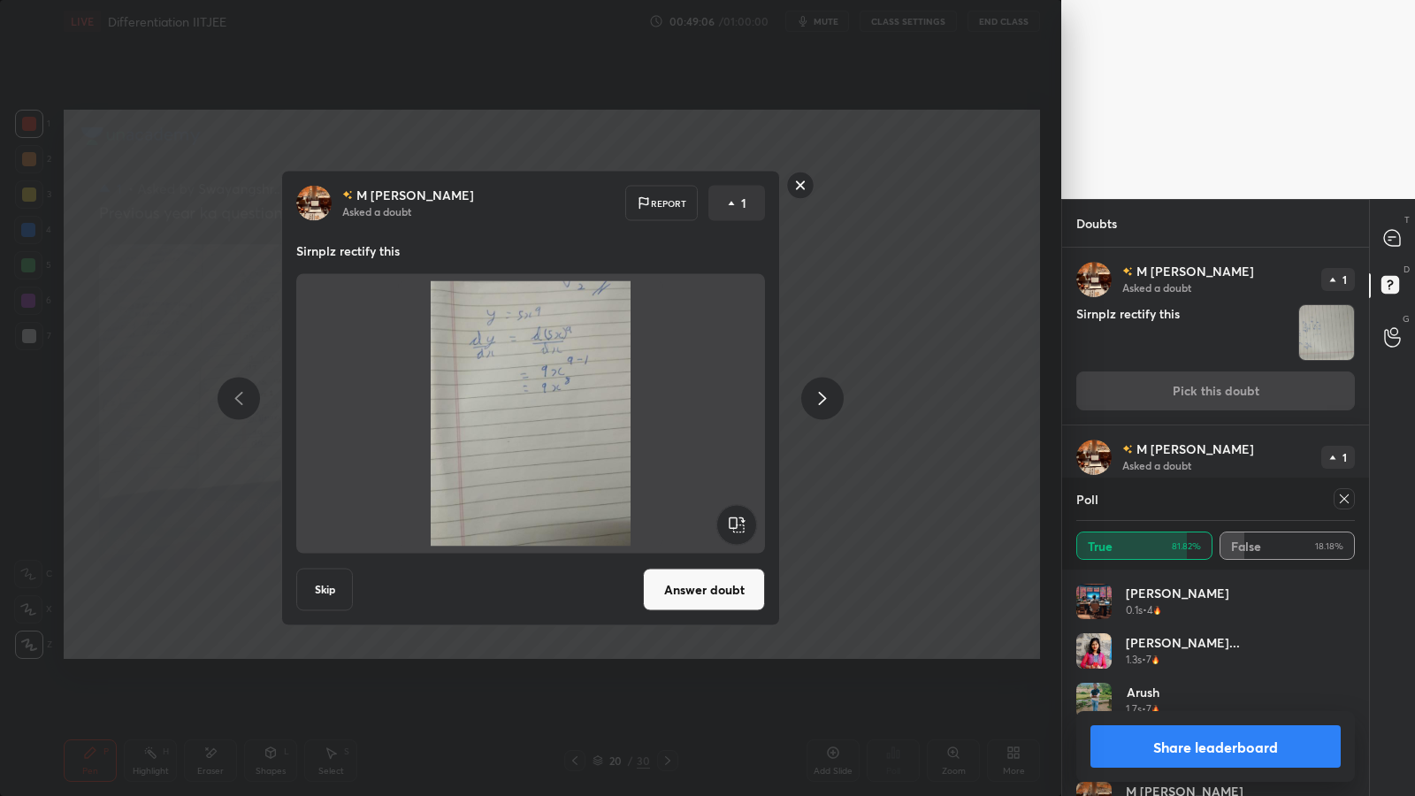
click at [722, 579] on button "Answer doubt" at bounding box center [704, 589] width 122 height 42
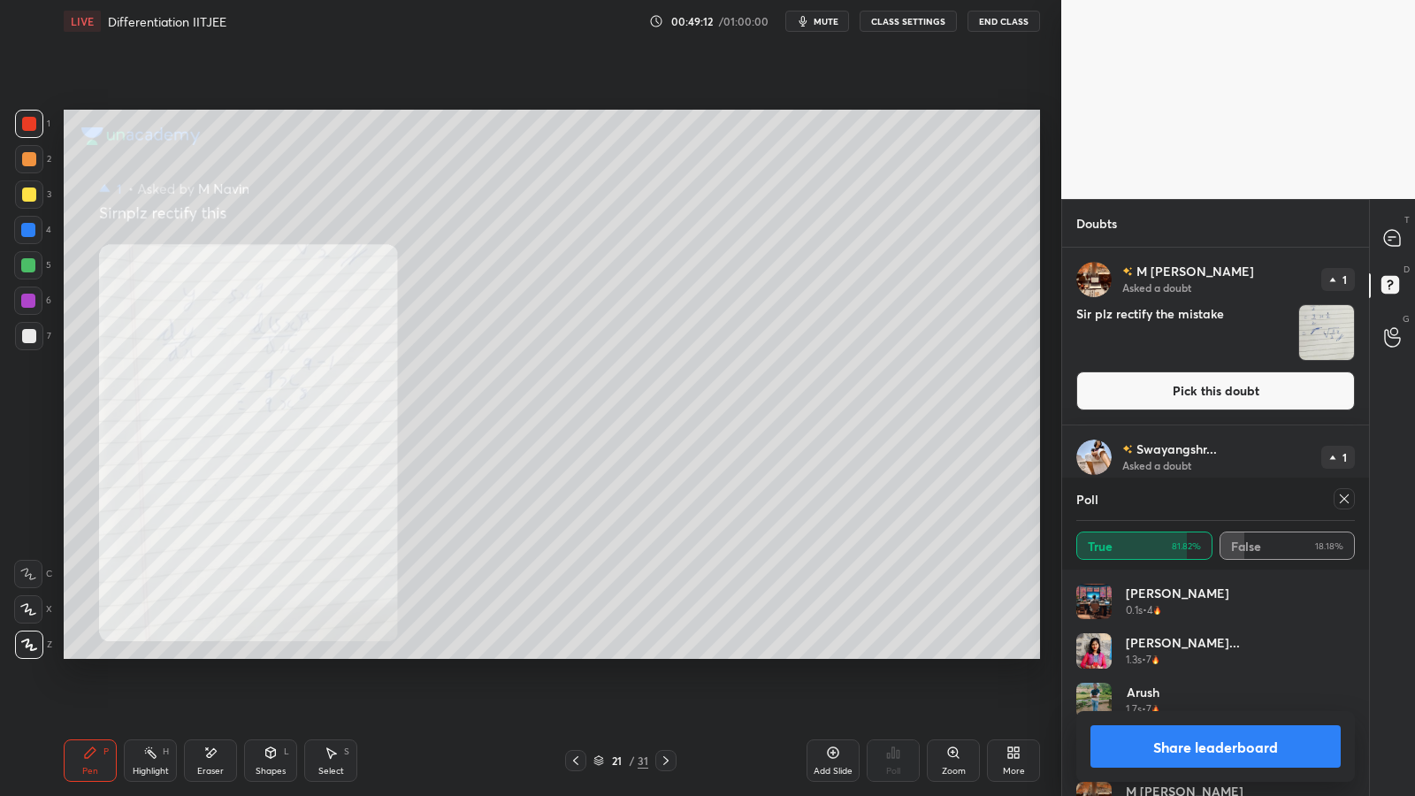
click at [1324, 334] on img "grid" at bounding box center [1326, 332] width 55 height 55
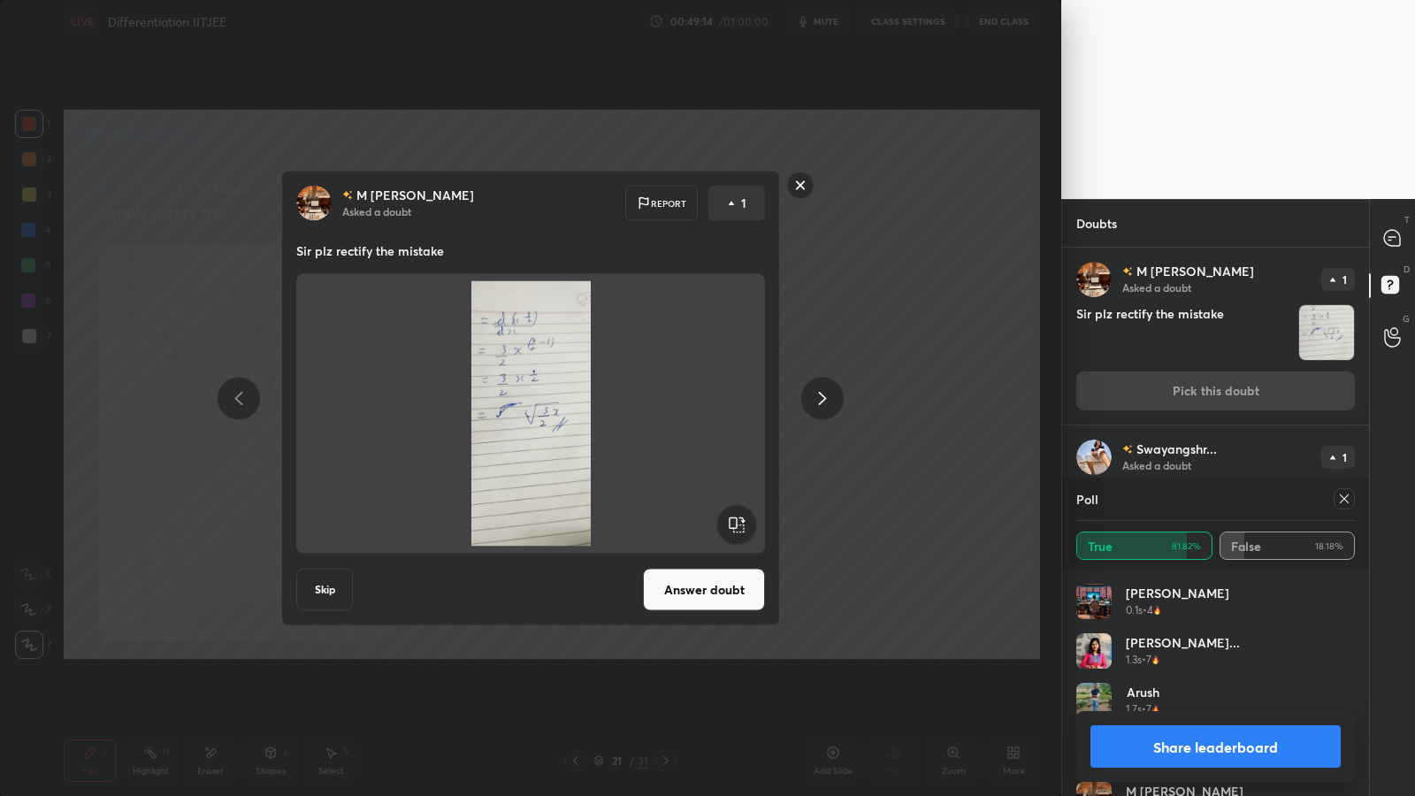
click at [726, 587] on button "Answer doubt" at bounding box center [704, 589] width 122 height 42
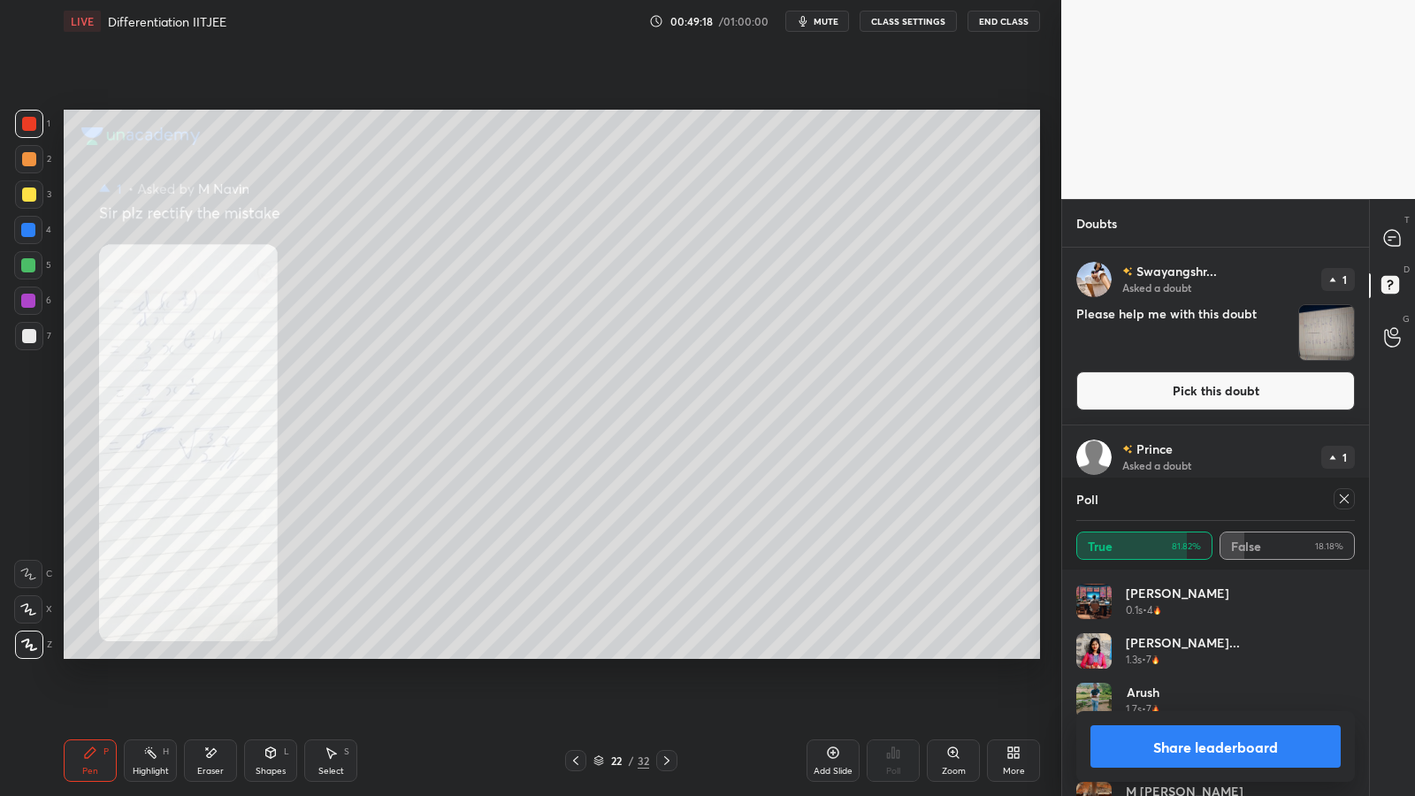
click at [1318, 333] on img "grid" at bounding box center [1326, 332] width 55 height 55
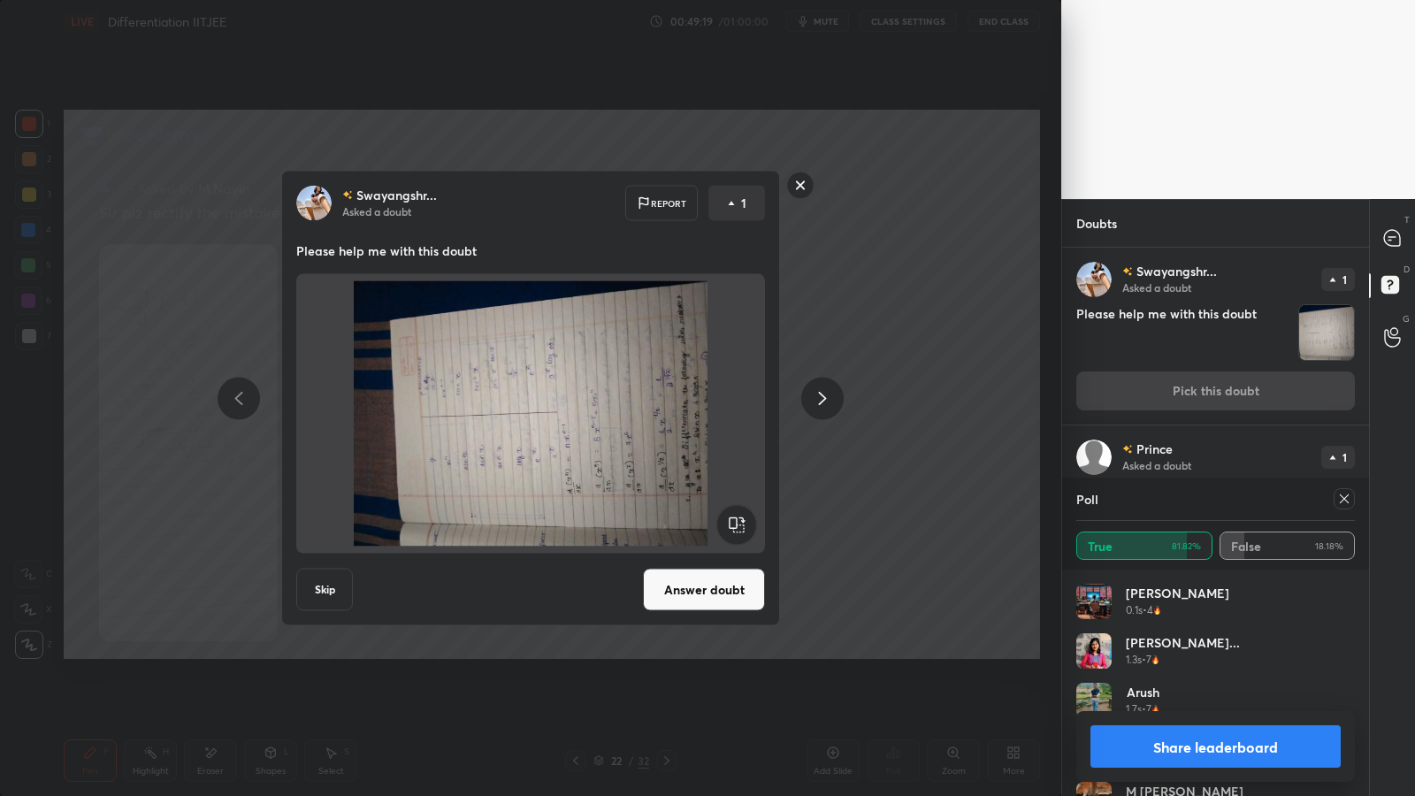
click at [739, 517] on rect at bounding box center [736, 525] width 40 height 40
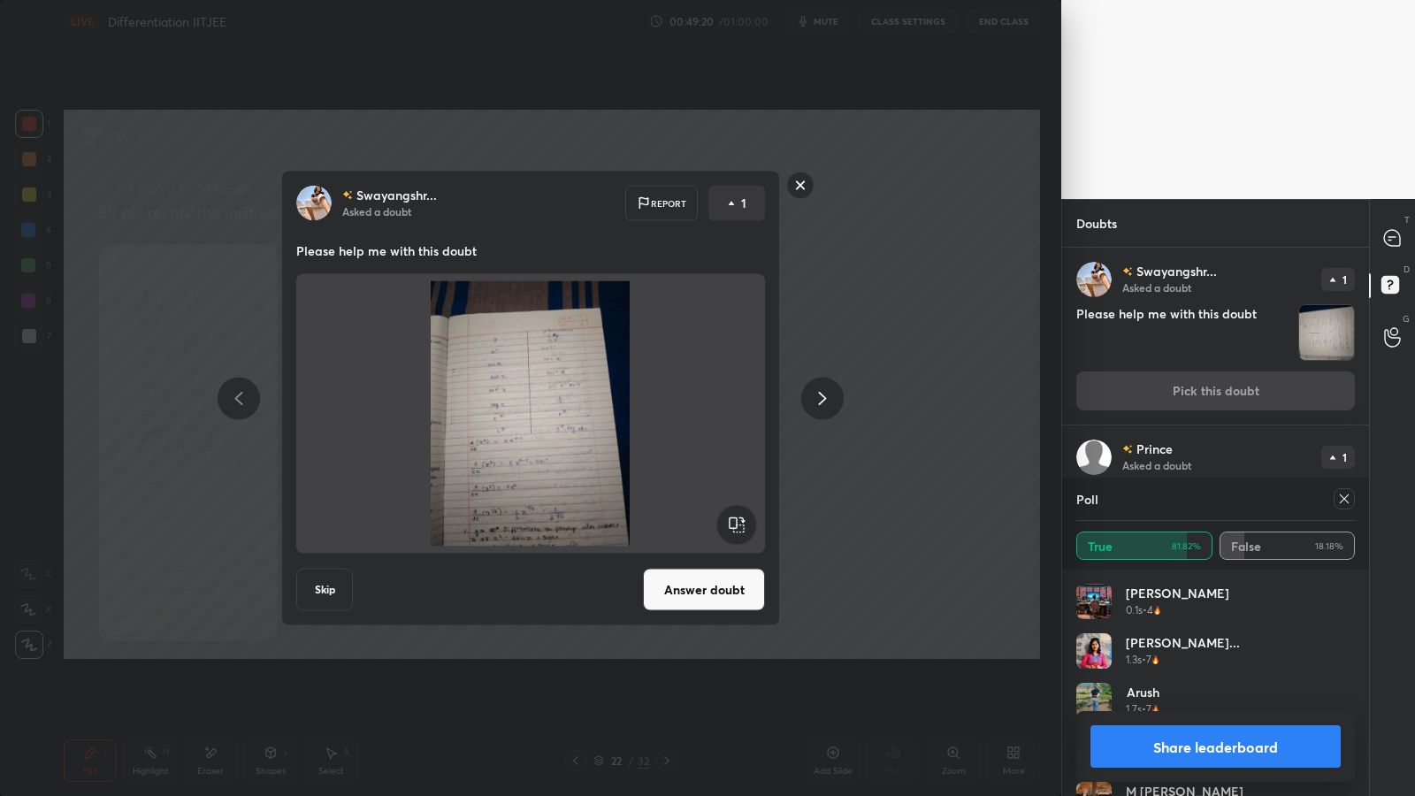
click at [713, 602] on button "Answer doubt" at bounding box center [704, 589] width 122 height 42
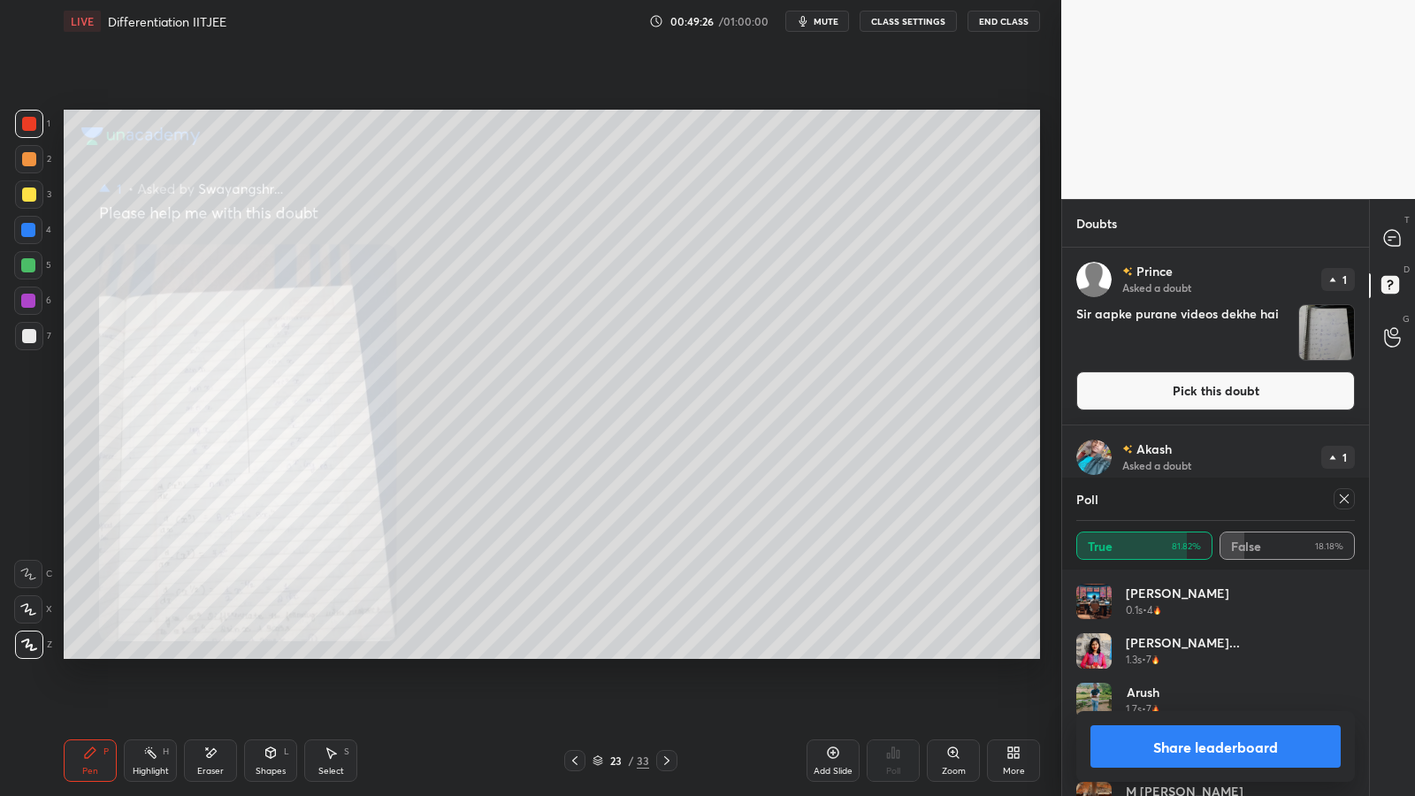
click at [1289, 392] on button "Pick this doubt" at bounding box center [1215, 390] width 278 height 39
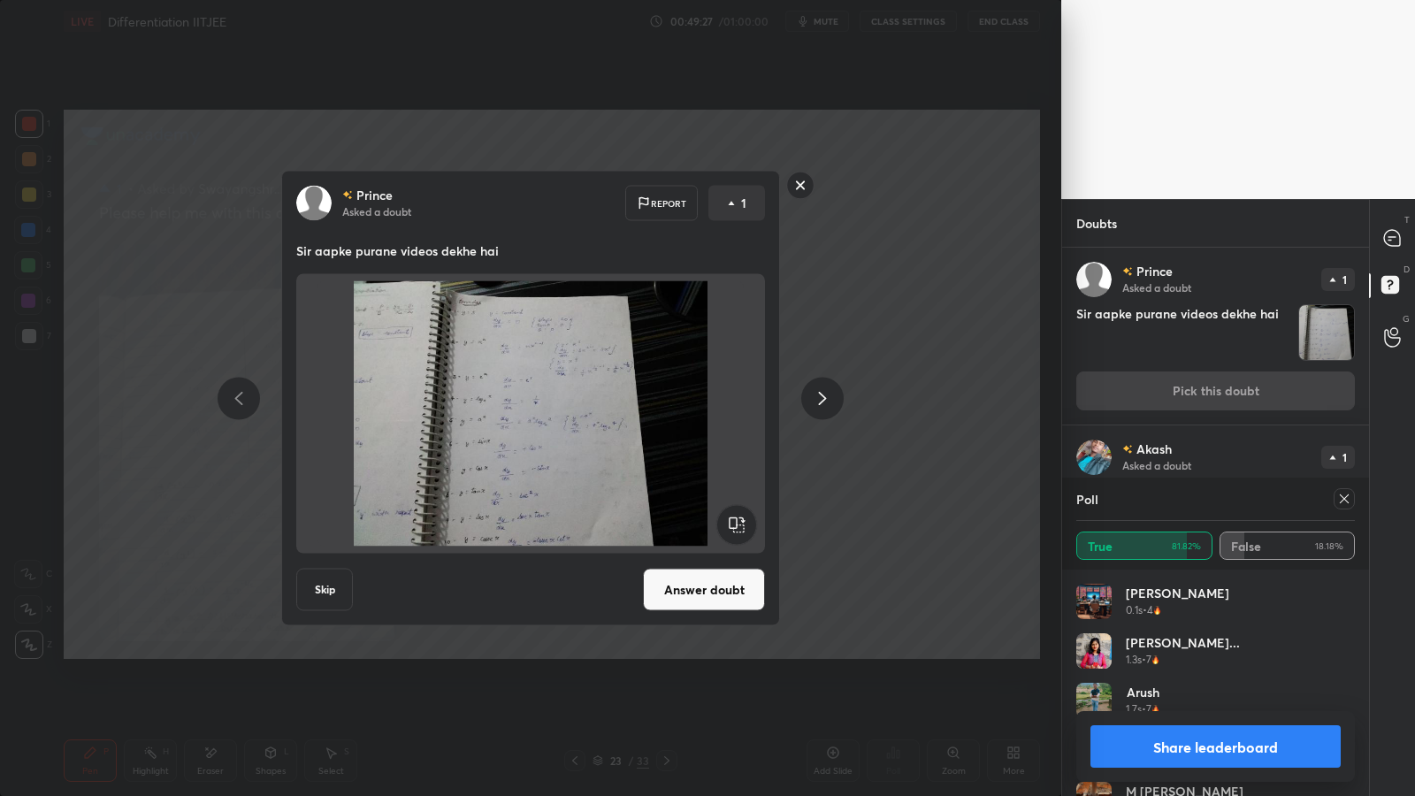
click at [721, 600] on button "Answer doubt" at bounding box center [704, 589] width 122 height 42
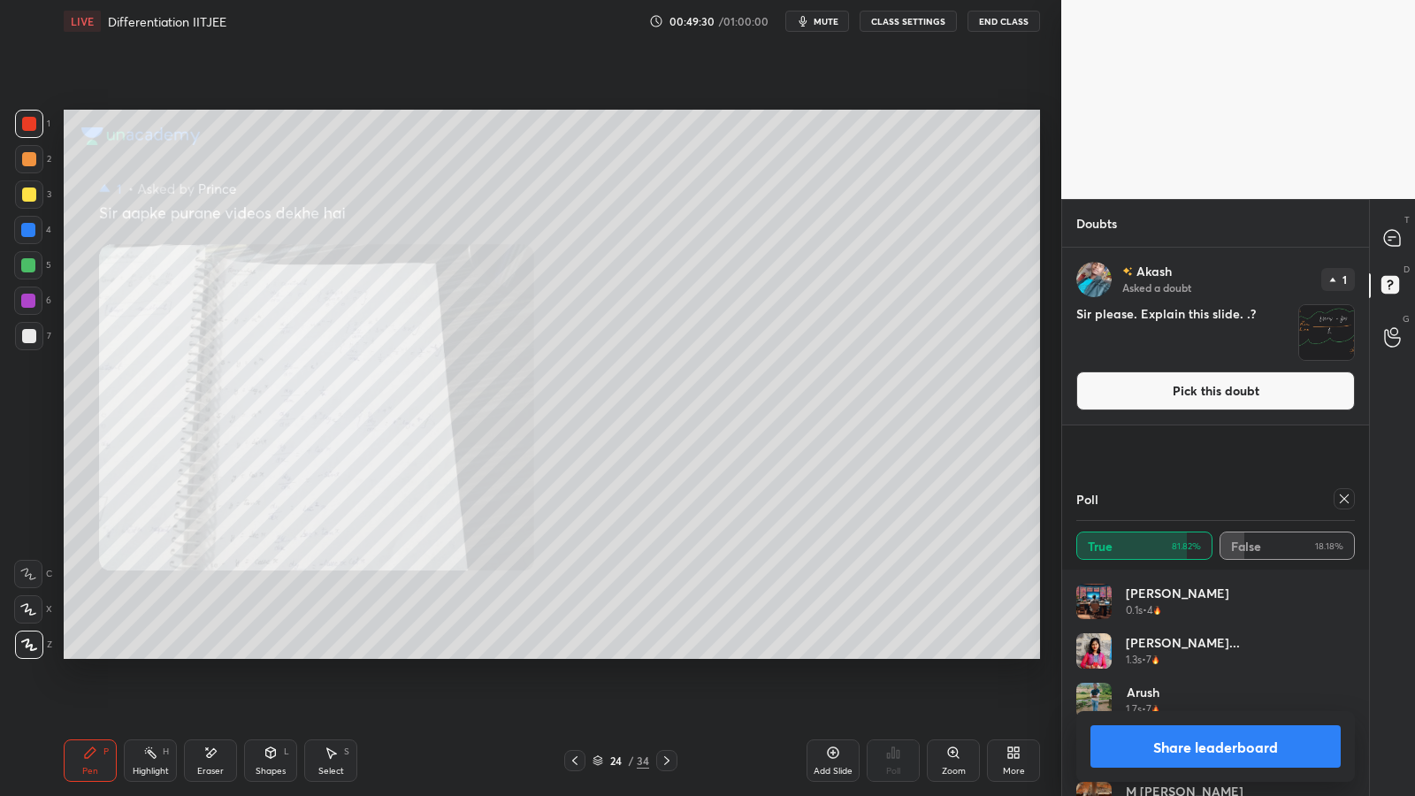
click at [1323, 348] on img "grid" at bounding box center [1326, 332] width 55 height 55
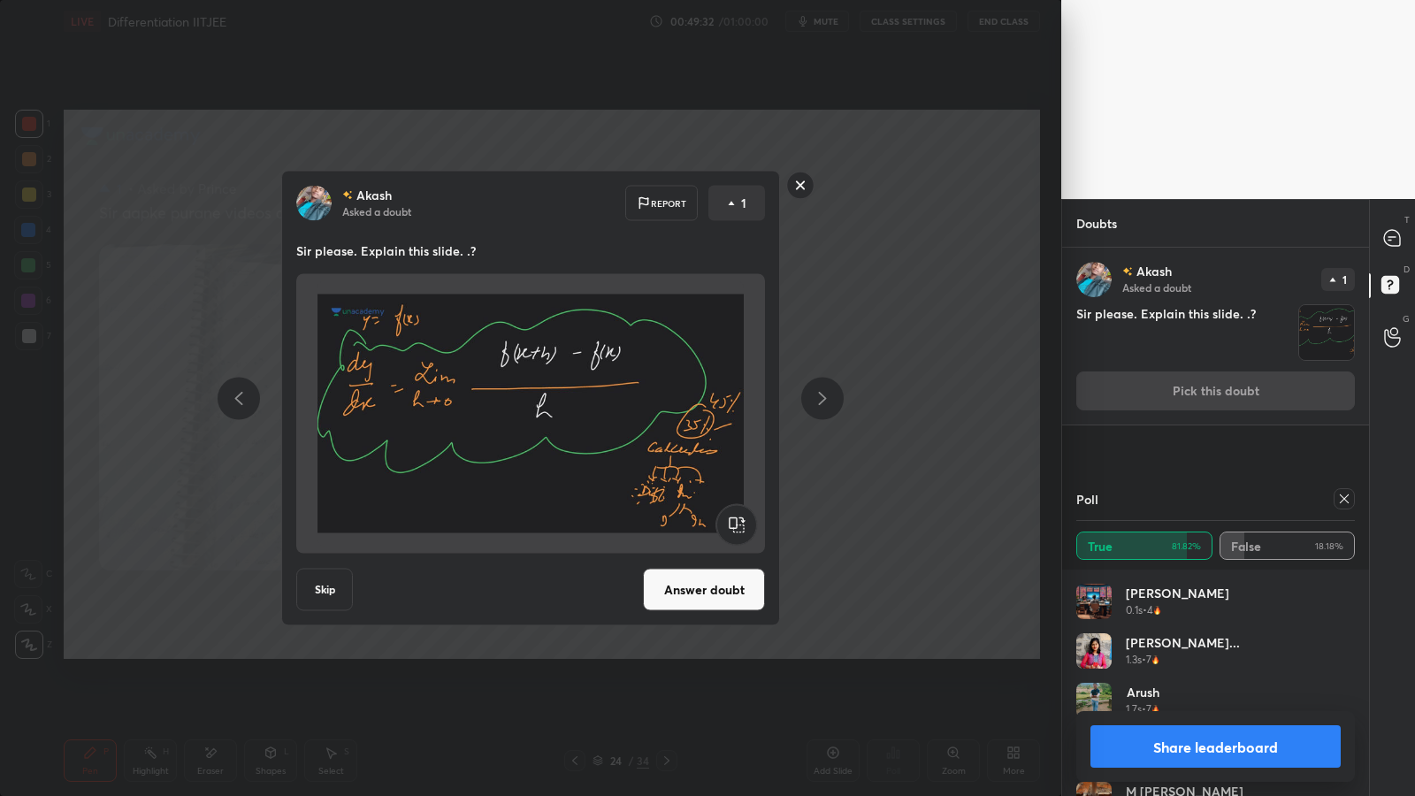
click at [722, 590] on button "Answer doubt" at bounding box center [704, 589] width 122 height 42
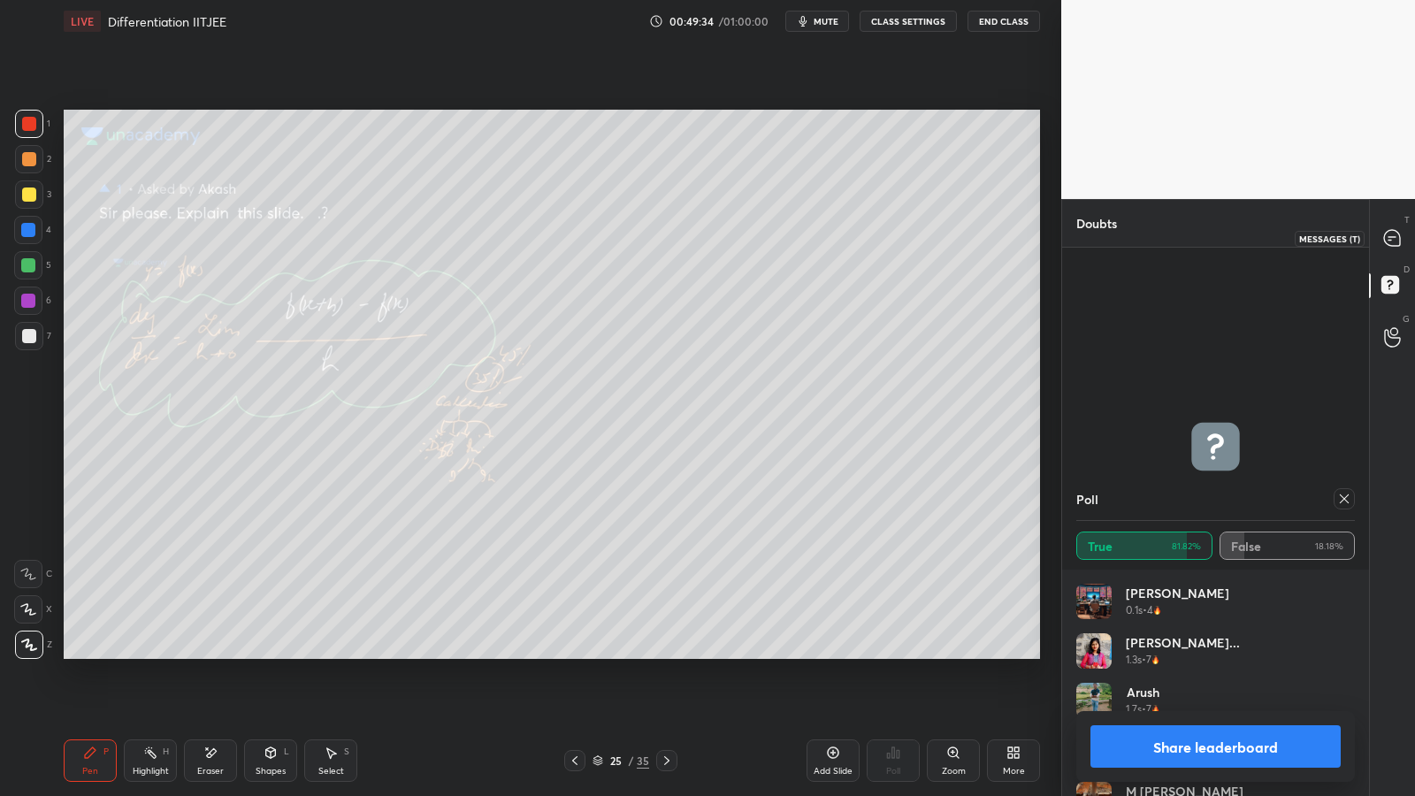
click at [1394, 229] on icon at bounding box center [1392, 238] width 19 height 19
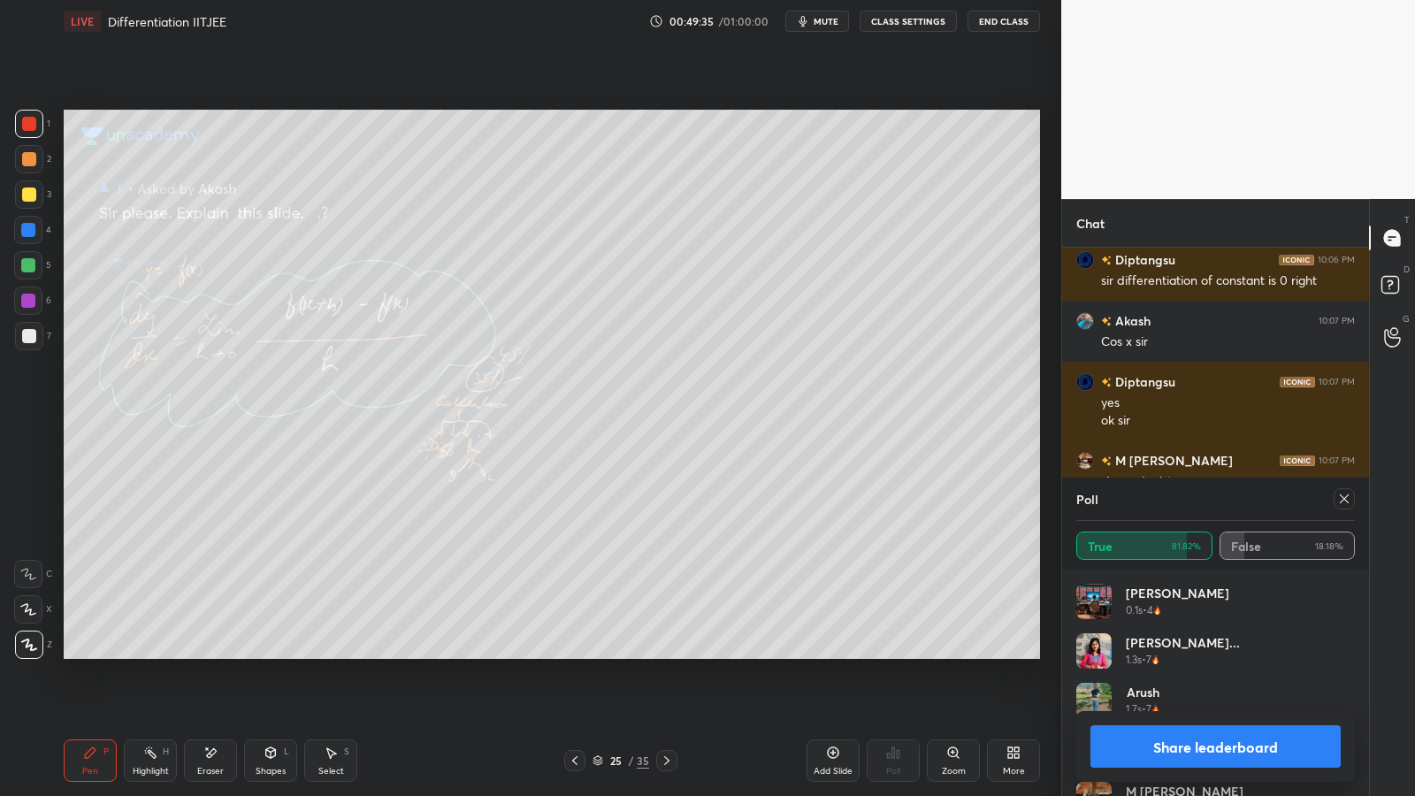
click at [1185, 652] on button "Share leaderboard" at bounding box center [1215, 746] width 250 height 42
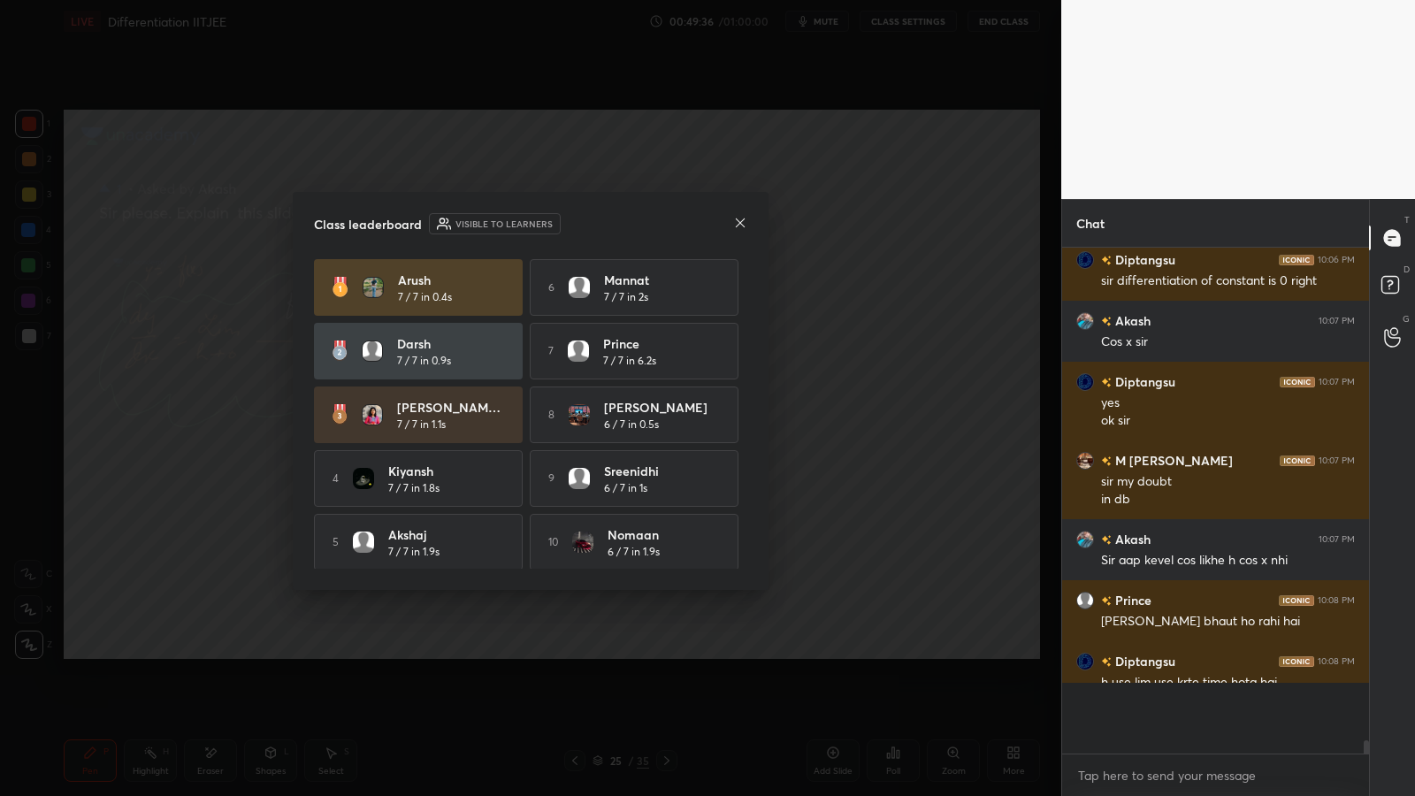
scroll to position [495, 301]
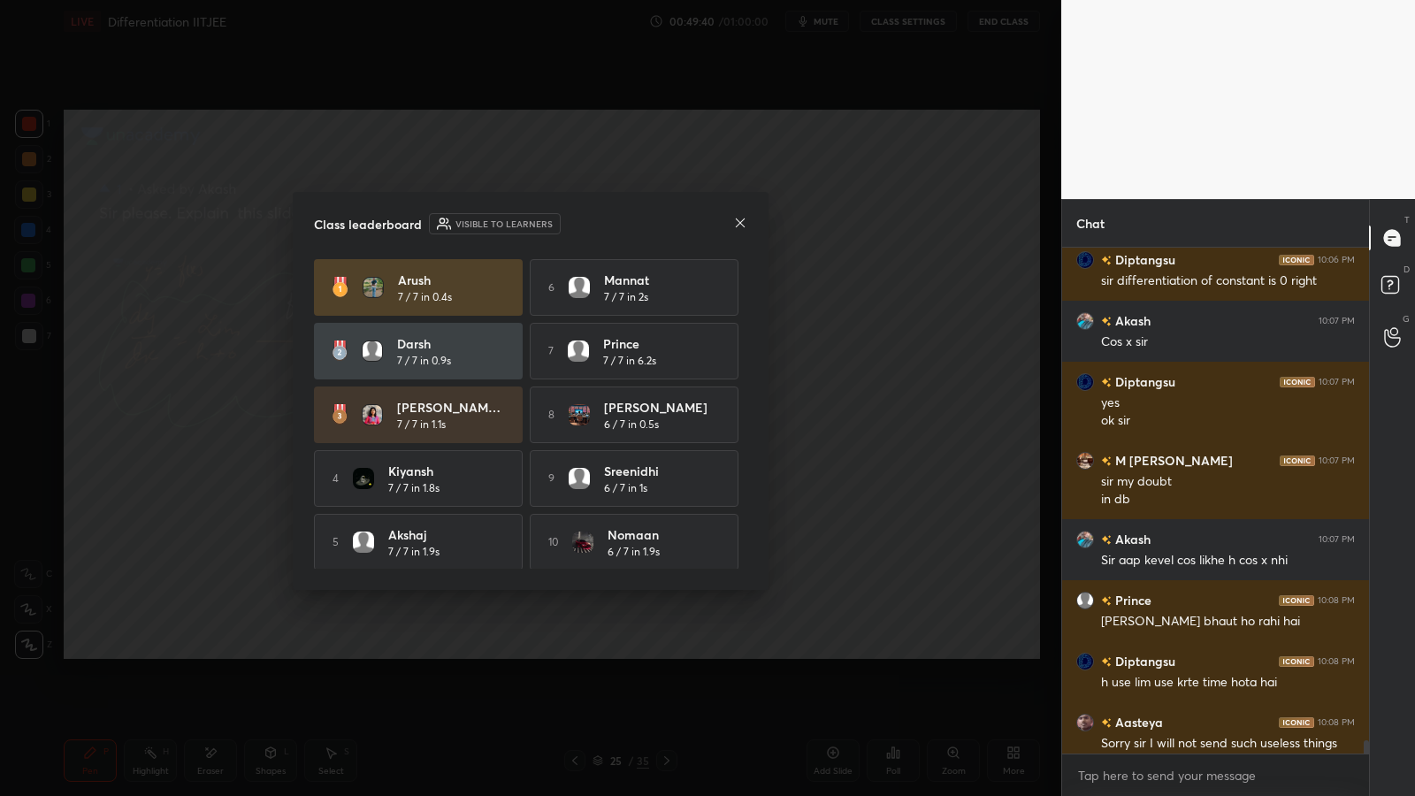
click at [744, 221] on icon at bounding box center [740, 223] width 14 height 14
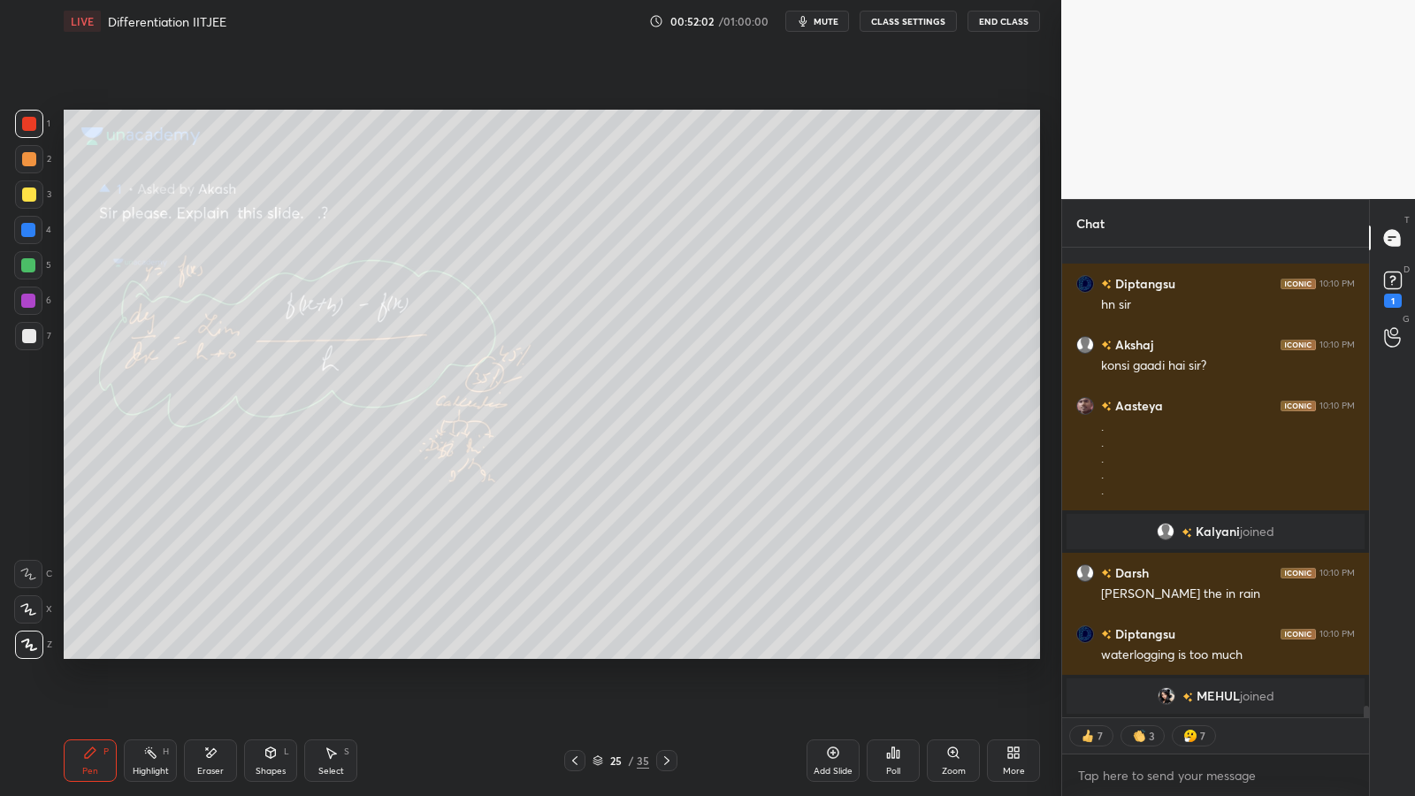
scroll to position [19382, 0]
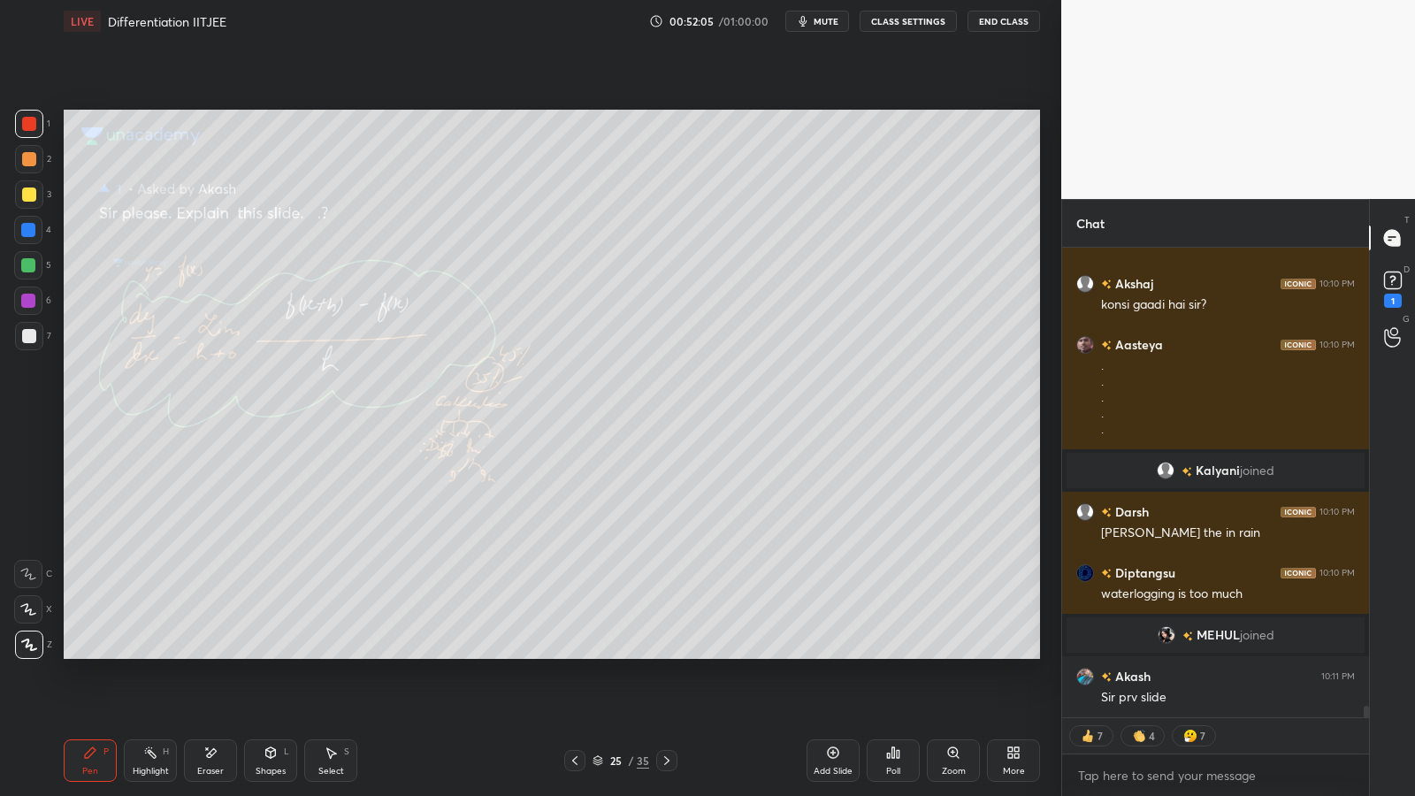
click at [571, 652] on div at bounding box center [574, 760] width 21 height 21
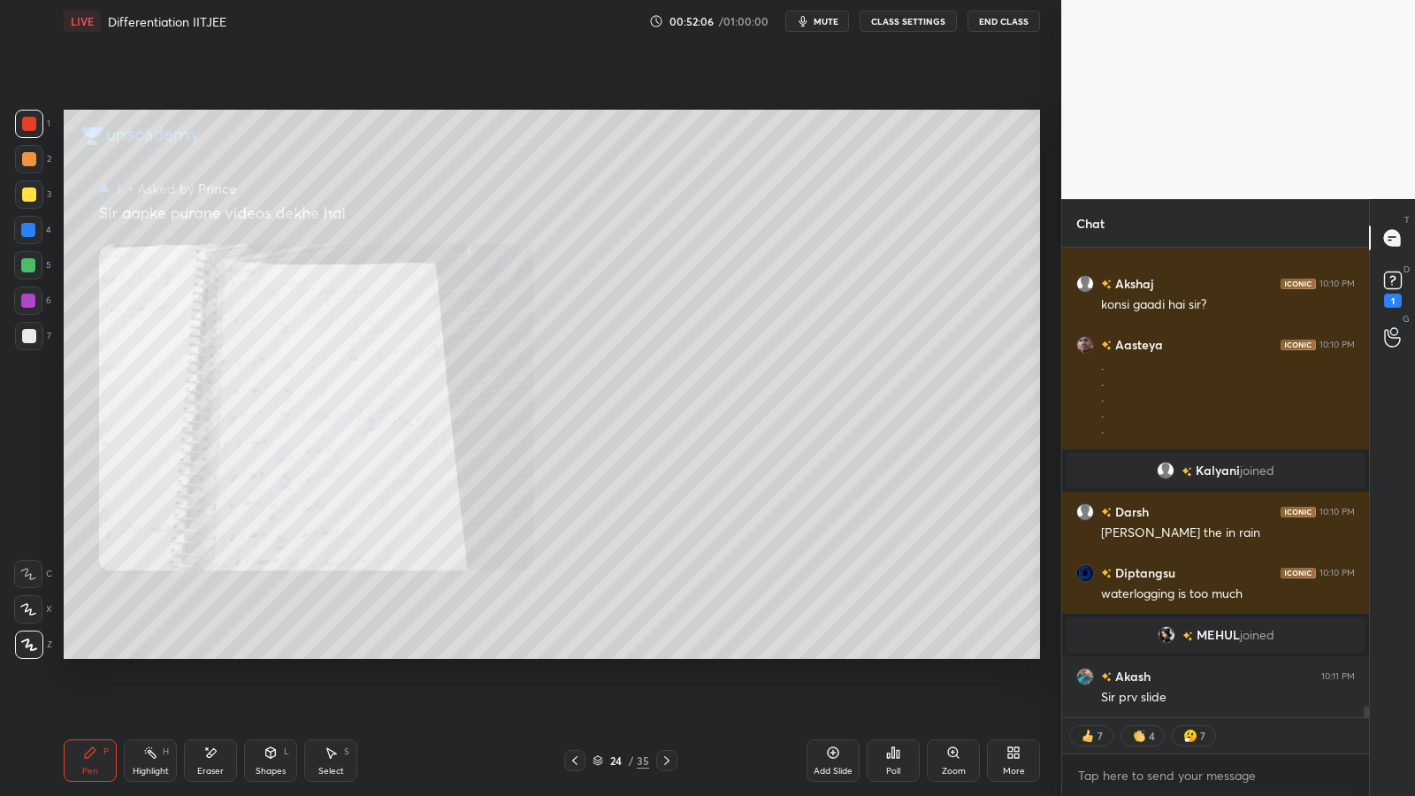
click at [570, 652] on icon at bounding box center [575, 760] width 14 height 14
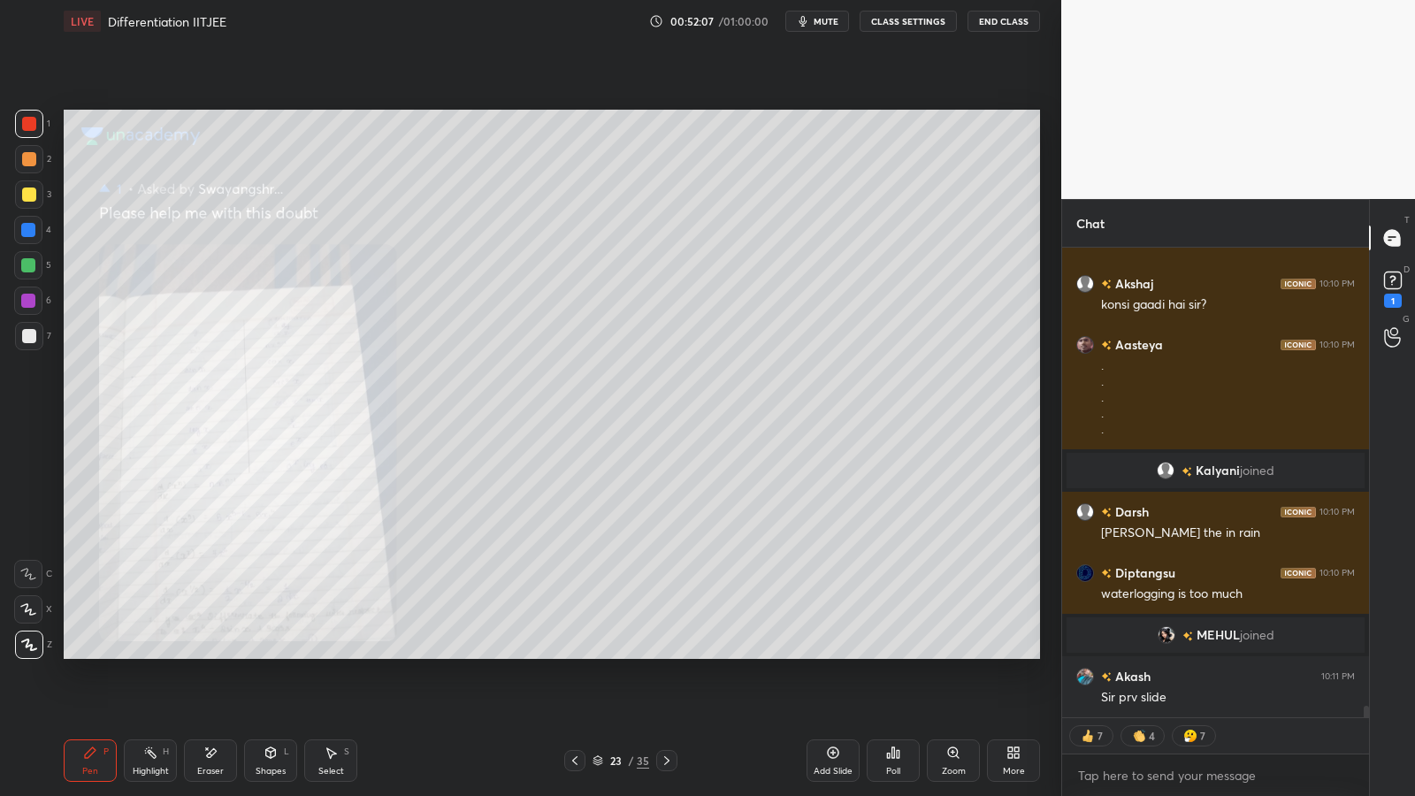
click at [675, 652] on div at bounding box center [666, 760] width 21 height 21
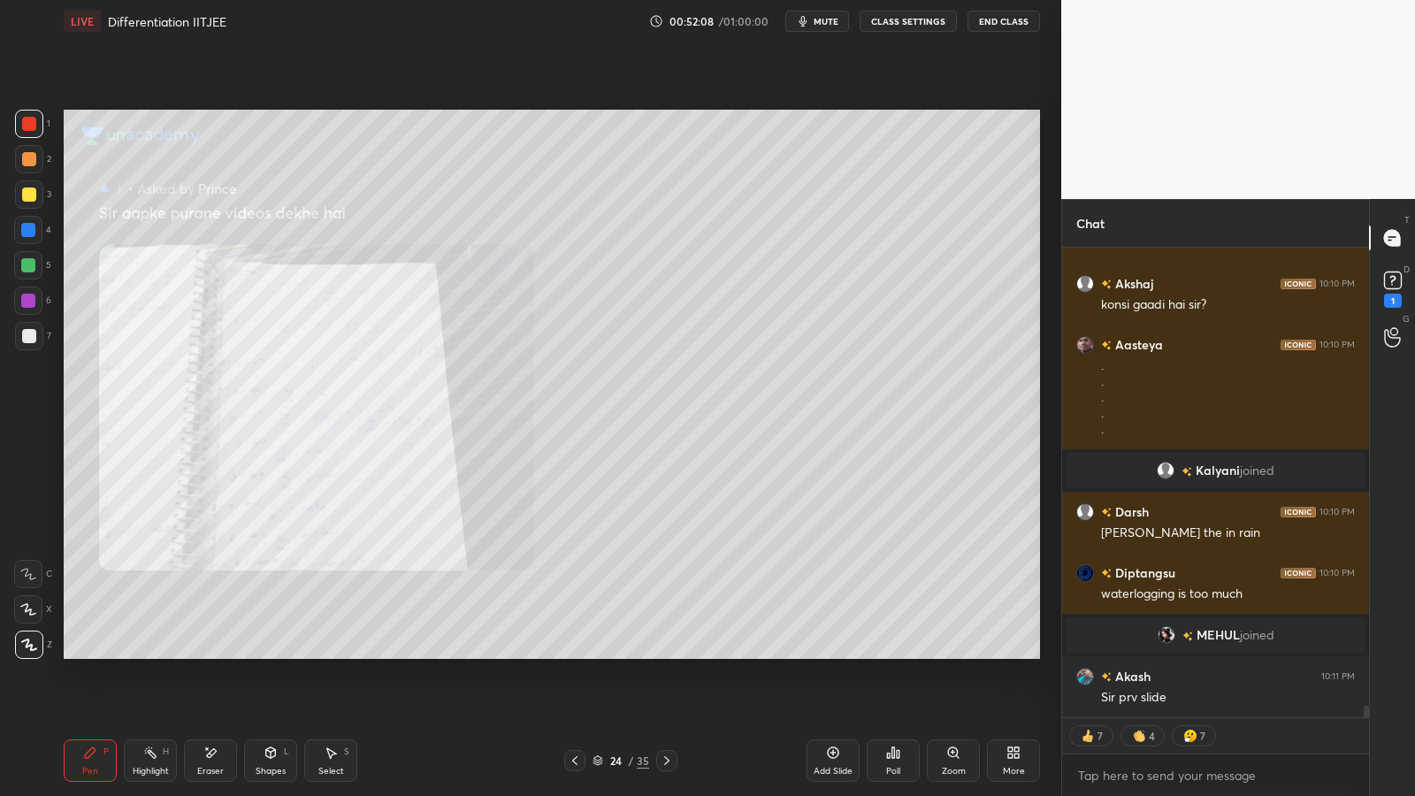
click at [619, 652] on div "24" at bounding box center [615, 760] width 18 height 11
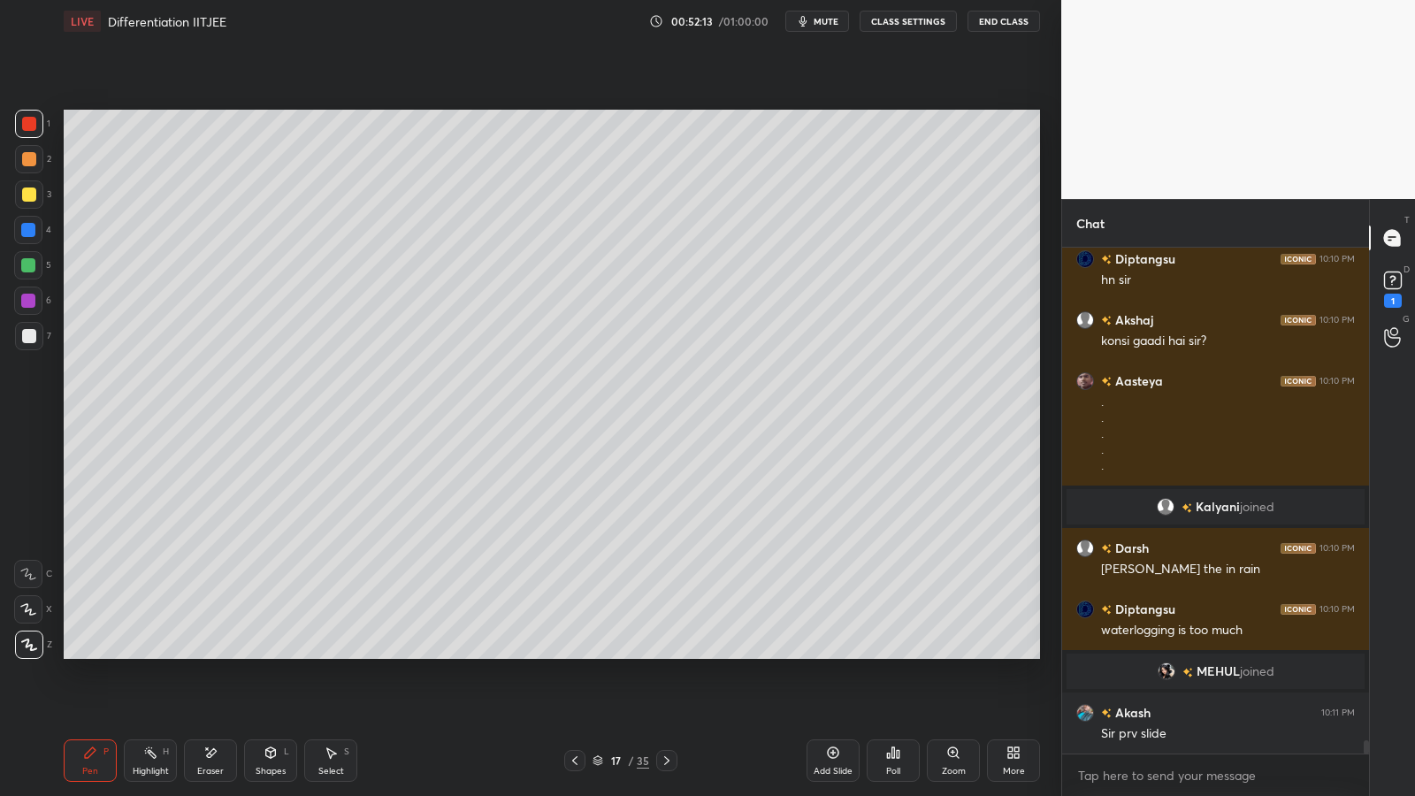
scroll to position [19346, 0]
click at [670, 652] on icon at bounding box center [667, 760] width 14 height 14
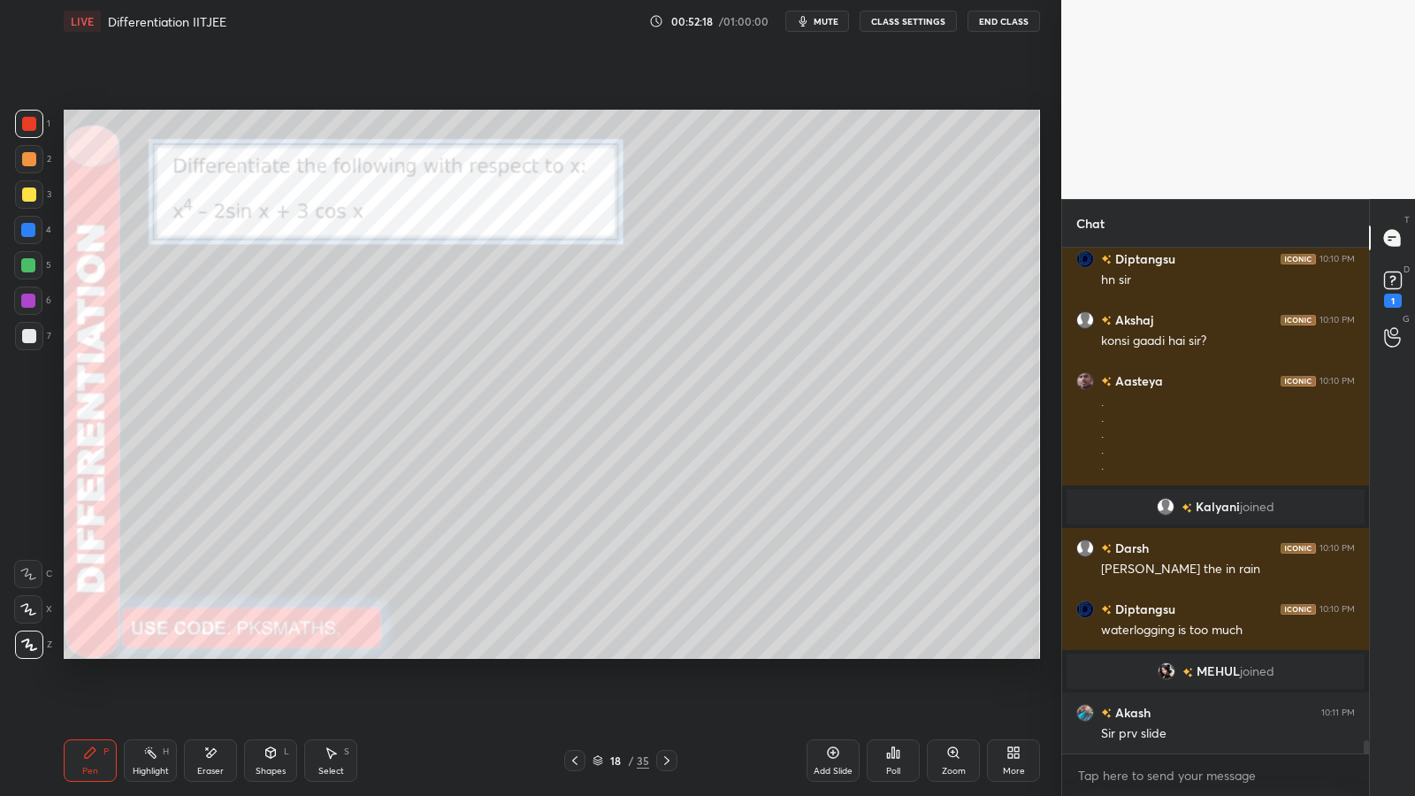
click at [674, 652] on div at bounding box center [666, 760] width 21 height 21
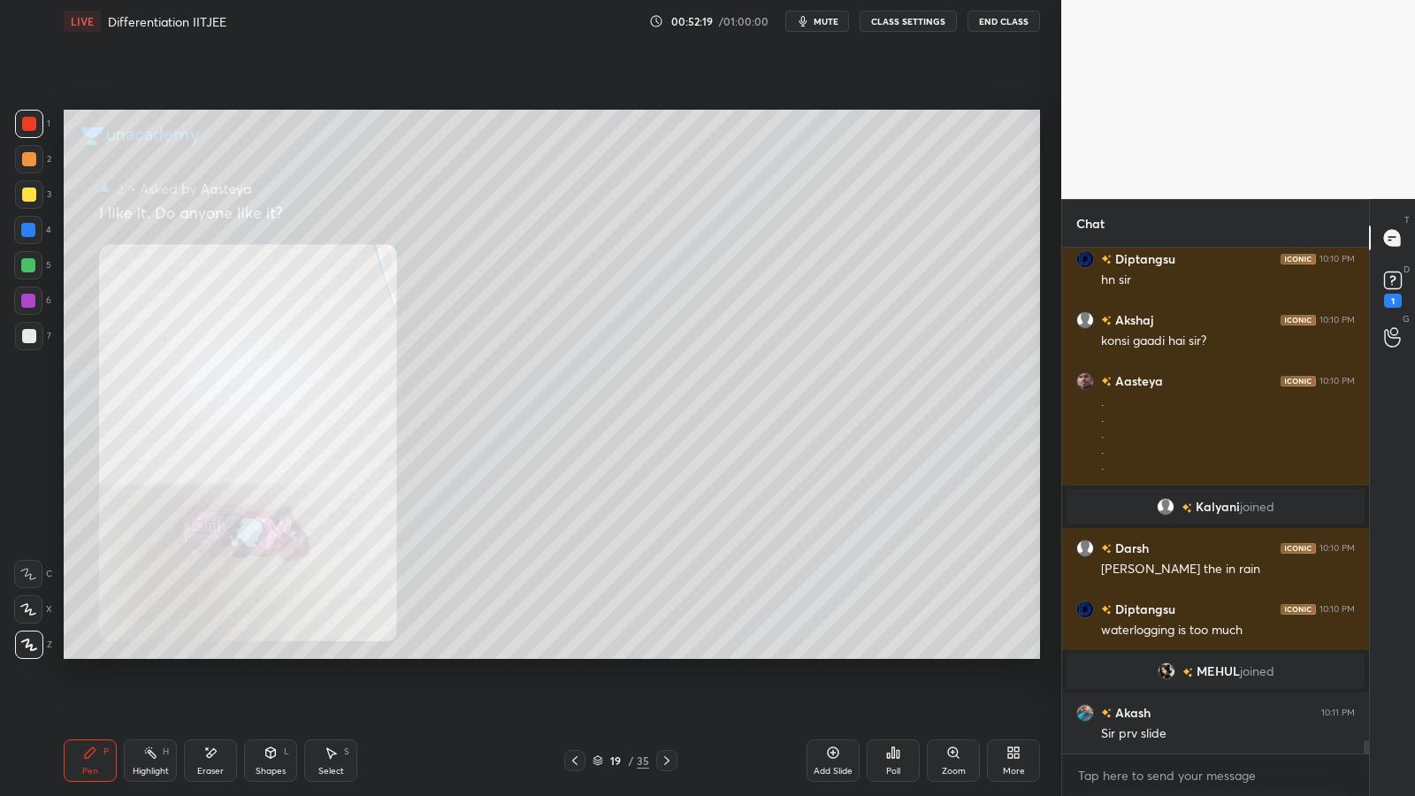
click at [673, 652] on icon at bounding box center [667, 760] width 14 height 14
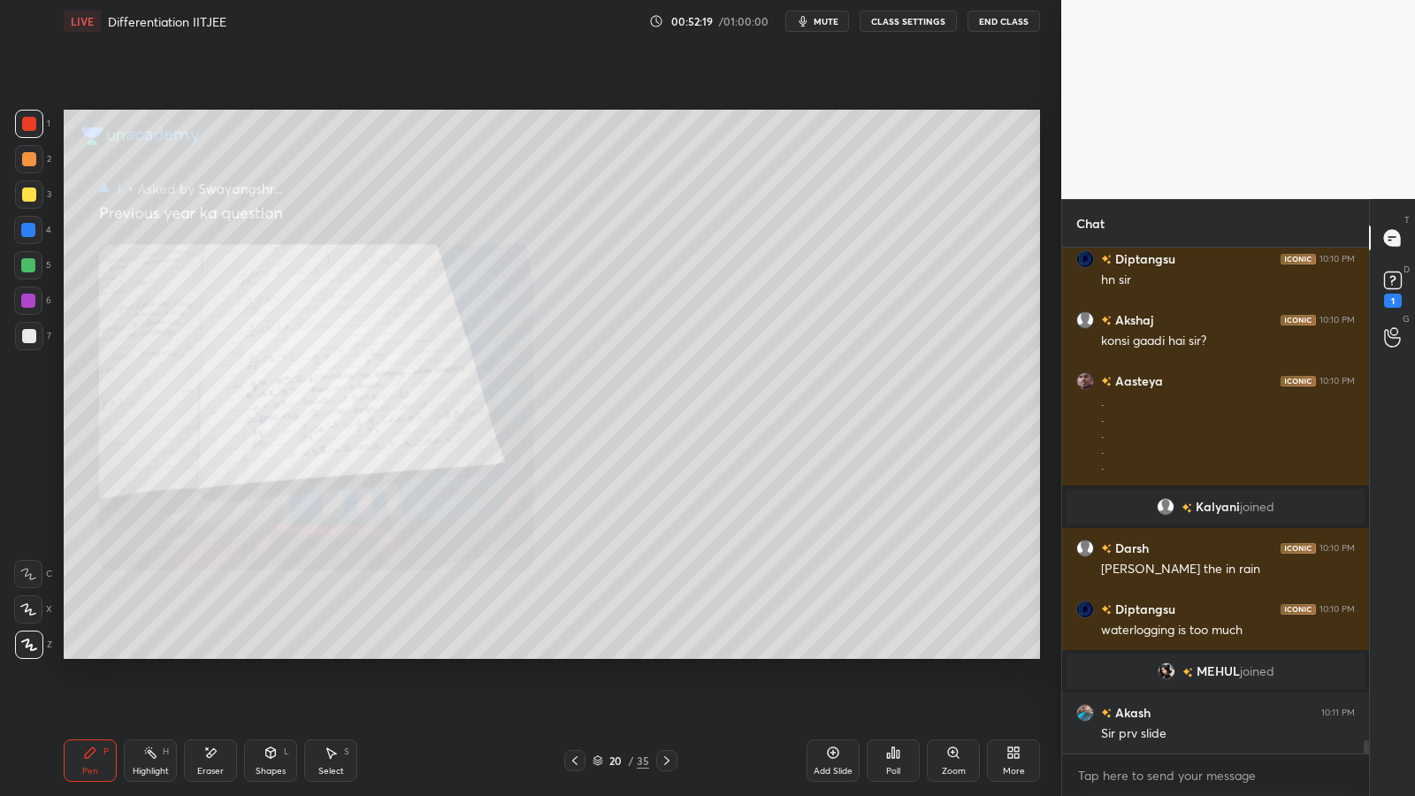
click at [670, 652] on icon at bounding box center [667, 760] width 14 height 14
click at [668, 652] on icon at bounding box center [666, 760] width 5 height 9
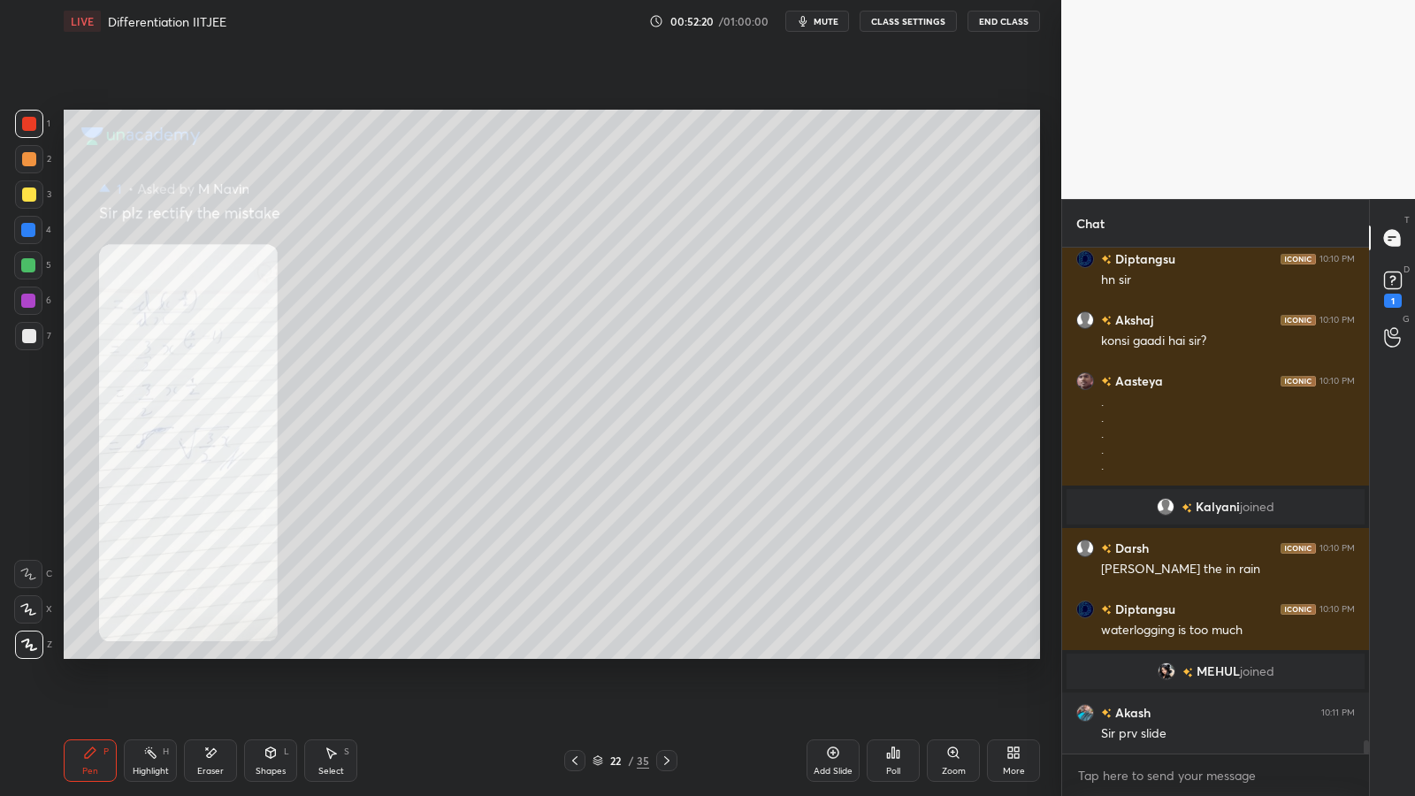
click at [669, 652] on icon at bounding box center [667, 760] width 14 height 14
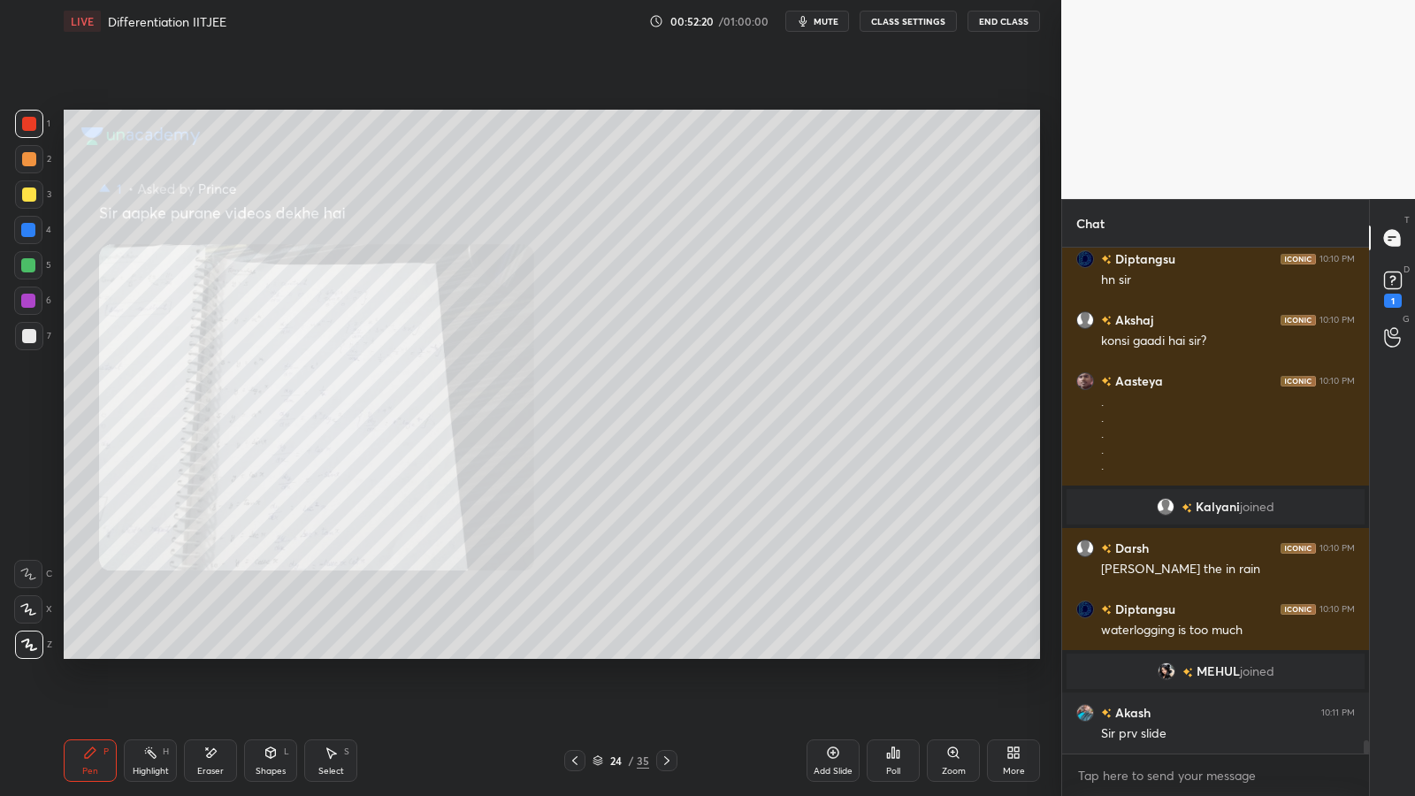
click at [668, 652] on icon at bounding box center [667, 760] width 14 height 14
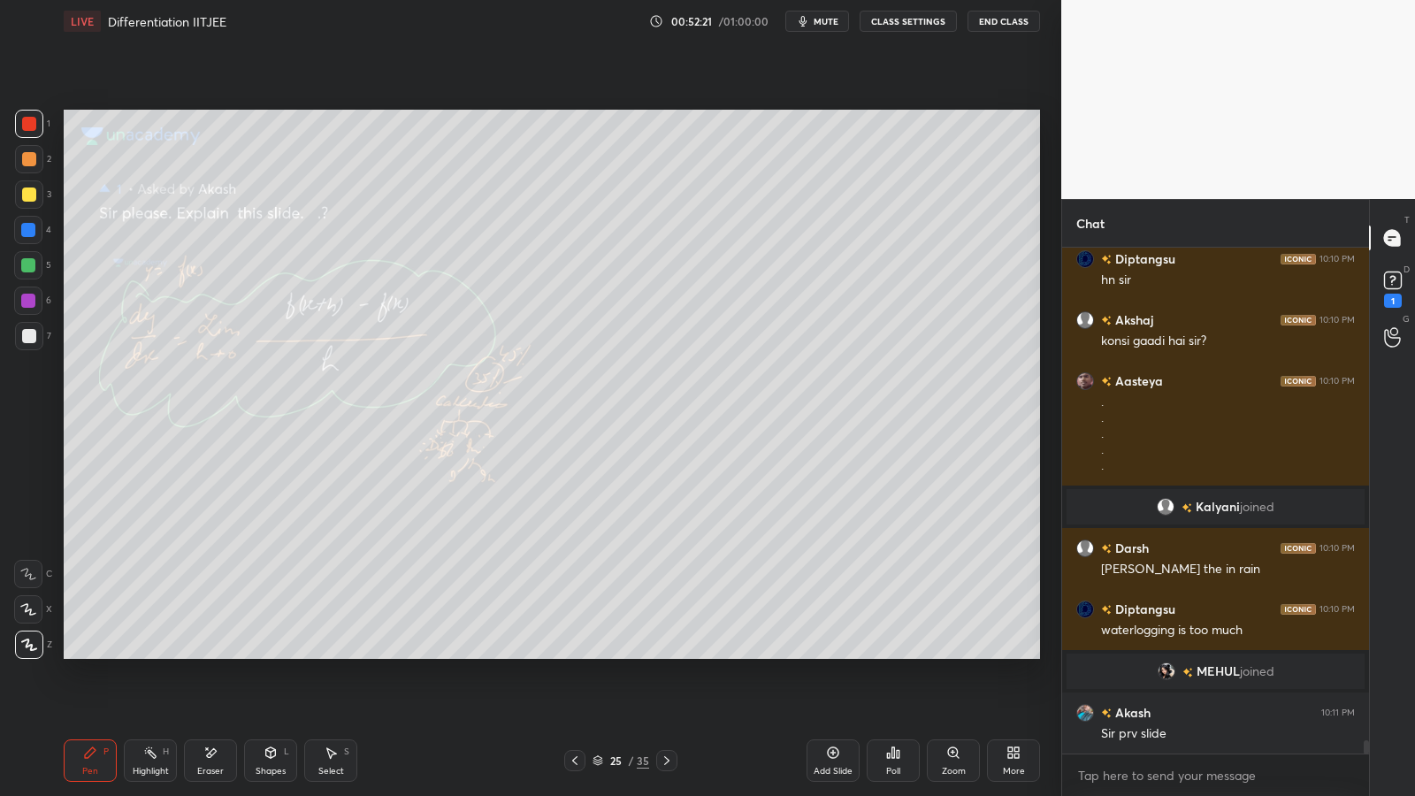
click at [665, 652] on icon at bounding box center [667, 760] width 14 height 14
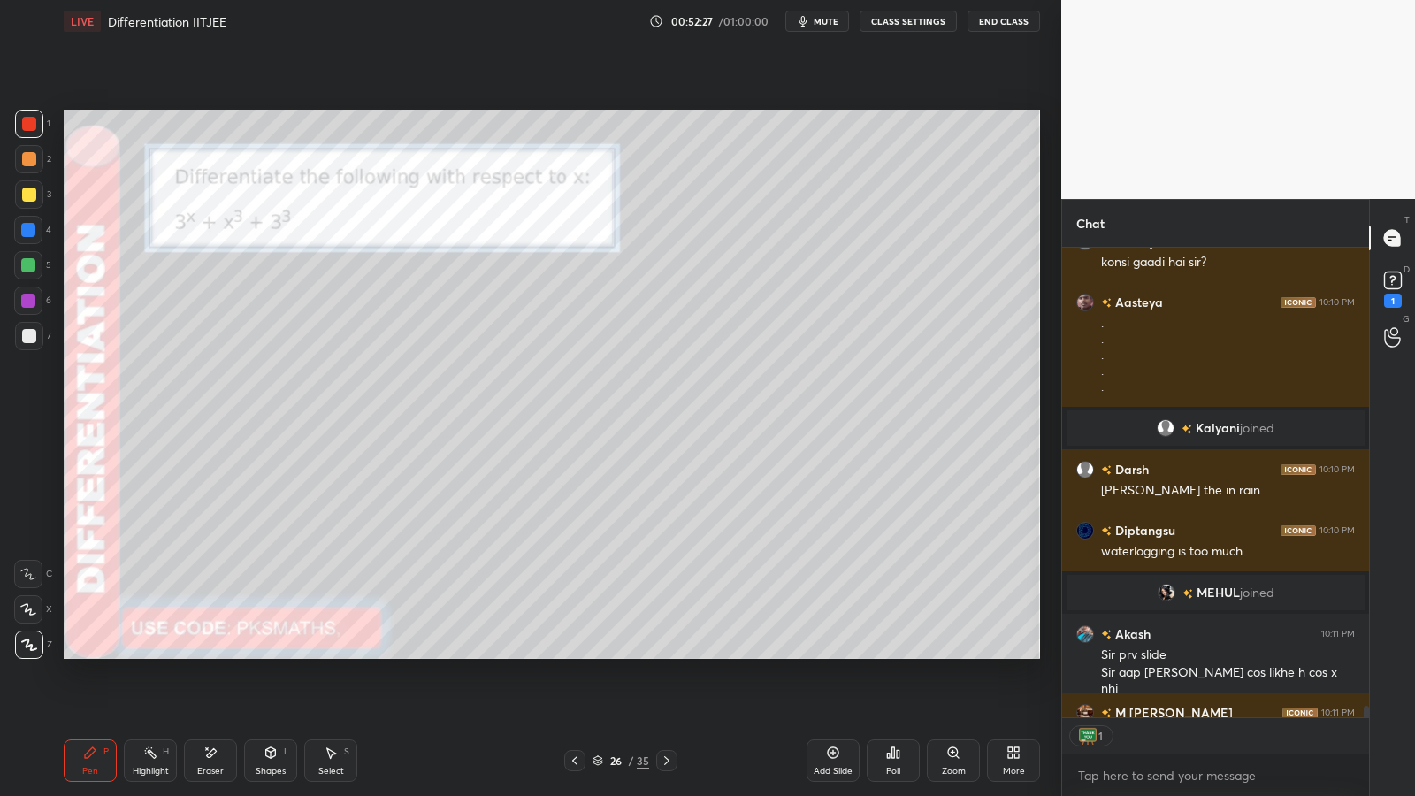
scroll to position [464, 301]
click at [622, 652] on div "26 / 35" at bounding box center [620, 760] width 57 height 16
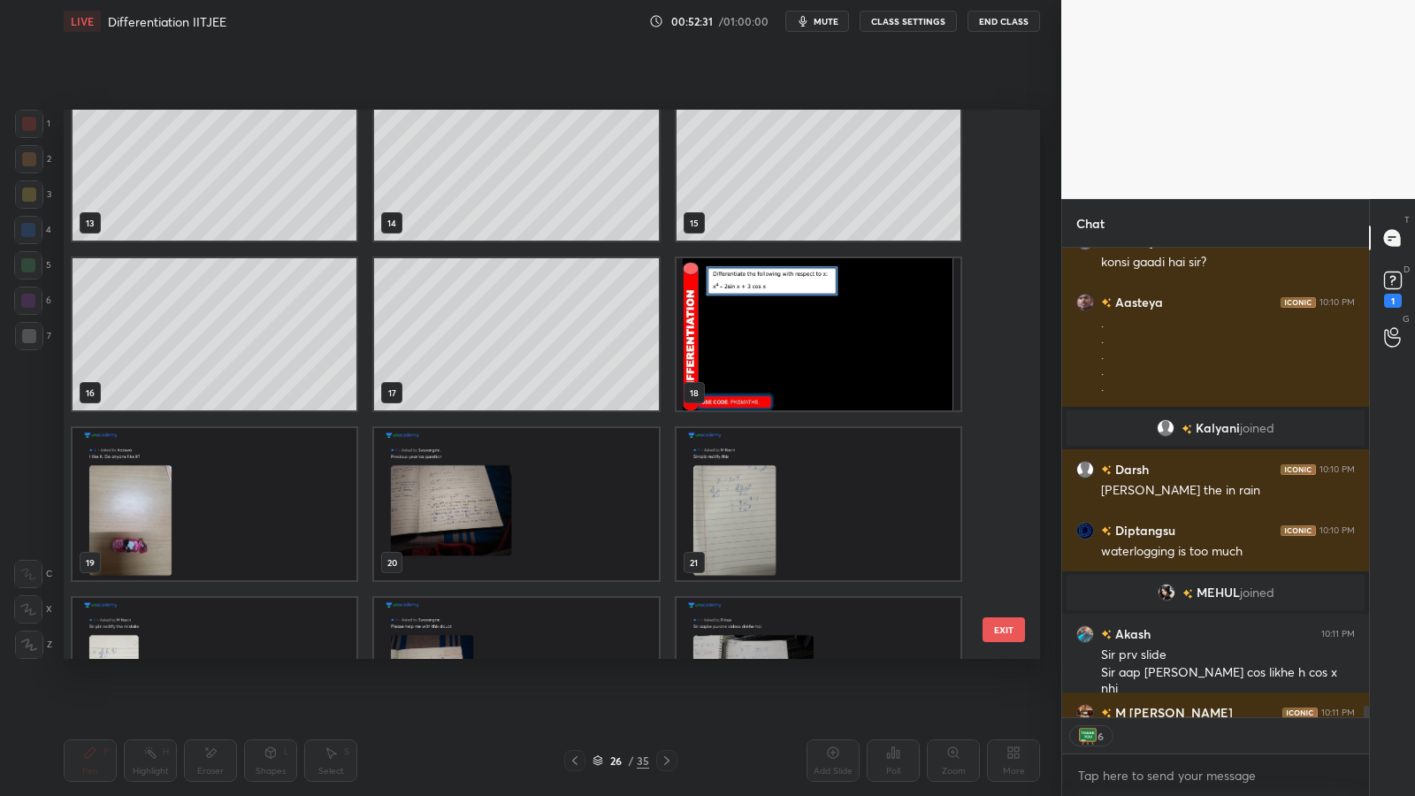
scroll to position [710, 0]
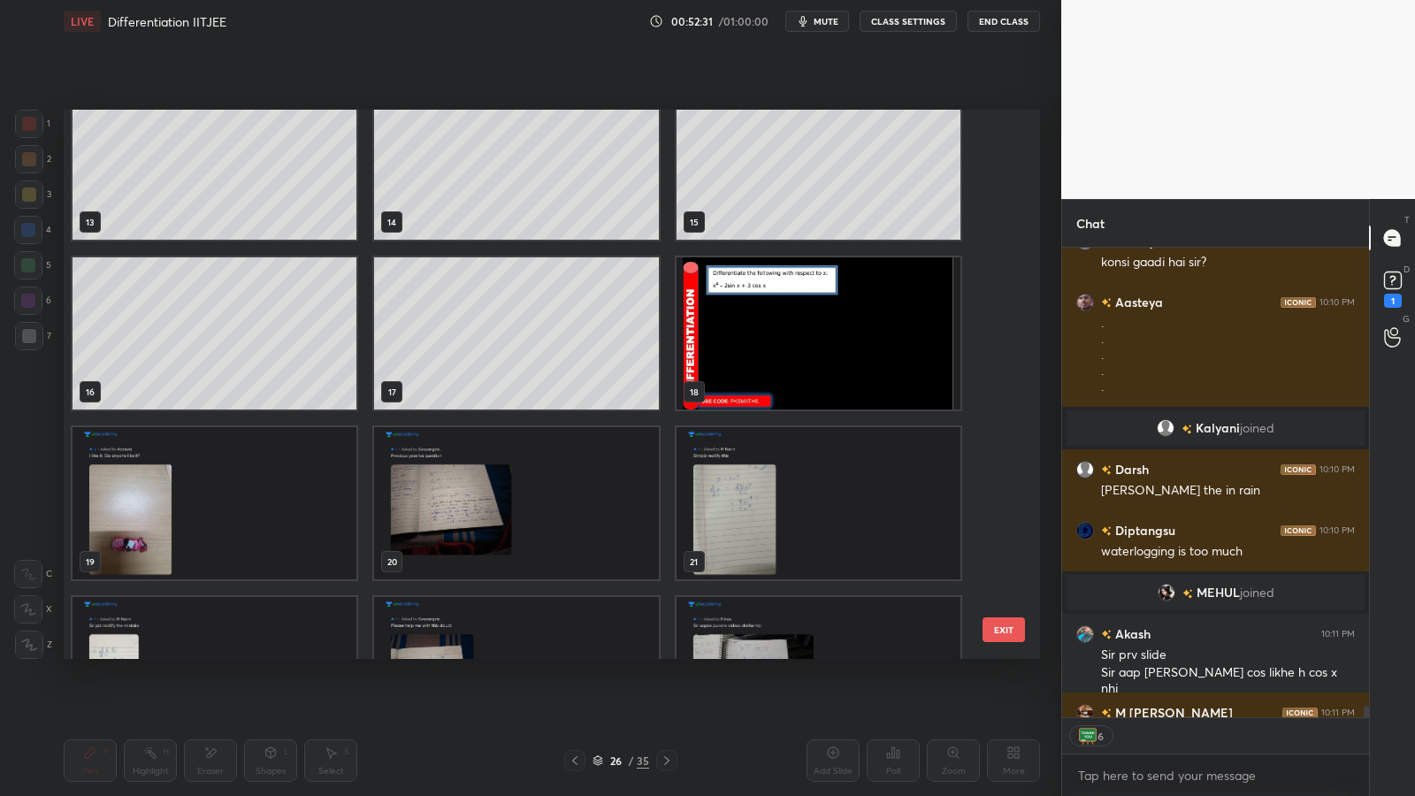
click at [828, 342] on img "grid" at bounding box center [818, 333] width 284 height 152
click at [829, 352] on img "grid" at bounding box center [818, 333] width 284 height 152
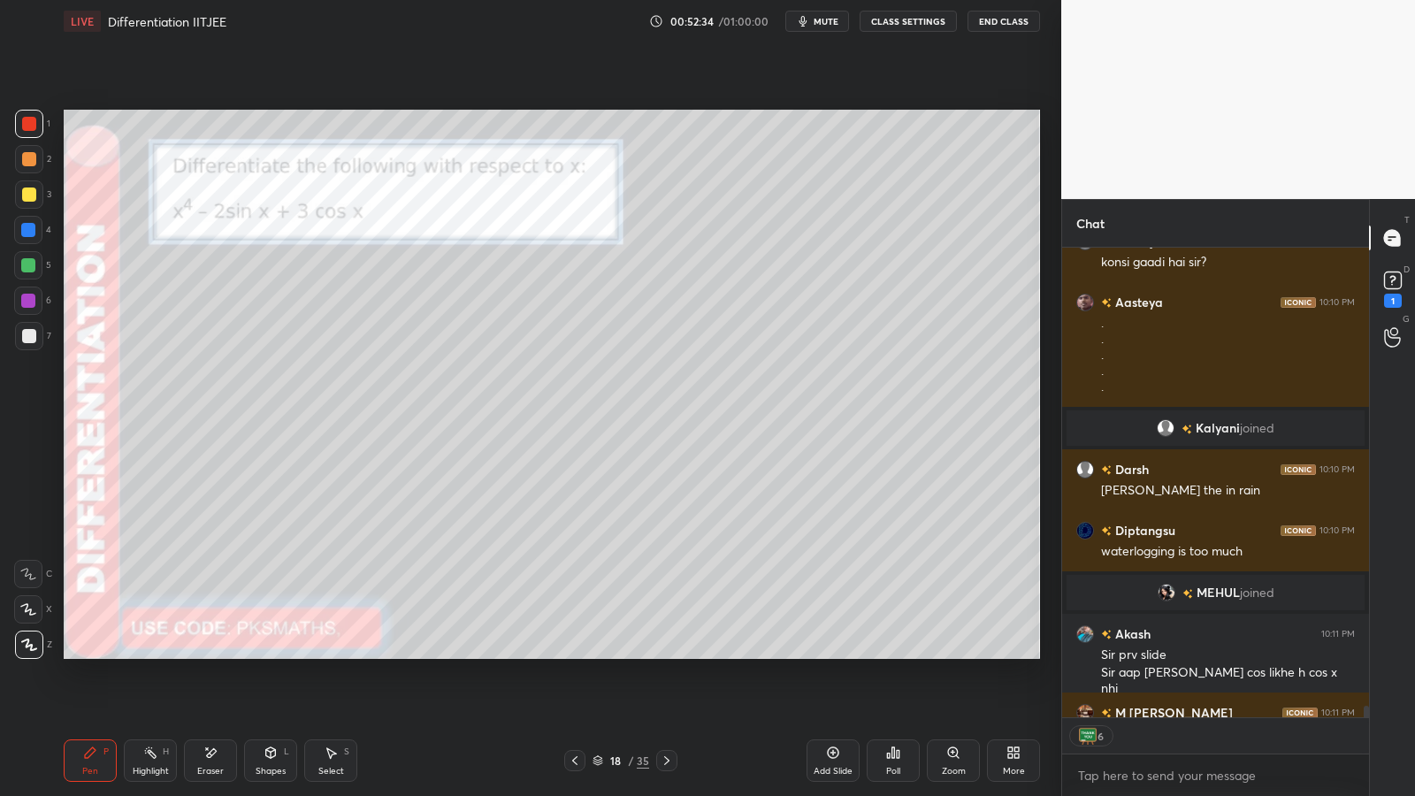
click at [95, 652] on icon at bounding box center [90, 752] width 14 height 14
click at [896, 652] on div "Poll" at bounding box center [893, 771] width 14 height 9
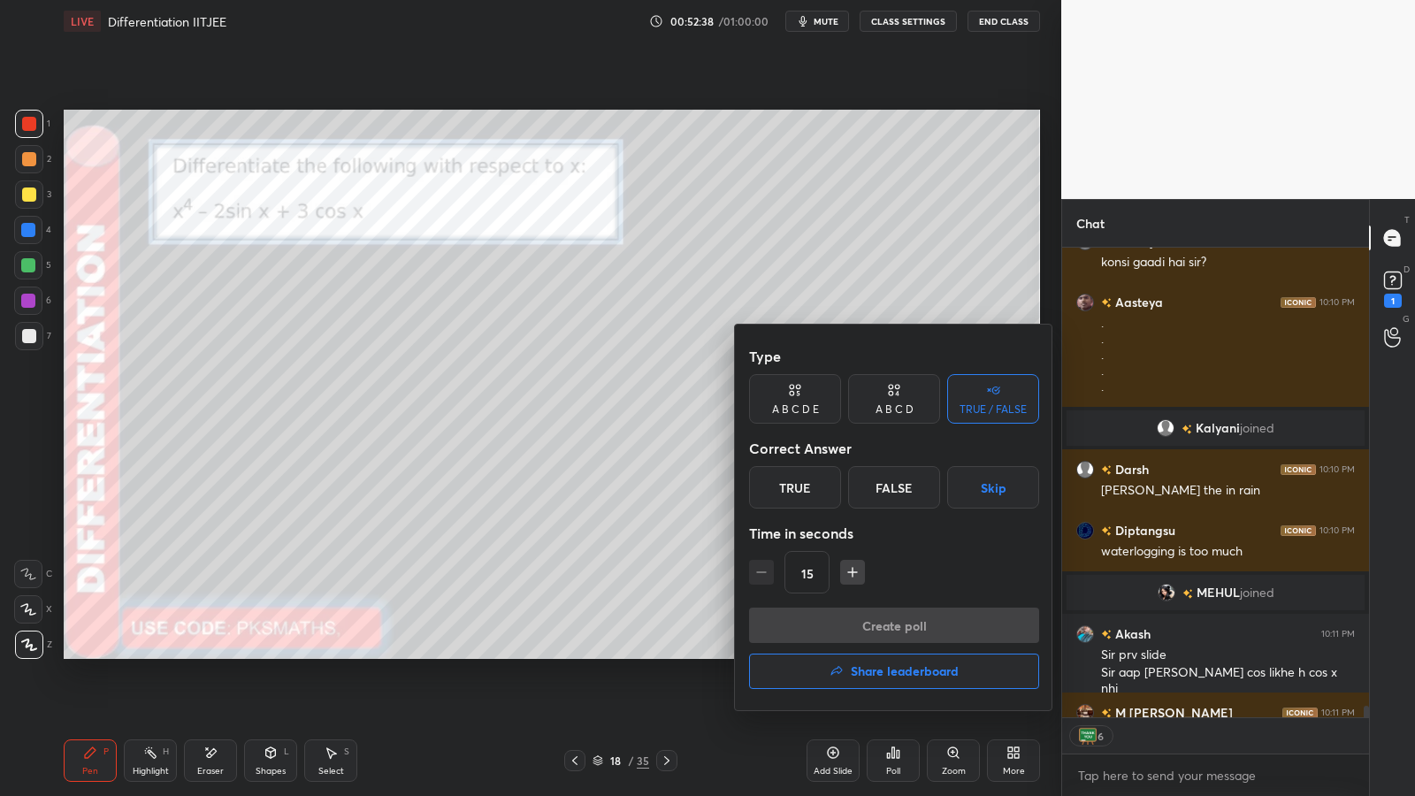
click at [910, 385] on div "A B C D" at bounding box center [894, 399] width 92 height 50
click at [782, 484] on div "A" at bounding box center [775, 487] width 52 height 42
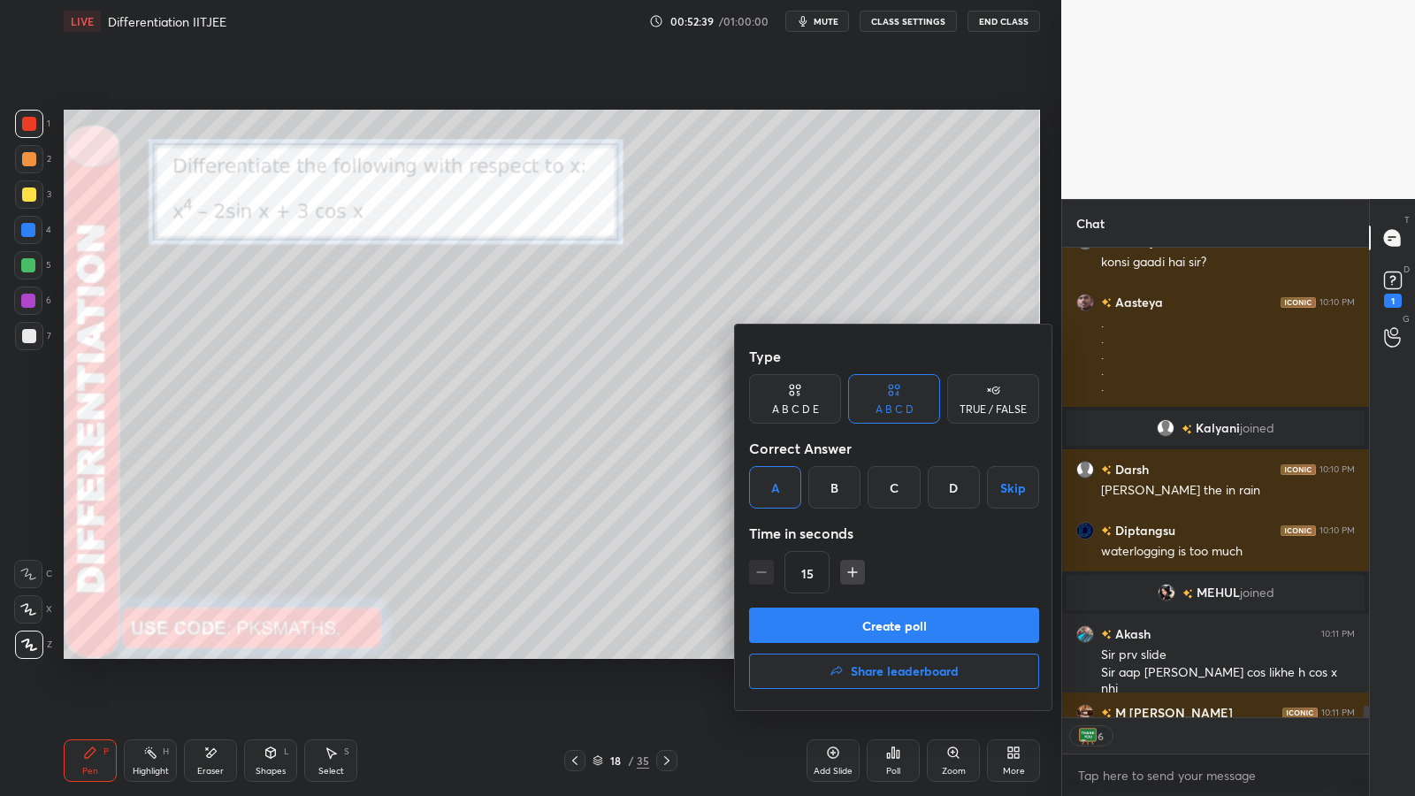
click at [828, 635] on button "Create poll" at bounding box center [894, 624] width 290 height 35
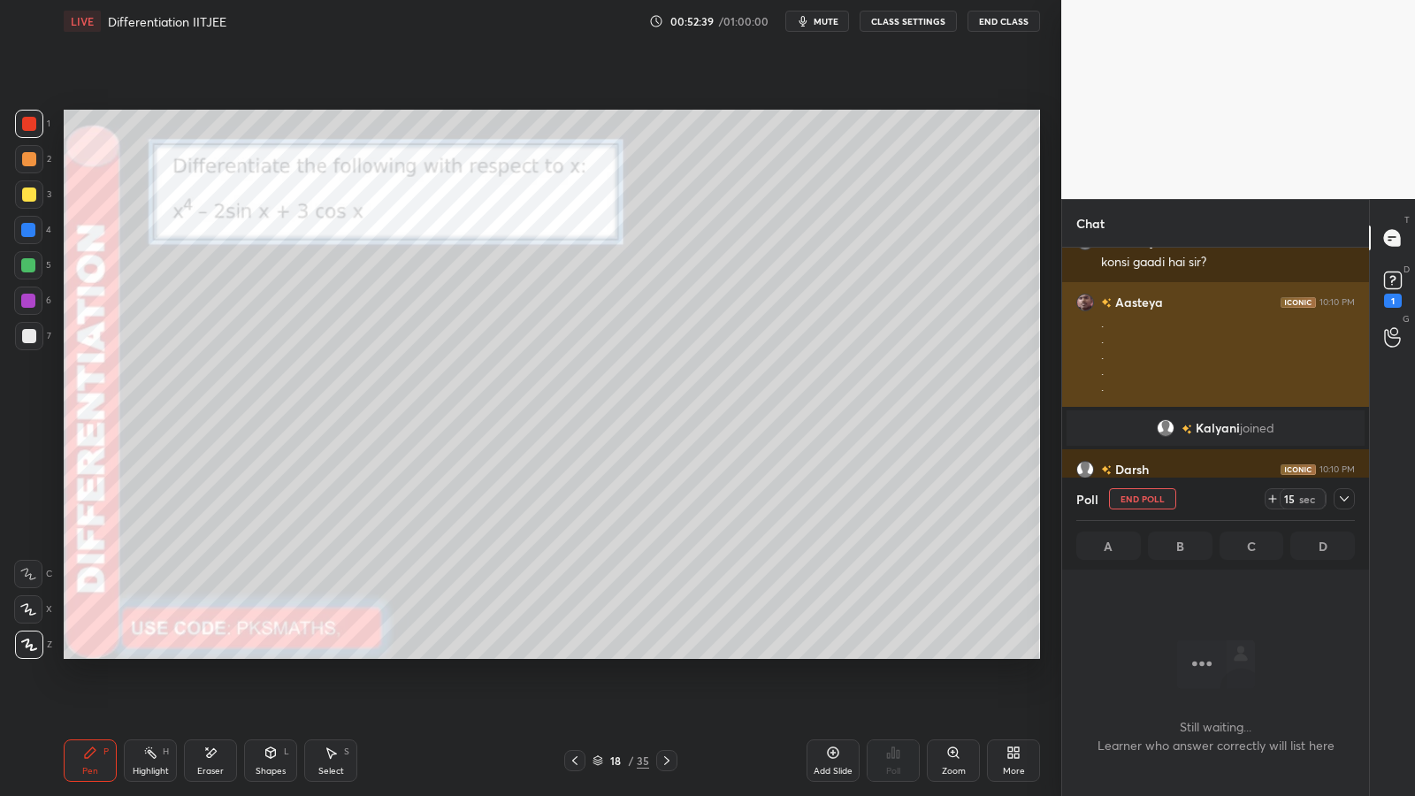
scroll to position [451, 301]
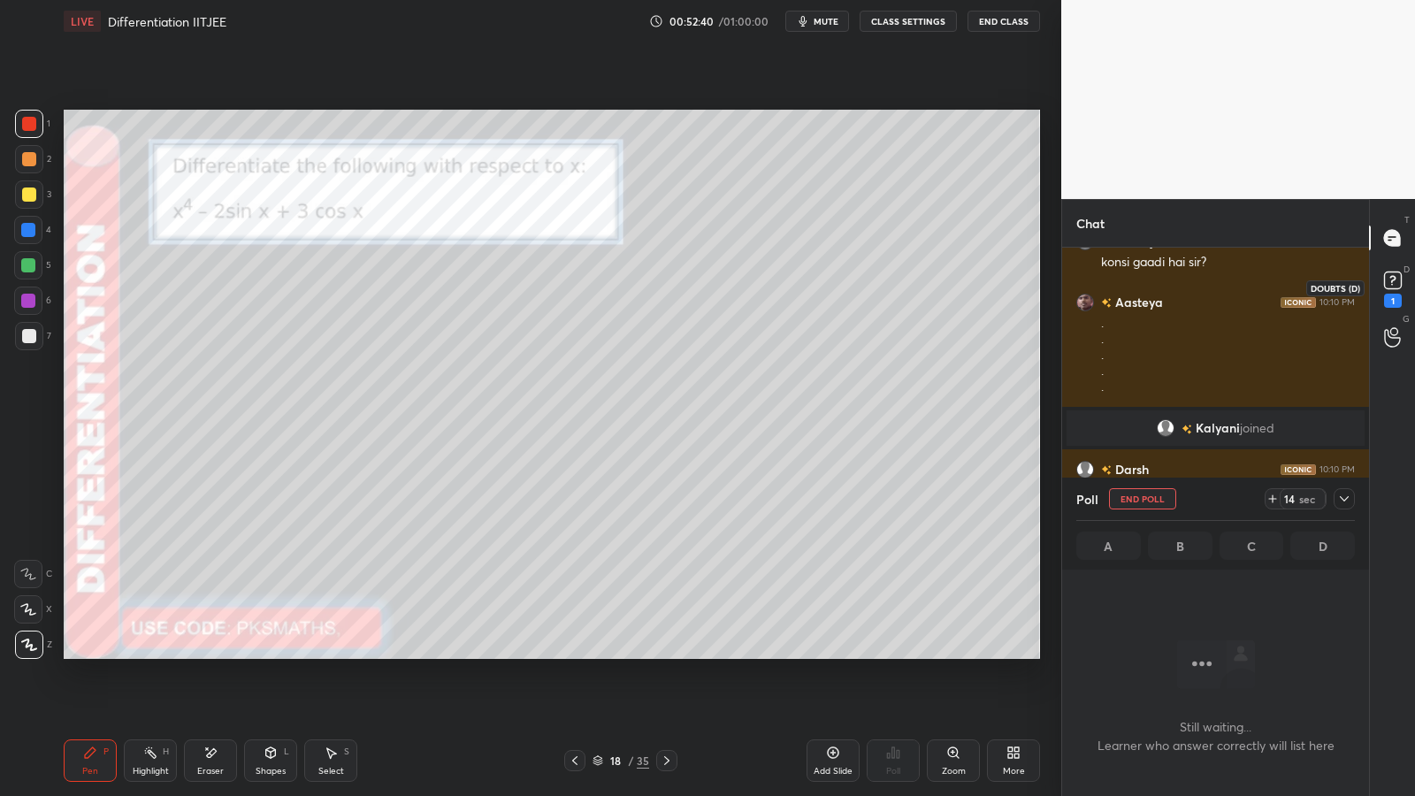
click at [1393, 278] on rect at bounding box center [1392, 280] width 17 height 17
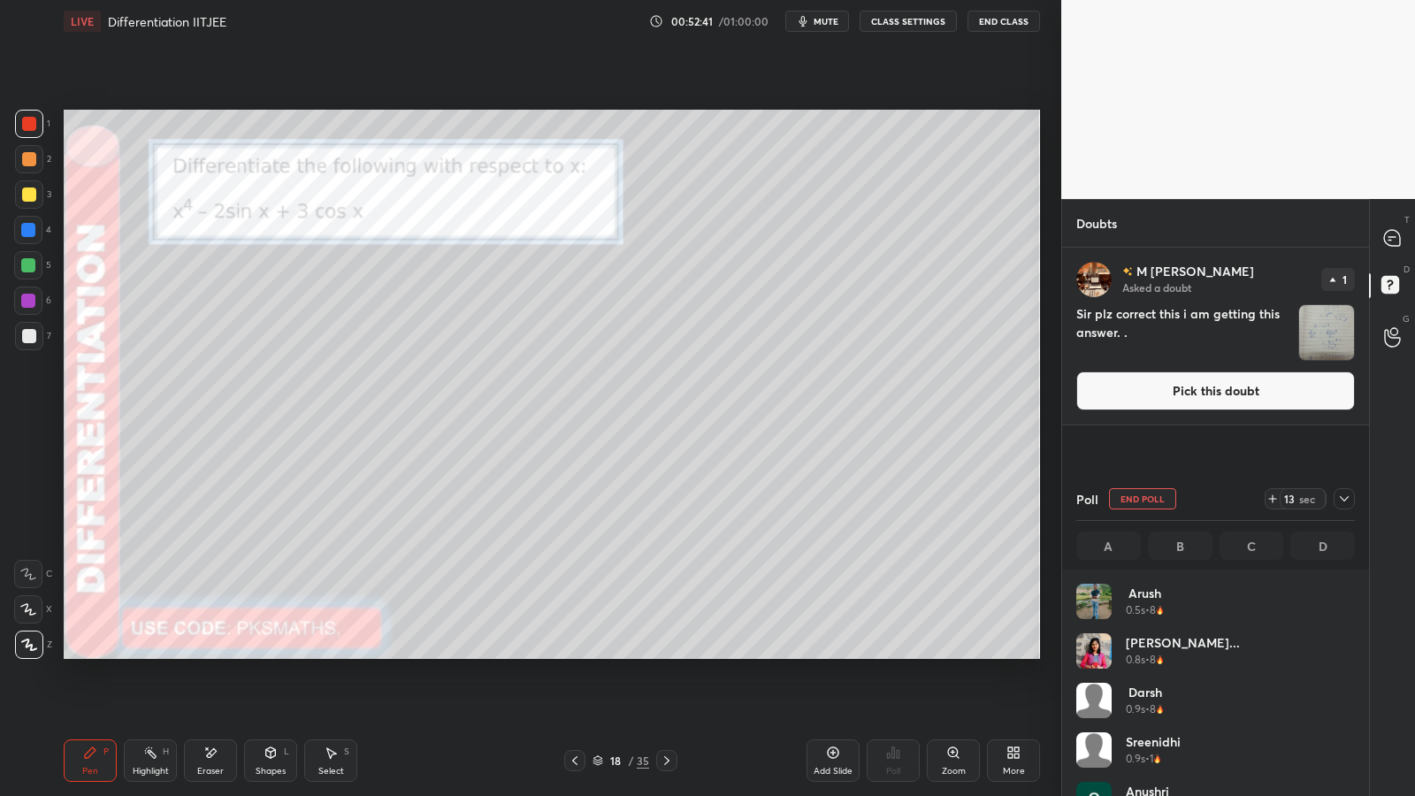
scroll to position [207, 273]
click at [1335, 329] on img "grid" at bounding box center [1326, 332] width 55 height 55
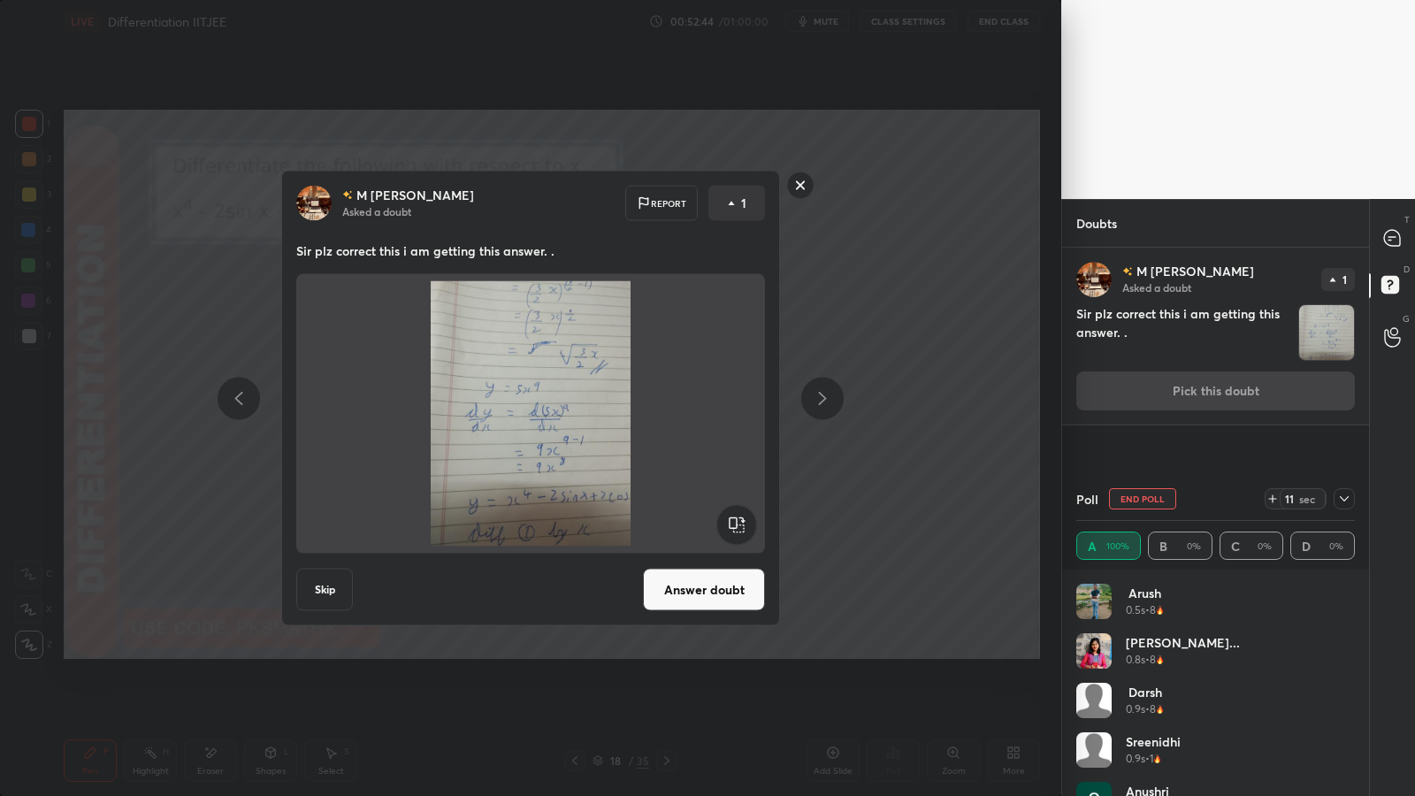
click at [715, 573] on button "Answer doubt" at bounding box center [704, 589] width 122 height 42
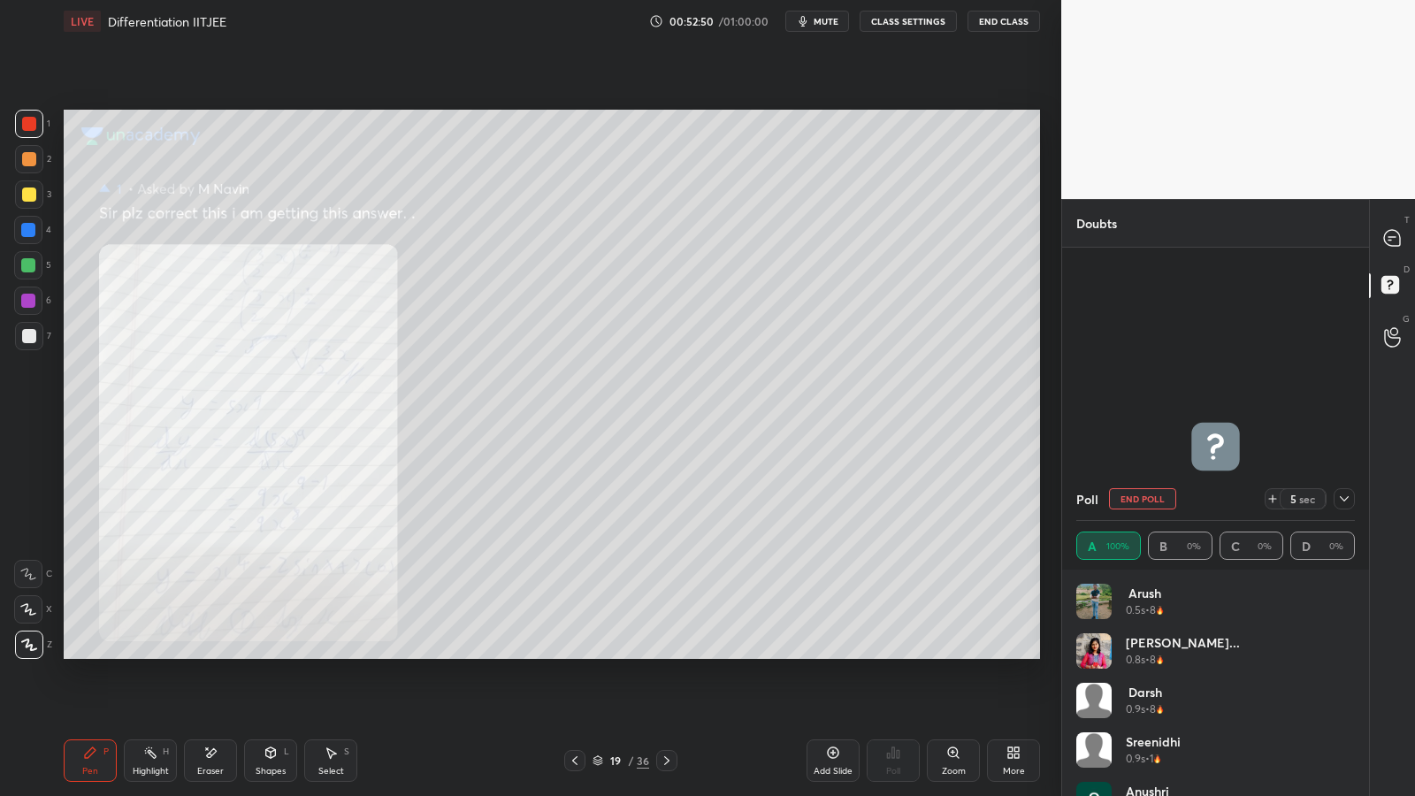
click at [668, 652] on icon at bounding box center [667, 760] width 14 height 14
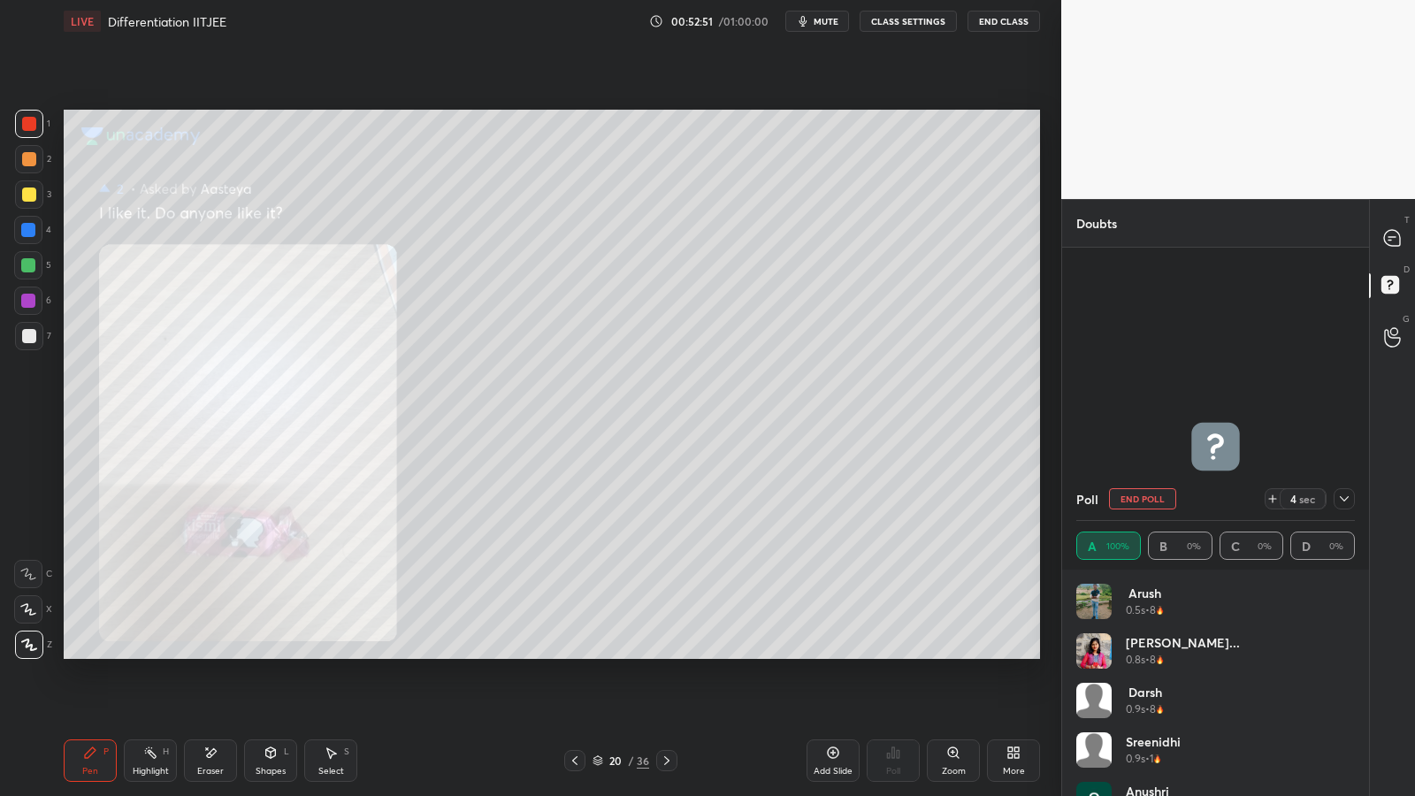
click at [1393, 241] on icon at bounding box center [1392, 238] width 16 height 16
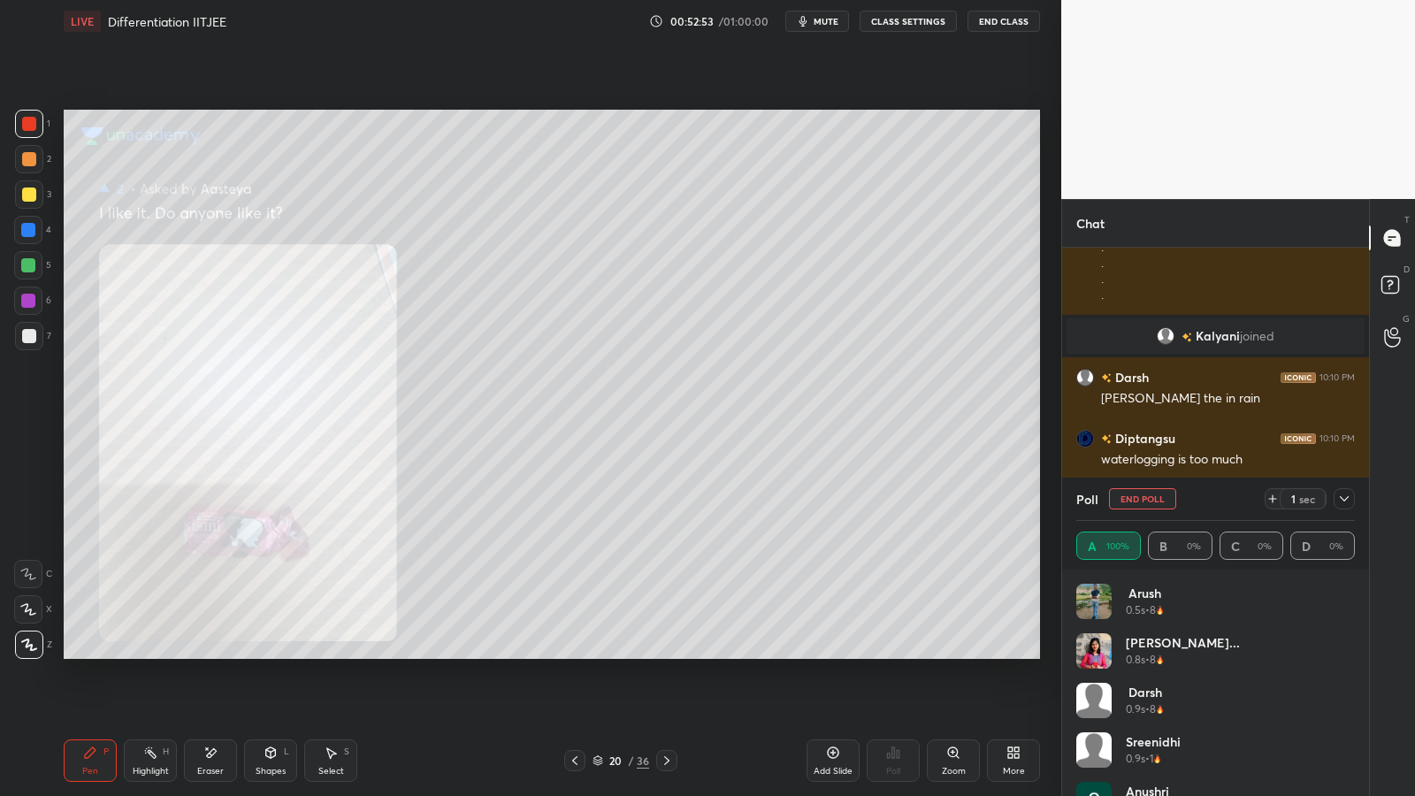
click at [669, 652] on icon at bounding box center [667, 760] width 14 height 14
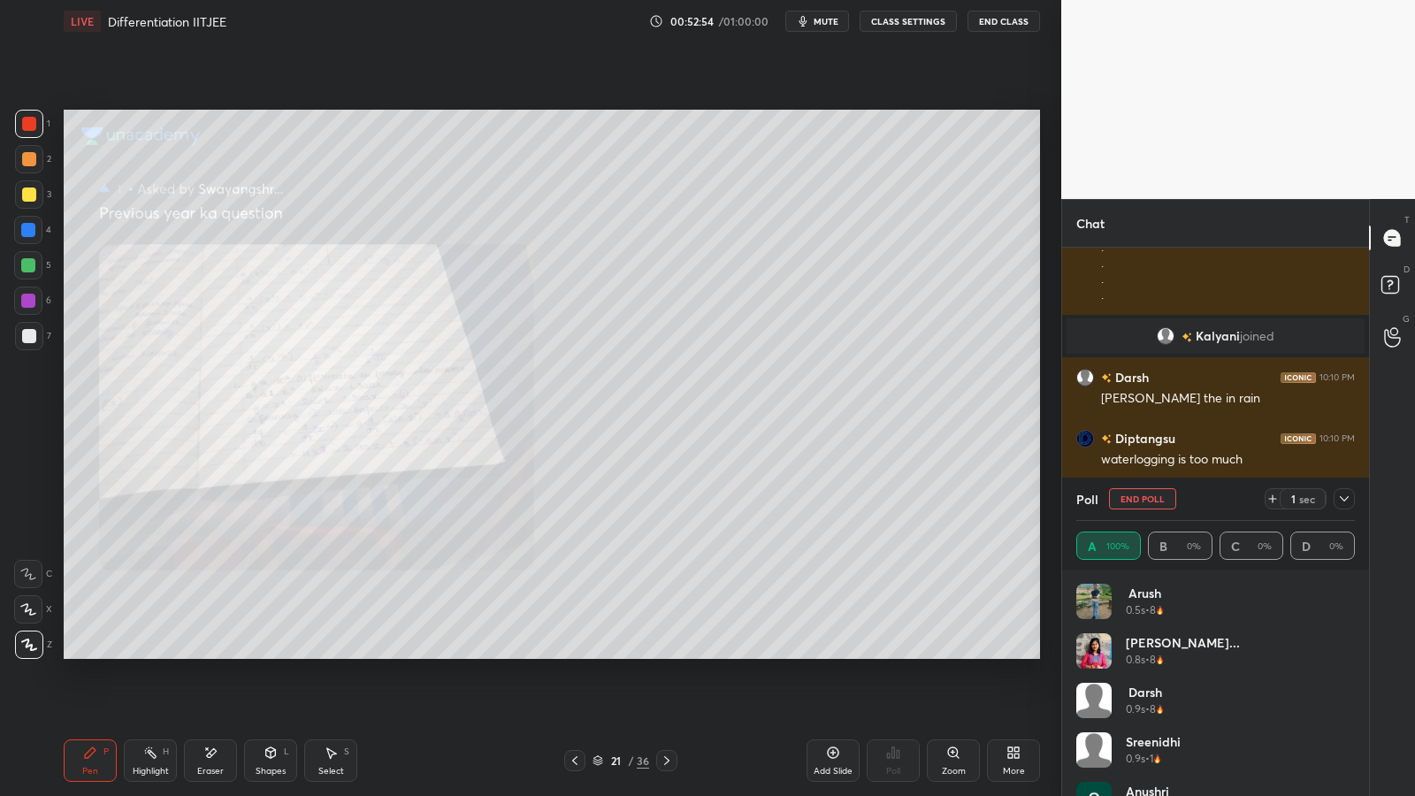
click at [669, 652] on icon at bounding box center [667, 760] width 14 height 14
click at [674, 652] on div at bounding box center [666, 760] width 21 height 21
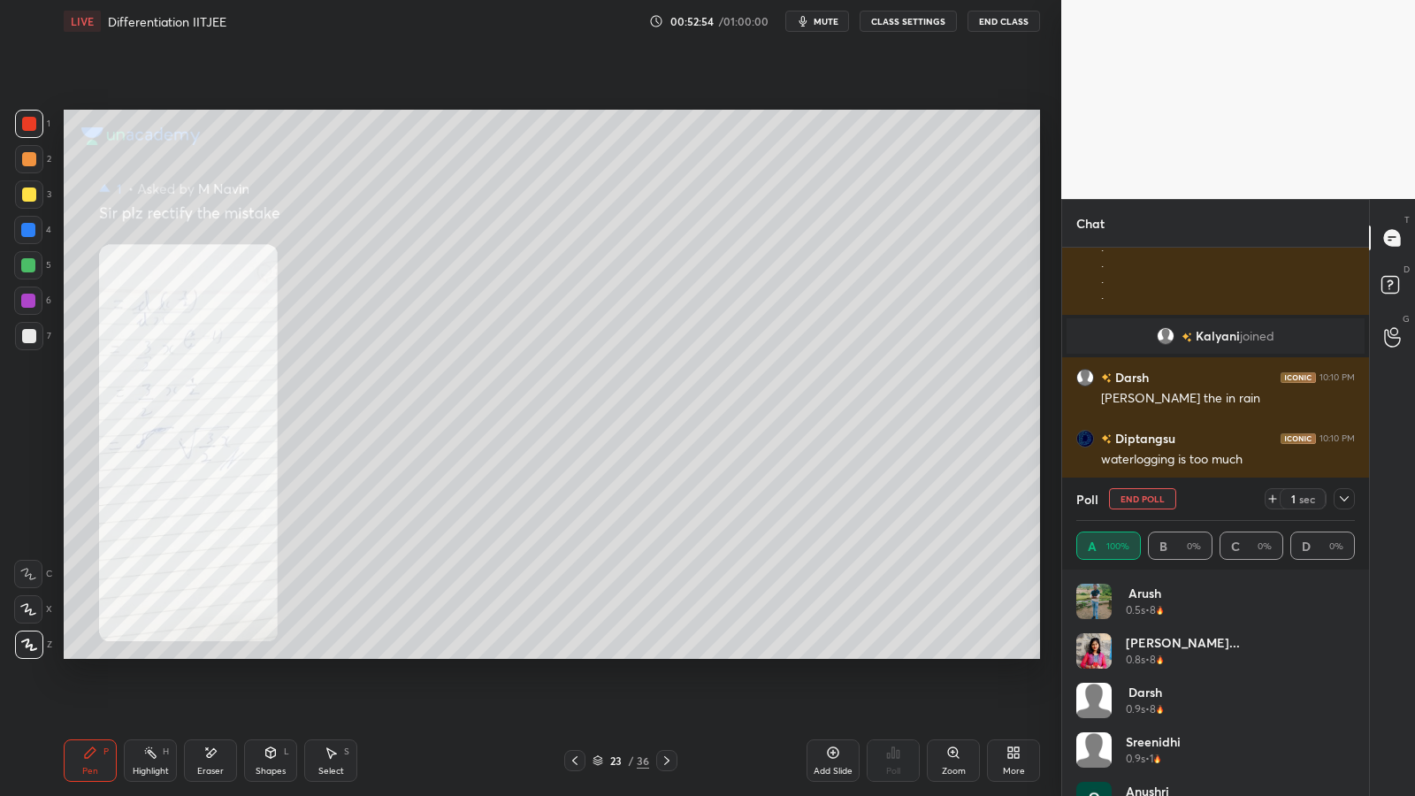
click at [672, 652] on div at bounding box center [666, 760] width 21 height 21
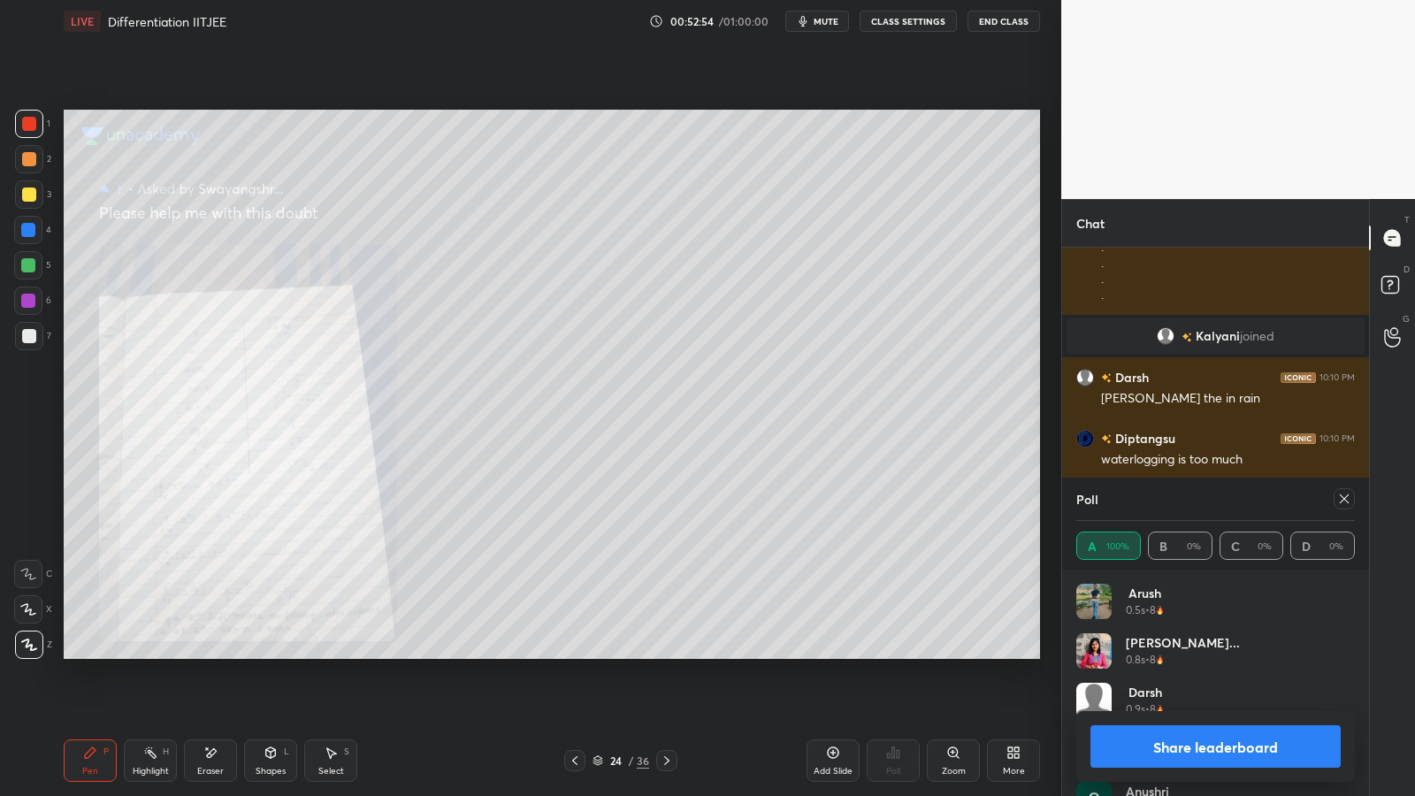
click at [672, 652] on div at bounding box center [666, 760] width 21 height 21
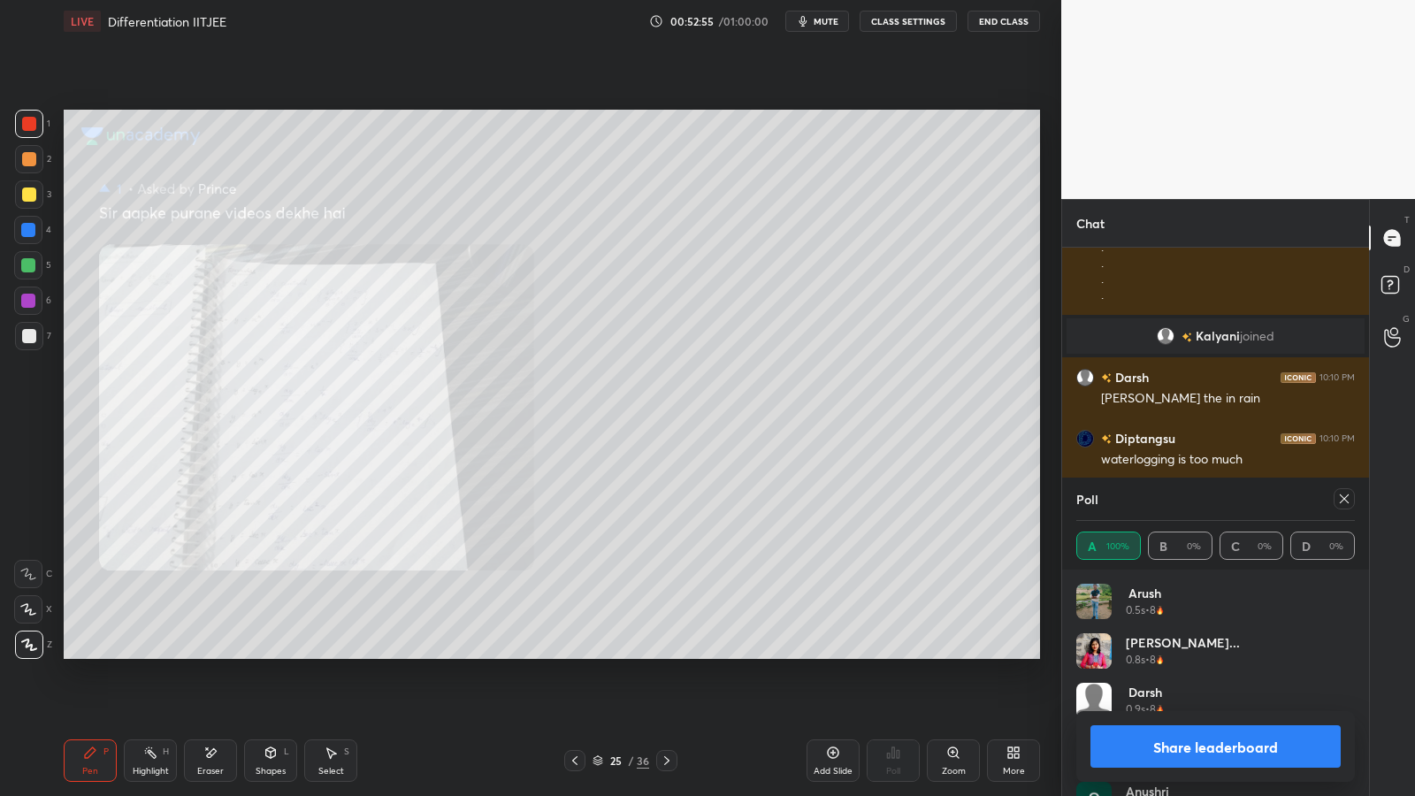
click at [675, 652] on div at bounding box center [666, 760] width 21 height 21
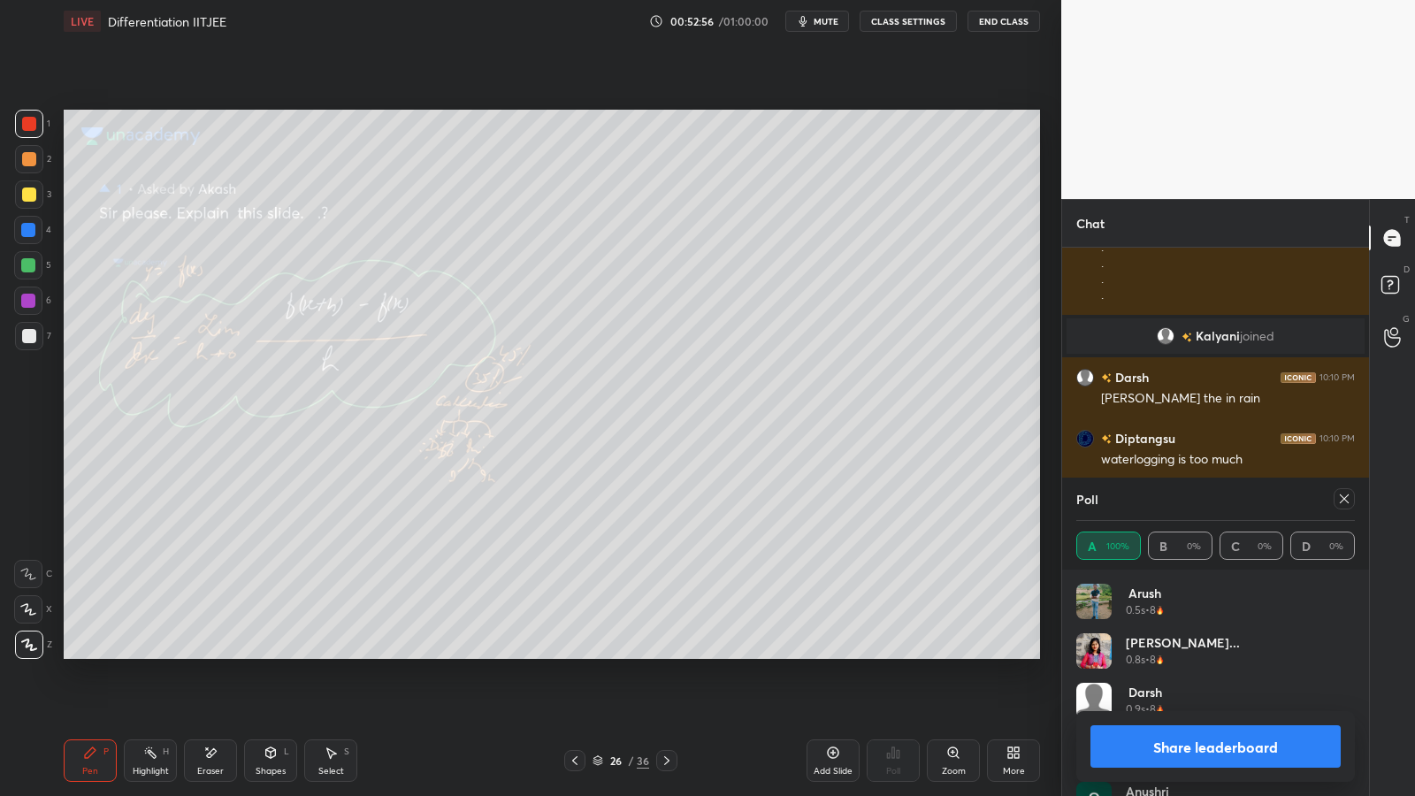
click at [673, 652] on icon at bounding box center [667, 760] width 14 height 14
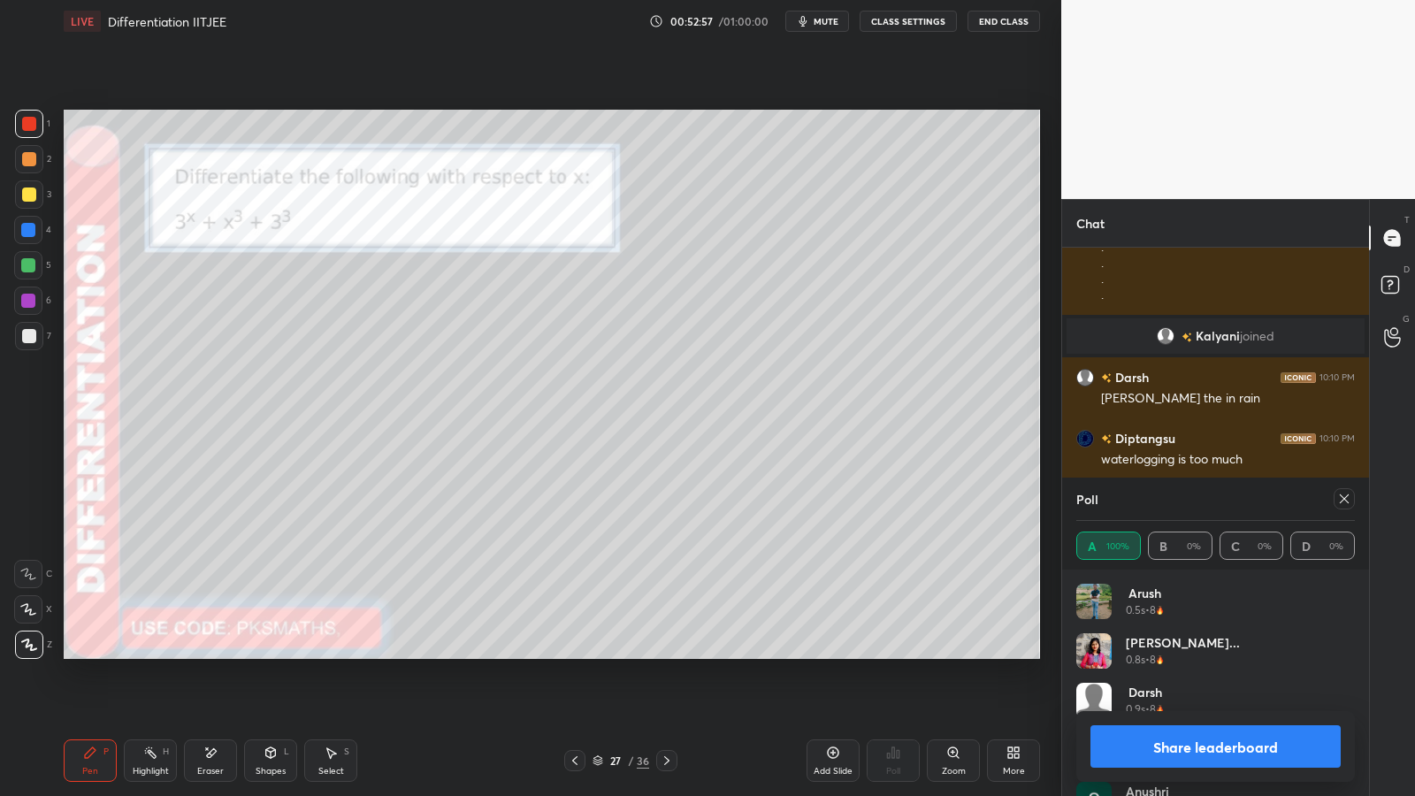
click at [579, 652] on icon at bounding box center [575, 760] width 14 height 14
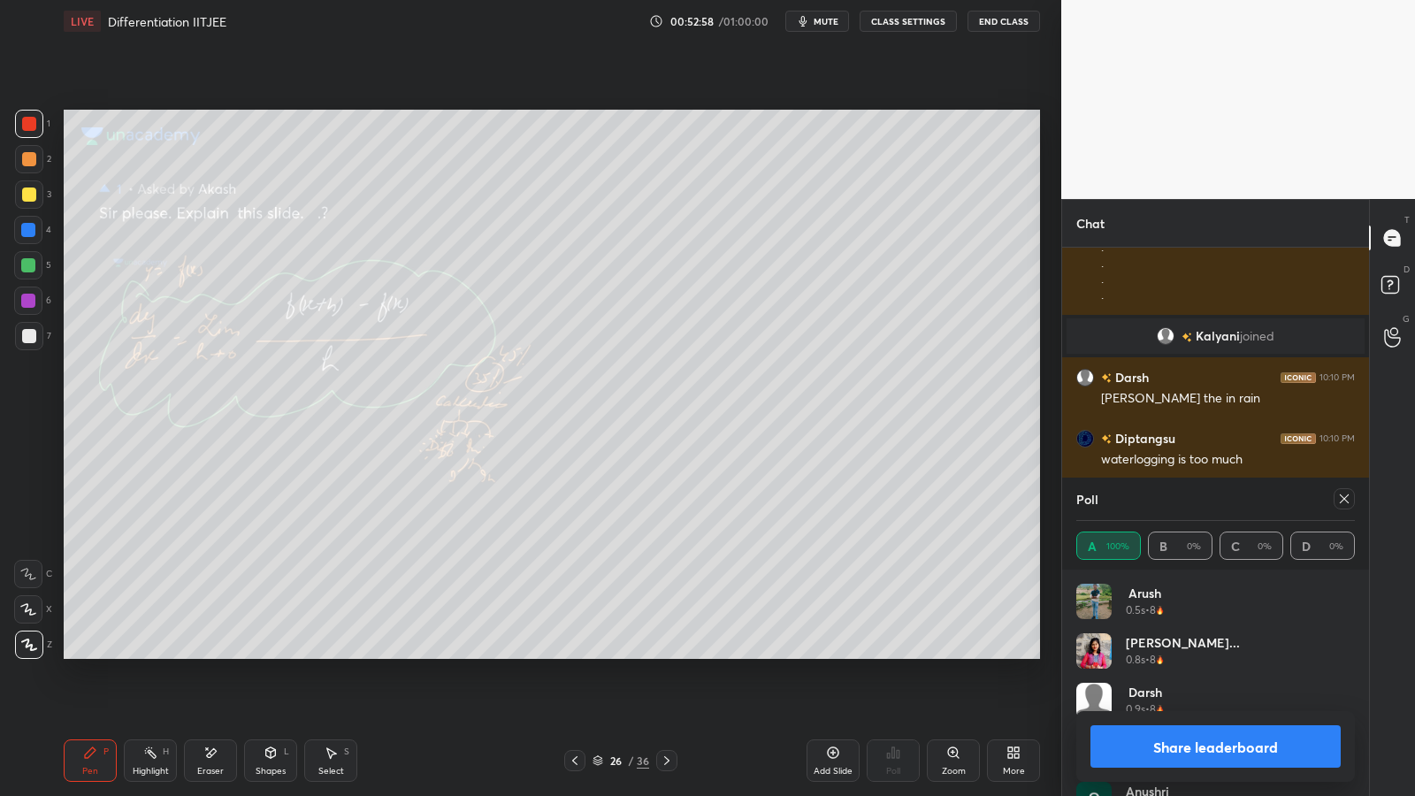
click at [828, 652] on icon at bounding box center [833, 752] width 14 height 14
click at [30, 152] on div at bounding box center [29, 159] width 14 height 14
click at [635, 652] on div "27 / 37" at bounding box center [621, 760] width 56 height 16
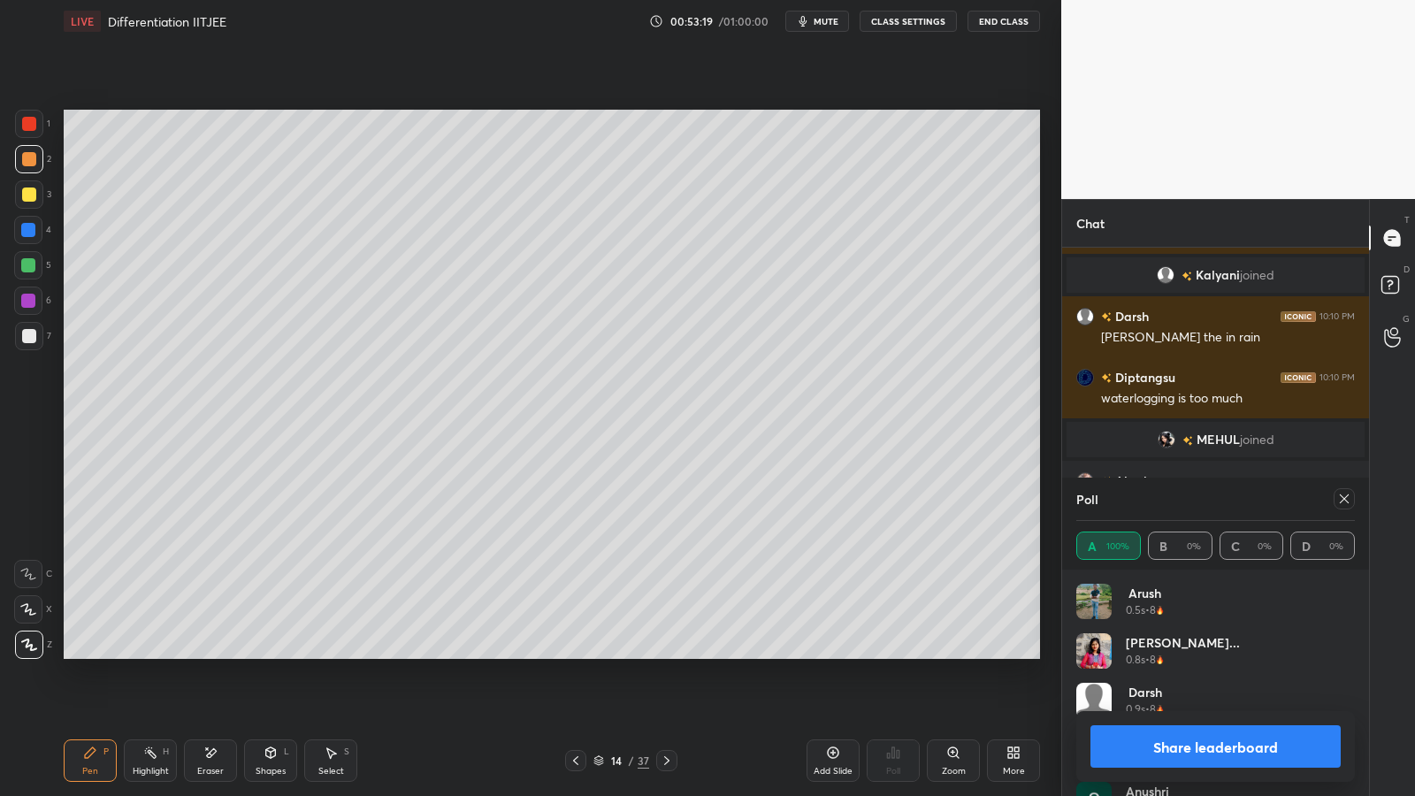
click at [1236, 652] on button "Share leaderboard" at bounding box center [1215, 746] width 250 height 42
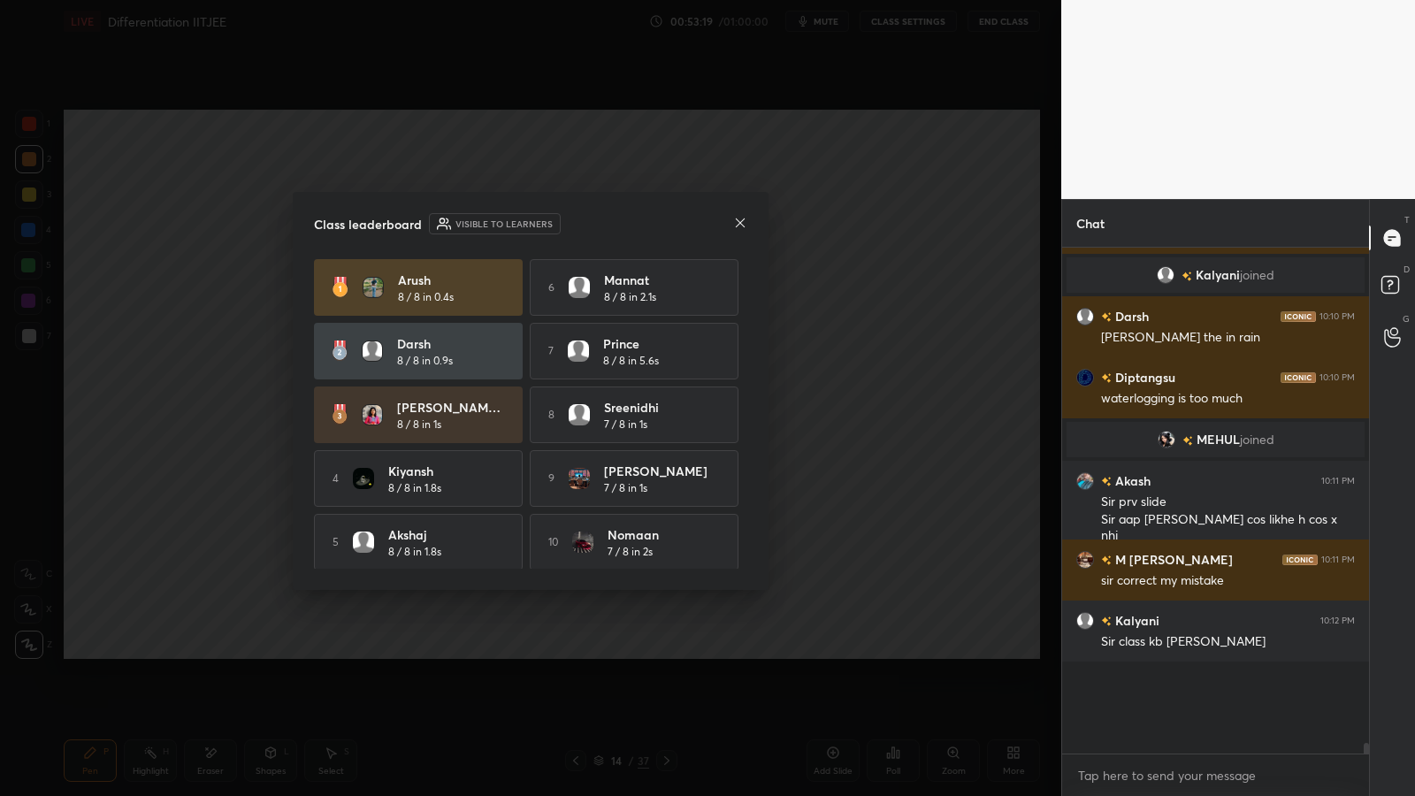
scroll to position [19720, 0]
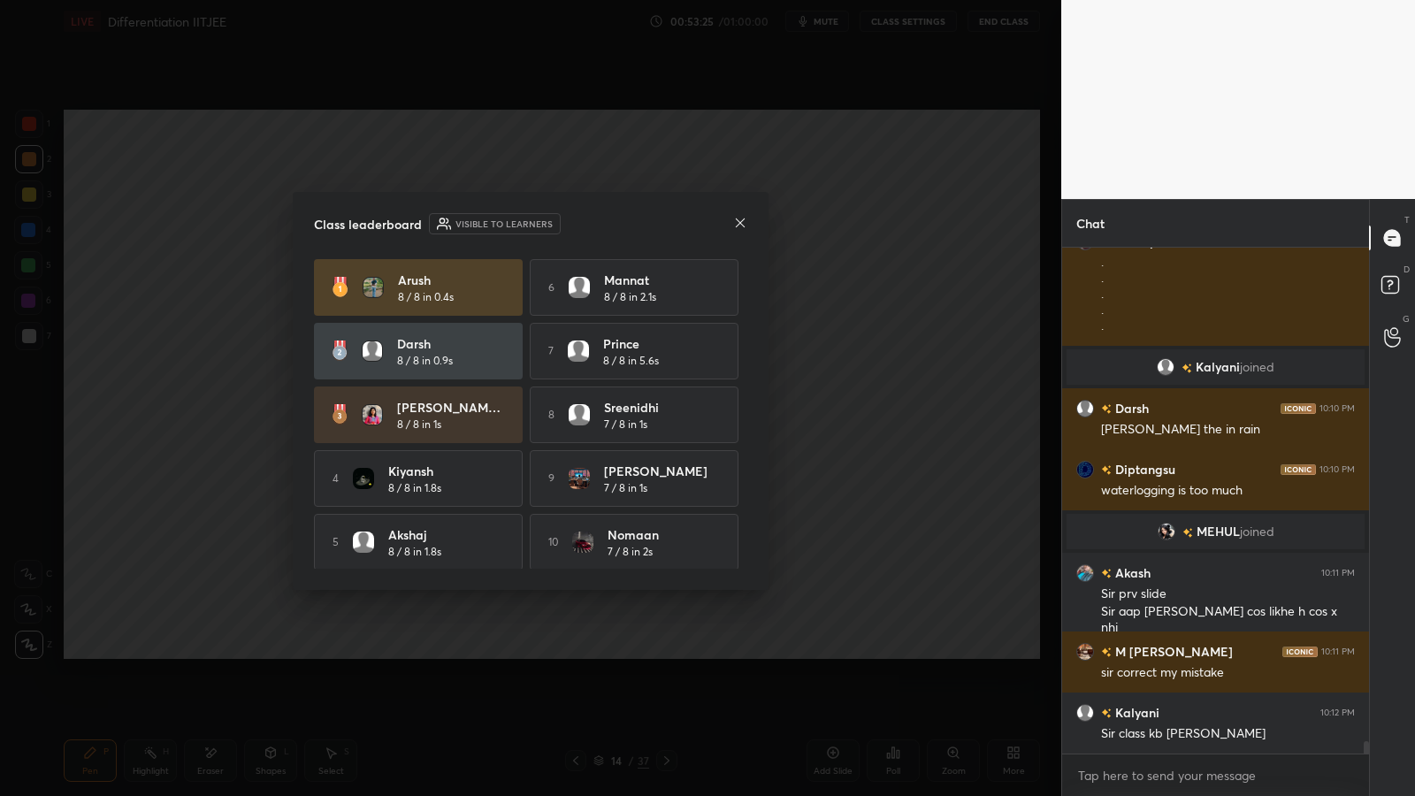
click at [741, 225] on icon at bounding box center [740, 223] width 14 height 14
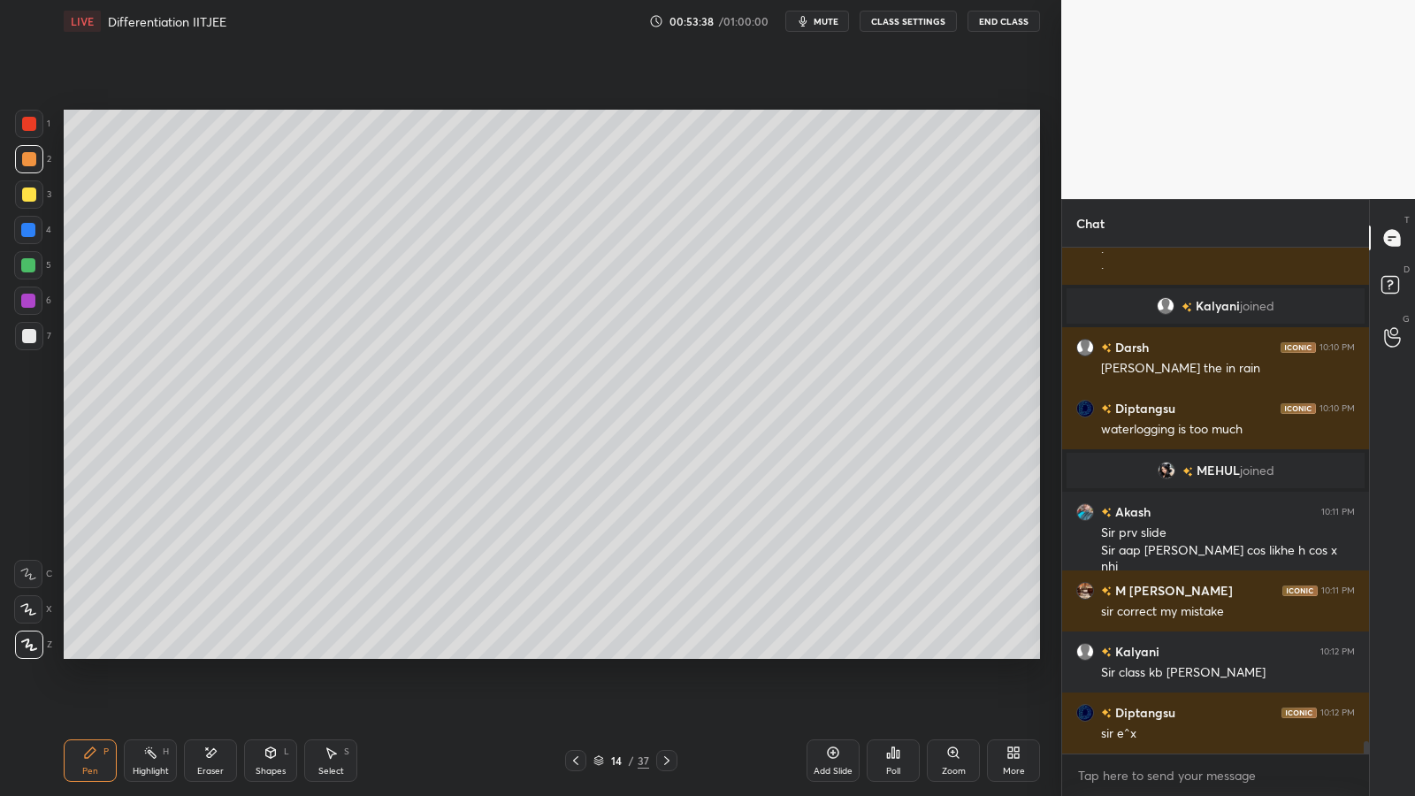
click at [835, 652] on icon at bounding box center [833, 752] width 14 height 14
click at [34, 152] on div at bounding box center [29, 159] width 14 height 14
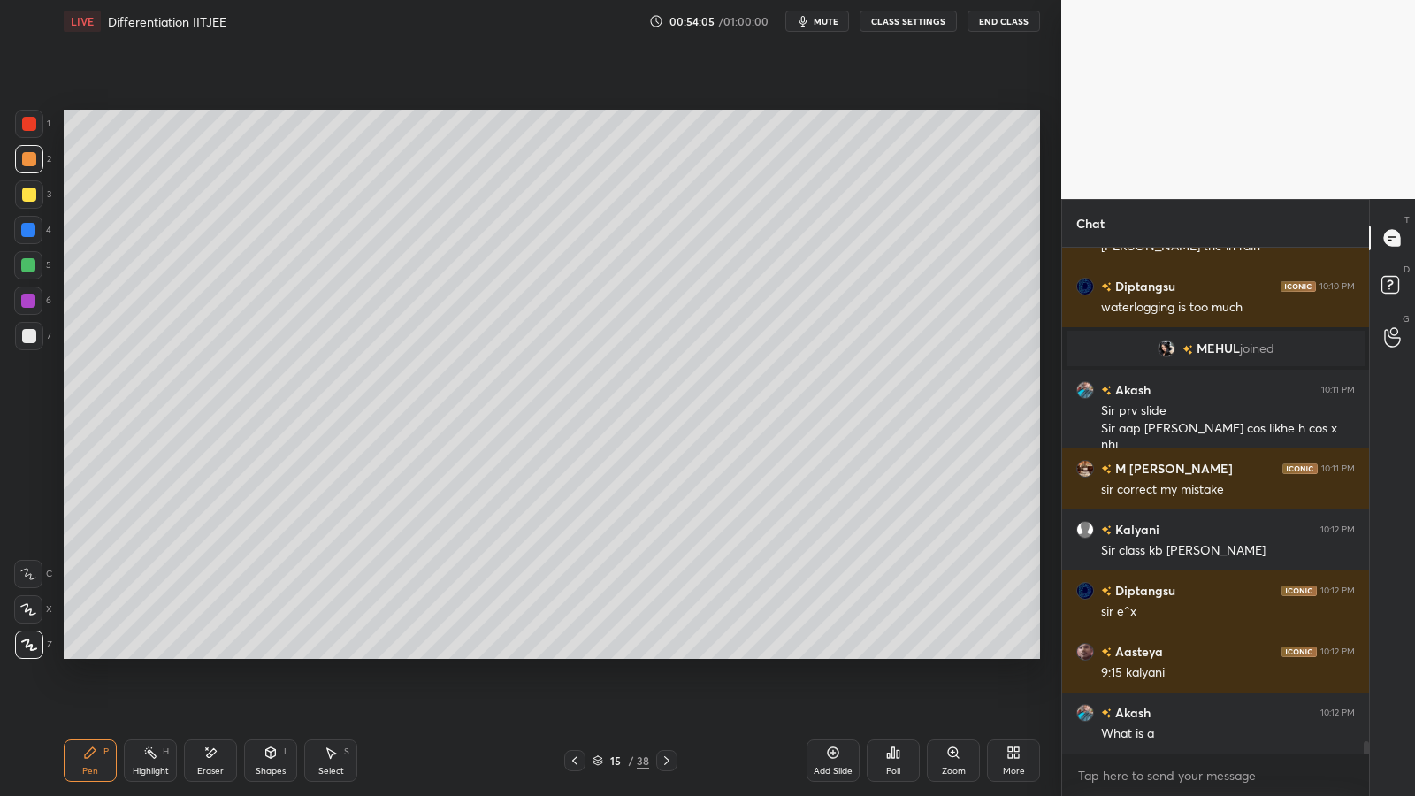
scroll to position [19935, 0]
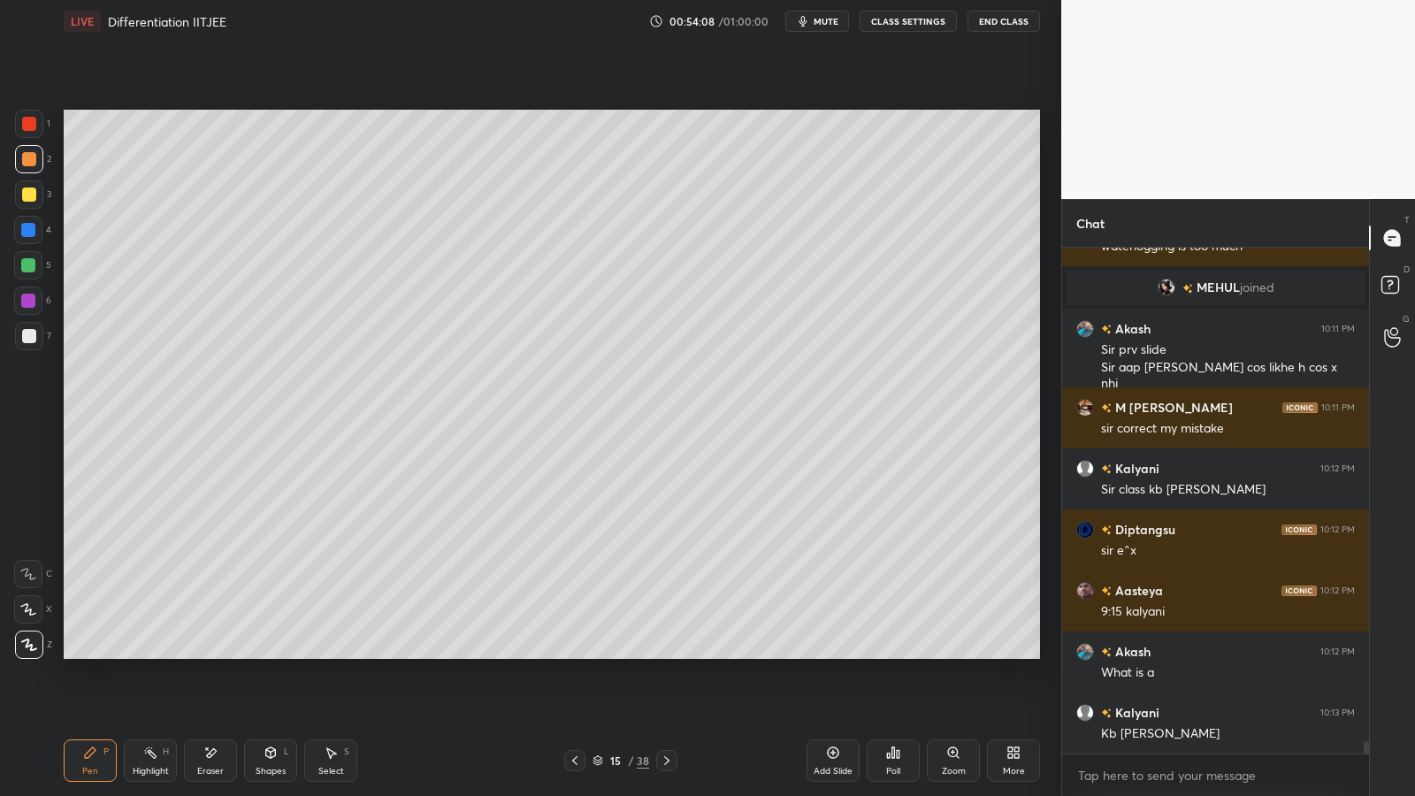
click at [24, 339] on div at bounding box center [29, 336] width 14 height 14
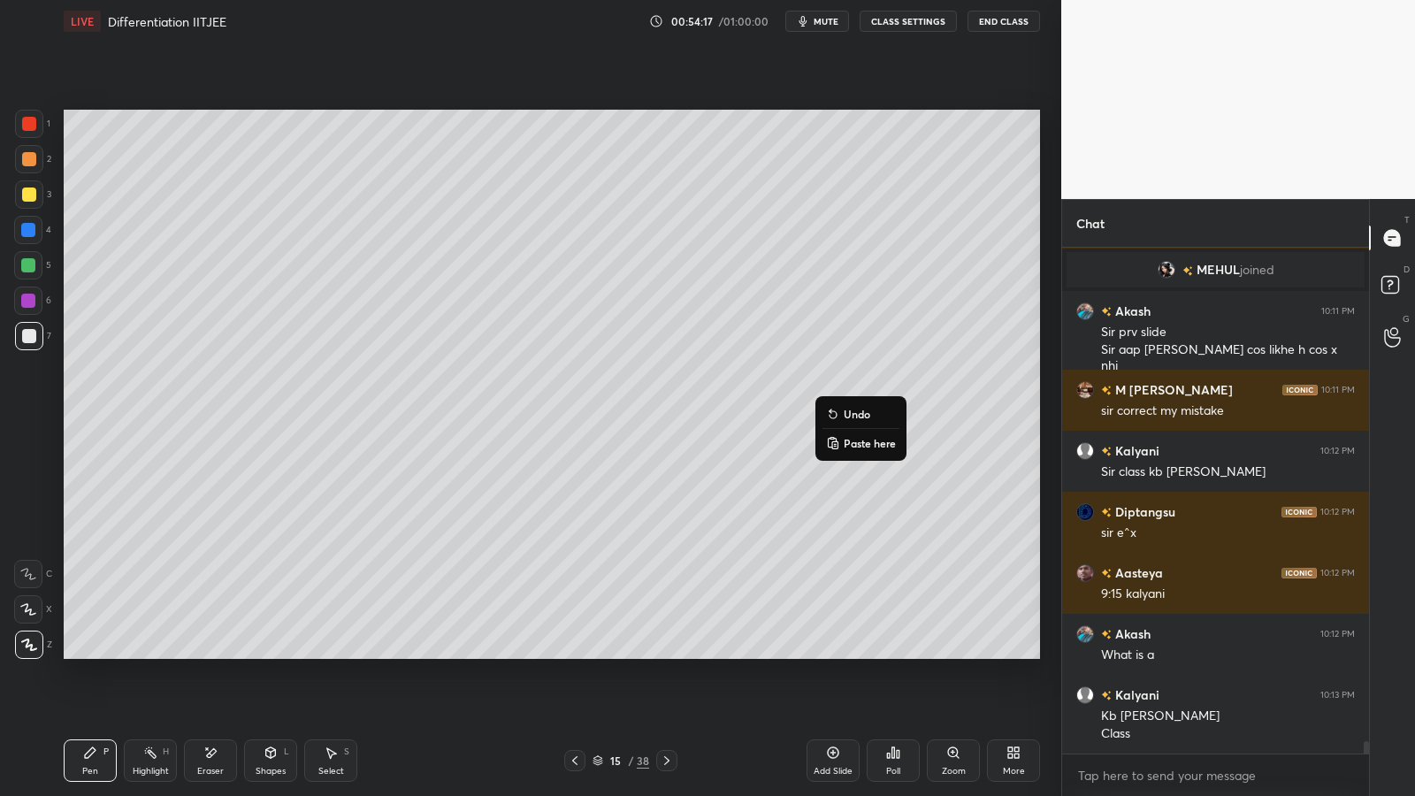
click at [851, 416] on p "Undo" at bounding box center [856, 414] width 27 height 14
click at [28, 270] on div at bounding box center [28, 265] width 14 height 14
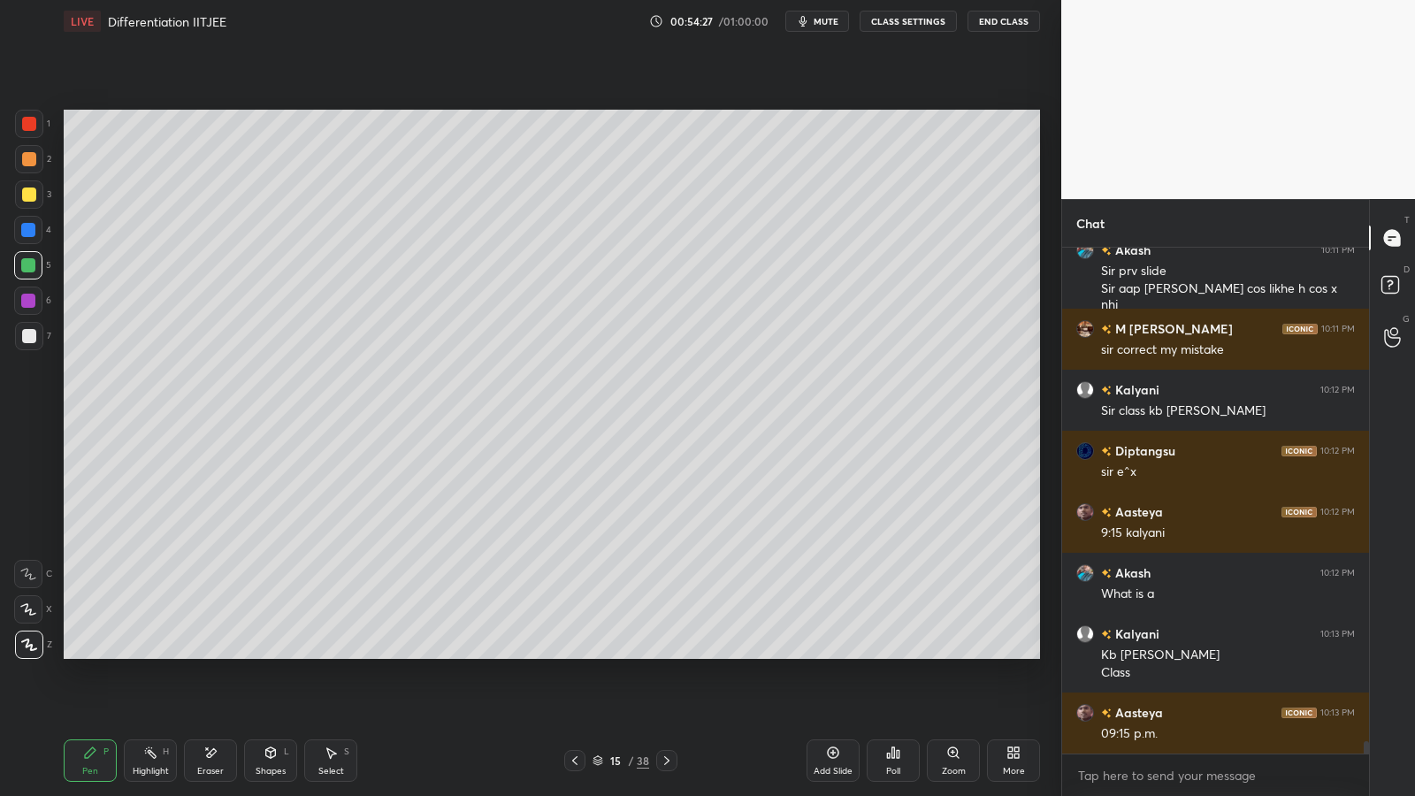
scroll to position [20074, 0]
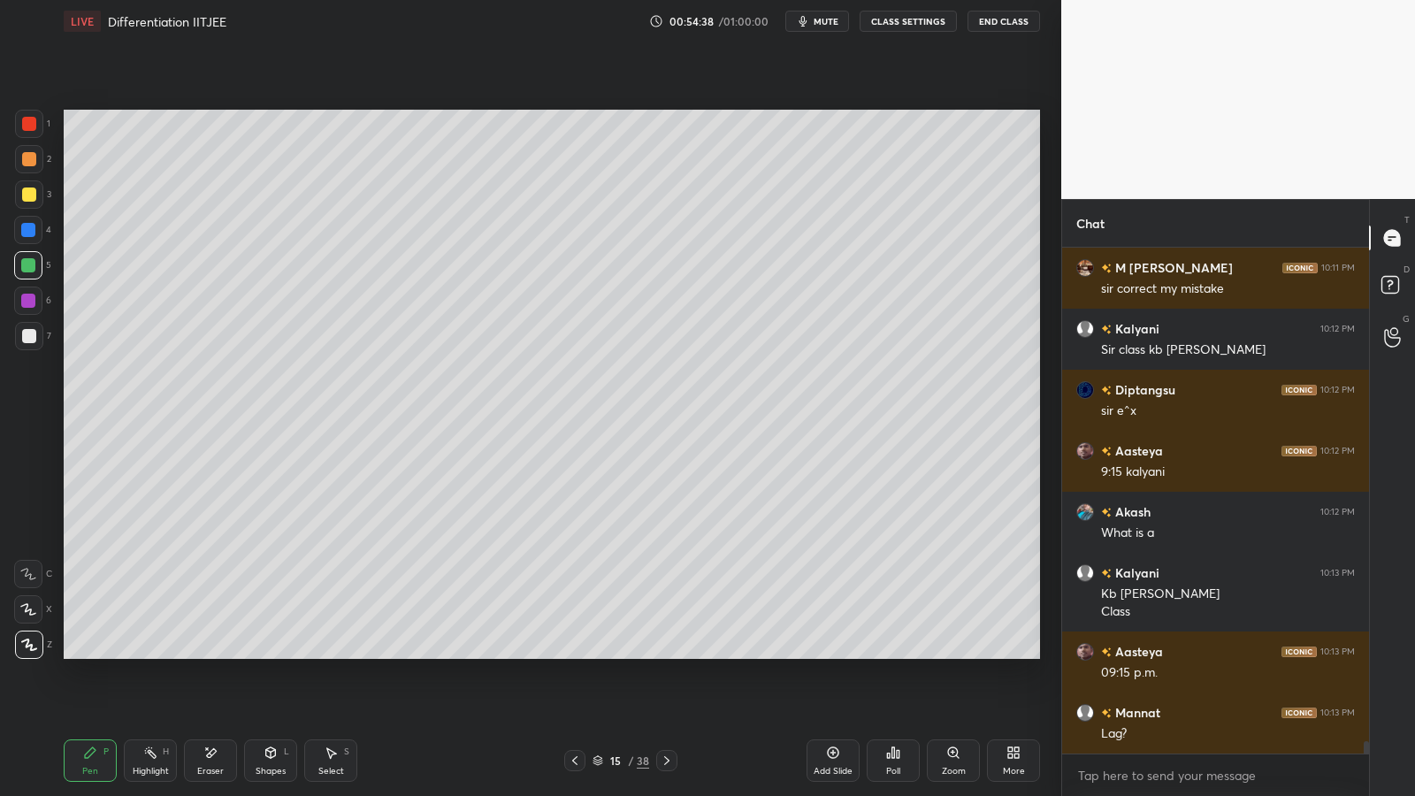
click at [837, 652] on icon at bounding box center [833, 752] width 14 height 14
click at [32, 149] on div at bounding box center [29, 159] width 28 height 28
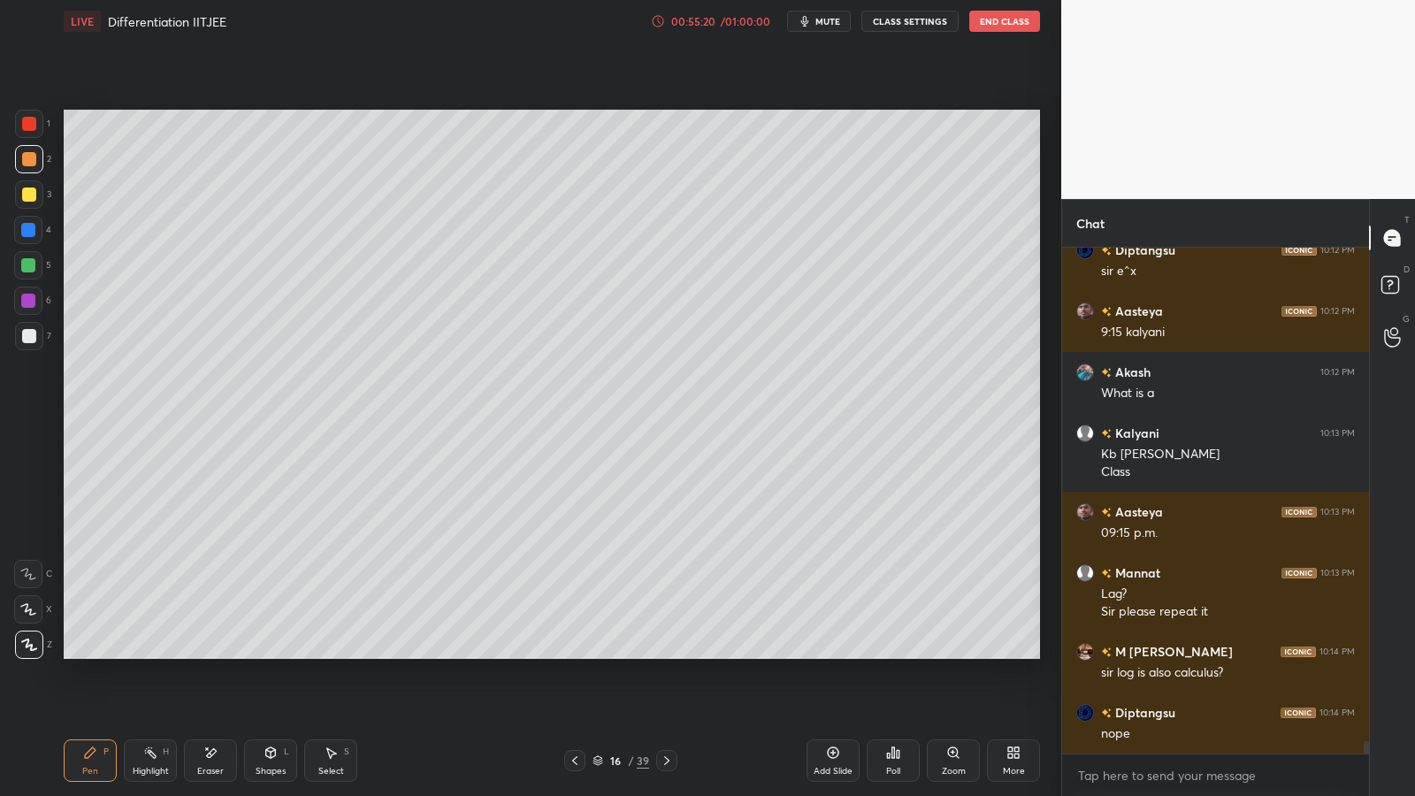
scroll to position [20275, 0]
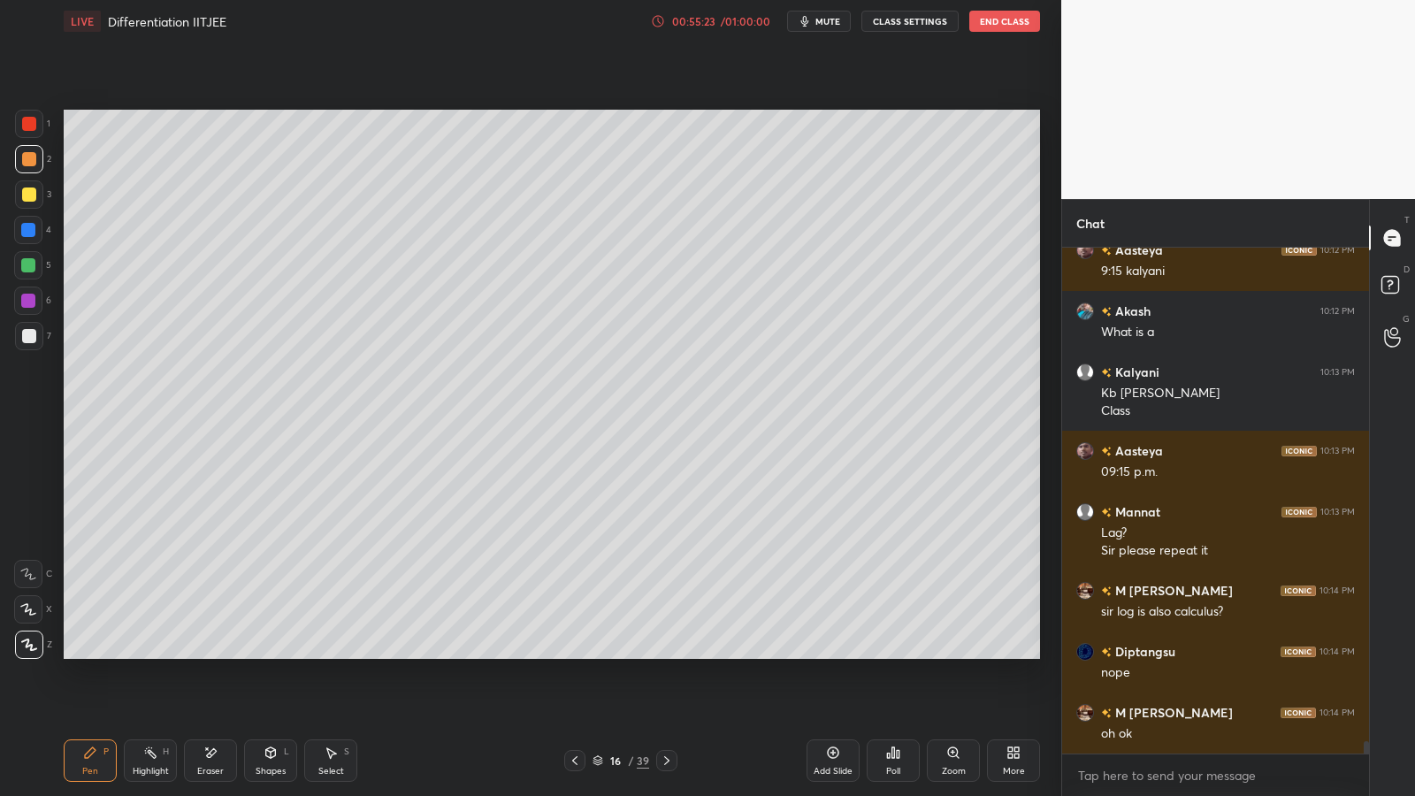
click at [24, 337] on div at bounding box center [29, 336] width 14 height 14
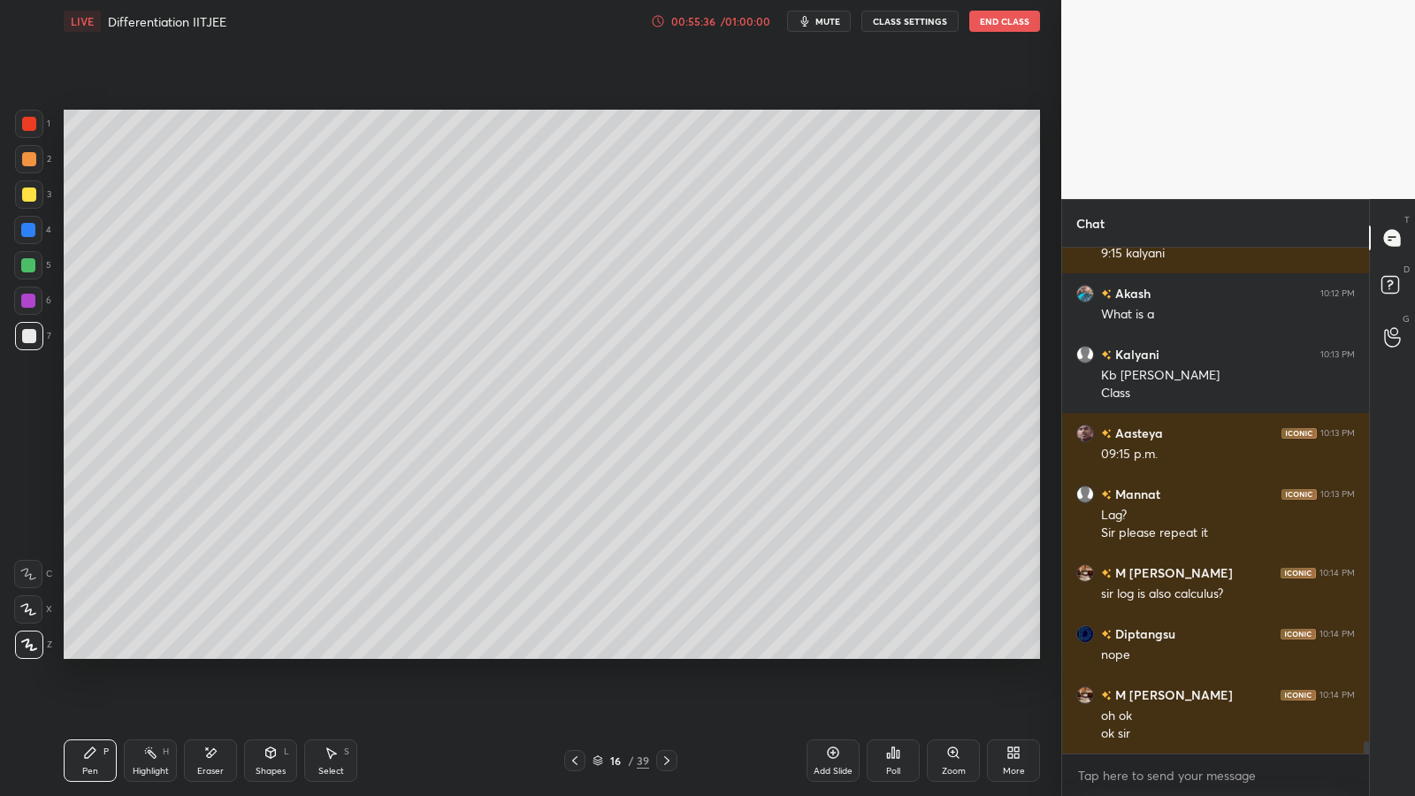
click at [667, 652] on icon at bounding box center [666, 760] width 5 height 9
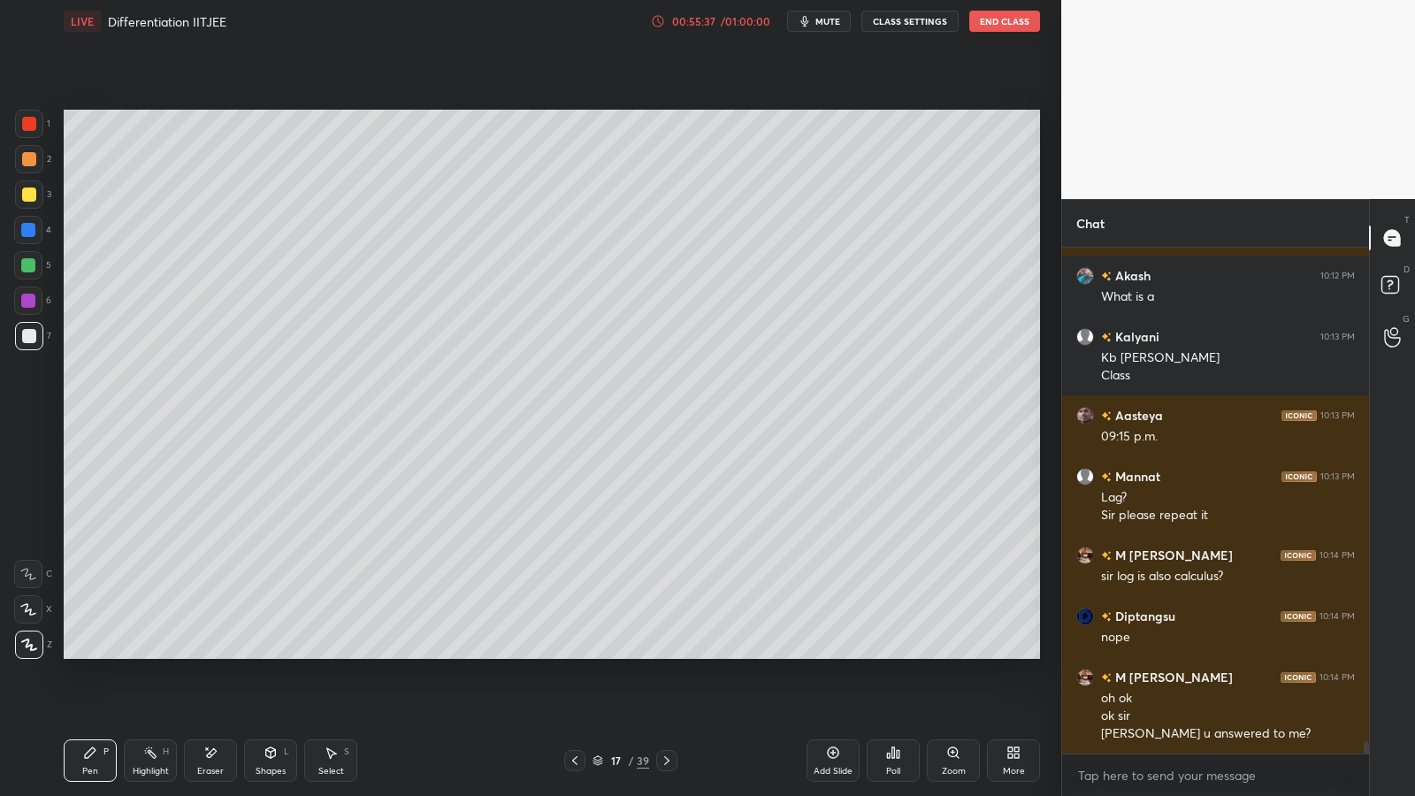
click at [574, 652] on icon at bounding box center [575, 760] width 14 height 14
click at [670, 652] on icon at bounding box center [667, 760] width 14 height 14
click at [574, 652] on icon at bounding box center [574, 760] width 5 height 9
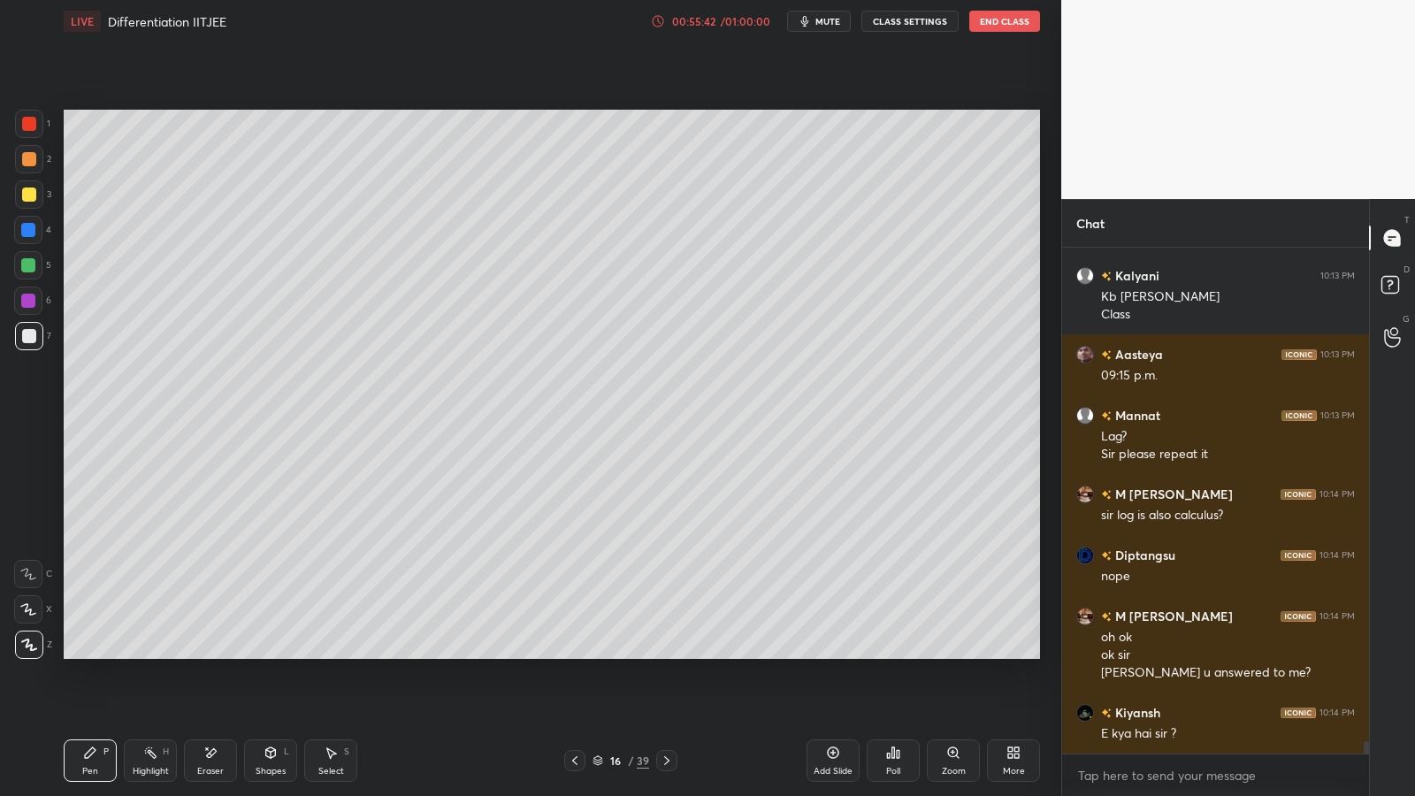
click at [835, 652] on icon at bounding box center [833, 752] width 14 height 14
click at [22, 157] on div at bounding box center [29, 159] width 14 height 14
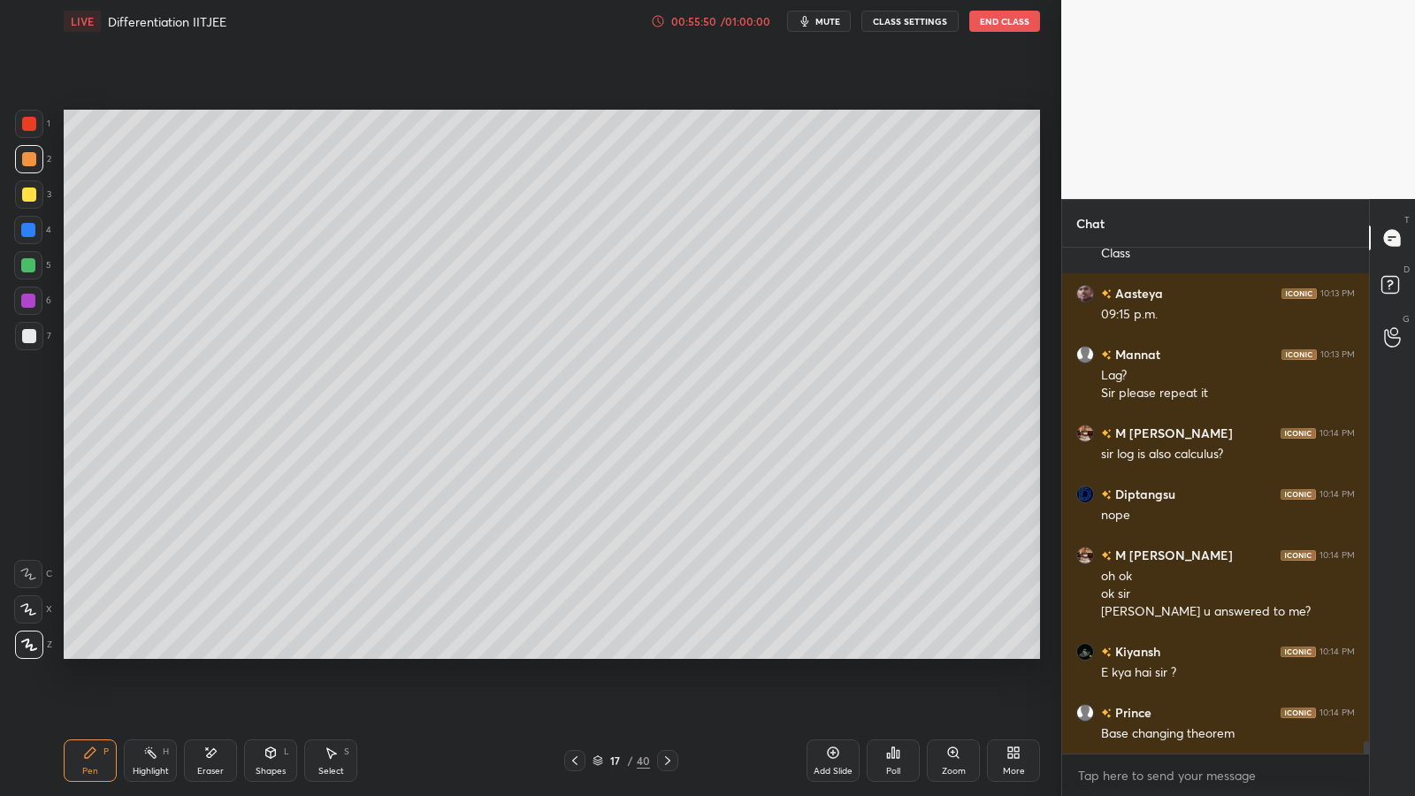
scroll to position [20493, 0]
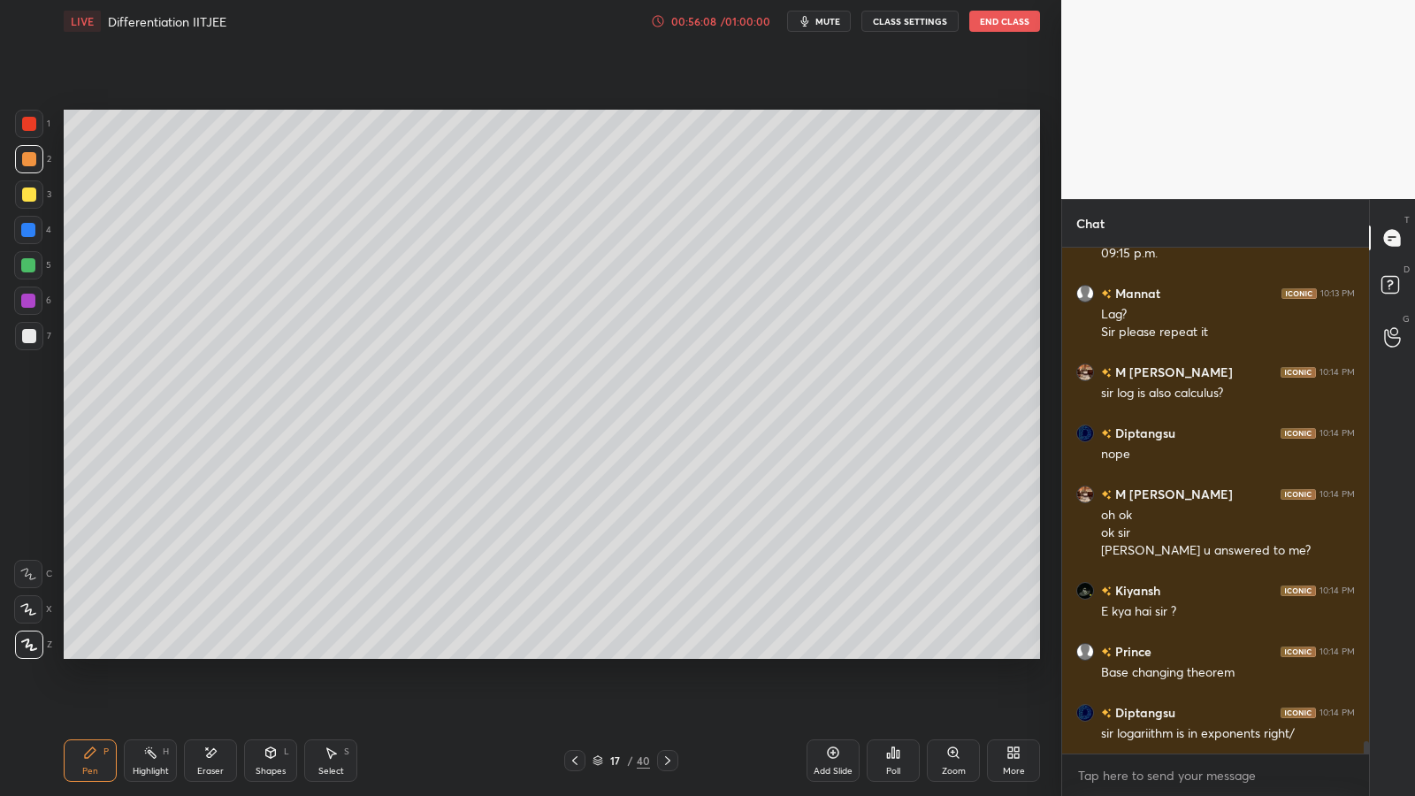
click at [30, 161] on div at bounding box center [29, 159] width 14 height 14
click at [24, 334] on div at bounding box center [29, 336] width 14 height 14
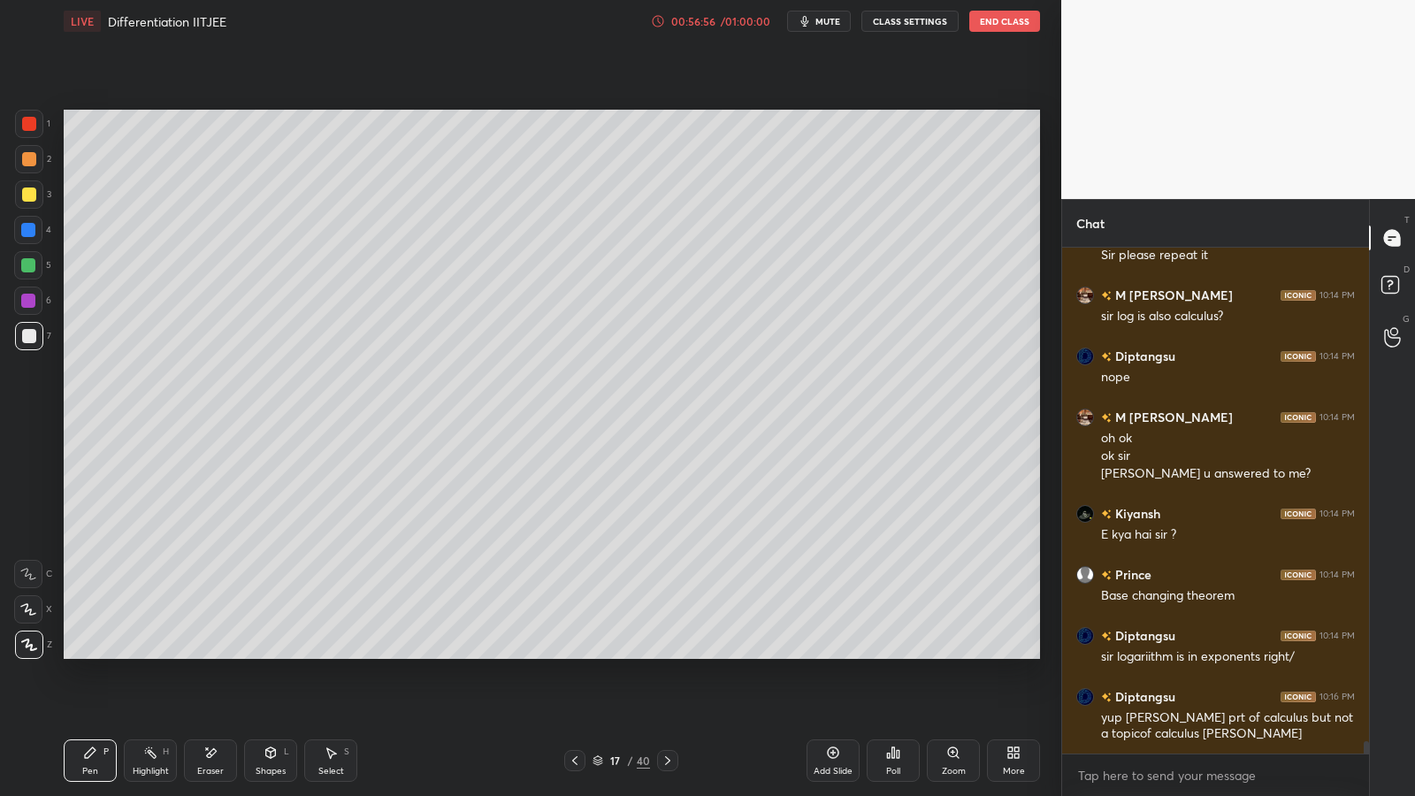
click at [27, 264] on div at bounding box center [28, 265] width 14 height 14
click at [27, 340] on div at bounding box center [29, 336] width 14 height 14
click at [33, 272] on div at bounding box center [28, 265] width 28 height 28
click at [29, 234] on div at bounding box center [28, 230] width 14 height 14
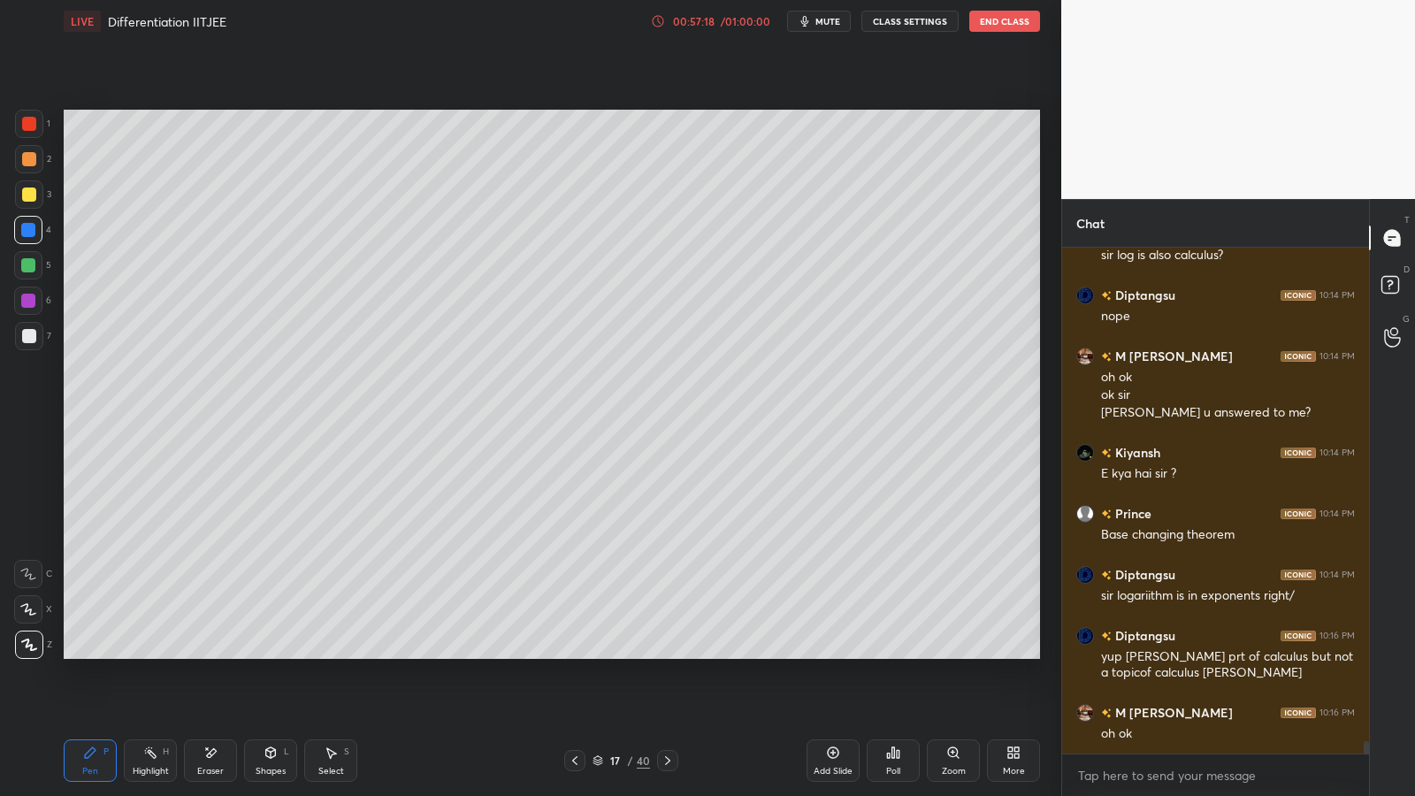
click at [20, 334] on div at bounding box center [29, 336] width 28 height 28
click at [672, 652] on icon at bounding box center [667, 760] width 14 height 14
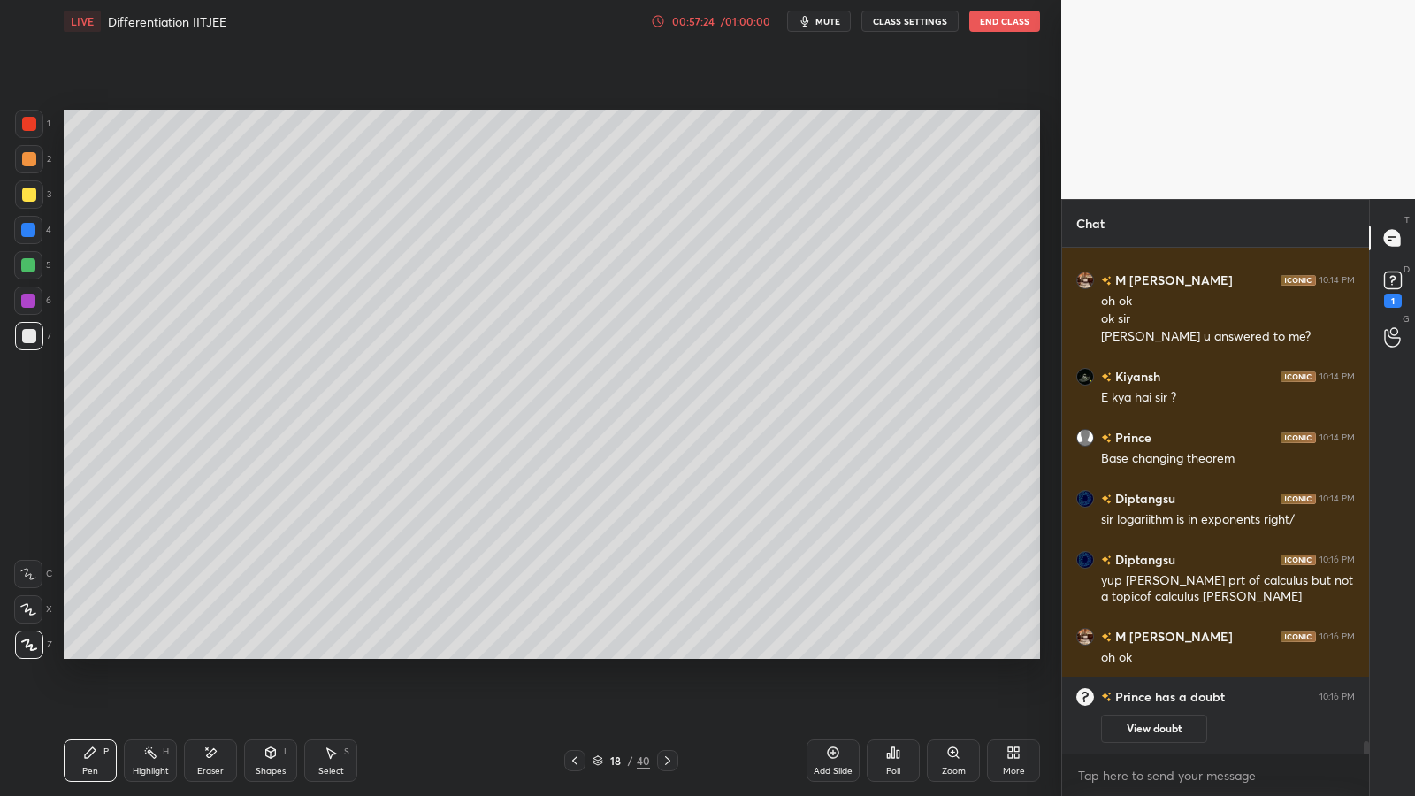
click at [670, 652] on icon at bounding box center [667, 760] width 14 height 14
click at [671, 652] on icon at bounding box center [667, 760] width 14 height 14
click at [1392, 280] on icon at bounding box center [1392, 279] width 6 height 7
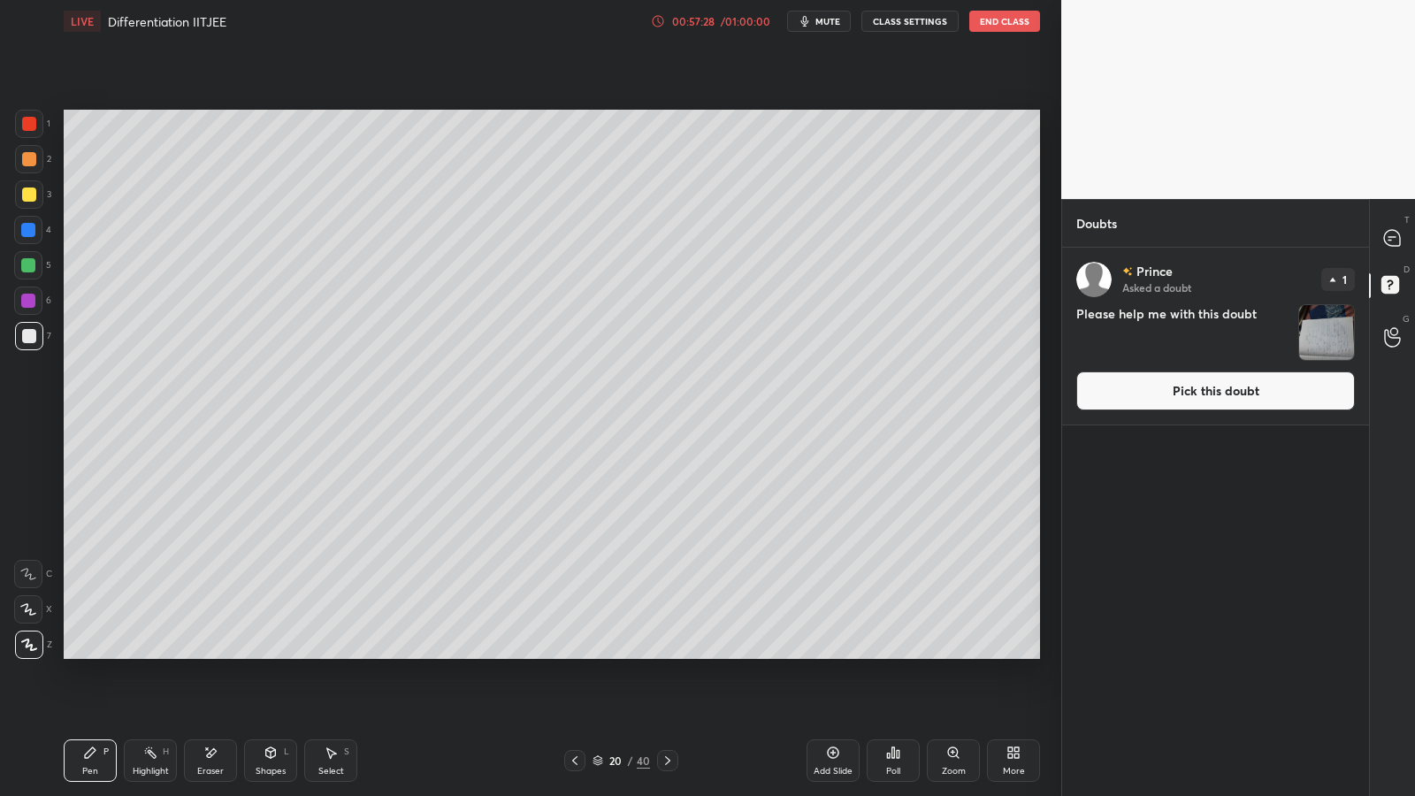
click at [1315, 354] on img "grid" at bounding box center [1326, 332] width 55 height 55
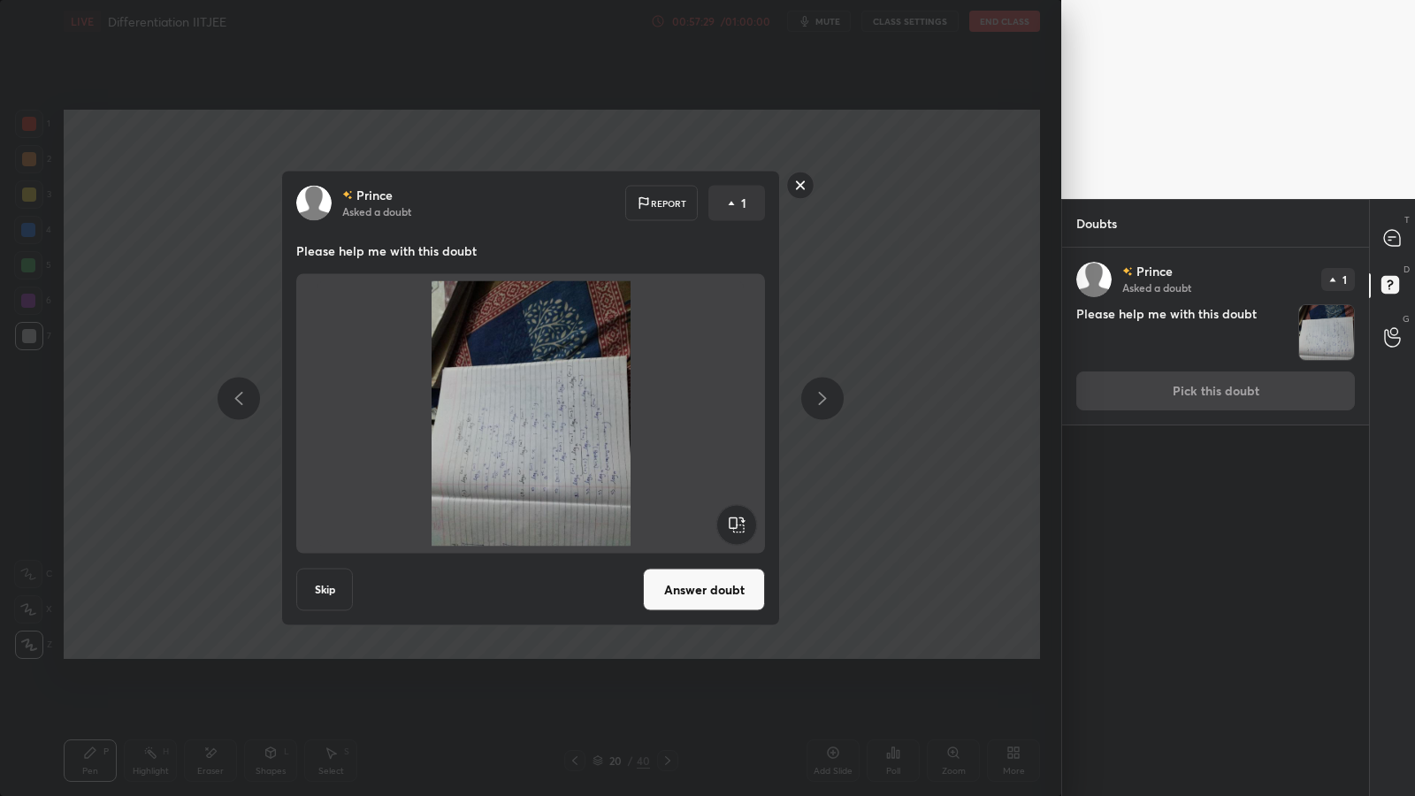
click at [733, 512] on rect at bounding box center [736, 525] width 40 height 40
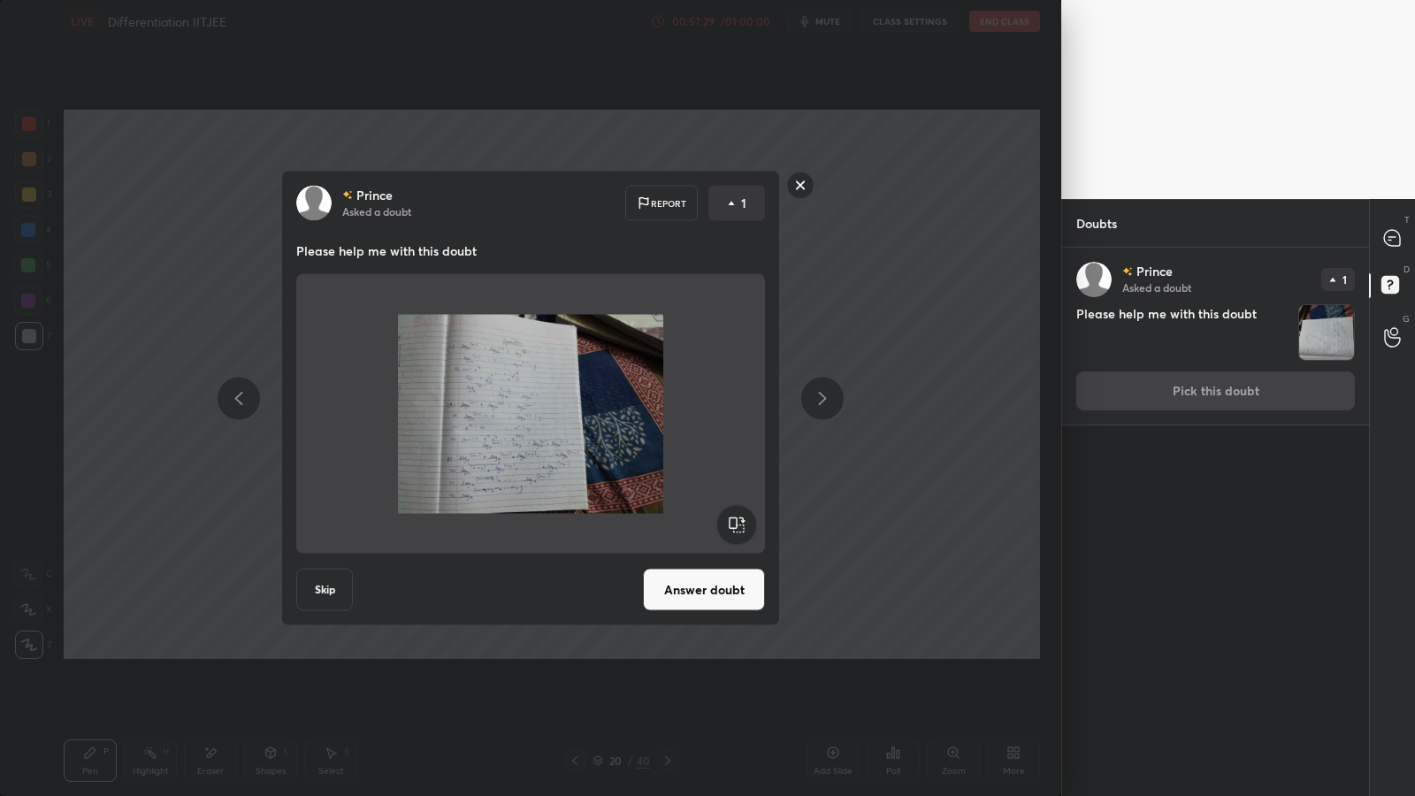
click at [736, 599] on button "Answer doubt" at bounding box center [704, 589] width 122 height 42
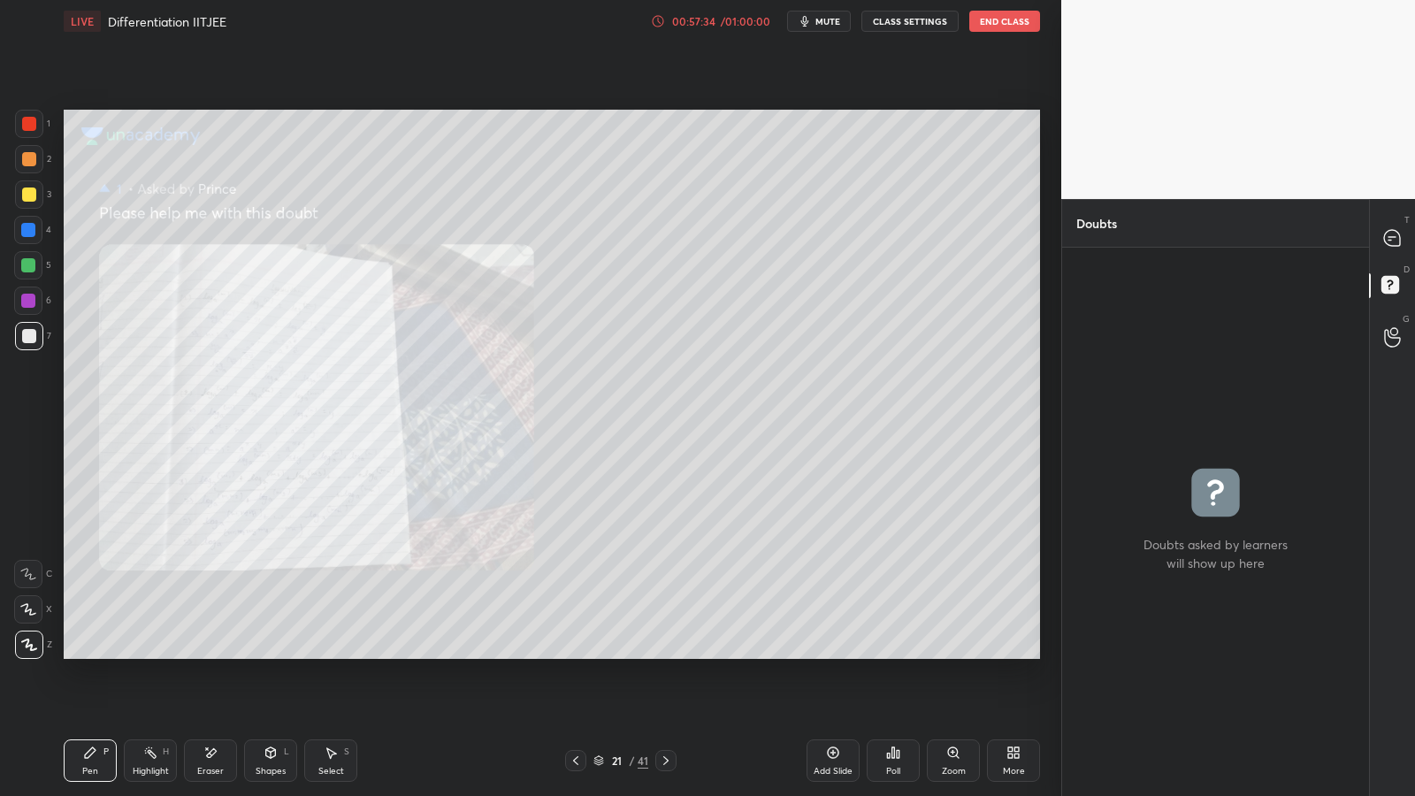
click at [950, 652] on div "Zoom" at bounding box center [953, 760] width 53 height 42
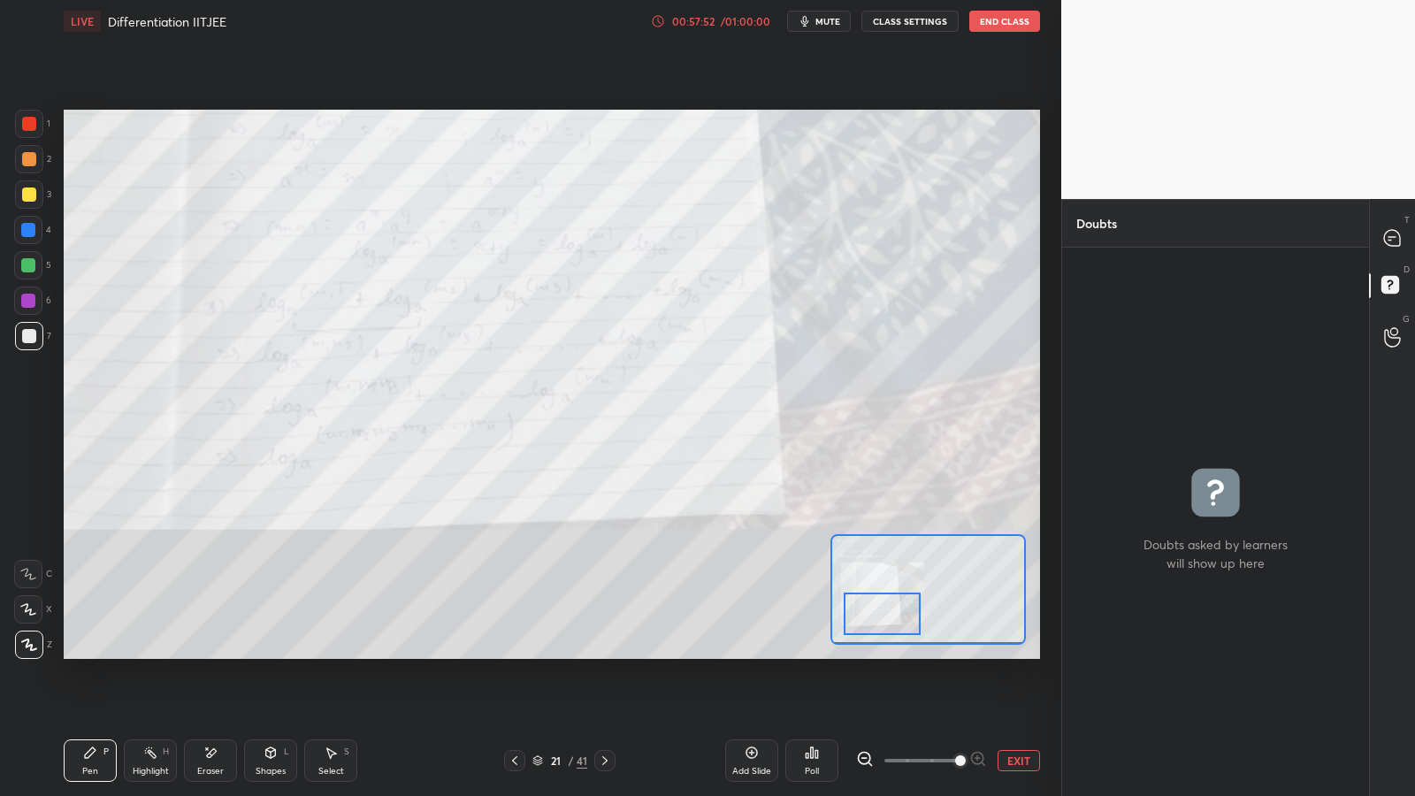
click at [1031, 652] on button "EXIT" at bounding box center [1018, 760] width 42 height 21
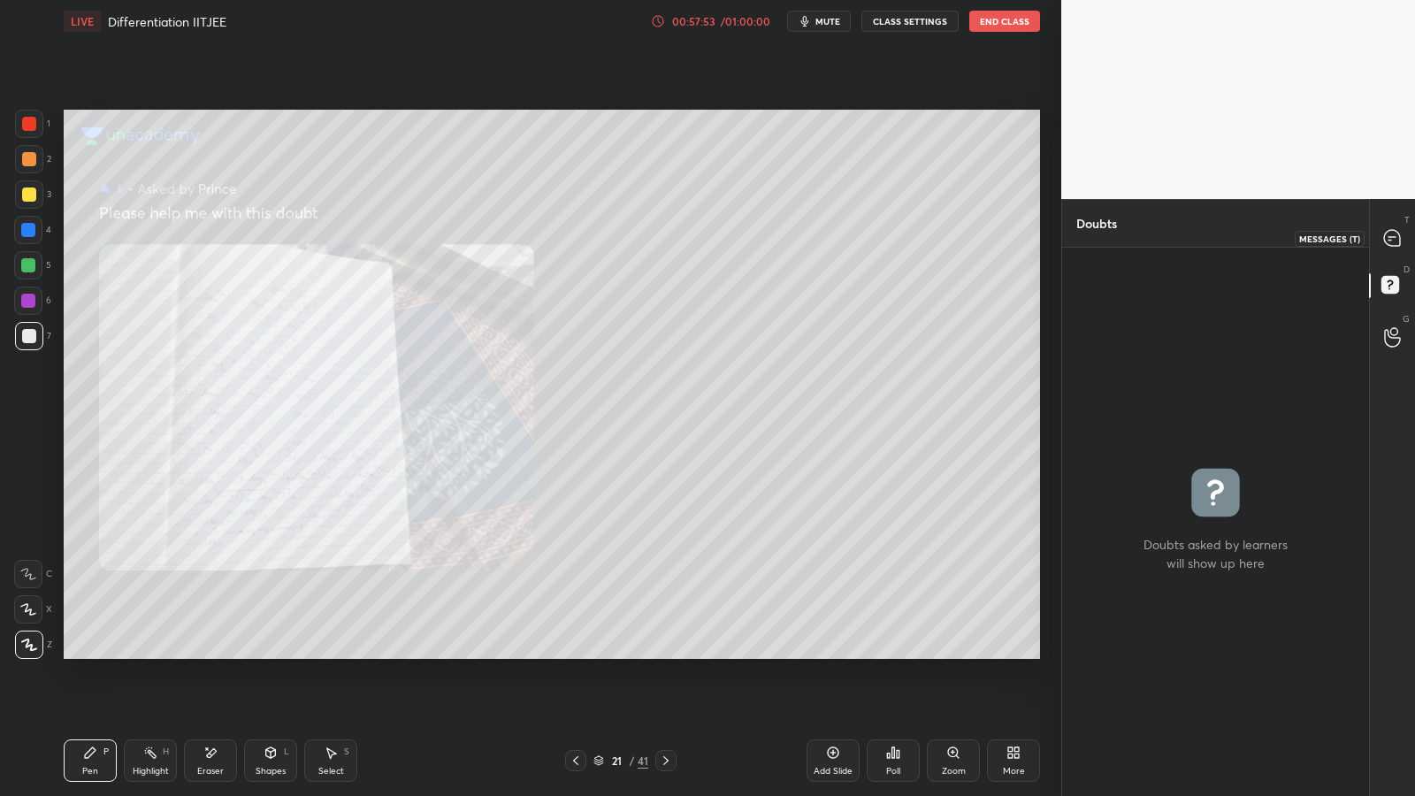
click at [1382, 233] on div at bounding box center [1392, 238] width 35 height 32
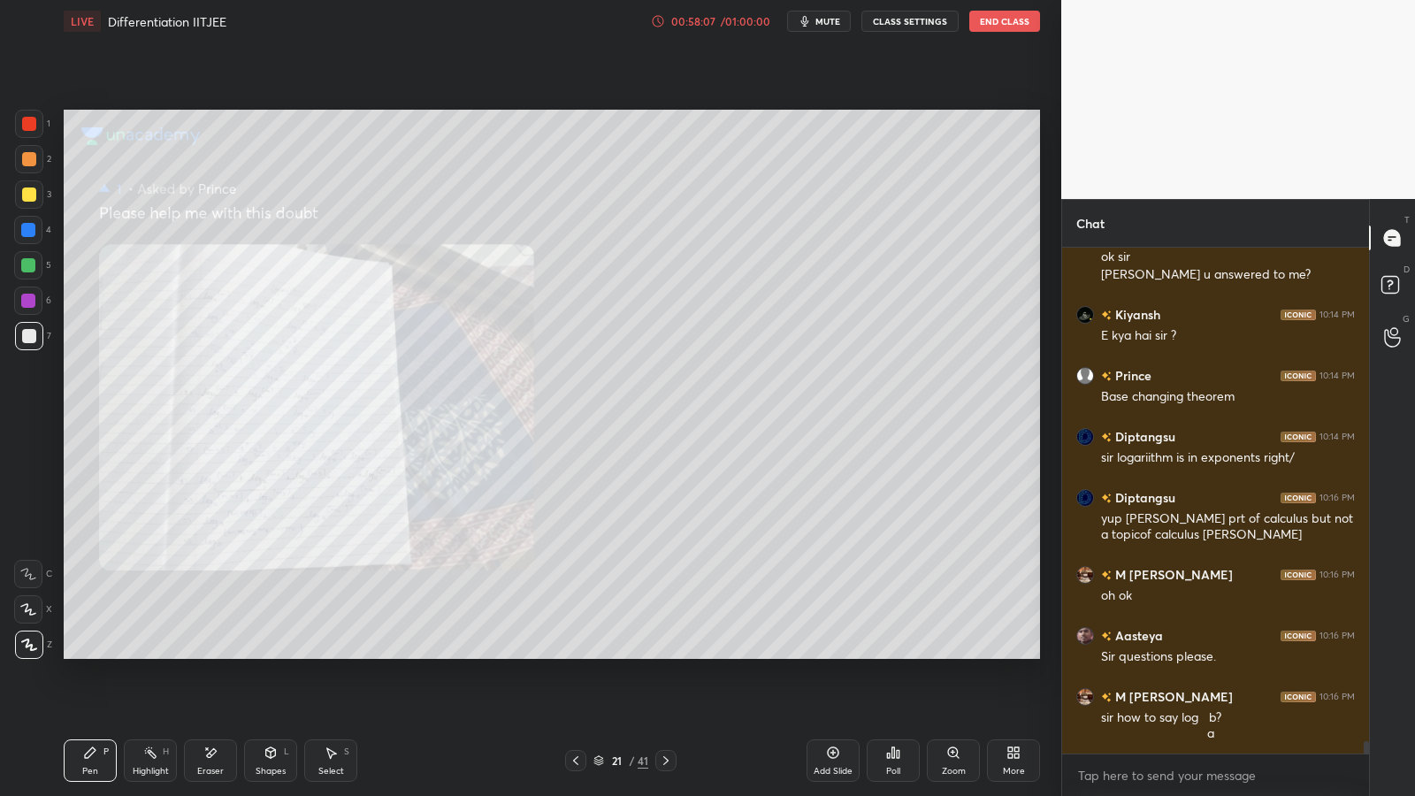
scroll to position [20297, 0]
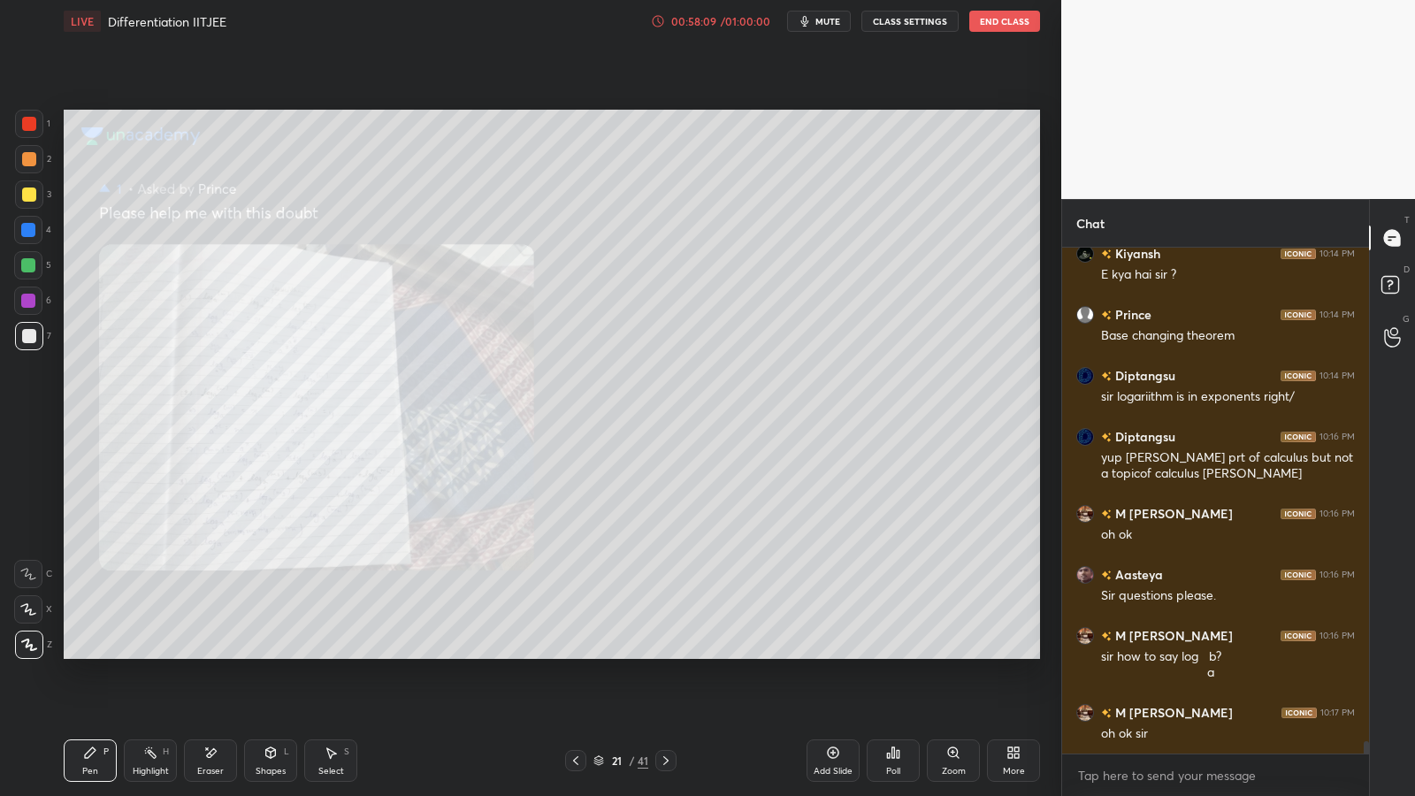
click at [673, 652] on div at bounding box center [665, 760] width 21 height 21
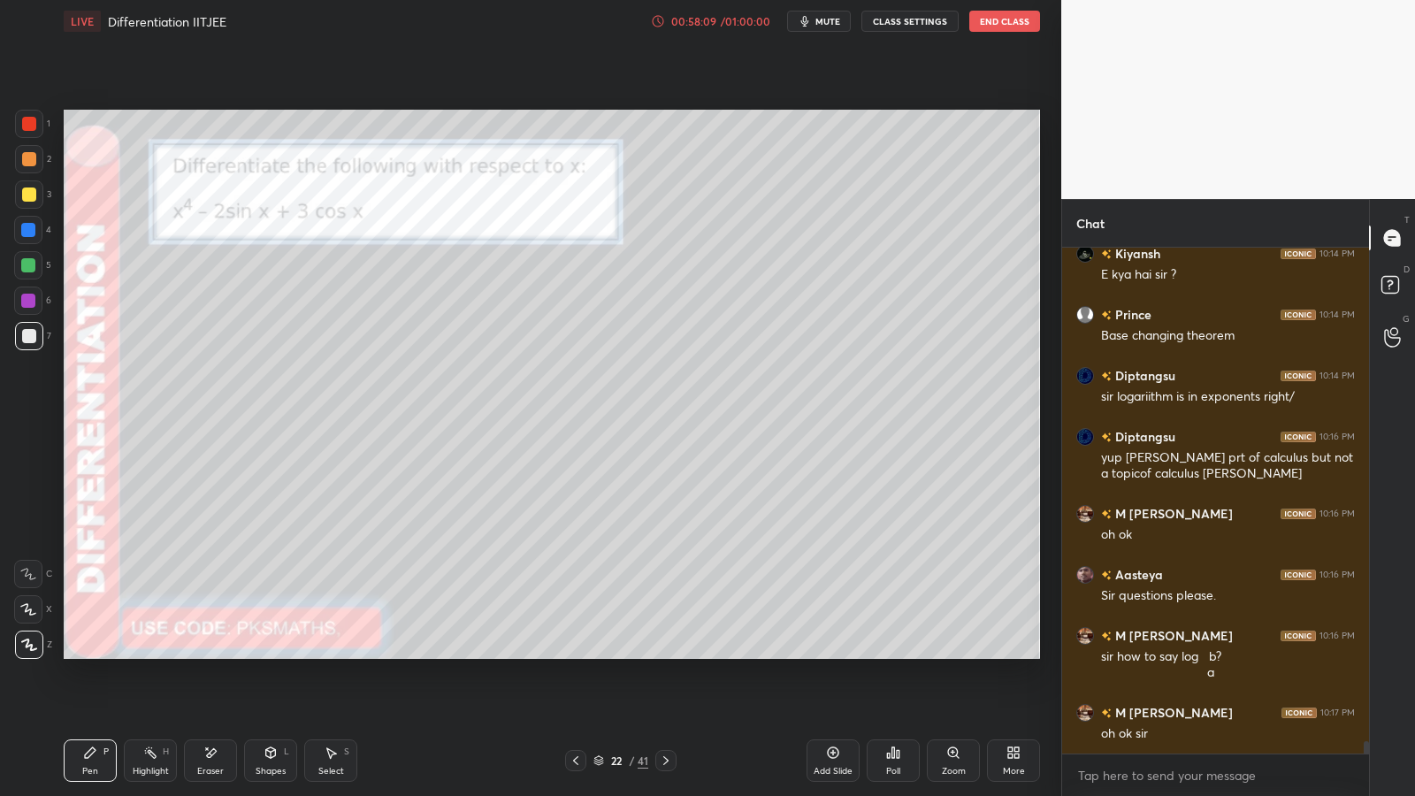
click at [670, 652] on icon at bounding box center [666, 760] width 14 height 14
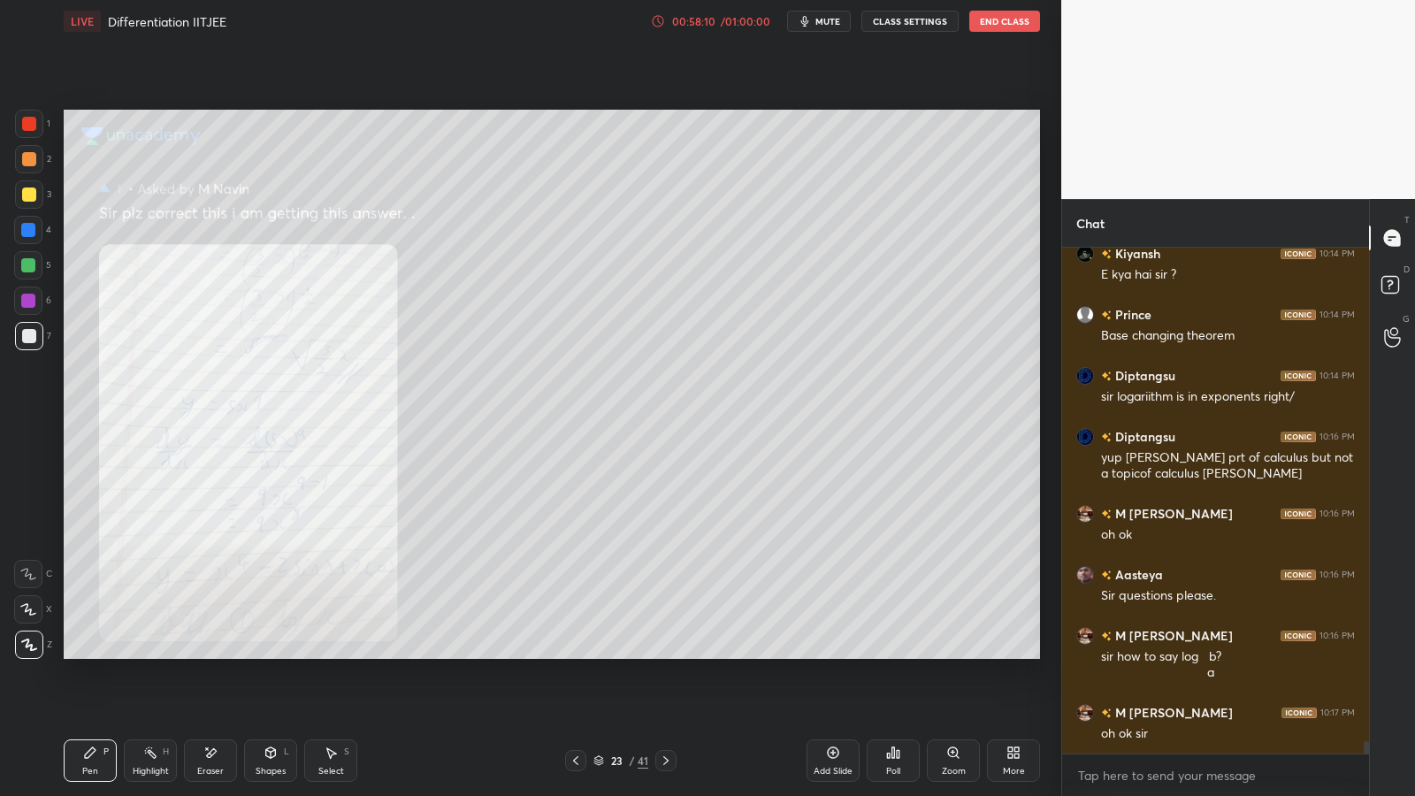
scroll to position [20358, 0]
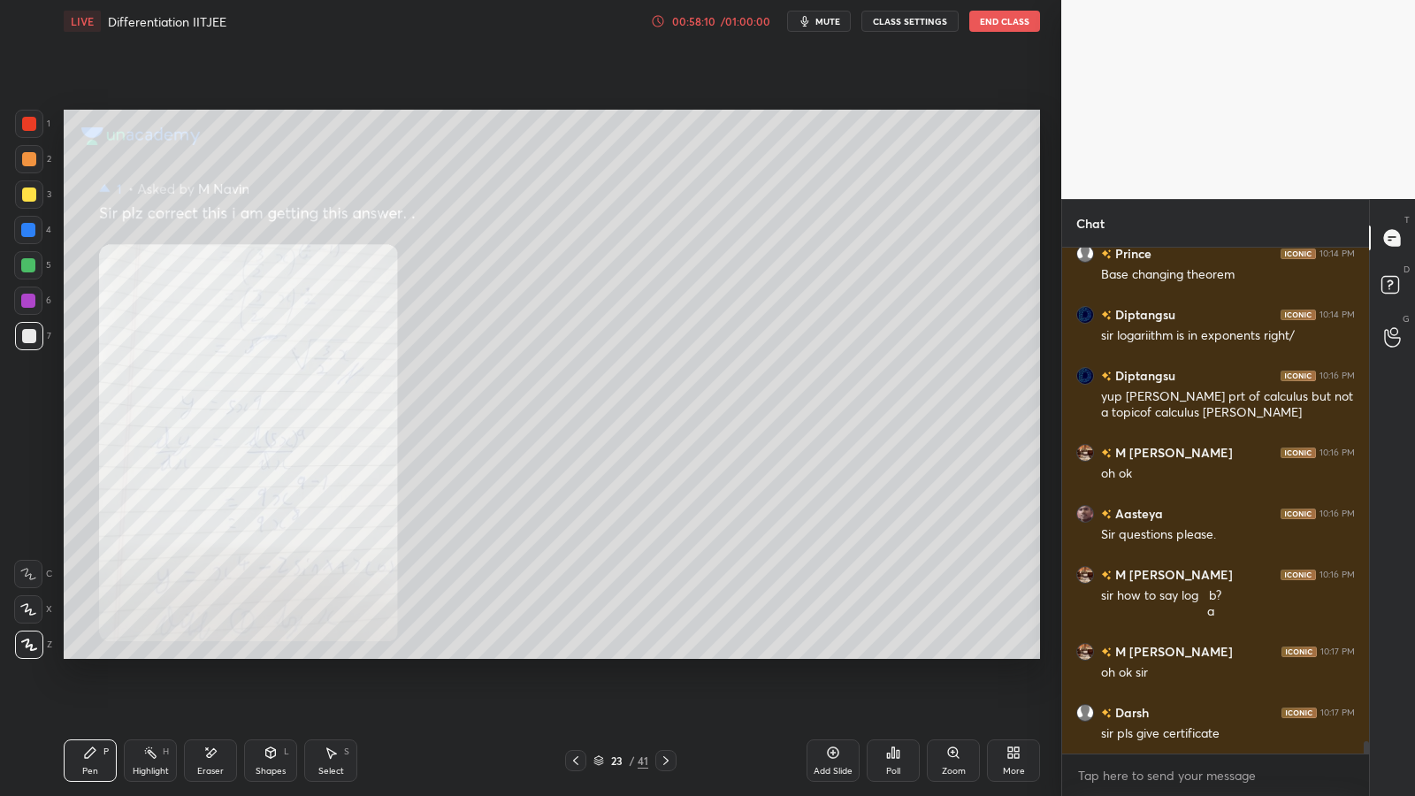
click at [673, 652] on div at bounding box center [665, 760] width 21 height 21
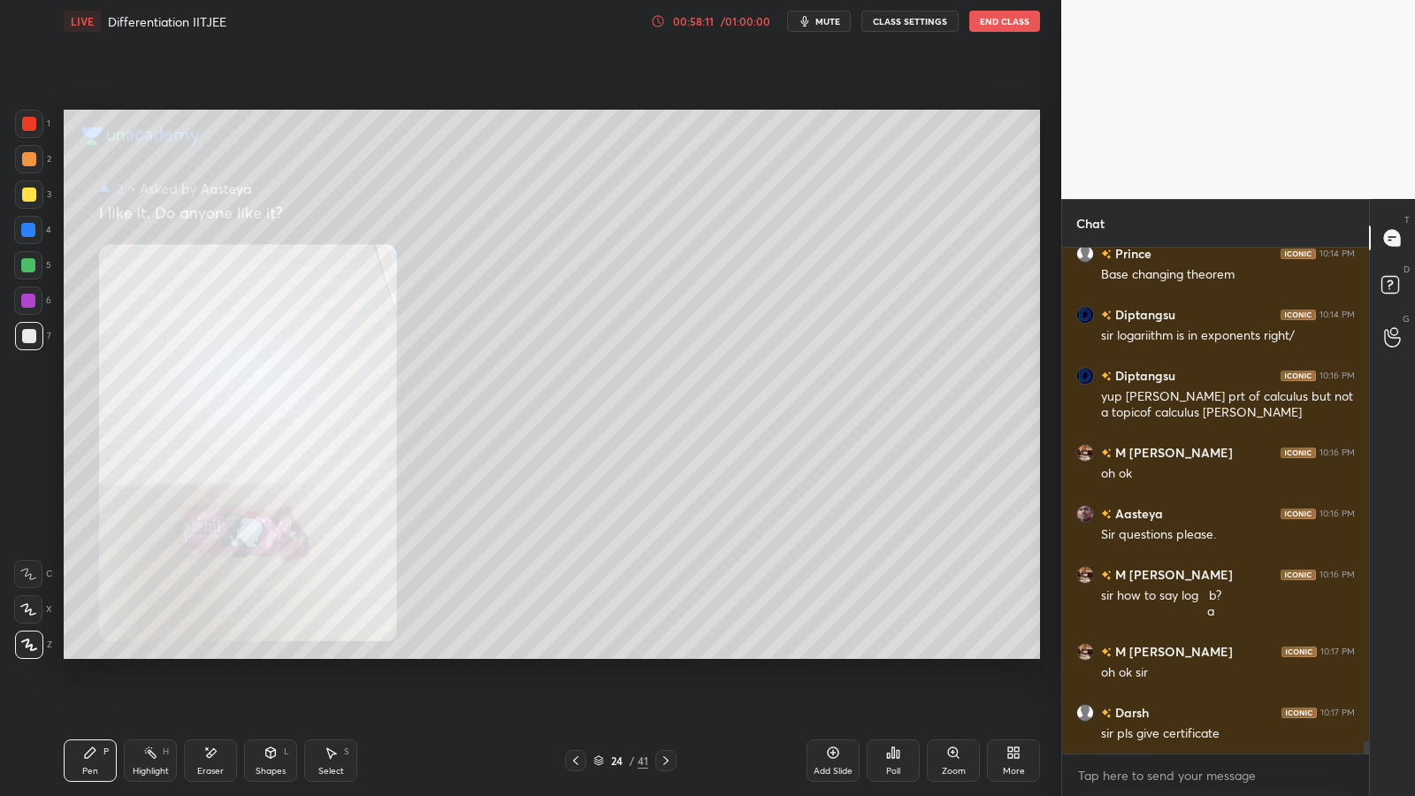
click at [672, 652] on icon at bounding box center [666, 760] width 14 height 14
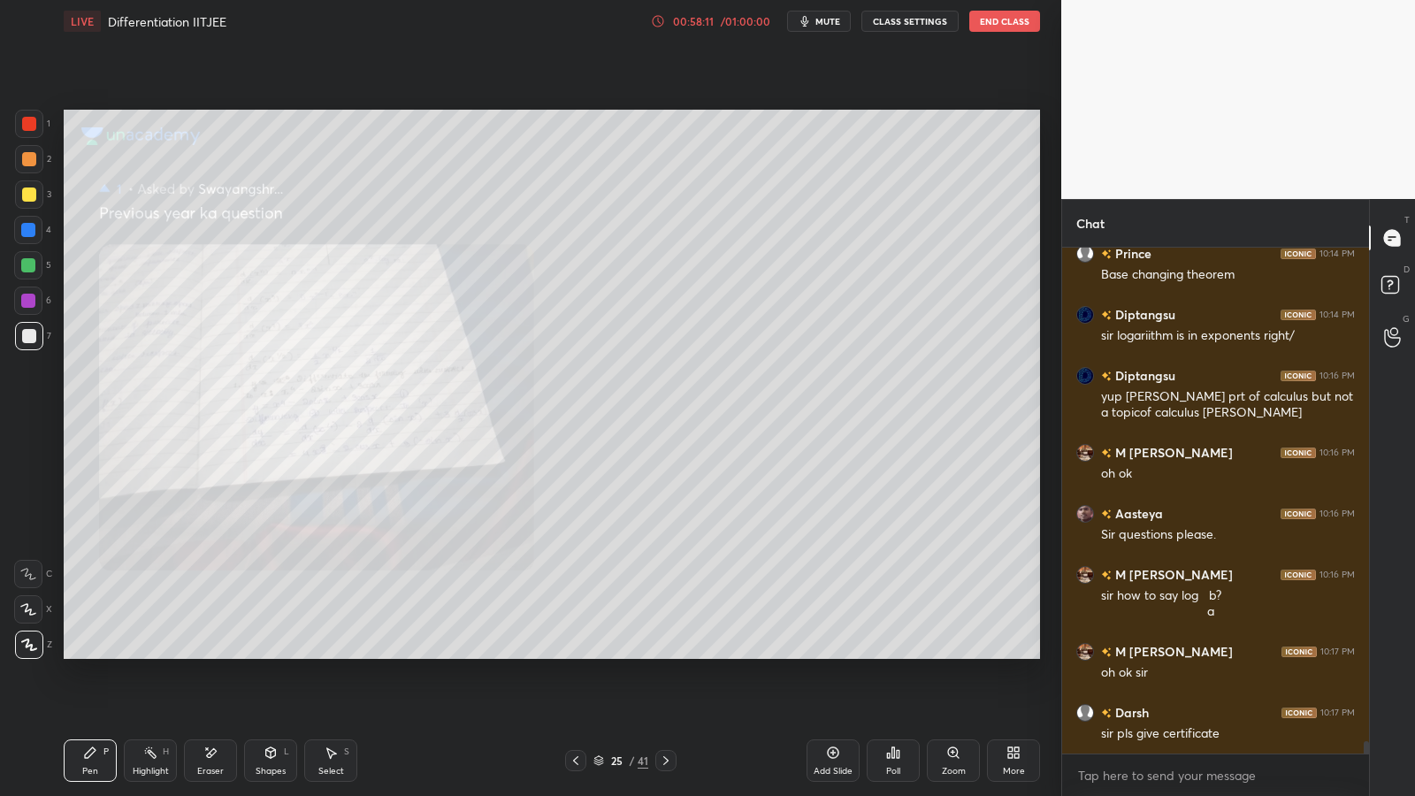
click at [674, 652] on div at bounding box center [665, 760] width 21 height 21
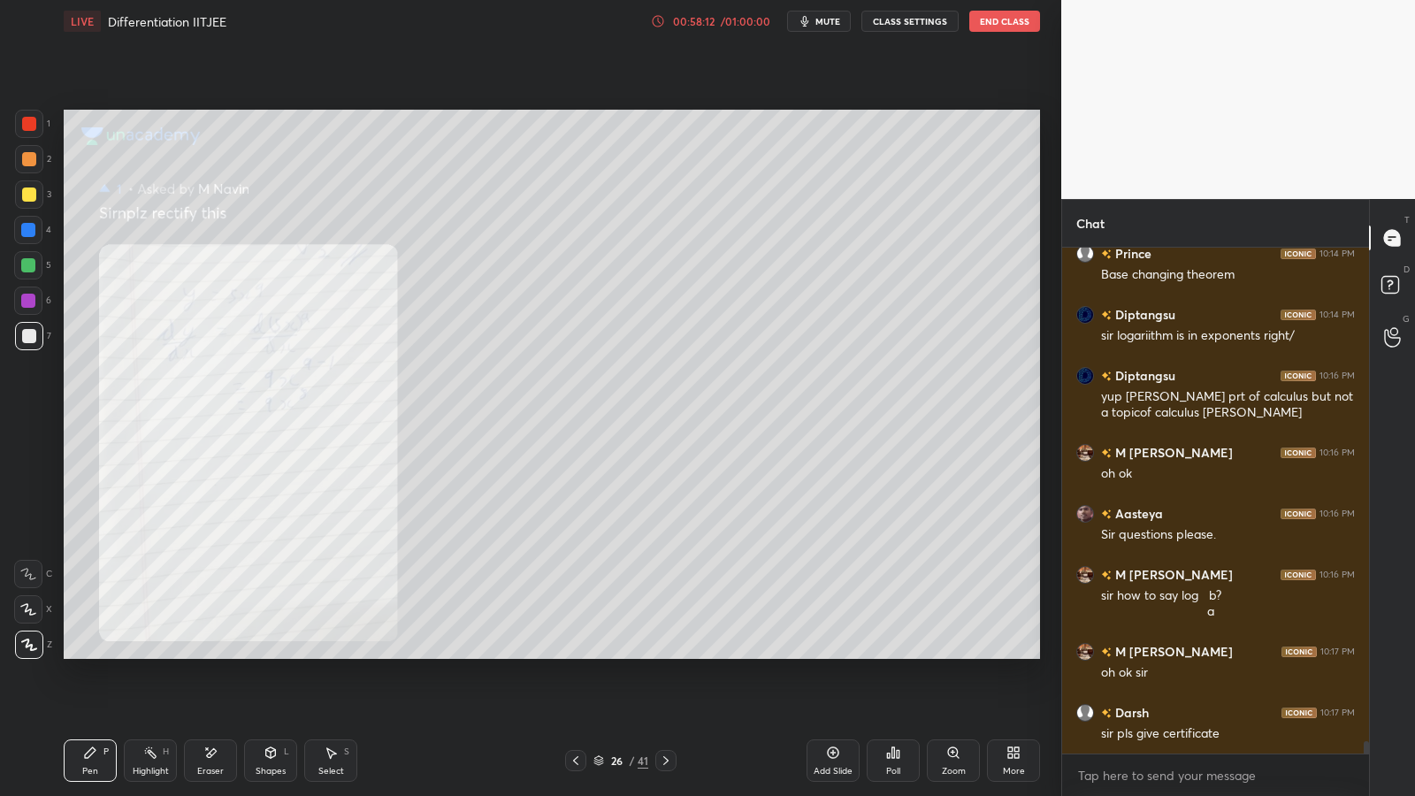
click at [672, 652] on icon at bounding box center [666, 760] width 14 height 14
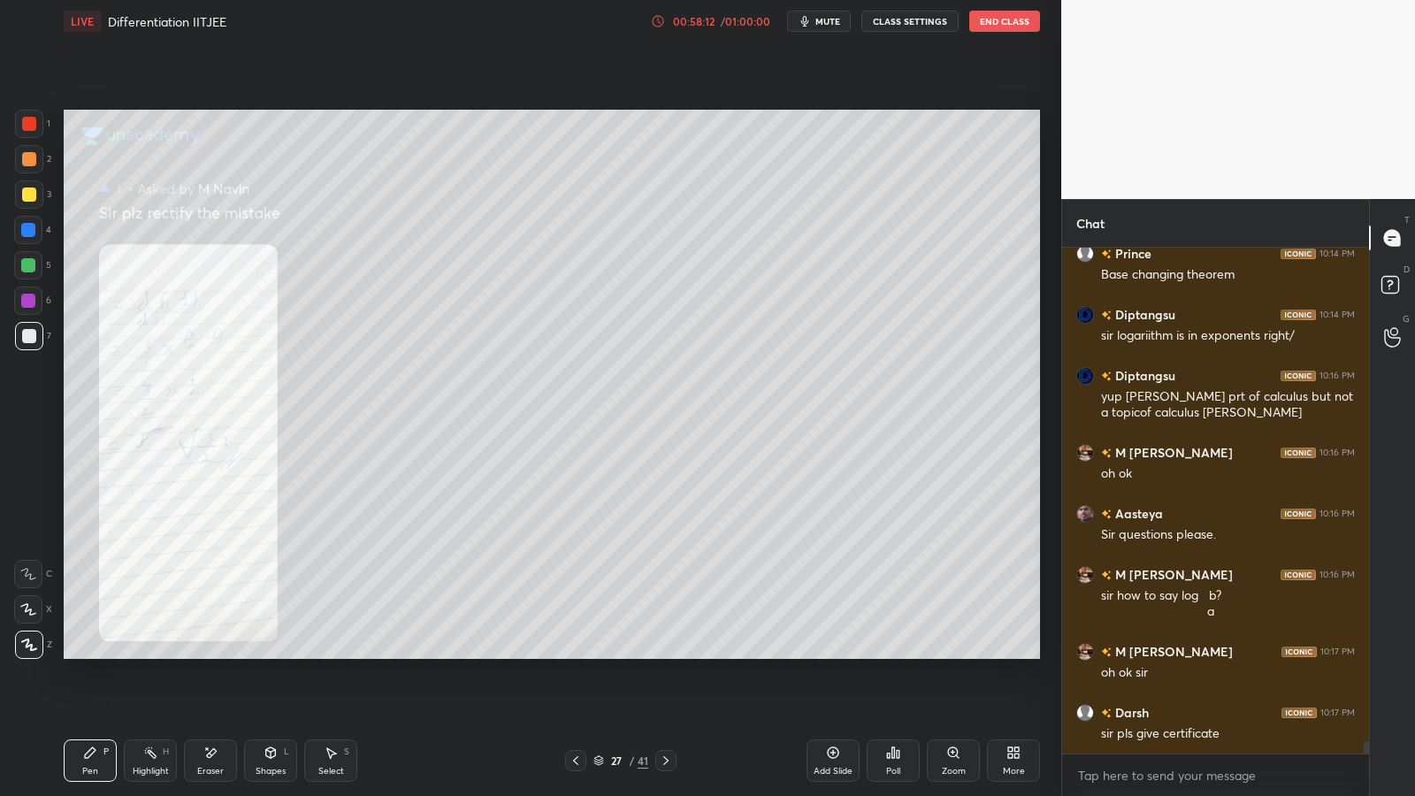
click at [672, 652] on icon at bounding box center [666, 760] width 14 height 14
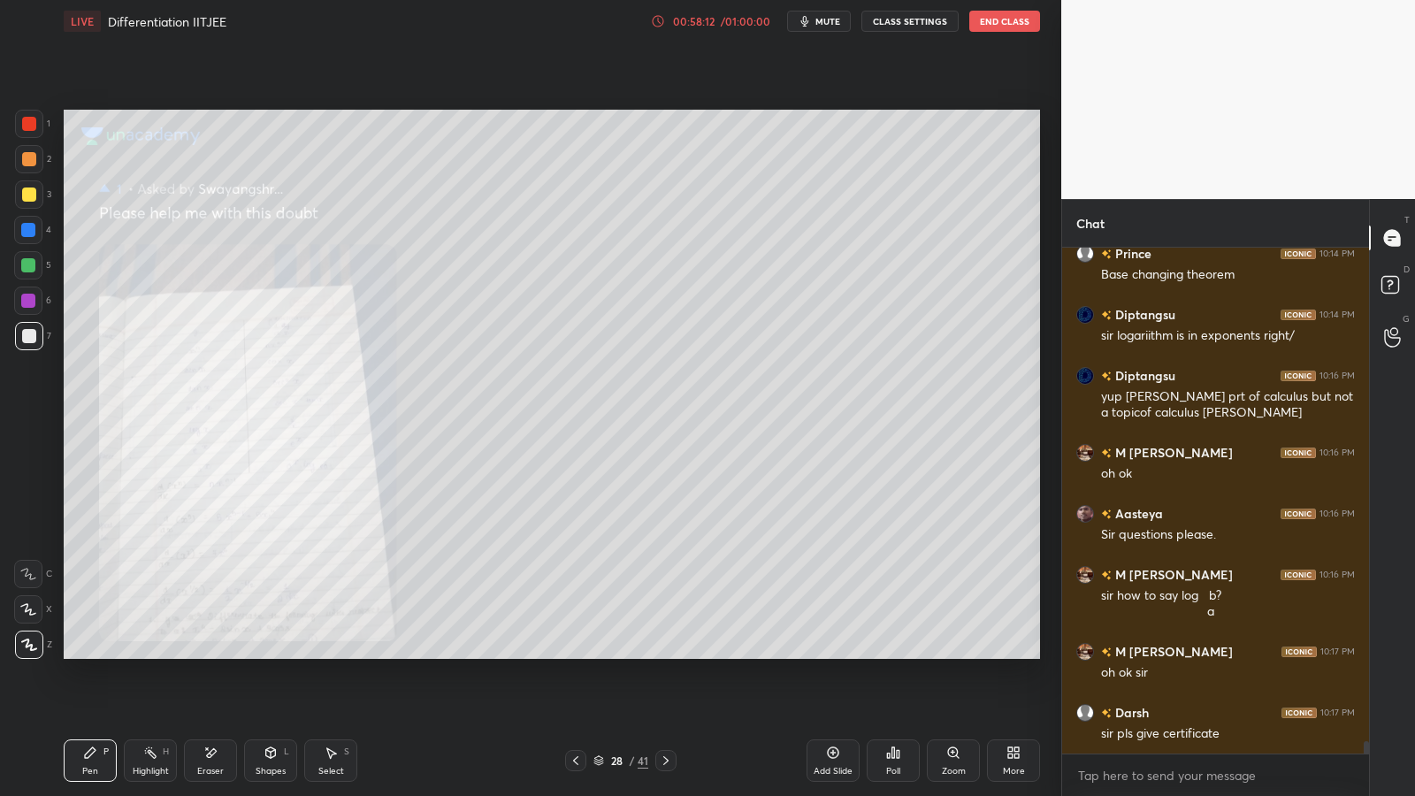
click at [670, 652] on icon at bounding box center [666, 760] width 14 height 14
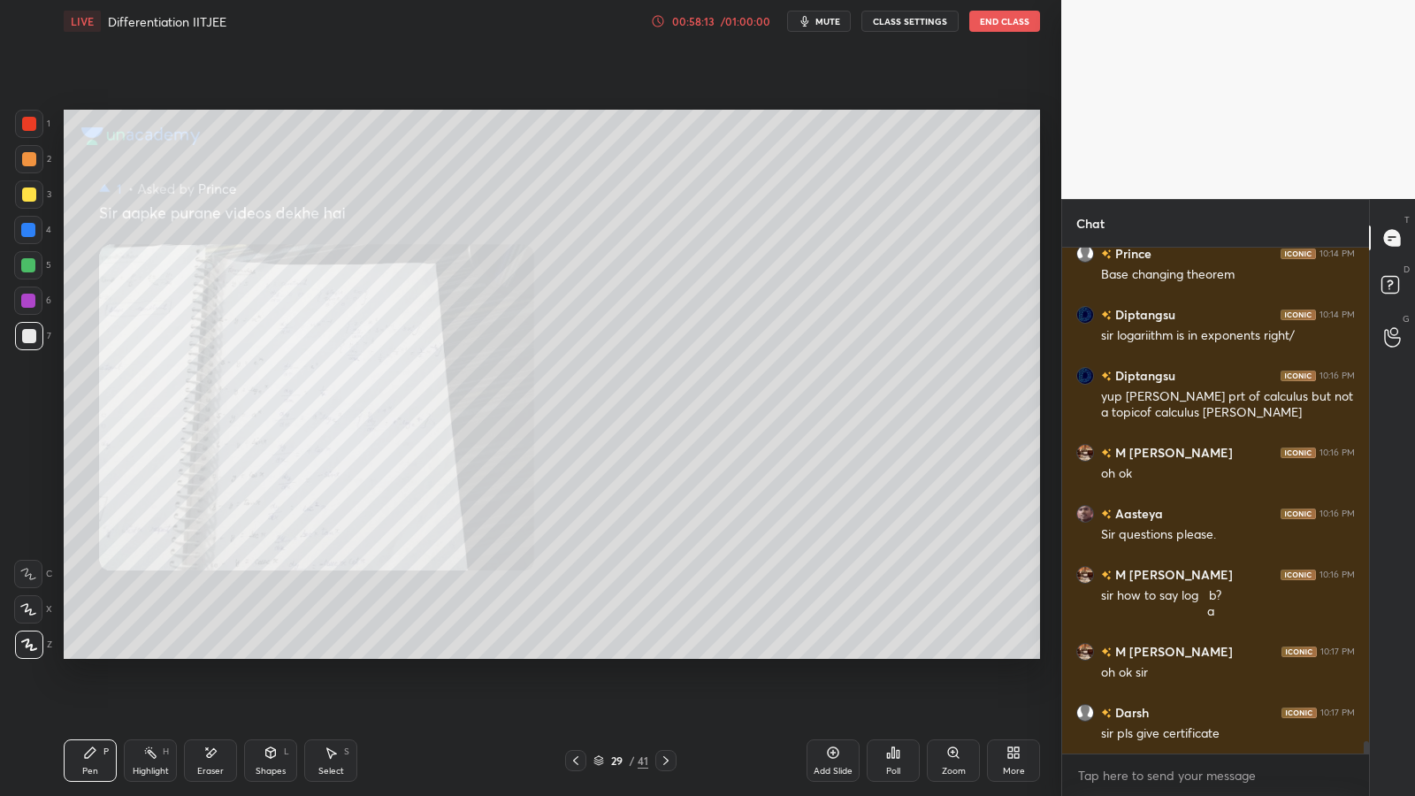
click at [671, 652] on div at bounding box center [665, 760] width 21 height 21
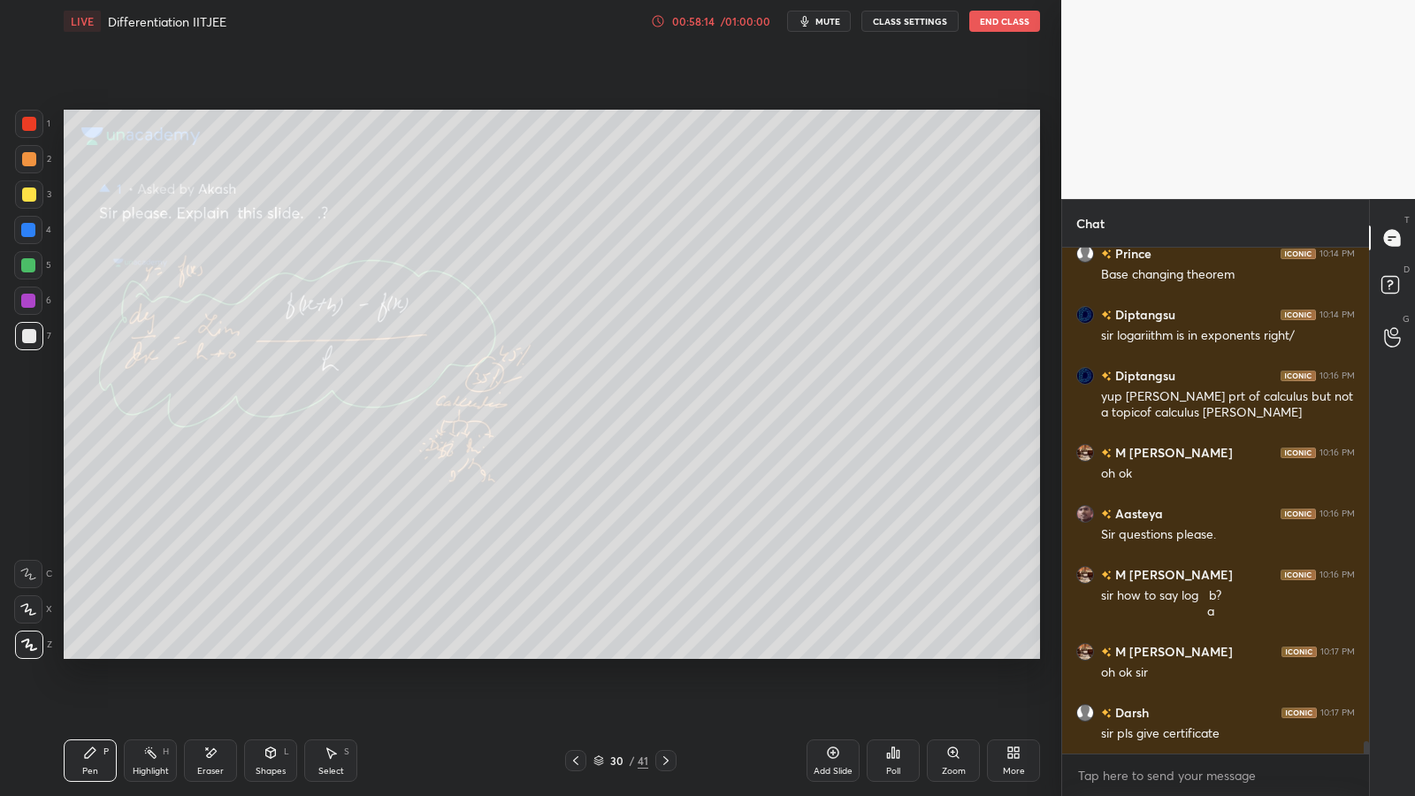
click at [671, 652] on div at bounding box center [665, 760] width 21 height 21
click at [670, 652] on icon at bounding box center [666, 760] width 14 height 14
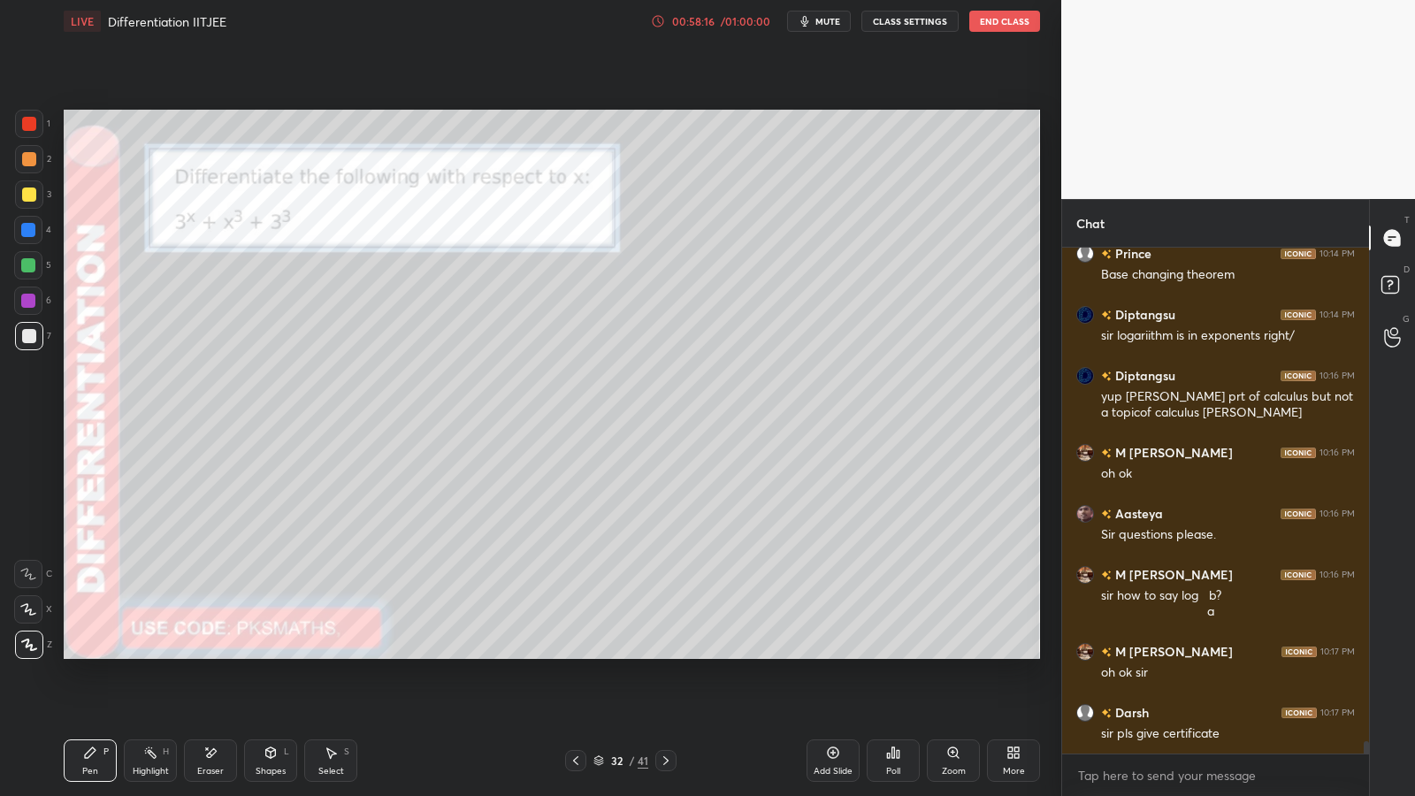
click at [568, 652] on div at bounding box center [575, 760] width 21 height 21
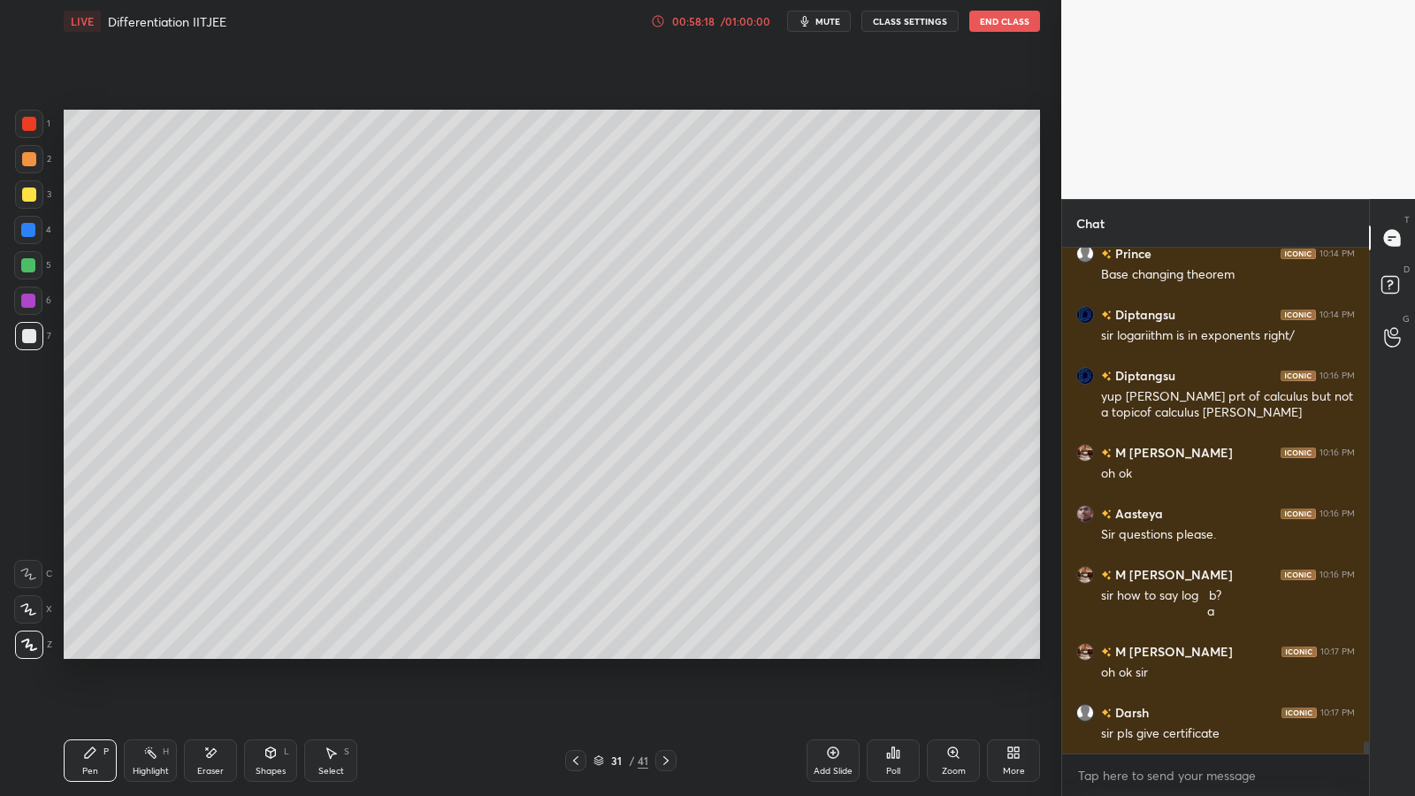
click at [666, 652] on icon at bounding box center [666, 760] width 14 height 14
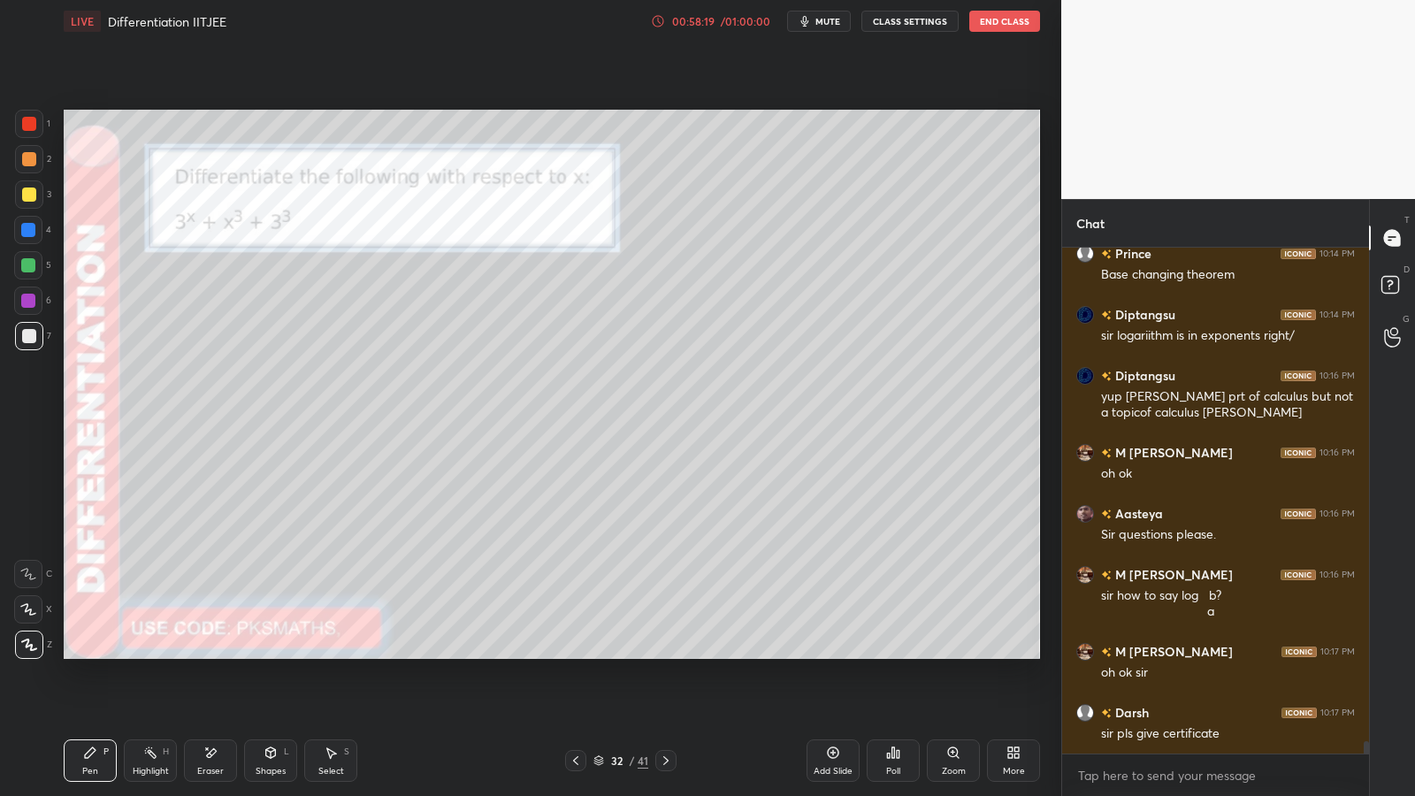
click at [27, 156] on div at bounding box center [29, 159] width 14 height 14
click at [203, 652] on icon at bounding box center [210, 752] width 14 height 15
click at [92, 652] on icon at bounding box center [90, 752] width 14 height 14
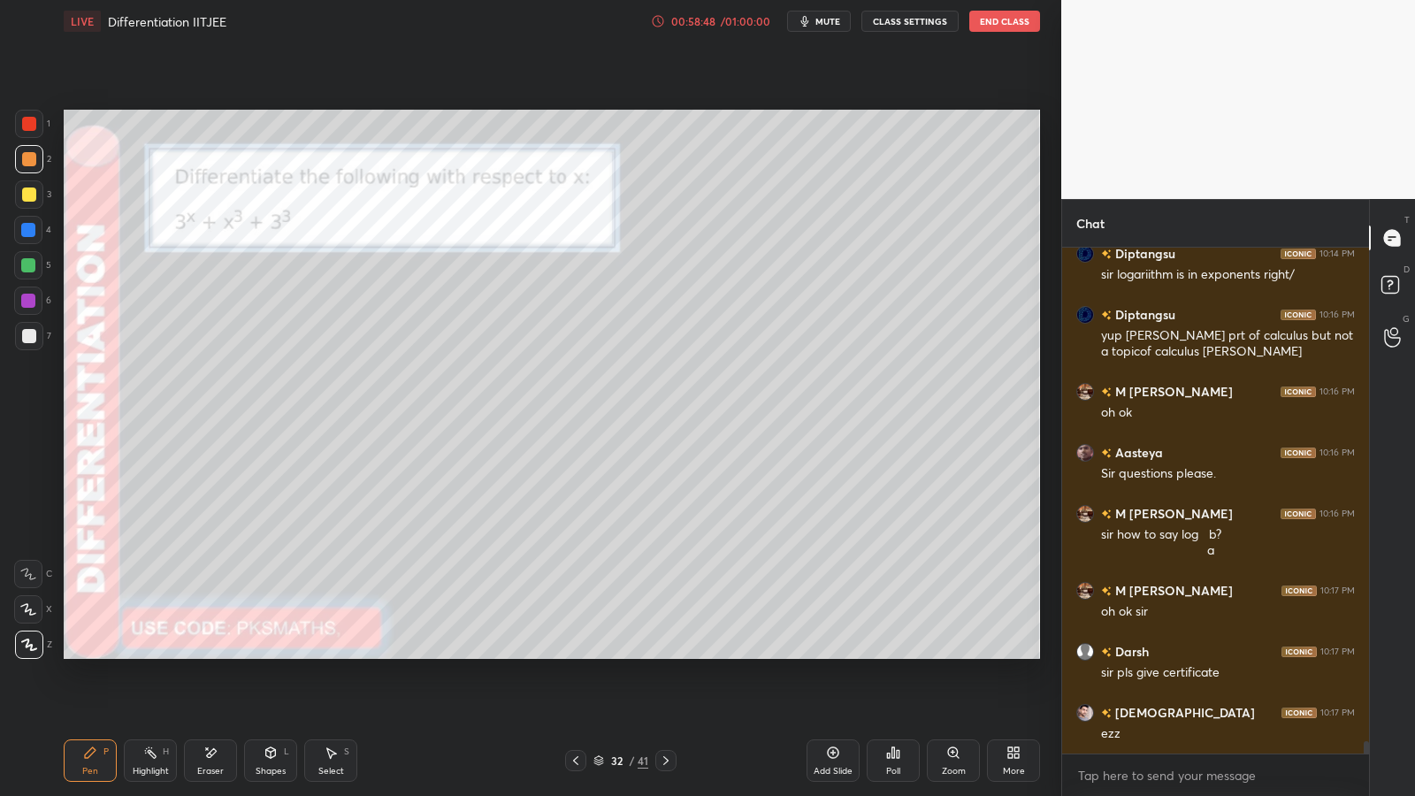
click at [735, 24] on div "/ 01:00:00" at bounding box center [745, 21] width 55 height 11
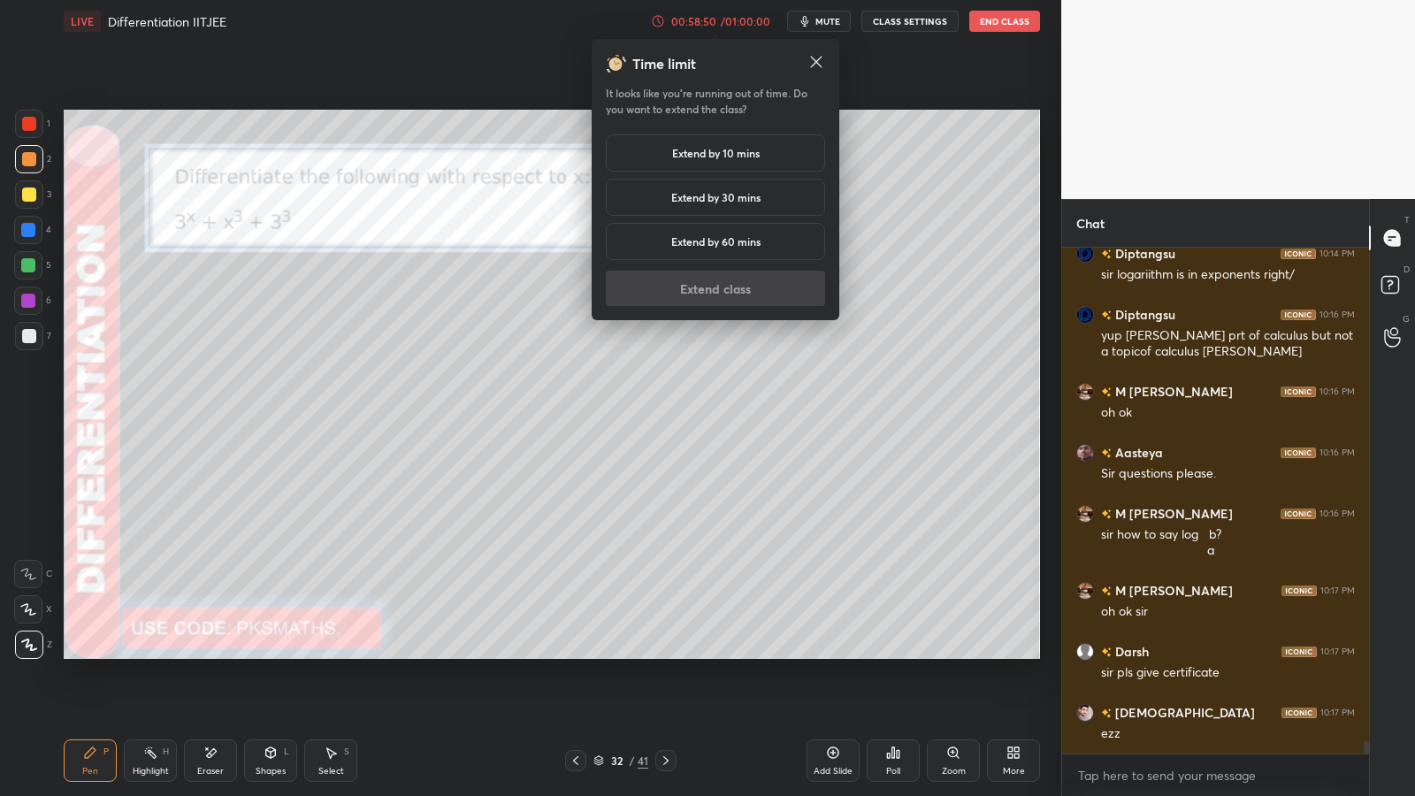
click at [705, 156] on h5 "Extend by 10 mins" at bounding box center [716, 153] width 88 height 16
click at [711, 291] on button "Extend class" at bounding box center [715, 288] width 219 height 35
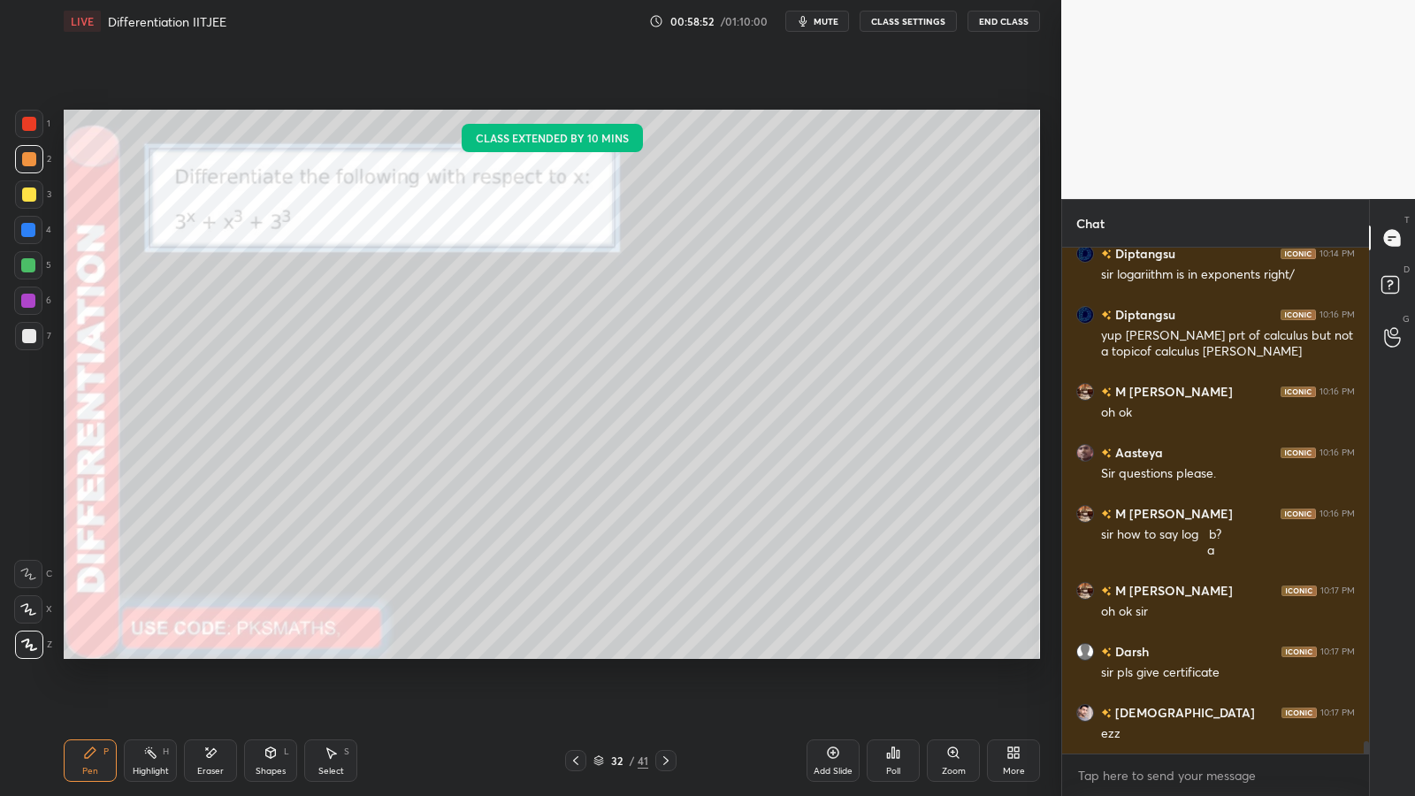
click at [27, 337] on div at bounding box center [29, 336] width 14 height 14
click at [29, 263] on div at bounding box center [28, 265] width 14 height 14
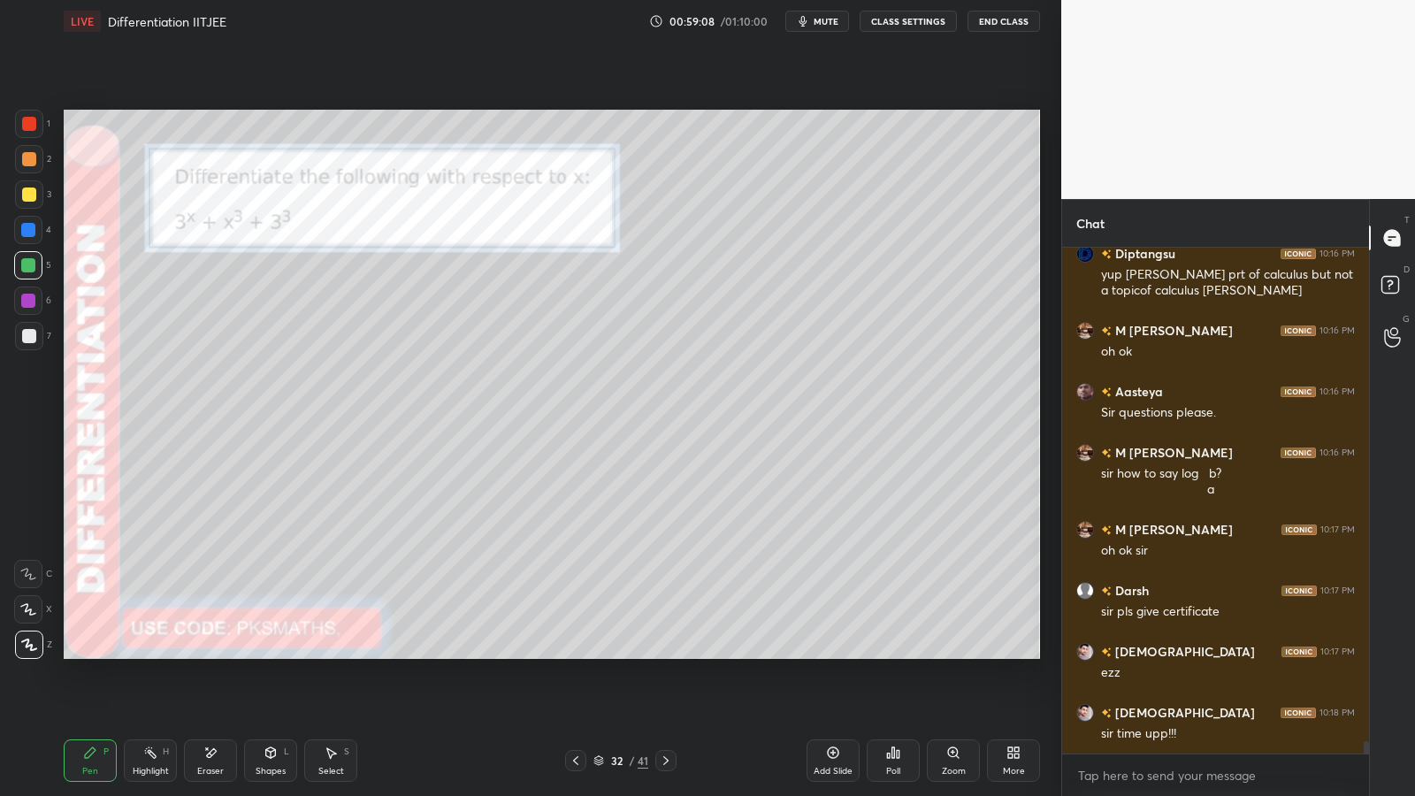
click at [31, 226] on div at bounding box center [28, 230] width 14 height 14
click at [34, 339] on div at bounding box center [29, 336] width 14 height 14
click at [905, 652] on div "Poll" at bounding box center [892, 760] width 53 height 42
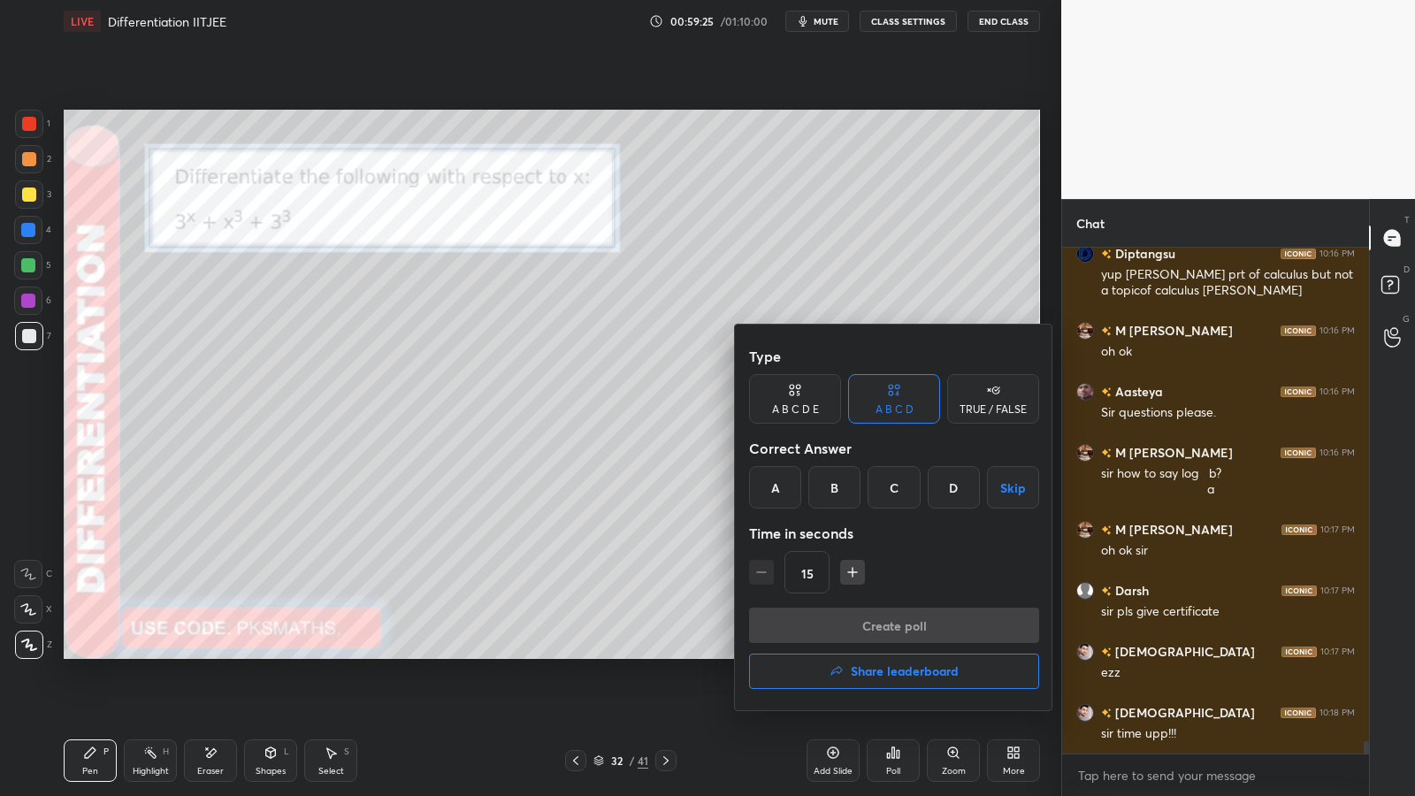
click at [999, 404] on div "TRUE / FALSE" at bounding box center [992, 409] width 67 height 11
click at [910, 490] on div "False" at bounding box center [894, 487] width 92 height 42
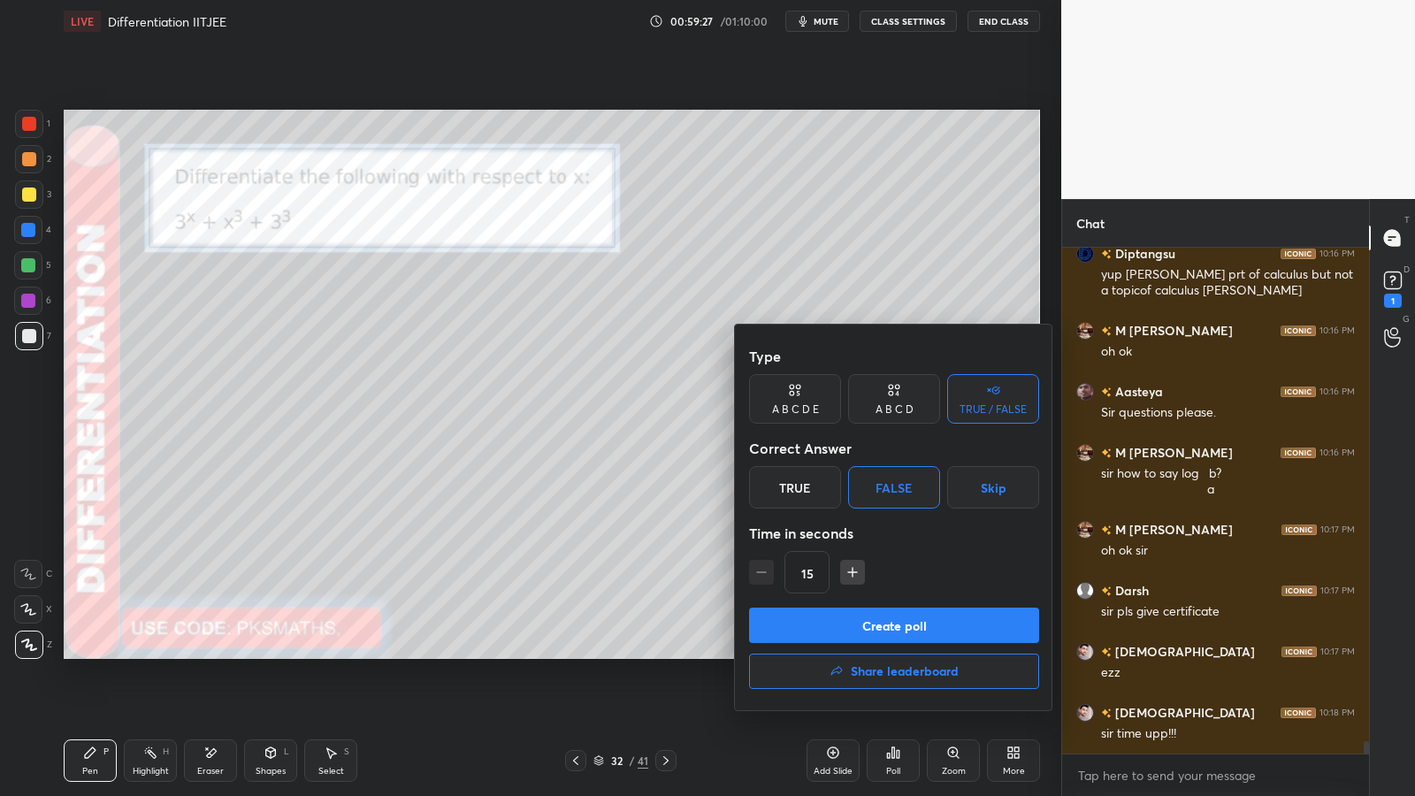
scroll to position [20556, 0]
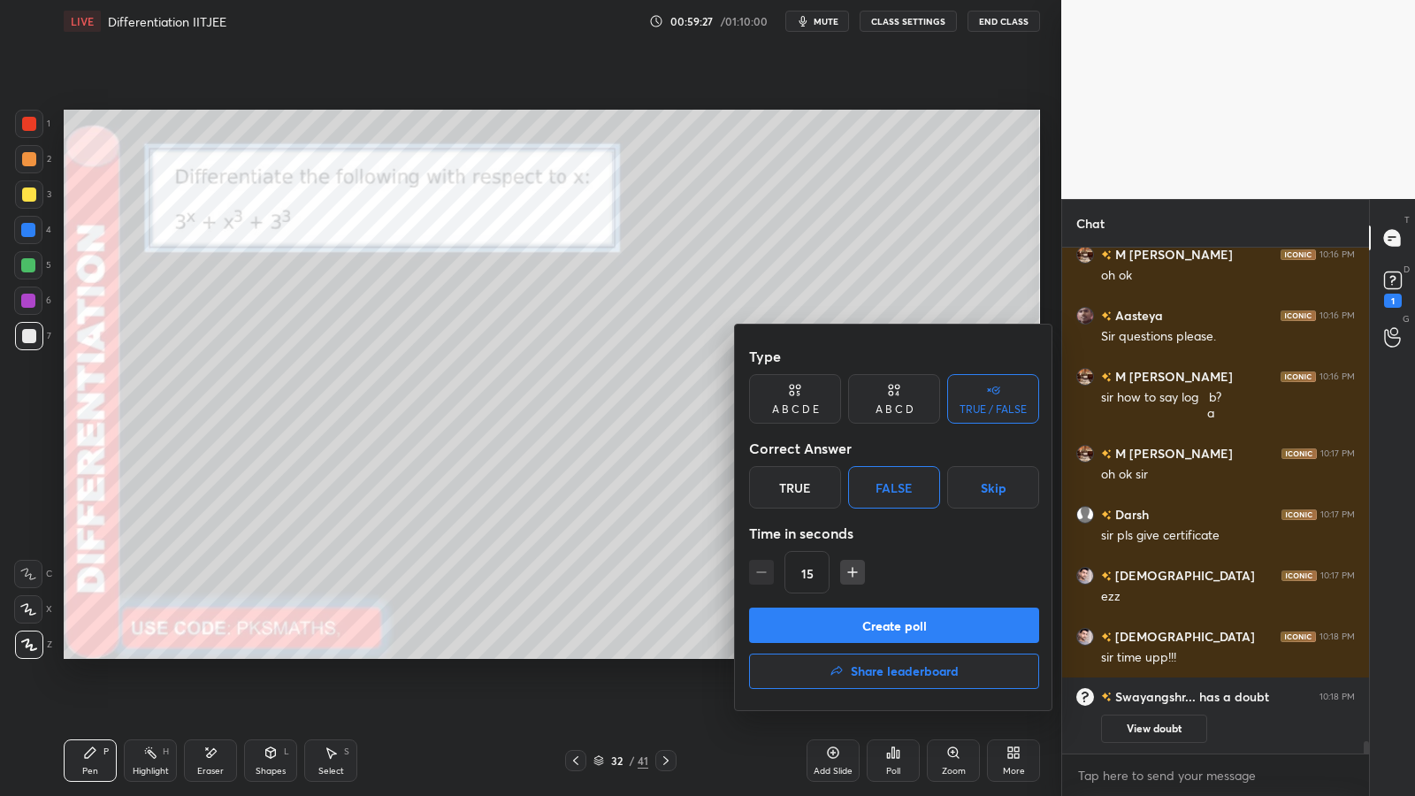
click at [882, 623] on button "Create poll" at bounding box center [894, 624] width 290 height 35
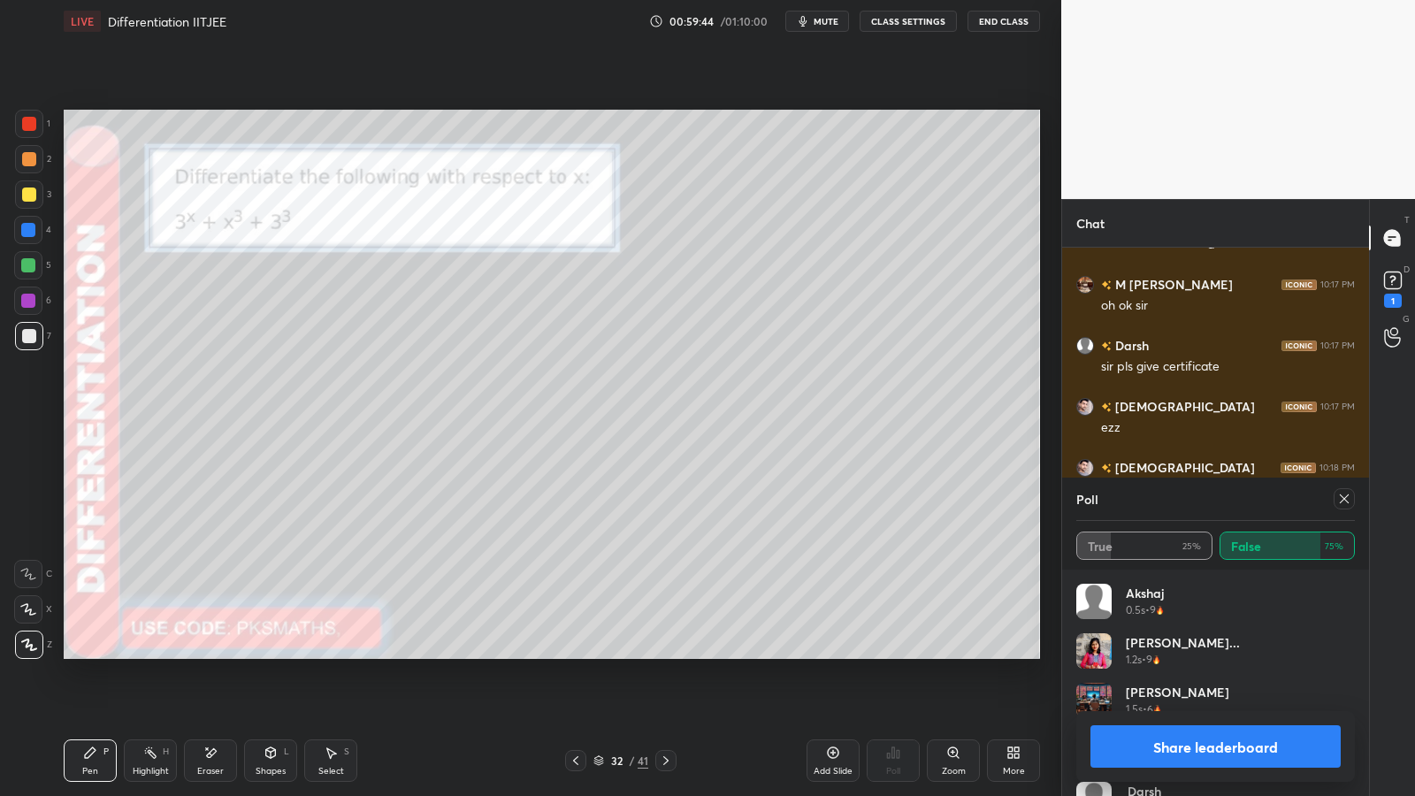
scroll to position [20539, 0]
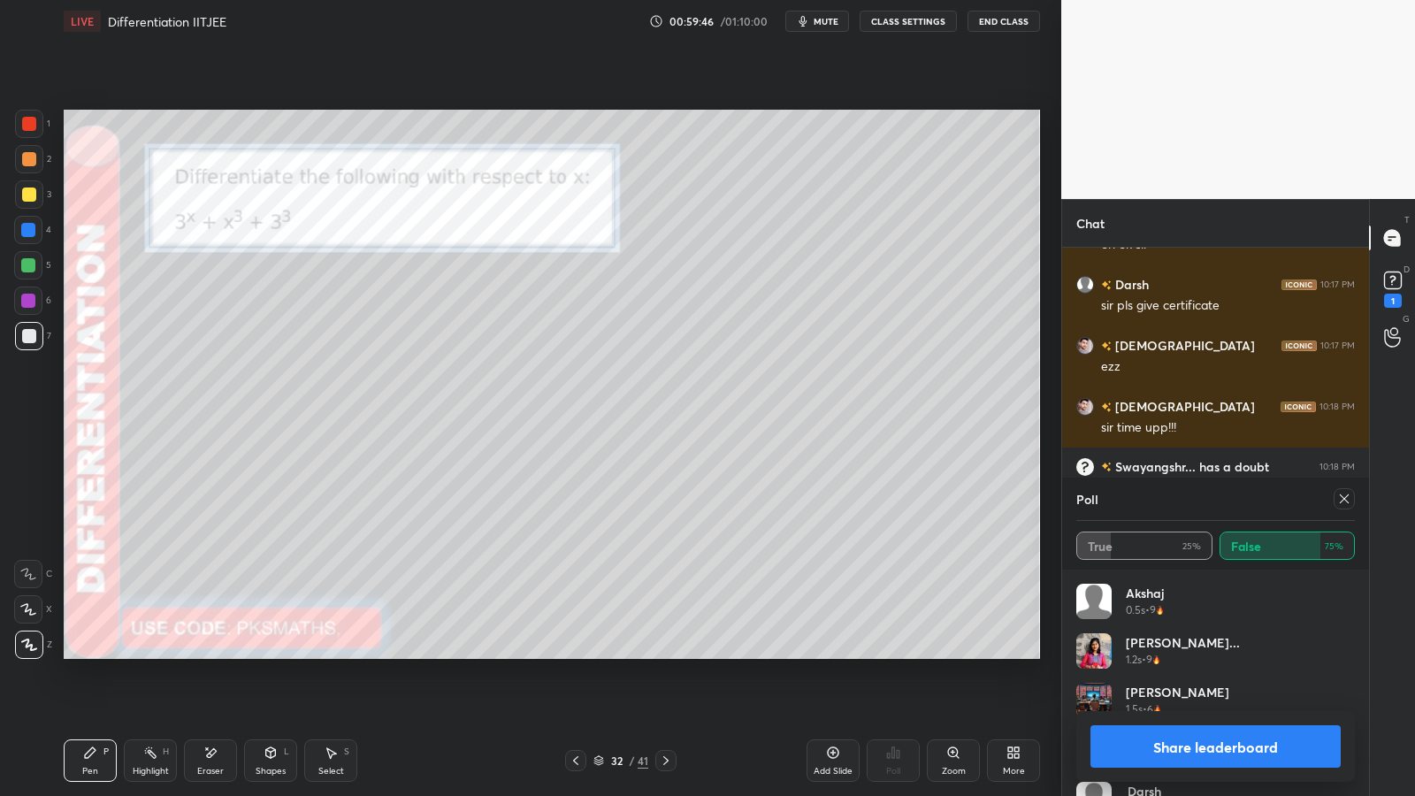
click at [1262, 652] on button "Share leaderboard" at bounding box center [1215, 746] width 250 height 42
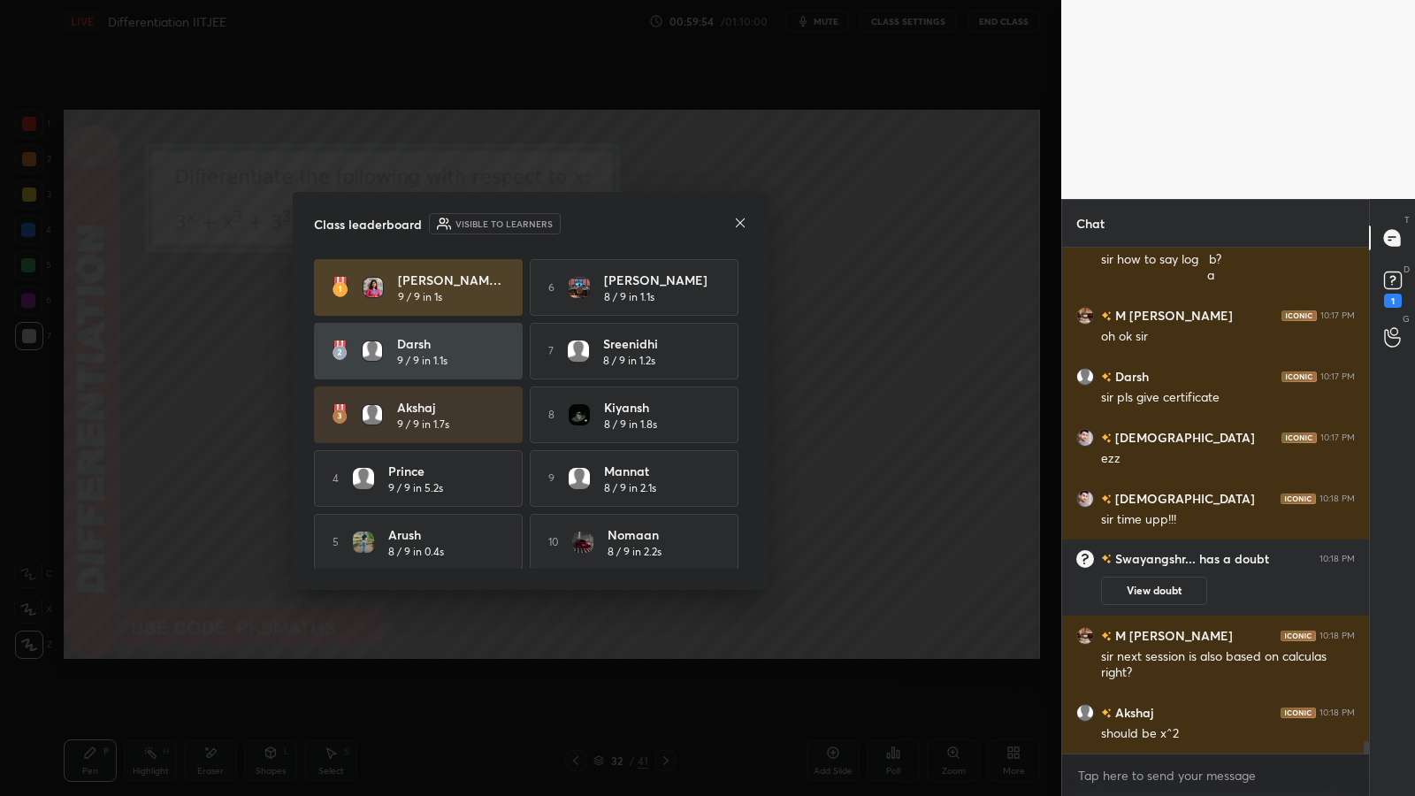
scroll to position [20523, 0]
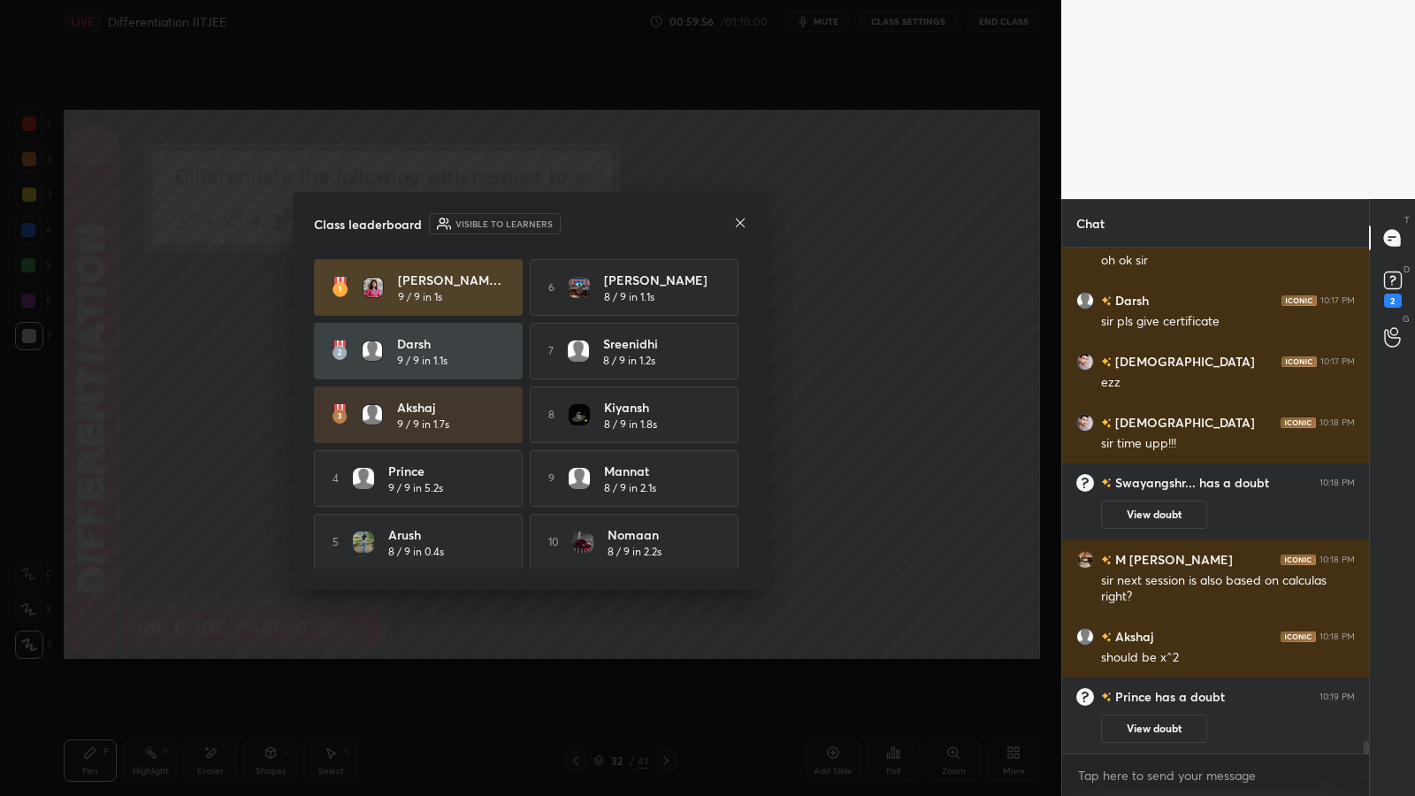
click at [742, 219] on icon at bounding box center [740, 223] width 14 height 14
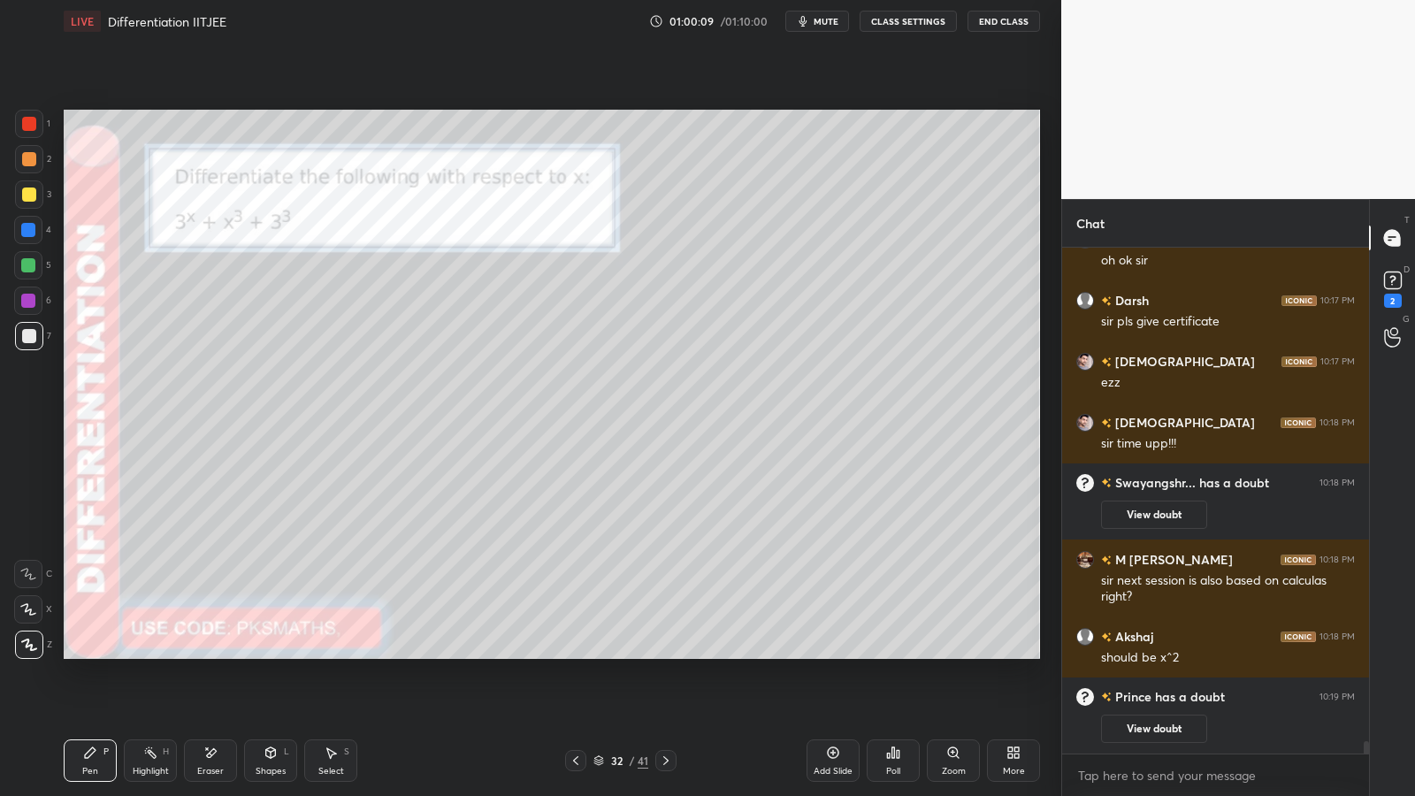
scroll to position [20516, 0]
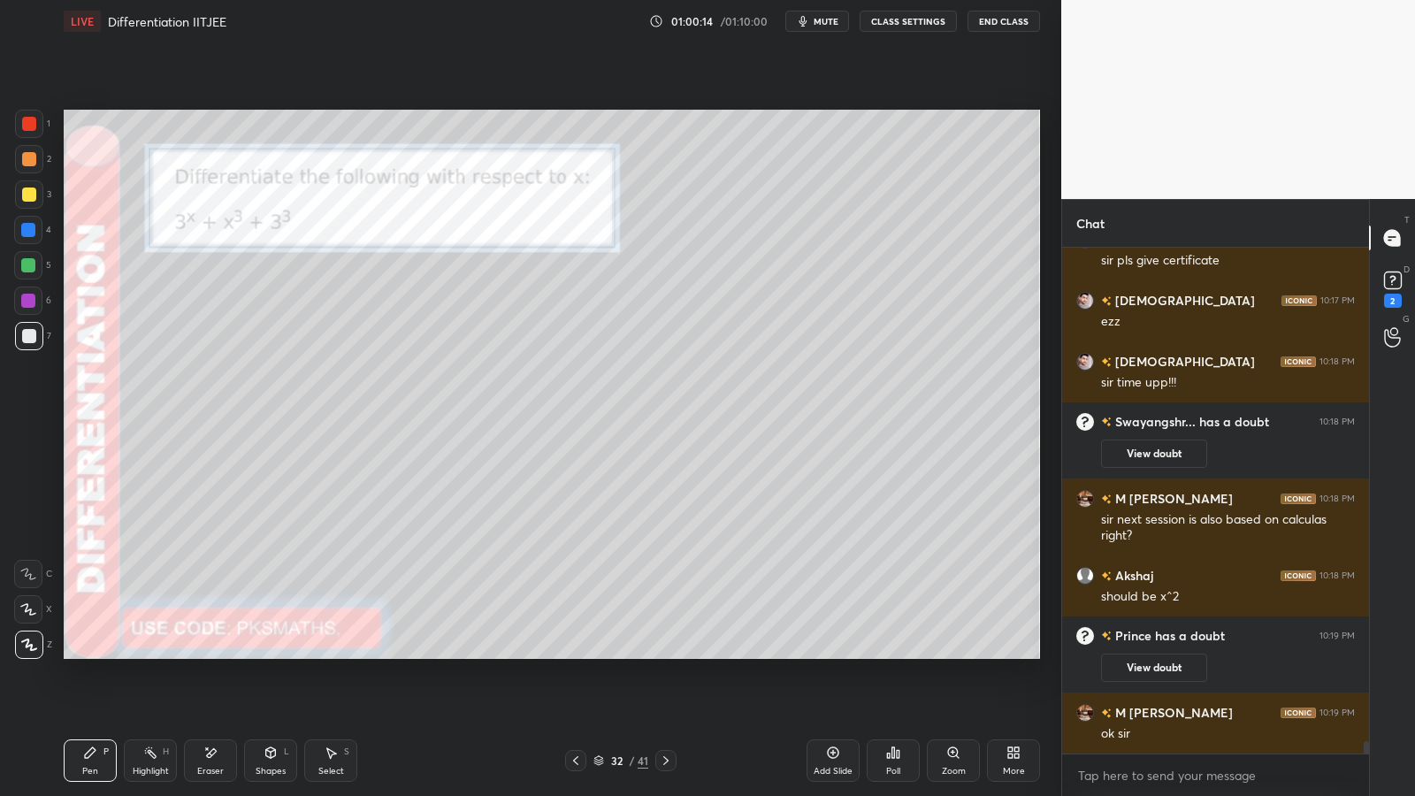
click at [222, 652] on div "Eraser" at bounding box center [210, 760] width 53 height 42
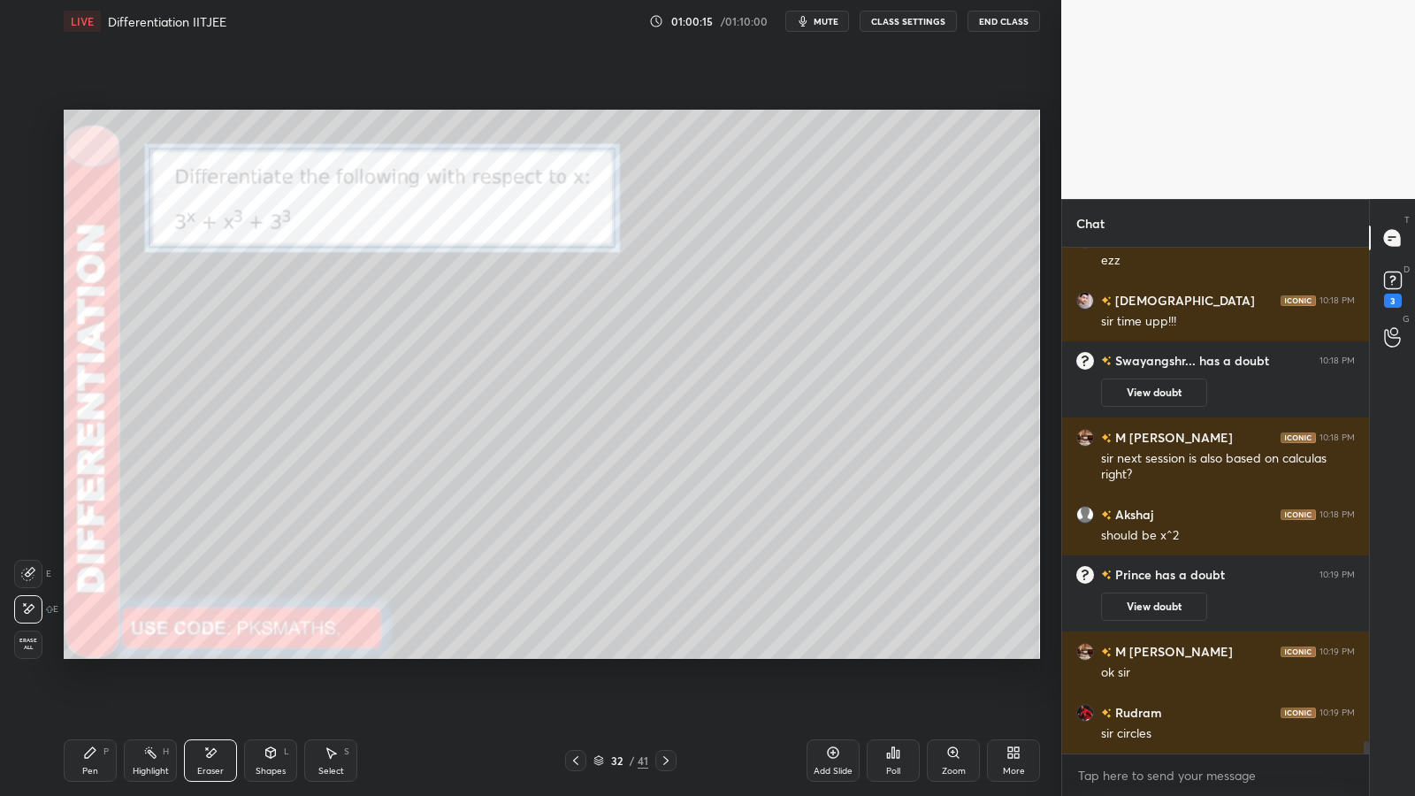
scroll to position [0, 0]
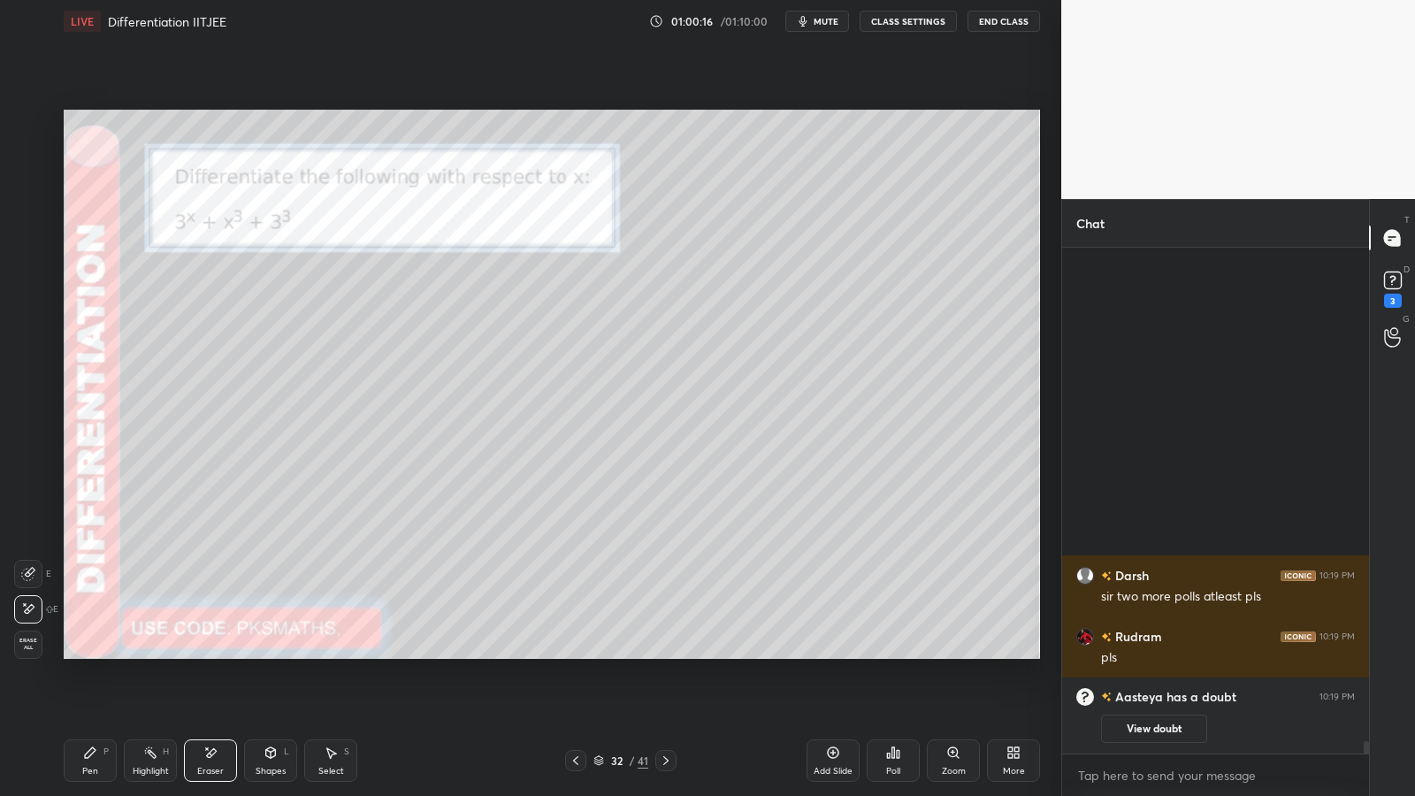
click at [101, 652] on div "Pen P" at bounding box center [90, 760] width 53 height 42
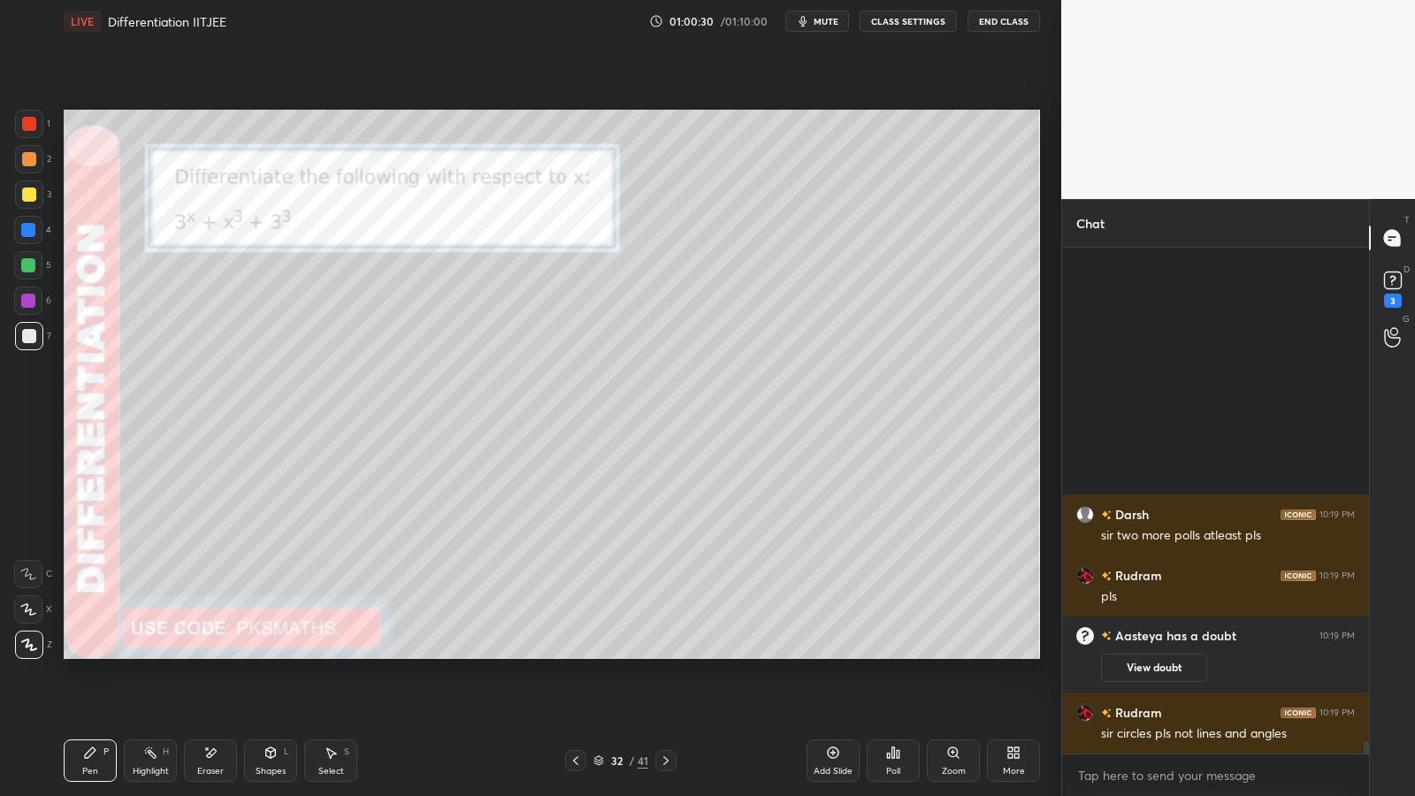
click at [25, 267] on div at bounding box center [28, 265] width 14 height 14
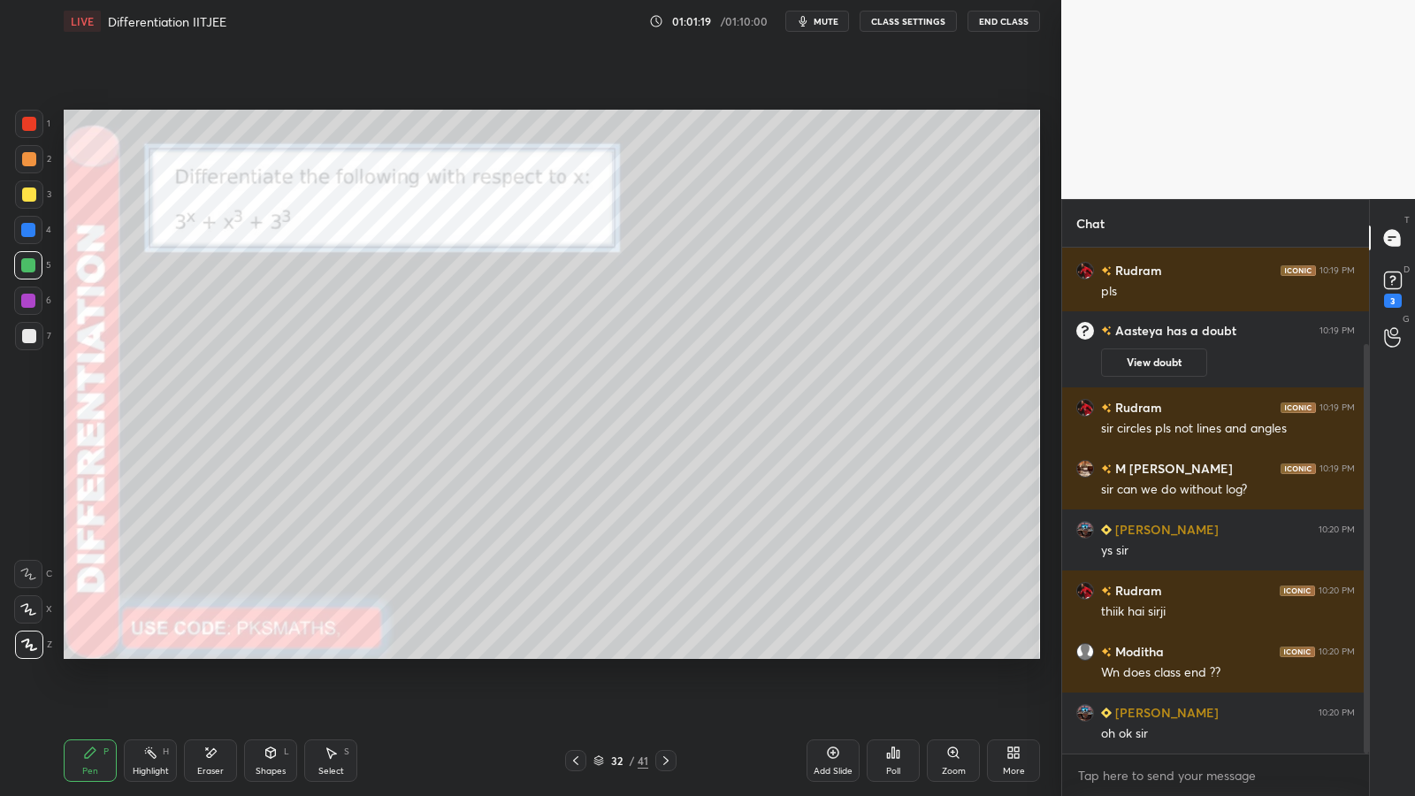
scroll to position [119, 0]
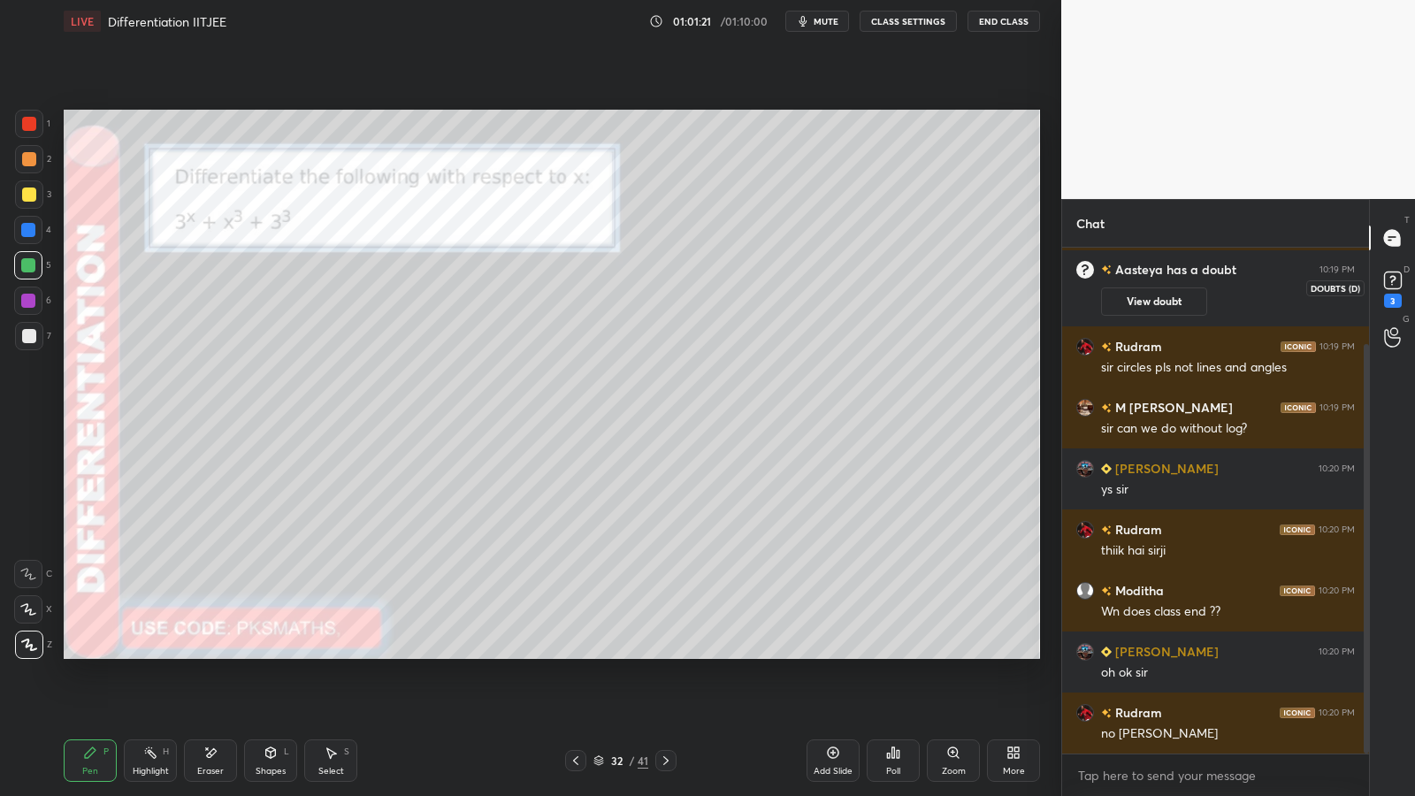
click at [1393, 285] on rect at bounding box center [1392, 280] width 17 height 17
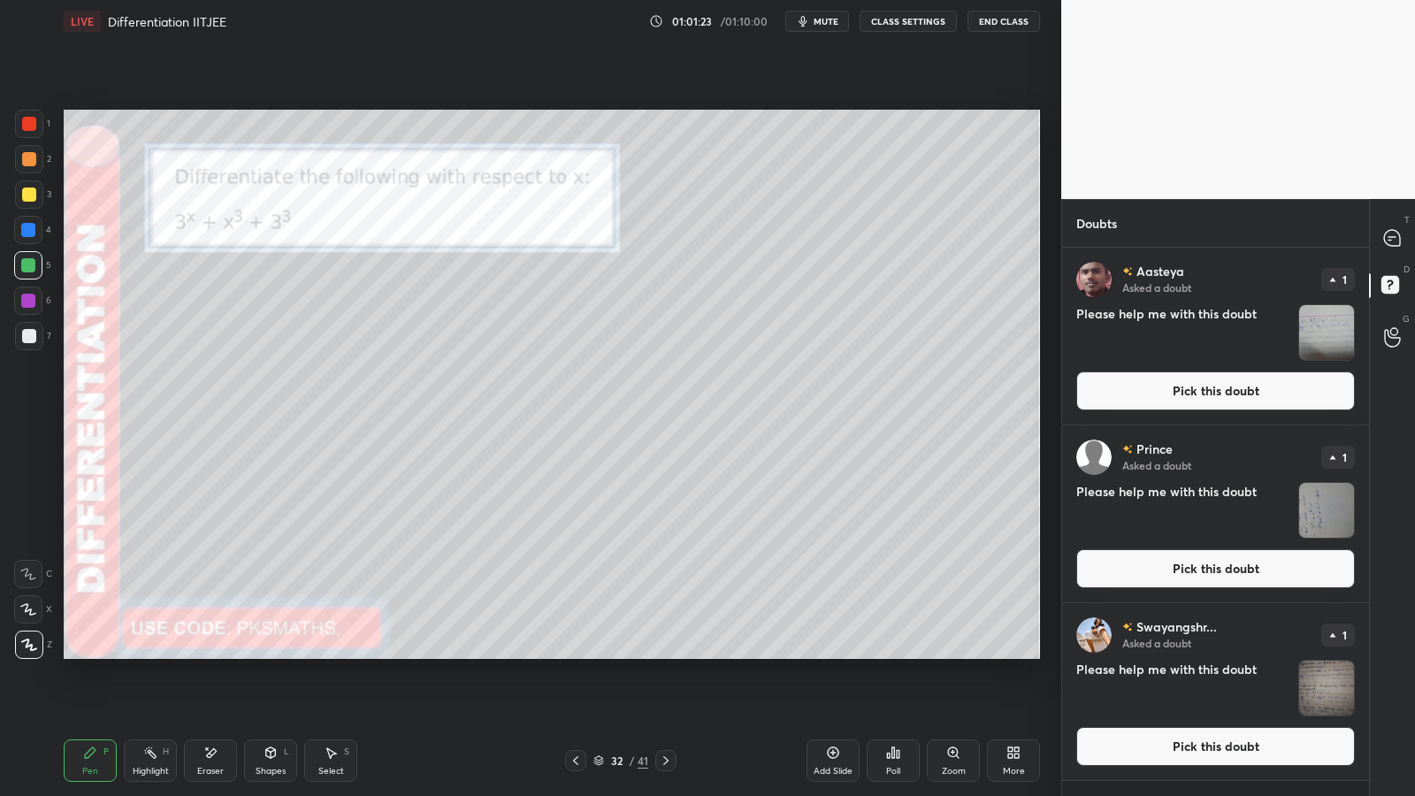
click at [1339, 332] on img "grid" at bounding box center [1326, 332] width 55 height 55
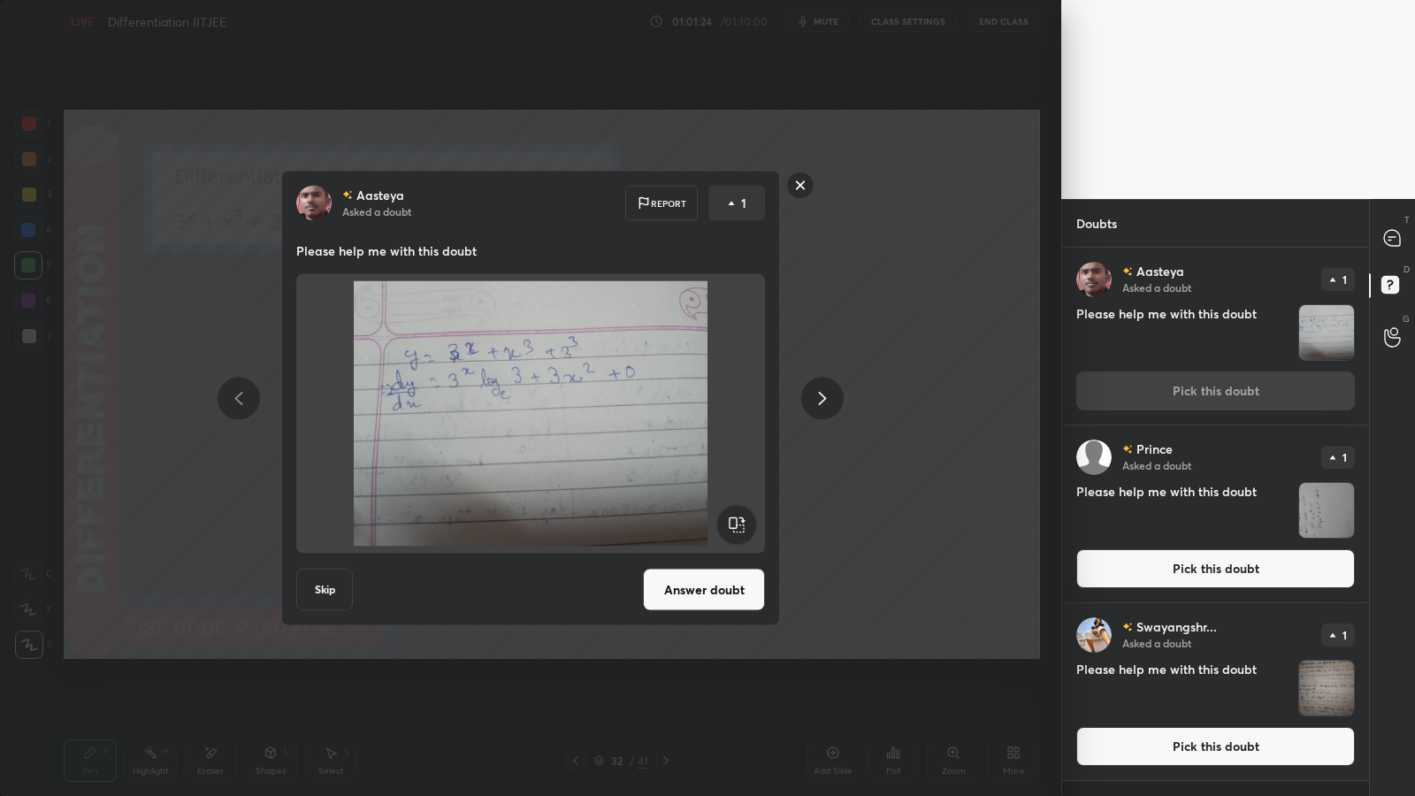
click at [718, 582] on button "Answer doubt" at bounding box center [704, 589] width 122 height 42
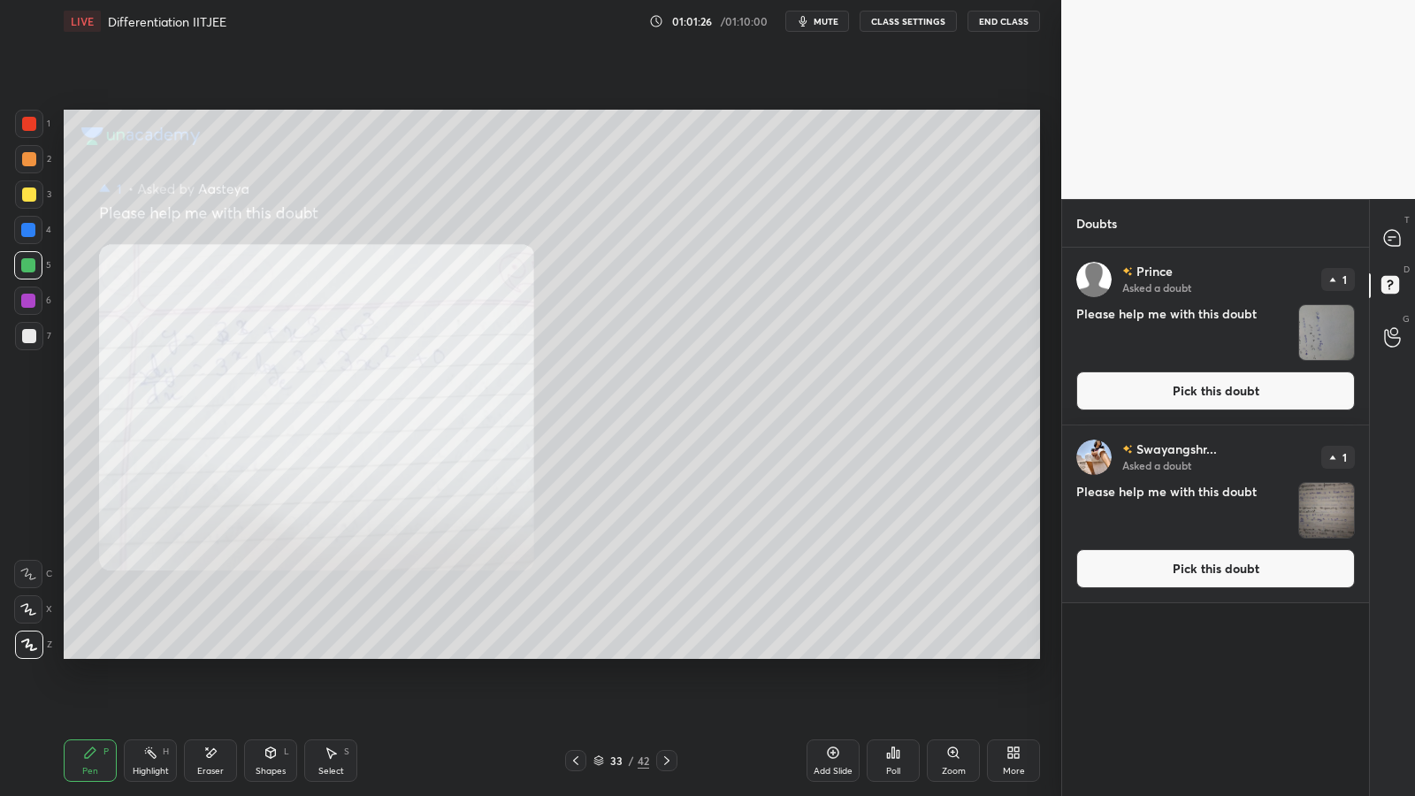
click at [1291, 339] on h4 "Please help me with this doubt" at bounding box center [1183, 332] width 215 height 57
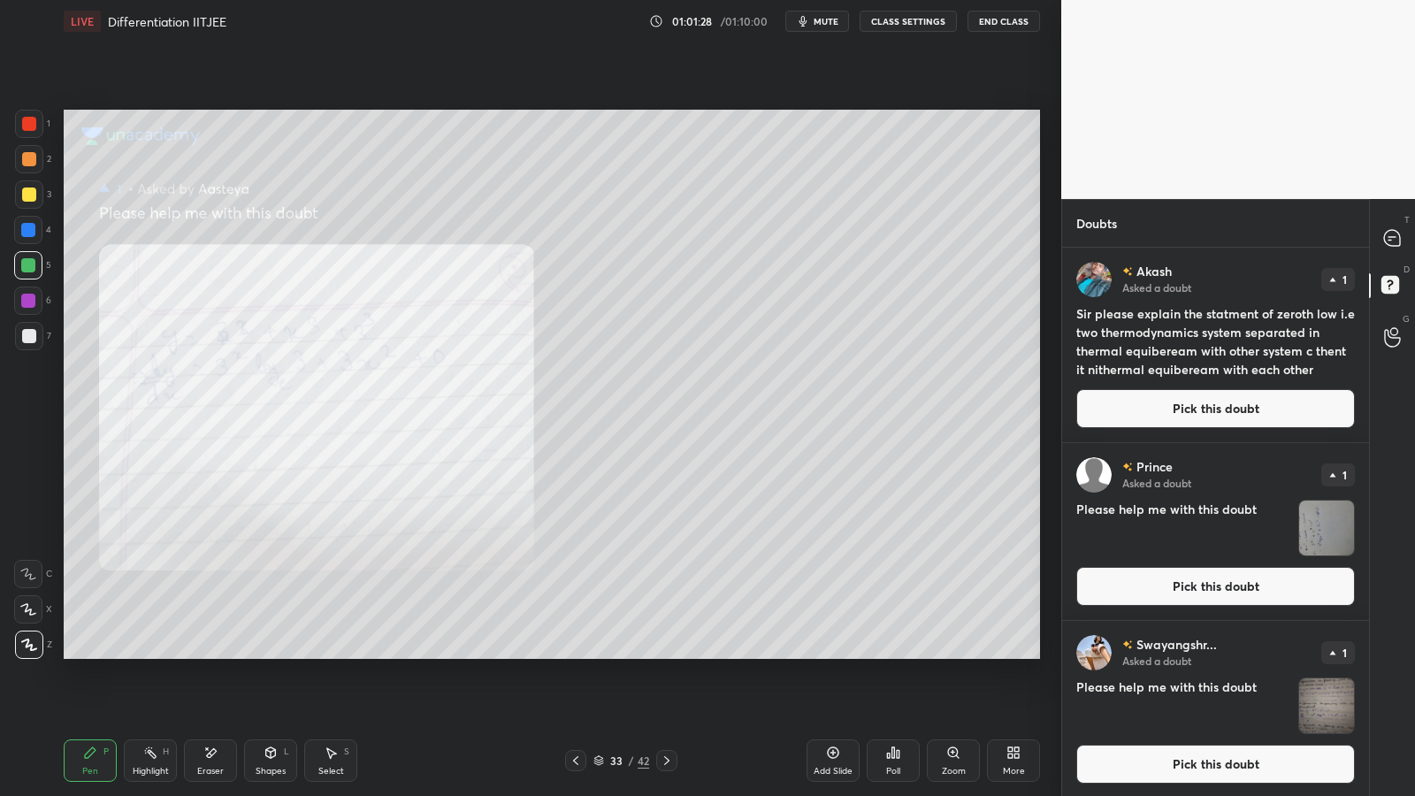
click at [1169, 420] on button "Pick this doubt" at bounding box center [1215, 408] width 278 height 39
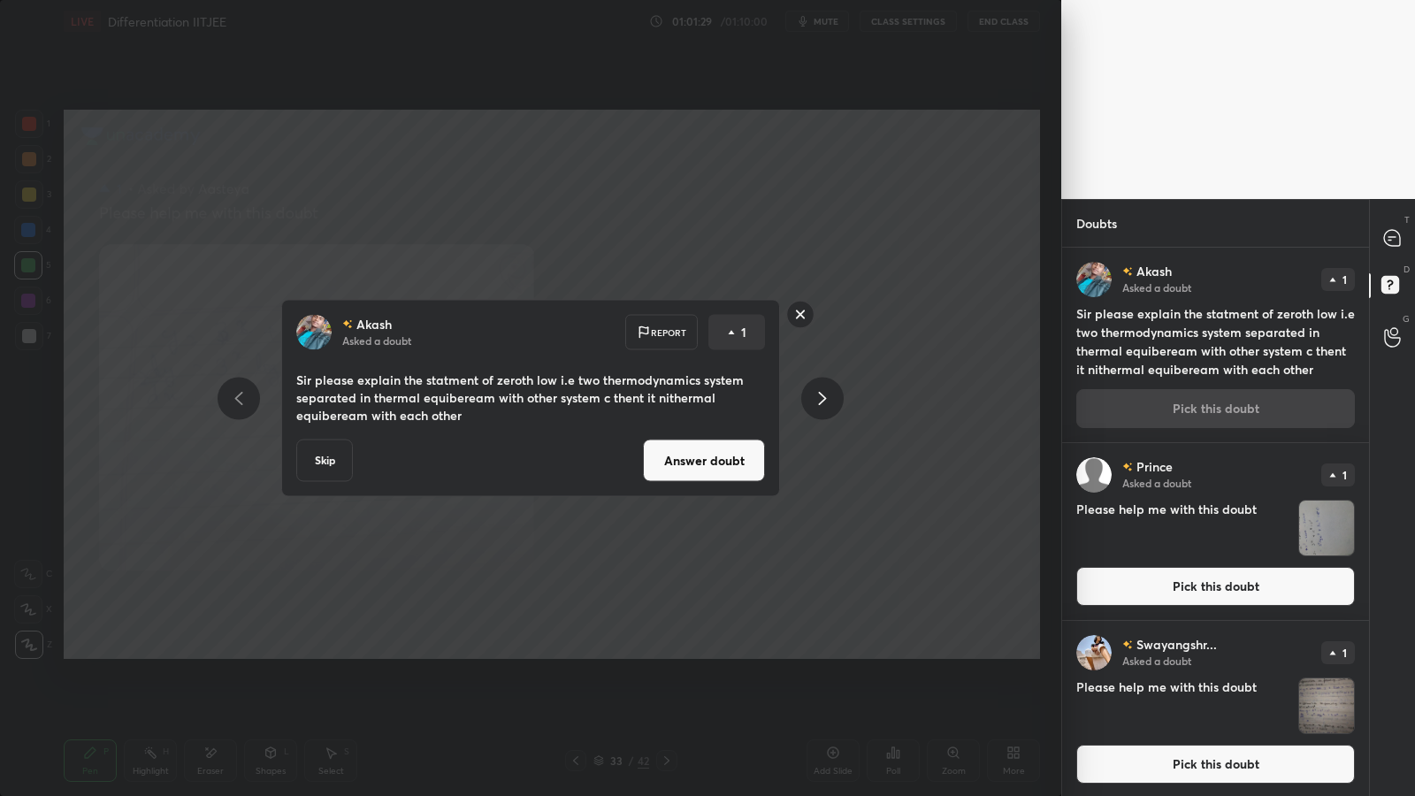
click at [744, 458] on button "Answer doubt" at bounding box center [704, 460] width 122 height 42
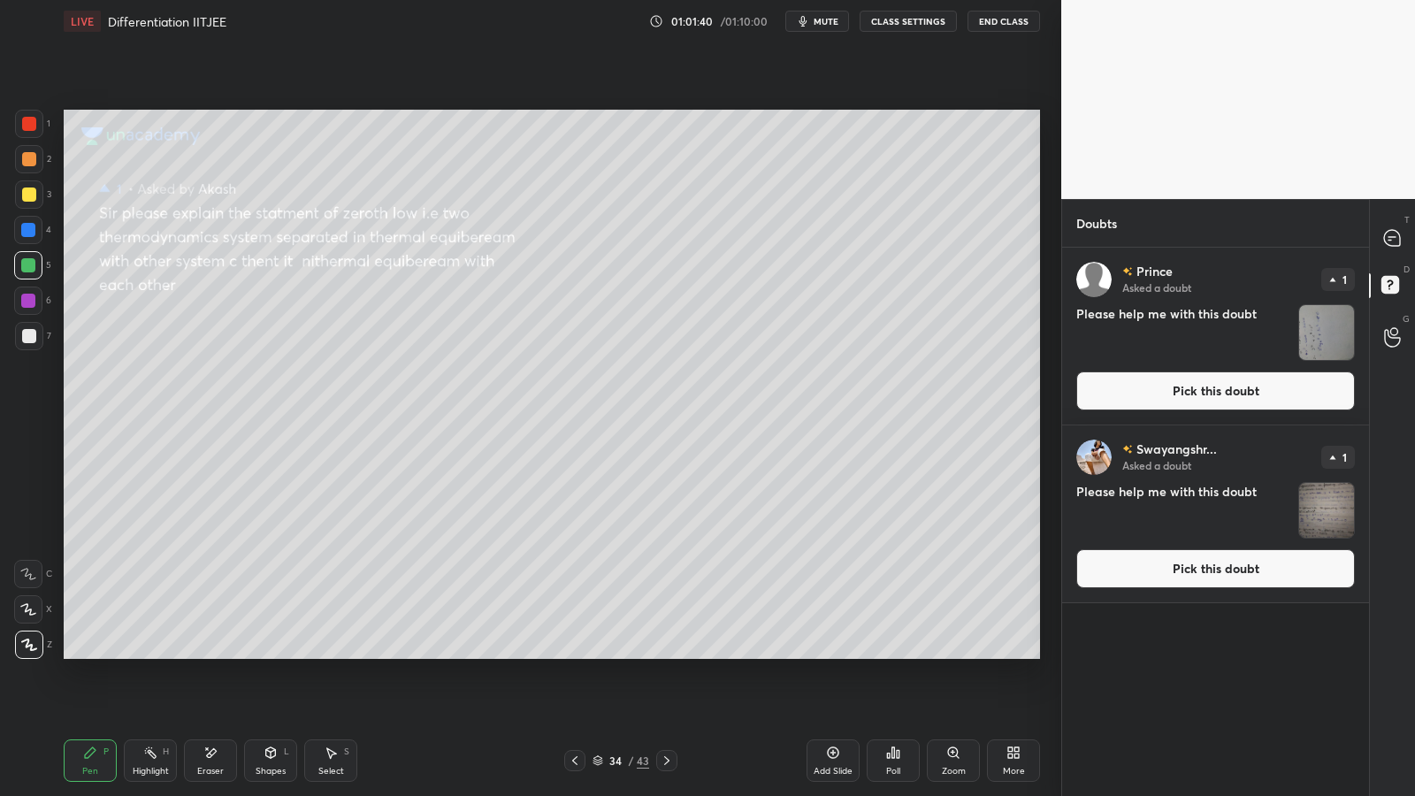
click at [1236, 395] on button "Pick this doubt" at bounding box center [1215, 390] width 278 height 39
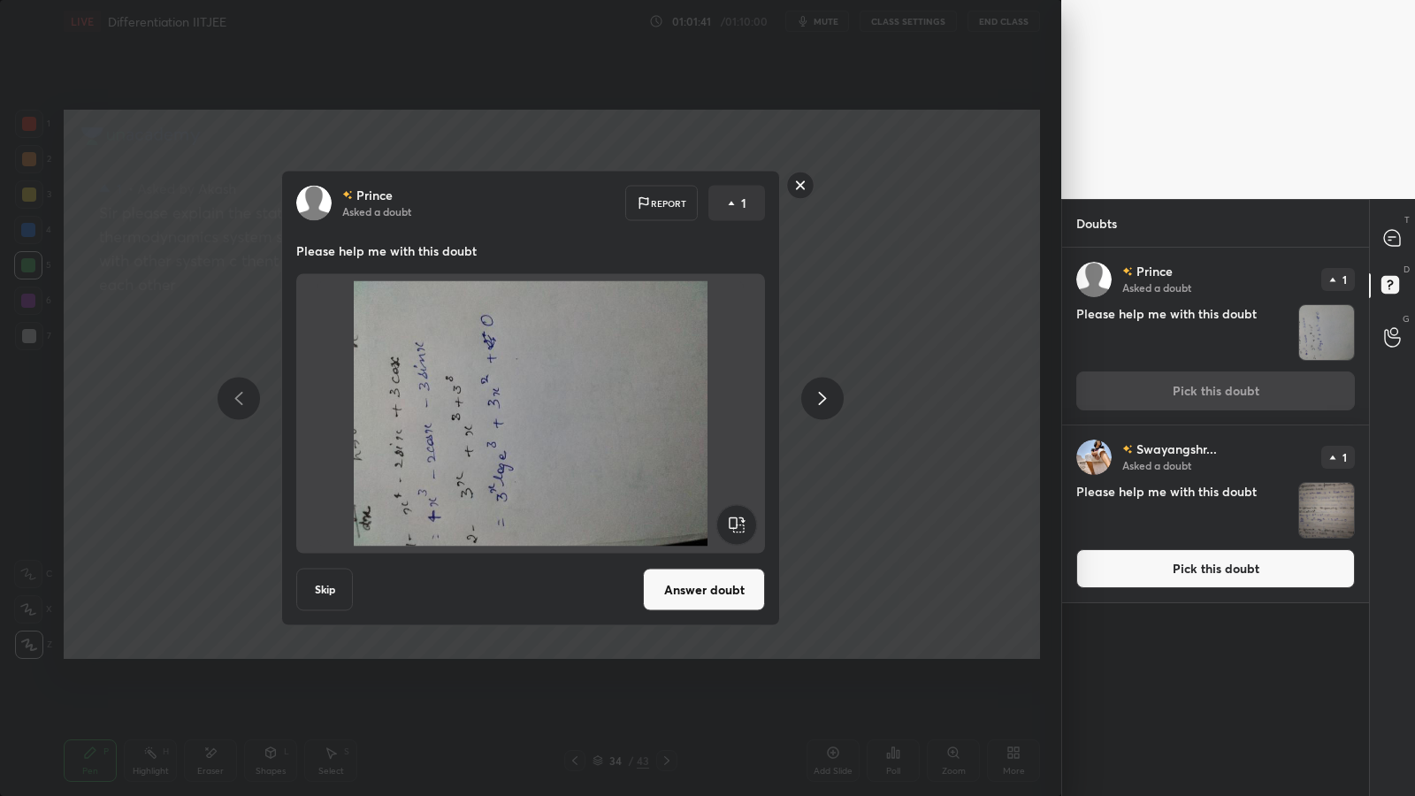
click at [746, 519] on rect at bounding box center [736, 525] width 40 height 40
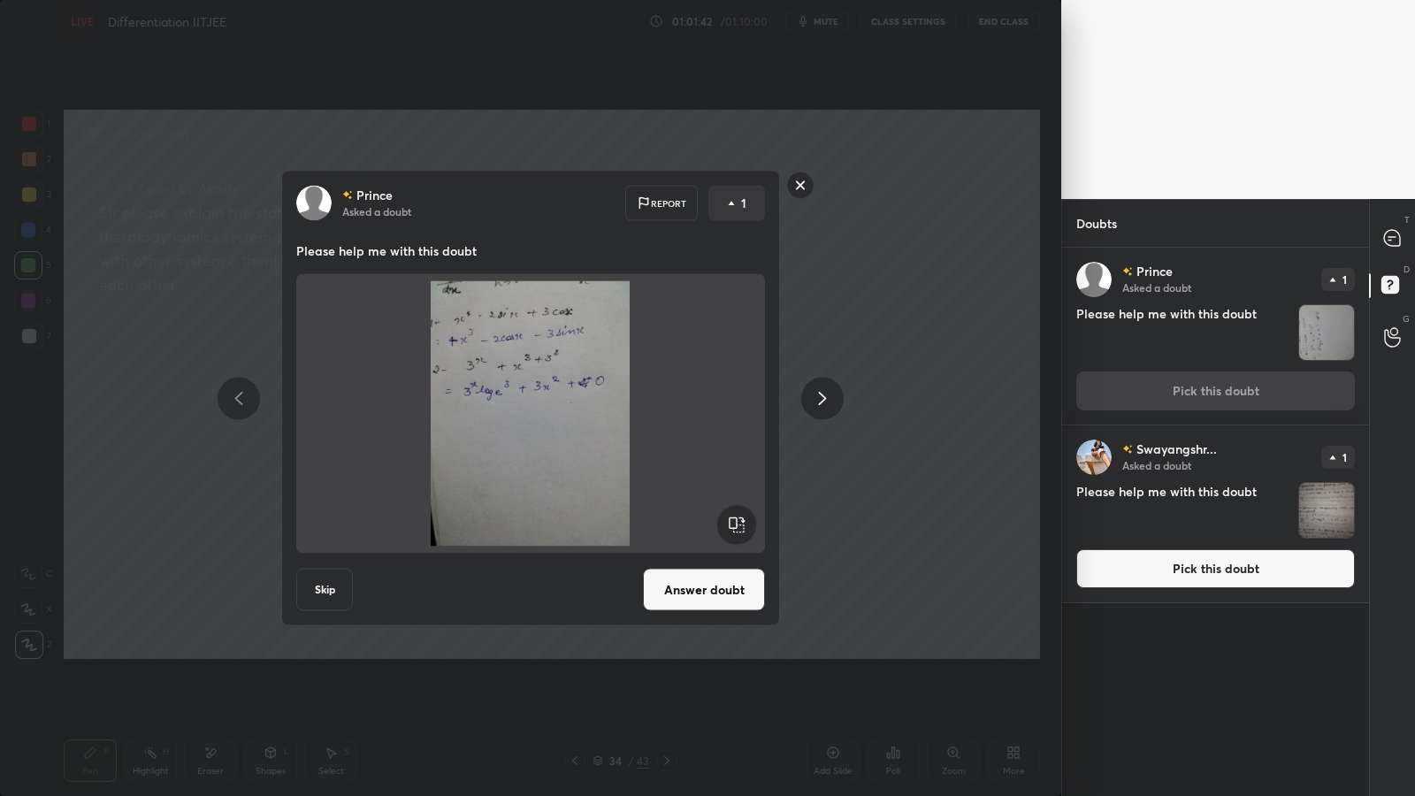
click at [725, 590] on button "Answer doubt" at bounding box center [704, 589] width 122 height 42
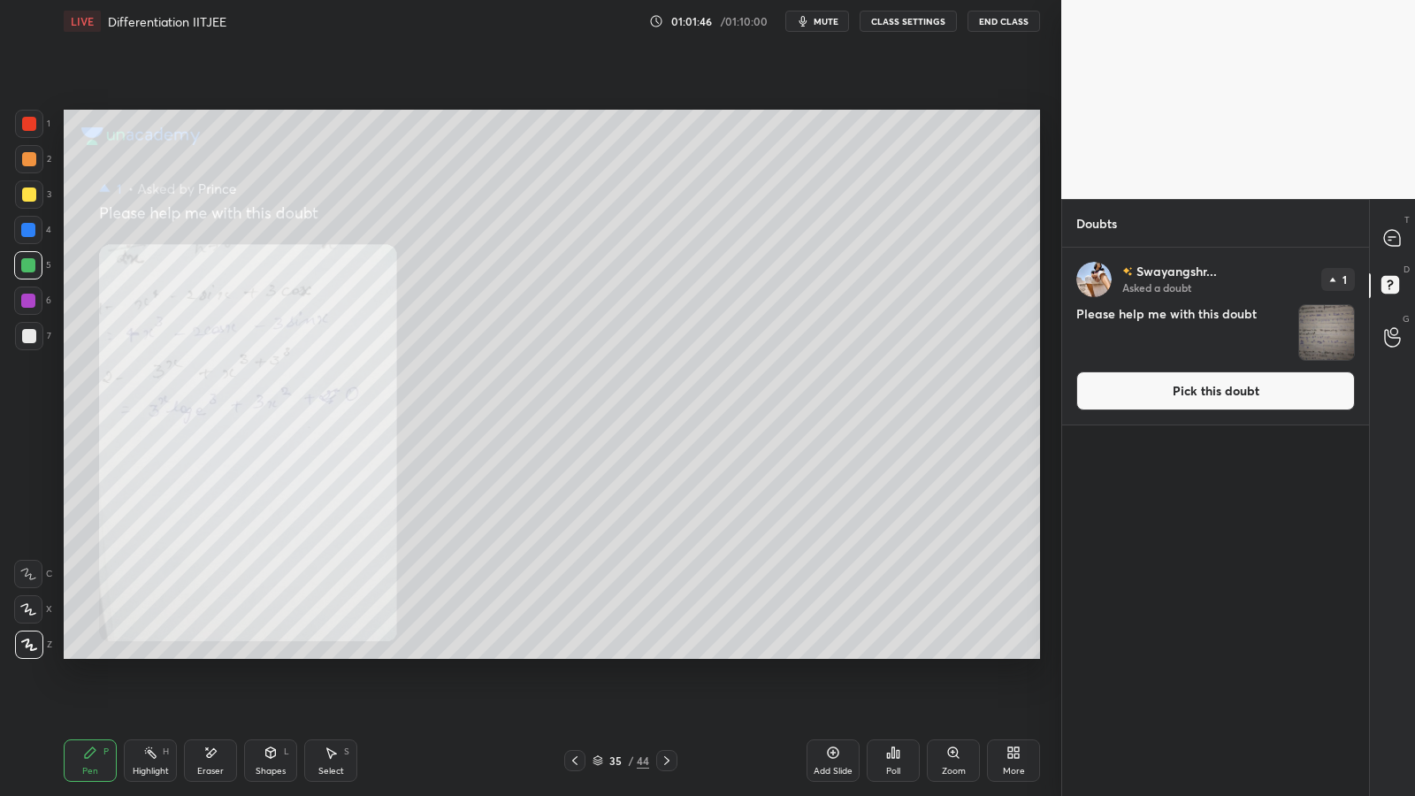
click at [1261, 388] on button "Pick this doubt" at bounding box center [1215, 390] width 278 height 39
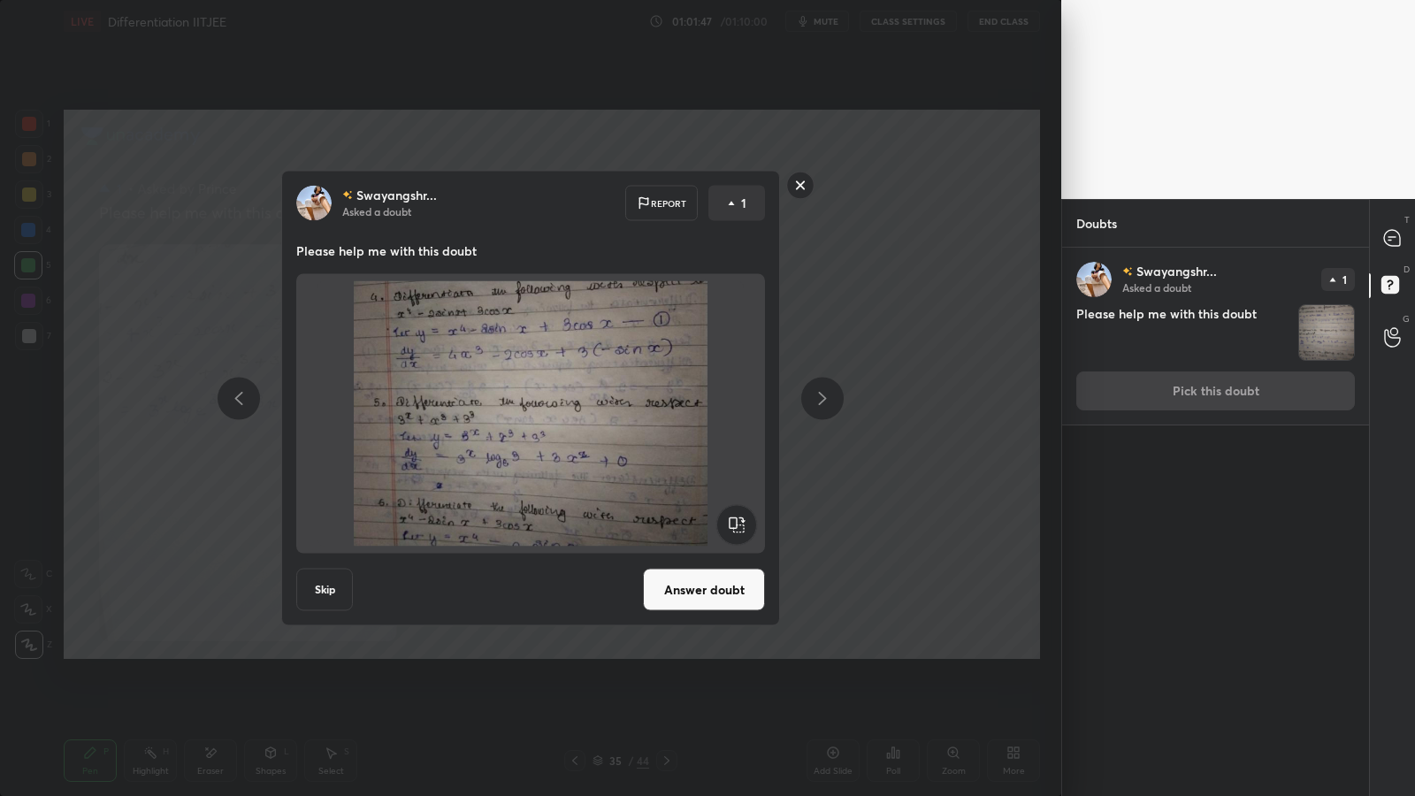
click at [737, 585] on button "Answer doubt" at bounding box center [704, 589] width 122 height 42
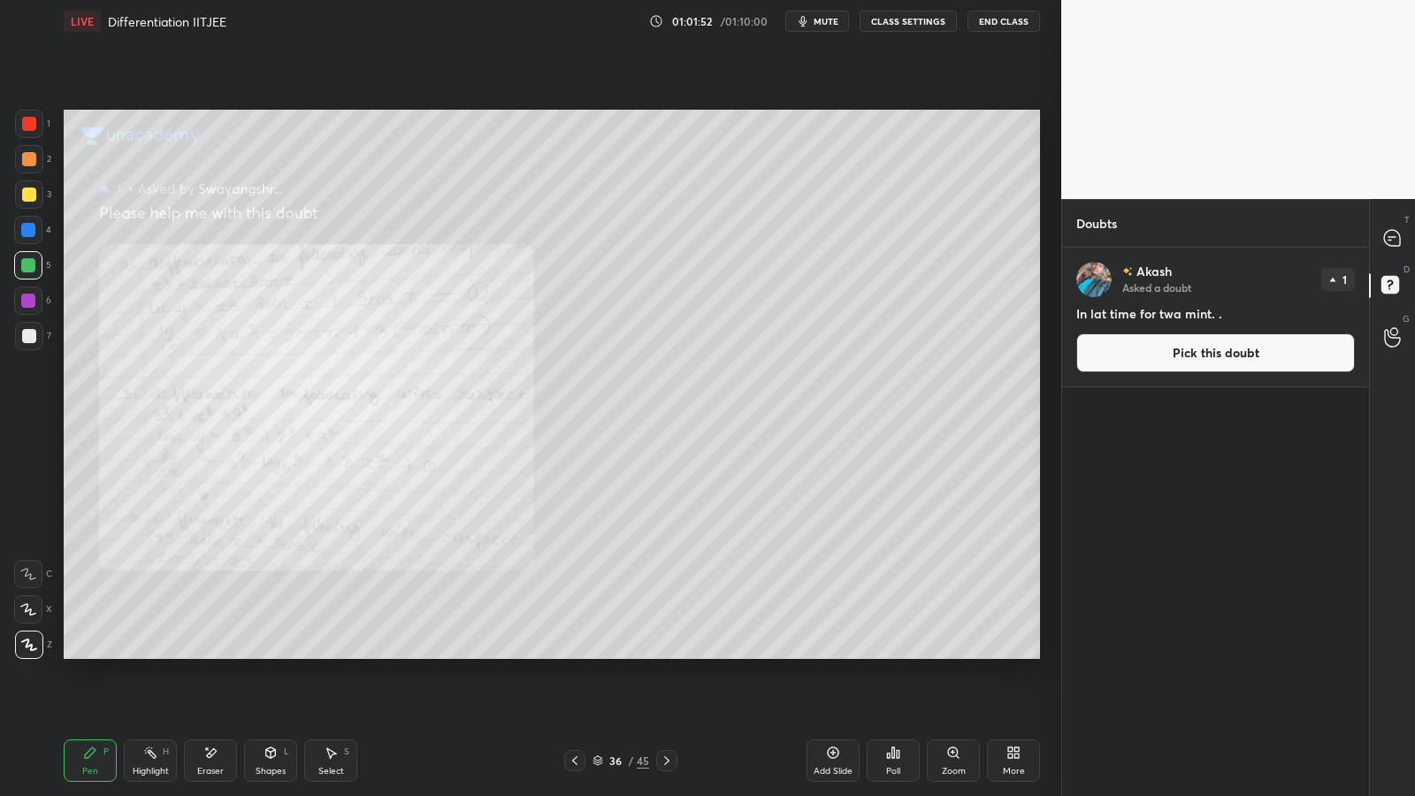
click at [1220, 355] on button "Pick this doubt" at bounding box center [1215, 352] width 278 height 39
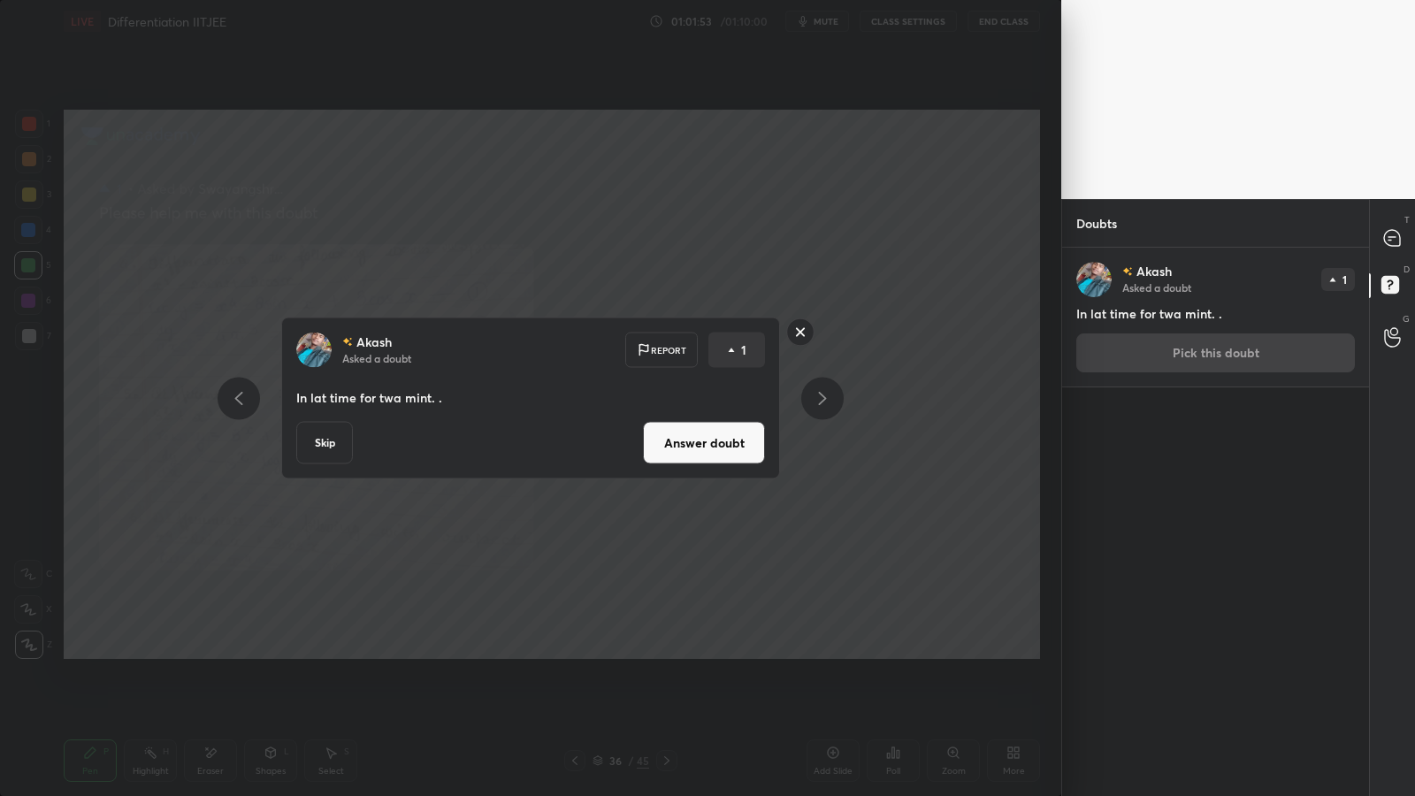
click at [755, 449] on button "Answer doubt" at bounding box center [704, 443] width 122 height 42
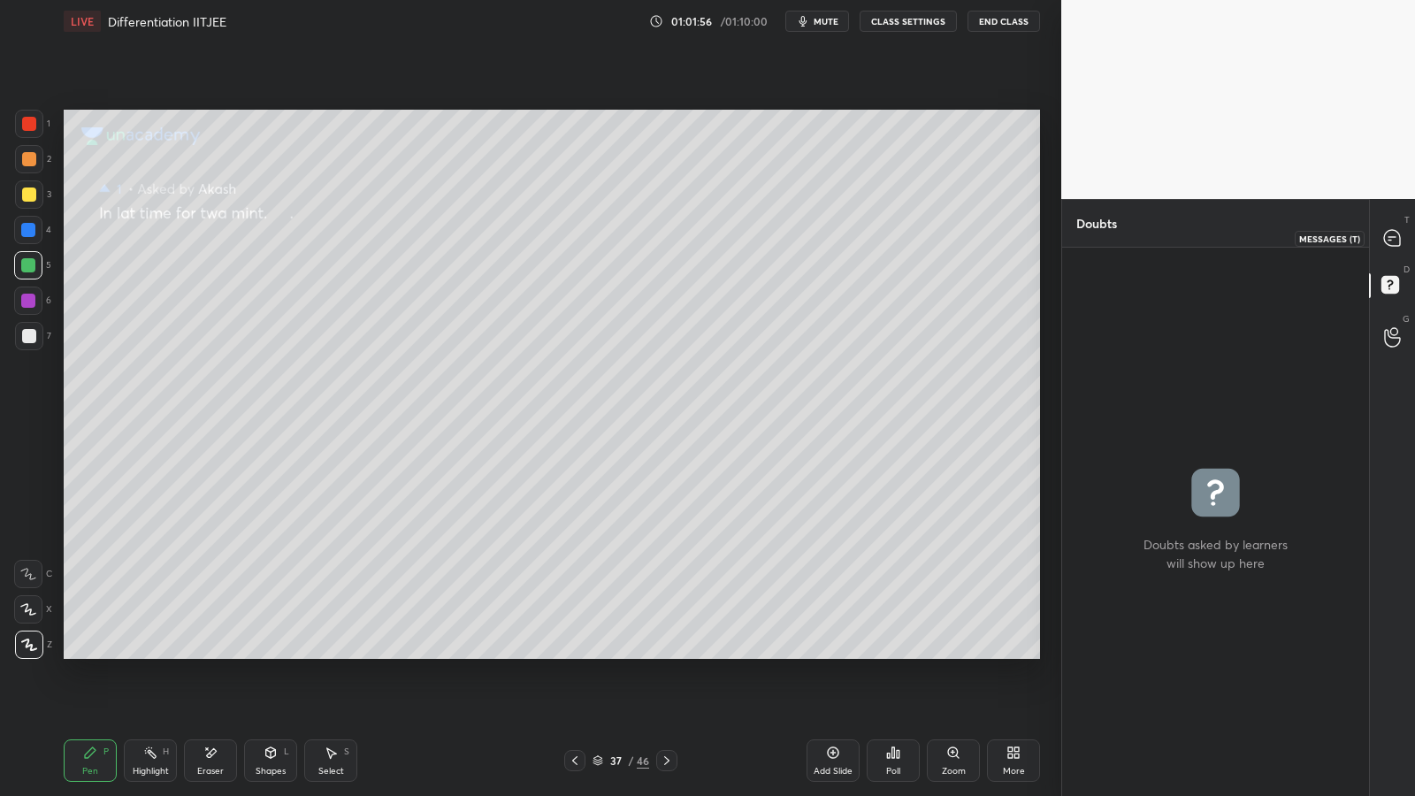
click at [1392, 240] on icon at bounding box center [1392, 238] width 16 height 16
type textarea "x"
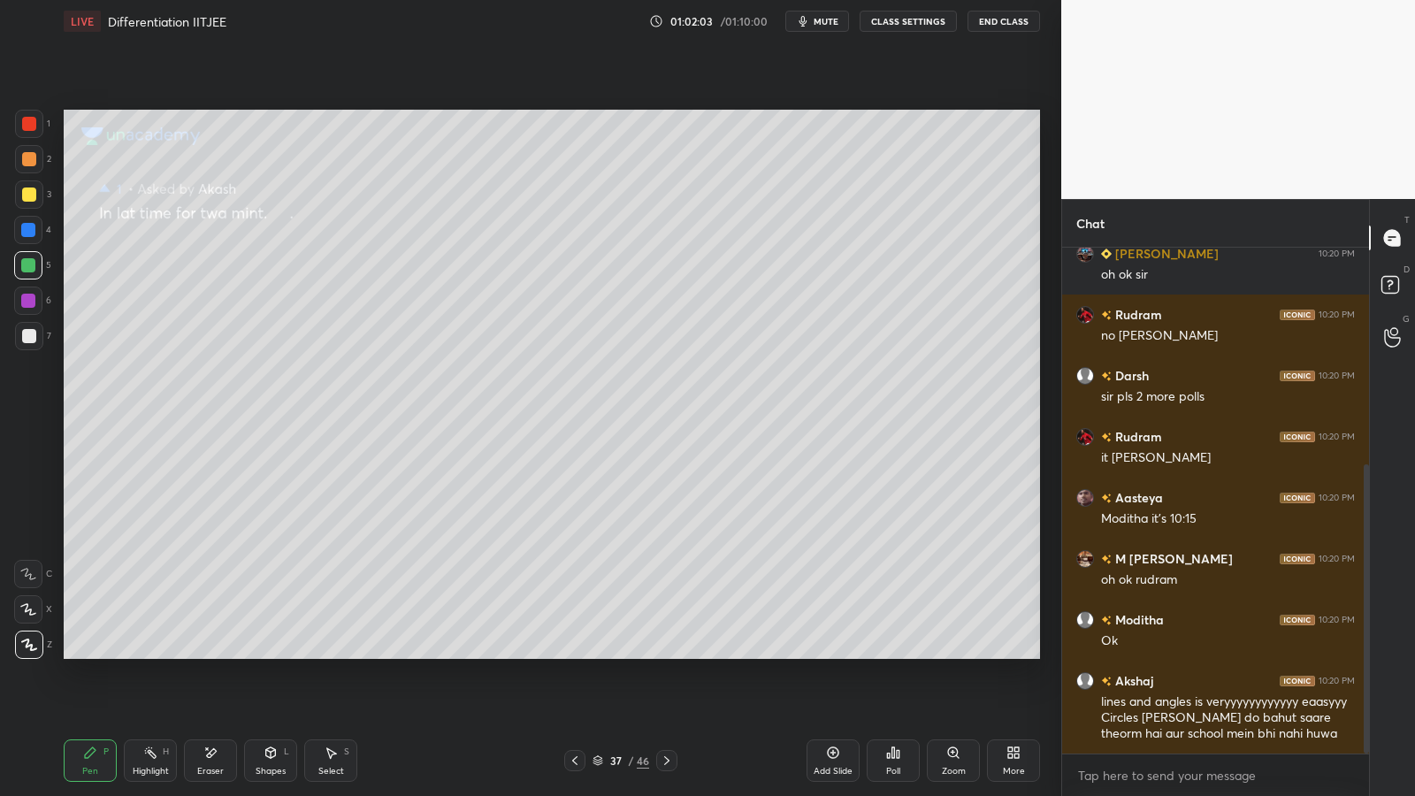
scroll to position [441, 0]
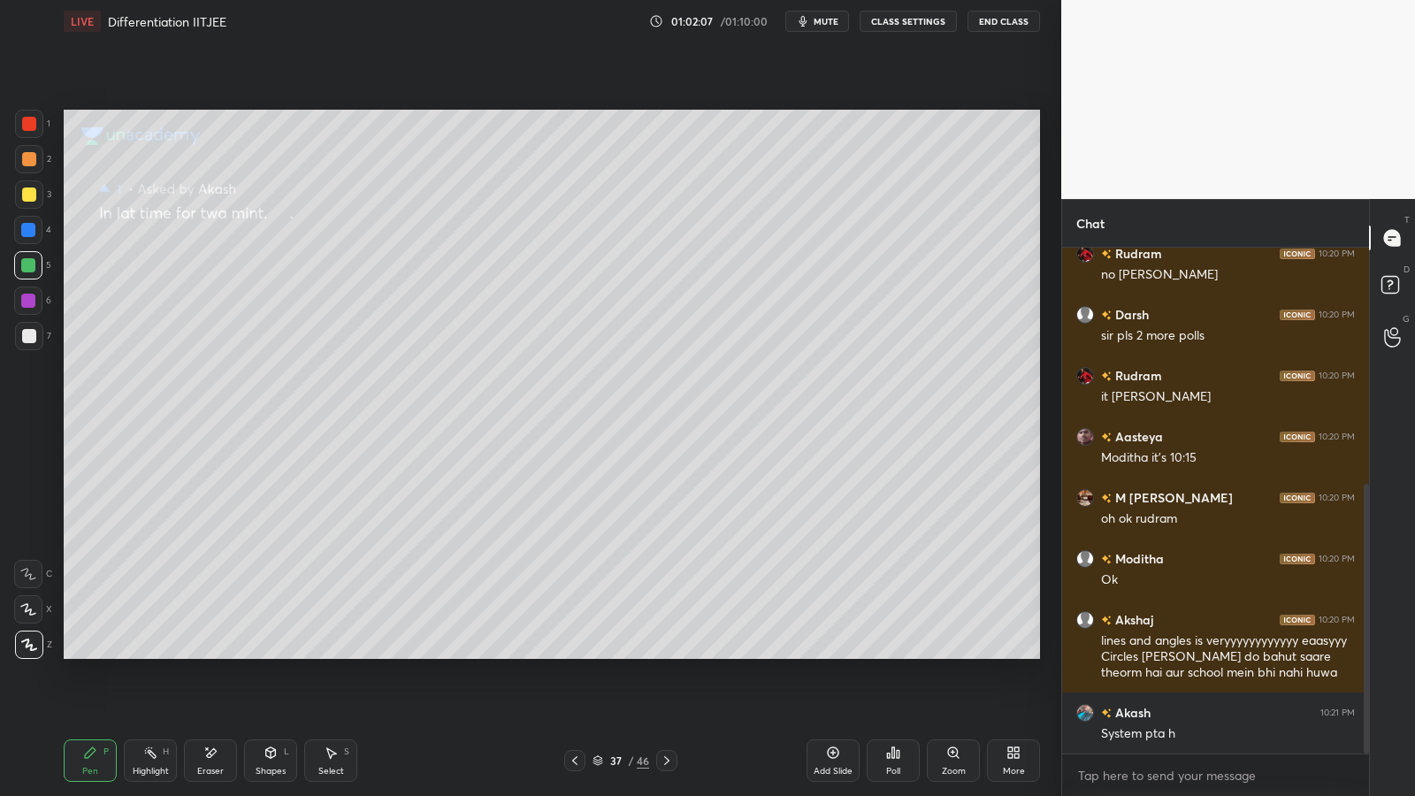
click at [27, 332] on div at bounding box center [29, 336] width 14 height 14
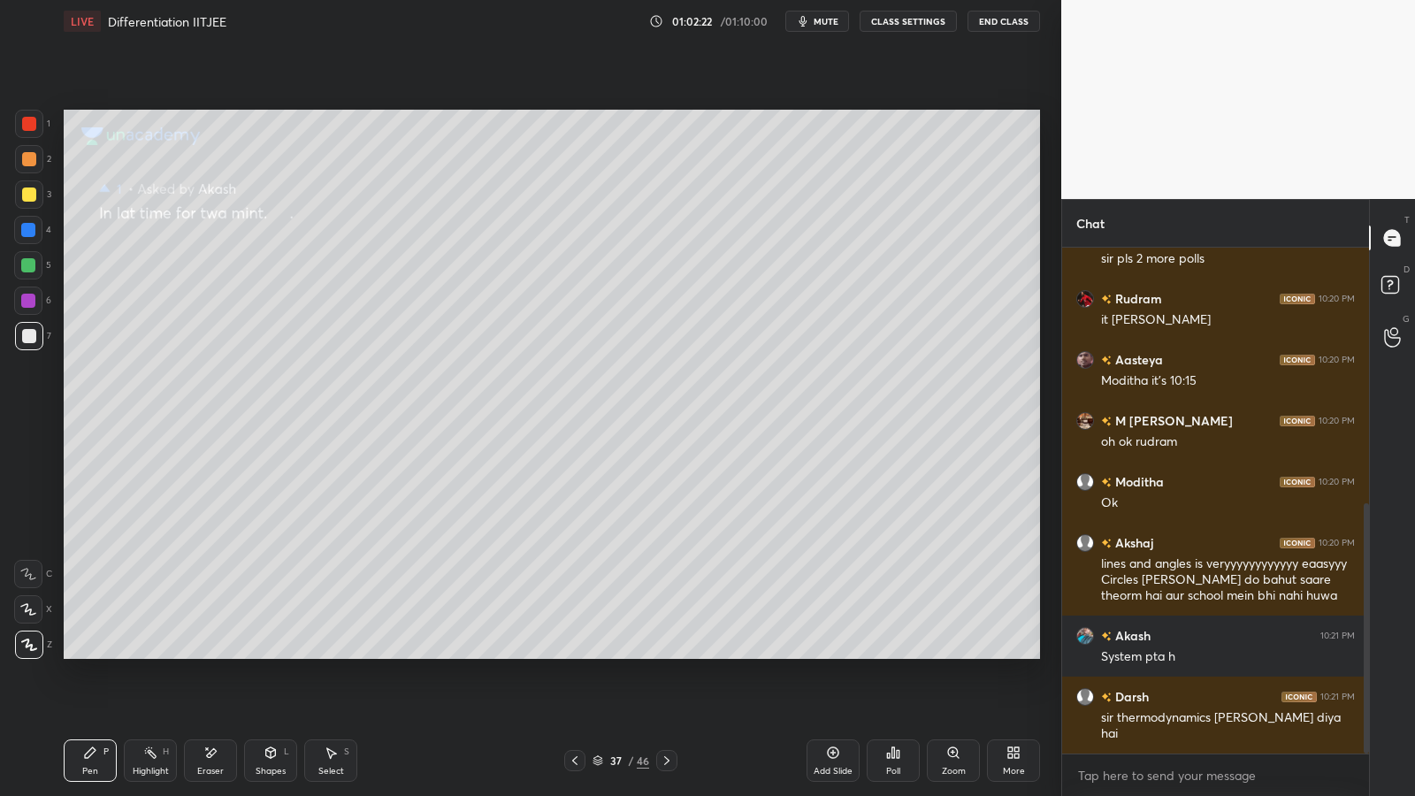
click at [34, 338] on div at bounding box center [29, 336] width 14 height 14
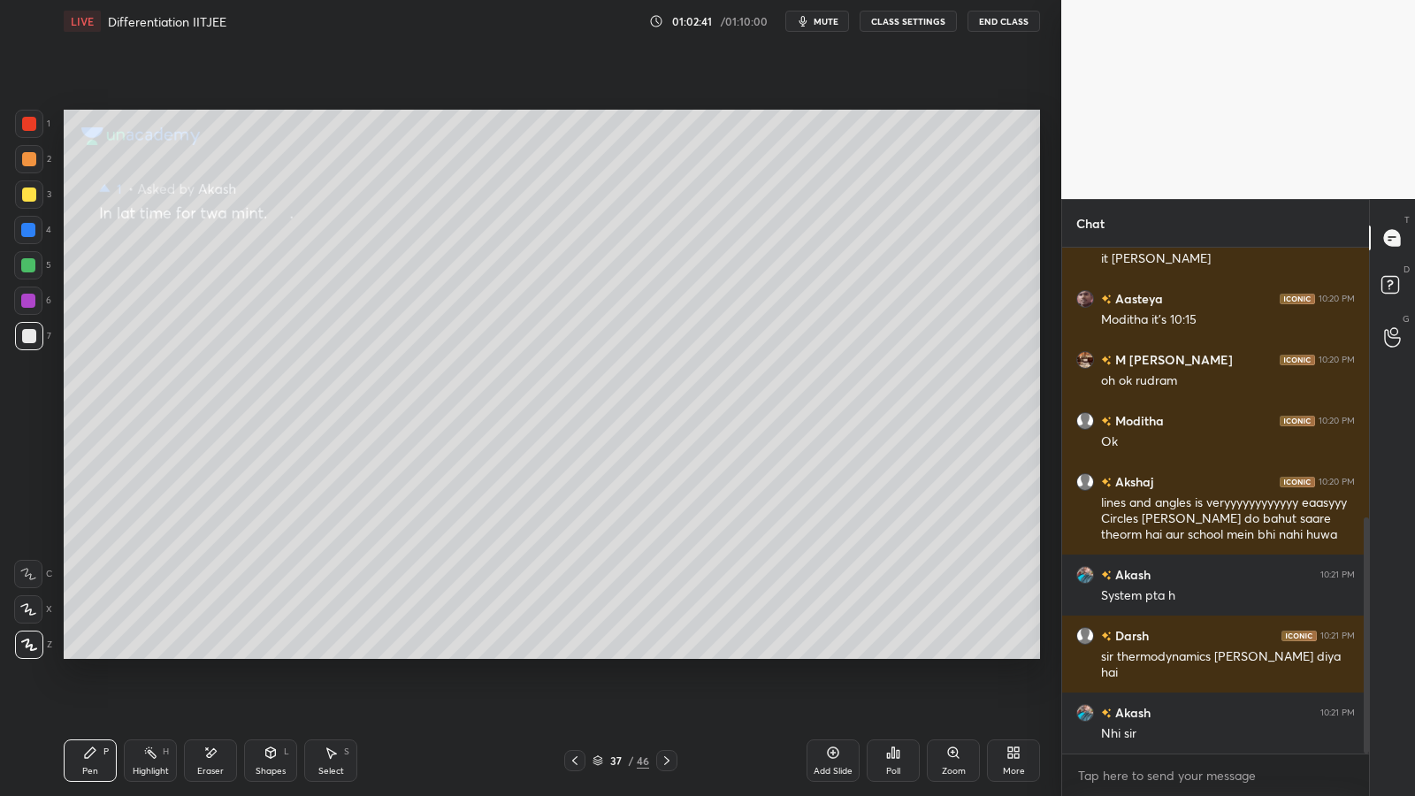
click at [32, 158] on div at bounding box center [29, 159] width 14 height 14
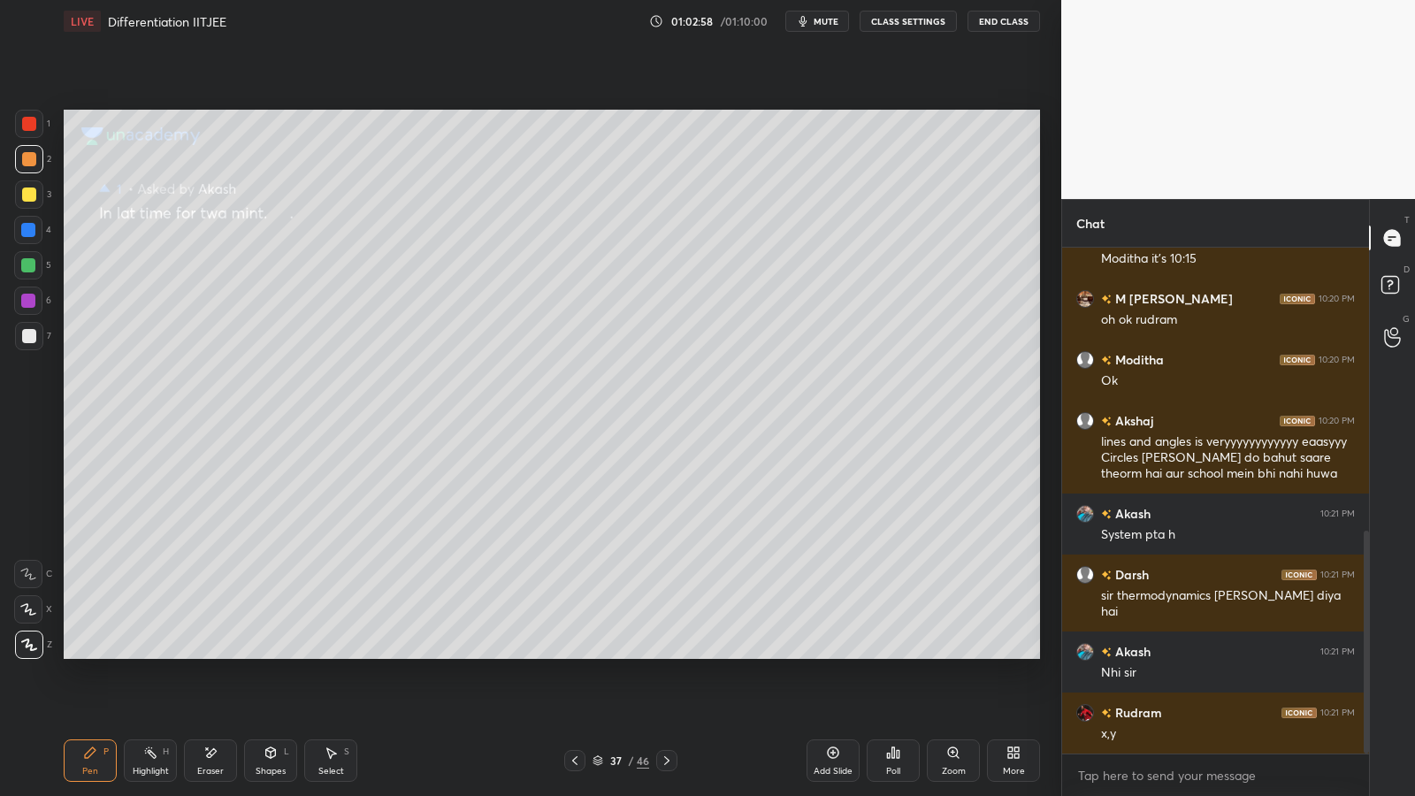
click at [211, 652] on div "Eraser" at bounding box center [210, 771] width 27 height 9
click at [36, 640] on span "Erase all" at bounding box center [28, 643] width 27 height 12
click at [670, 652] on icon at bounding box center [667, 760] width 14 height 14
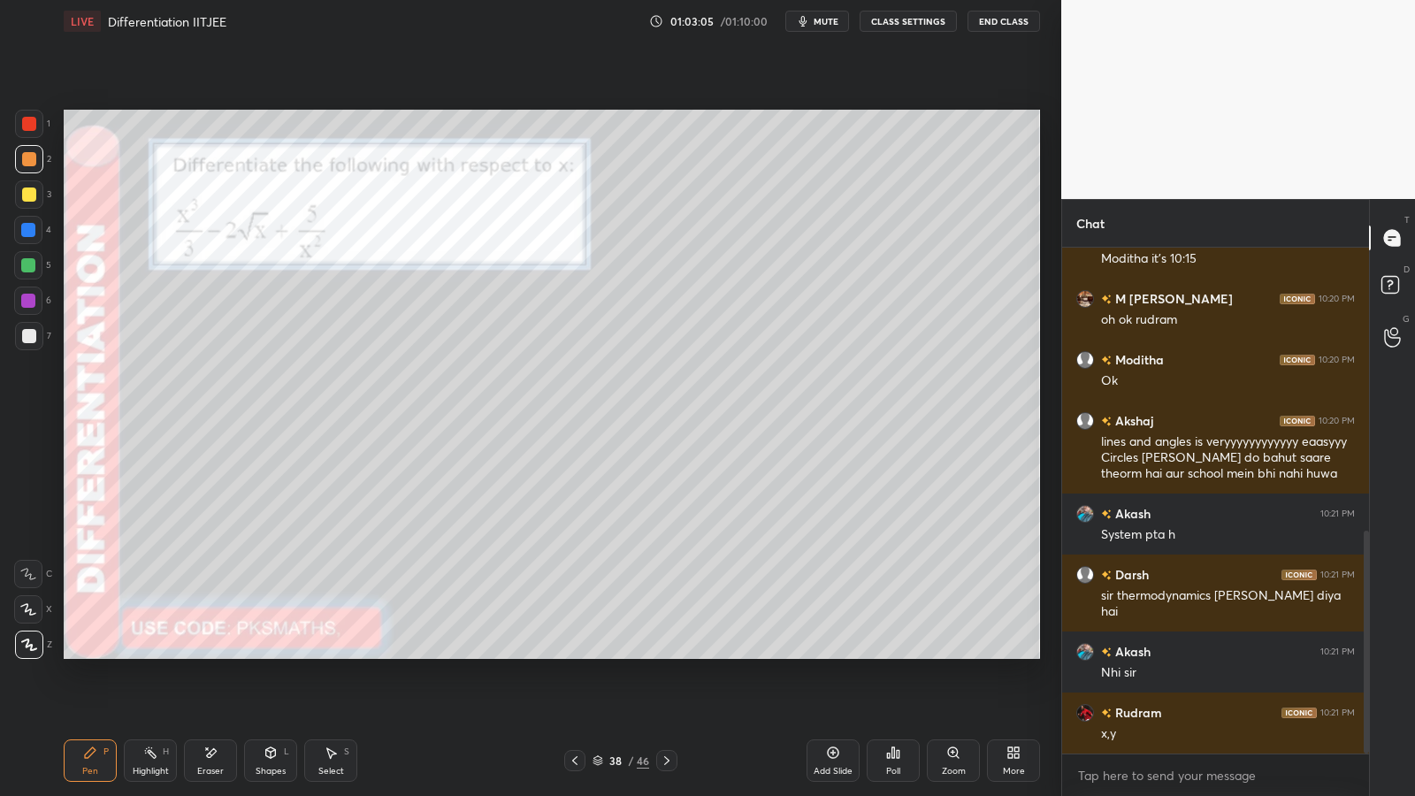
scroll to position [717, 0]
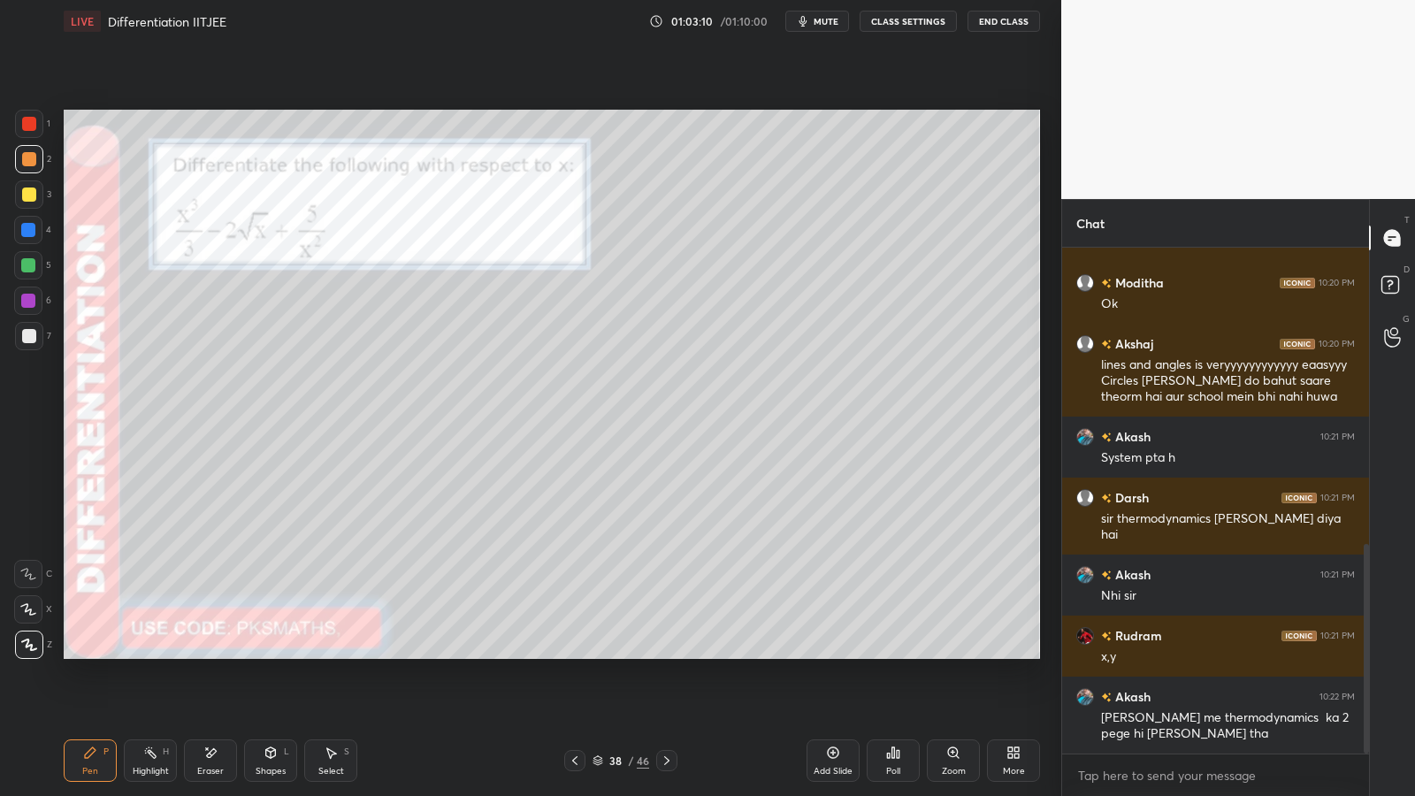
click at [22, 157] on div at bounding box center [29, 159] width 14 height 14
click at [26, 334] on div at bounding box center [29, 336] width 14 height 14
click at [893, 652] on icon at bounding box center [893, 752] width 14 height 14
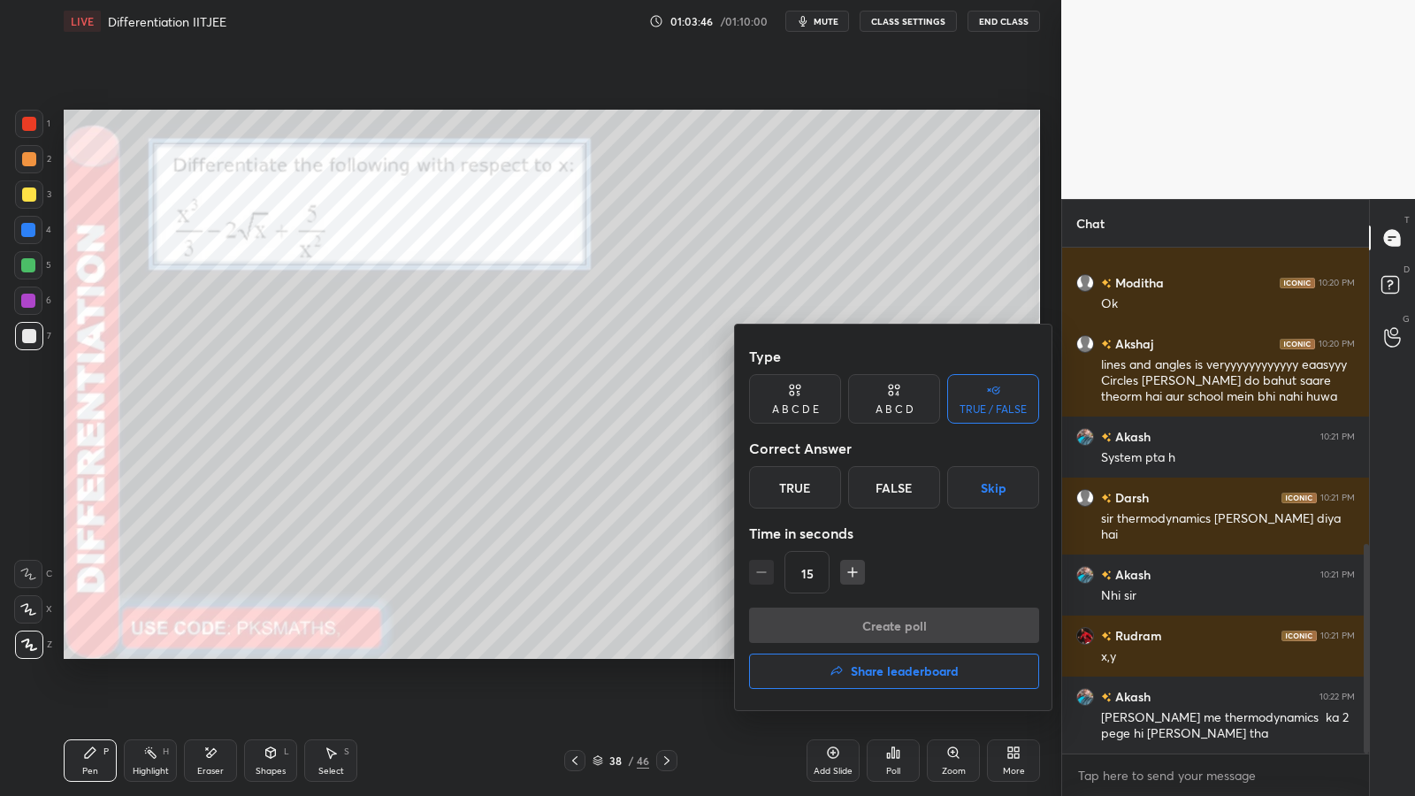
click at [797, 488] on div "True" at bounding box center [795, 487] width 92 height 42
click at [848, 579] on icon "button" at bounding box center [852, 572] width 18 height 18
type input "30"
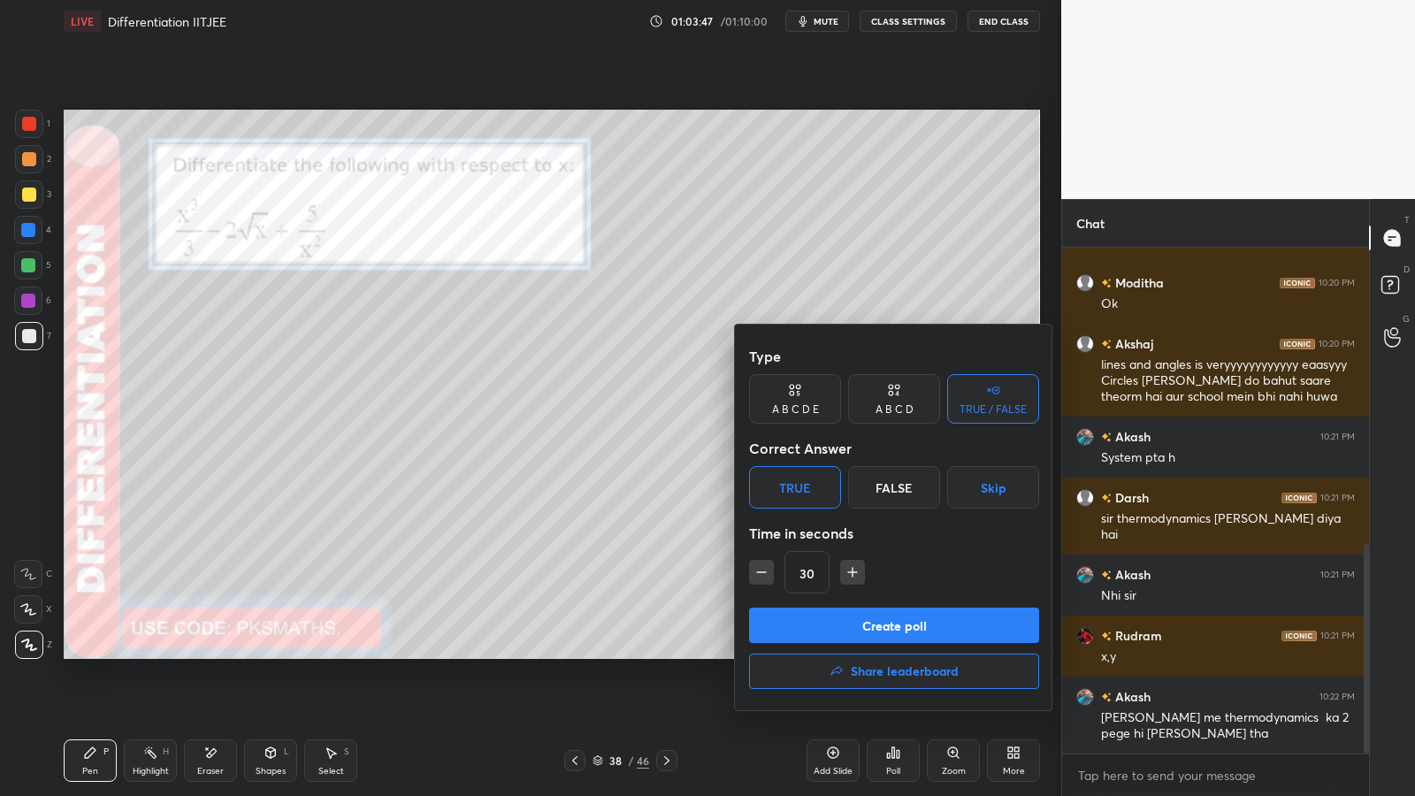
click at [861, 614] on button "Create poll" at bounding box center [894, 624] width 290 height 35
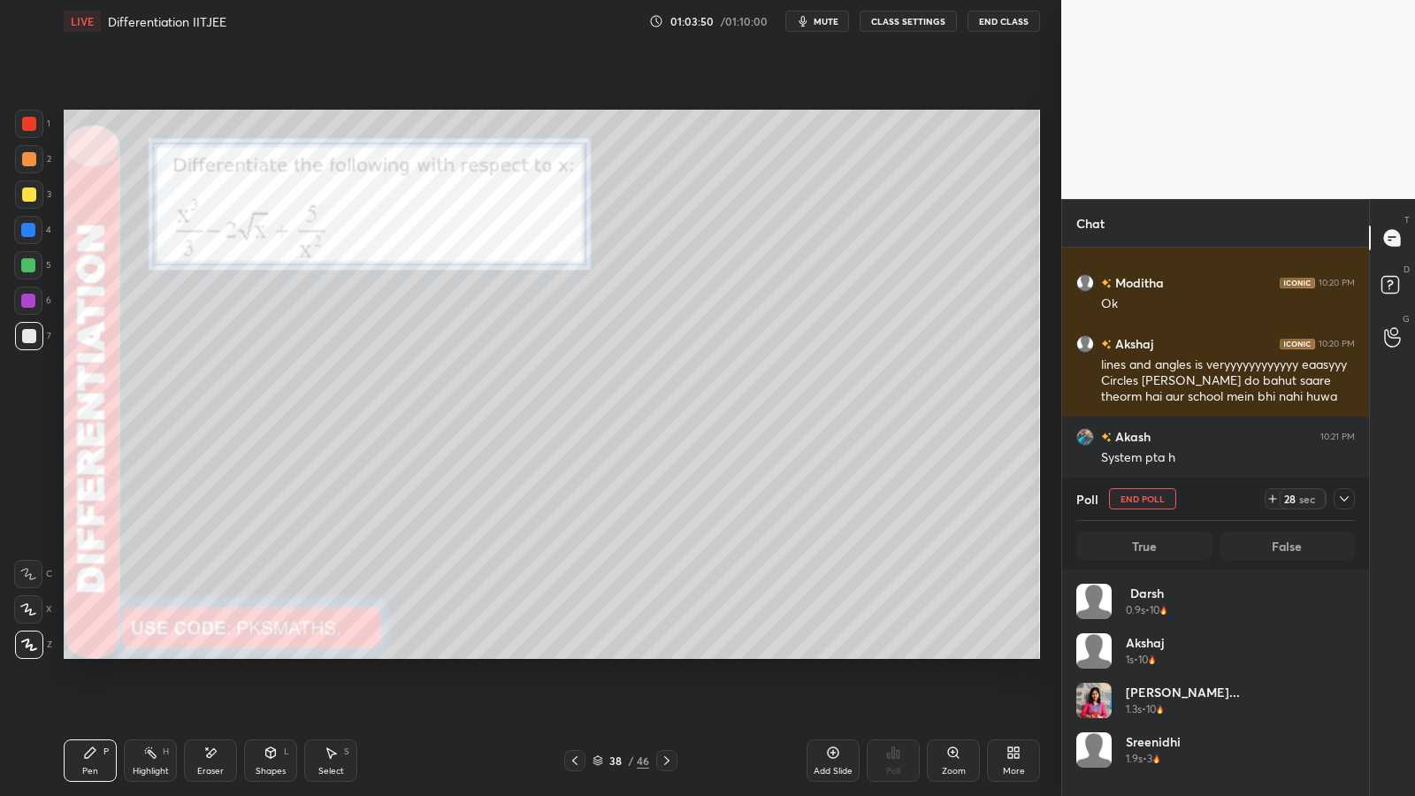
scroll to position [207, 273]
click at [630, 652] on div "/" at bounding box center [630, 760] width 5 height 11
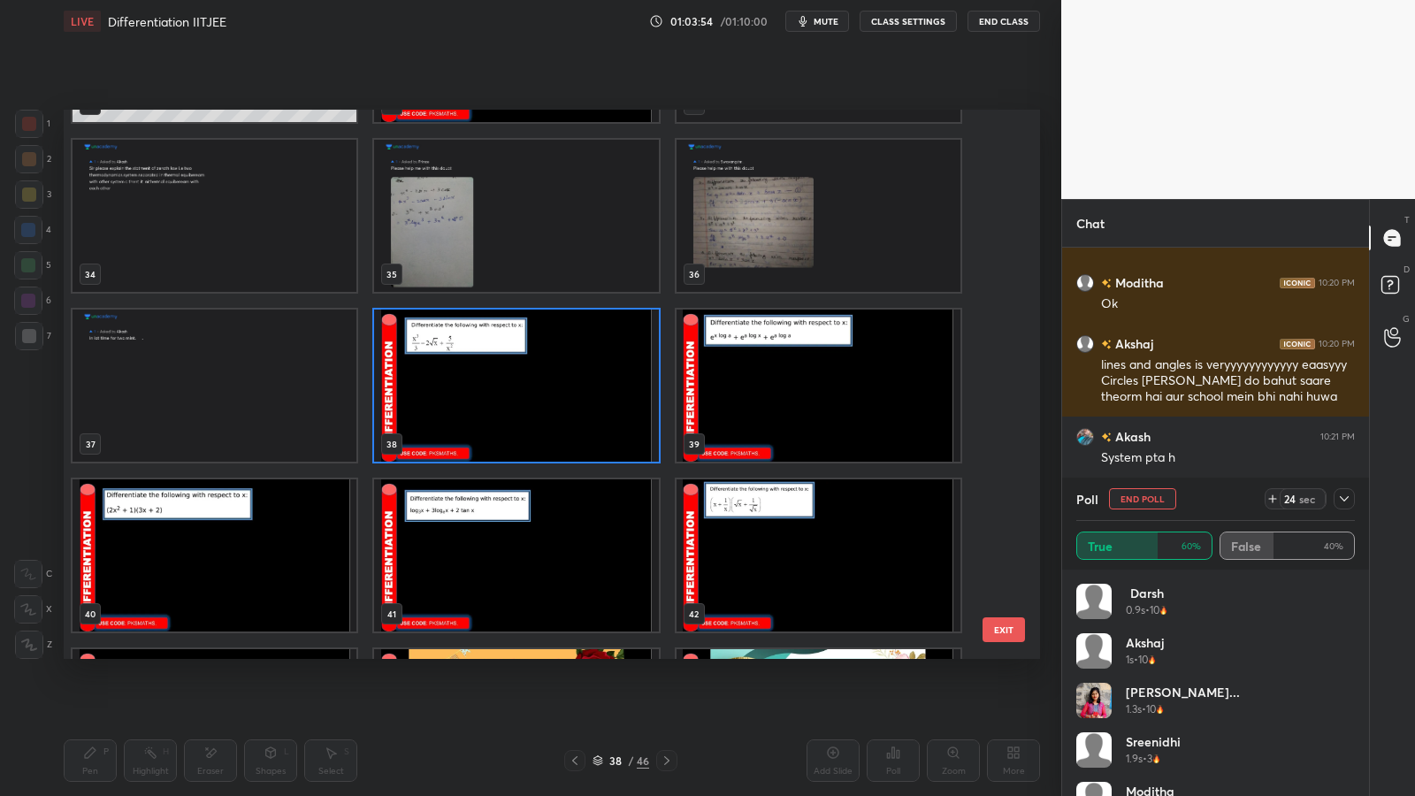
scroll to position [2167, 0]
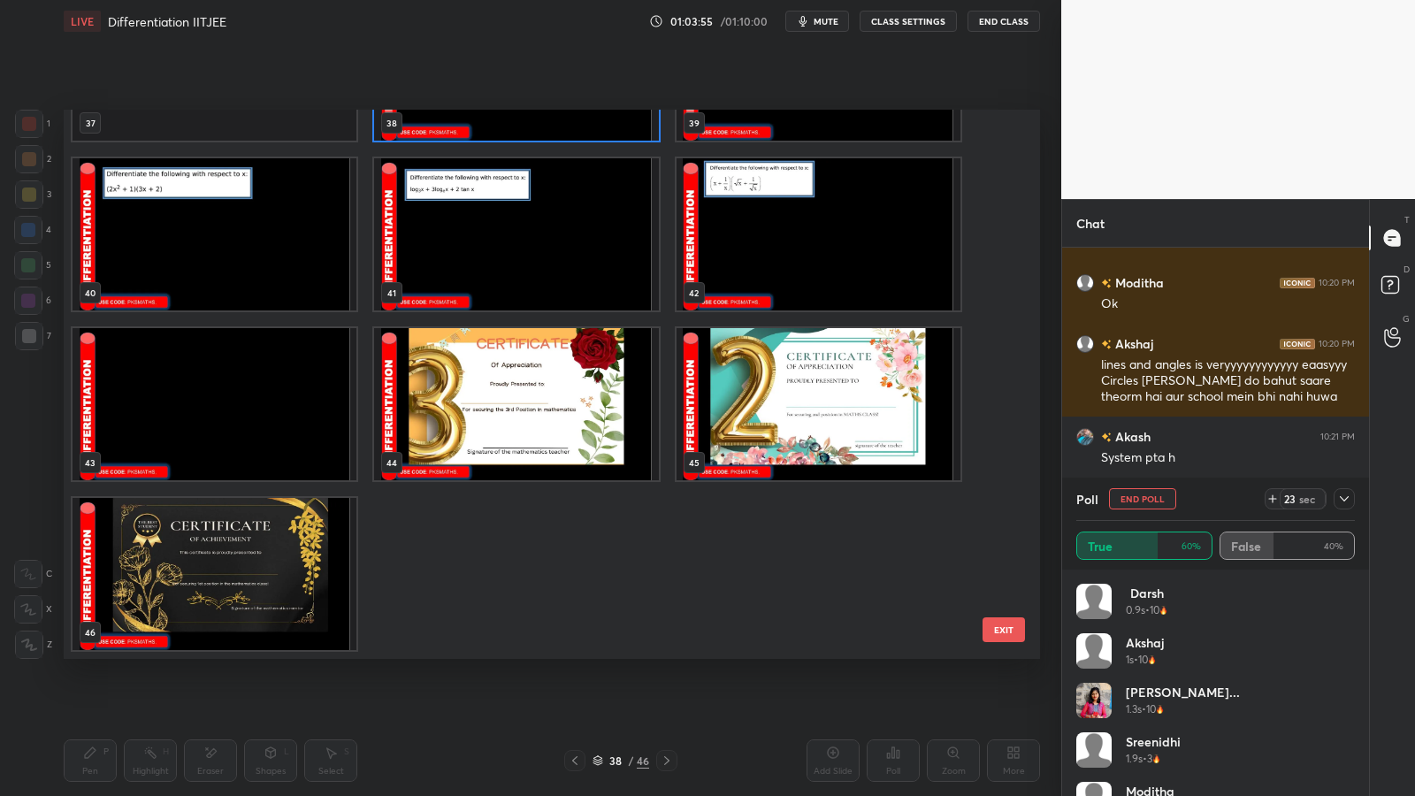
click at [527, 427] on img "grid" at bounding box center [516, 404] width 284 height 152
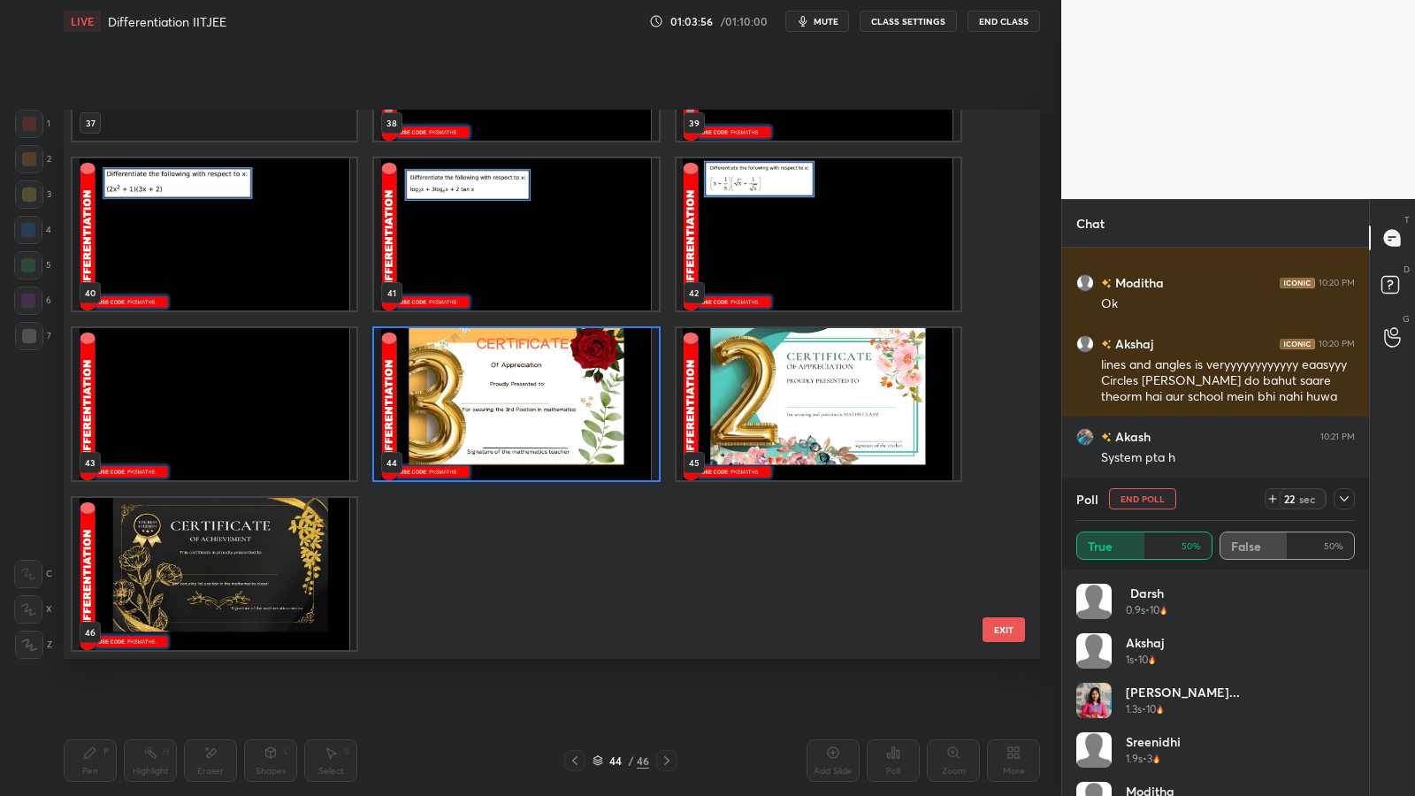
click at [535, 431] on img "grid" at bounding box center [516, 404] width 284 height 152
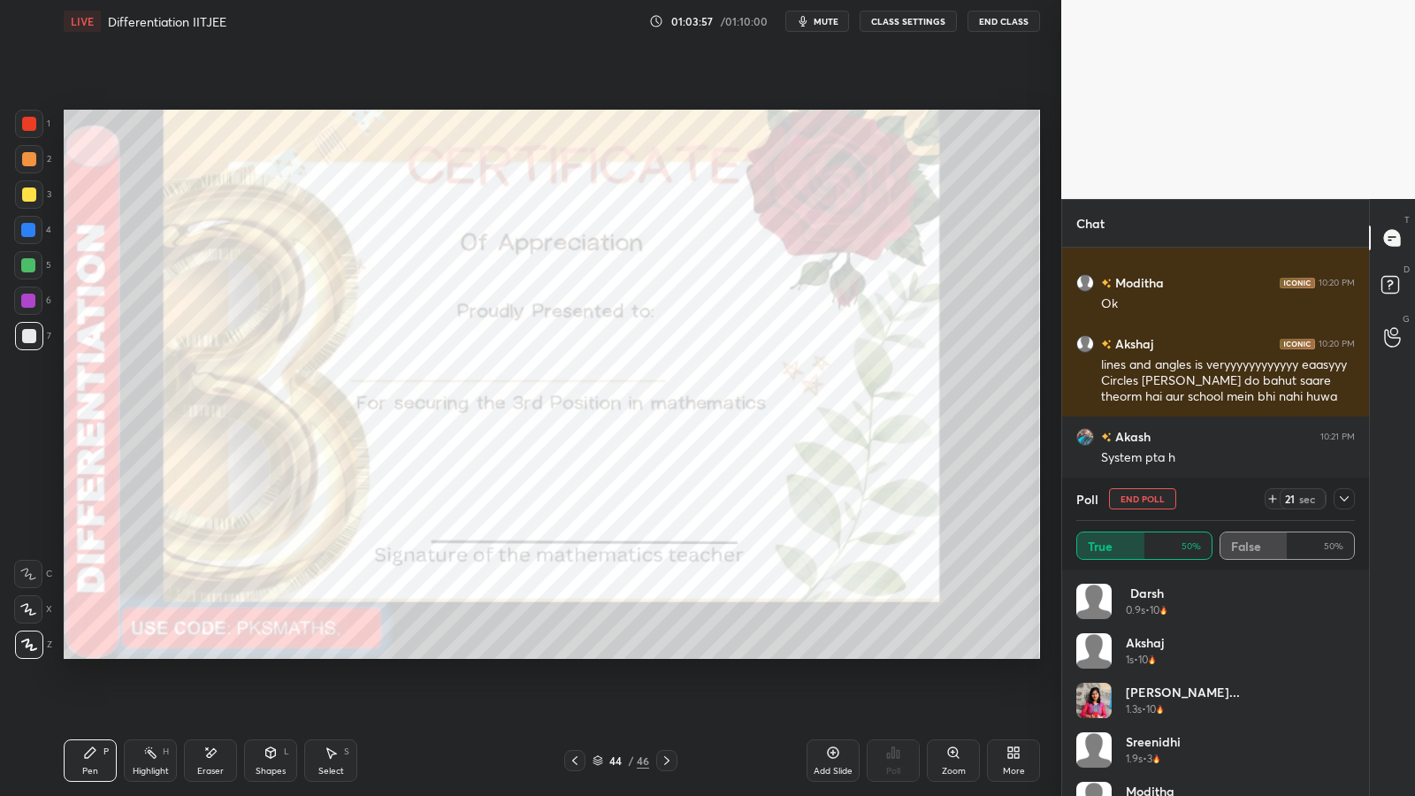
click at [575, 652] on icon at bounding box center [574, 760] width 5 height 9
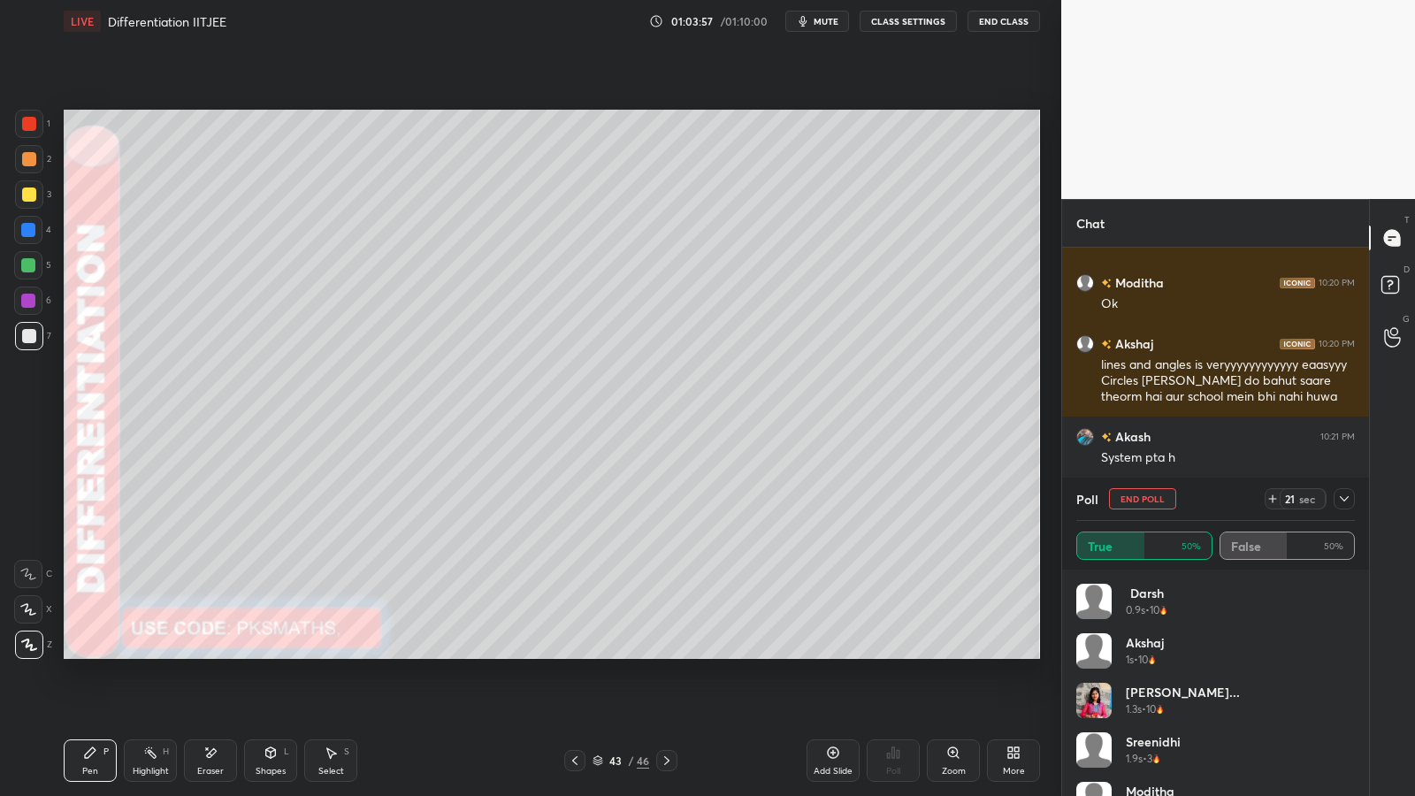
click at [574, 652] on icon at bounding box center [574, 760] width 5 height 9
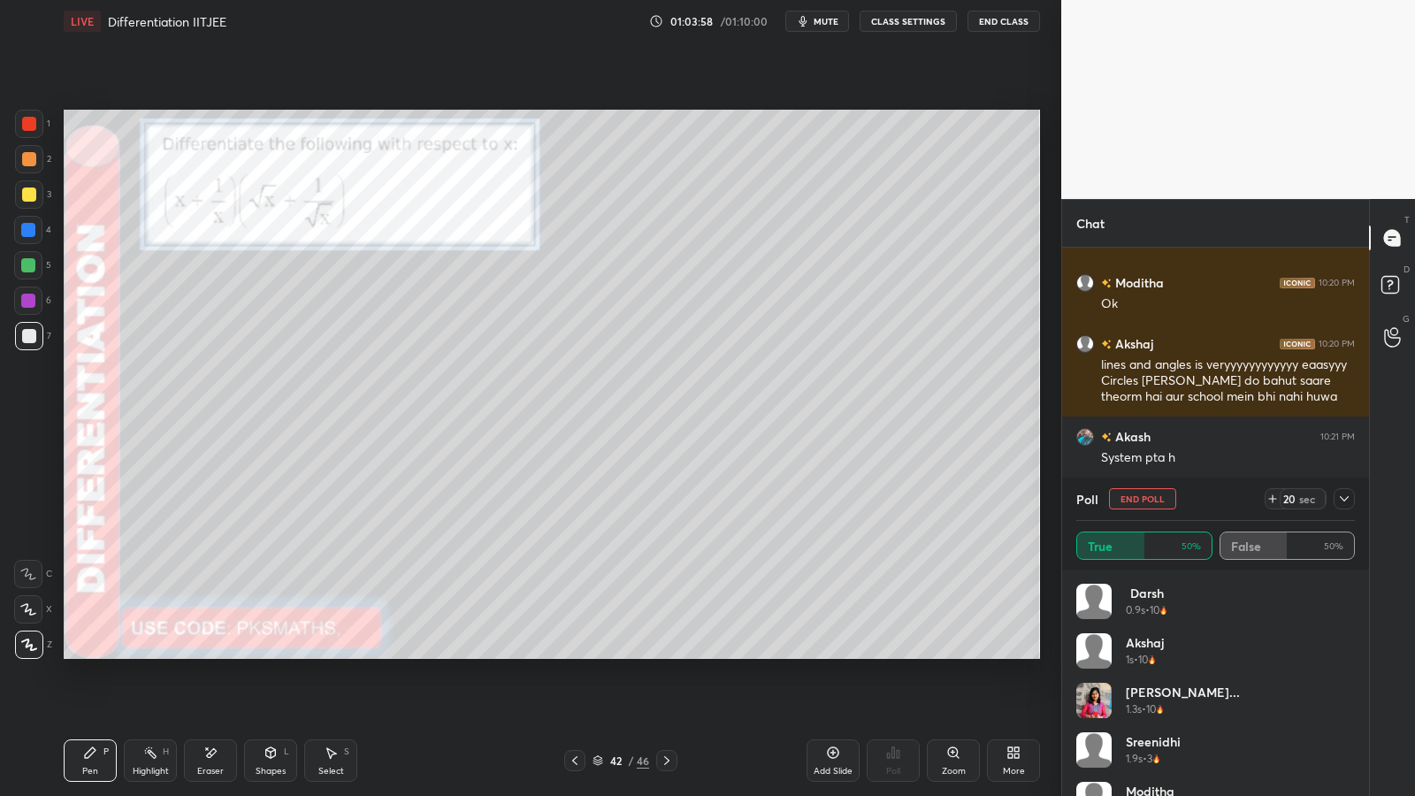
click at [572, 652] on icon at bounding box center [575, 760] width 14 height 14
click at [573, 652] on icon at bounding box center [575, 760] width 14 height 14
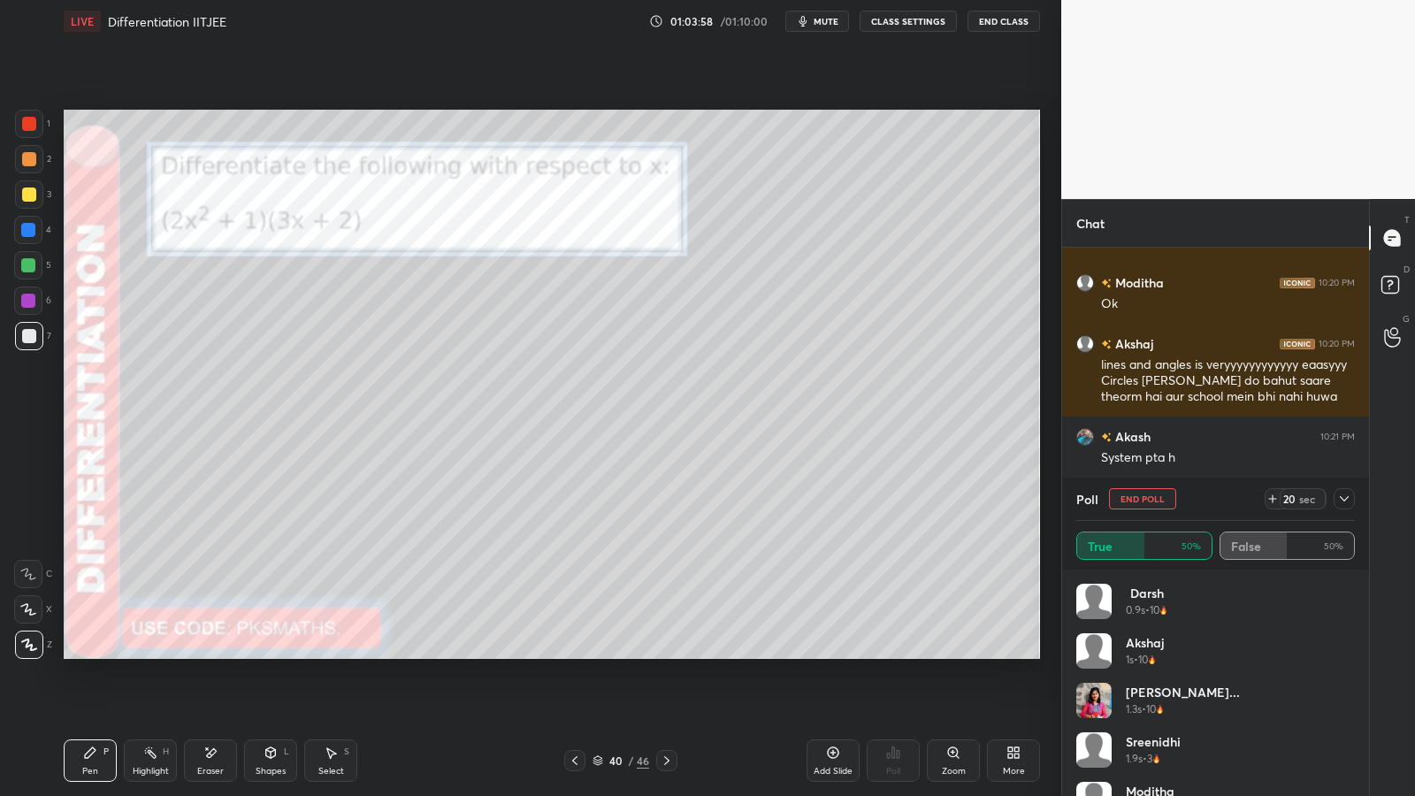
click at [572, 652] on icon at bounding box center [575, 760] width 14 height 14
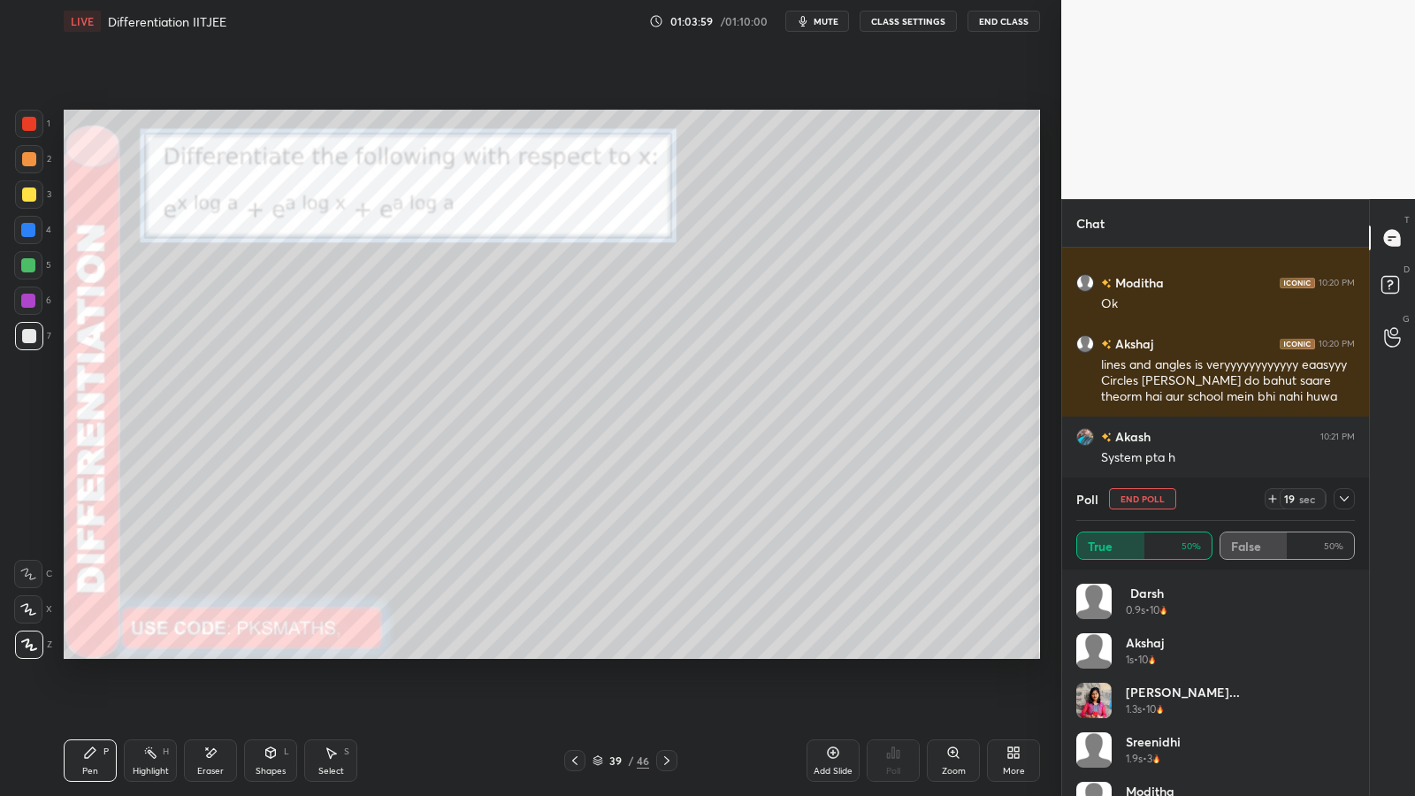
click at [573, 652] on icon at bounding box center [575, 760] width 14 height 14
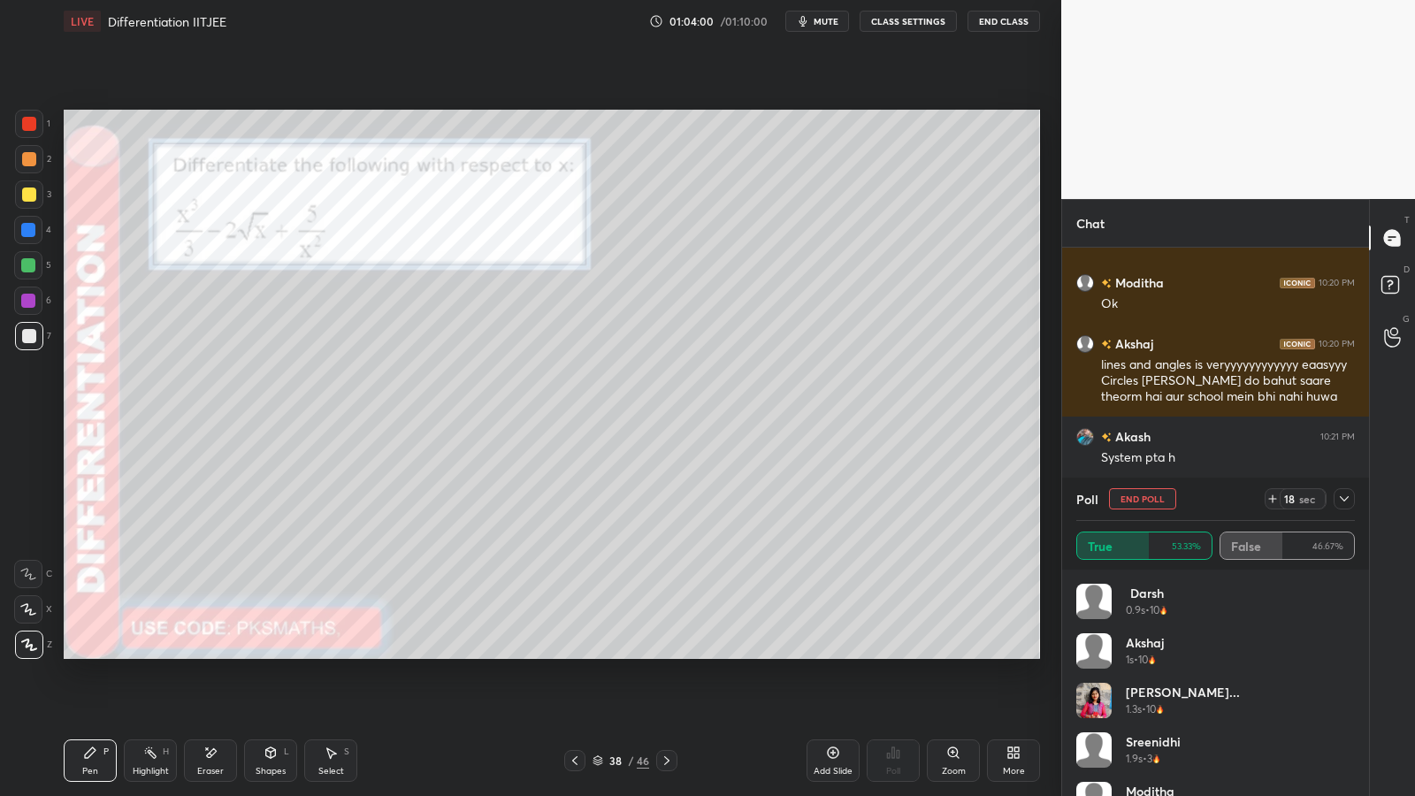
click at [571, 652] on icon at bounding box center [575, 760] width 14 height 14
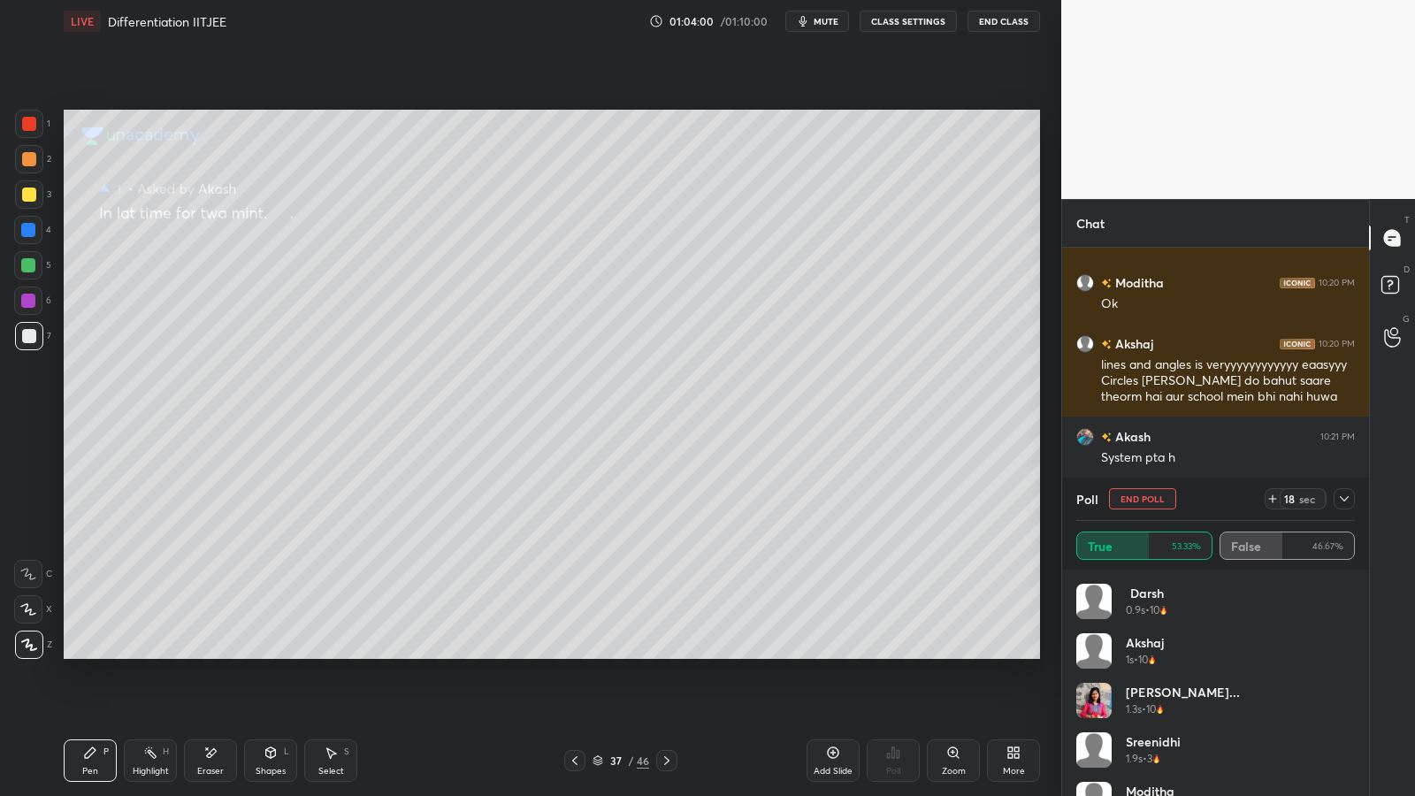
click at [666, 652] on icon at bounding box center [667, 760] width 14 height 14
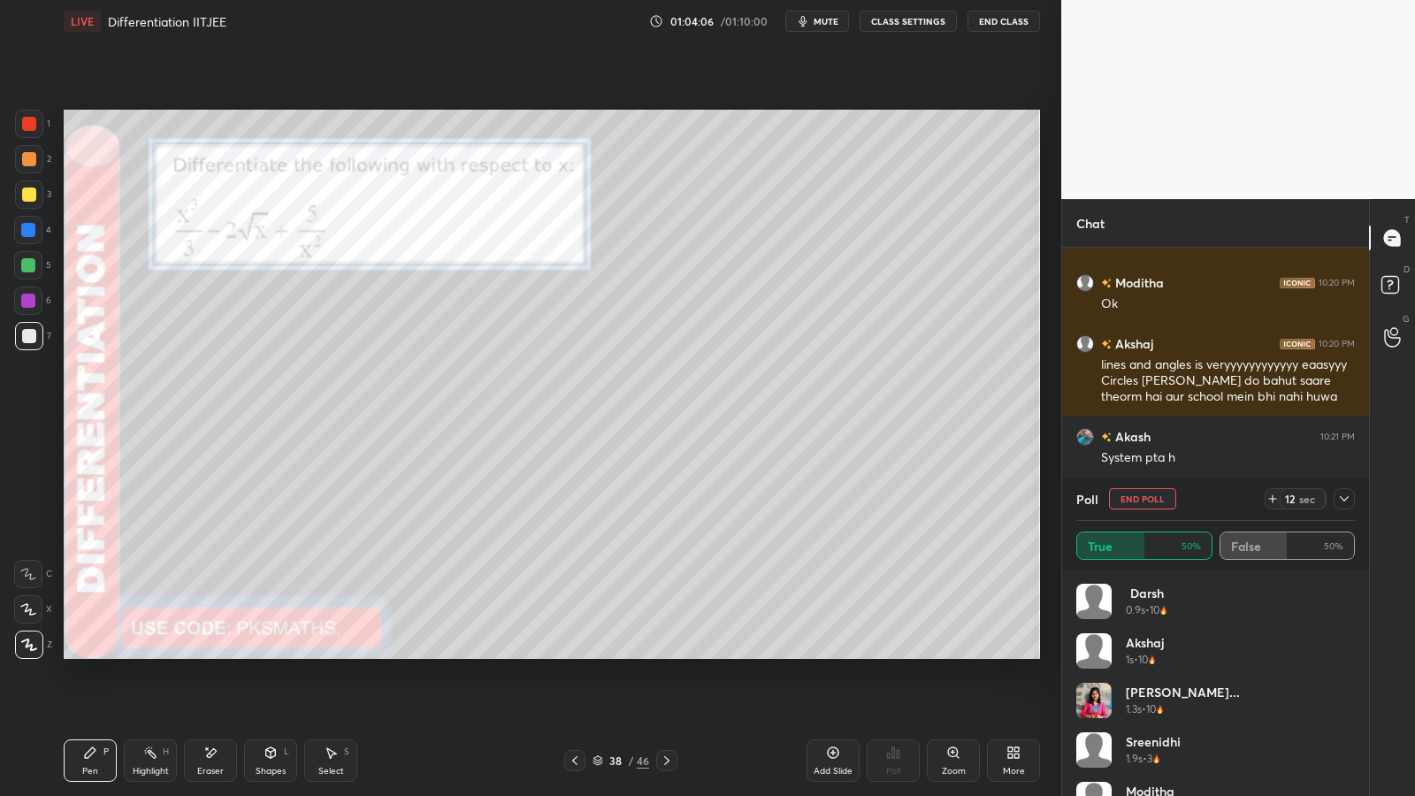
click at [25, 275] on div at bounding box center [28, 265] width 28 height 28
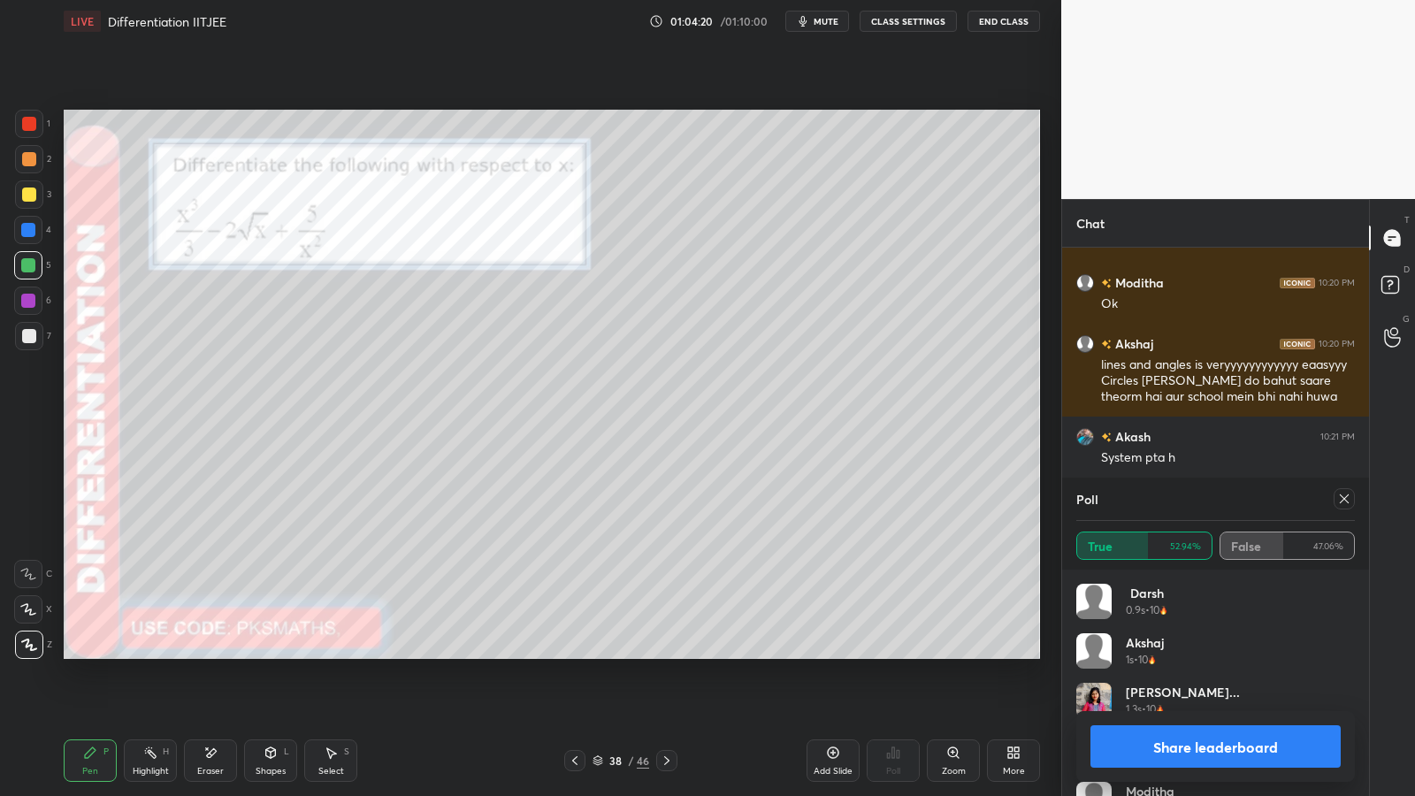
click at [1211, 652] on button "Share leaderboard" at bounding box center [1215, 746] width 250 height 42
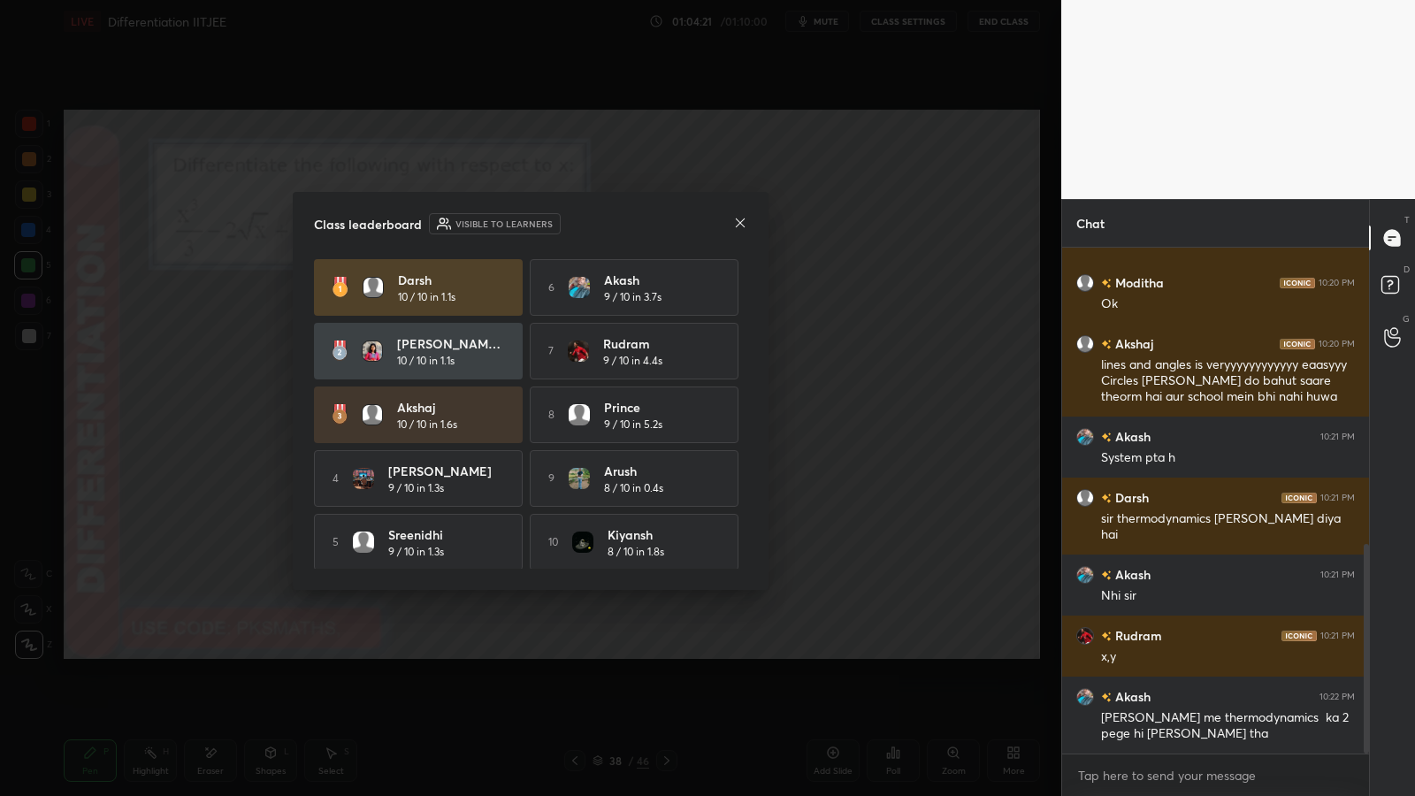
scroll to position [6, 6]
click at [743, 223] on icon at bounding box center [740, 223] width 14 height 14
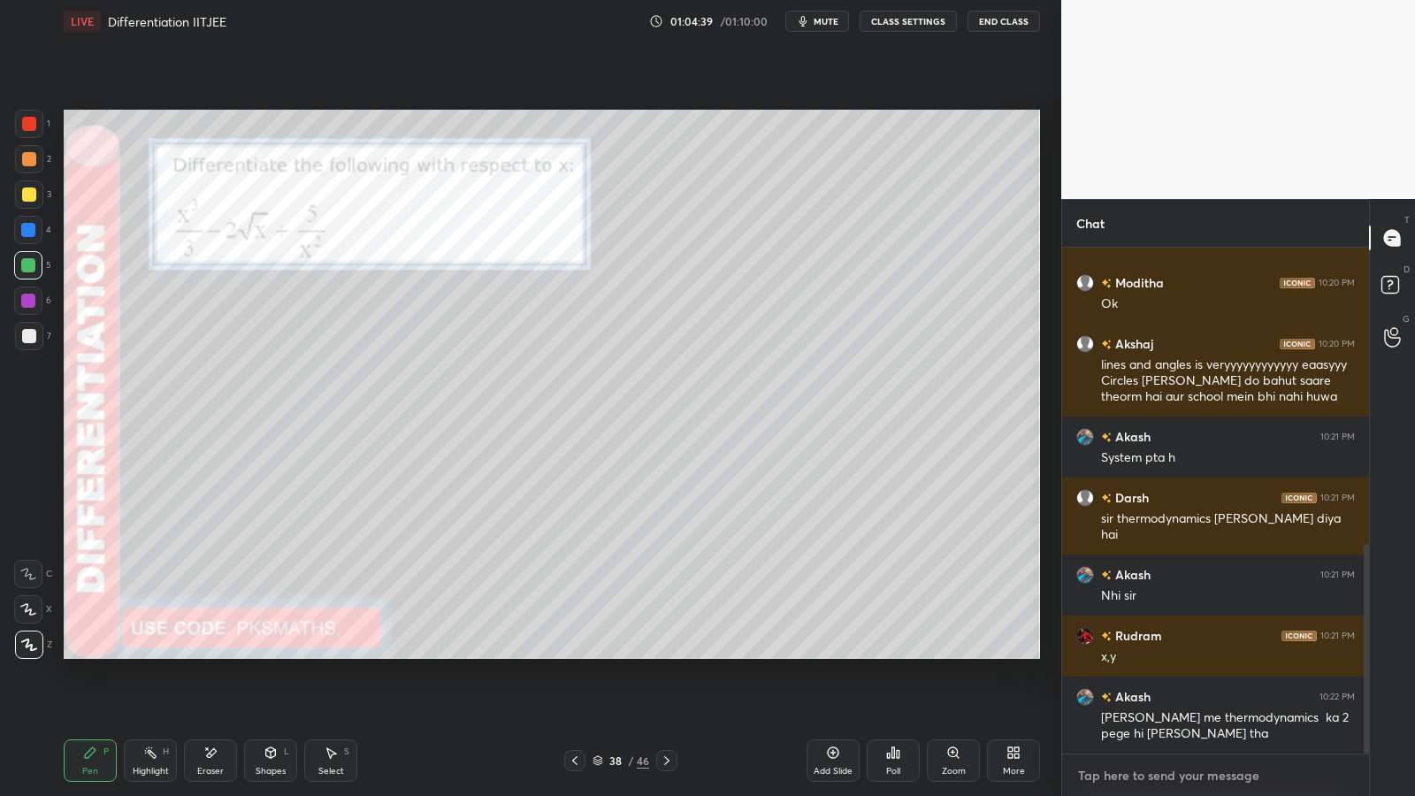
type textarea "x"
paste textarea "[URL][DOMAIN_NAME]"
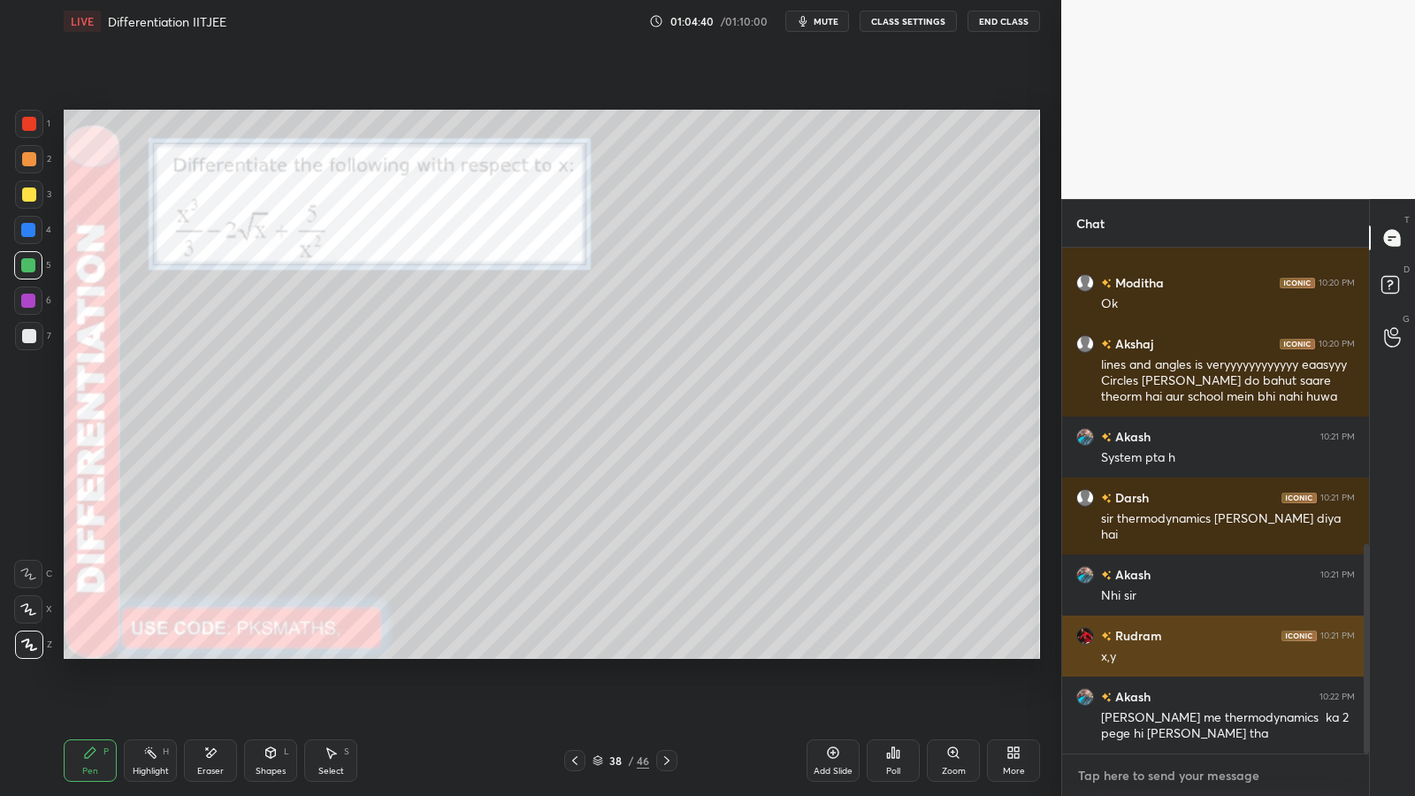
type textarea "[URL][DOMAIN_NAME]"
type textarea "x"
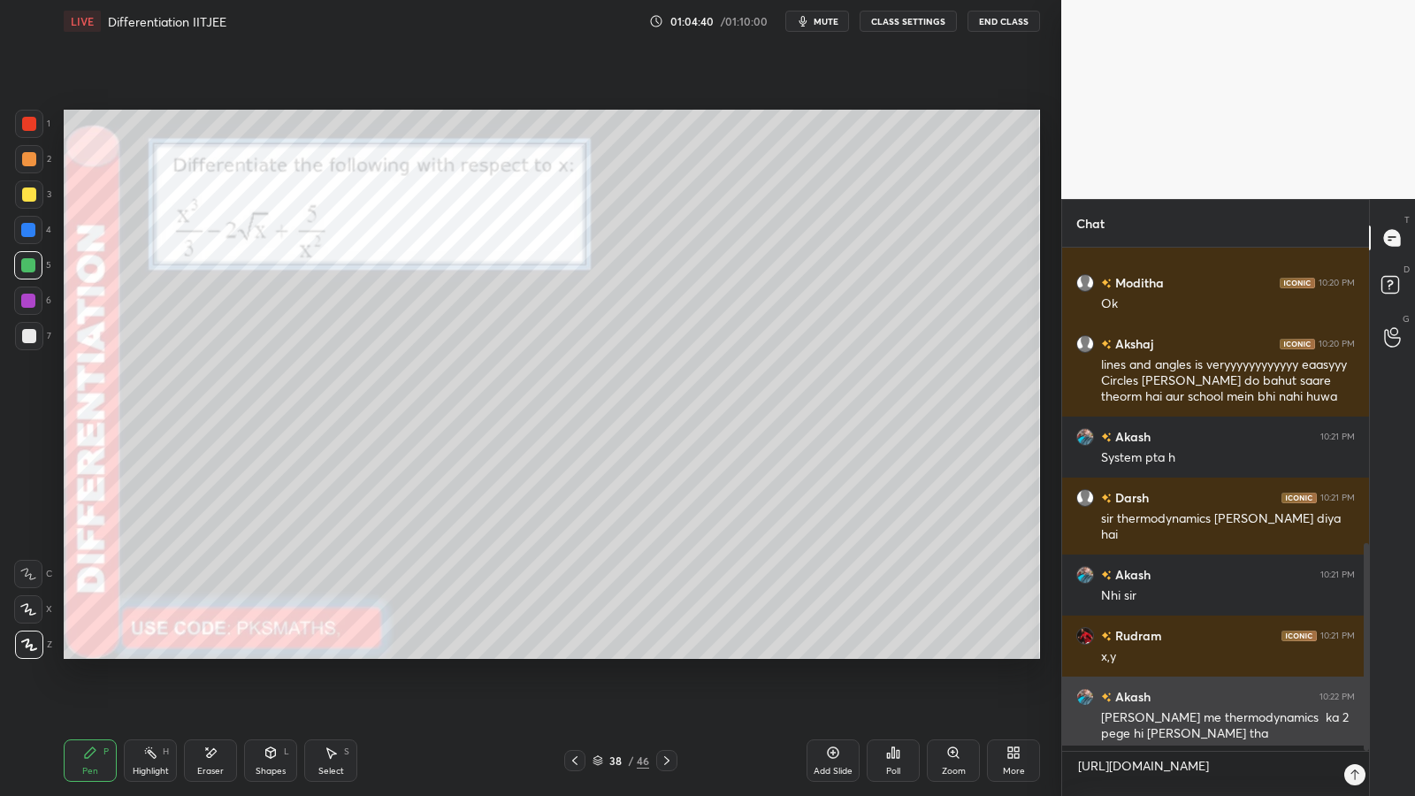
scroll to position [543, 301]
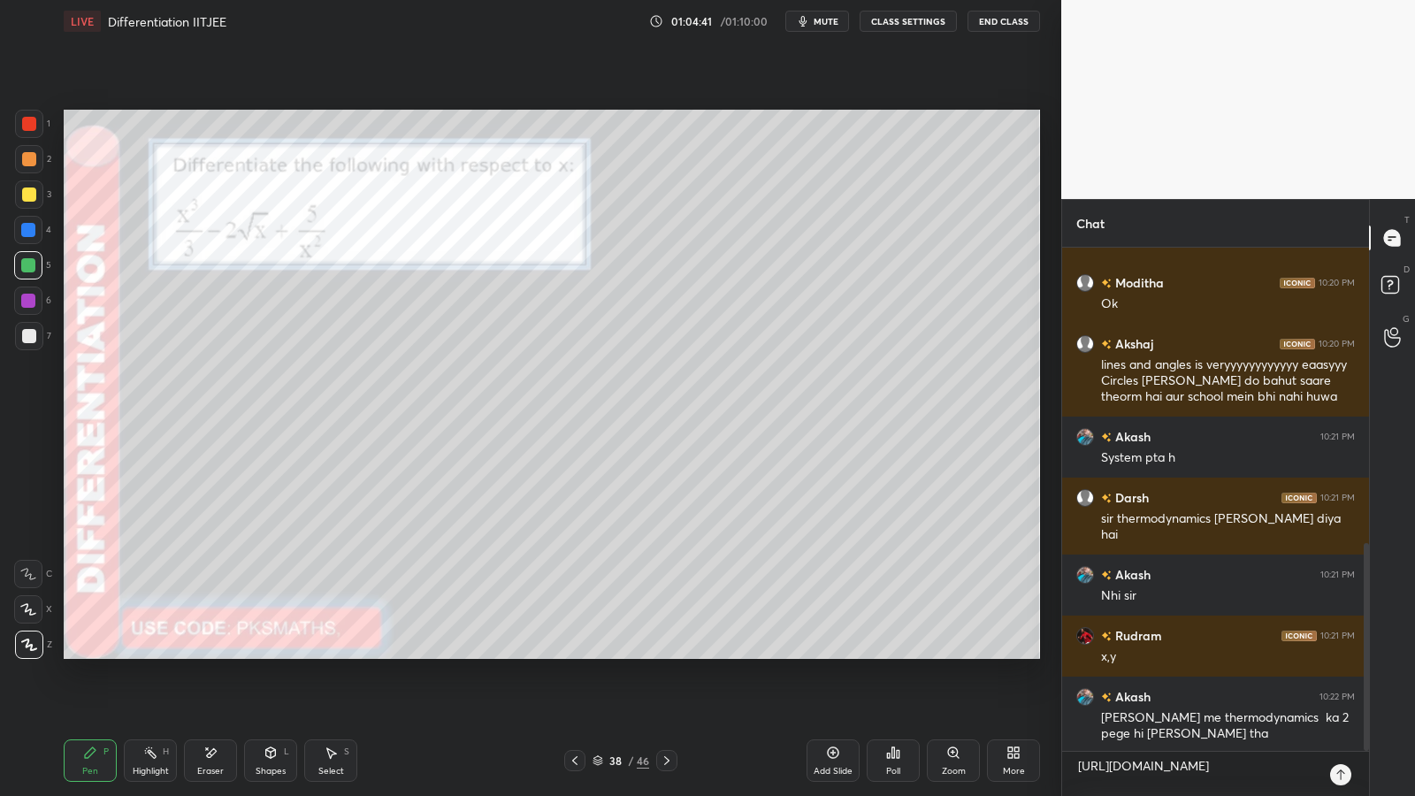
click at [1345, 652] on icon at bounding box center [1340, 774] width 14 height 14
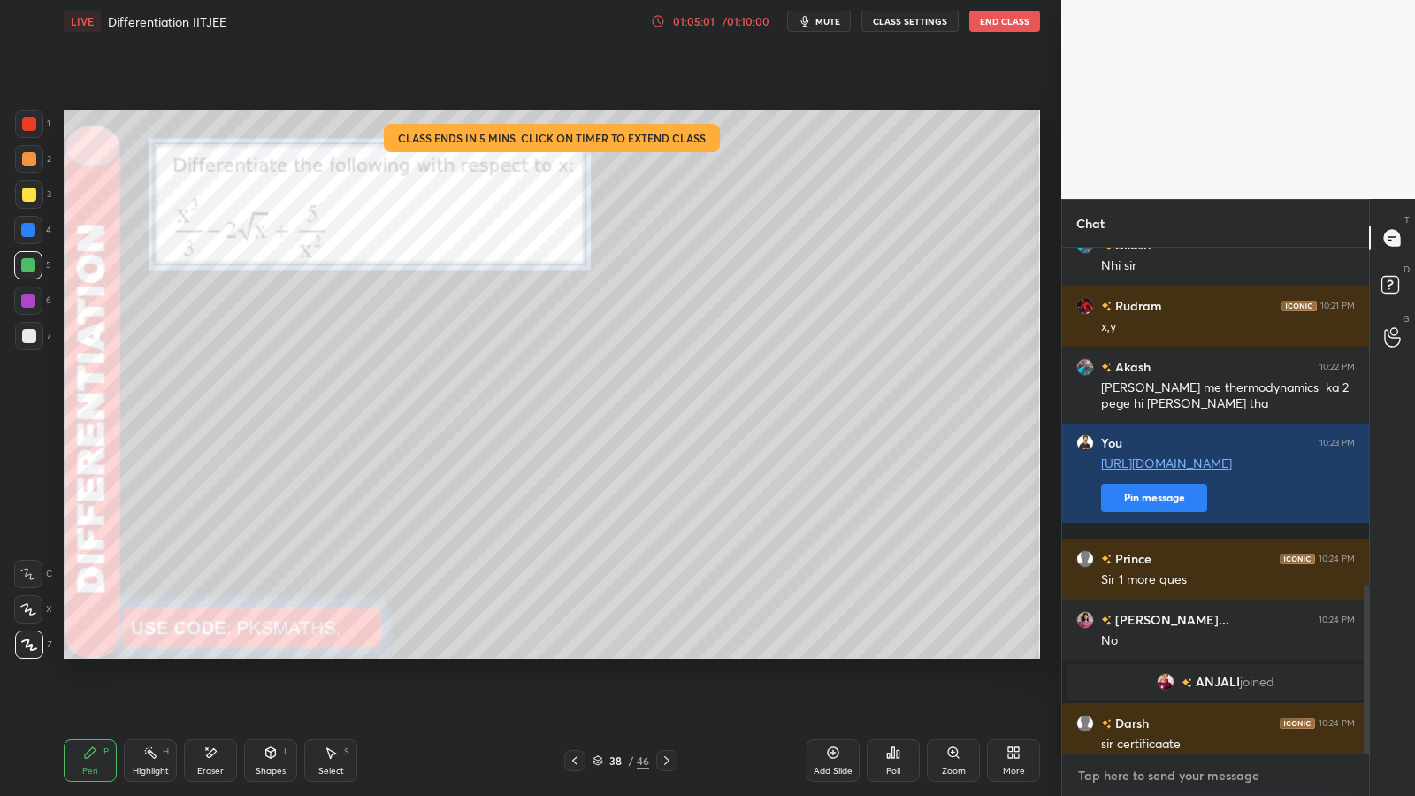
scroll to position [1007, 0]
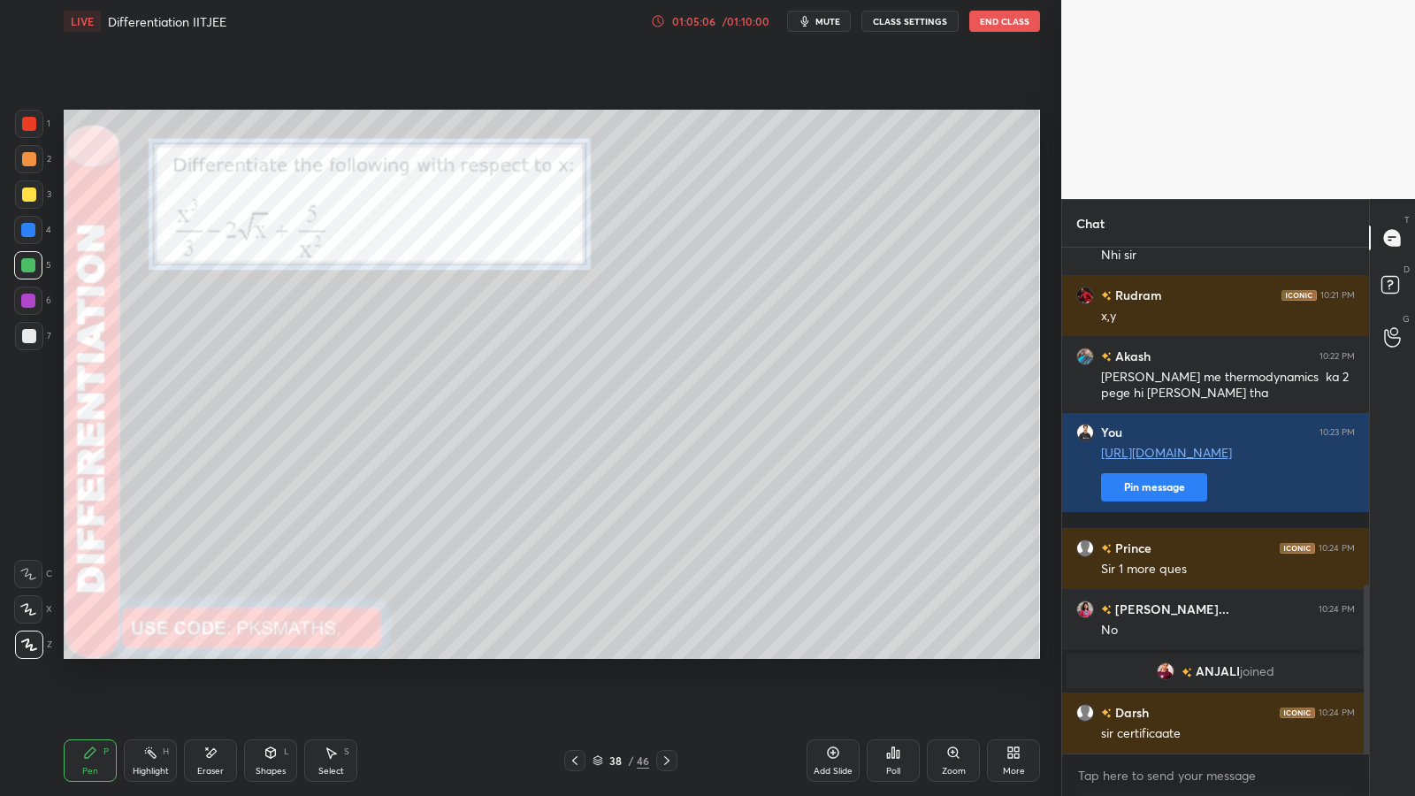
click at [635, 652] on div "38 / 46" at bounding box center [620, 760] width 57 height 16
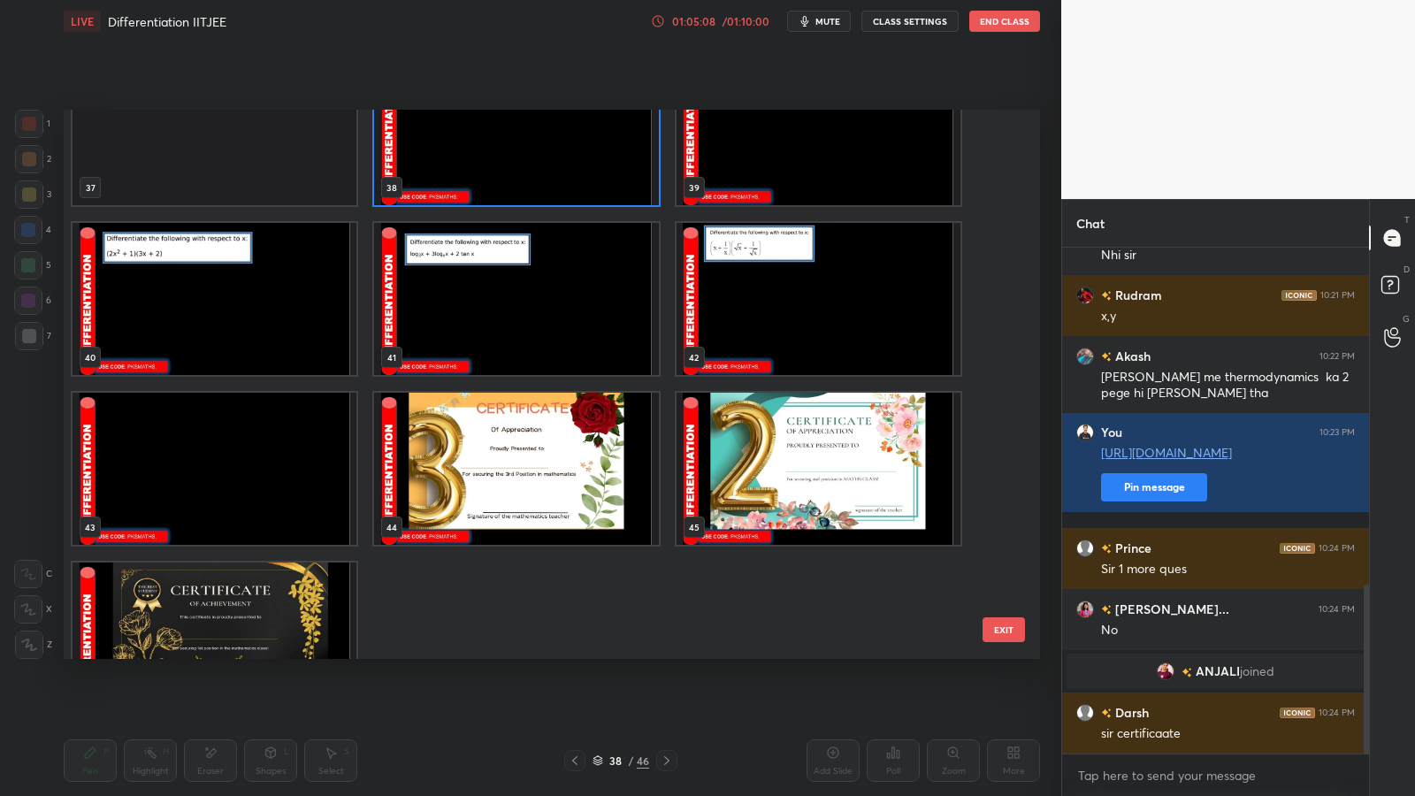
scroll to position [2167, 0]
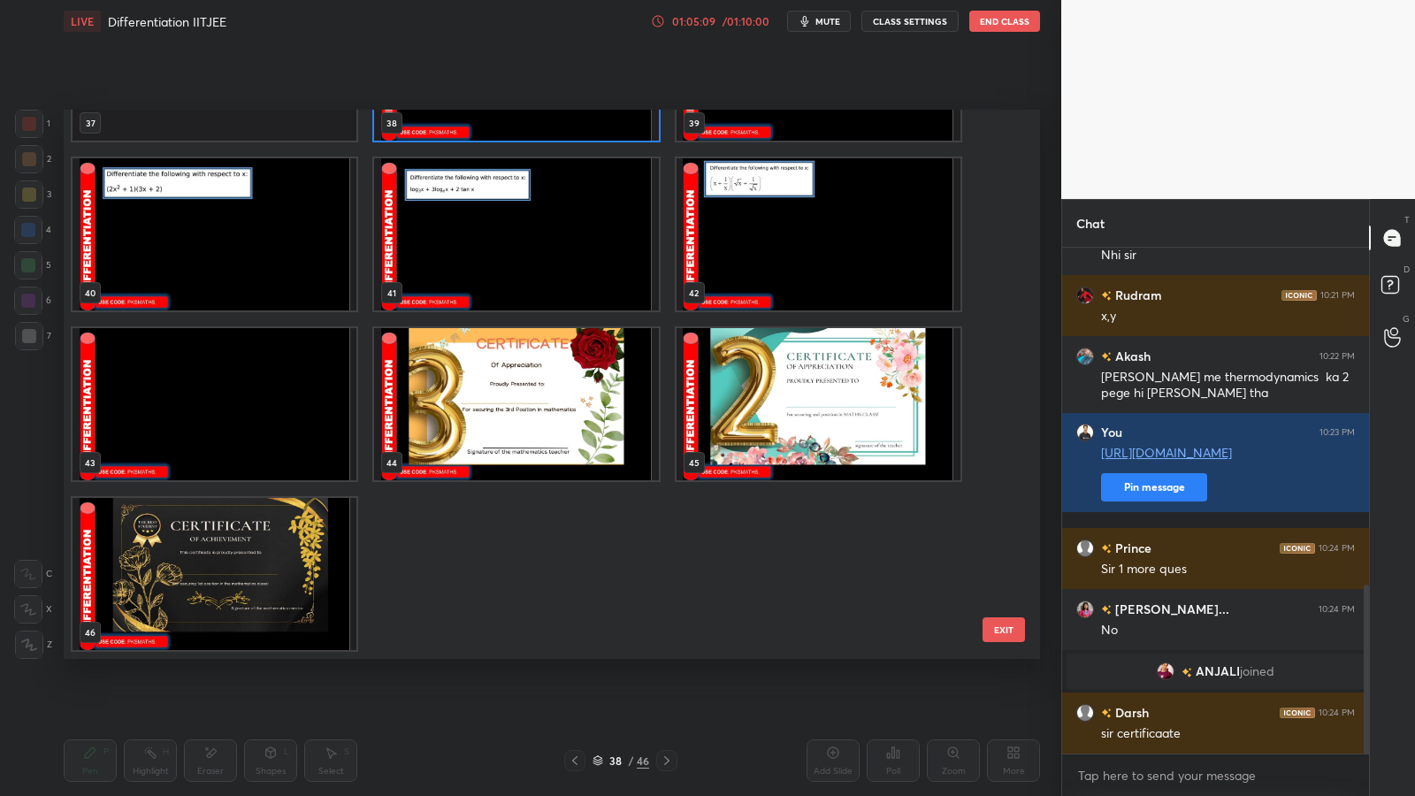
click at [543, 431] on img "grid" at bounding box center [516, 404] width 284 height 152
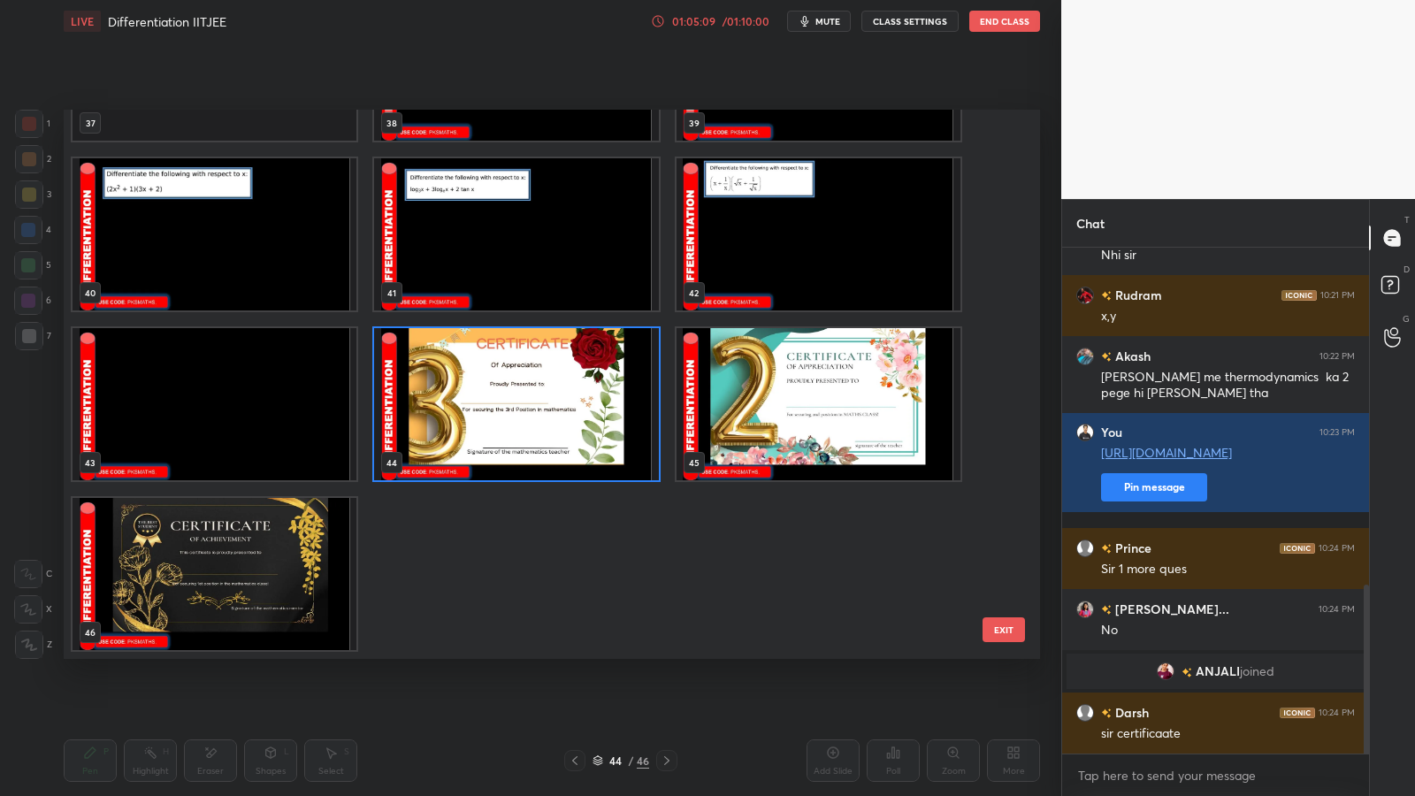
click at [557, 434] on img "grid" at bounding box center [516, 404] width 284 height 152
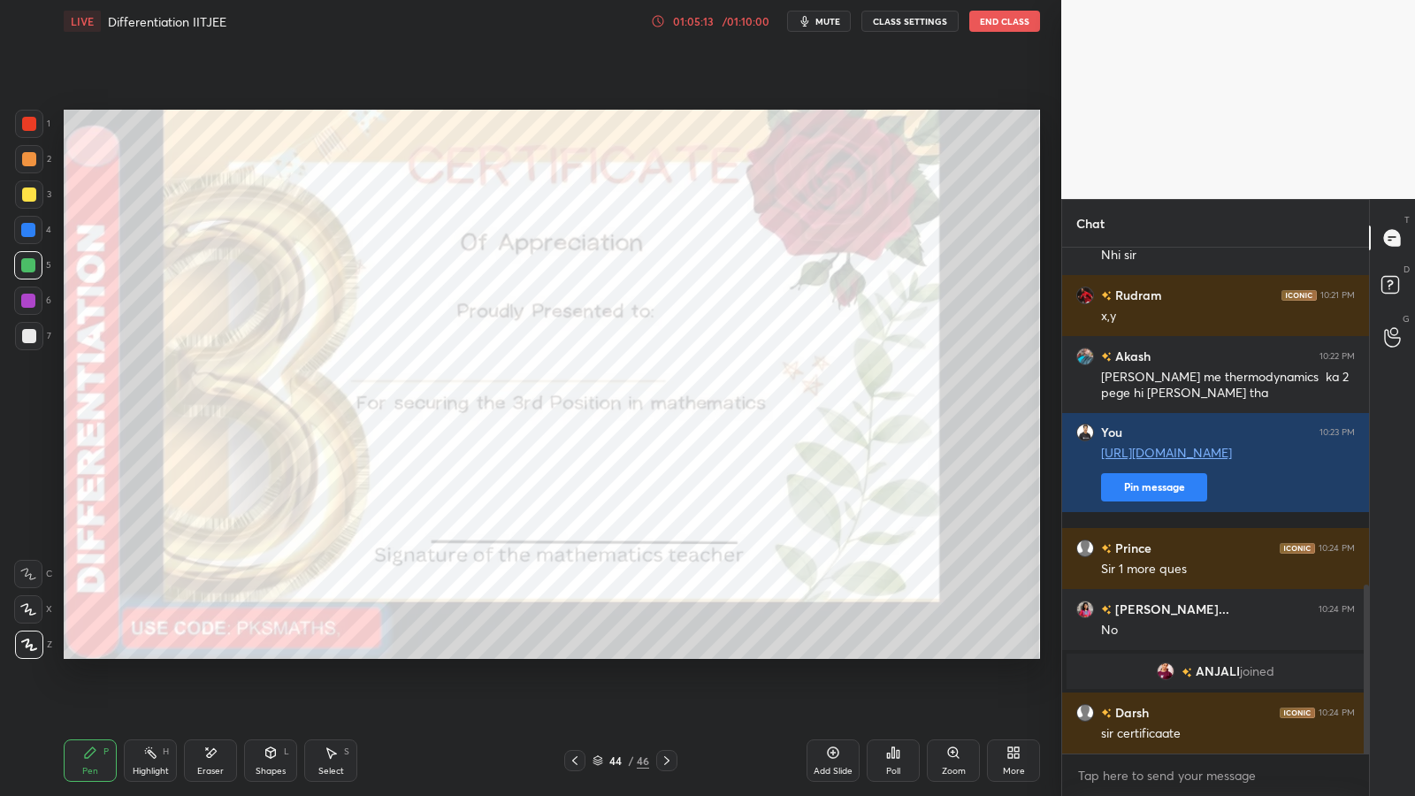
click at [899, 652] on icon at bounding box center [897, 754] width 3 height 8
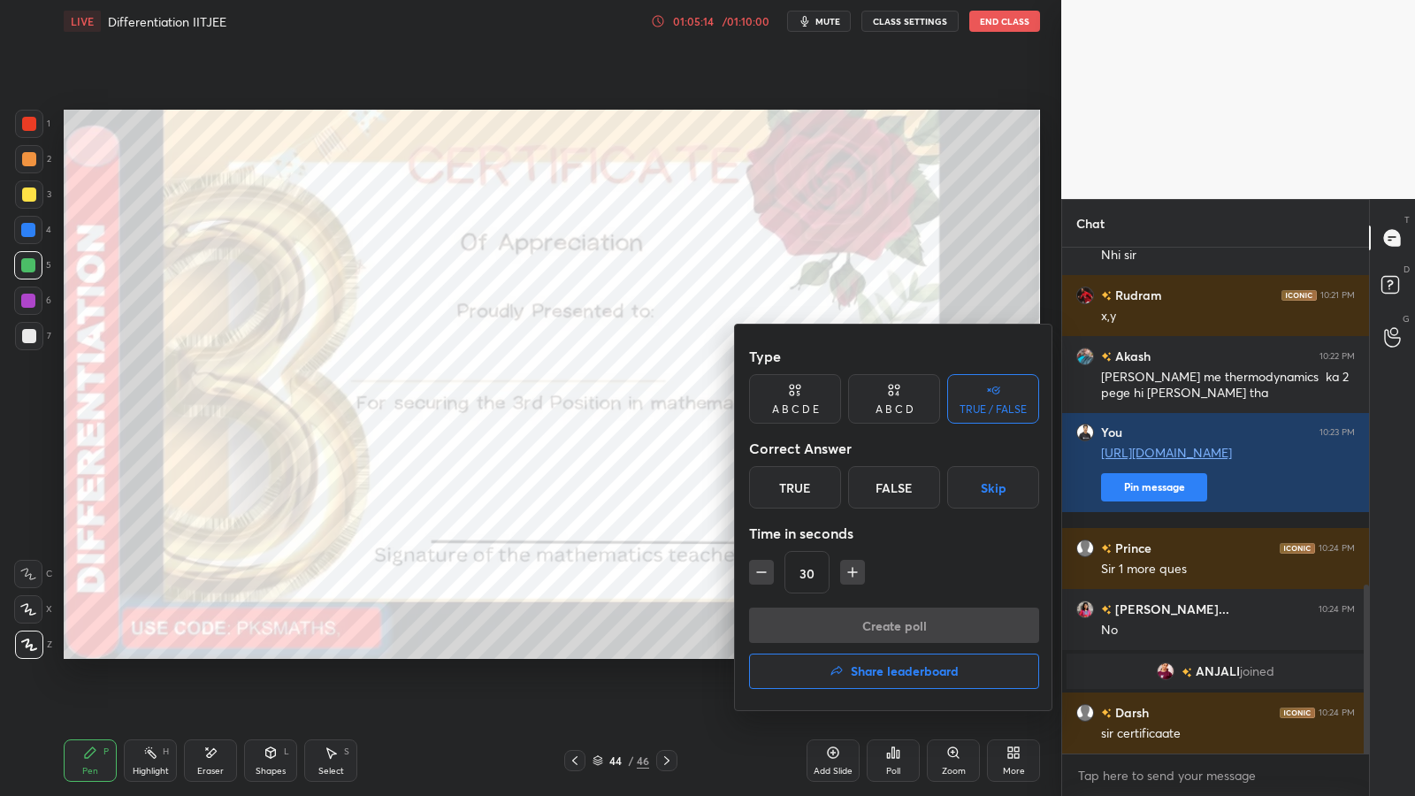
click at [880, 408] on div "A B C D" at bounding box center [894, 409] width 38 height 11
click at [776, 479] on div "A" at bounding box center [775, 487] width 52 height 42
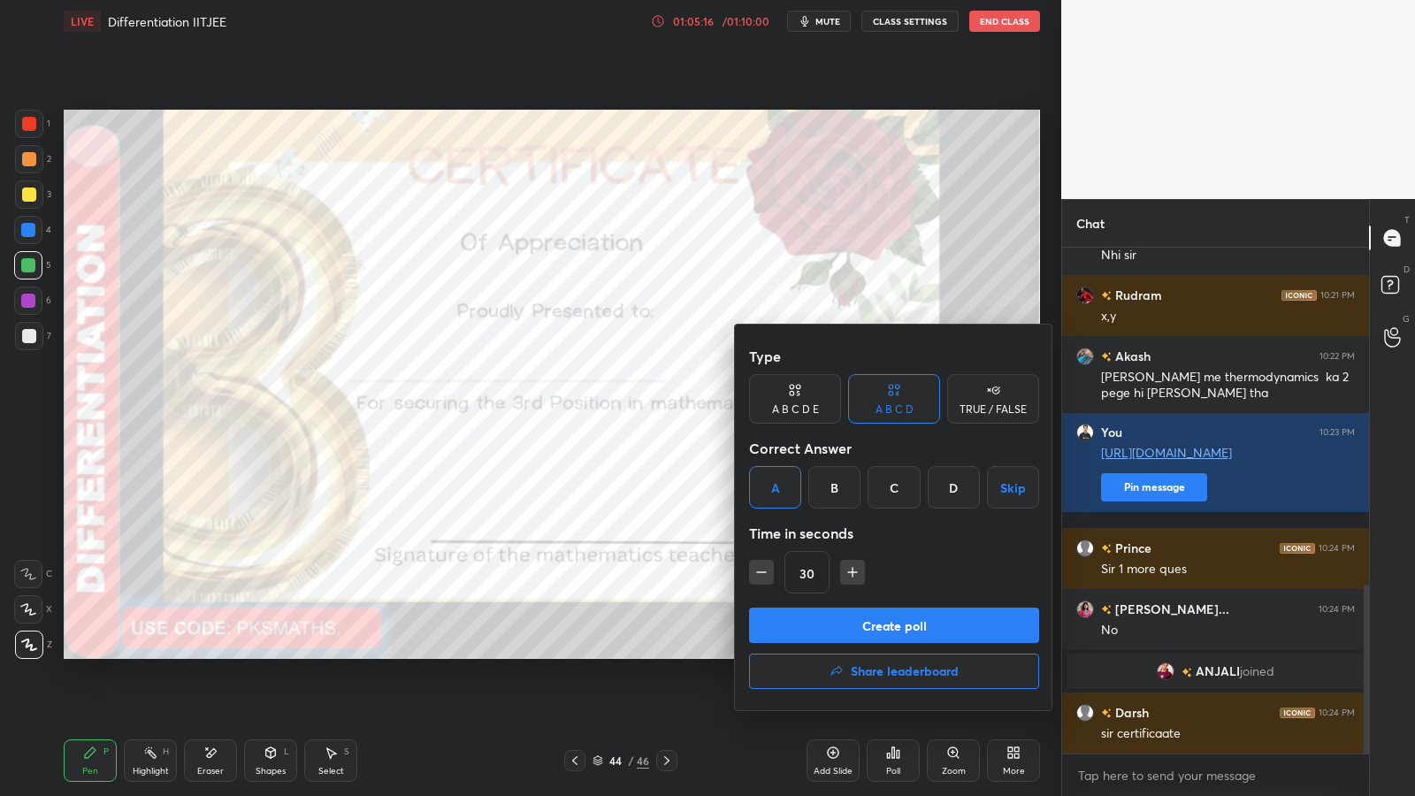
click at [885, 621] on button "Create poll" at bounding box center [894, 624] width 290 height 35
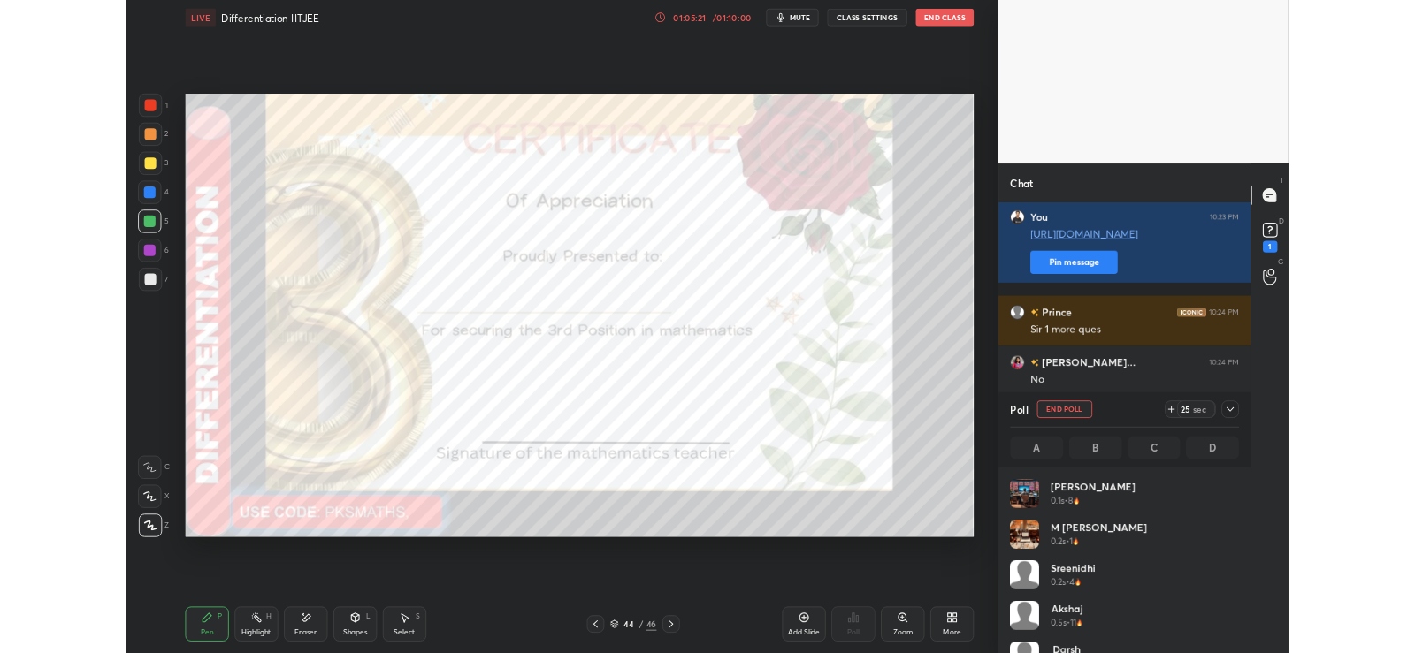
scroll to position [87869, 87419]
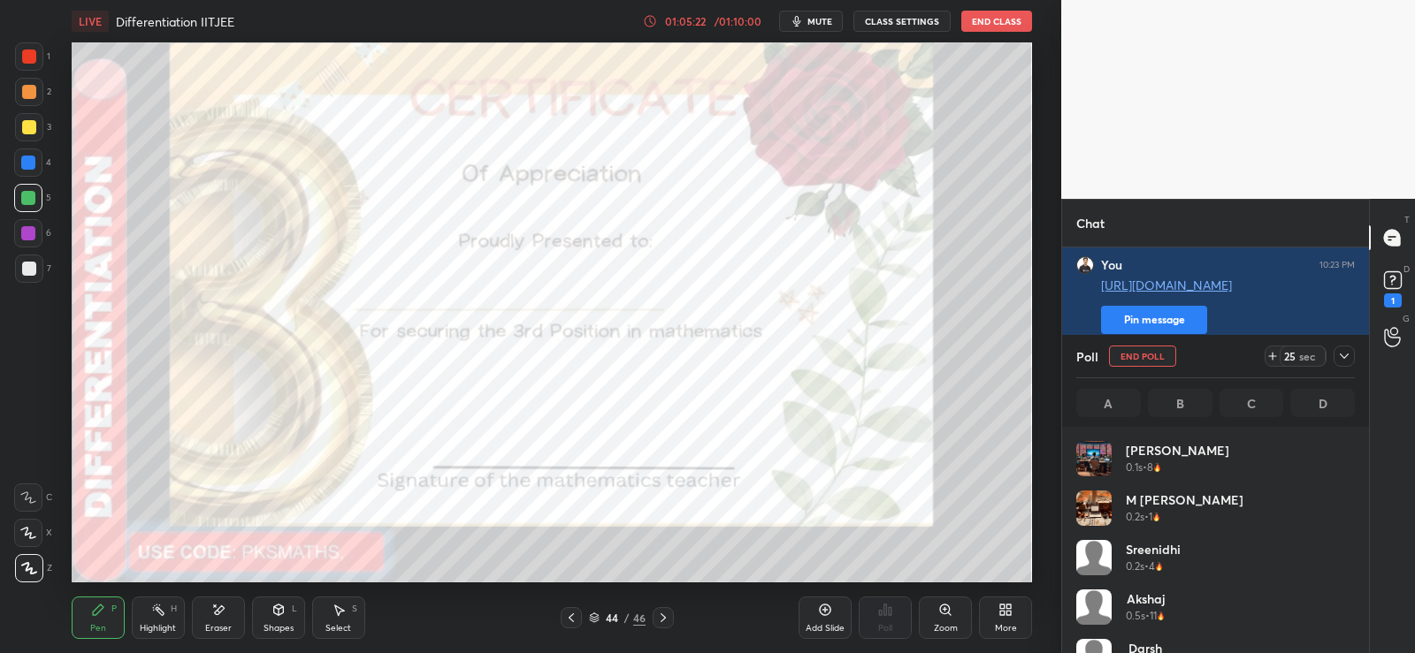
type textarea "x"
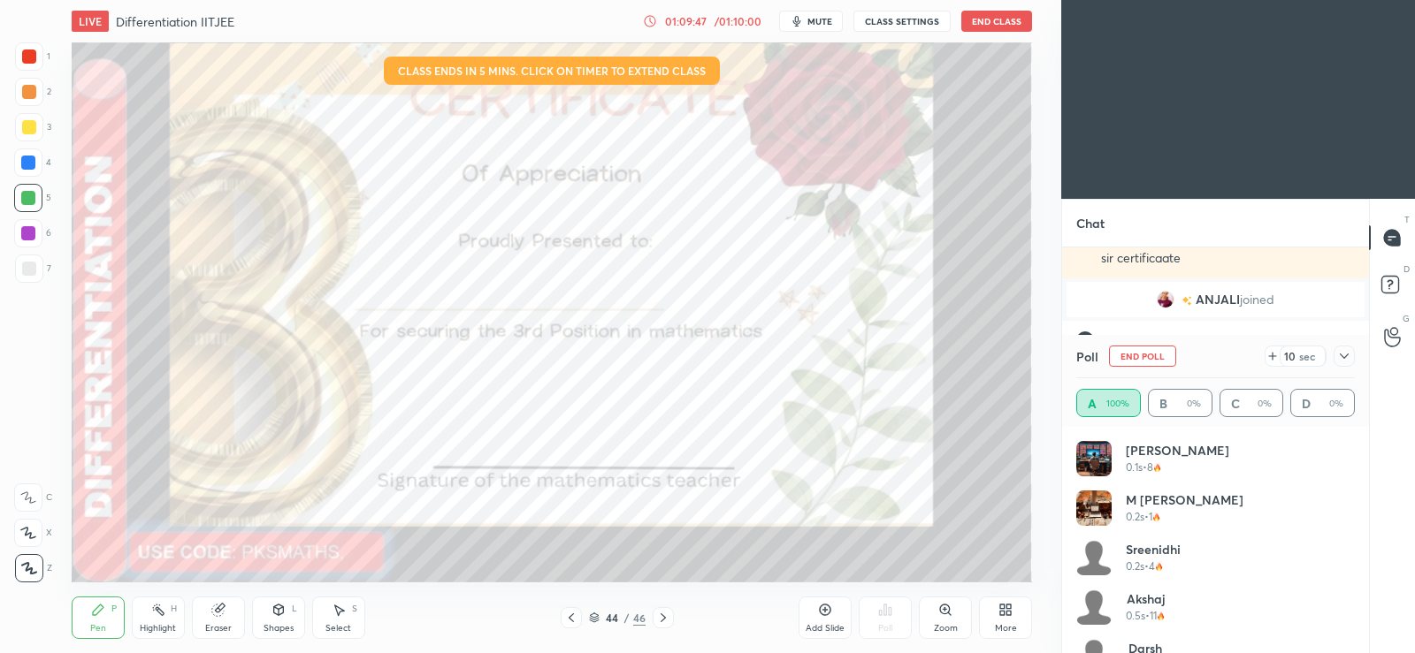
scroll to position [2261, 0]
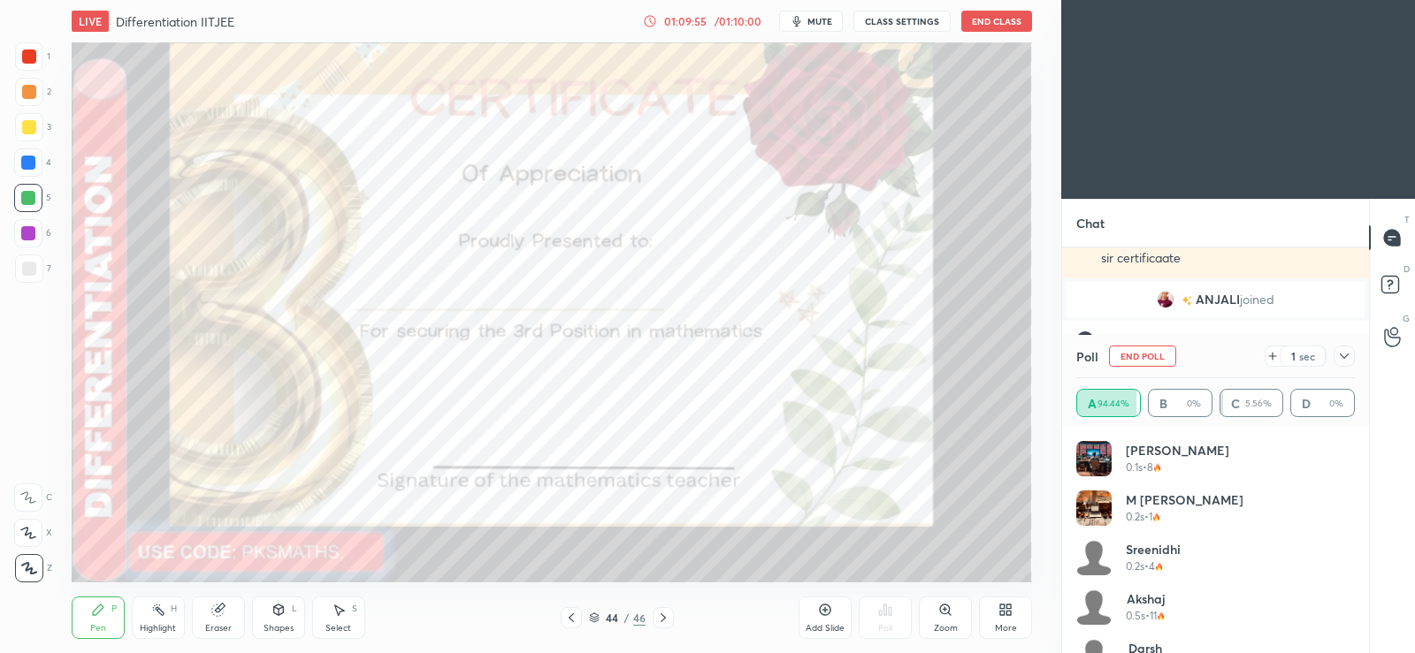
click at [668, 621] on icon at bounding box center [663, 618] width 14 height 14
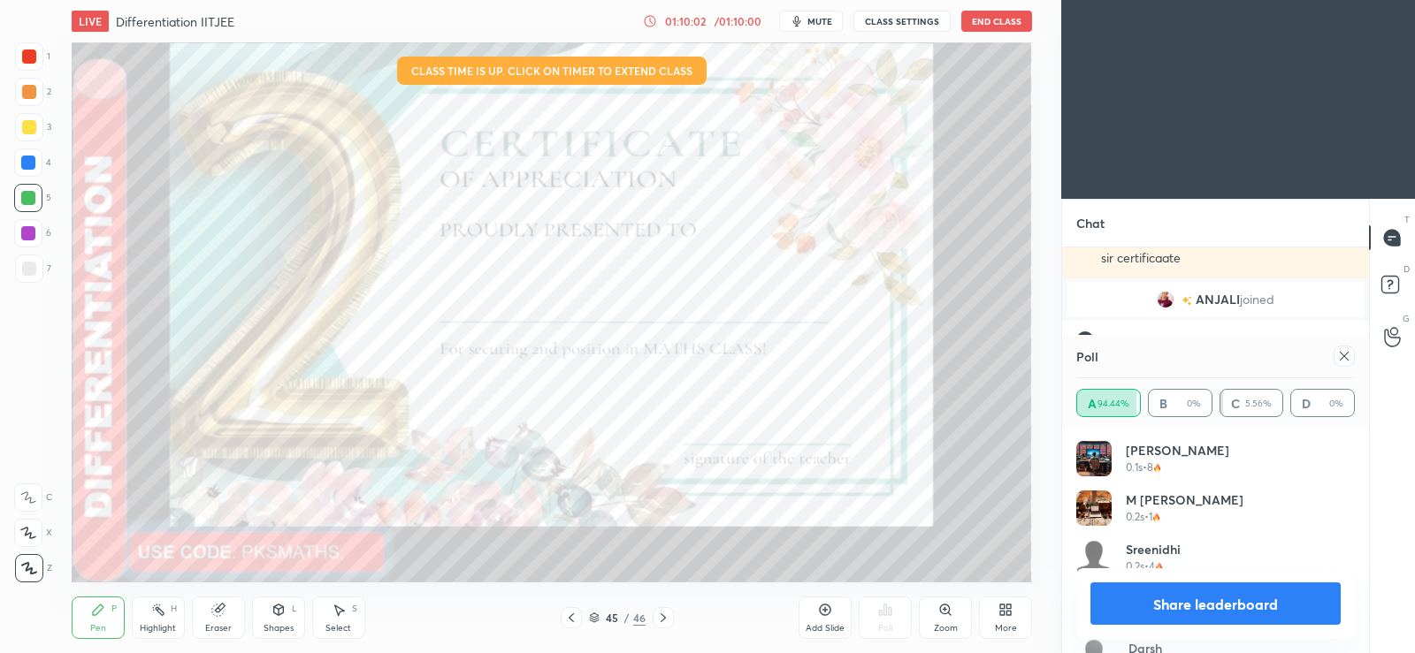
click at [689, 614] on div "45 / 46" at bounding box center [616, 617] width 363 height 21
click at [670, 615] on div at bounding box center [662, 617] width 21 height 21
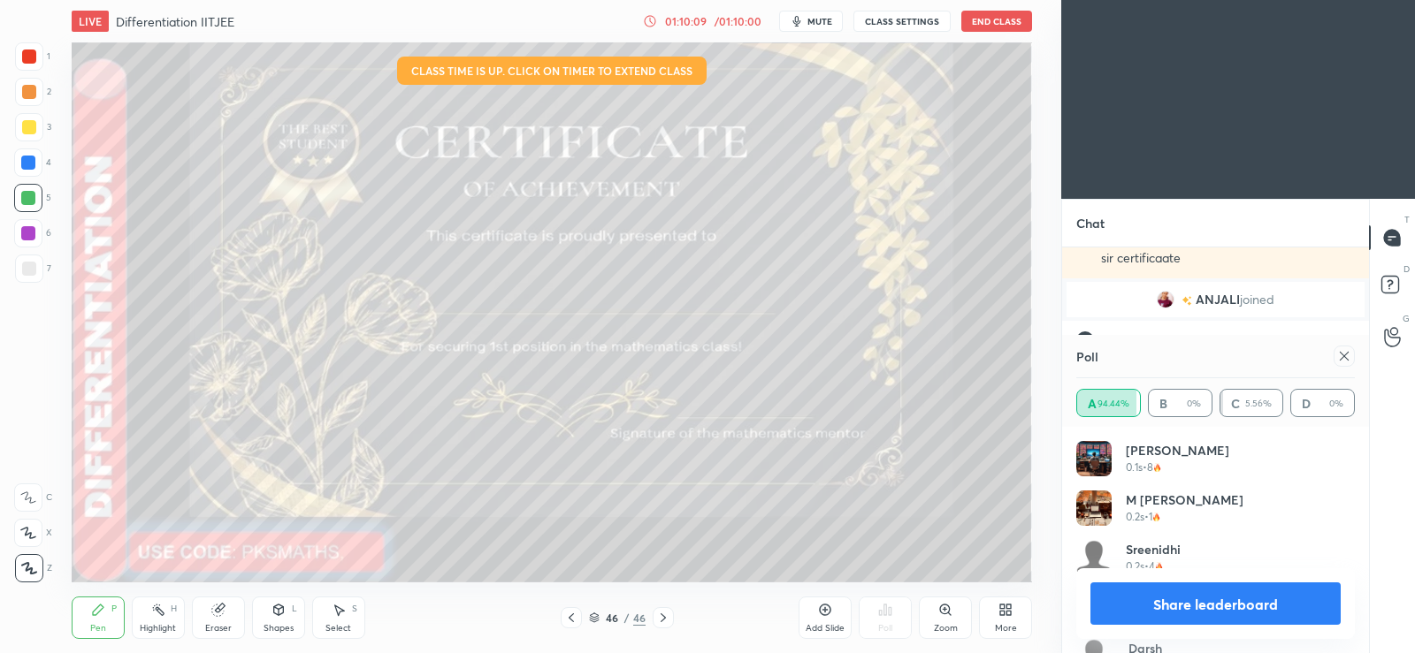
click at [572, 619] on icon at bounding box center [571, 618] width 14 height 14
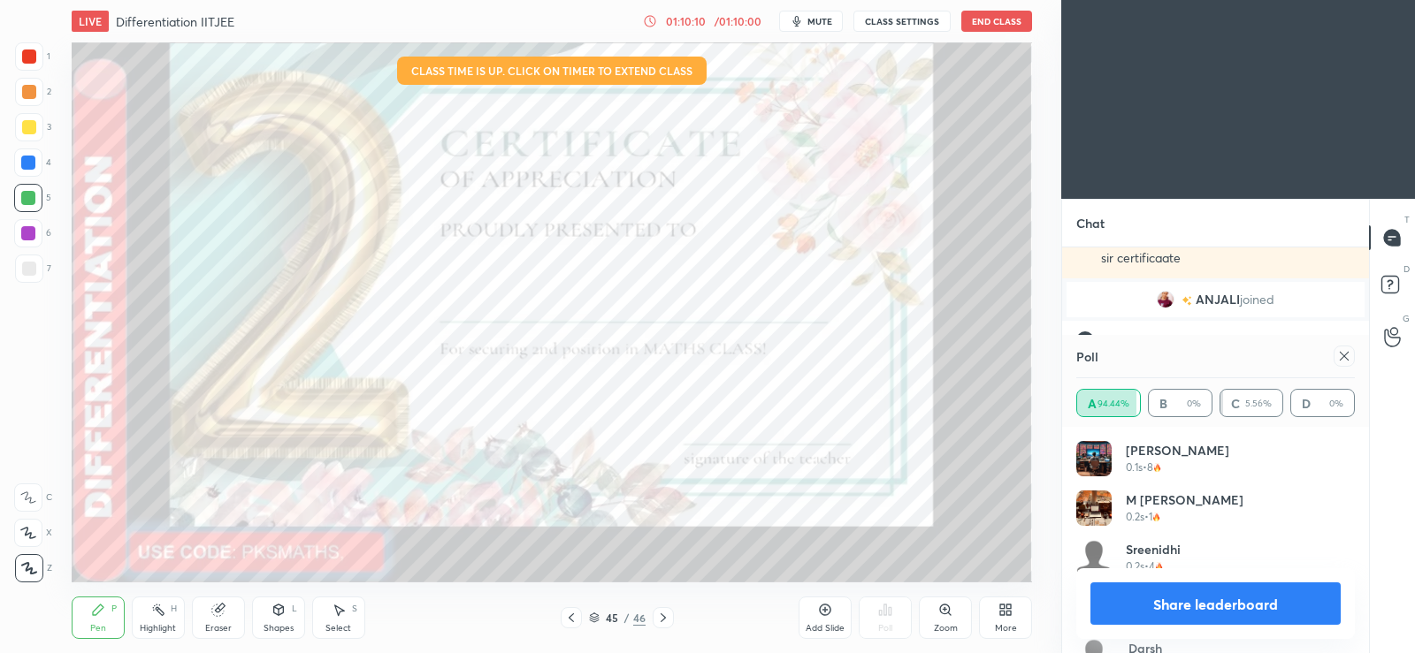
click at [579, 617] on div at bounding box center [571, 617] width 21 height 21
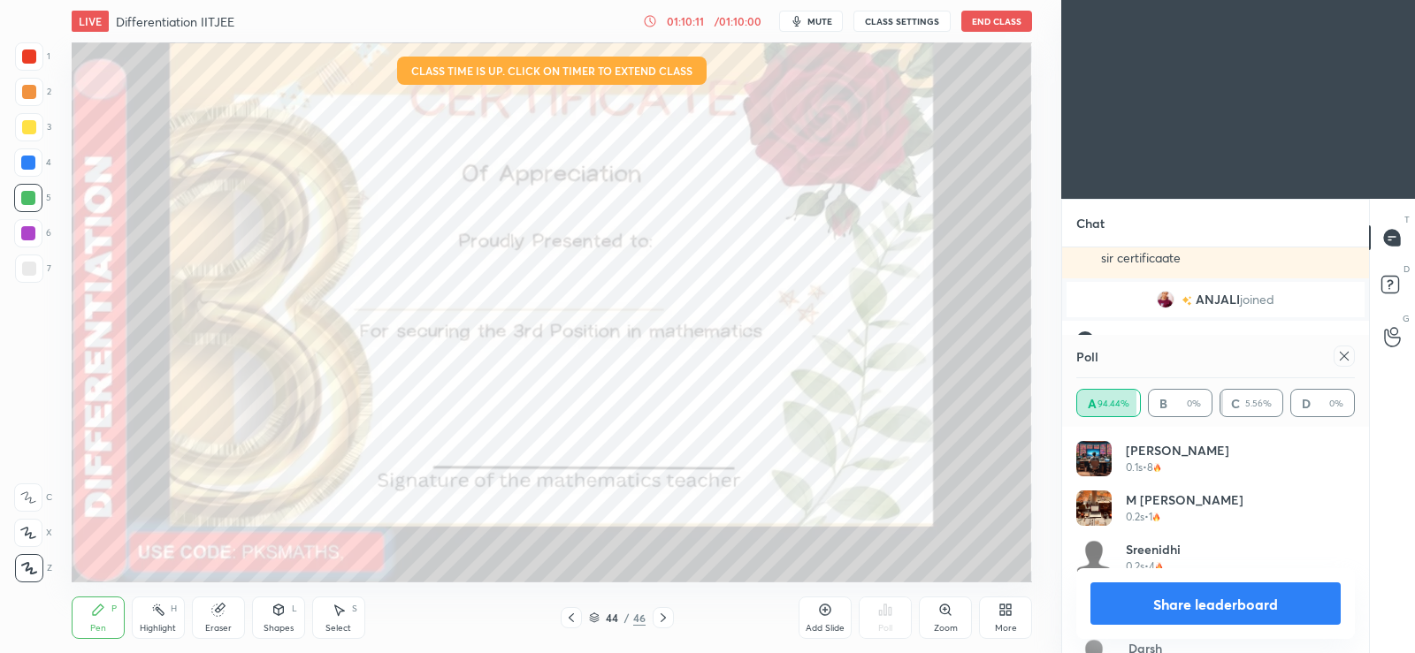
click at [1180, 608] on button "Share leaderboard" at bounding box center [1215, 604] width 250 height 42
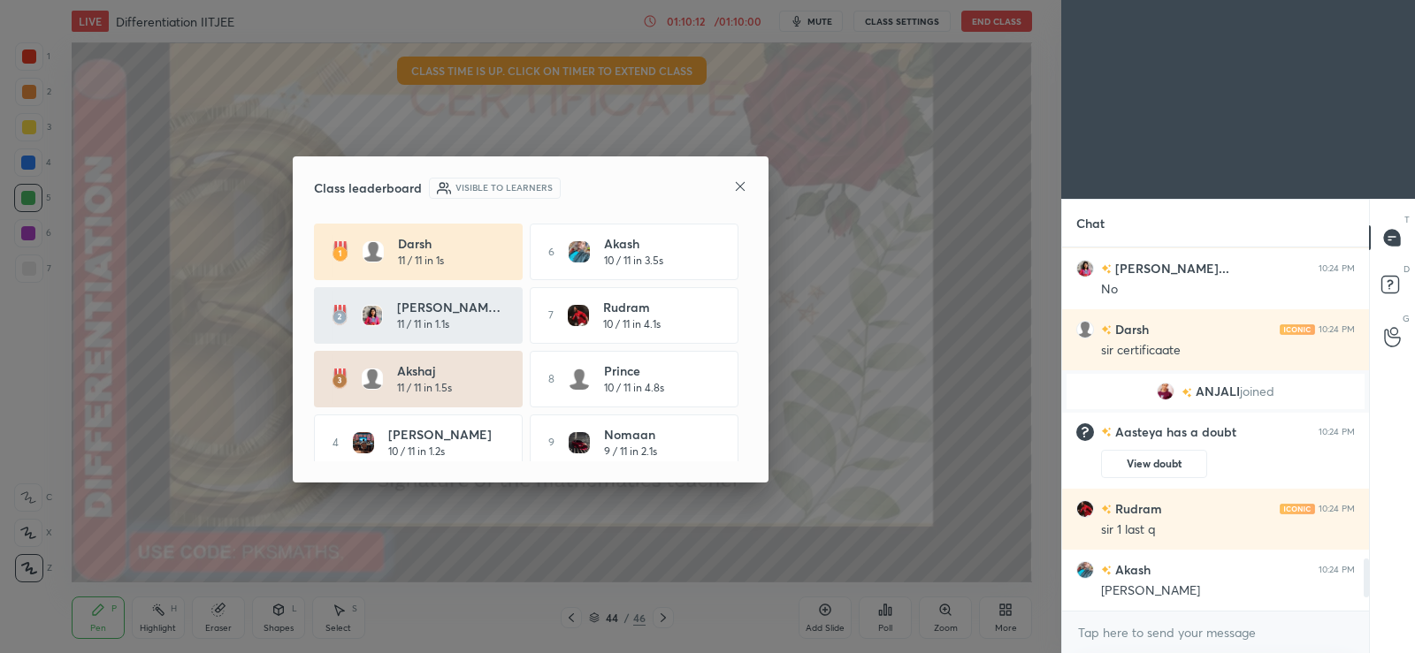
scroll to position [2169, 0]
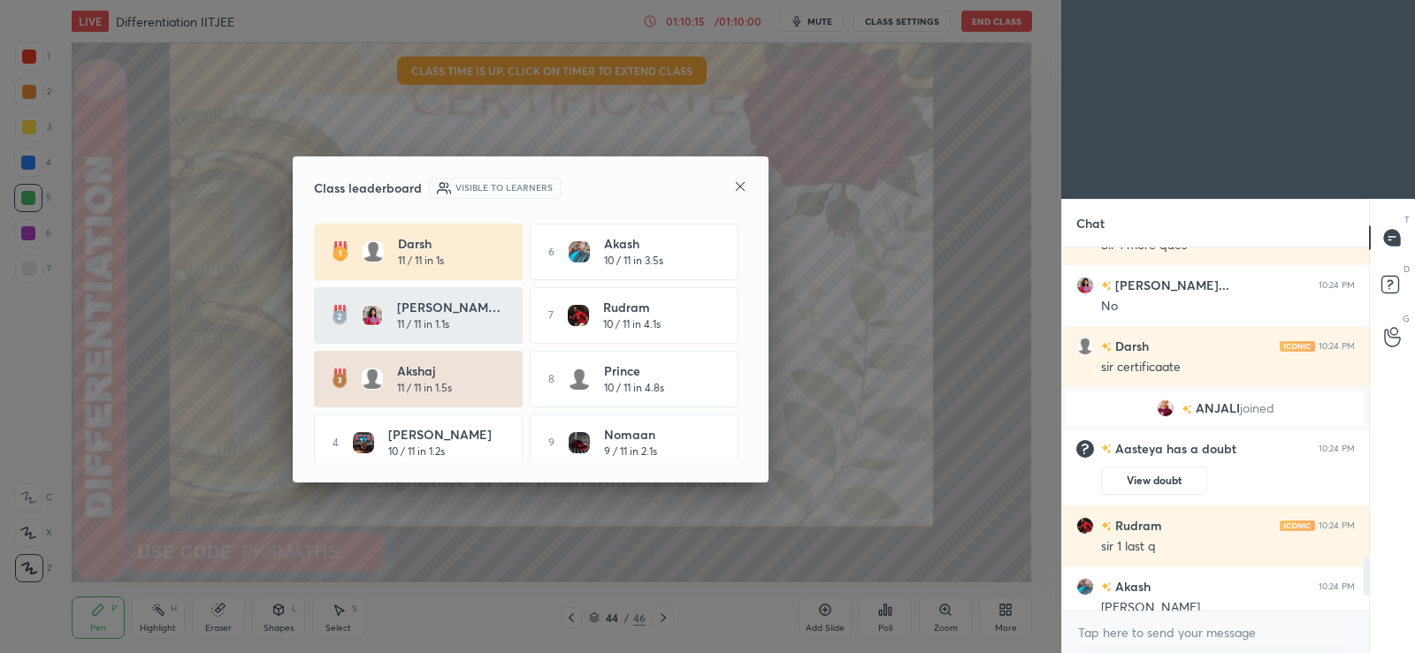
click at [739, 189] on icon at bounding box center [740, 186] width 14 height 14
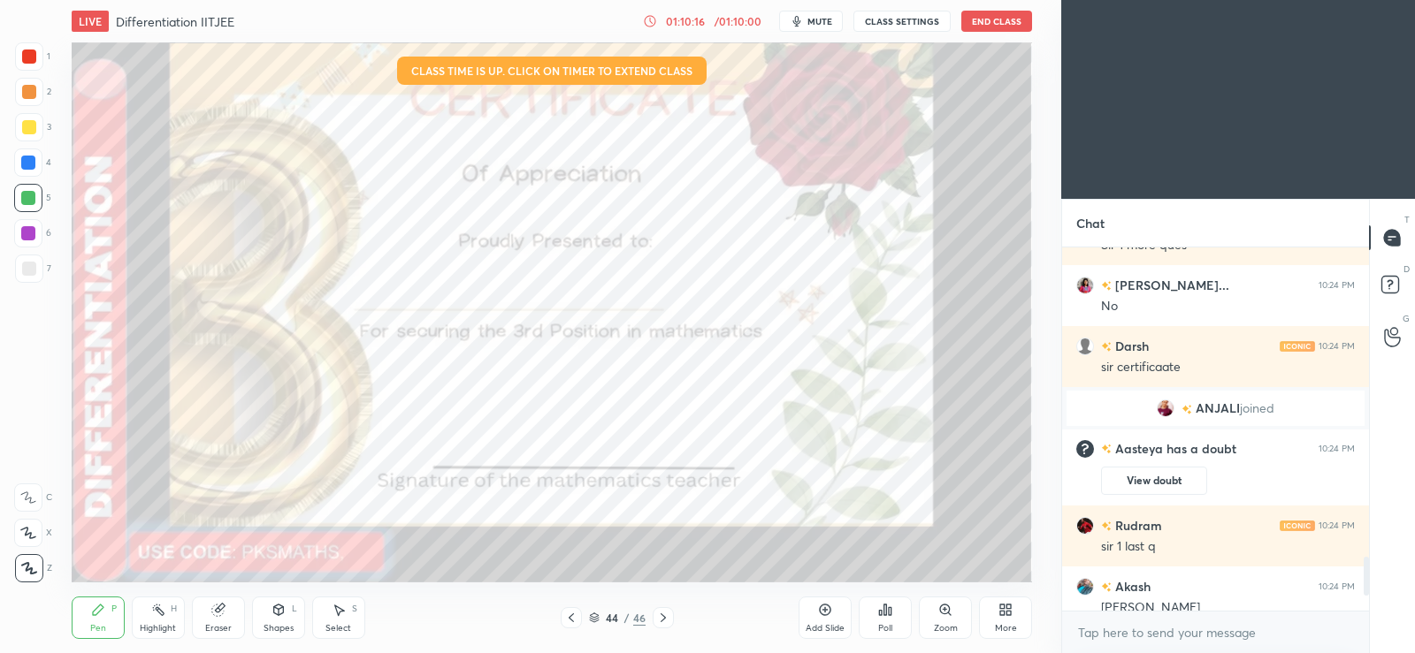
click at [24, 57] on div at bounding box center [29, 57] width 14 height 14
click at [1001, 616] on icon at bounding box center [1005, 610] width 14 height 14
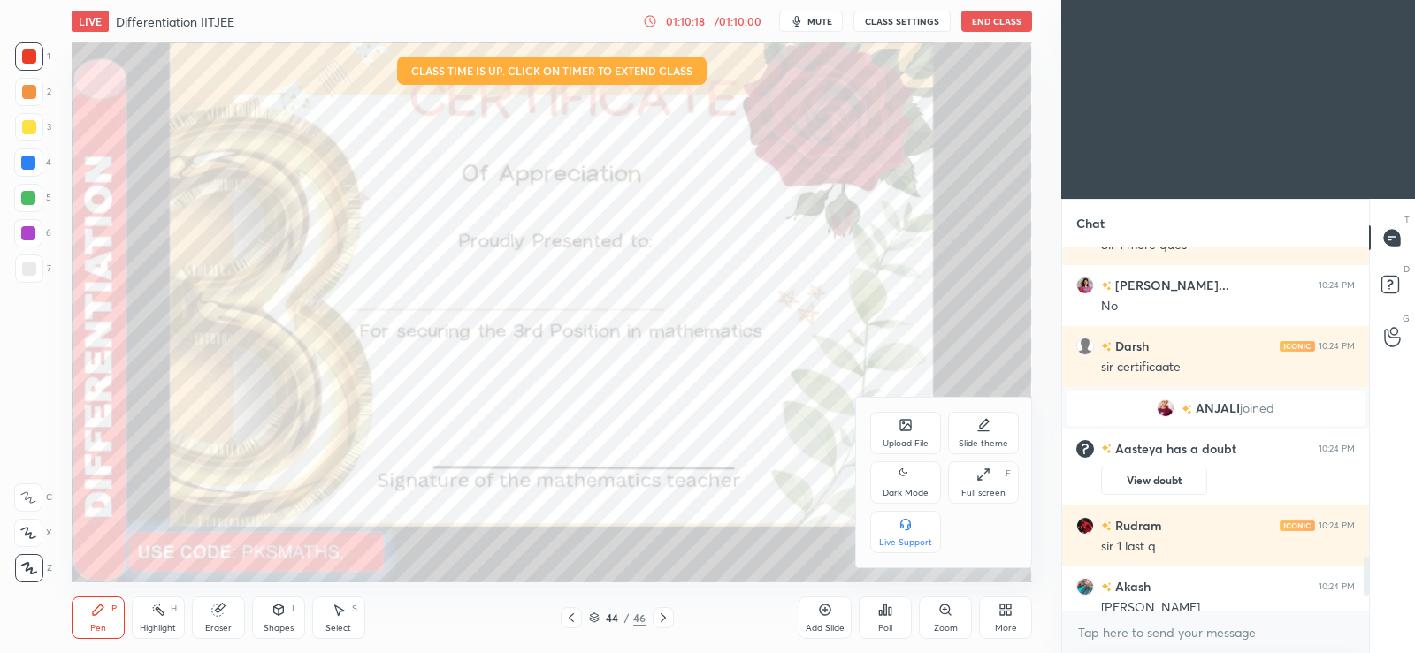
click at [899, 474] on icon at bounding box center [905, 474] width 14 height 21
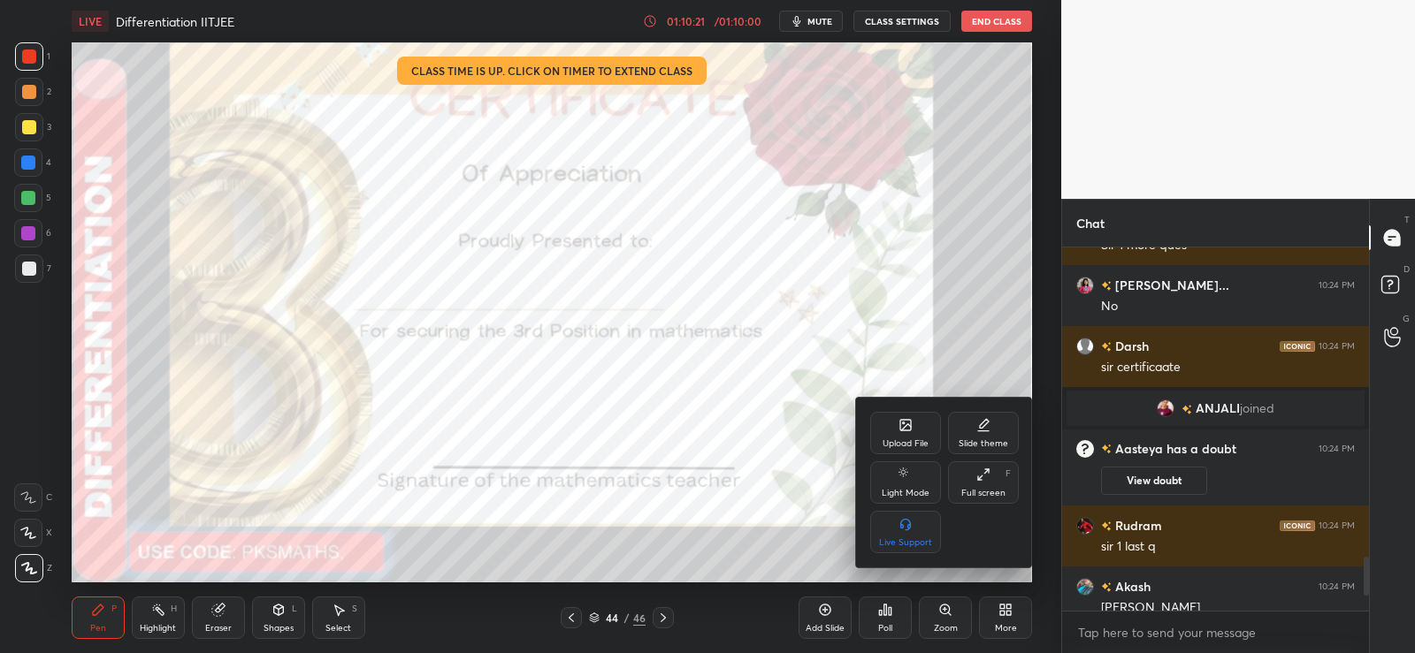
click at [447, 360] on div at bounding box center [707, 326] width 1415 height 653
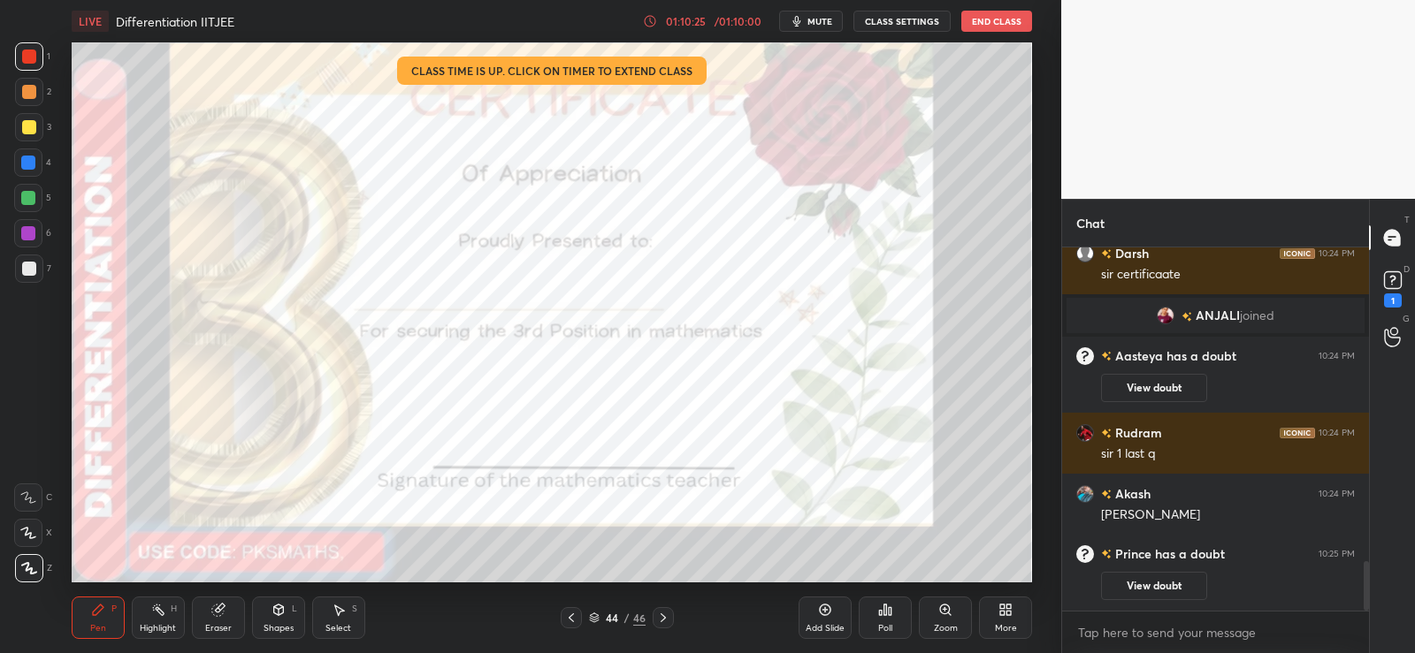
scroll to position [2323, 0]
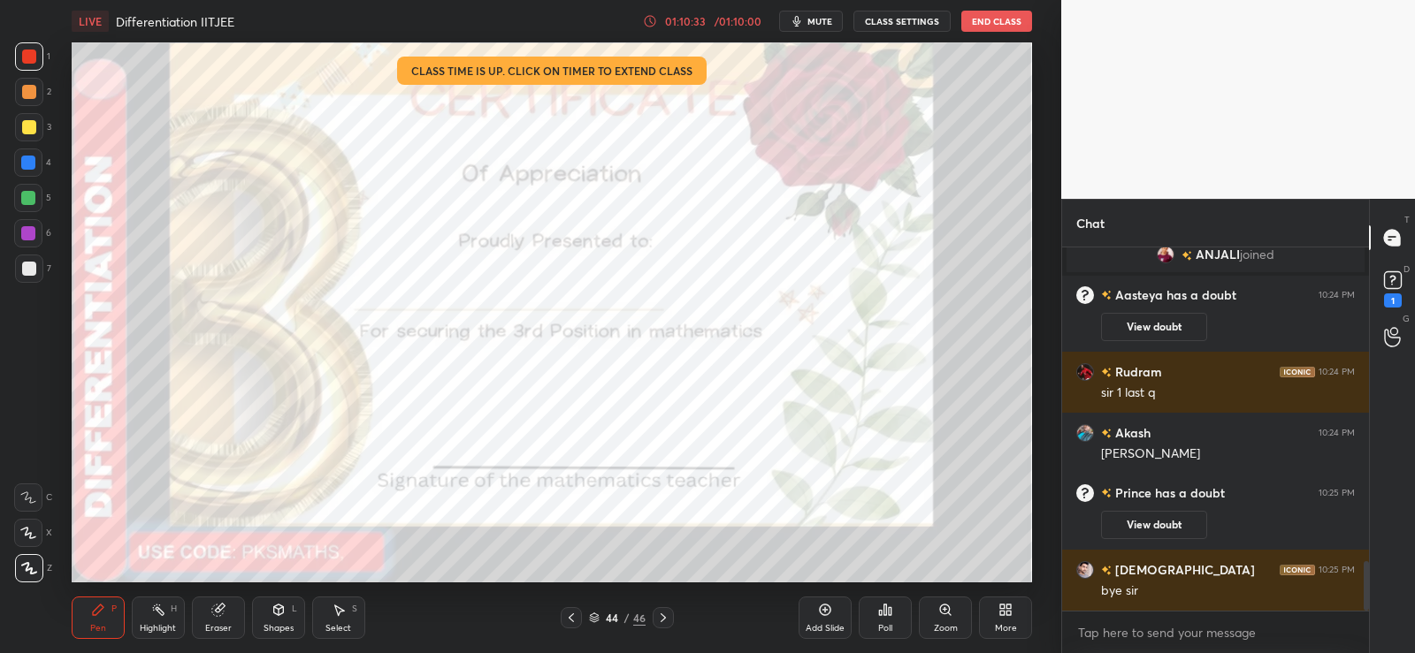
click at [666, 613] on icon at bounding box center [663, 618] width 14 height 14
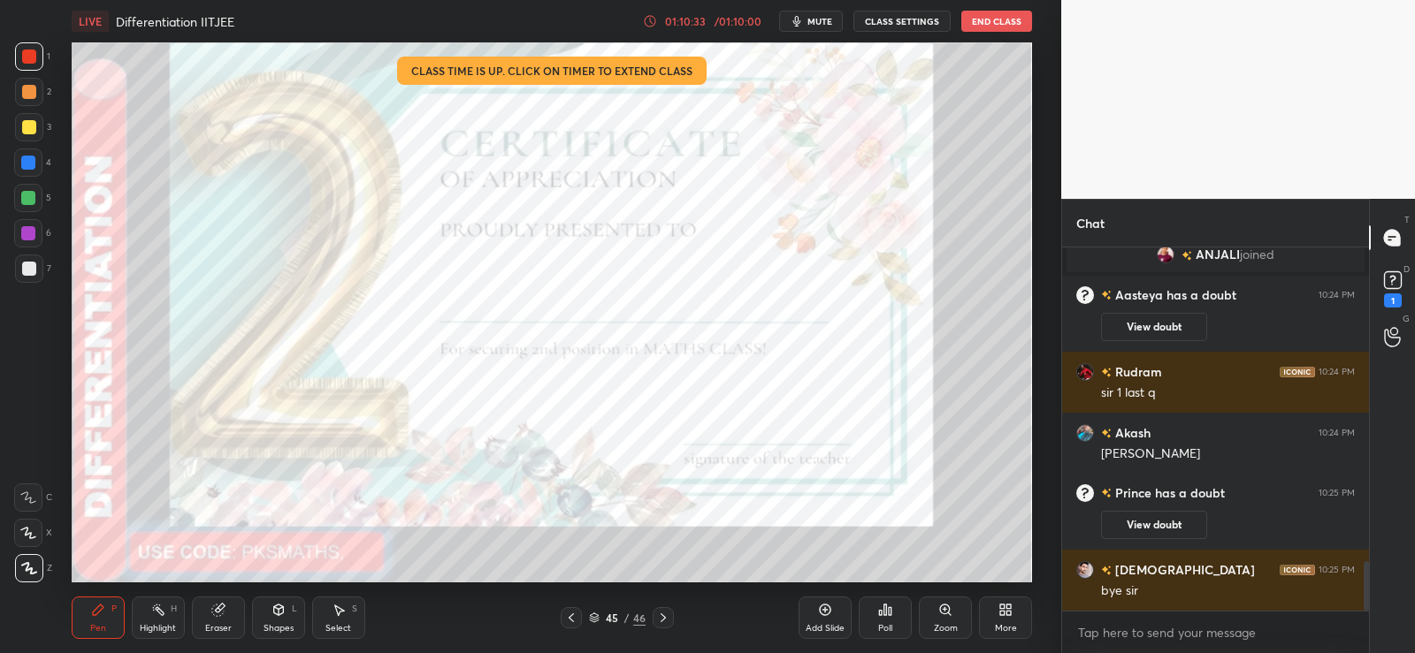
scroll to position [0, 0]
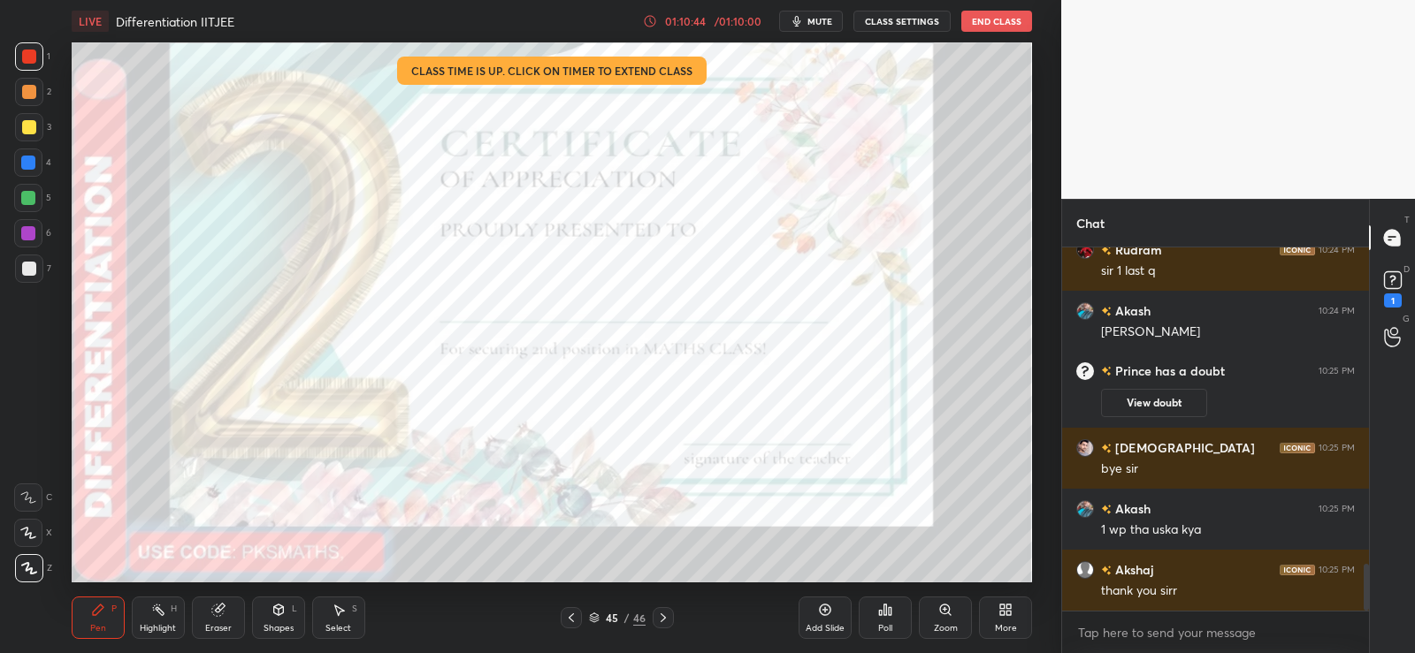
click at [668, 614] on icon at bounding box center [663, 618] width 14 height 14
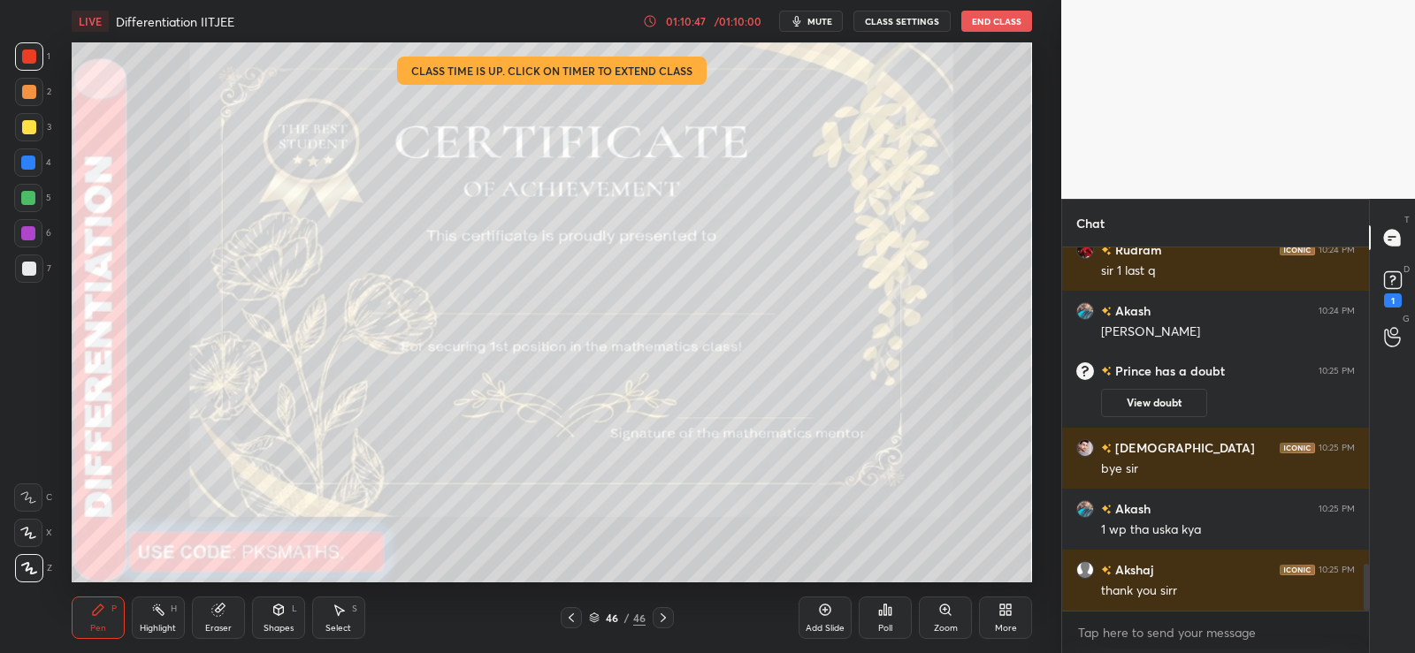
click at [890, 621] on div "Poll" at bounding box center [884, 618] width 53 height 42
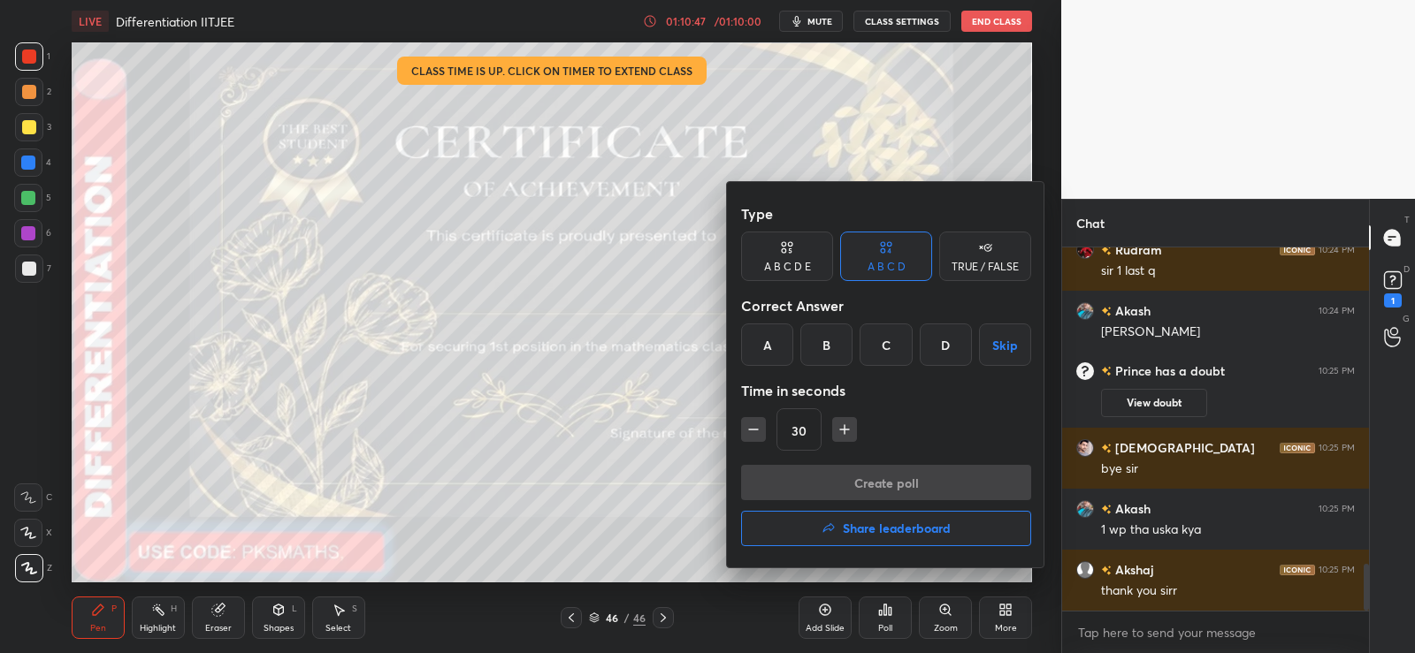
click at [866, 533] on h4 "Share leaderboard" at bounding box center [897, 529] width 108 height 12
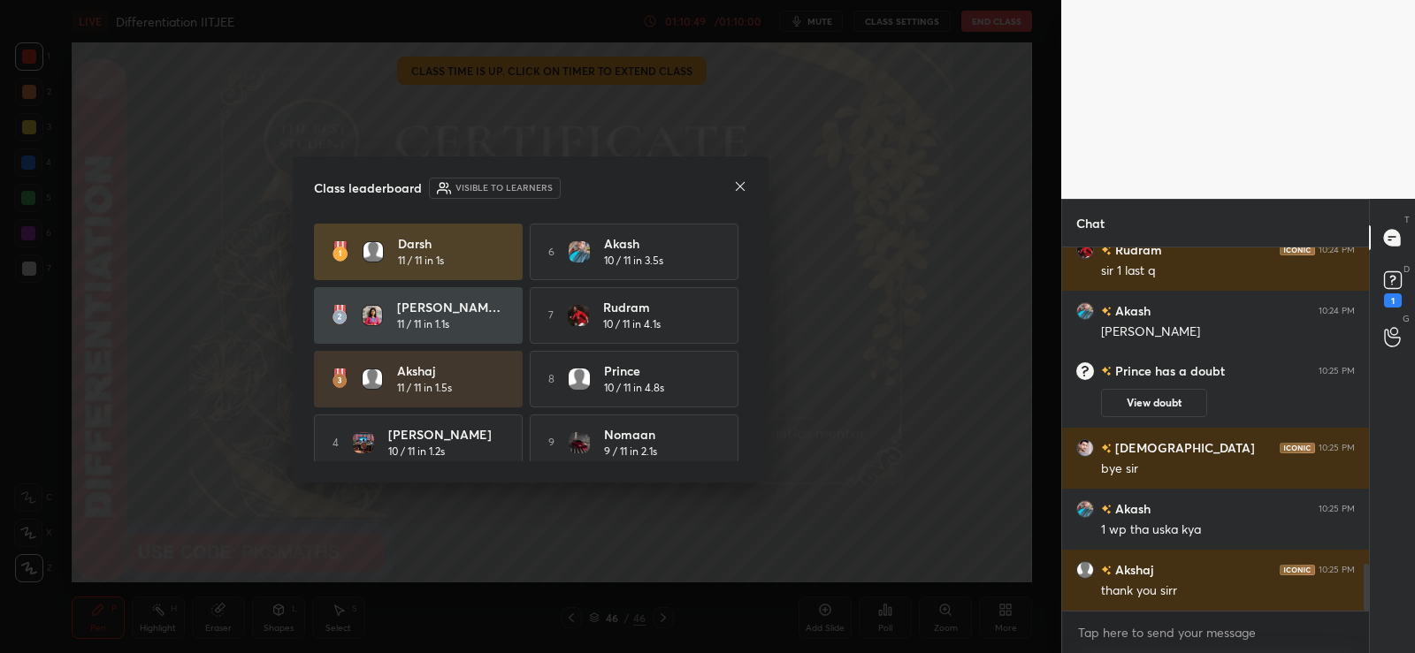
click at [737, 187] on icon at bounding box center [740, 186] width 14 height 14
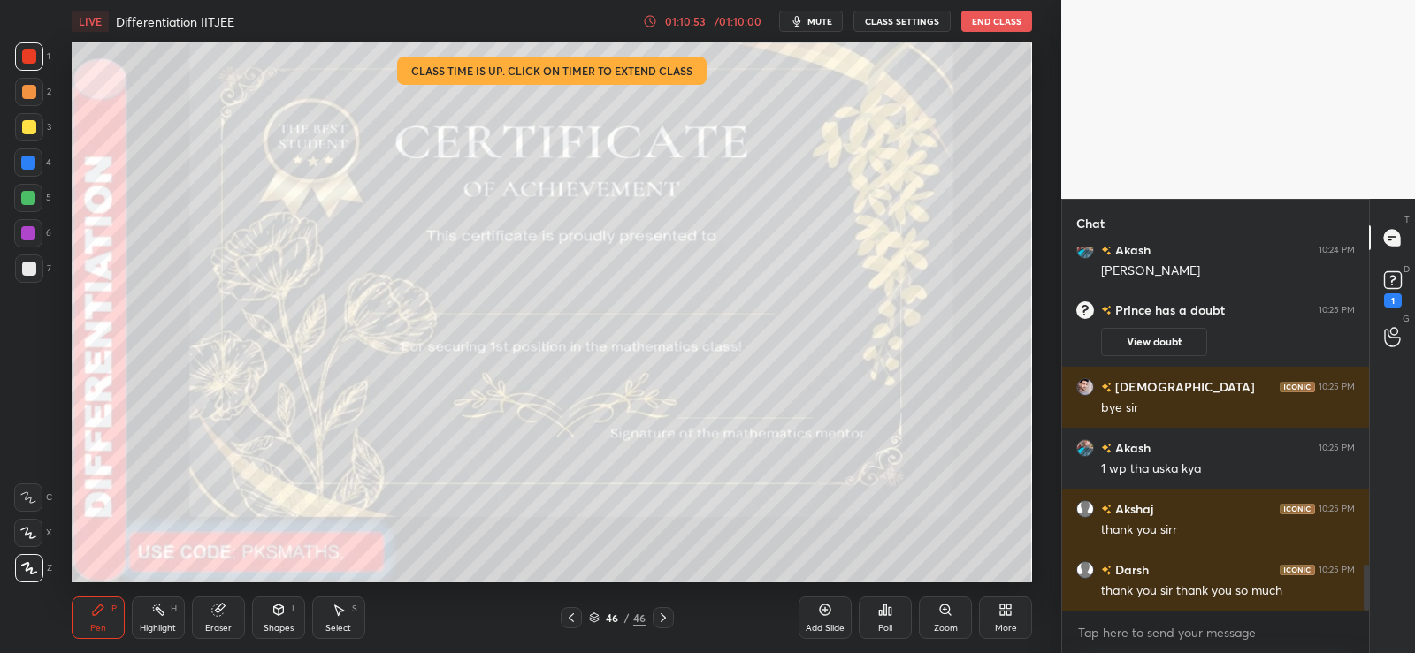
scroll to position [2567, 0]
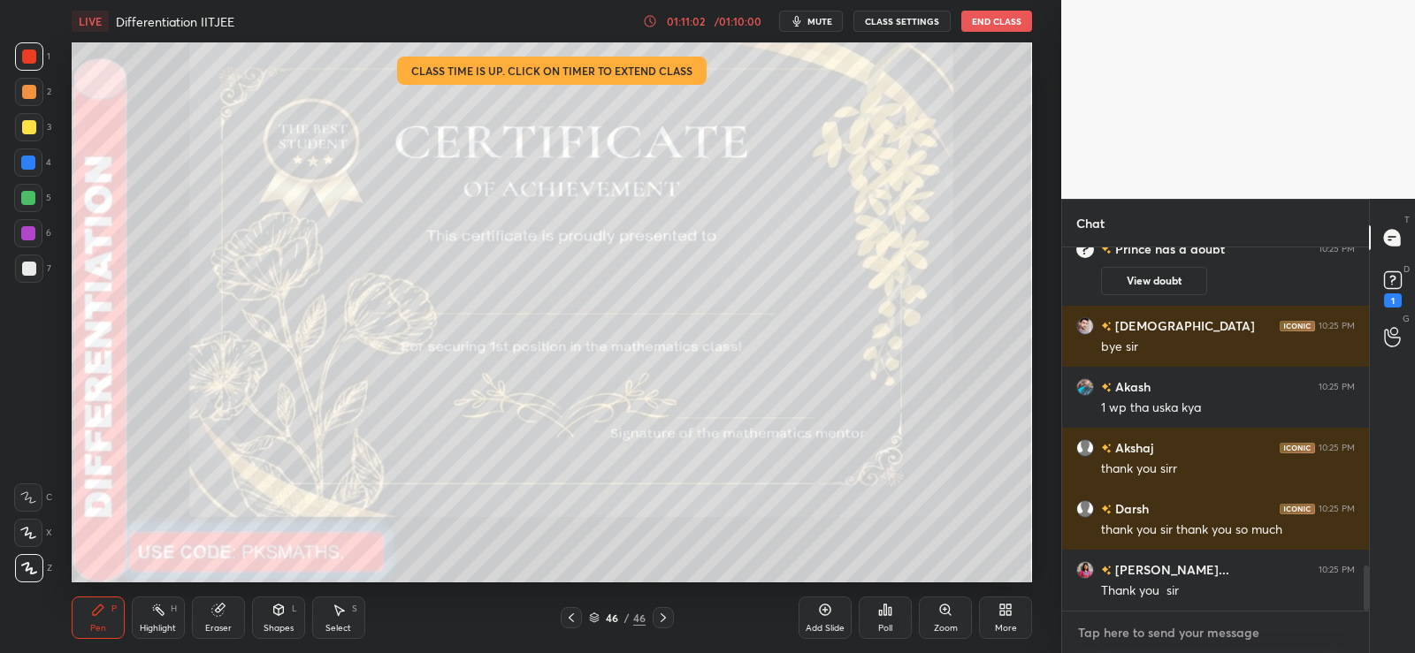
type textarea "x"
drag, startPoint x: 1170, startPoint y: 628, endPoint x: 1161, endPoint y: 624, distance: 9.5
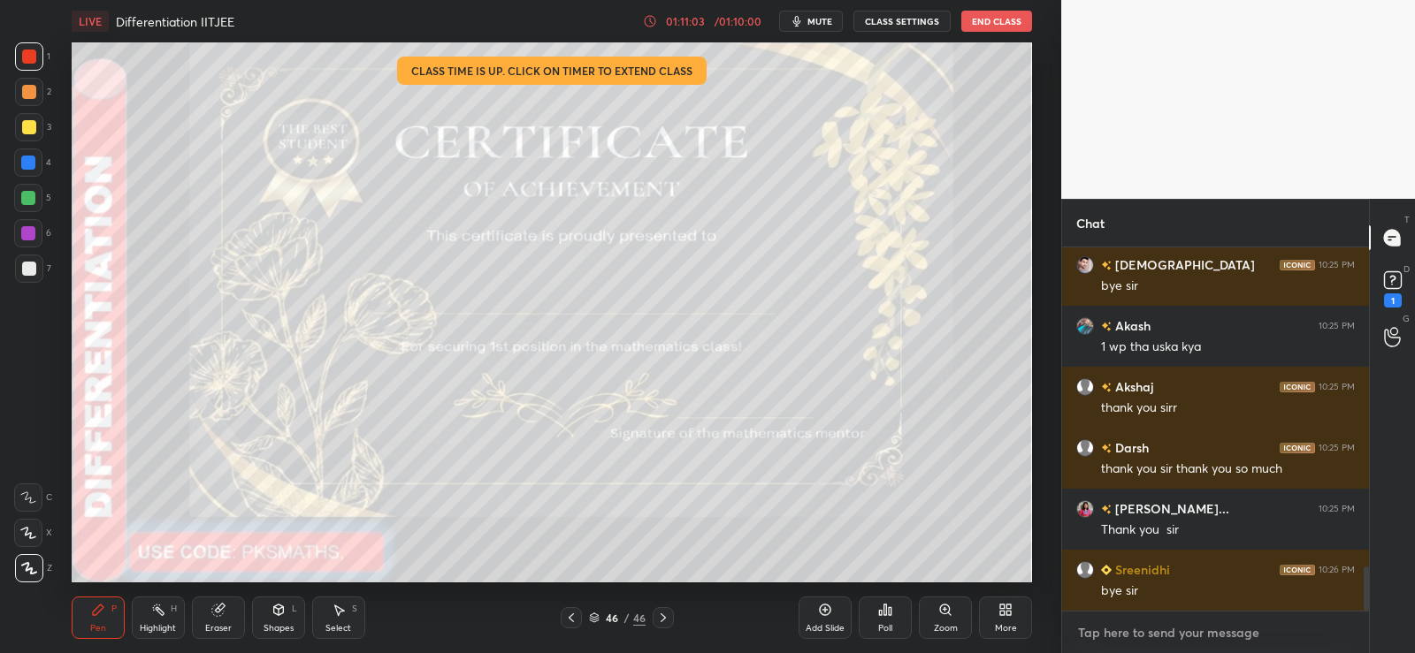
paste textarea "[URL][DOMAIN_NAME]"
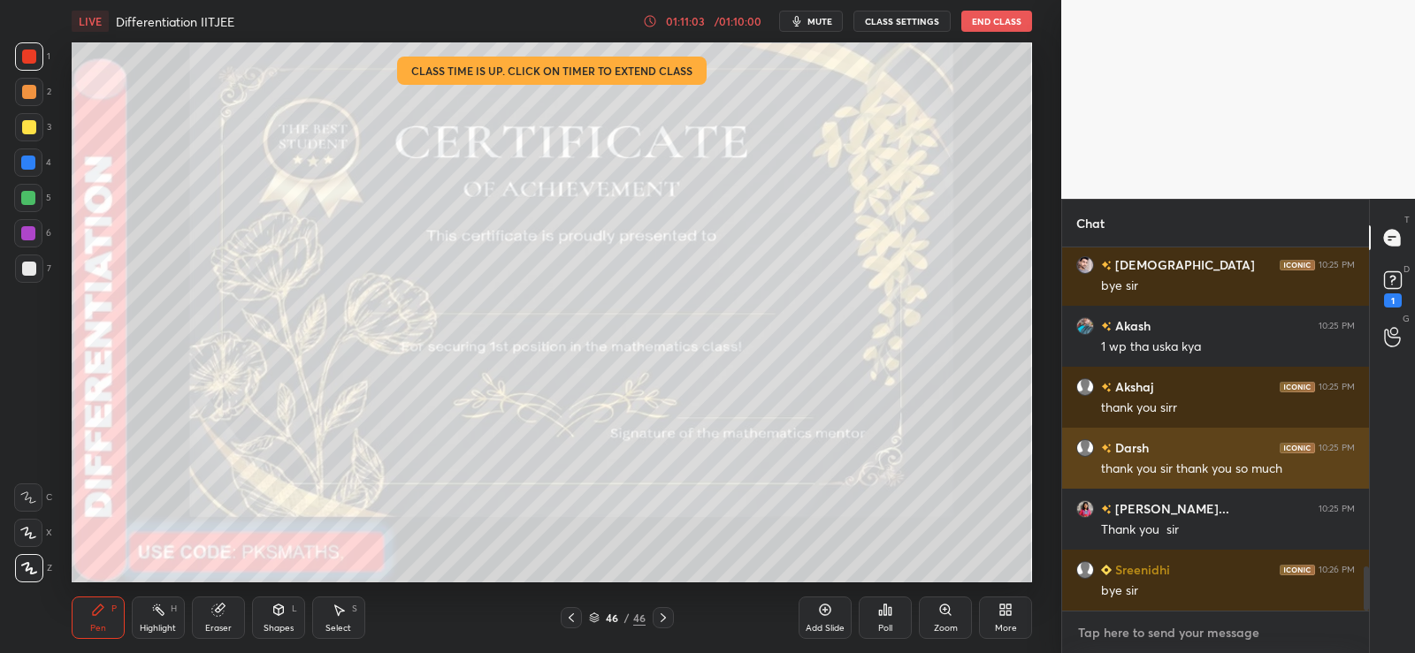
type textarea "[URL][DOMAIN_NAME]"
type textarea "x"
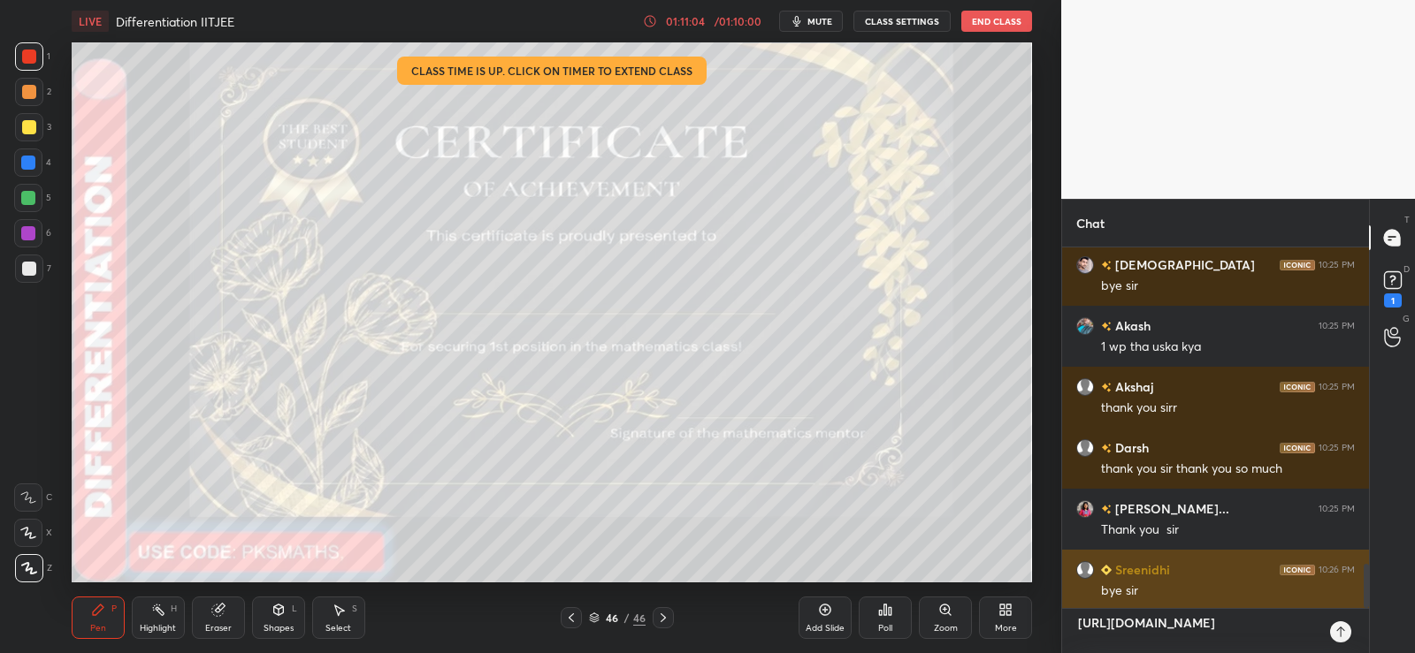
scroll to position [2691, 0]
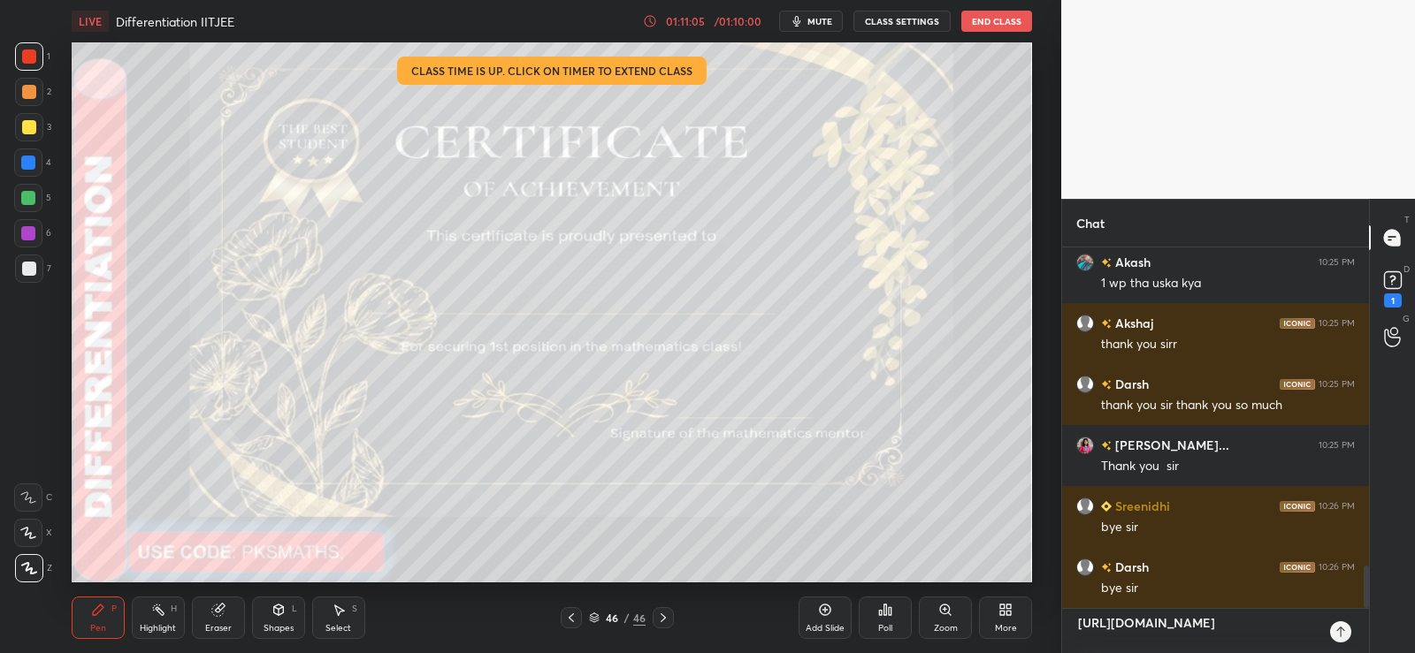
type textarea "[URL][DOMAIN_NAME]"
click at [1334, 622] on div "https://www.youtube.com/live/qqKcgh9-HuQ?si=zZQAJcv4DLQUXxbN x" at bounding box center [1215, 631] width 307 height 44
type textarea "x"
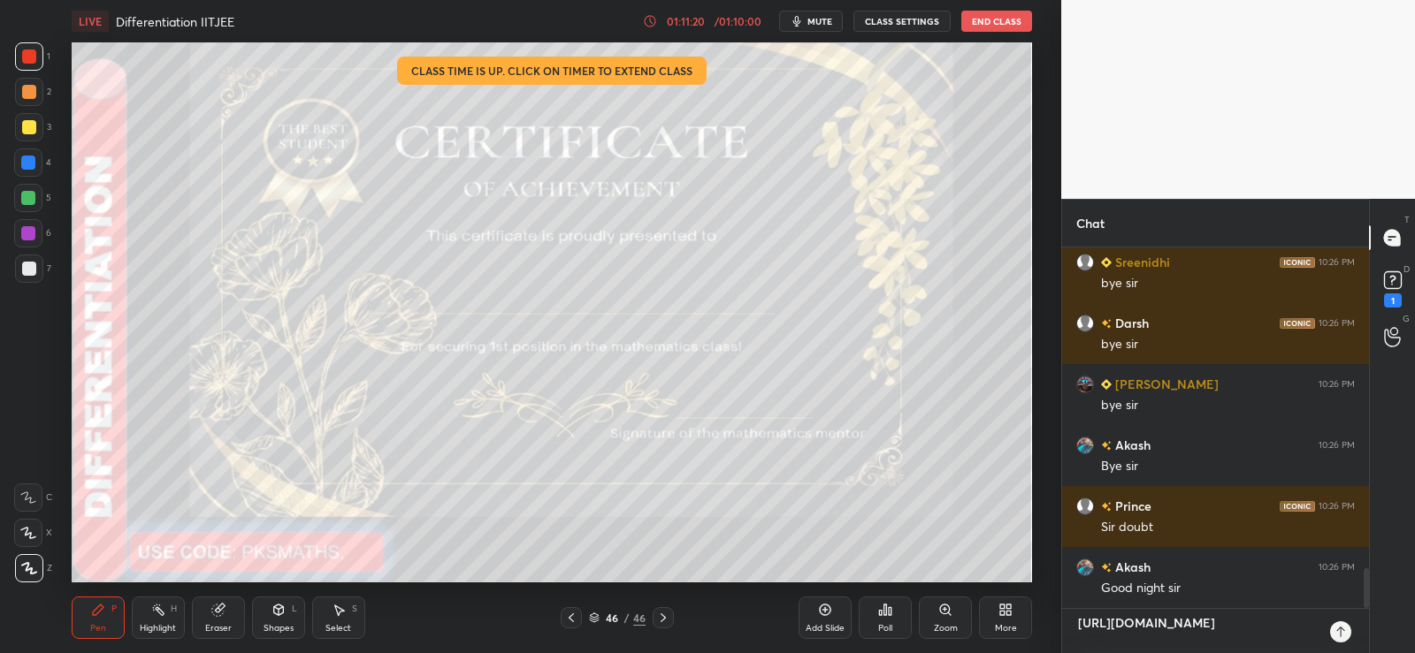
scroll to position [2996, 0]
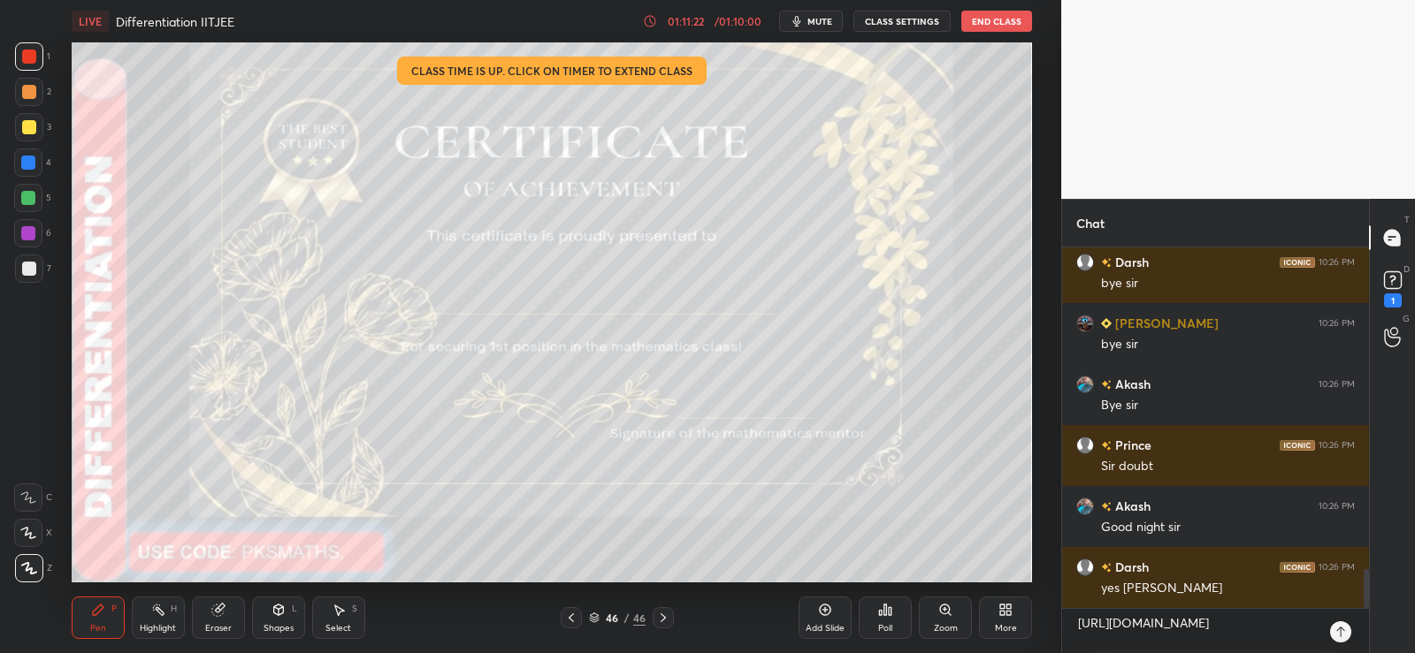
click at [1341, 626] on icon at bounding box center [1340, 632] width 14 height 14
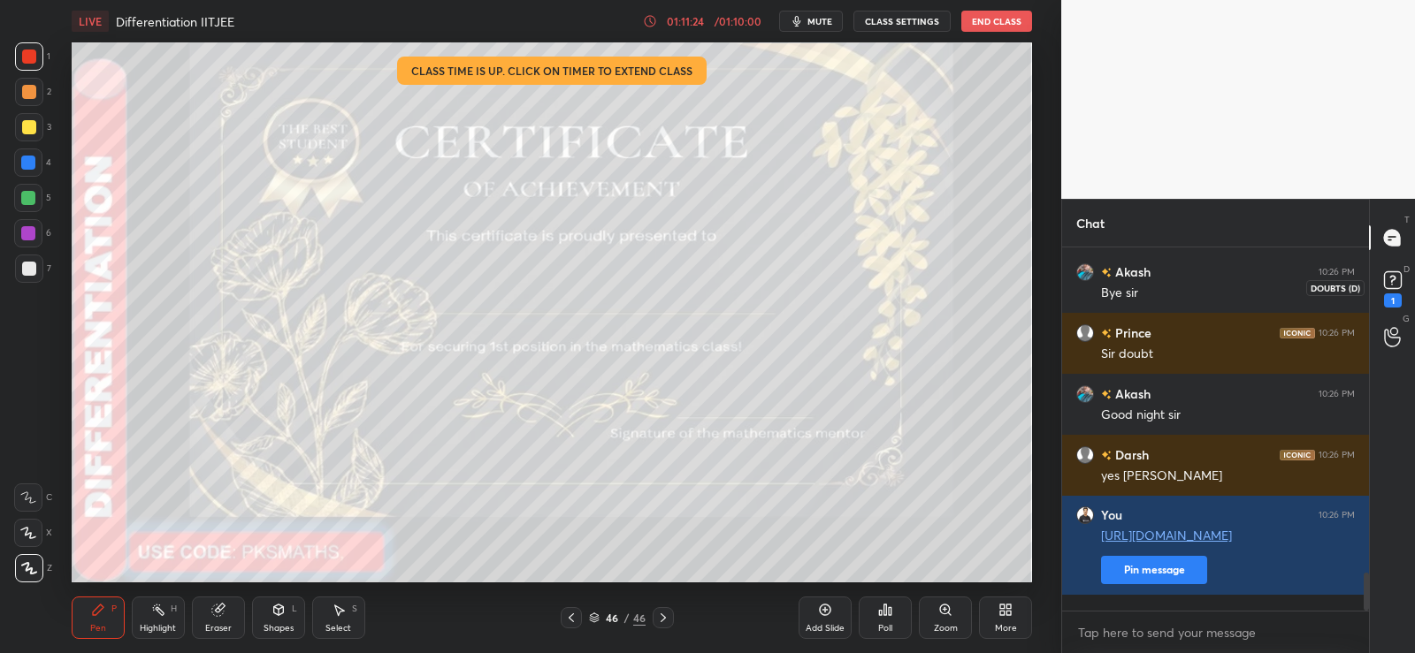
click at [1386, 280] on rect at bounding box center [1392, 280] width 17 height 17
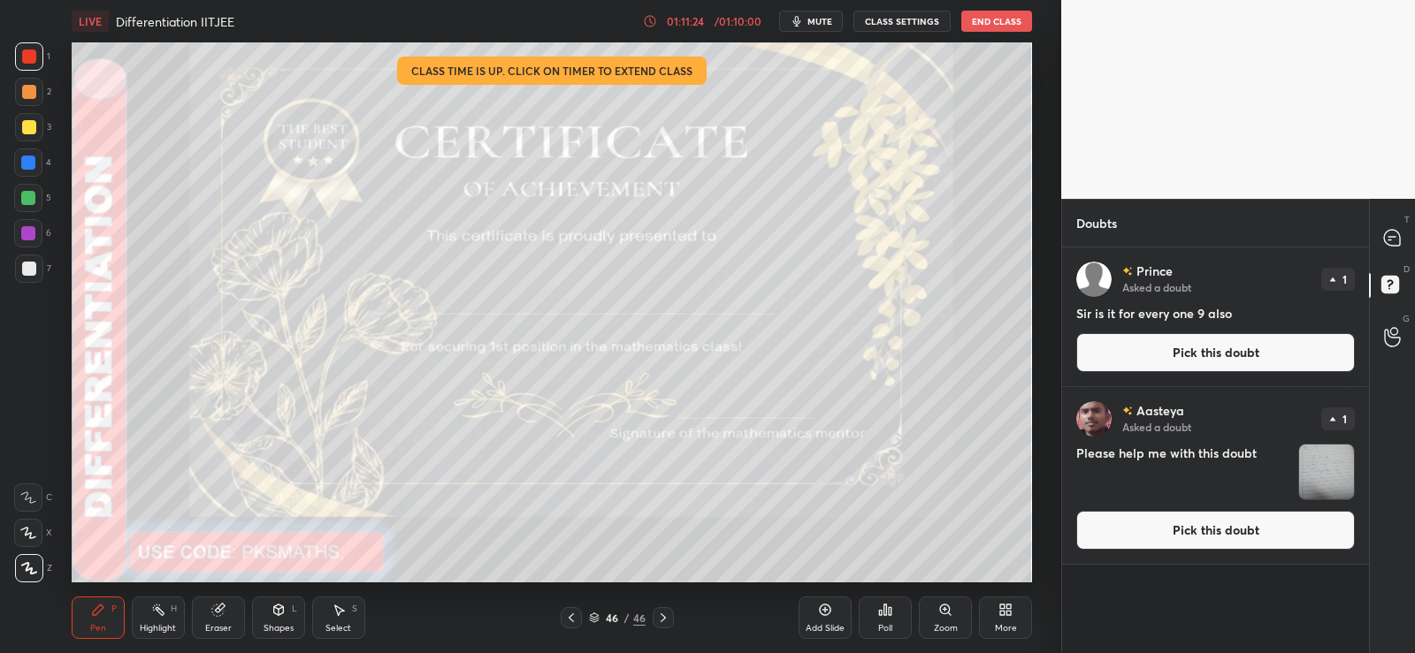
click at [1203, 356] on button "Pick this doubt" at bounding box center [1215, 352] width 278 height 39
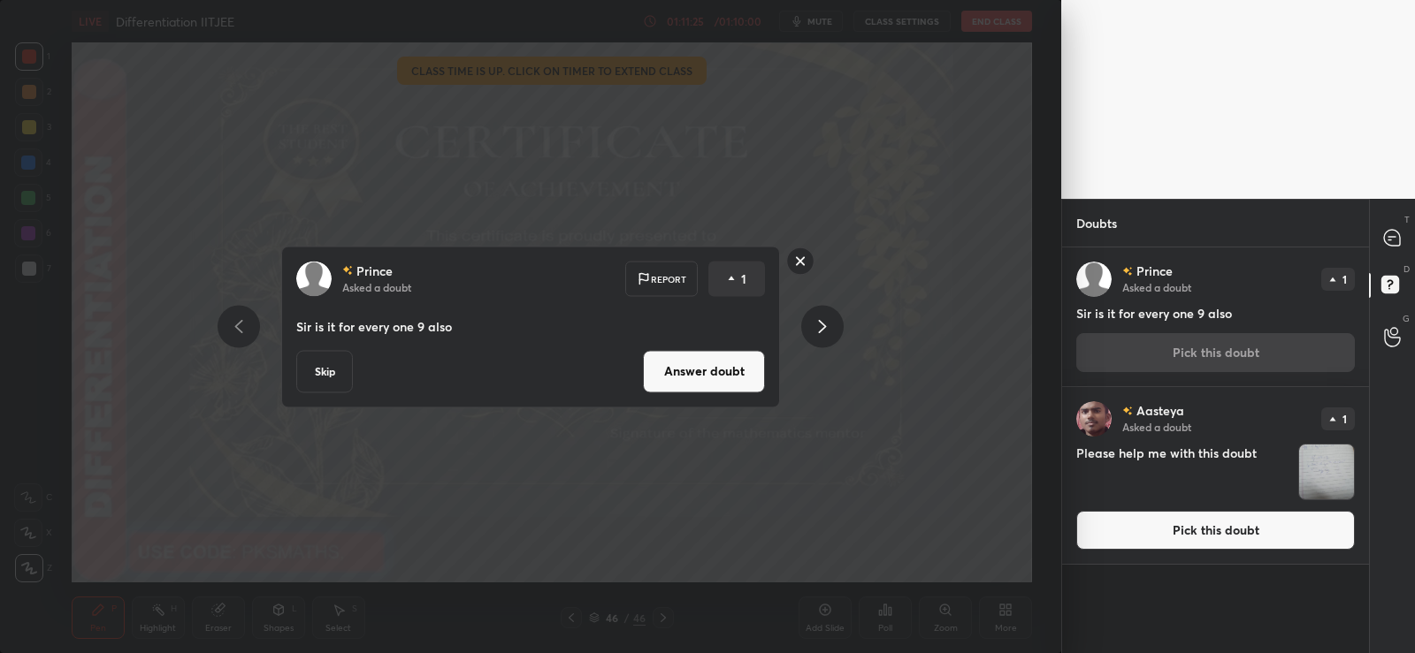
click at [731, 372] on button "Answer doubt" at bounding box center [704, 371] width 122 height 42
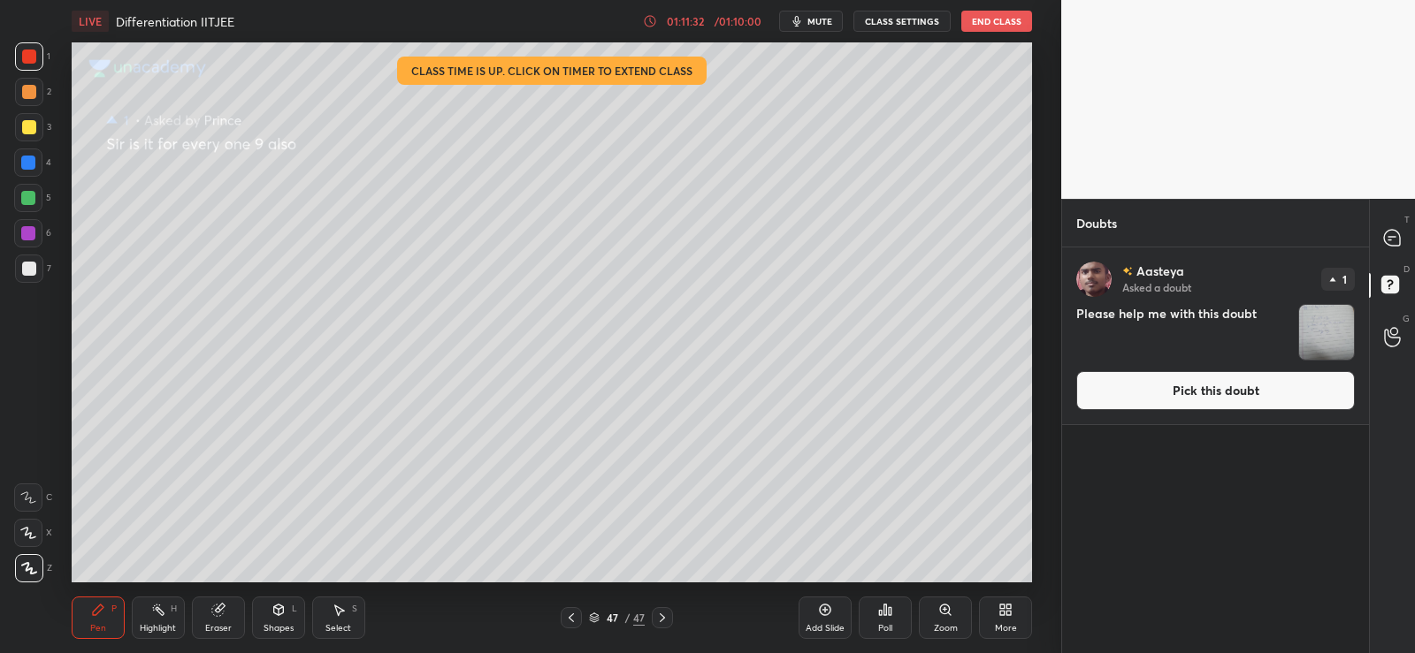
click at [1191, 393] on button "Pick this doubt" at bounding box center [1215, 390] width 278 height 39
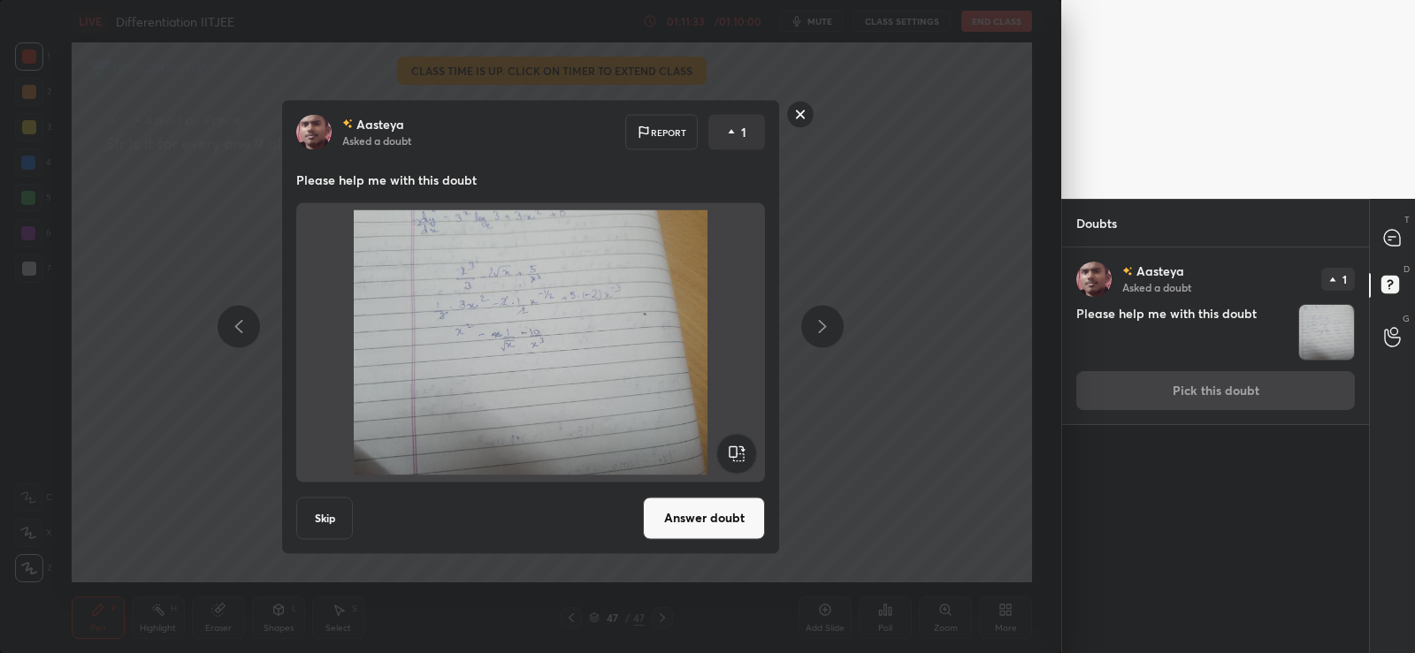
click at [715, 516] on button "Answer doubt" at bounding box center [704, 518] width 122 height 42
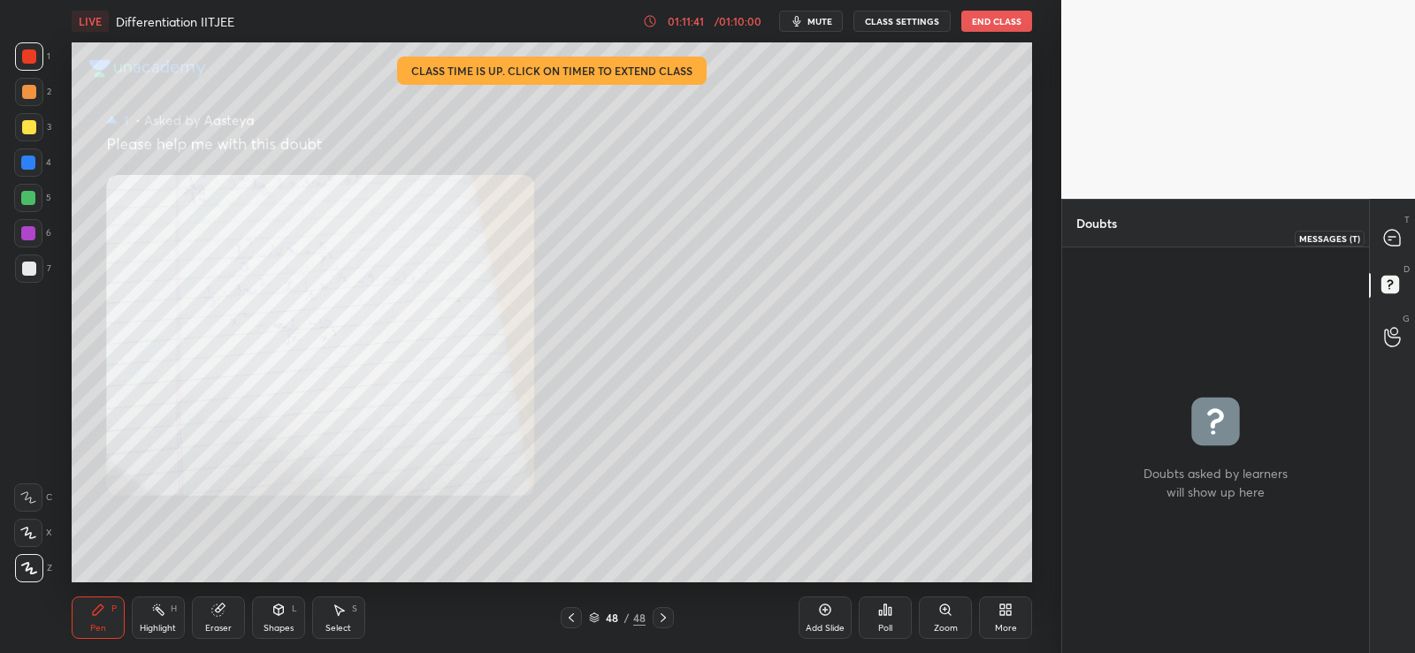
click at [1388, 240] on icon at bounding box center [1392, 238] width 16 height 16
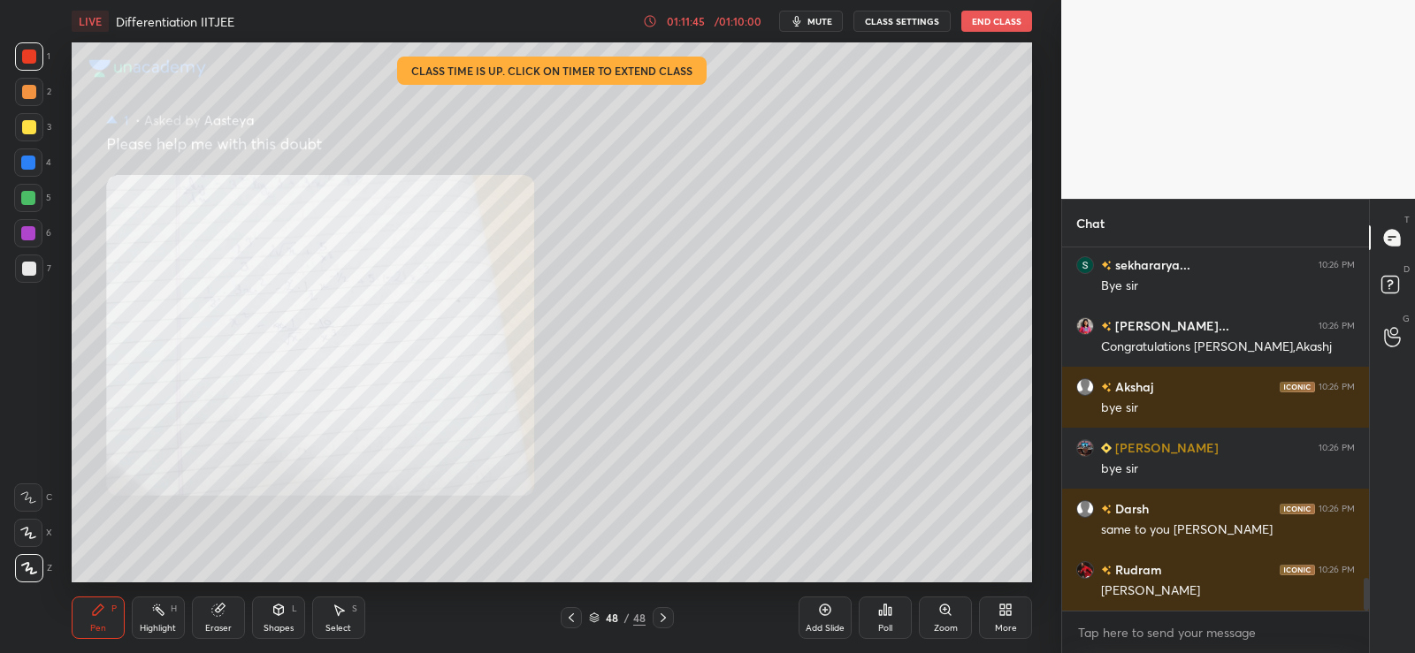
scroll to position [3646, 0]
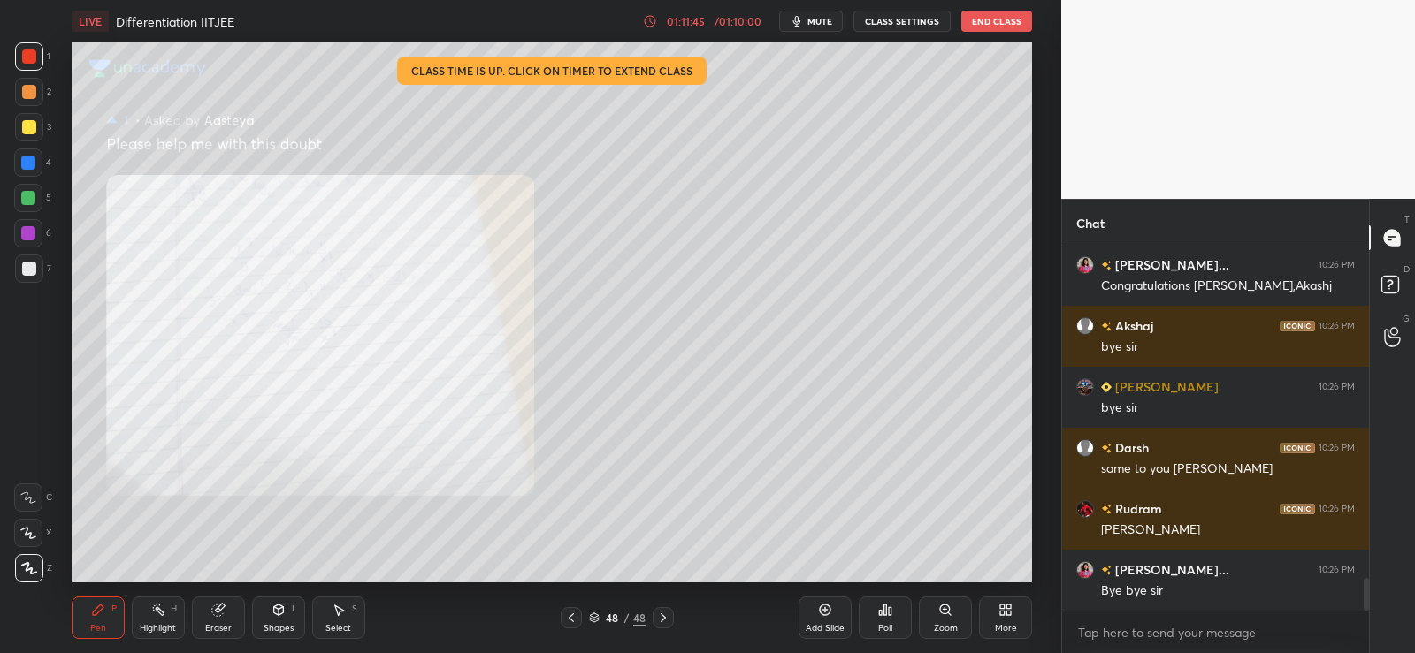
click at [1009, 24] on button "End Class" at bounding box center [996, 21] width 71 height 21
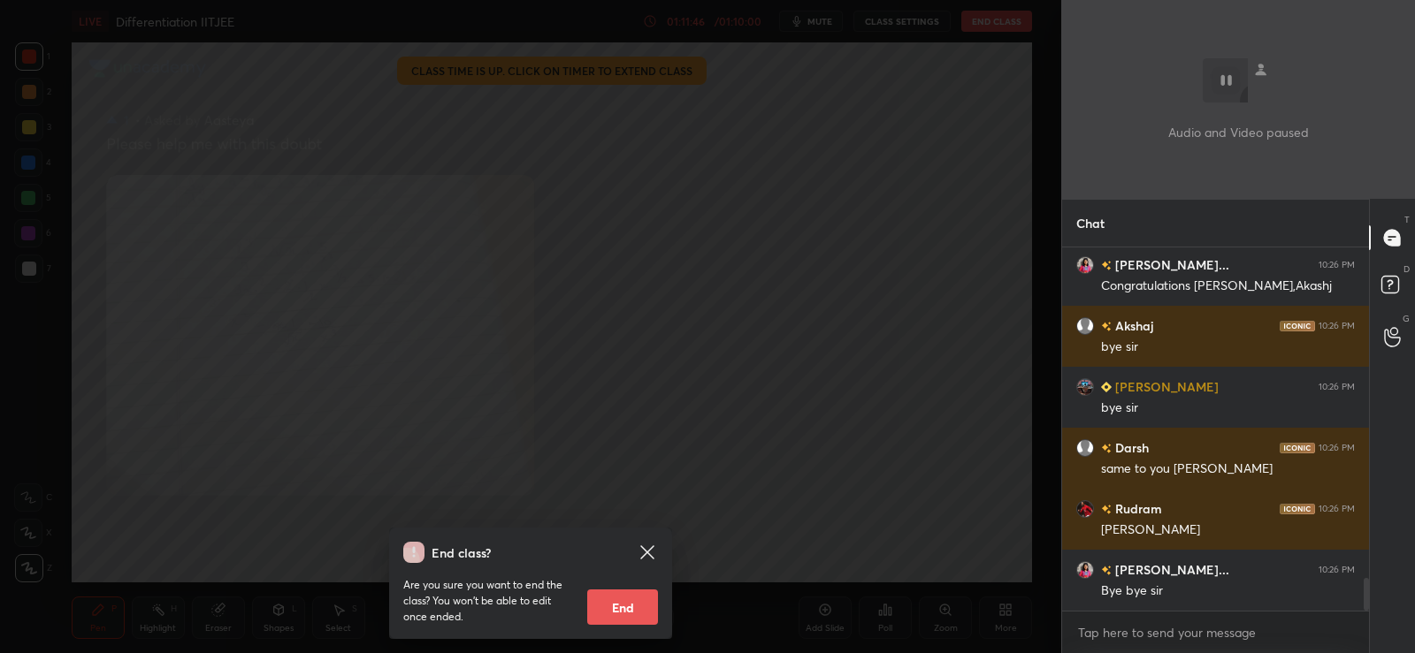
scroll to position [3707, 0]
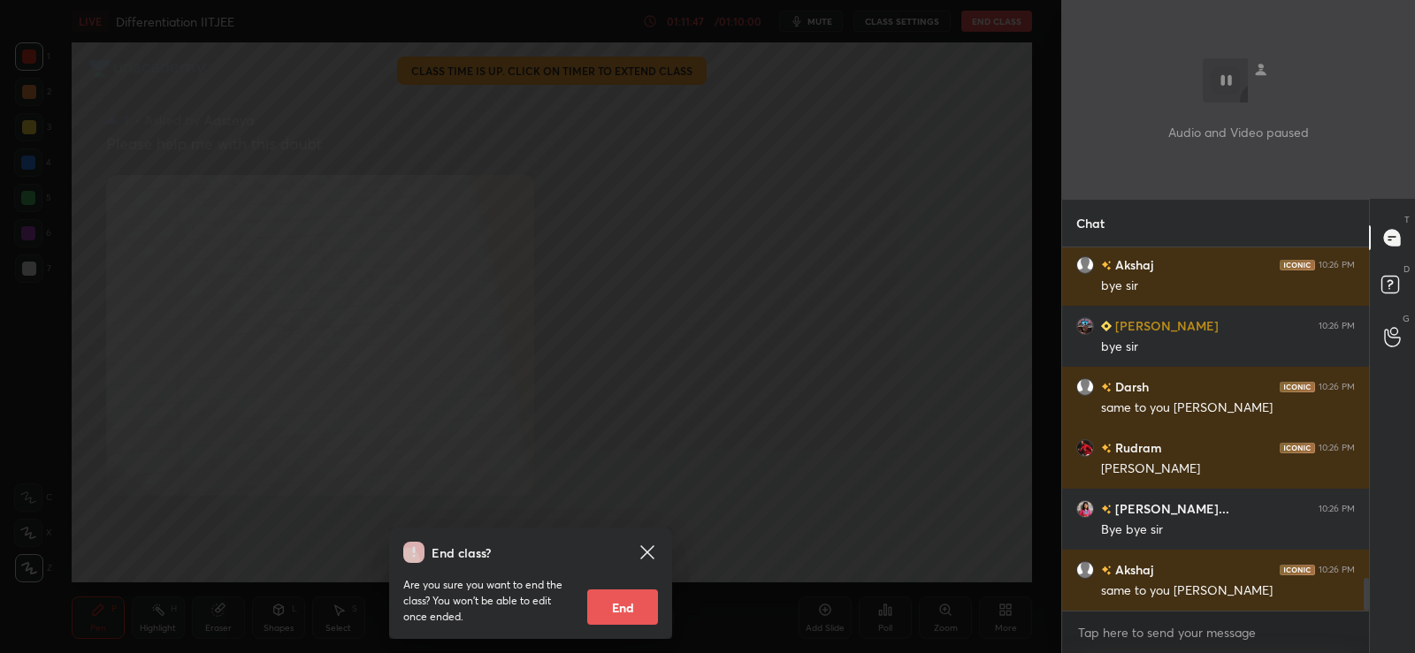
click at [638, 606] on button "End" at bounding box center [622, 607] width 71 height 35
type textarea "x"
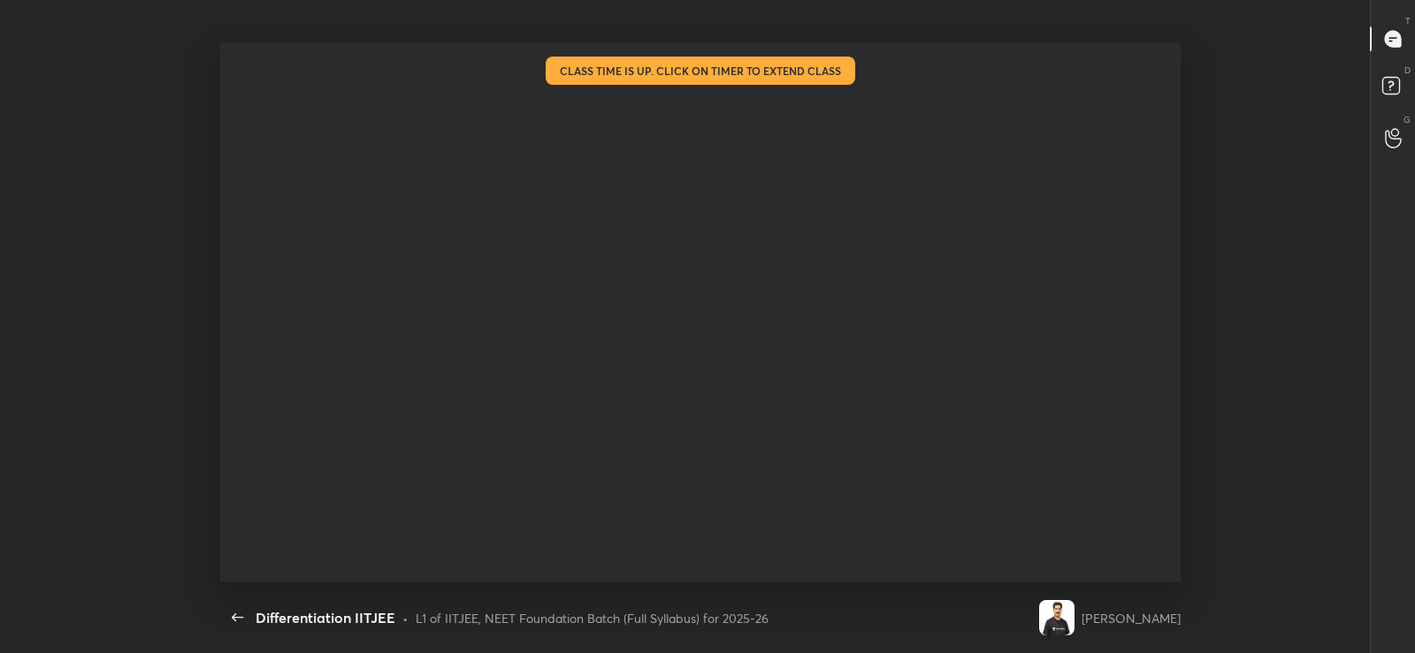
scroll to position [540, 1129]
